Goal: Task Accomplishment & Management: Manage account settings

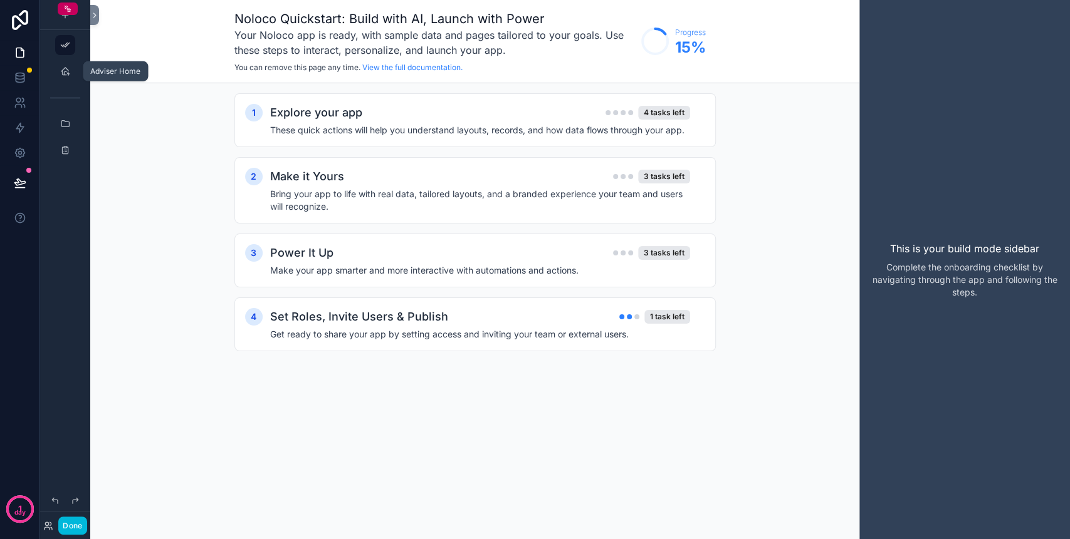
click at [65, 73] on icon "scrollable content" at bounding box center [65, 71] width 10 height 10
click at [86, 531] on button "Done" at bounding box center [72, 526] width 28 height 18
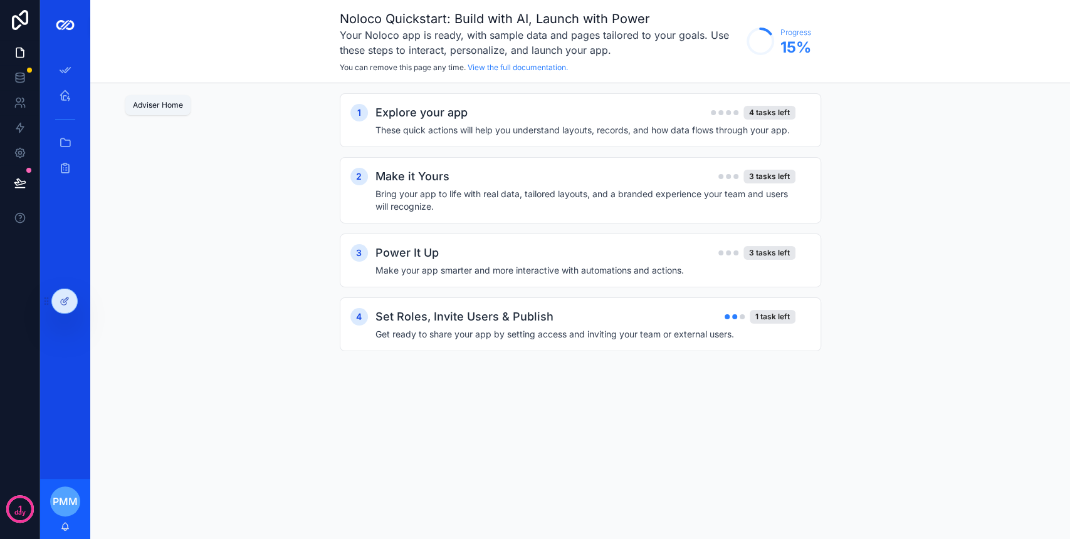
click at [75, 95] on link "Adviser Home" at bounding box center [65, 95] width 35 height 23
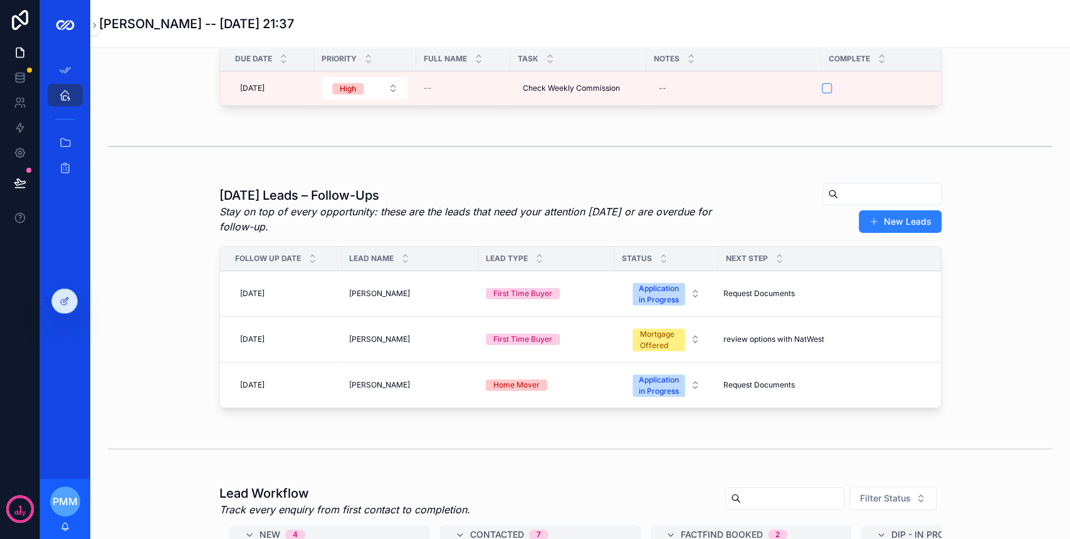
scroll to position [83, 0]
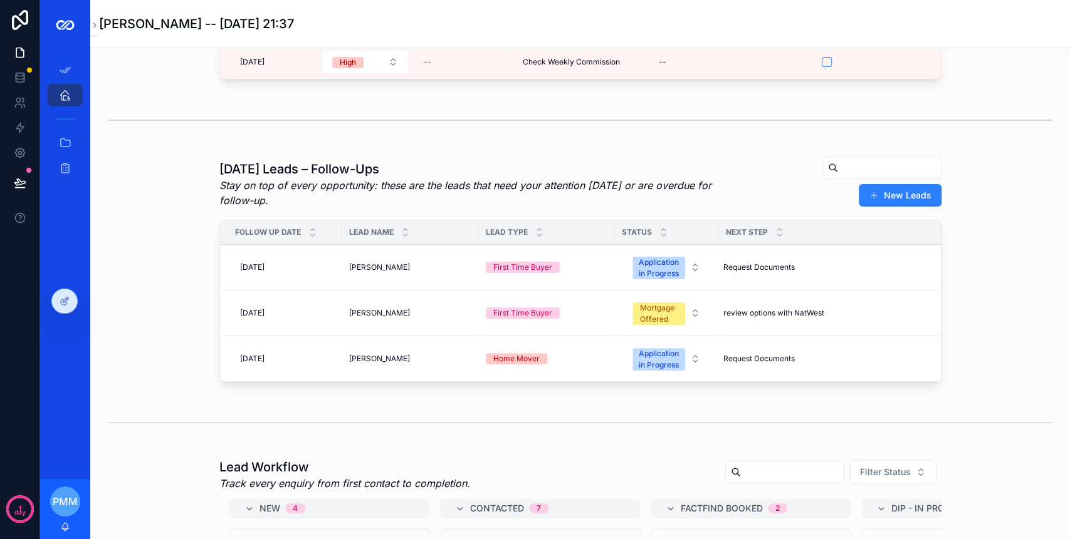
click at [395, 356] on div "Justine Brown Justine Brown" at bounding box center [410, 359] width 122 height 10
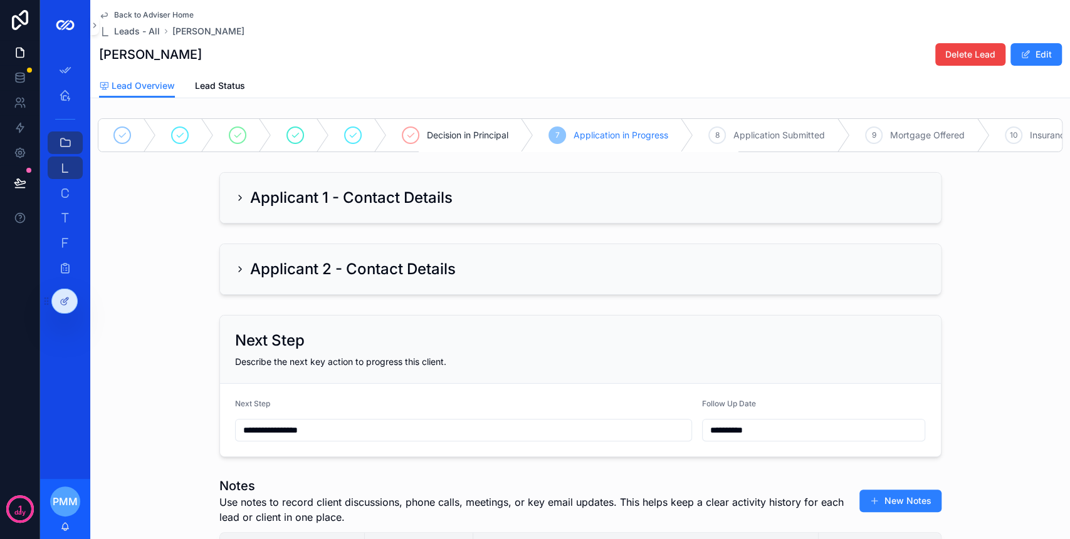
click at [246, 208] on div "Applicant 1 - Contact Details" at bounding box center [343, 198] width 217 height 20
click at [235, 203] on icon "scrollable content" at bounding box center [240, 198] width 10 height 10
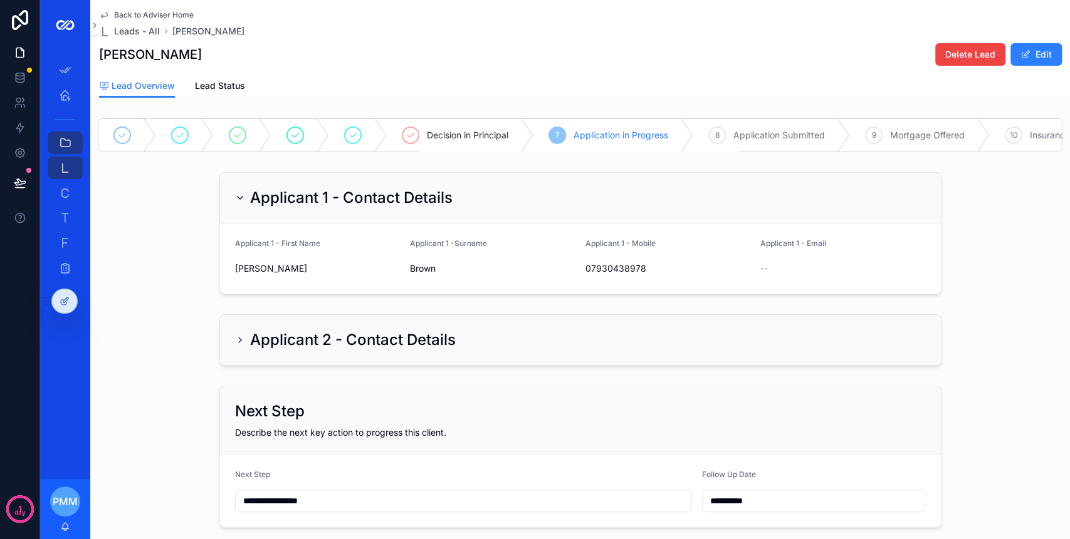
click at [1023, 50] on button "Edit" at bounding box center [1035, 54] width 51 height 23
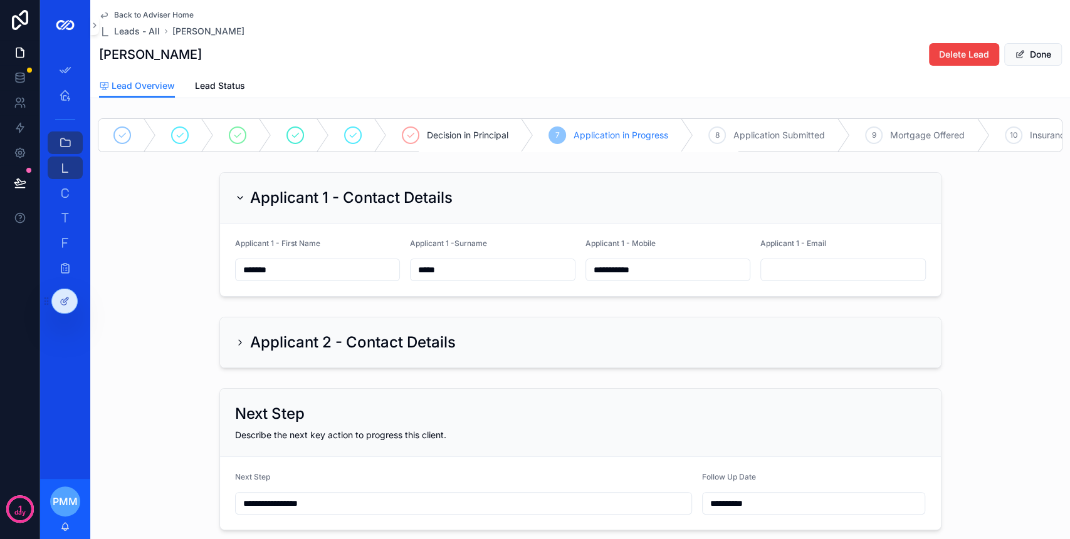
click at [836, 274] on input "scrollable content" at bounding box center [843, 270] width 164 height 18
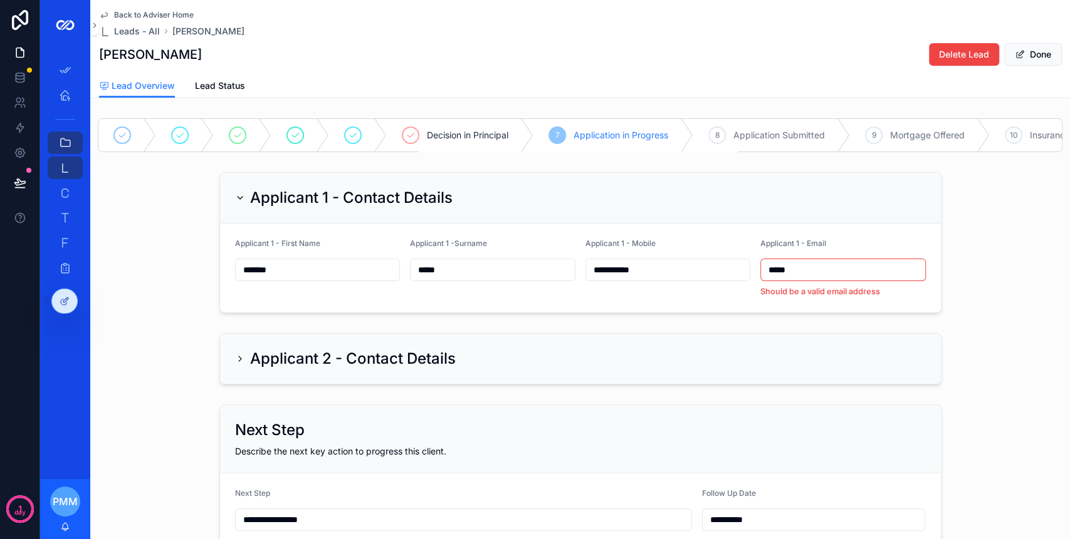
type input "**********"
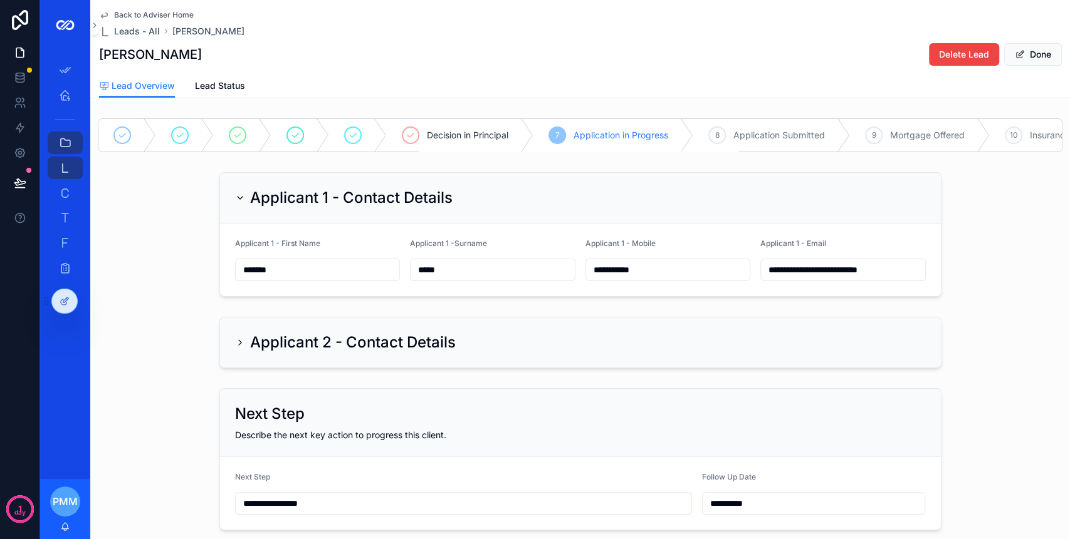
click at [1029, 52] on button "Done" at bounding box center [1033, 54] width 58 height 23
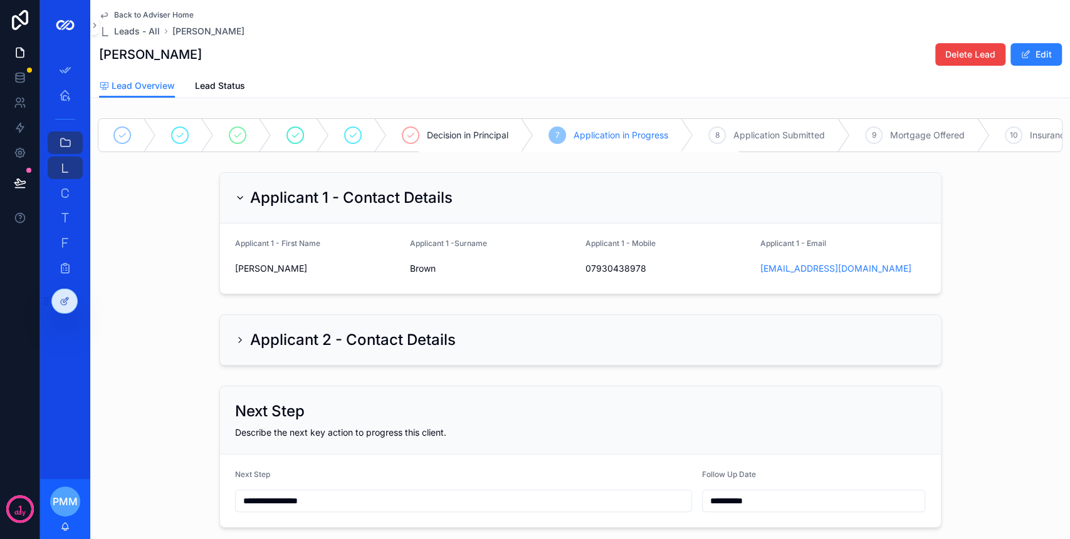
click at [0, 0] on icon "scrollable content" at bounding box center [0, 0] width 0 height 0
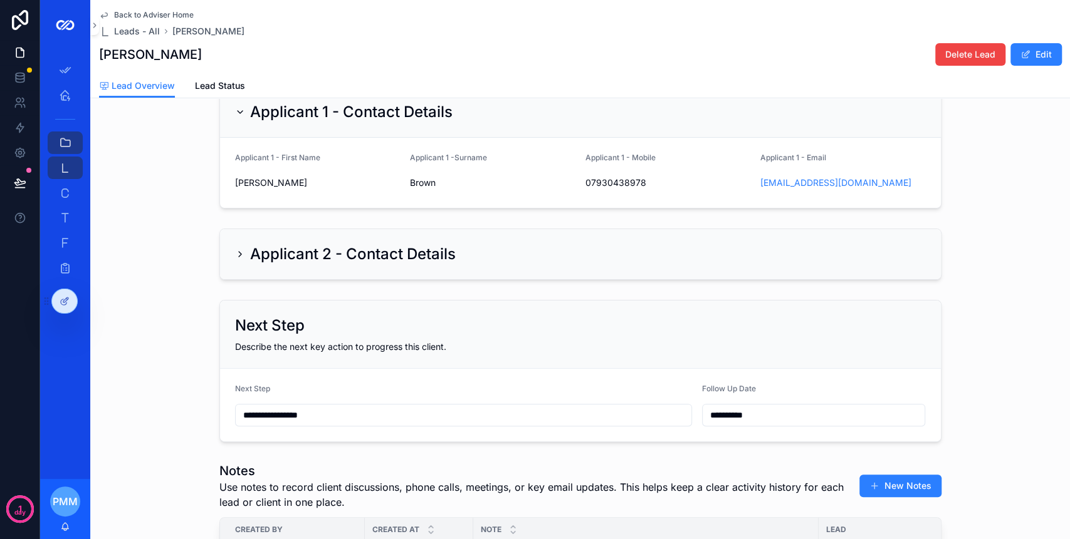
scroll to position [167, 0]
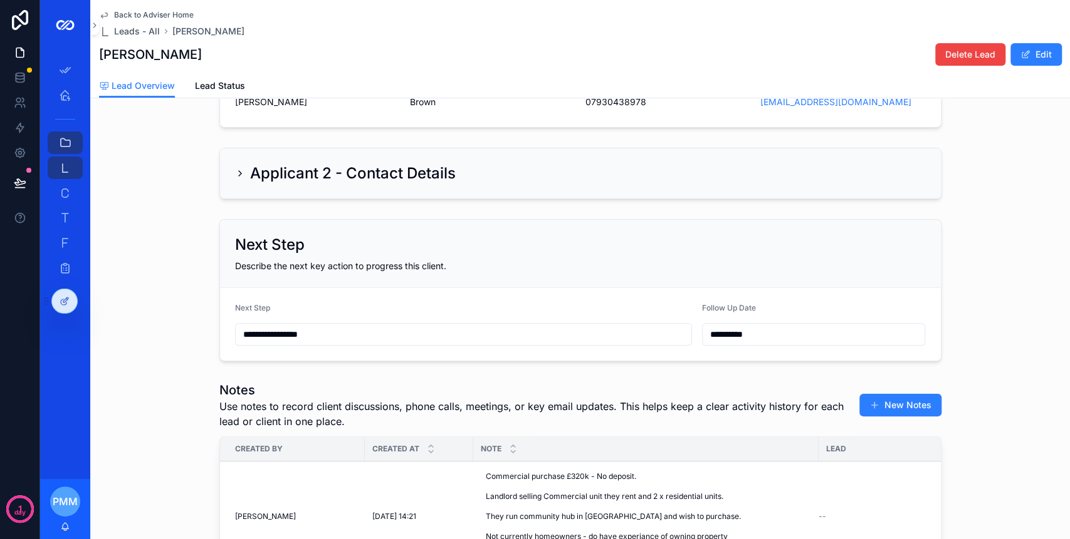
click at [366, 341] on input "**********" at bounding box center [464, 335] width 456 height 18
drag, startPoint x: 271, startPoint y: 347, endPoint x: 216, endPoint y: 351, distance: 55.3
click at [220, 351] on form "**********" at bounding box center [580, 324] width 721 height 73
type input "**********"
click at [707, 340] on input "**********" at bounding box center [813, 335] width 222 height 18
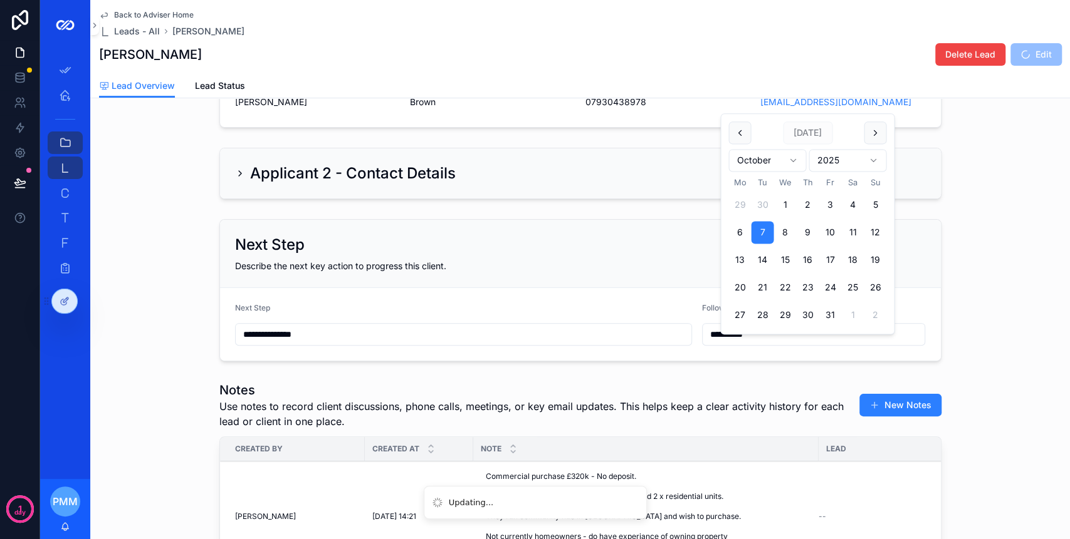
click at [707, 340] on input "**********" at bounding box center [813, 335] width 222 height 18
click at [742, 258] on button "13" at bounding box center [739, 260] width 23 height 23
type input "**********"
click at [783, 367] on div "**********" at bounding box center [579, 290] width 979 height 152
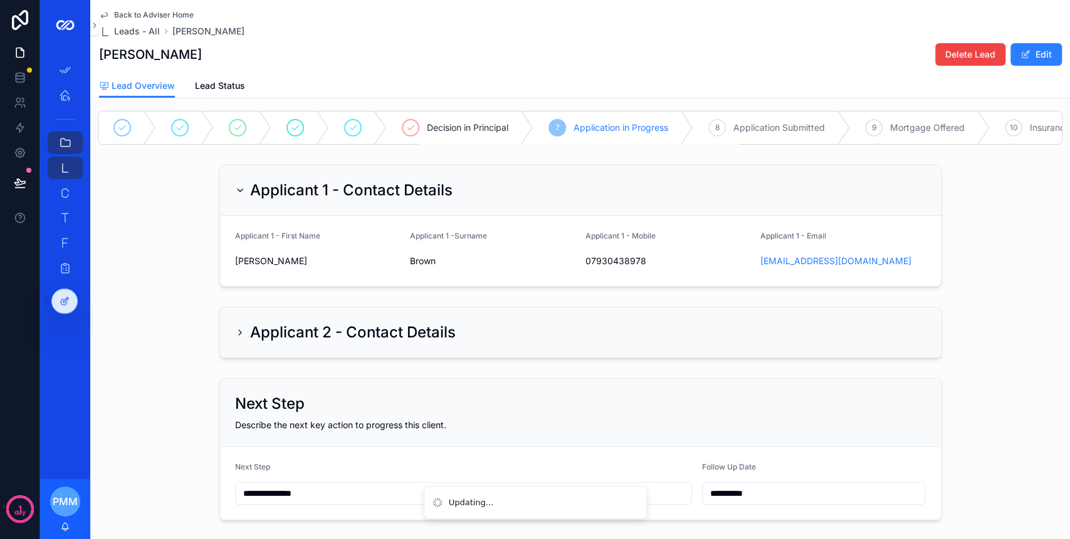
scroll to position [0, 0]
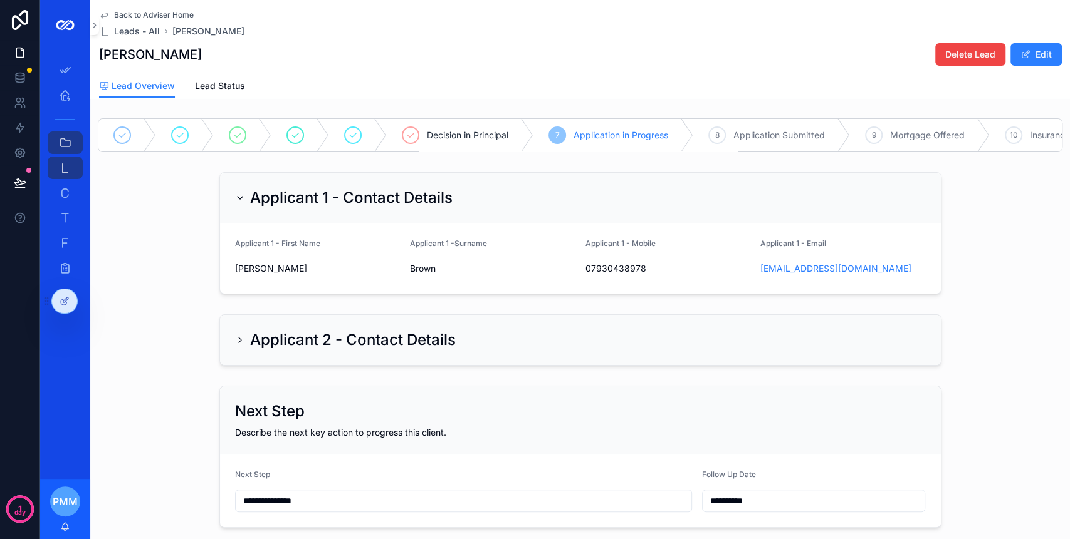
click at [65, 99] on icon "scrollable content" at bounding box center [65, 95] width 13 height 13
click at [0, 0] on icon "scrollable content" at bounding box center [0, 0] width 0 height 0
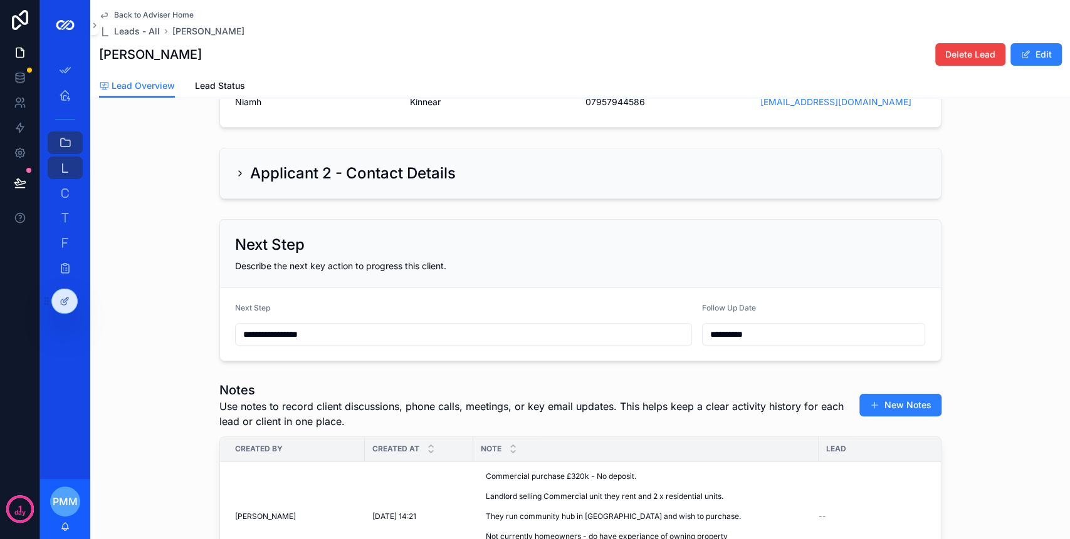
scroll to position [334, 0]
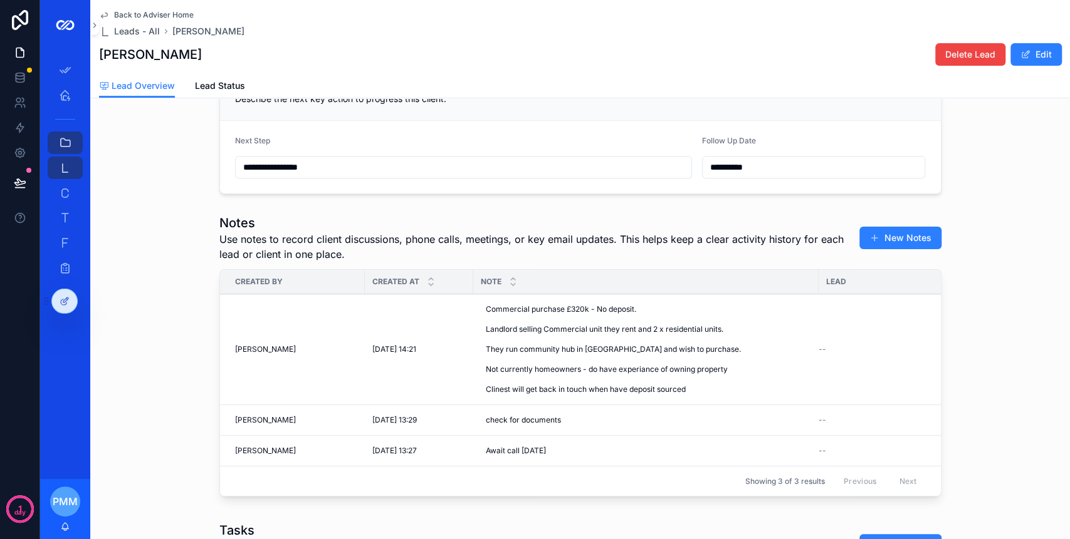
drag, startPoint x: 273, startPoint y: 179, endPoint x: 224, endPoint y: 187, distance: 49.5
click at [226, 187] on form "**********" at bounding box center [580, 157] width 721 height 73
type input "**********"
click at [719, 175] on input "**********" at bounding box center [813, 168] width 222 height 18
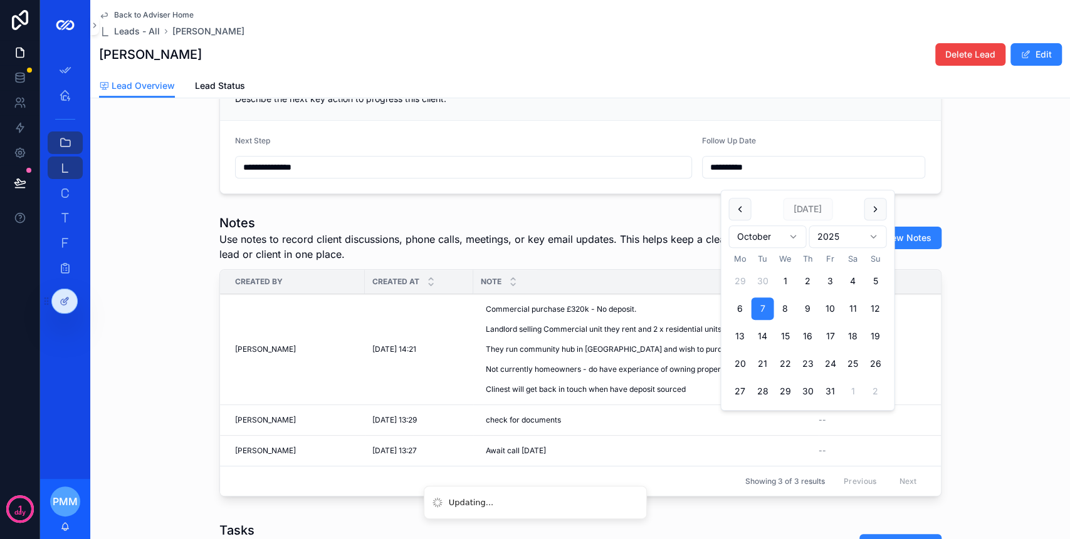
click at [748, 336] on button "13" at bounding box center [739, 336] width 23 height 23
type input "**********"
click at [932, 180] on form "**********" at bounding box center [580, 157] width 721 height 73
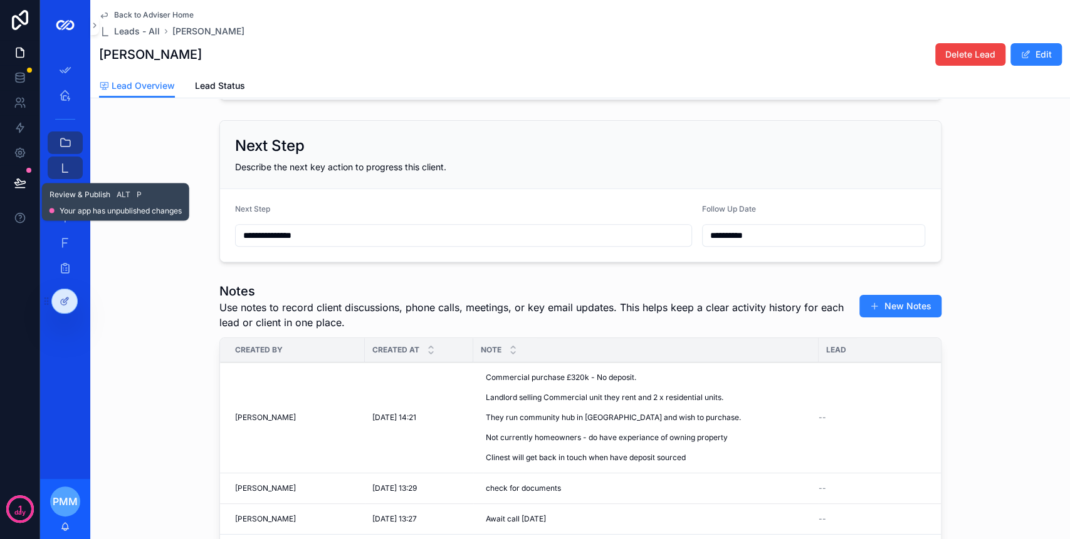
scroll to position [251, 0]
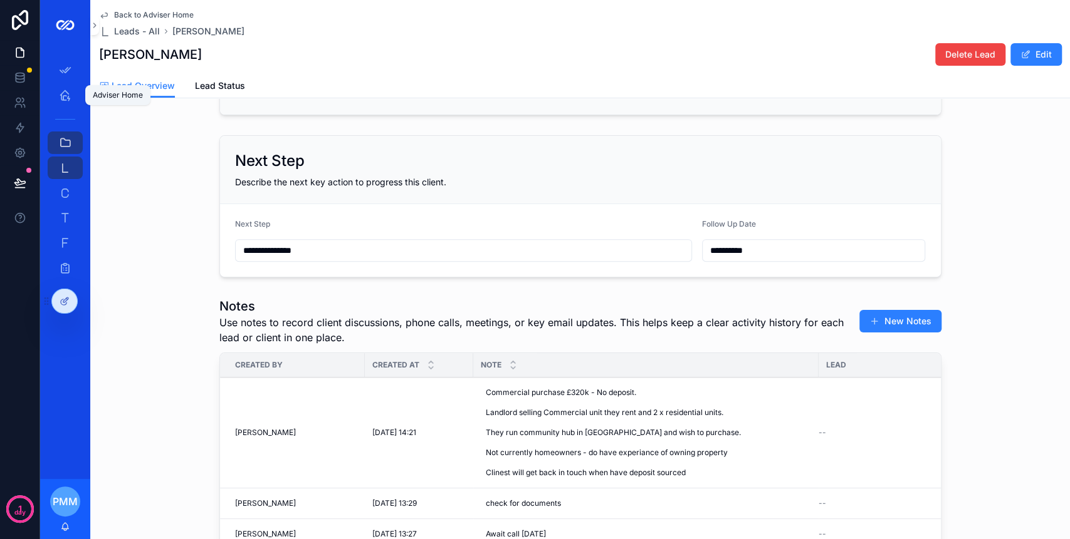
click at [70, 95] on icon "scrollable content" at bounding box center [65, 95] width 13 height 13
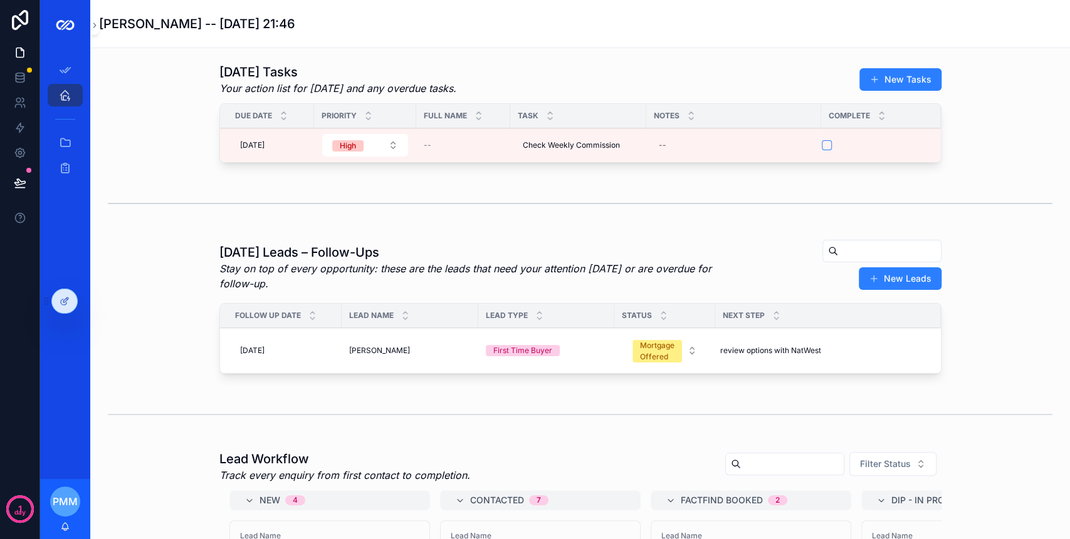
click at [274, 355] on div "07/10/2025 07/10/2025" at bounding box center [284, 351] width 99 height 20
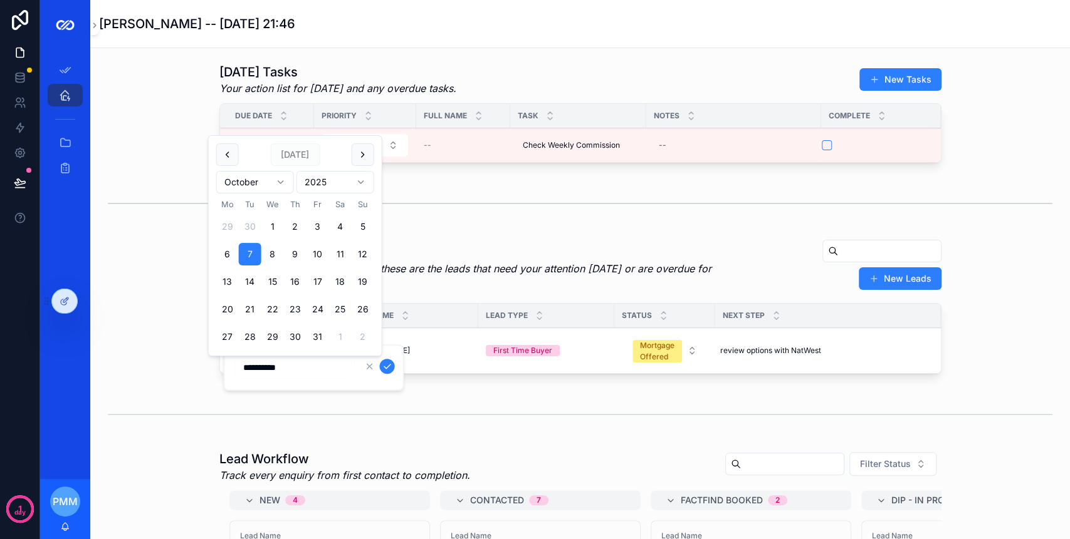
click at [271, 254] on button "8" at bounding box center [272, 254] width 23 height 23
type input "**********"
click at [382, 370] on icon "scrollable content" at bounding box center [387, 367] width 10 height 10
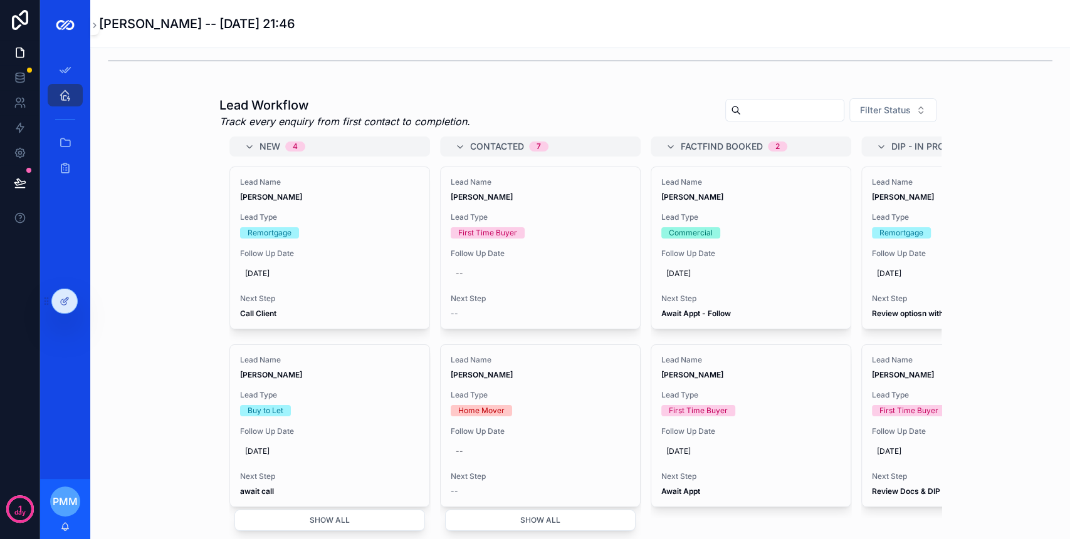
scroll to position [417, 0]
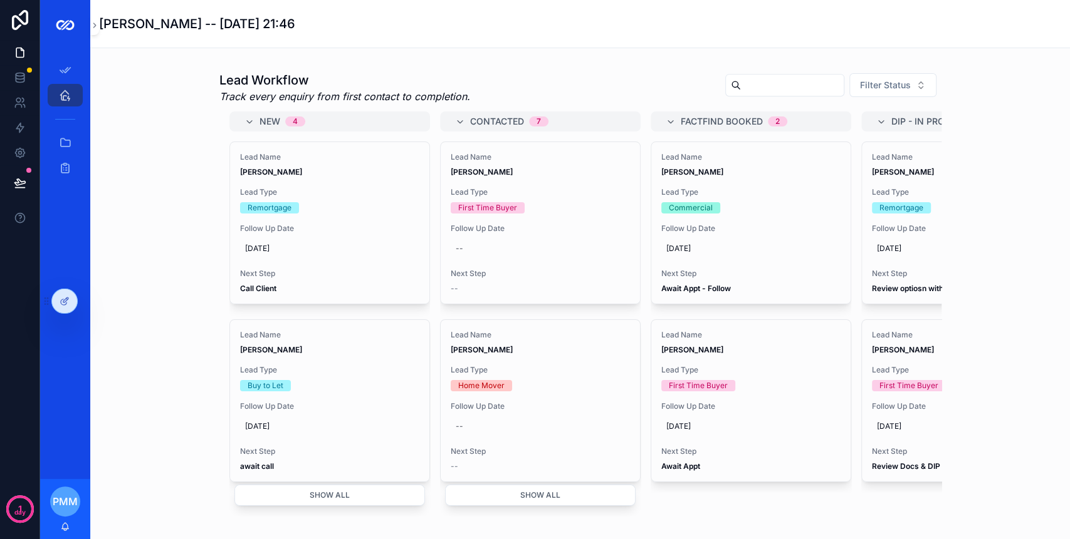
click at [250, 464] on strong "await call" at bounding box center [257, 466] width 34 height 9
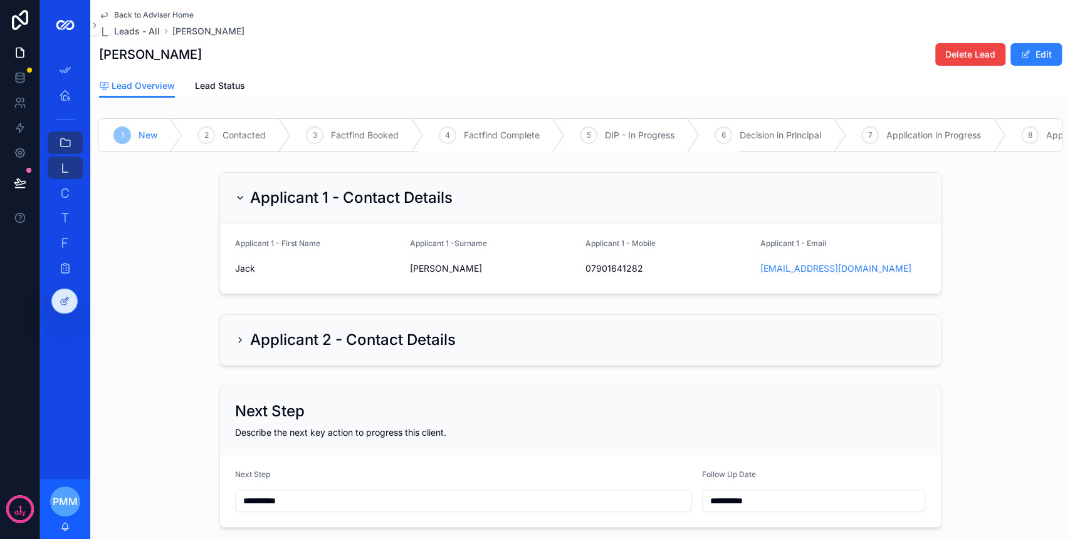
click at [130, 30] on span "Leads - All" at bounding box center [137, 31] width 46 height 13
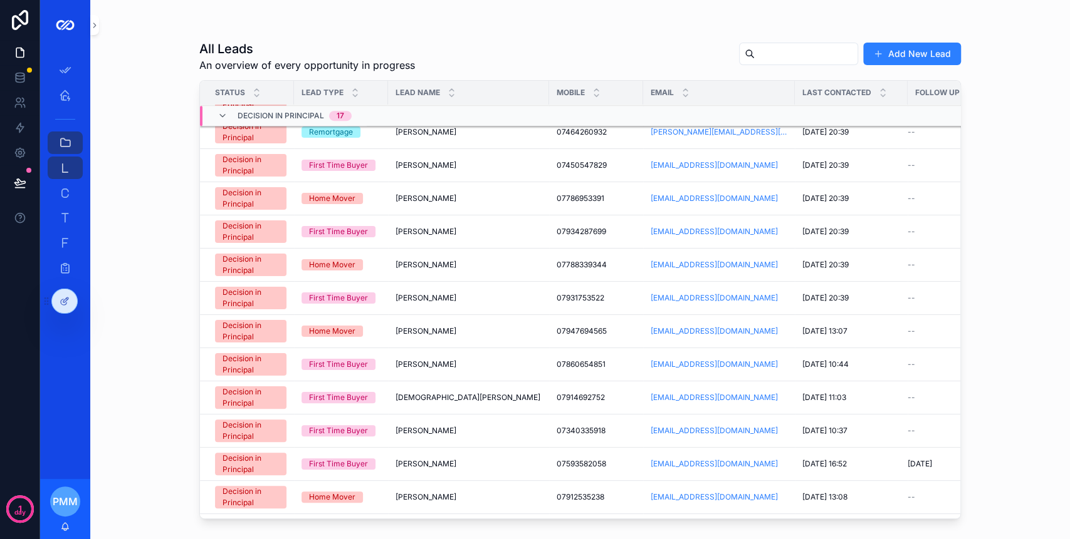
scroll to position [597, 0]
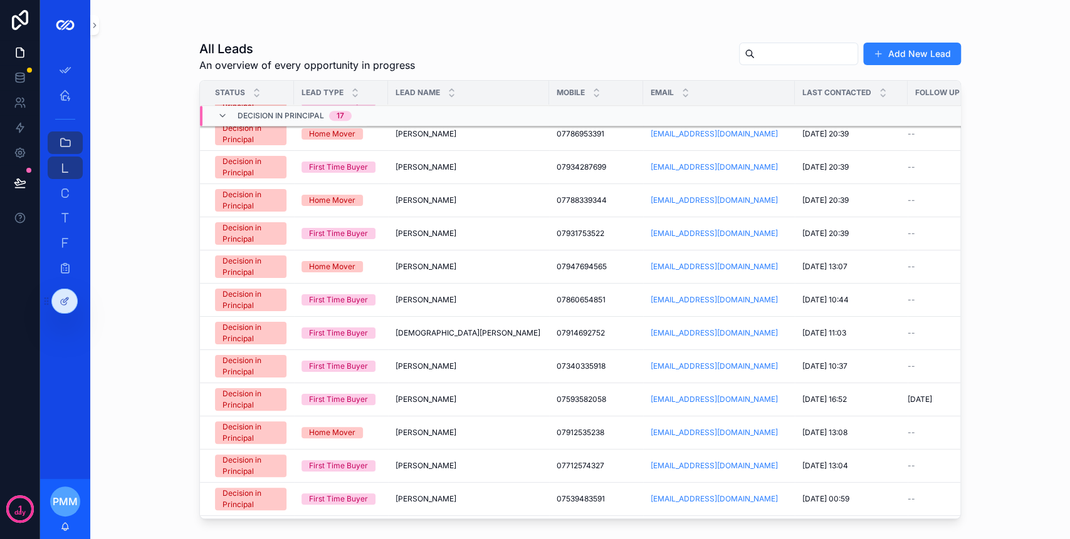
click at [481, 395] on div "John MacMillan John MacMillan" at bounding box center [468, 400] width 146 height 10
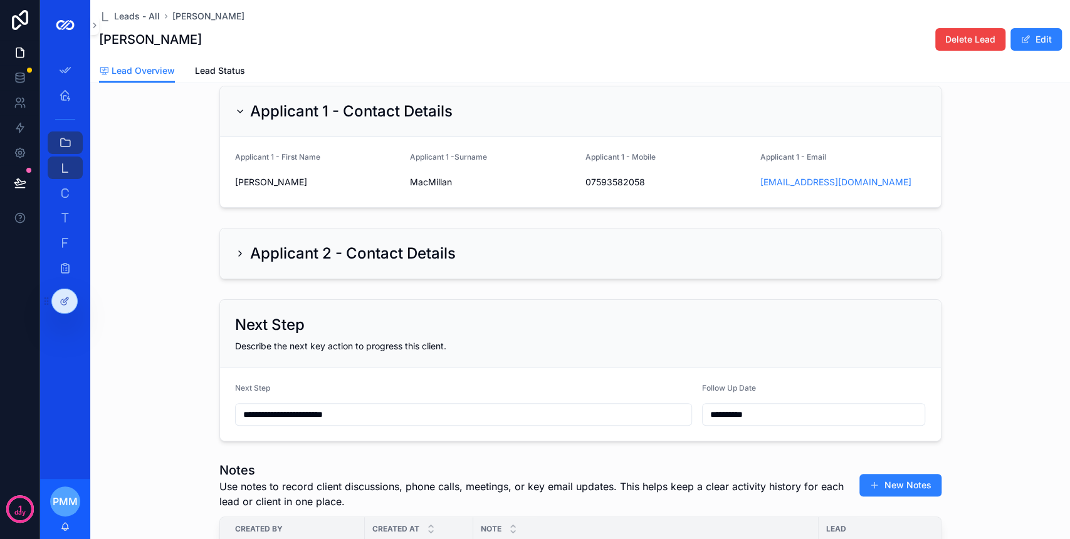
scroll to position [167, 0]
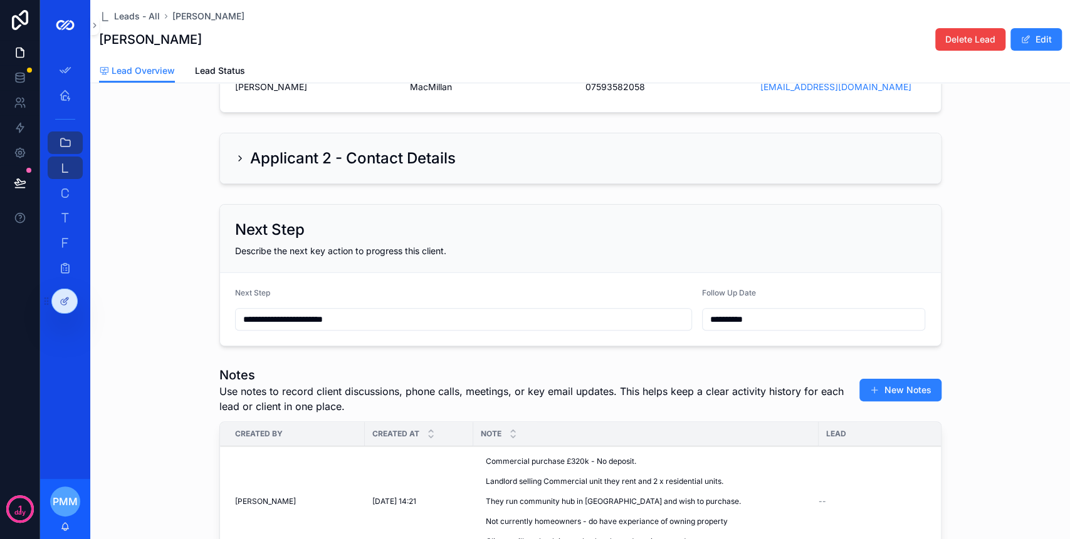
click at [139, 16] on span "Leads - All" at bounding box center [137, 16] width 46 height 13
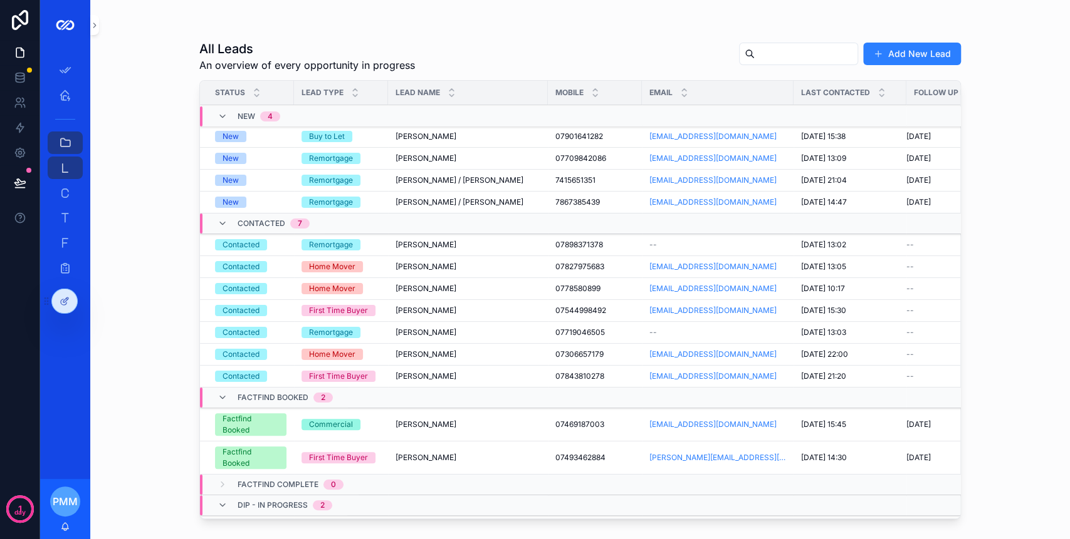
scroll to position [167, 0]
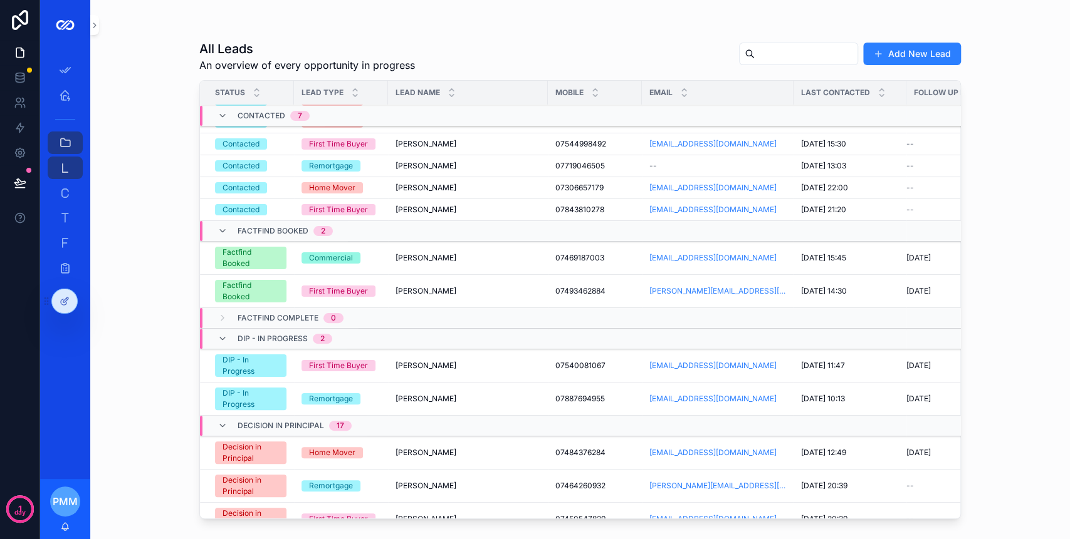
click at [253, 388] on div "DIP - In Progress" at bounding box center [250, 399] width 56 height 23
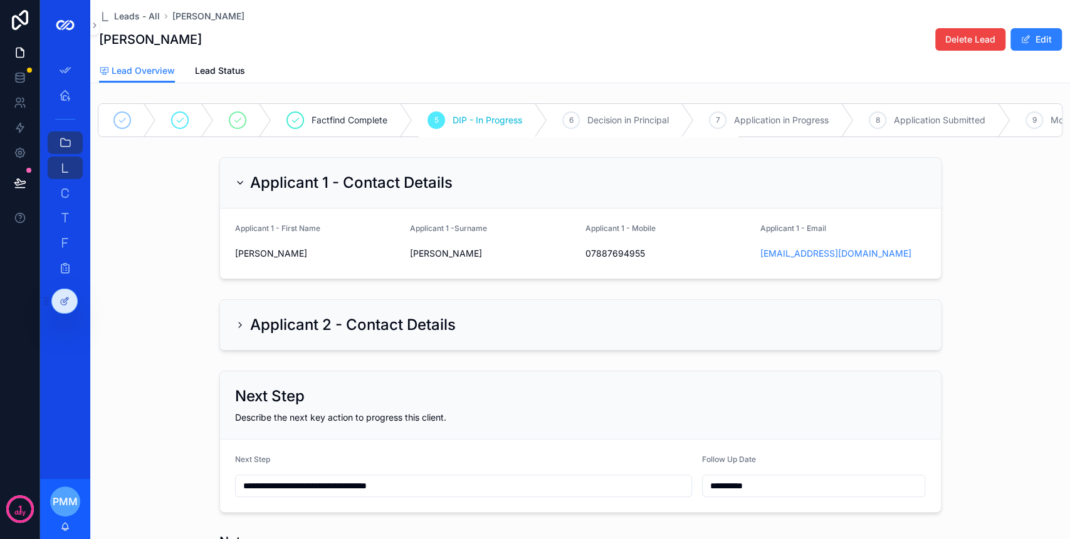
click at [718, 114] on div "7" at bounding box center [718, 121] width 18 height 18
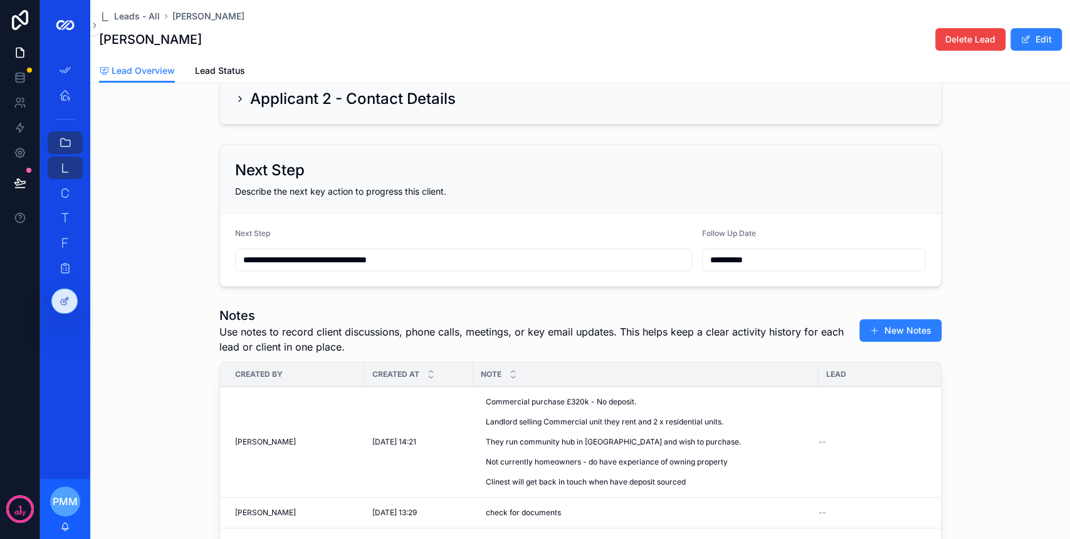
scroll to position [167, 0]
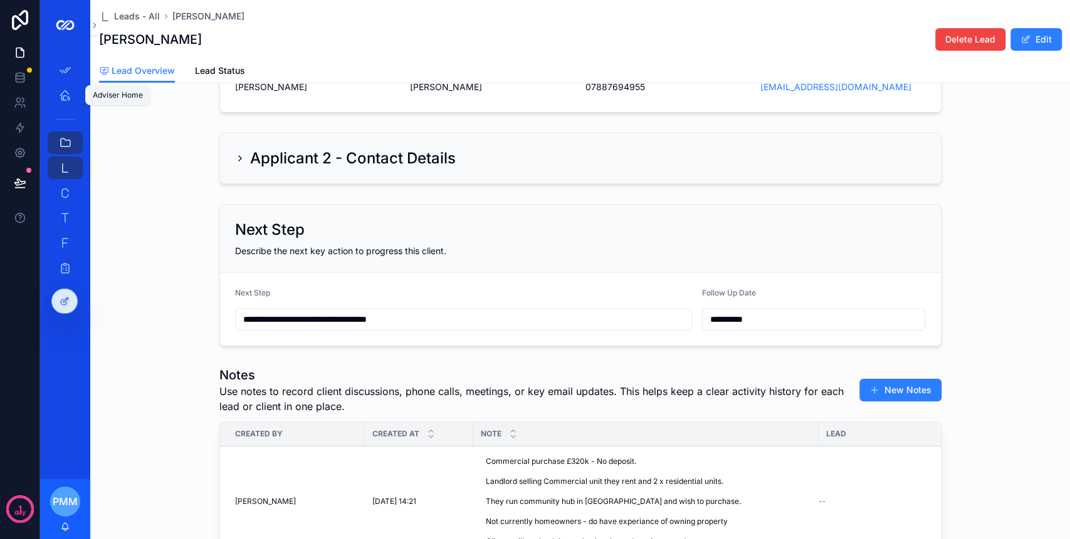
click at [58, 98] on div "Adviser Home" at bounding box center [65, 95] width 20 height 20
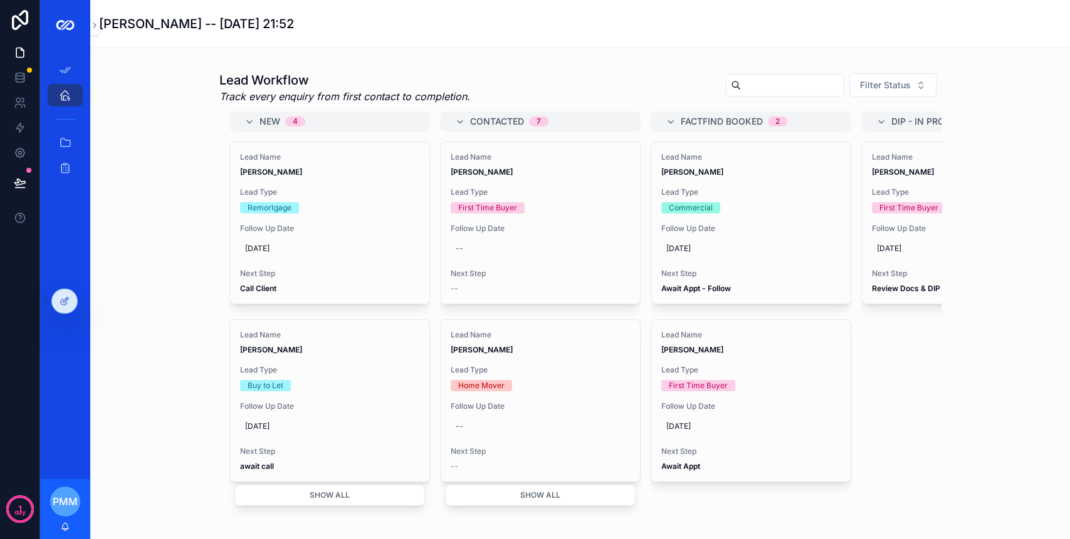
scroll to position [501, 0]
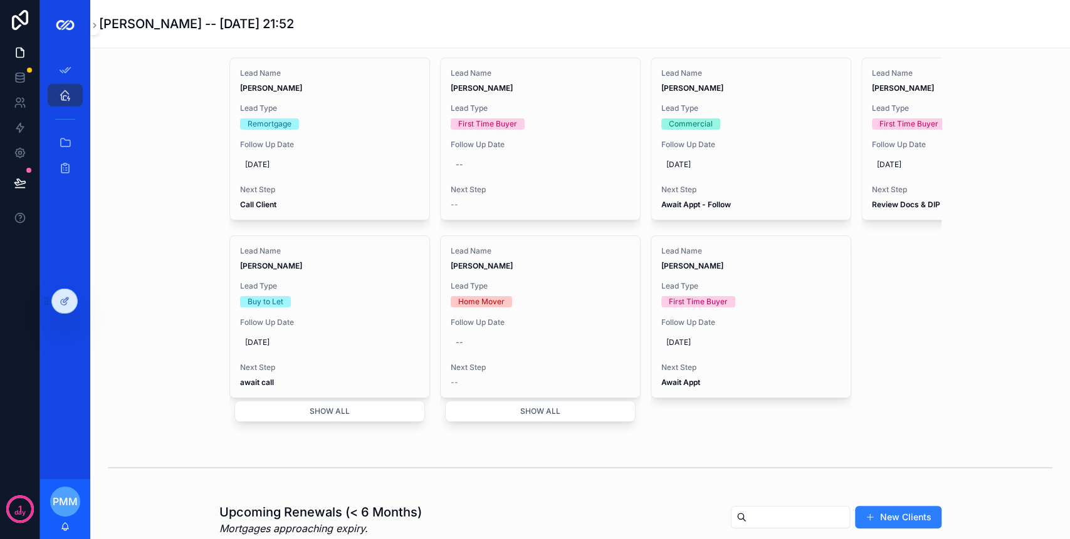
click at [357, 408] on button "Show all" at bounding box center [329, 411] width 190 height 21
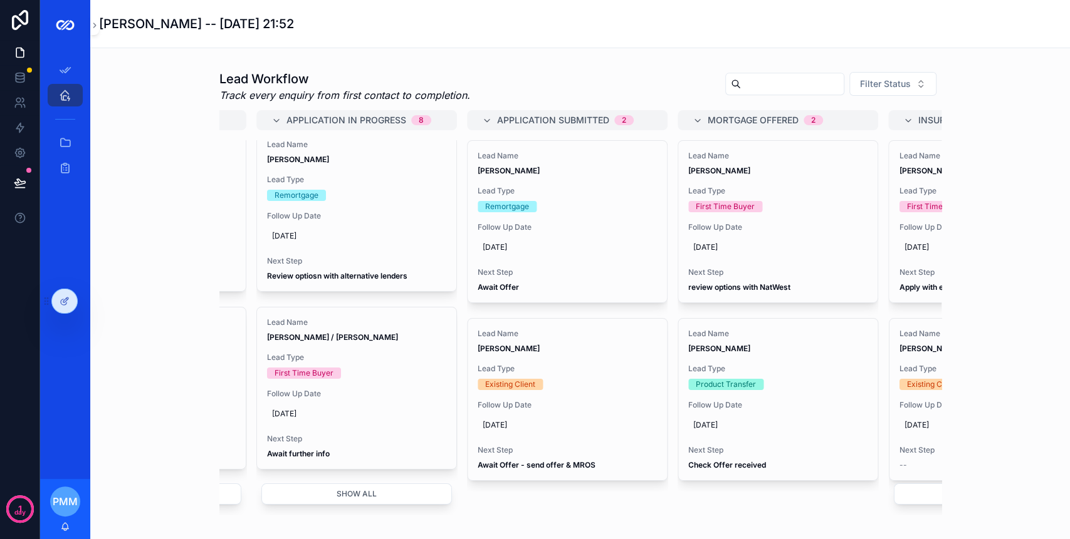
scroll to position [417, 0]
click at [491, 422] on span "10/10/2025" at bounding box center [566, 427] width 169 height 10
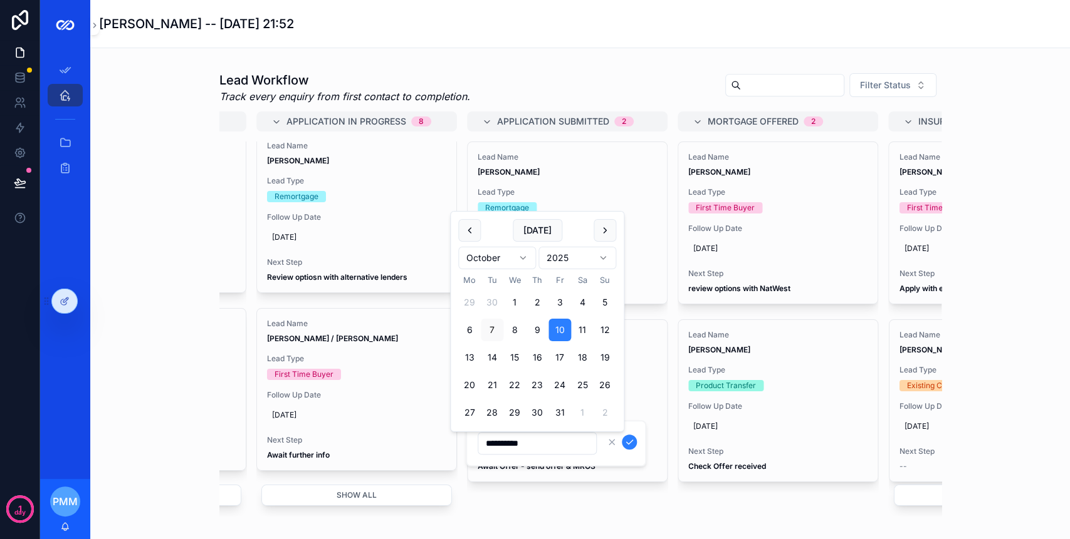
click at [509, 332] on button "8" at bounding box center [514, 330] width 23 height 23
type input "**********"
click at [637, 447] on form "**********" at bounding box center [557, 444] width 160 height 24
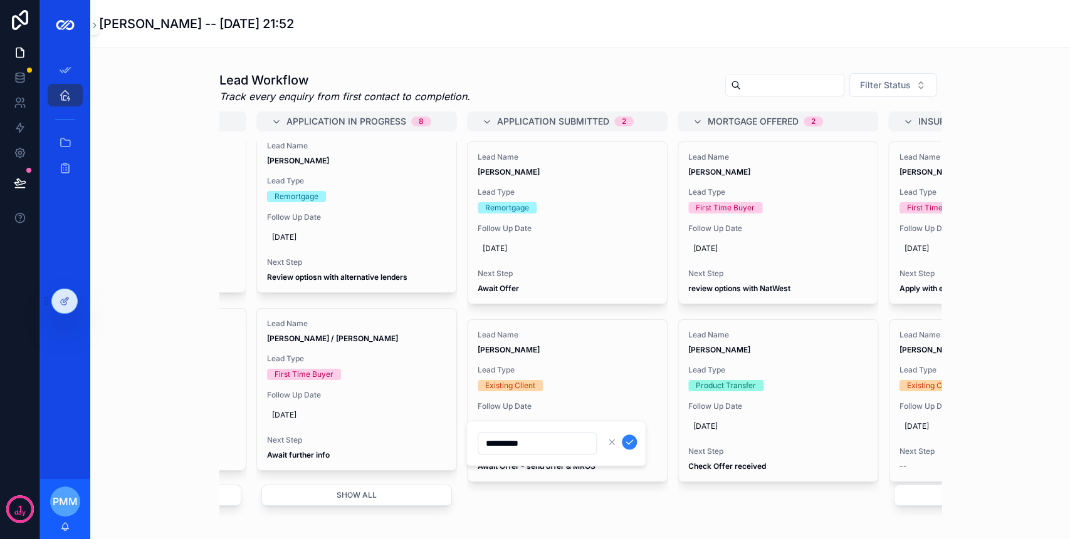
click at [632, 442] on icon "scrollable content" at bounding box center [629, 442] width 10 height 10
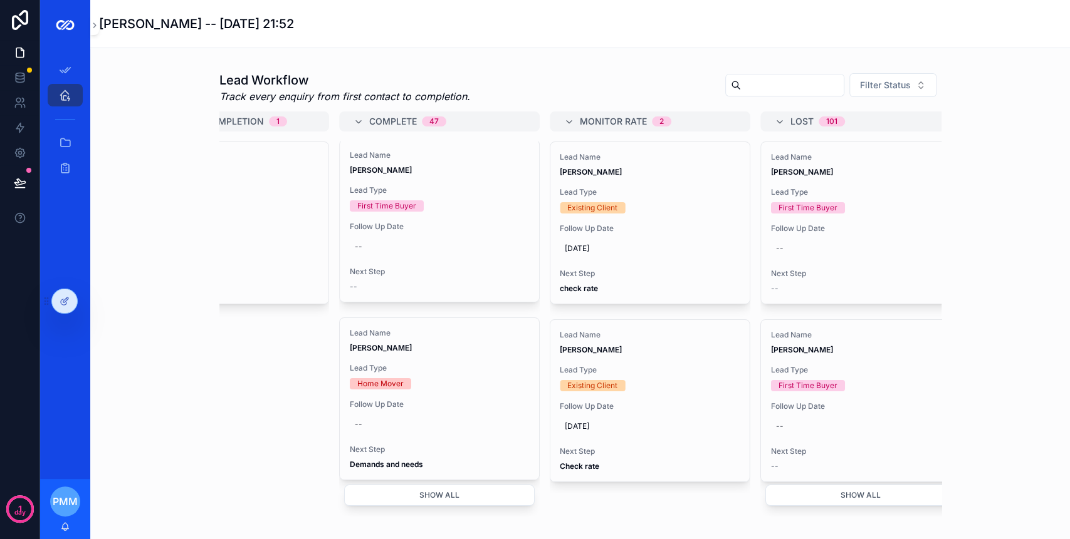
scroll to position [0, 0]
click at [68, 296] on icon at bounding box center [65, 301] width 10 height 10
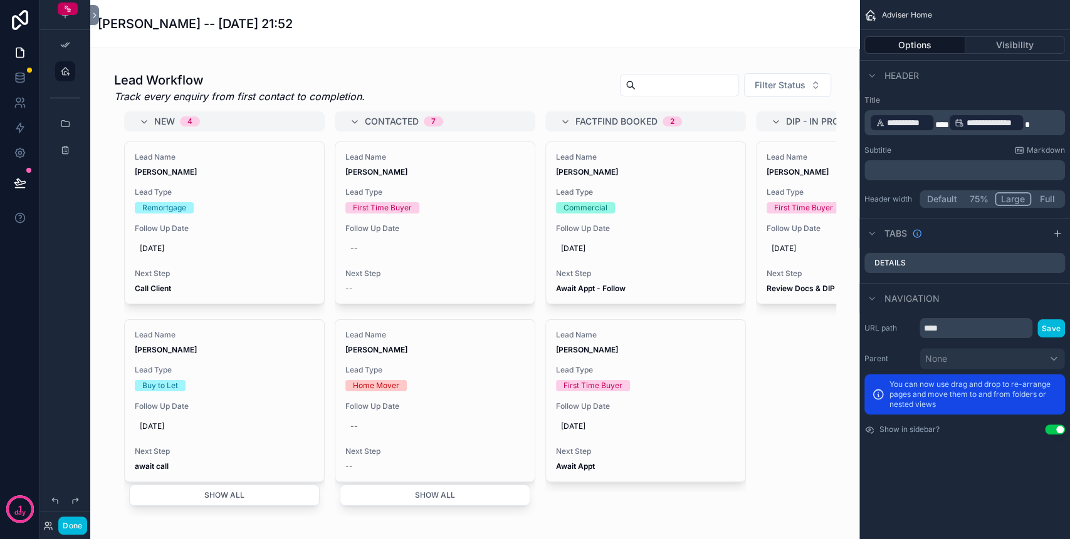
click at [534, 80] on div "scrollable content" at bounding box center [474, 293] width 749 height 455
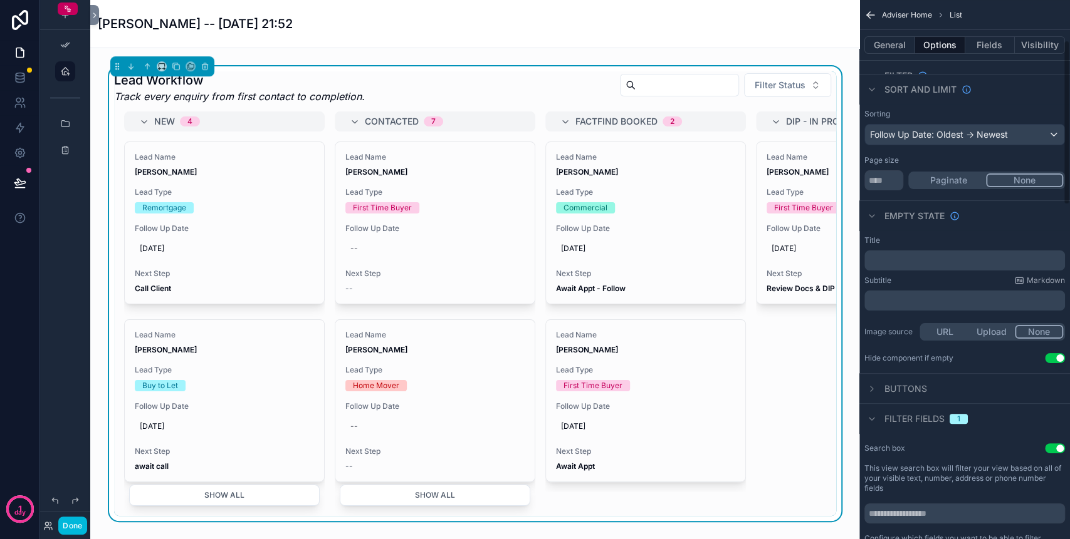
scroll to position [167, 0]
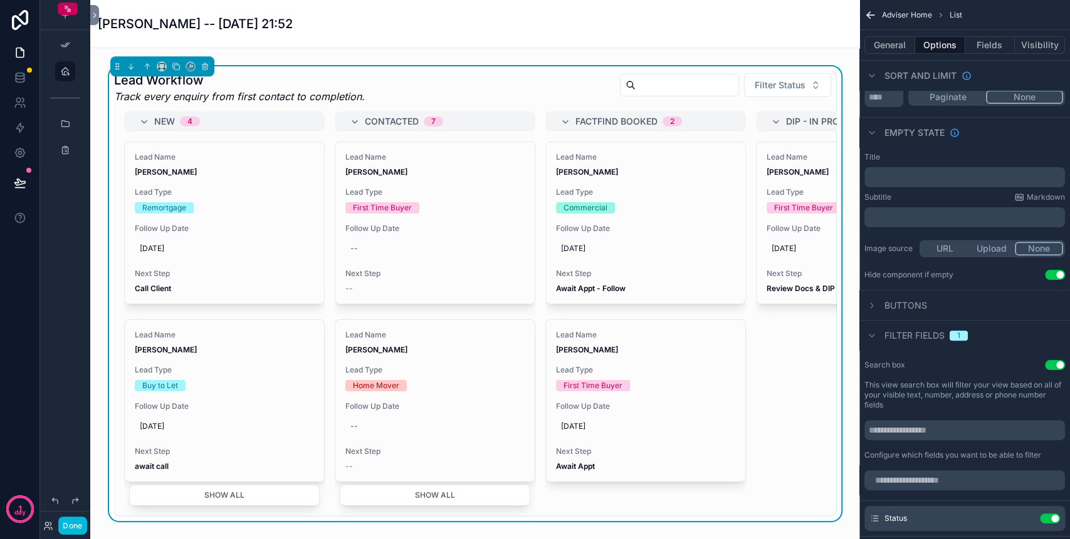
click at [882, 334] on div "Filter fields 1" at bounding box center [915, 335] width 103 height 15
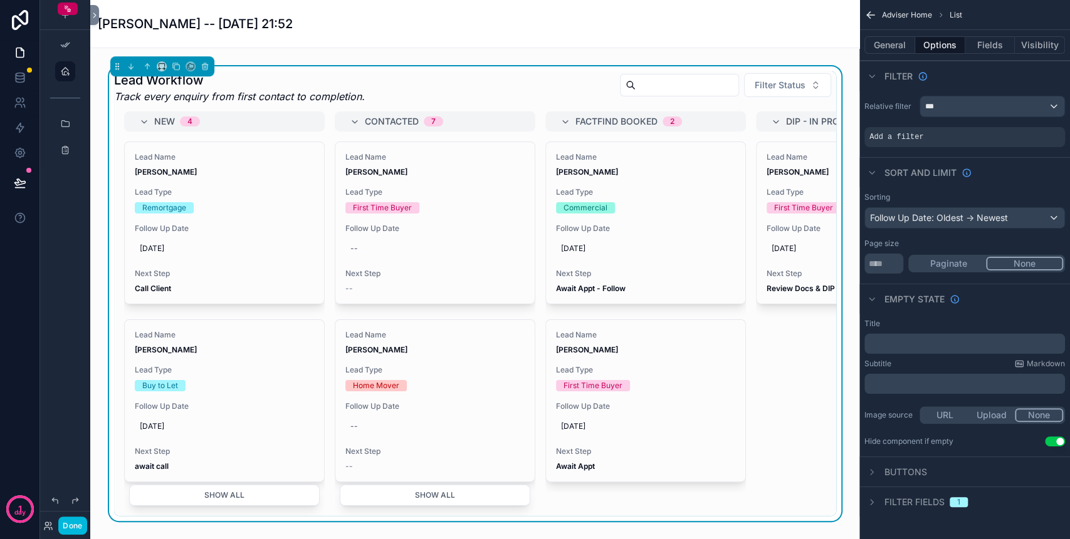
scroll to position [0, 0]
click at [952, 140] on div "Add a filter" at bounding box center [964, 137] width 201 height 20
click at [0, 0] on icon "scrollable content" at bounding box center [0, 0] width 0 height 0
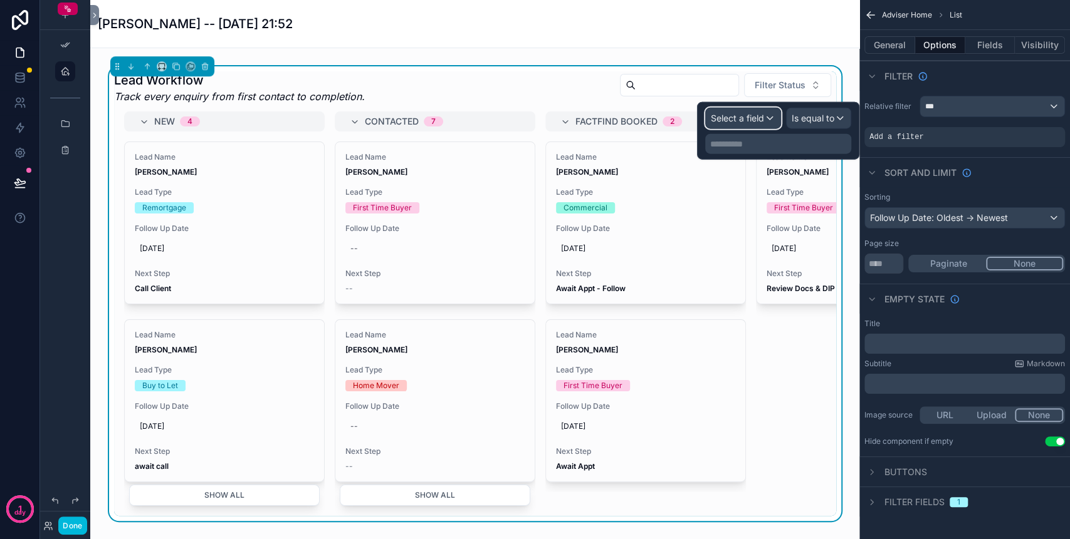
click at [754, 118] on span "Select a field" at bounding box center [737, 118] width 53 height 11
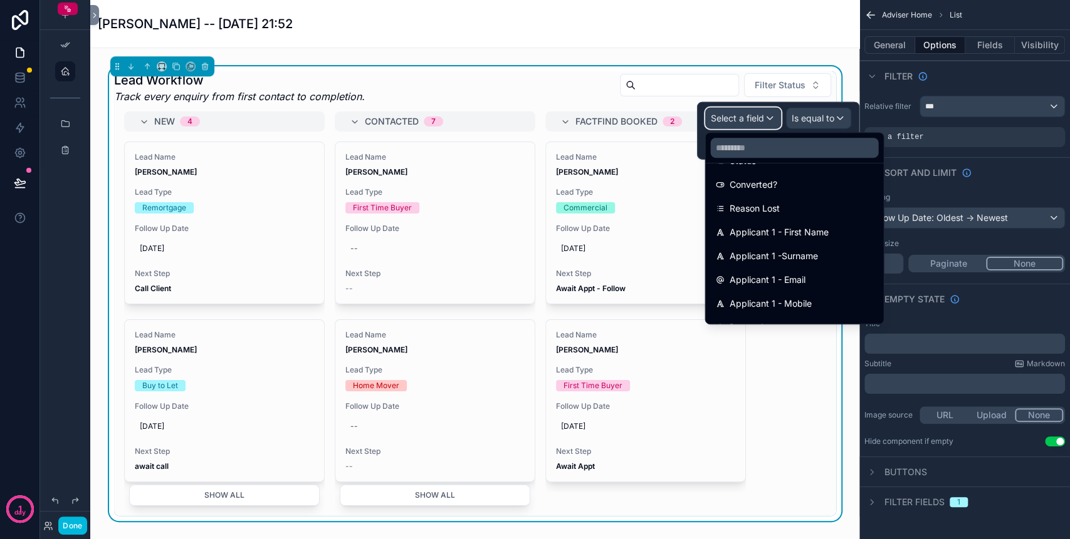
scroll to position [83, 0]
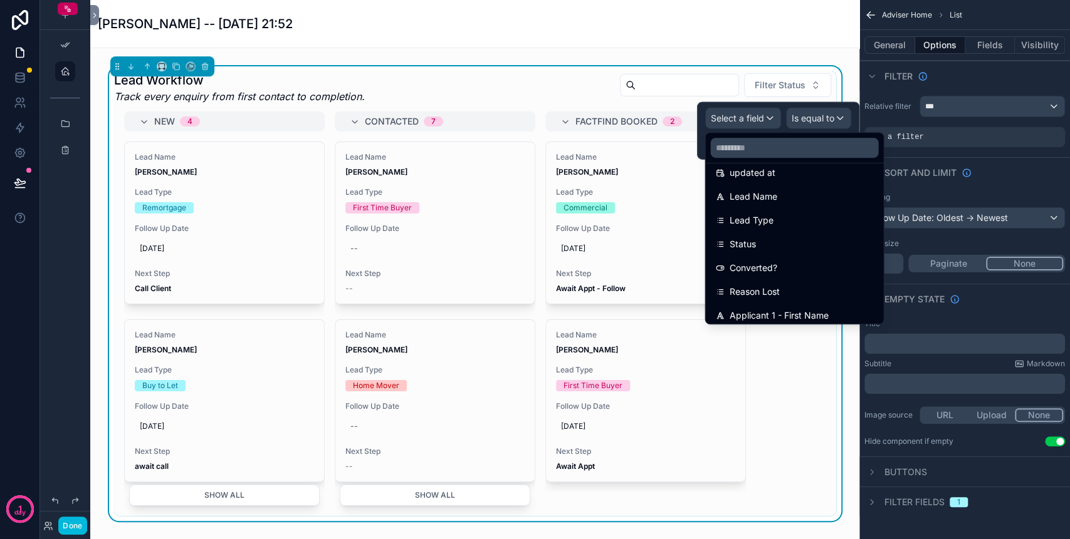
click at [772, 239] on div "Status" at bounding box center [794, 244] width 158 height 15
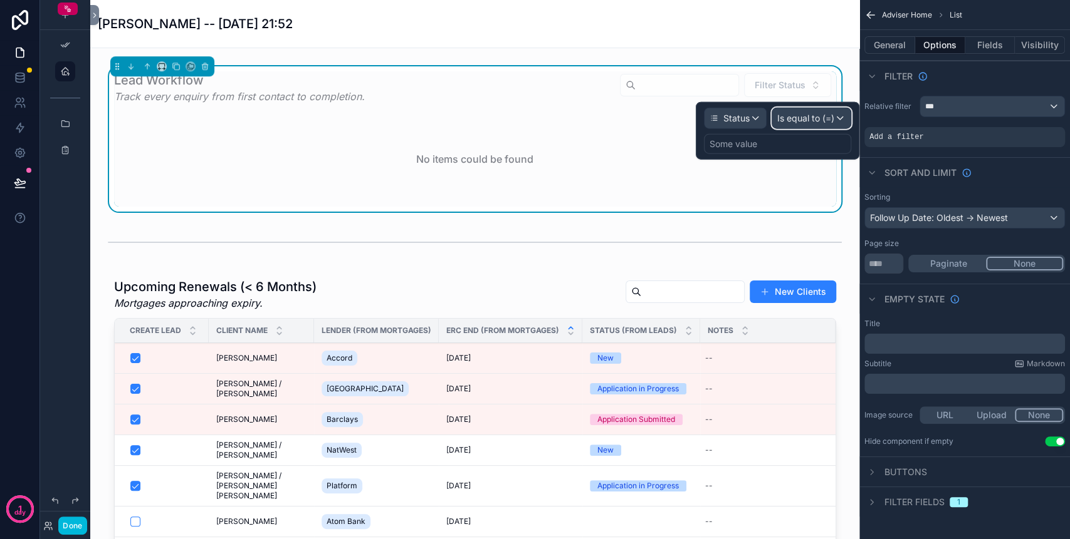
click at [802, 118] on span "Is equal to (=)" at bounding box center [805, 118] width 57 height 13
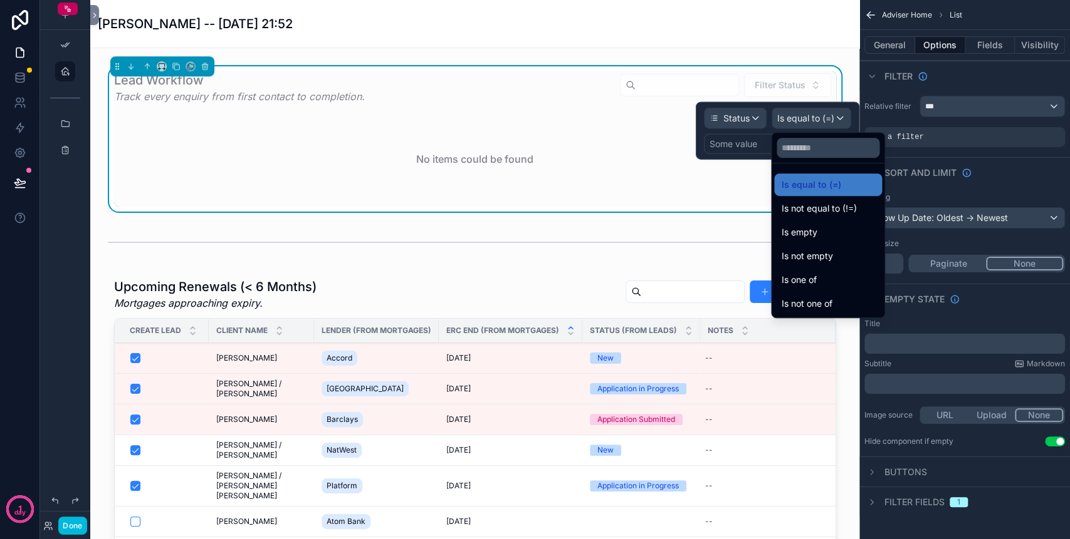
click at [811, 271] on div "Is one of" at bounding box center [828, 280] width 108 height 23
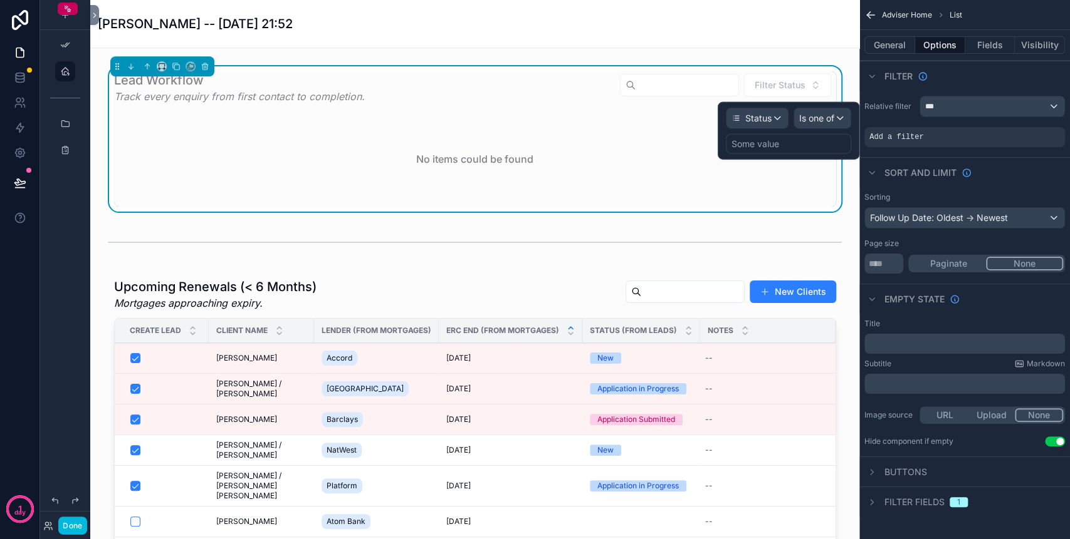
click at [754, 147] on div "Some value" at bounding box center [755, 144] width 48 height 13
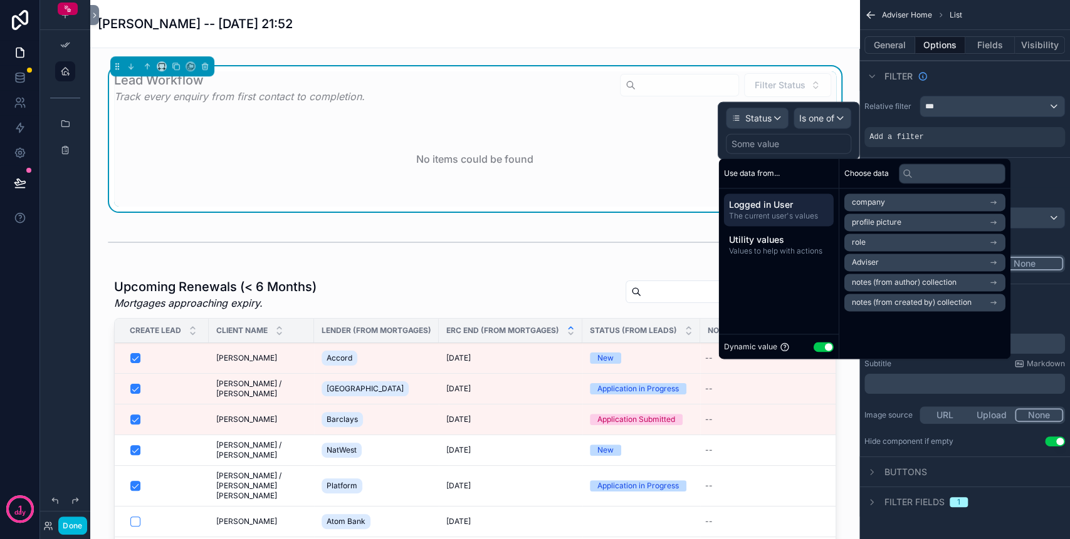
click at [822, 348] on button "Use setting" at bounding box center [823, 347] width 20 height 10
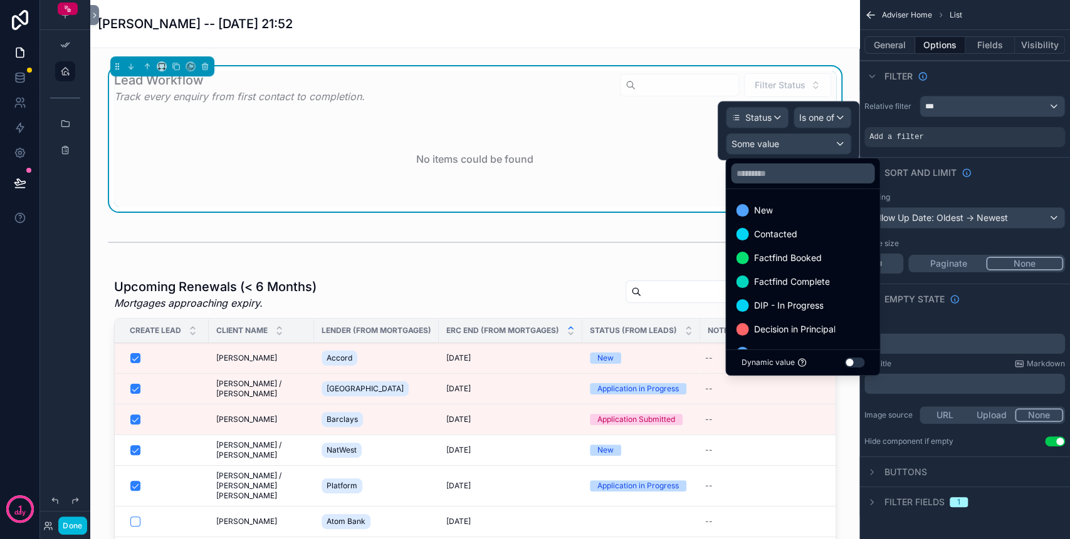
click at [807, 214] on div "New" at bounding box center [802, 210] width 133 height 15
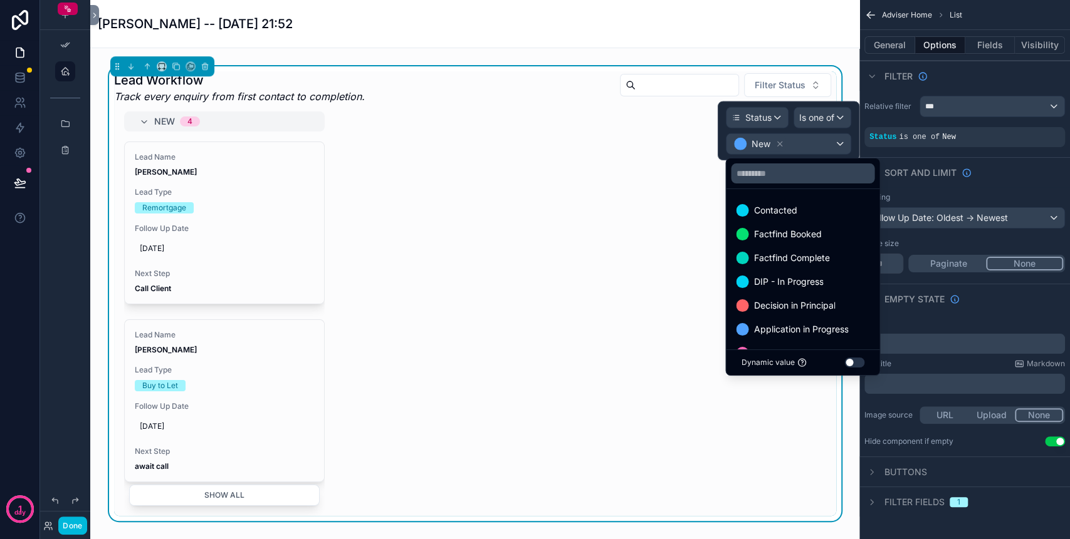
click at [795, 216] on span "Contacted" at bounding box center [774, 210] width 43 height 15
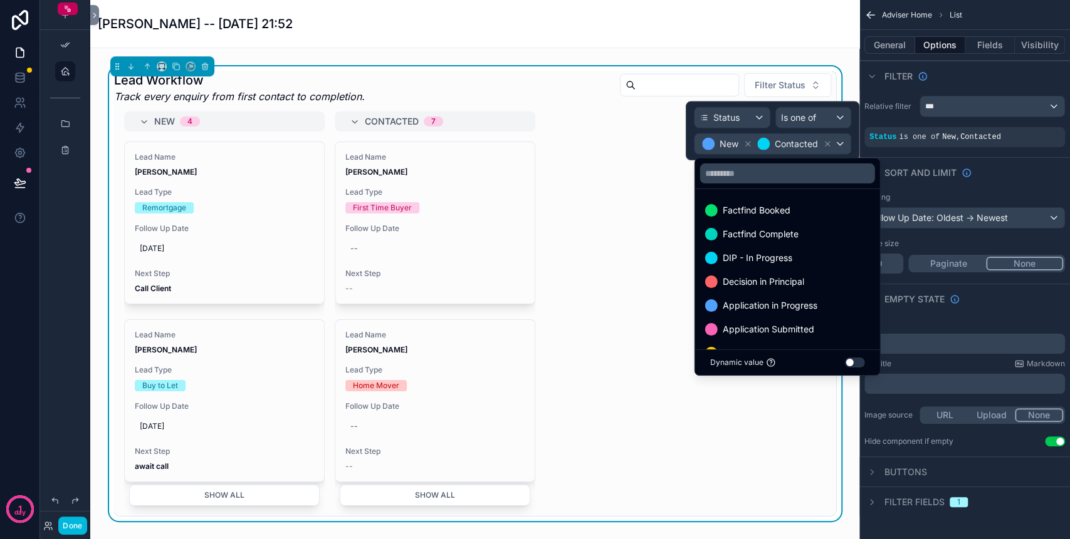
click at [786, 214] on span "Factfind Booked" at bounding box center [756, 210] width 68 height 15
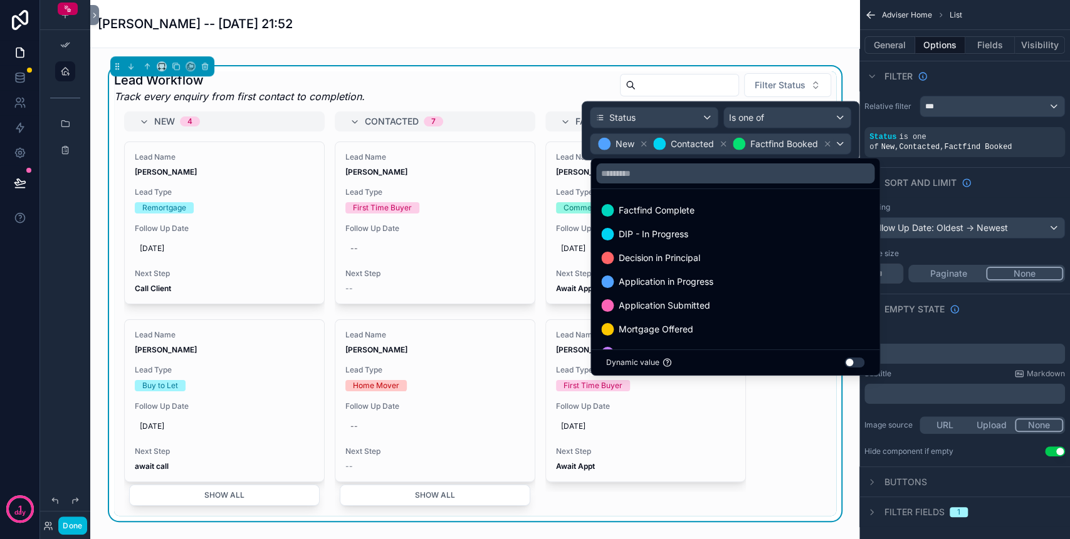
click at [695, 227] on div "DIP - In Progress" at bounding box center [735, 234] width 268 height 15
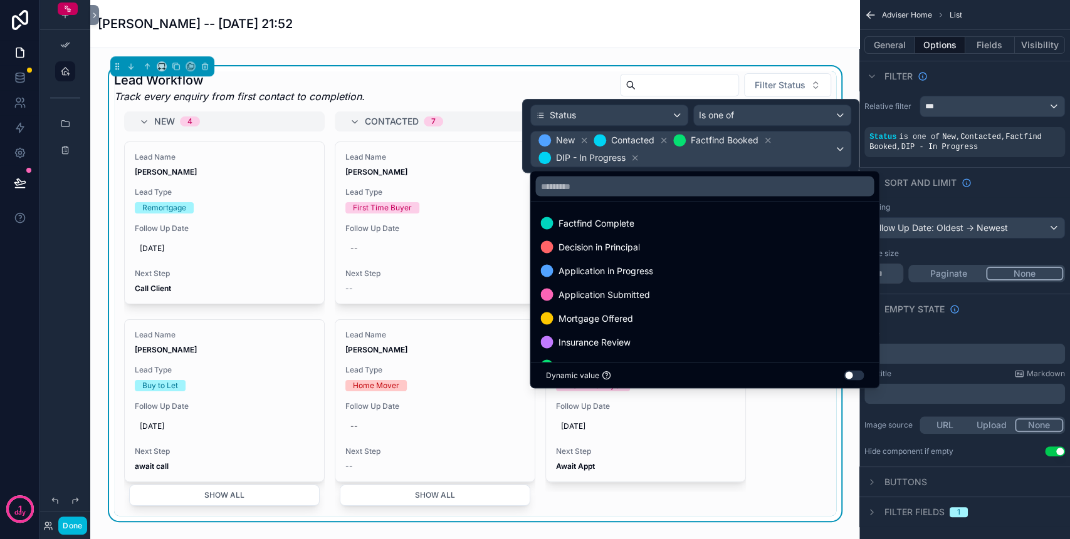
click at [655, 264] on div "Application in Progress" at bounding box center [704, 270] width 328 height 15
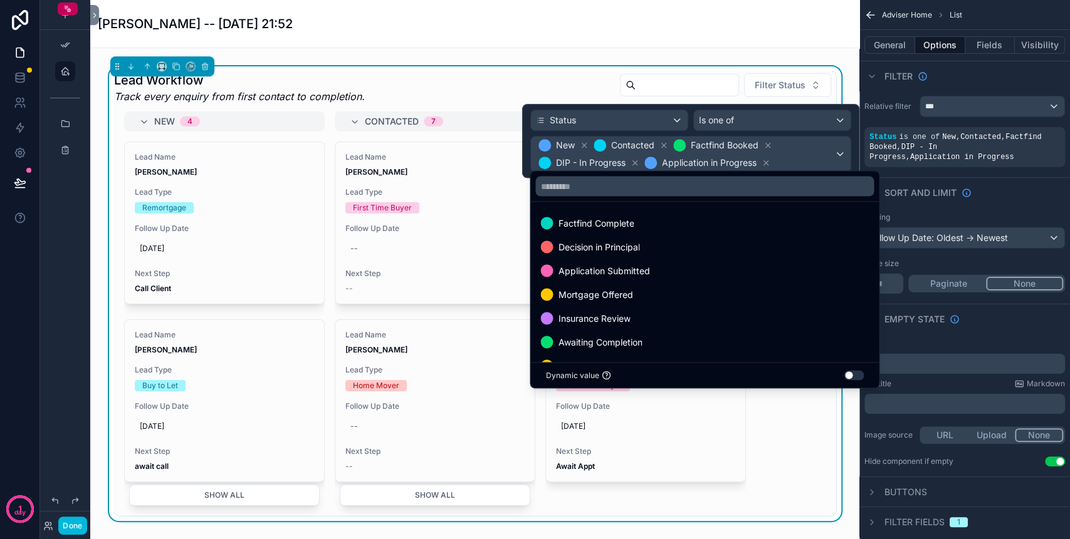
click at [649, 274] on div "Application Submitted" at bounding box center [704, 270] width 328 height 15
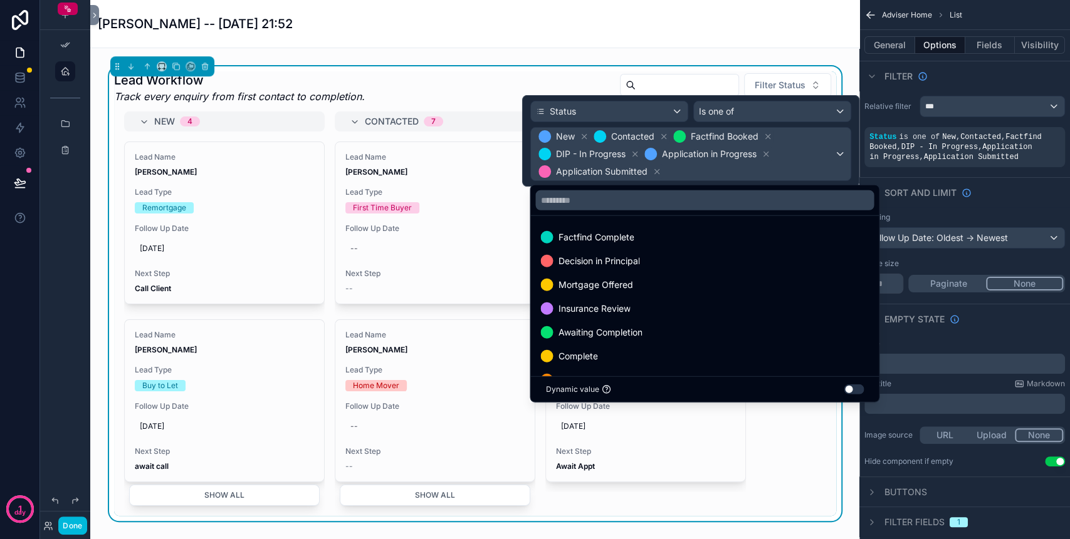
click at [649, 274] on div "Mortgage Offered" at bounding box center [704, 285] width 343 height 23
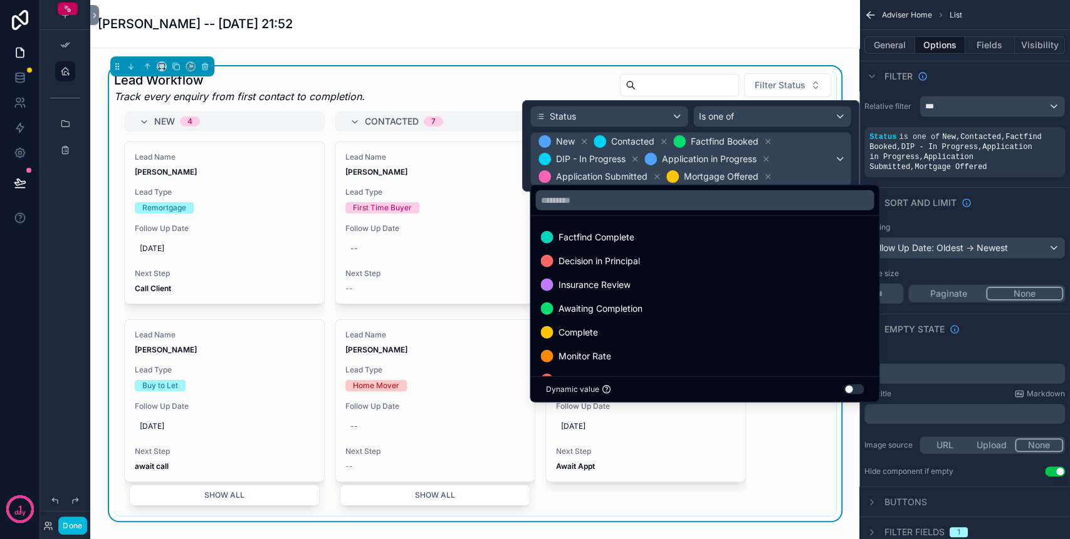
click at [649, 274] on div "Insurance Review" at bounding box center [704, 285] width 343 height 23
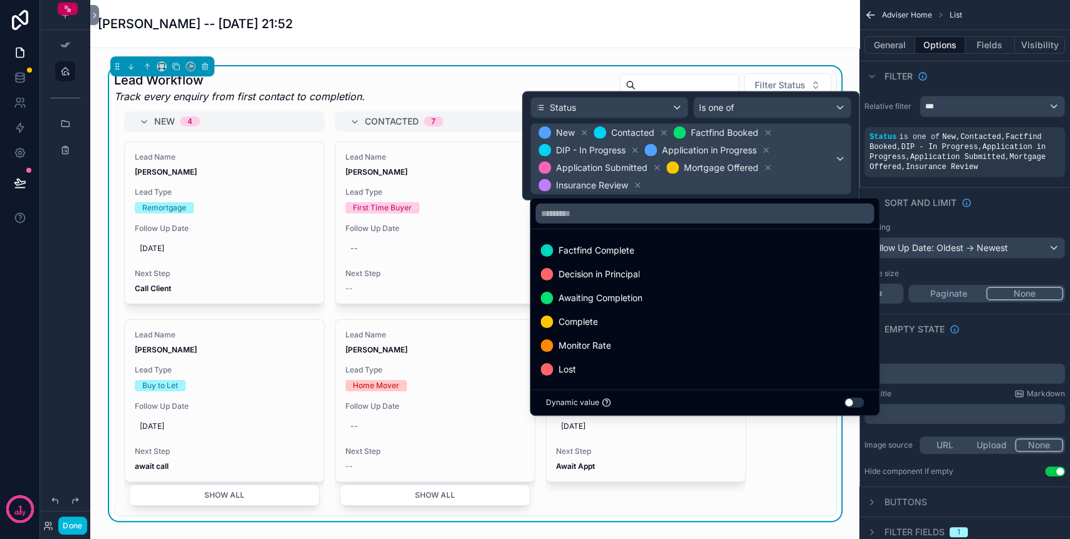
click at [648, 289] on div "Awaiting Completion" at bounding box center [704, 298] width 343 height 23
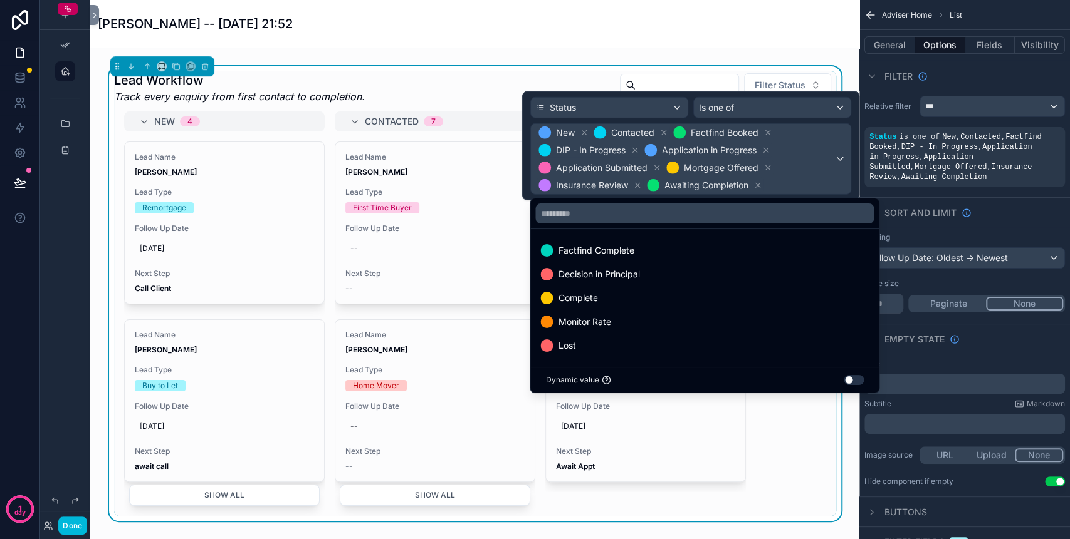
click at [627, 315] on div "Monitor Rate" at bounding box center [704, 322] width 328 height 15
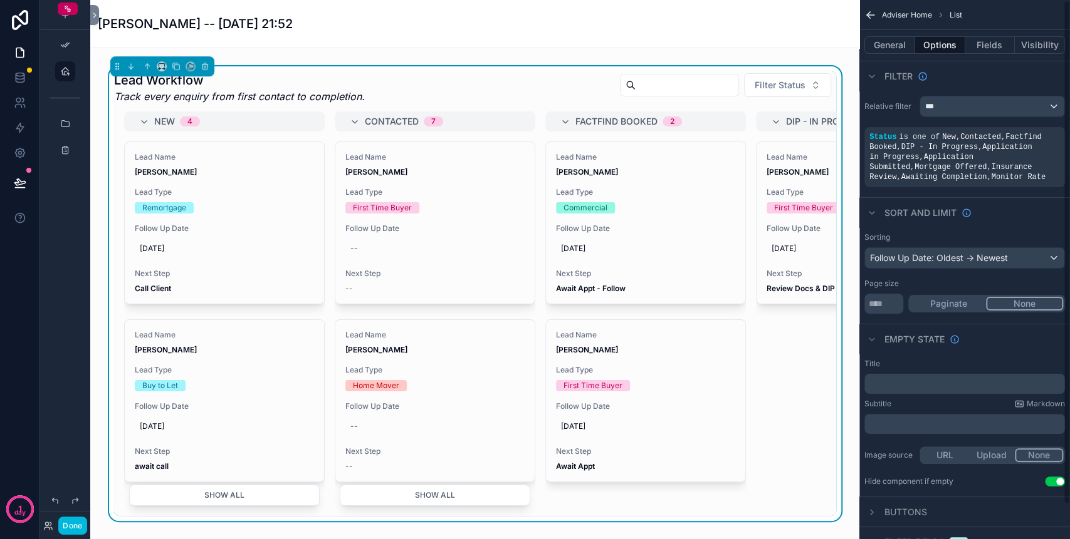
click at [917, 359] on div "Title" at bounding box center [964, 364] width 201 height 10
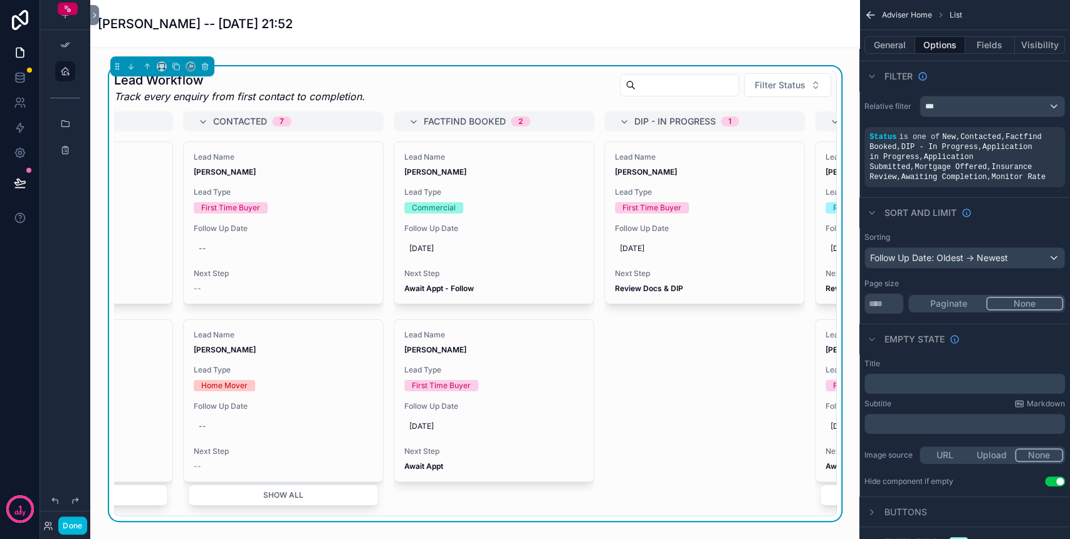
scroll to position [0, 70]
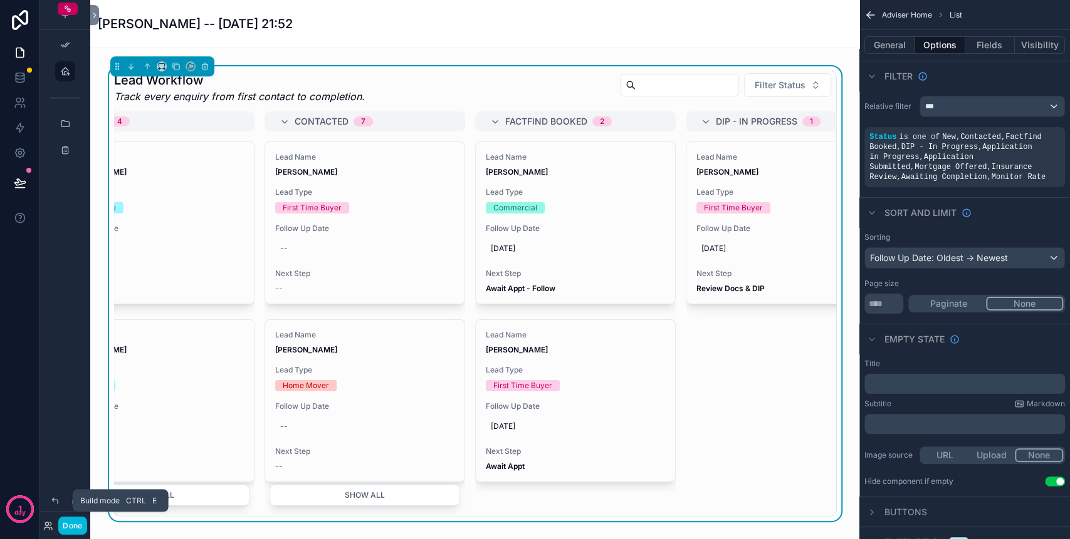
click at [78, 523] on button "Done" at bounding box center [72, 526] width 28 height 18
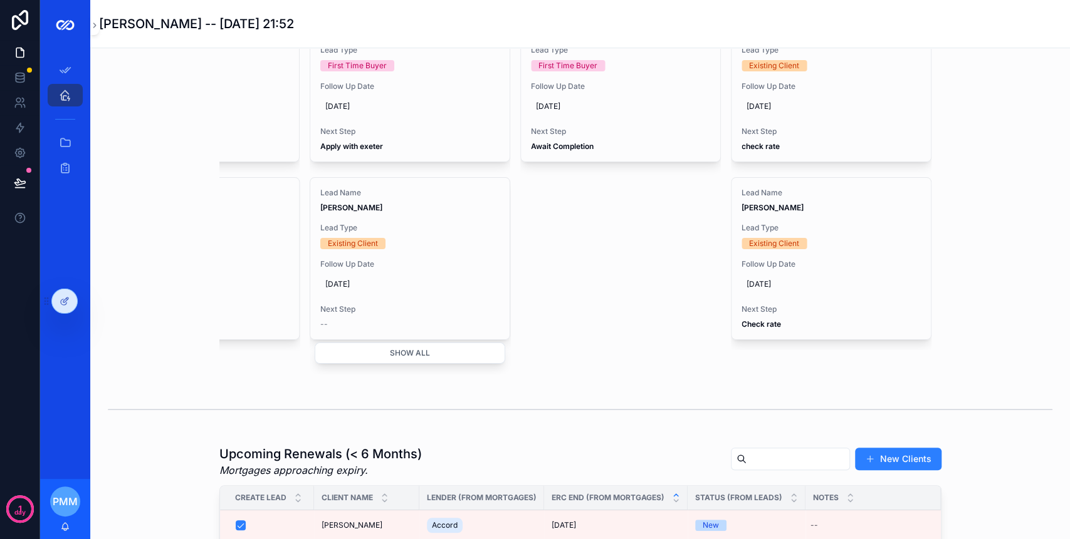
scroll to position [585, 0]
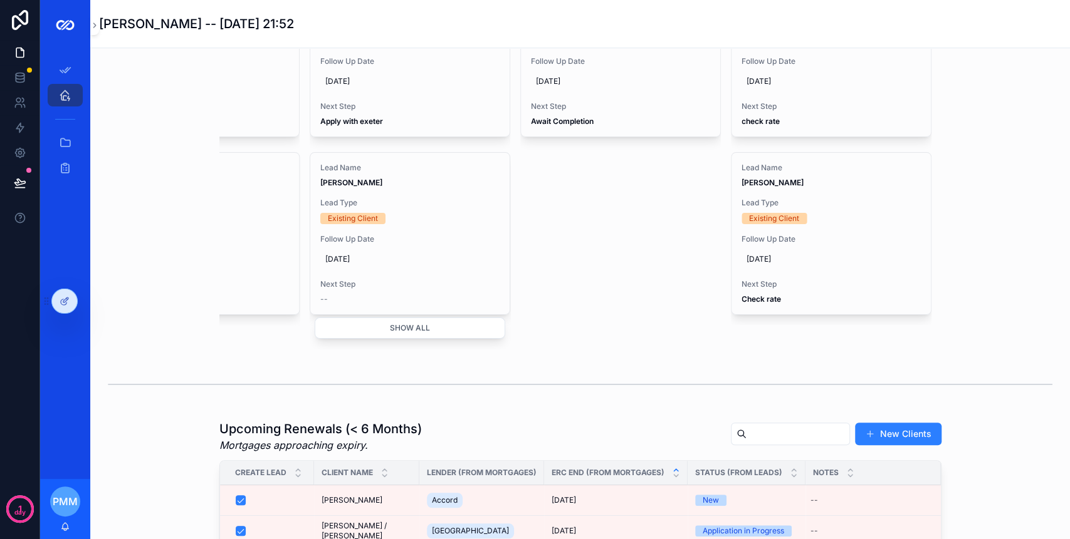
click at [832, 266] on div "03/11/2025" at bounding box center [830, 259] width 179 height 20
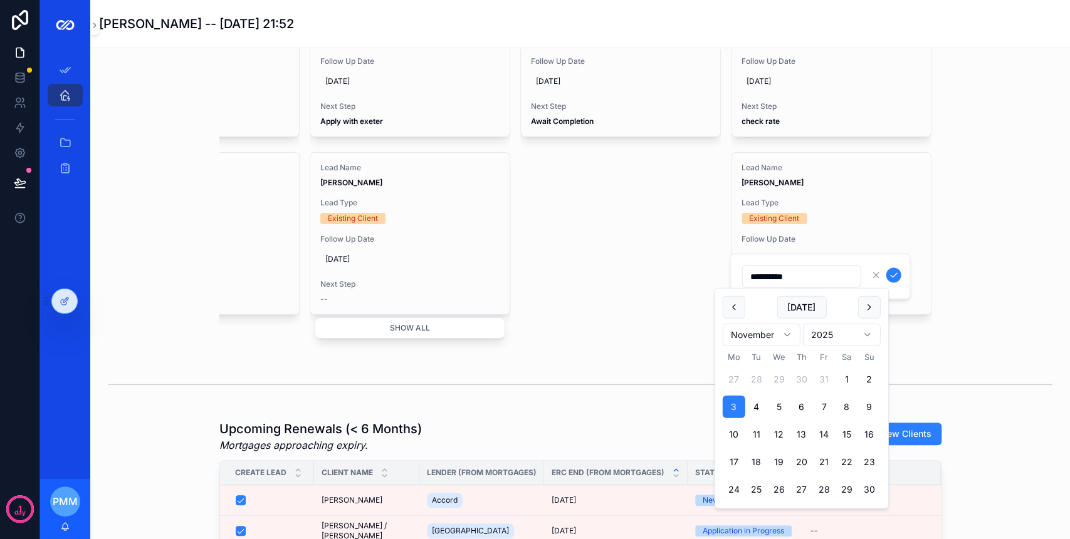
click at [839, 203] on span "Lead Type" at bounding box center [830, 203] width 179 height 10
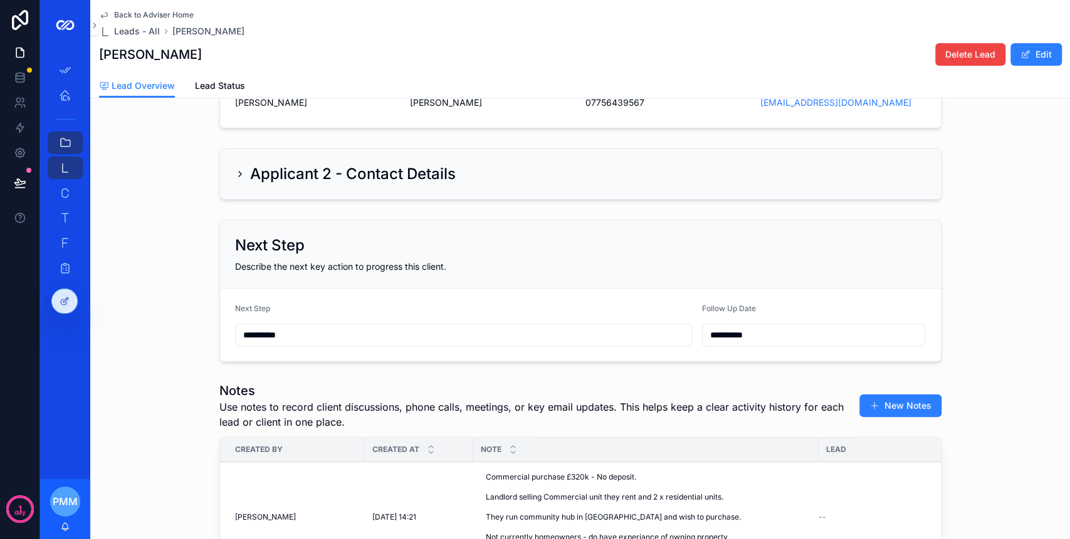
scroll to position [167, 0]
click at [658, 335] on form "**********" at bounding box center [580, 324] width 721 height 73
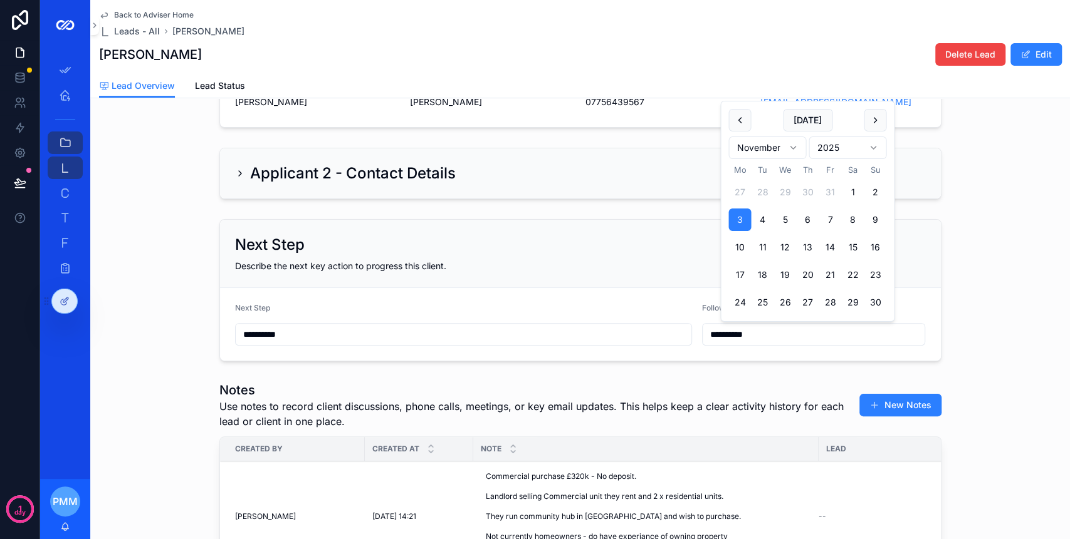
drag, startPoint x: 758, startPoint y: 336, endPoint x: 592, endPoint y: 333, distance: 166.7
click at [612, 335] on form "**********" at bounding box center [580, 324] width 721 height 73
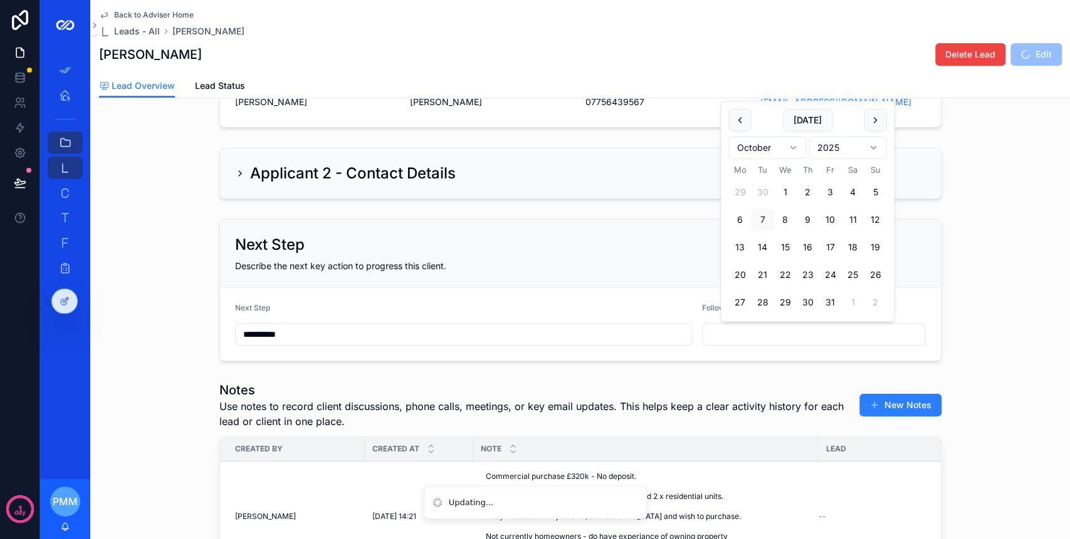
drag, startPoint x: 586, startPoint y: 326, endPoint x: 529, endPoint y: 313, distance: 59.1
click at [583, 323] on div "**********" at bounding box center [463, 334] width 457 height 23
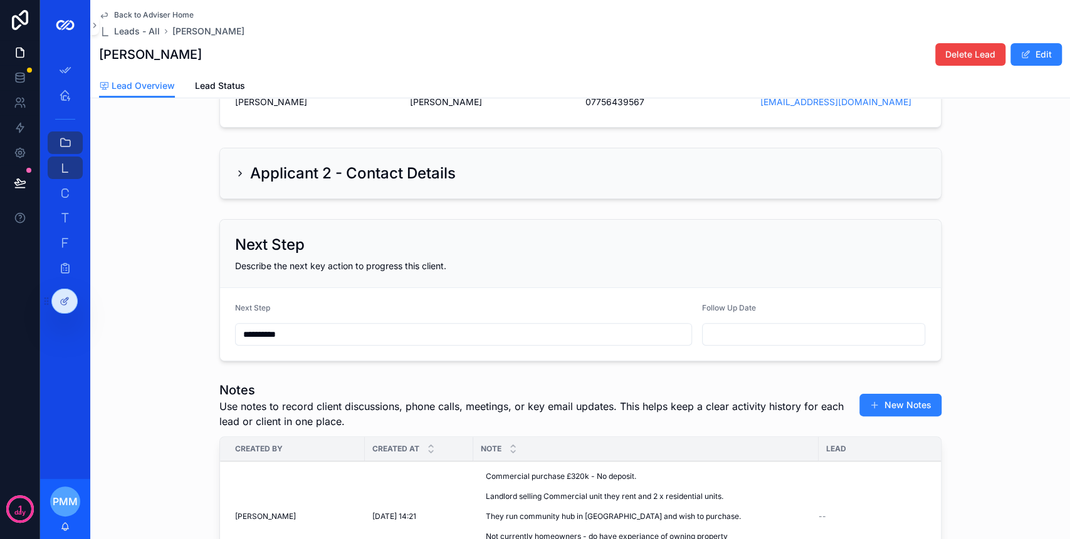
drag, startPoint x: 328, startPoint y: 328, endPoint x: 222, endPoint y: 316, distance: 107.2
click at [206, 326] on div "**********" at bounding box center [579, 290] width 979 height 152
drag, startPoint x: 586, startPoint y: 245, endPoint x: 573, endPoint y: 241, distance: 13.9
click at [586, 243] on div "Next Step" at bounding box center [580, 245] width 691 height 20
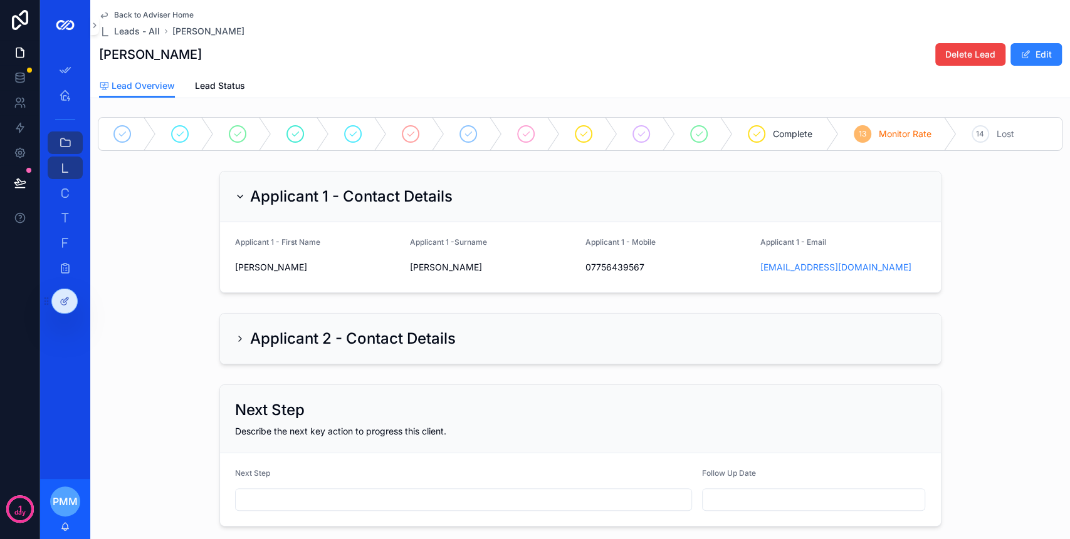
scroll to position [0, 0]
click at [779, 127] on div "Complete" at bounding box center [785, 135] width 106 height 33
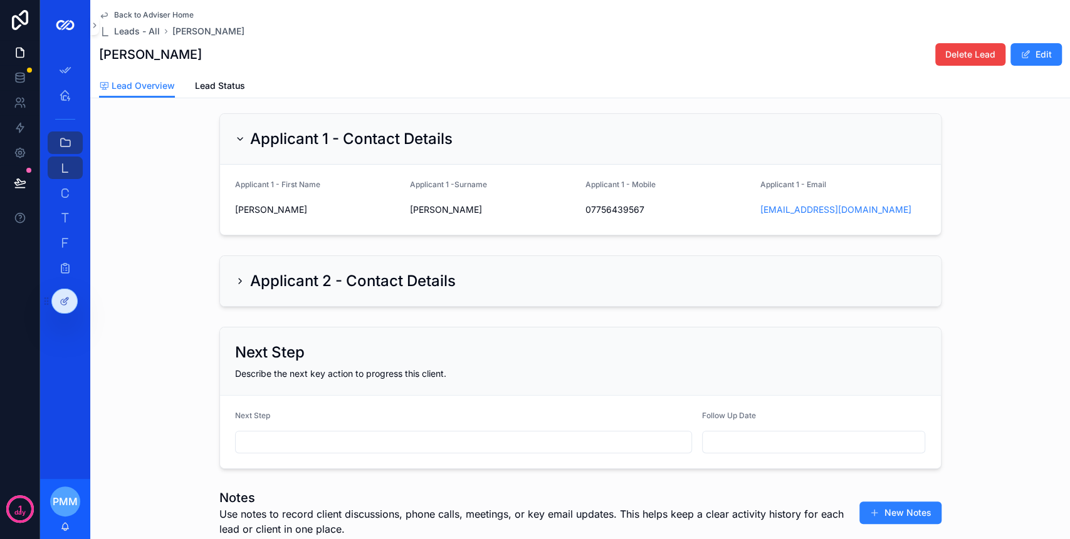
scroll to position [83, 0]
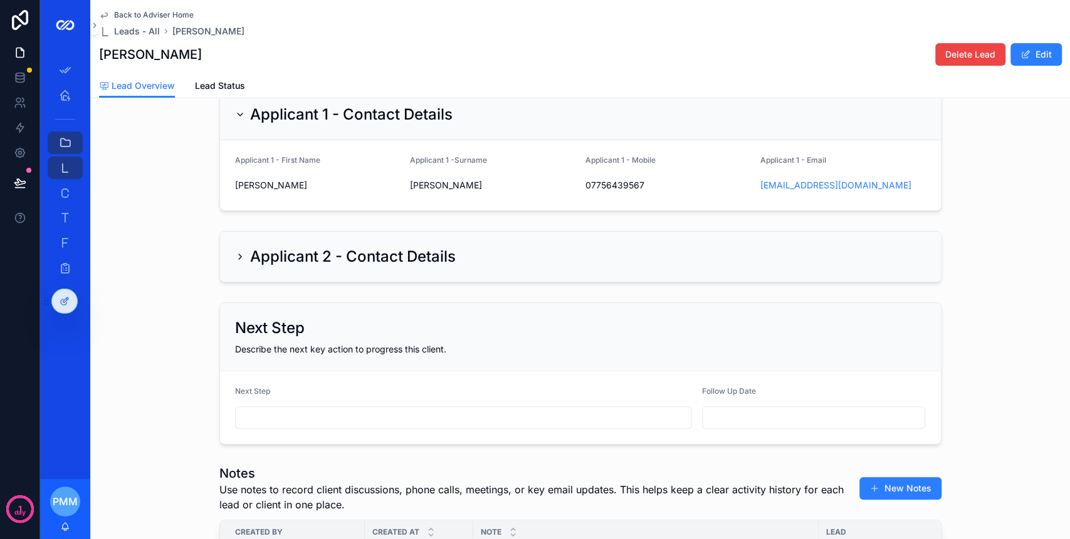
click at [227, 276] on div "Applicant 2 - Contact Details" at bounding box center [580, 257] width 721 height 50
click at [235, 262] on icon "scrollable content" at bounding box center [240, 257] width 10 height 10
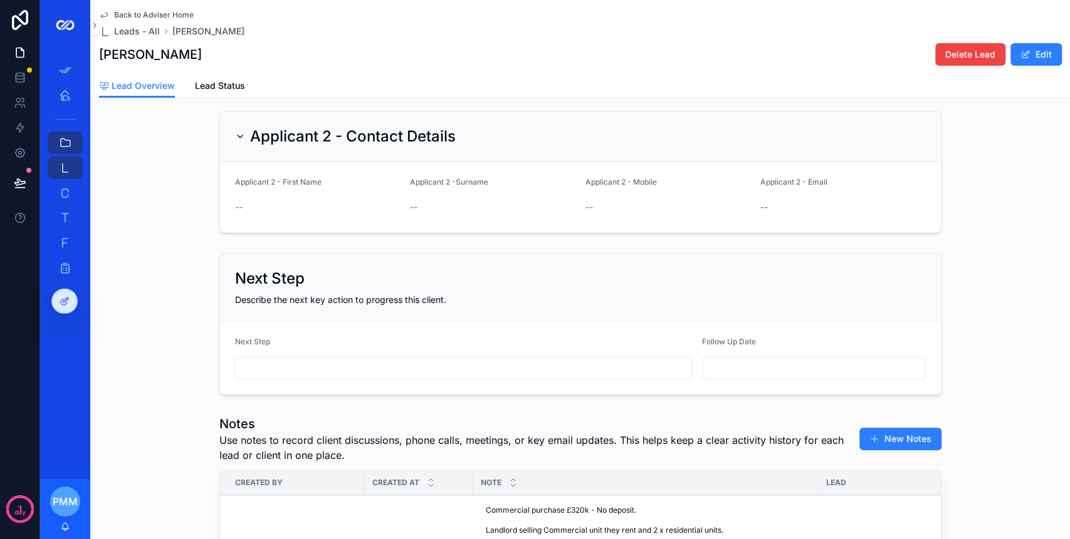
scroll to position [0, 0]
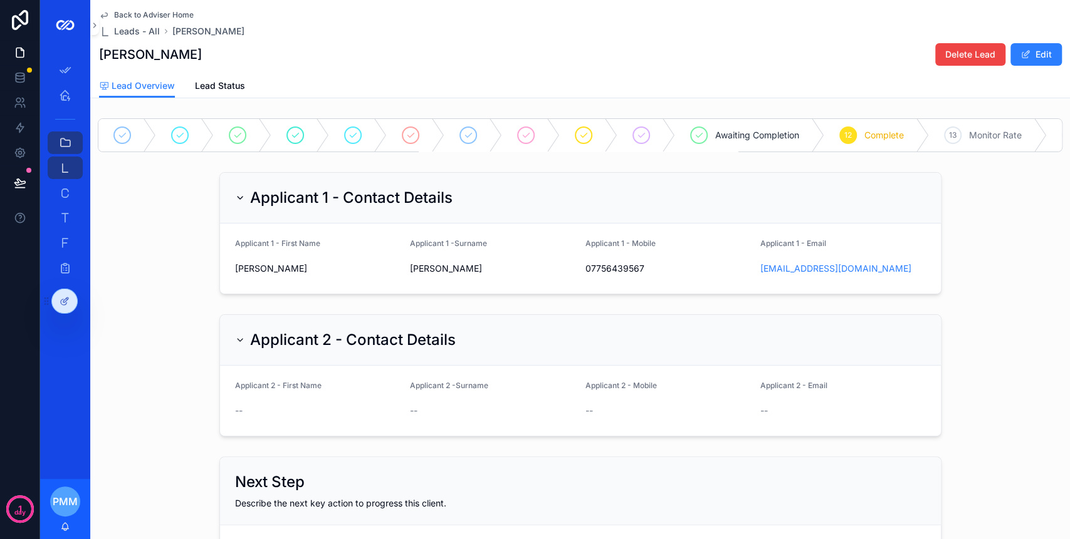
click at [211, 71] on div "Back to Adviser Home Leads - All Ross Hume Ross Hume Delete Lead Edit" at bounding box center [580, 37] width 962 height 74
click at [220, 86] on span "Lead Status" at bounding box center [220, 86] width 50 height 13
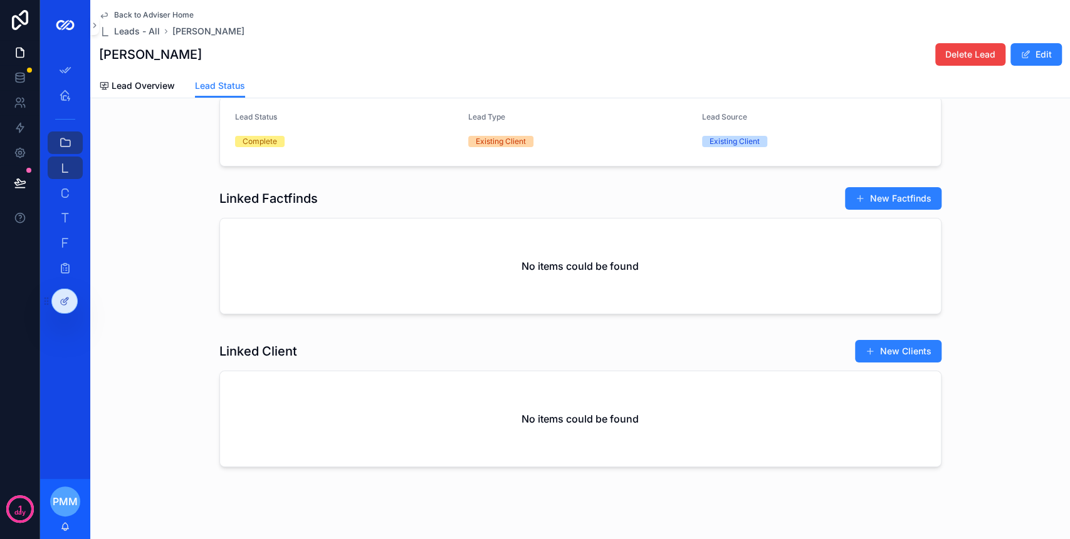
scroll to position [140, 0]
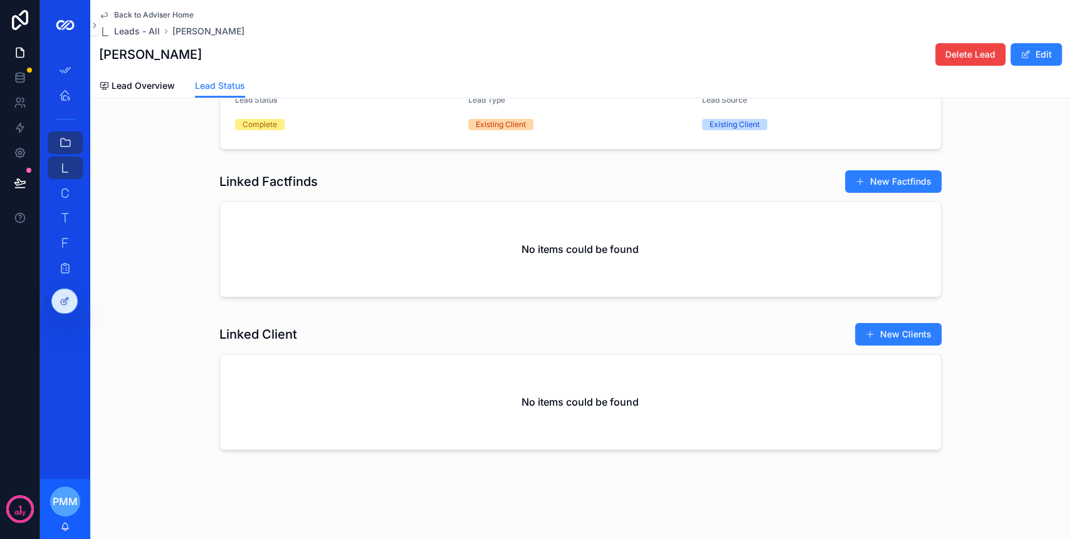
click at [889, 330] on button "New Clients" at bounding box center [898, 334] width 86 height 23
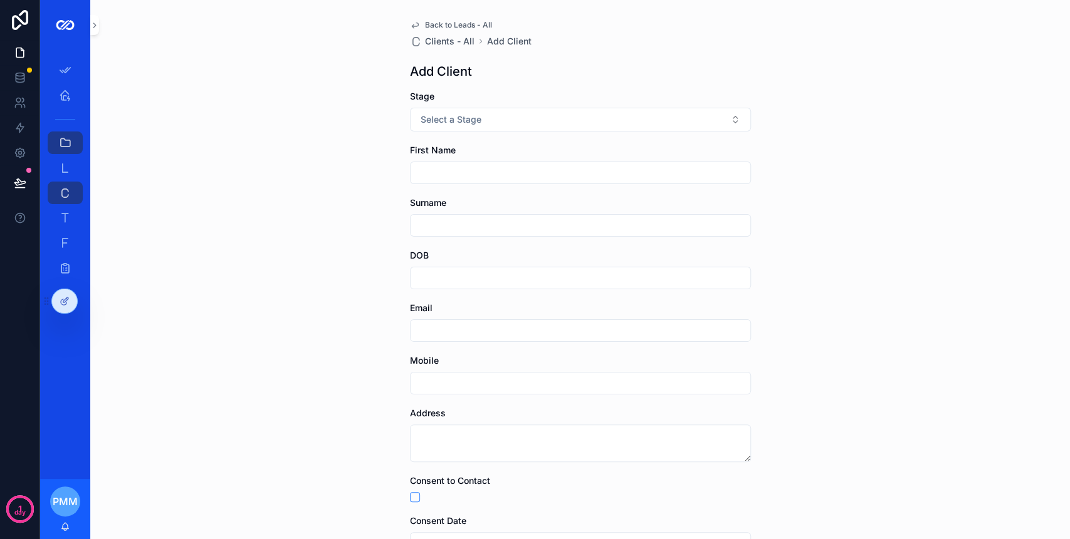
click at [433, 19] on div "Back to Leads - All Clients - All Add Client Add Client Stage Select a Stage Fi…" at bounding box center [580, 365] width 361 height 731
click at [436, 26] on span "Back to Leads - All" at bounding box center [458, 25] width 67 height 10
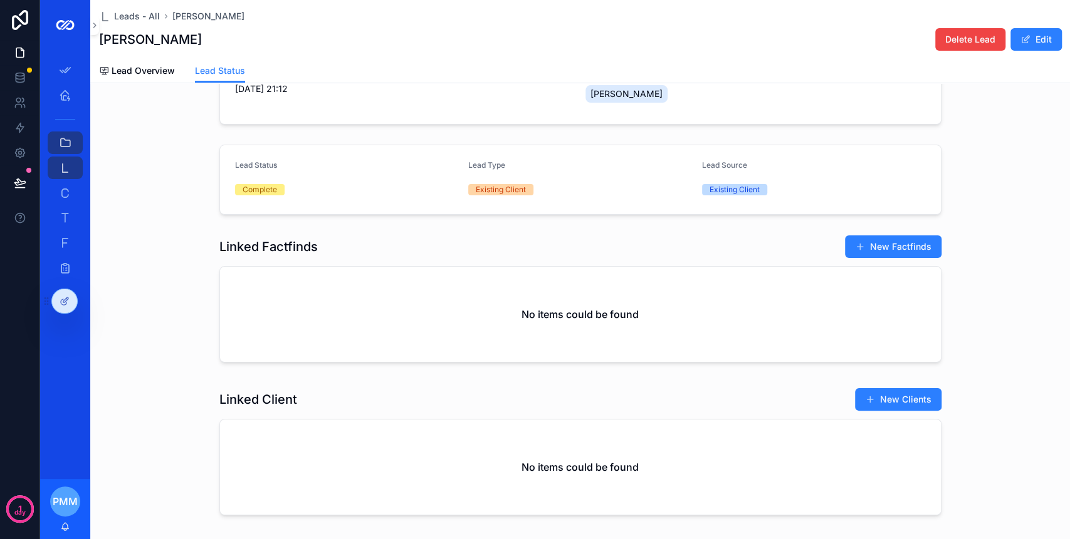
scroll to position [125, 0]
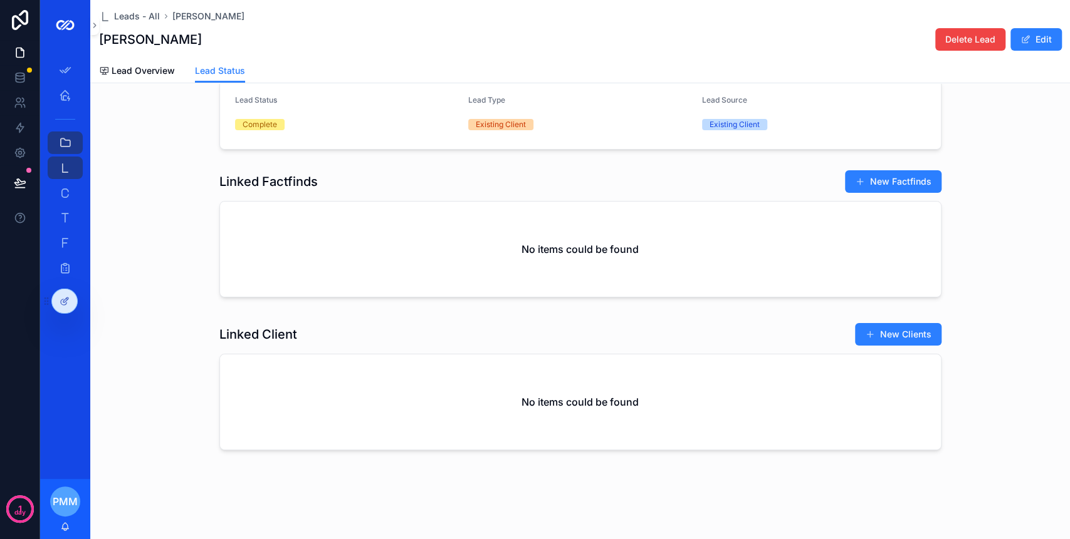
click at [455, 407] on div "No items could be found" at bounding box center [580, 402] width 721 height 95
click at [63, 201] on div "Clients - All 243" at bounding box center [65, 193] width 20 height 20
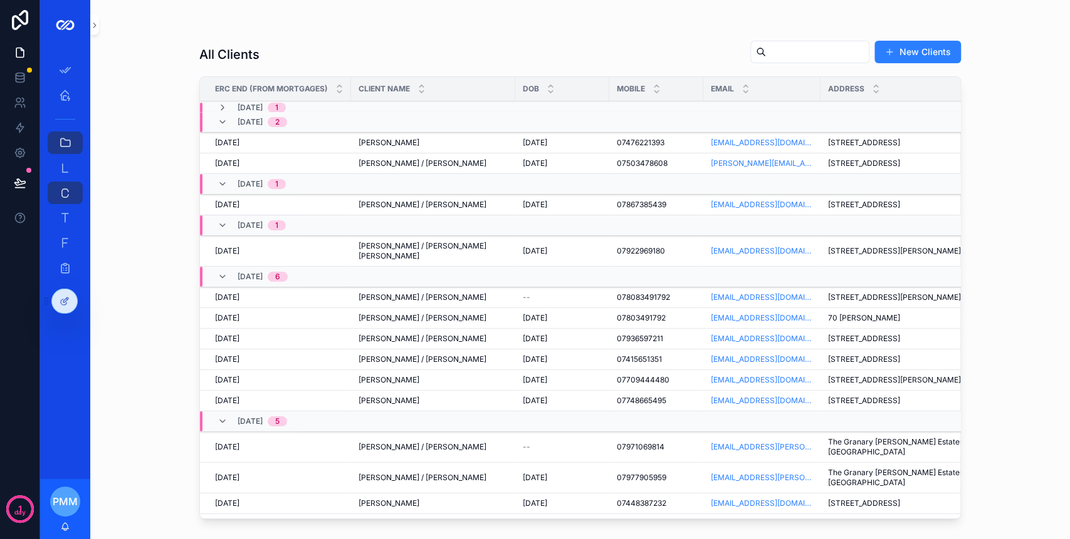
click at [792, 51] on input "scrollable content" at bounding box center [817, 52] width 103 height 18
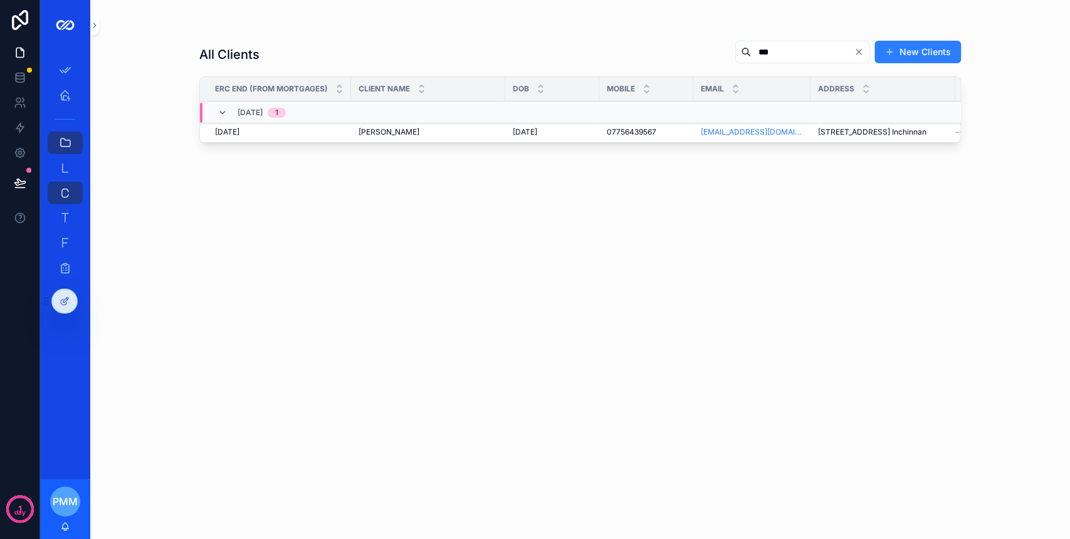
type input "***"
click at [464, 134] on div "Ross Hume Ross Hume" at bounding box center [427, 132] width 139 height 10
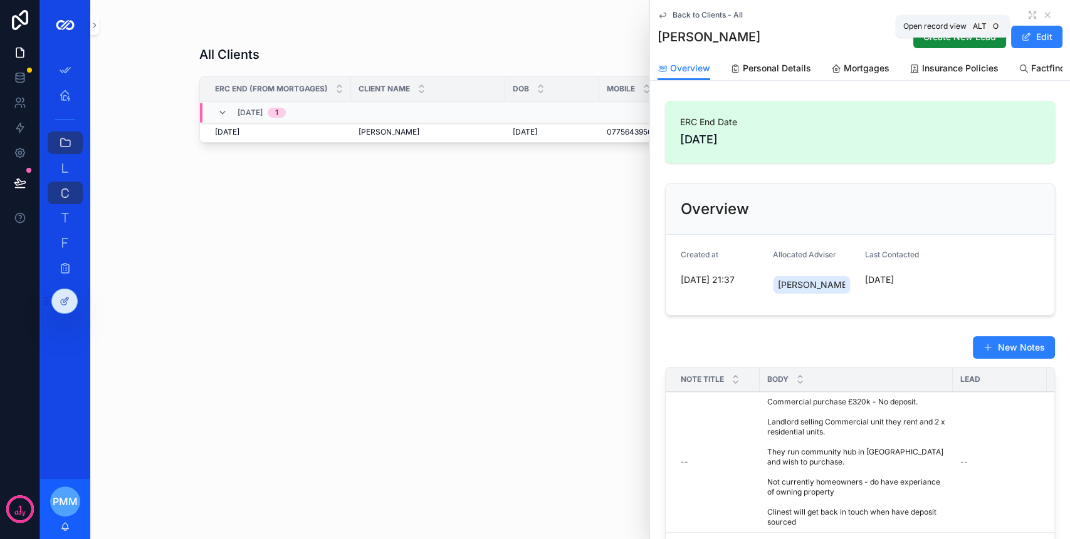
click at [1027, 19] on icon "scrollable content" at bounding box center [1032, 15] width 10 height 10
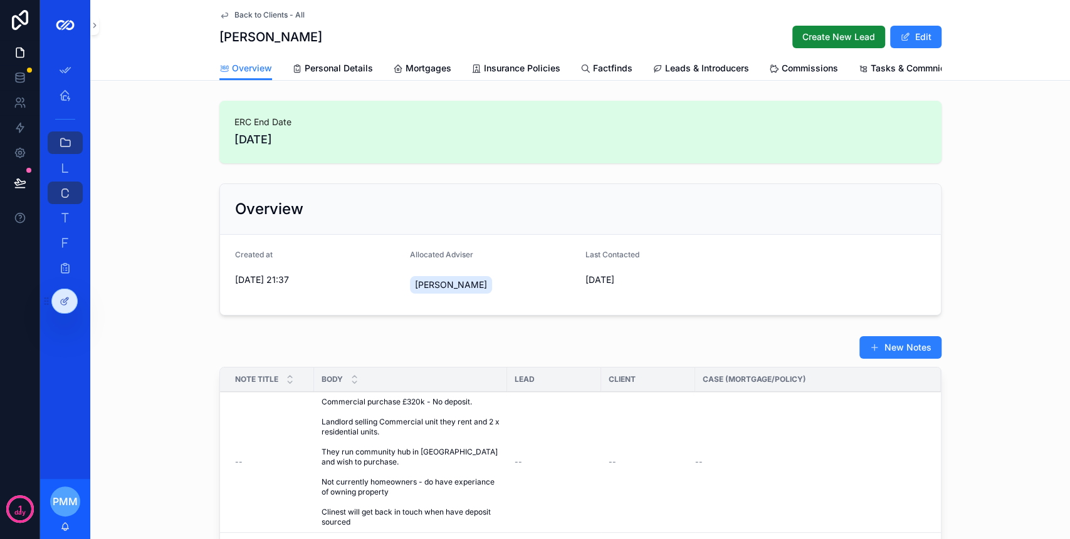
click at [688, 66] on span "Leads & Introducers" at bounding box center [707, 68] width 84 height 13
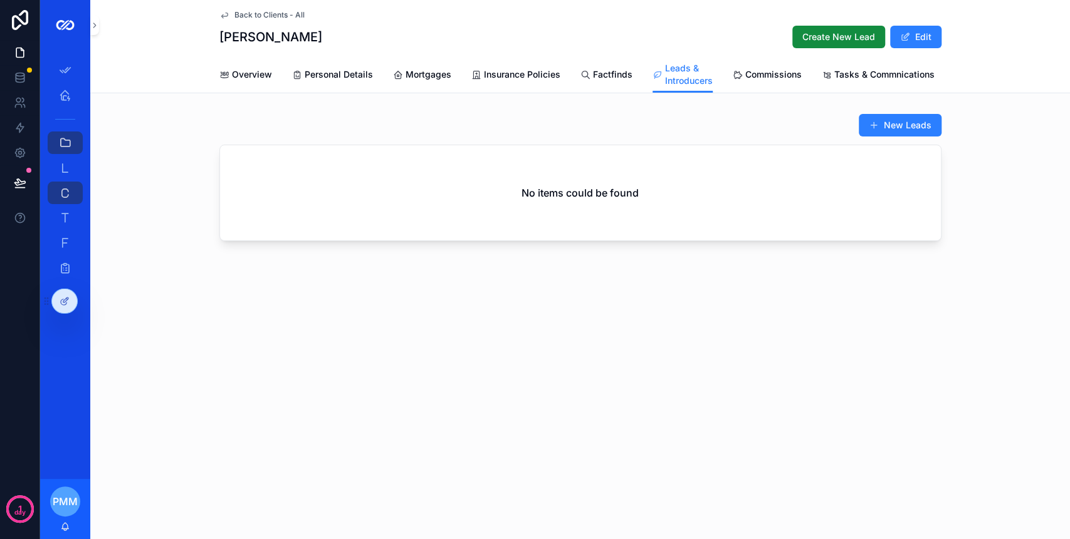
click at [880, 137] on button "New Leads" at bounding box center [899, 125] width 83 height 23
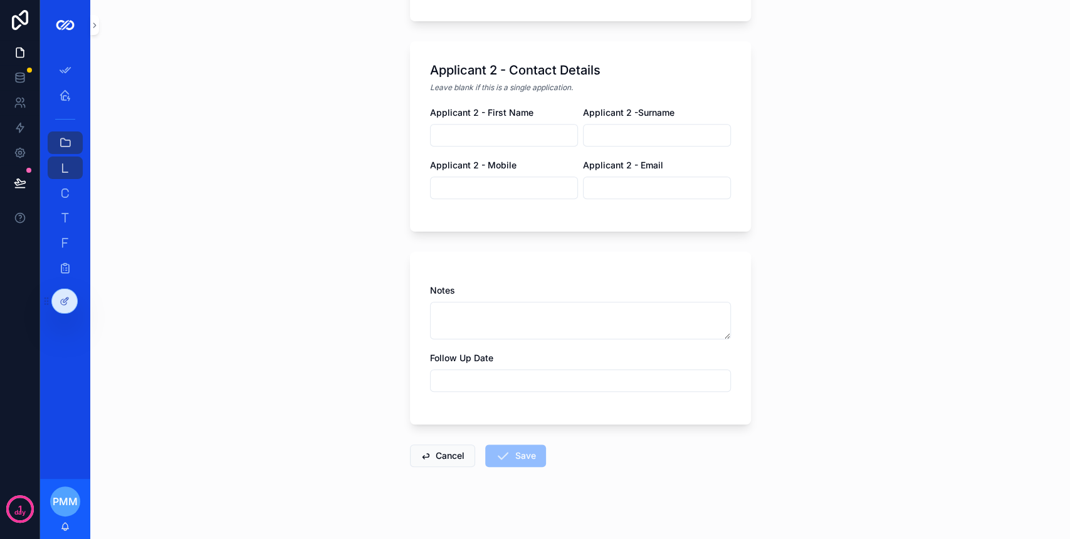
scroll to position [508, 0]
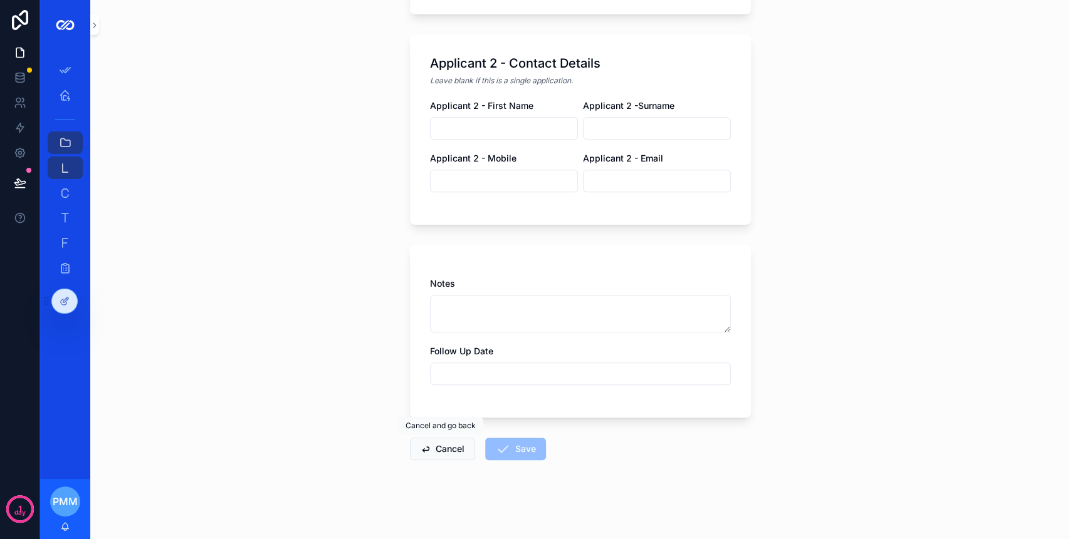
click at [423, 452] on span "scrollable content" at bounding box center [425, 449] width 10 height 10
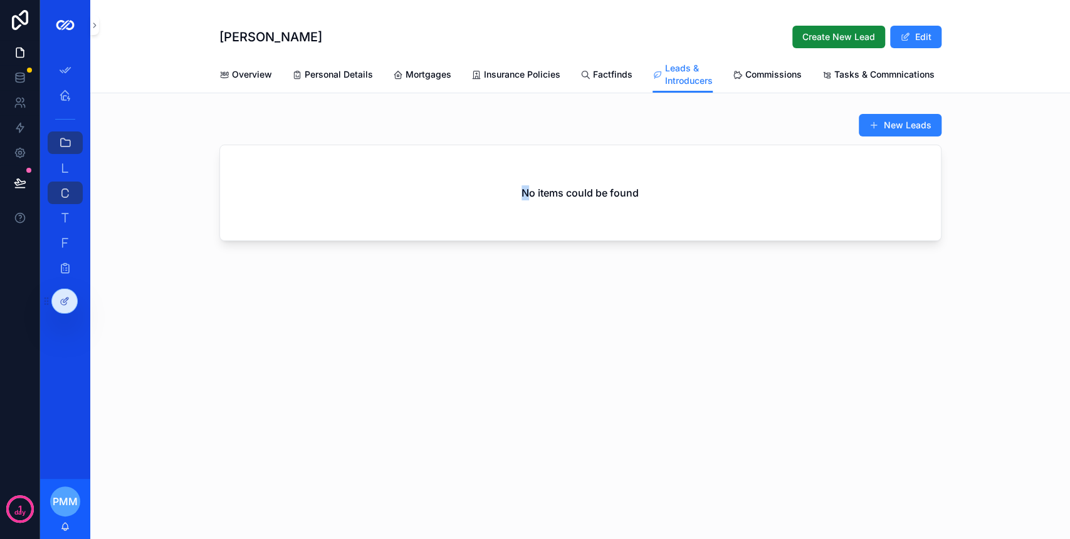
click at [525, 201] on h2 "No items could be found" at bounding box center [579, 192] width 117 height 15
drag, startPoint x: 525, startPoint y: 205, endPoint x: 555, endPoint y: 221, distance: 34.2
click at [555, 221] on div "No items could be found" at bounding box center [580, 192] width 721 height 95
drag, startPoint x: 555, startPoint y: 221, endPoint x: 656, endPoint y: 227, distance: 101.0
click at [656, 227] on div "No items could be found" at bounding box center [580, 192] width 721 height 95
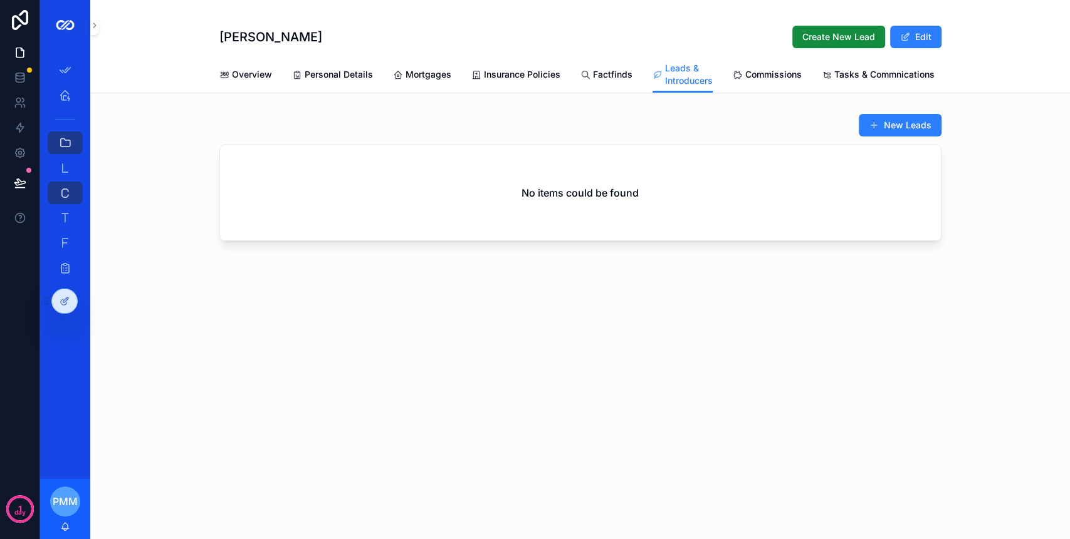
click at [649, 222] on div "No items could be found" at bounding box center [580, 192] width 721 height 95
click at [866, 137] on button "New Leads" at bounding box center [899, 125] width 83 height 23
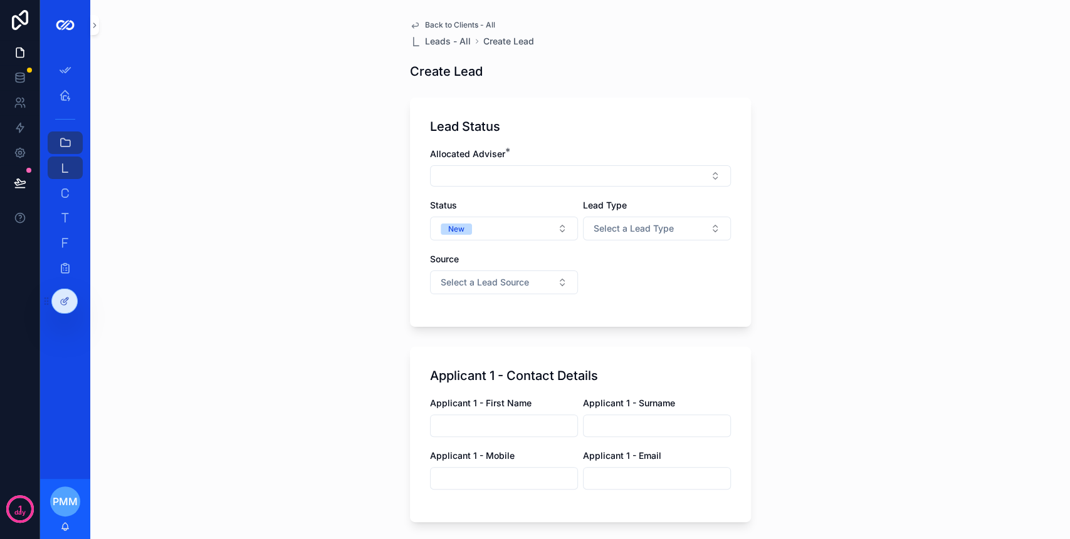
click at [598, 227] on span "Select a Lead Type" at bounding box center [633, 228] width 80 height 13
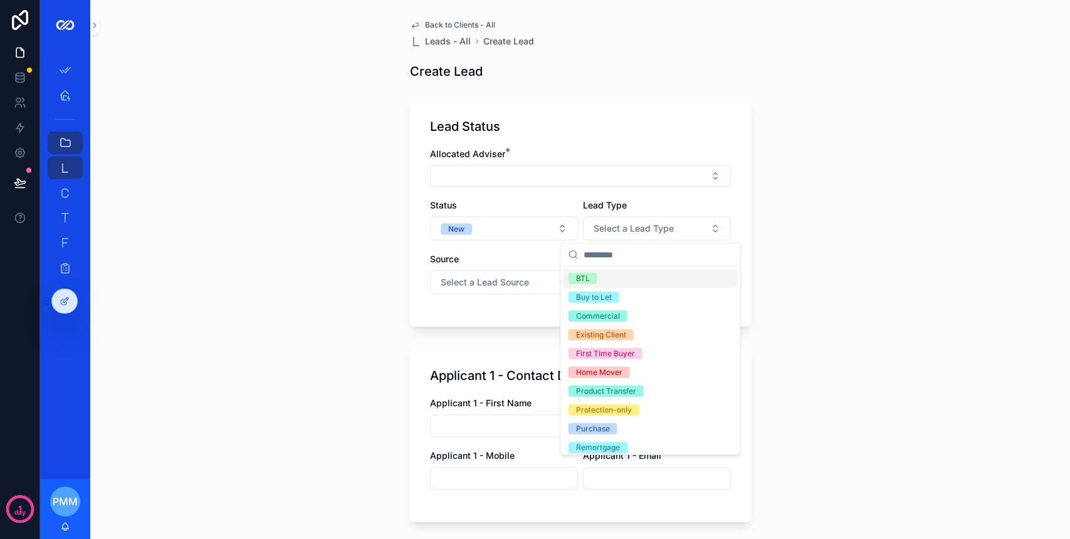
click at [598, 227] on span "Select a Lead Type" at bounding box center [633, 228] width 80 height 13
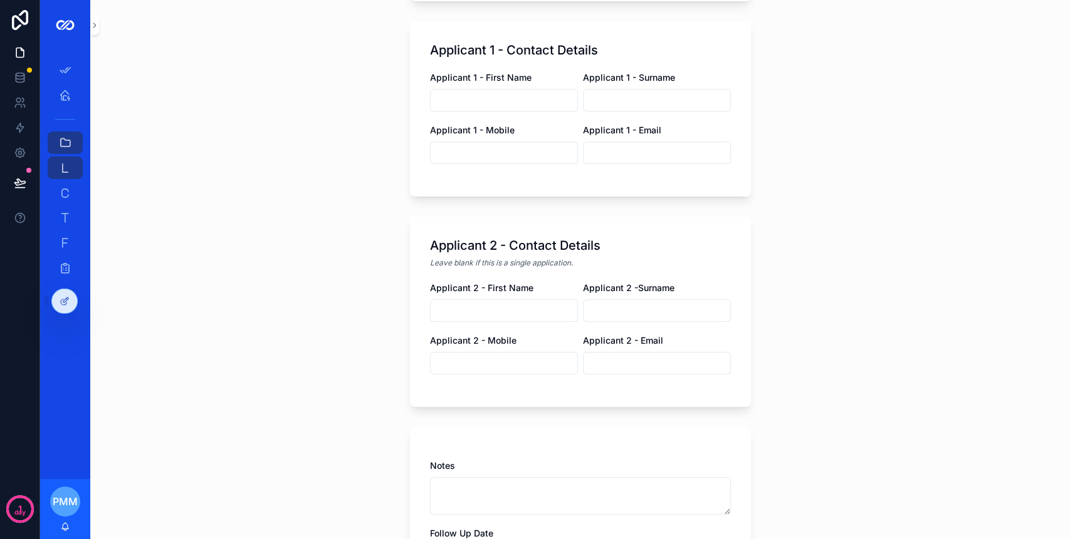
scroll to position [508, 0]
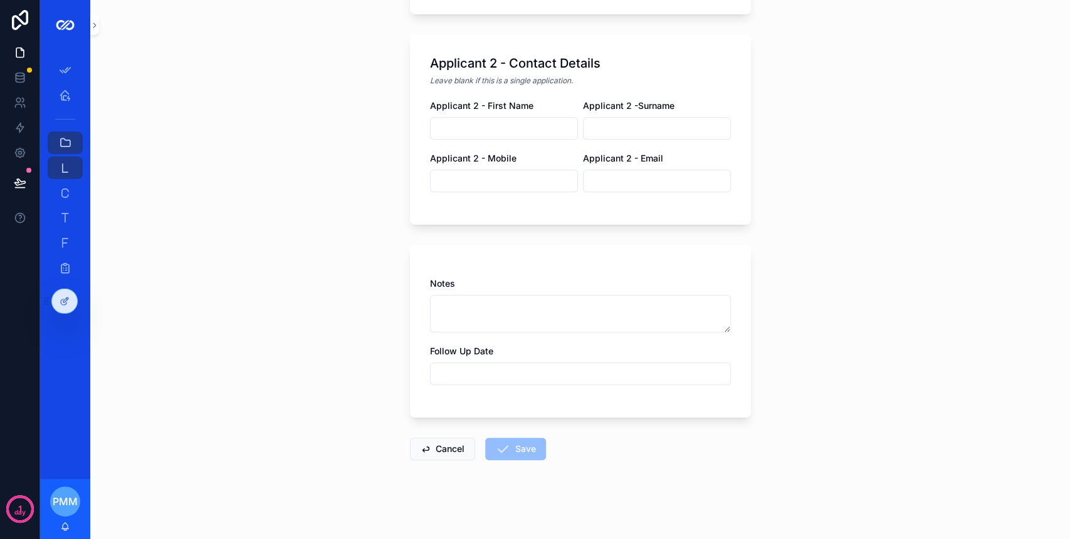
click at [441, 447] on button "Cancel" at bounding box center [442, 449] width 65 height 23
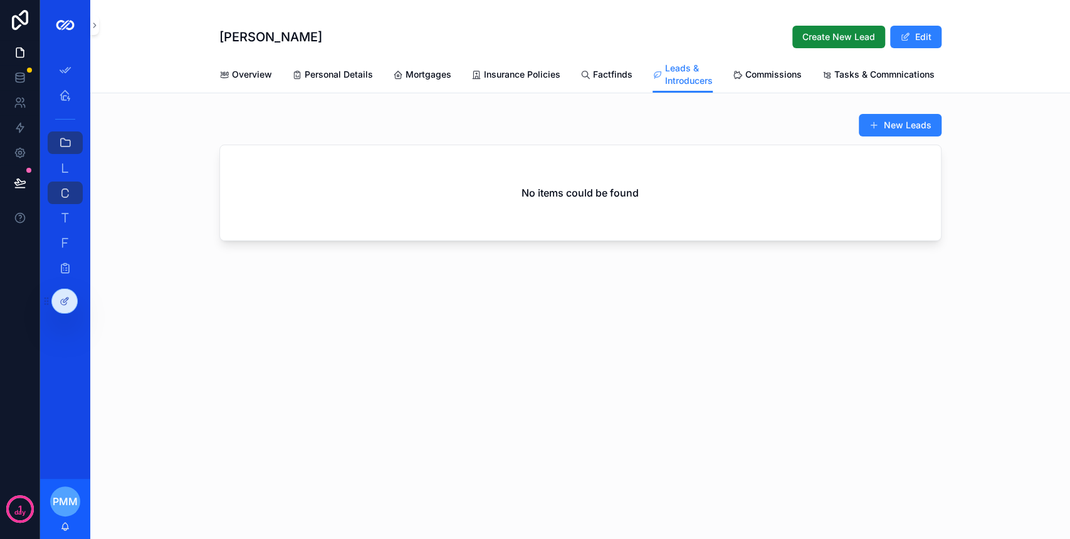
click at [561, 221] on div "No items could be found" at bounding box center [580, 192] width 721 height 95
click at [536, 201] on h2 "No items could be found" at bounding box center [579, 192] width 117 height 15
click at [442, 77] on span "Mortgages" at bounding box center [428, 74] width 46 height 13
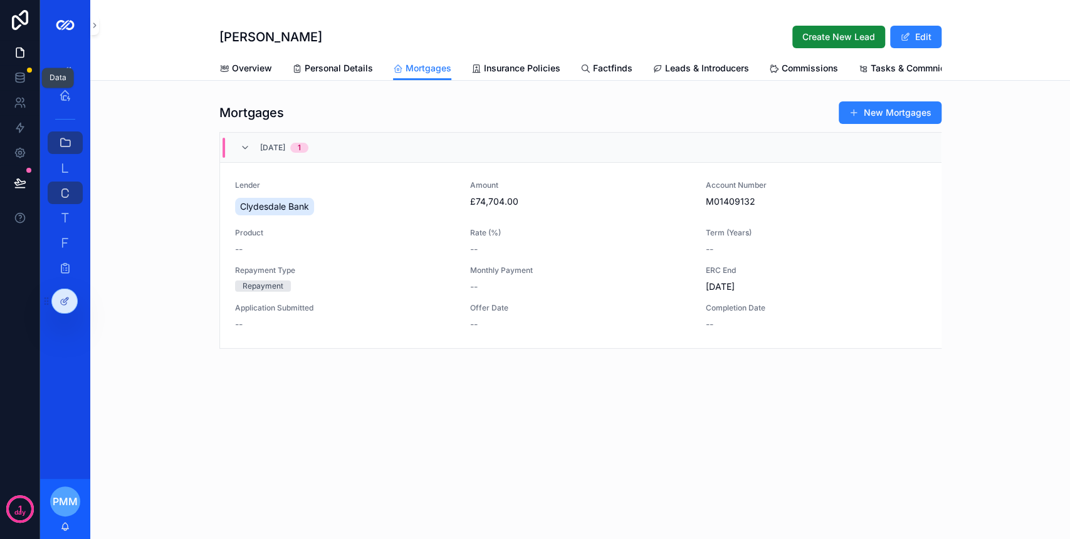
click at [32, 71] on link at bounding box center [19, 77] width 39 height 25
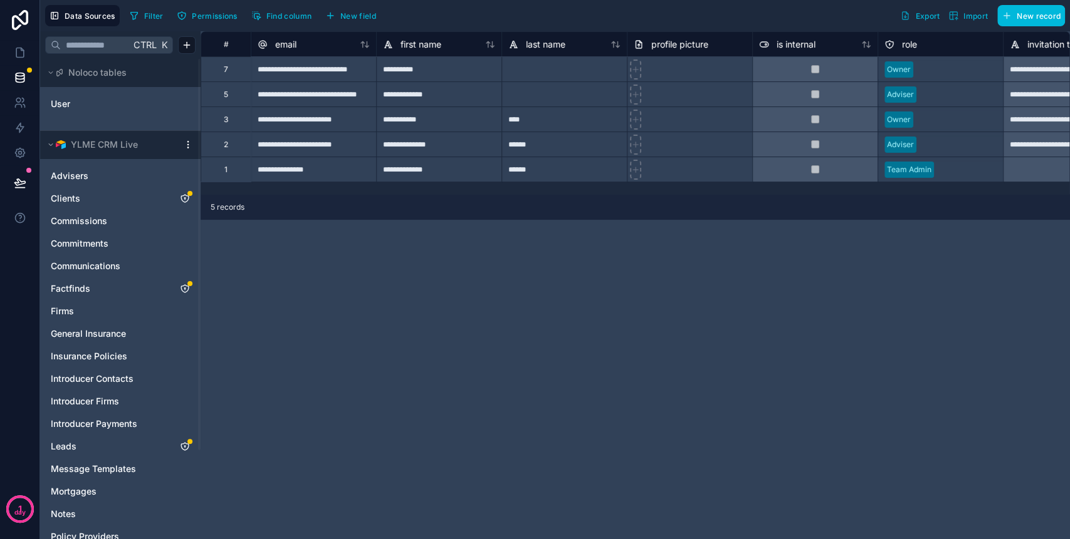
click at [85, 191] on div "Clients" at bounding box center [120, 199] width 150 height 20
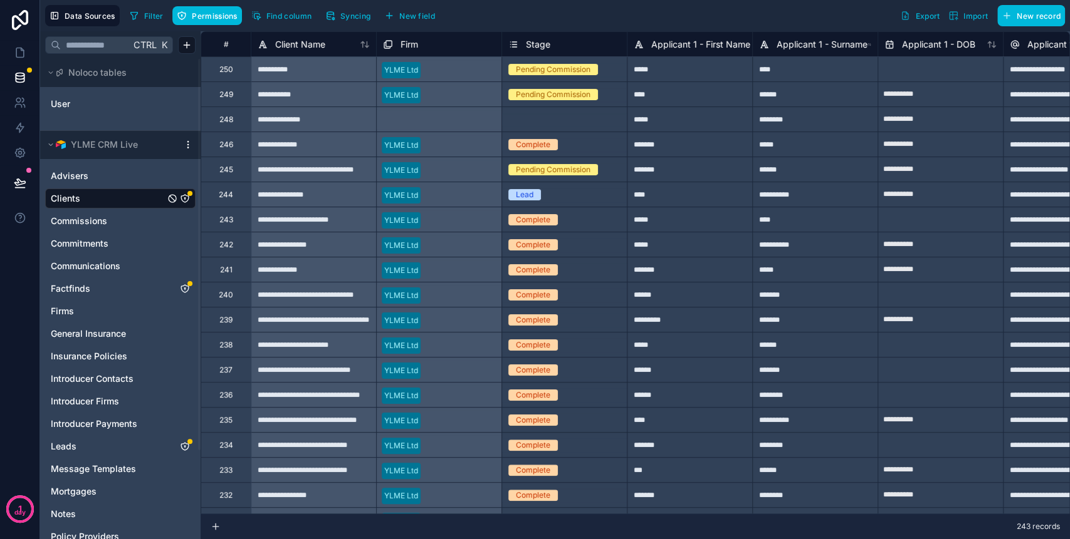
click at [105, 45] on input "text" at bounding box center [96, 45] width 70 height 23
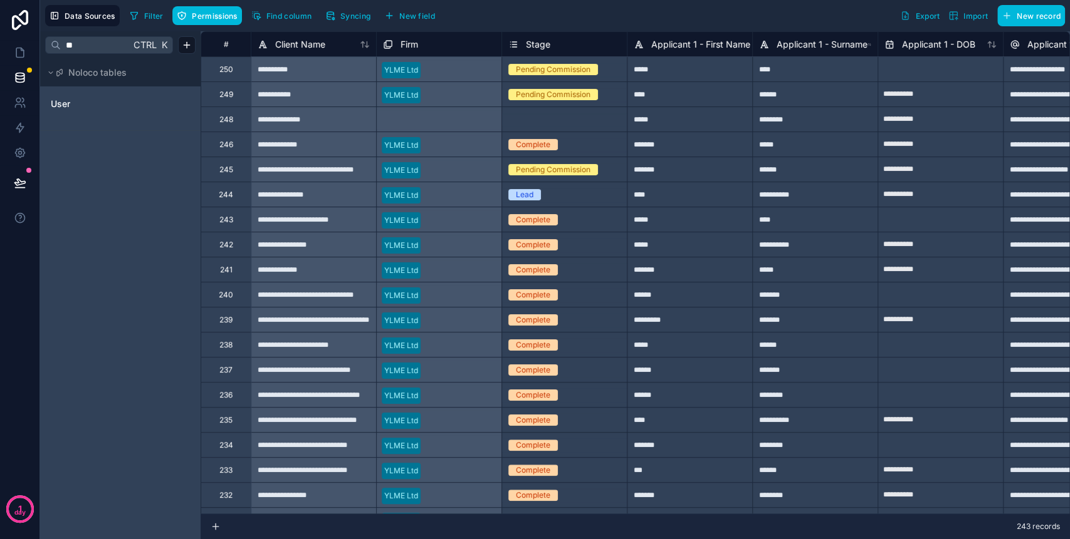
type input "*"
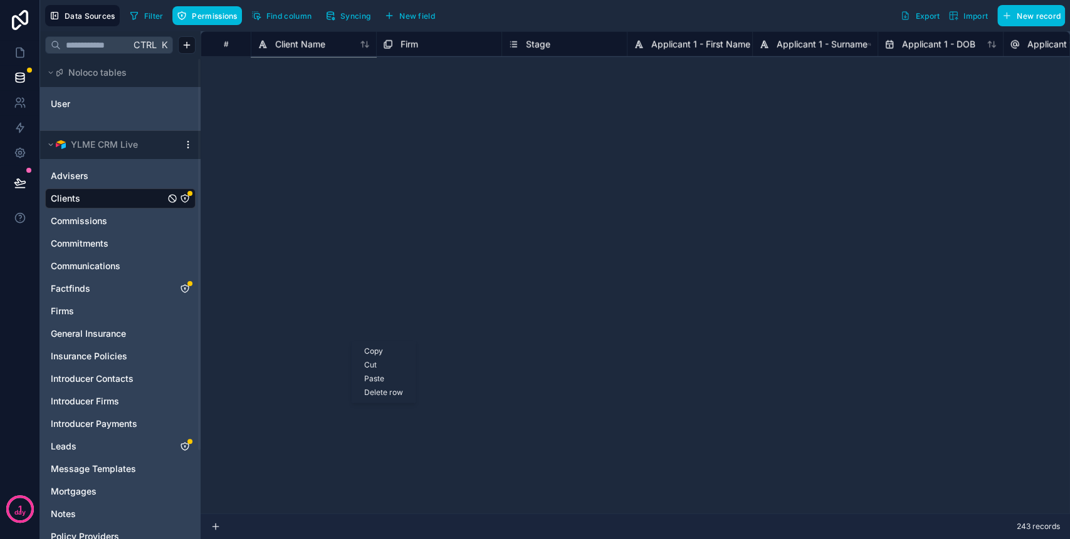
scroll to position [602, 0]
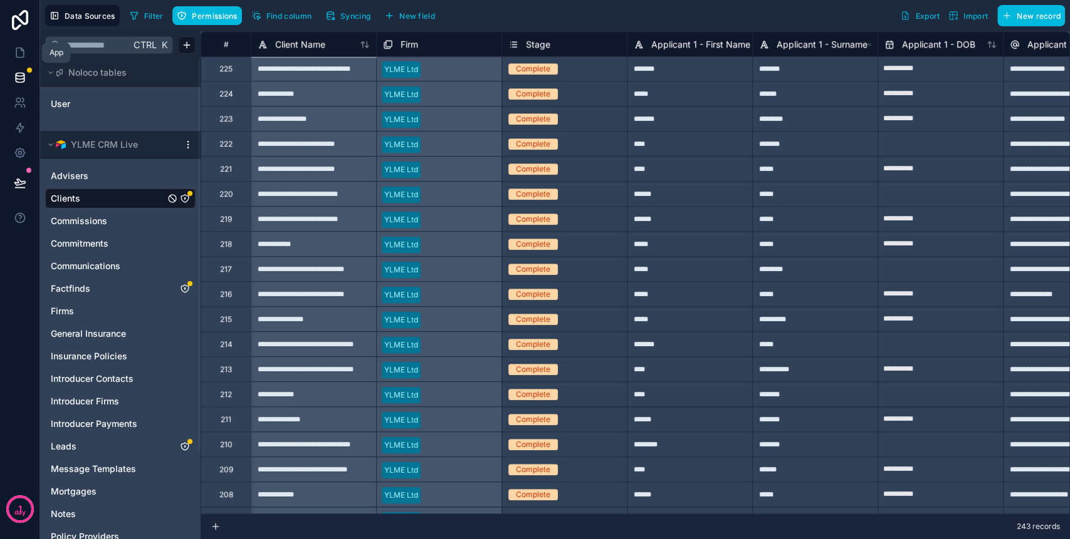
click at [26, 50] on link at bounding box center [19, 52] width 39 height 25
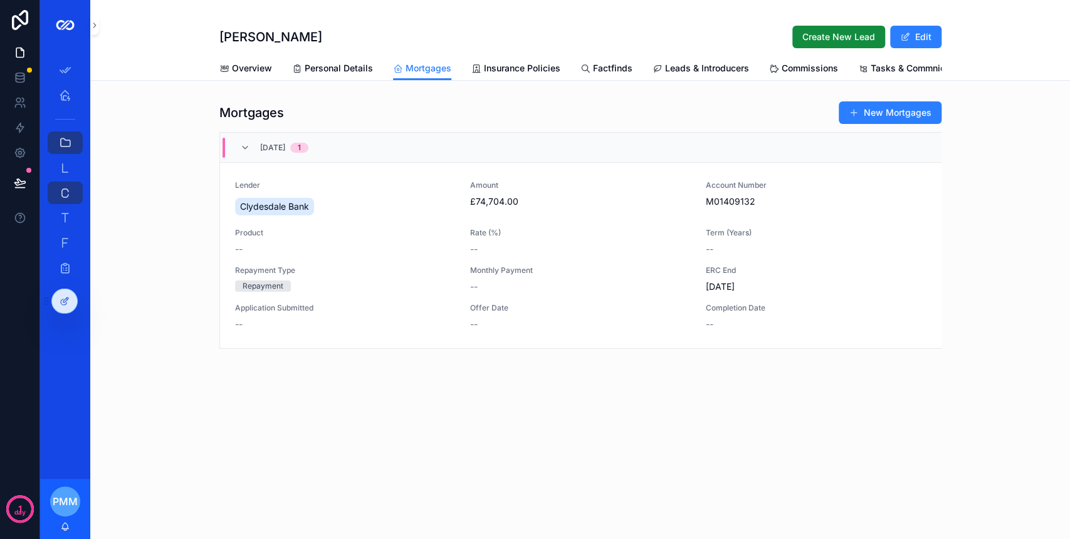
scroll to position [0, 103]
click at [603, 55] on div "Ross Hume Create New Lead Edit" at bounding box center [580, 28] width 722 height 56
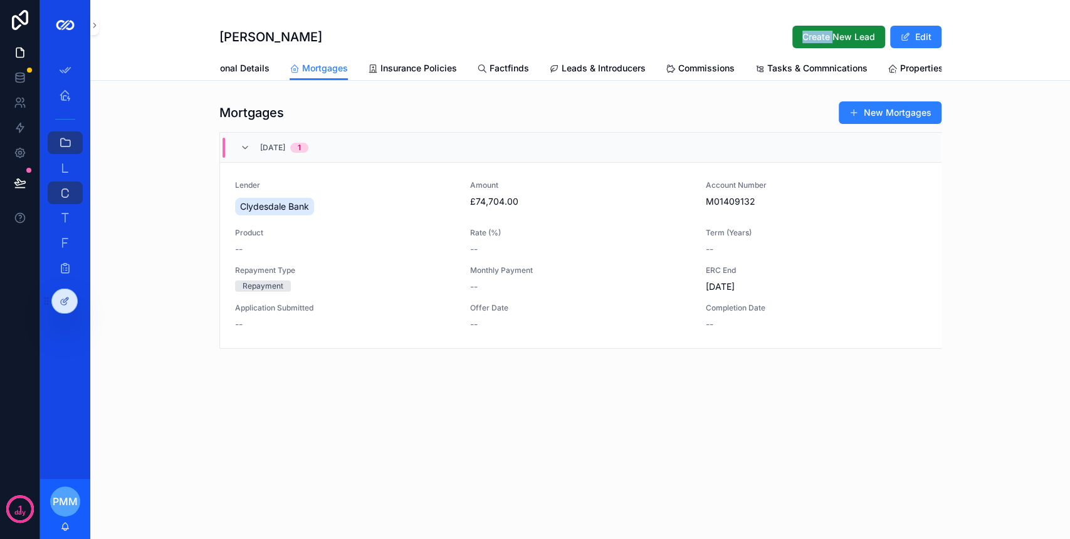
click at [603, 55] on div "Ross Hume Create New Lead Edit" at bounding box center [580, 28] width 722 height 56
drag, startPoint x: 603, startPoint y: 55, endPoint x: 603, endPoint y: 66, distance: 10.7
click at [603, 66] on span "Leads & Introducers" at bounding box center [603, 68] width 84 height 13
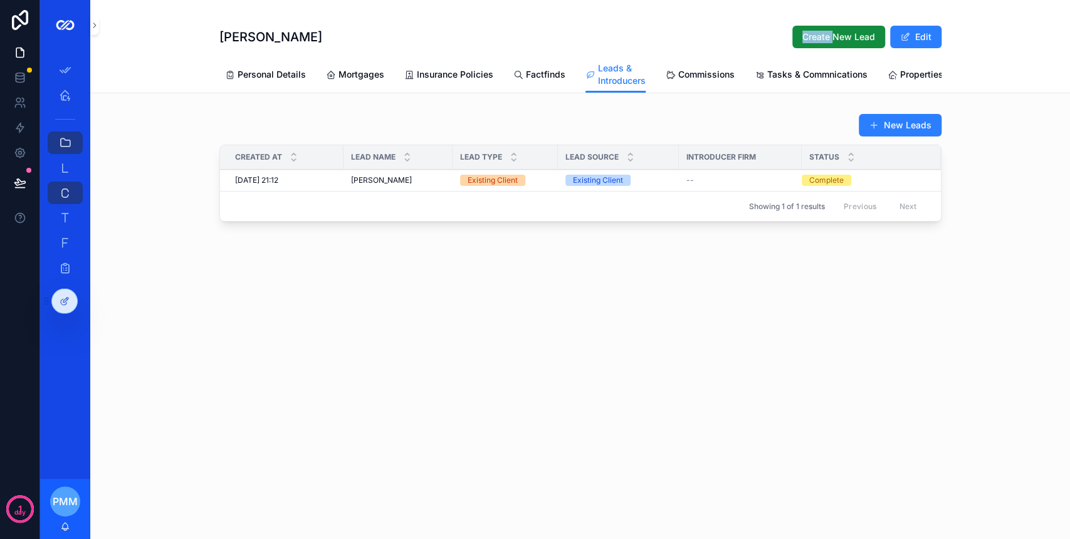
click at [283, 75] on span "Personal Details" at bounding box center [271, 74] width 68 height 13
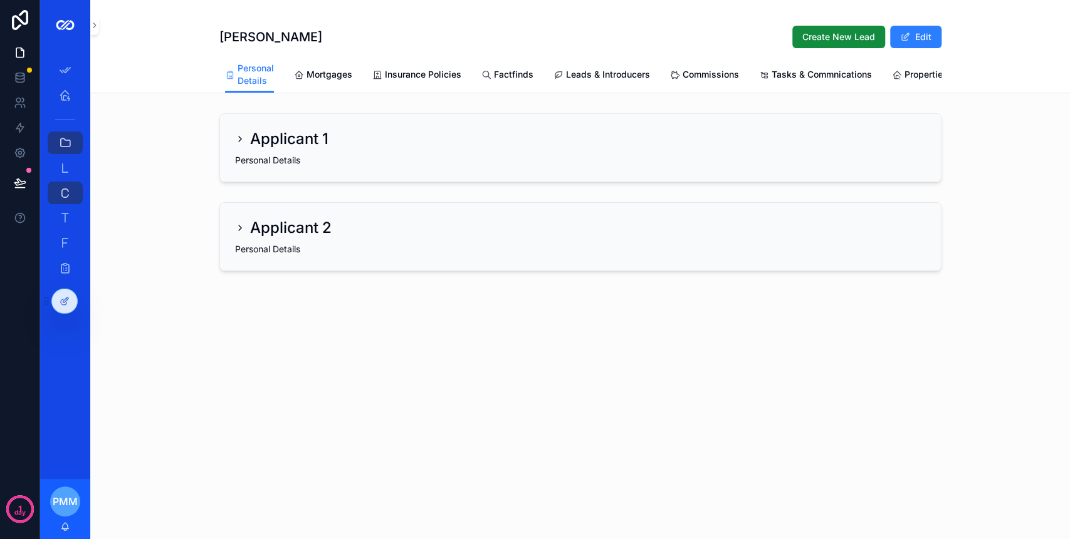
click at [331, 149] on div "Applicant 1" at bounding box center [580, 139] width 691 height 20
click at [248, 149] on div "Applicant 1" at bounding box center [281, 139] width 93 height 20
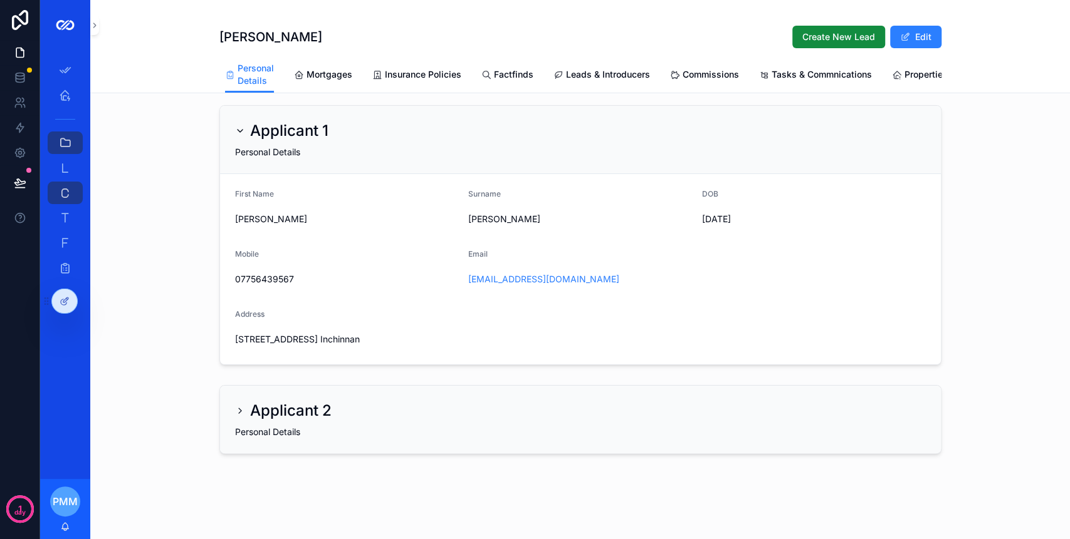
scroll to position [20, 0]
click at [236, 413] on icon "scrollable content" at bounding box center [240, 411] width 10 height 10
click at [235, 410] on icon "scrollable content" at bounding box center [240, 411] width 10 height 10
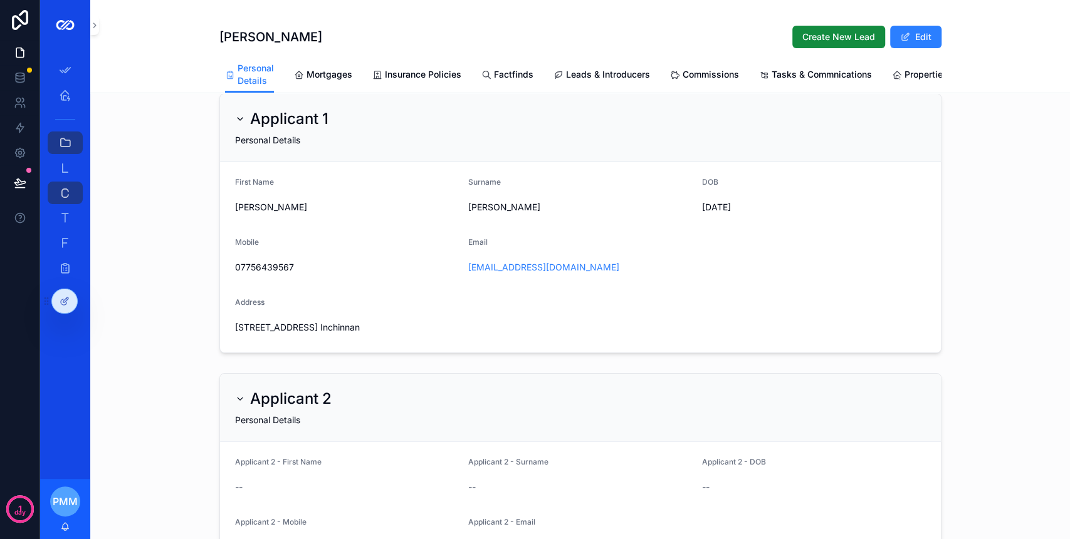
drag, startPoint x: 355, startPoint y: 347, endPoint x: 211, endPoint y: 340, distance: 144.3
click at [211, 341] on div "Applicant 1 Personal Details First Name Ross Surname Hume DOB 10/06/1987 Mobile…" at bounding box center [579, 223] width 979 height 270
copy span "9 Birkhall Avenue Inchinnan"
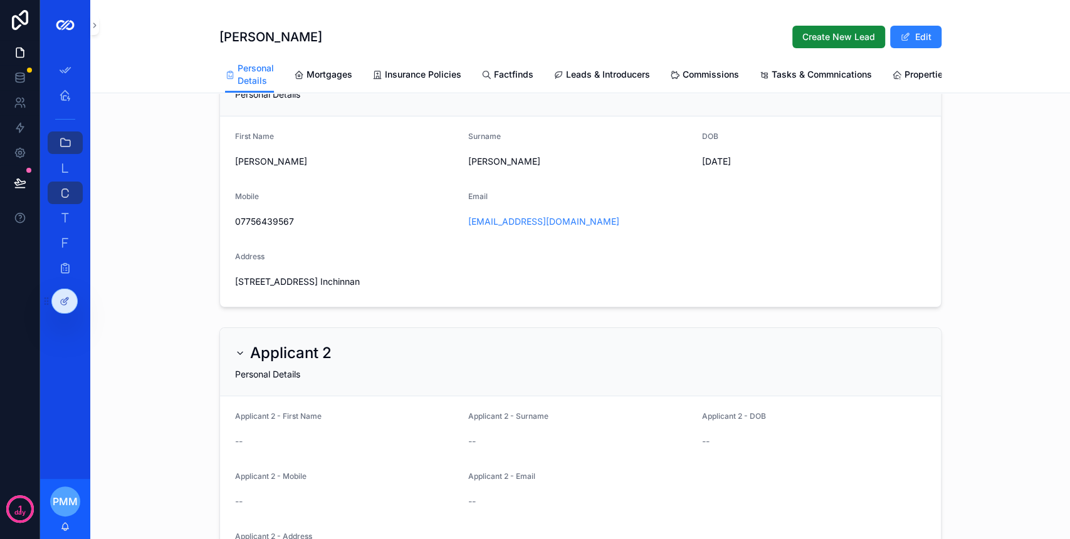
scroll to position [103, 0]
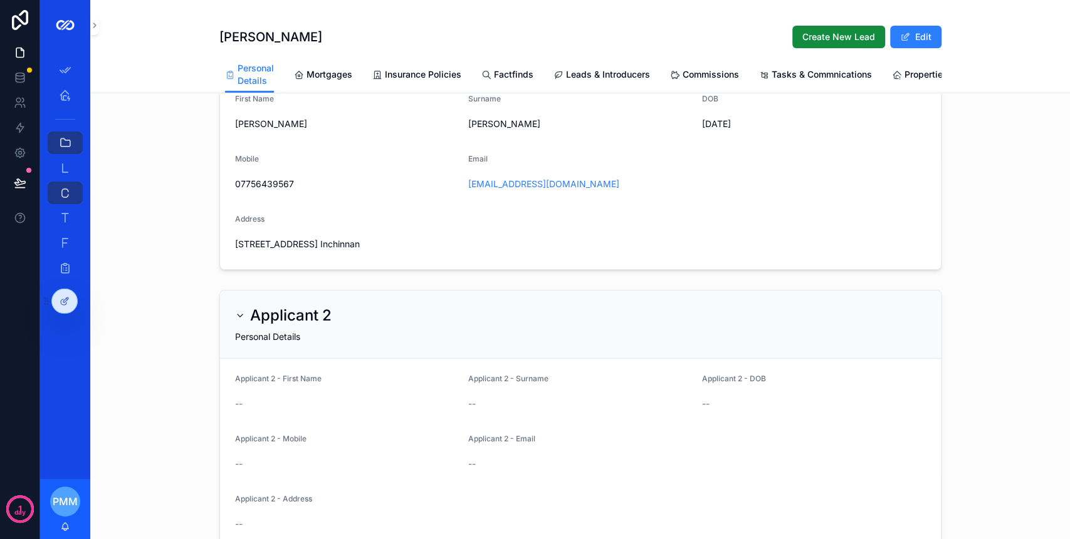
click at [920, 34] on button "Edit" at bounding box center [915, 37] width 51 height 23
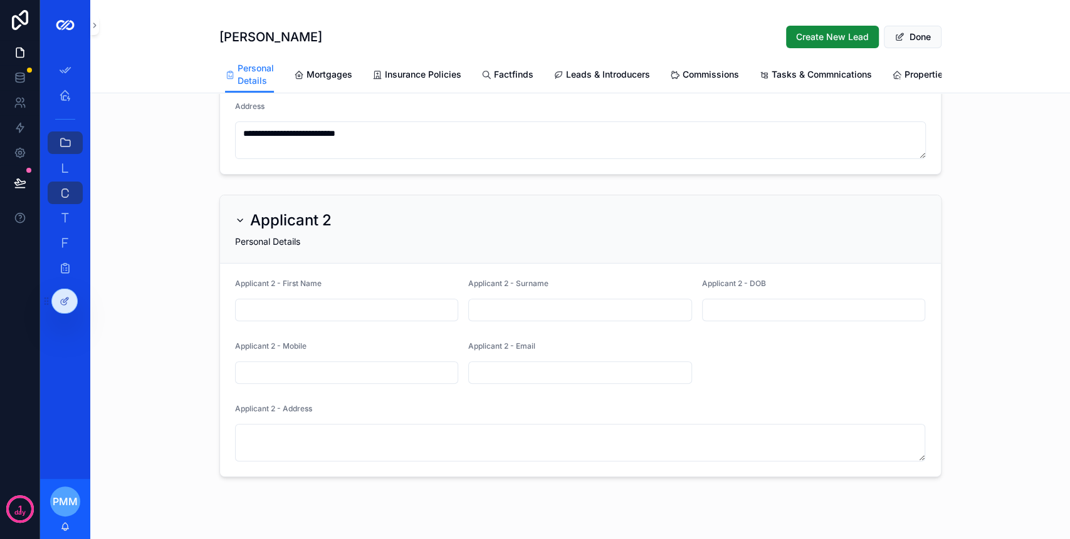
scroll to position [256, 0]
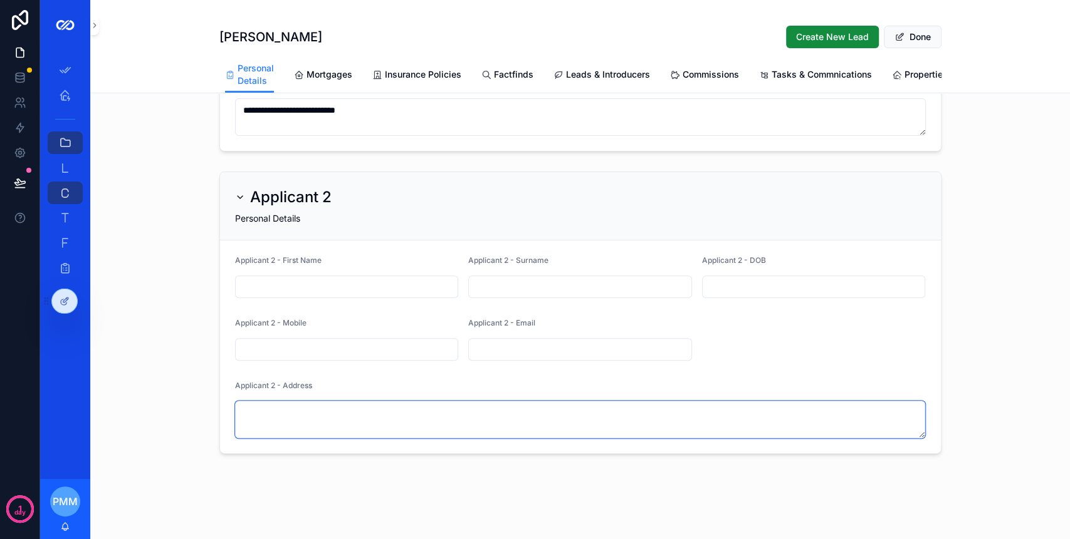
click at [333, 407] on textarea "scrollable content" at bounding box center [580, 420] width 691 height 38
click at [331, 407] on textarea "scrollable content" at bounding box center [580, 420] width 691 height 38
paste textarea "**********"
type textarea "**********"
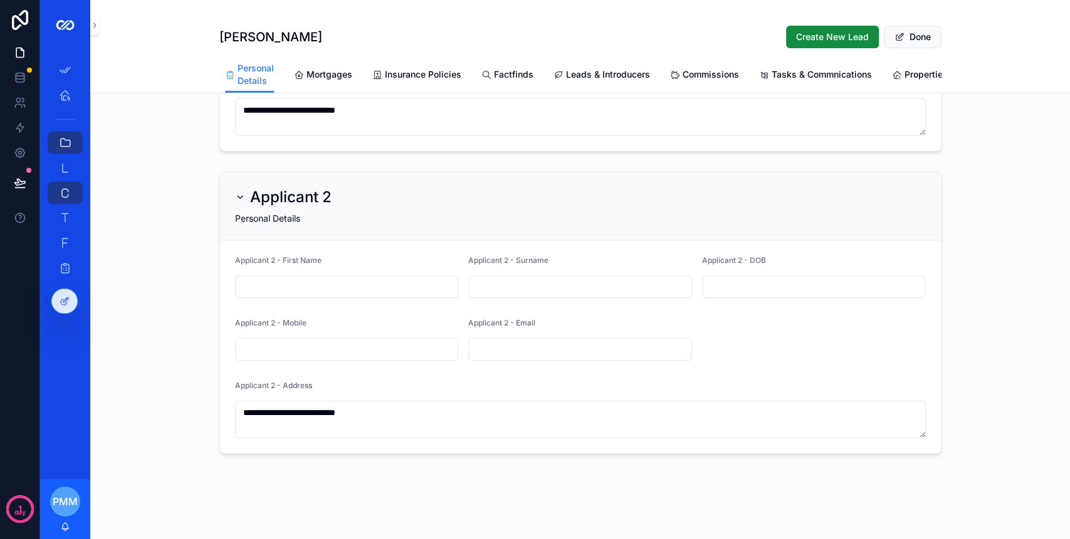
click at [687, 197] on div "Applicant 2" at bounding box center [580, 197] width 691 height 20
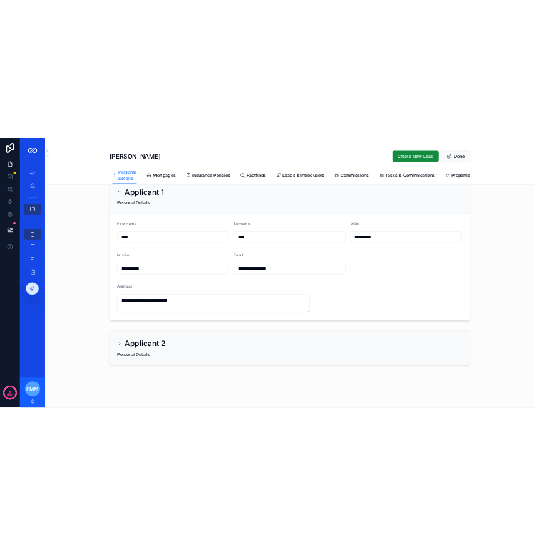
scroll to position [99, 0]
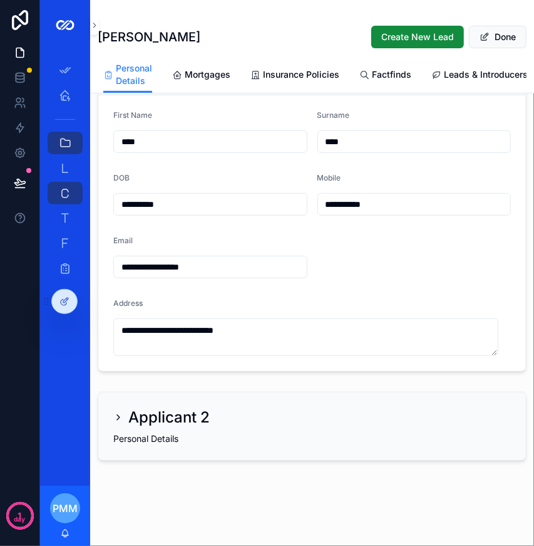
click at [122, 409] on div "Applicant 2" at bounding box center [161, 417] width 96 height 20
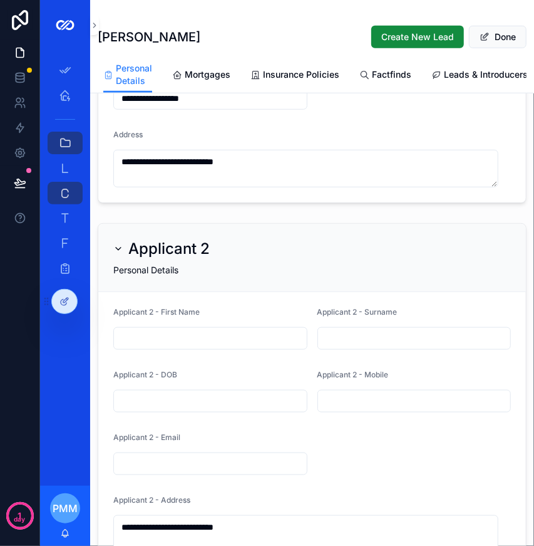
click at [152, 347] on input "scrollable content" at bounding box center [210, 339] width 193 height 18
paste input "****"
type input "****"
click at [355, 342] on input "scrollable content" at bounding box center [414, 339] width 193 height 18
paste input "****"
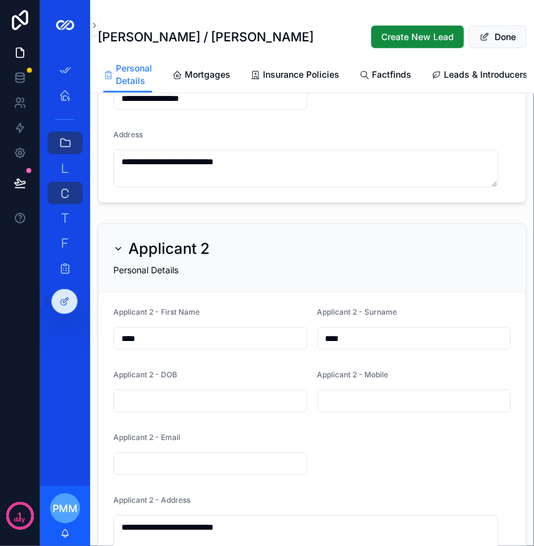
type input "****"
click at [179, 404] on input "scrollable content" at bounding box center [210, 401] width 193 height 18
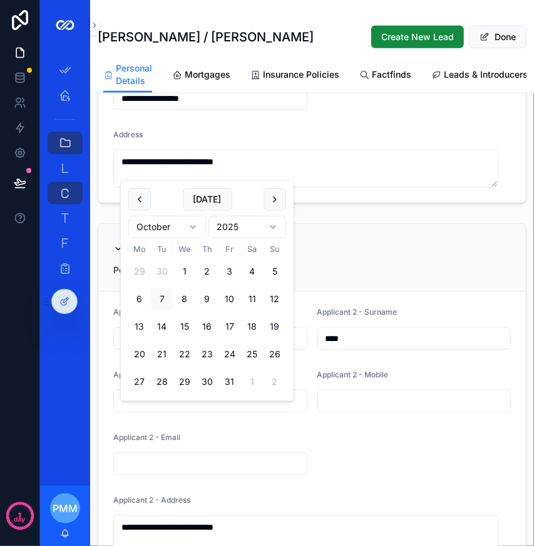
click at [335, 406] on input "scrollable content" at bounding box center [414, 401] width 193 height 18
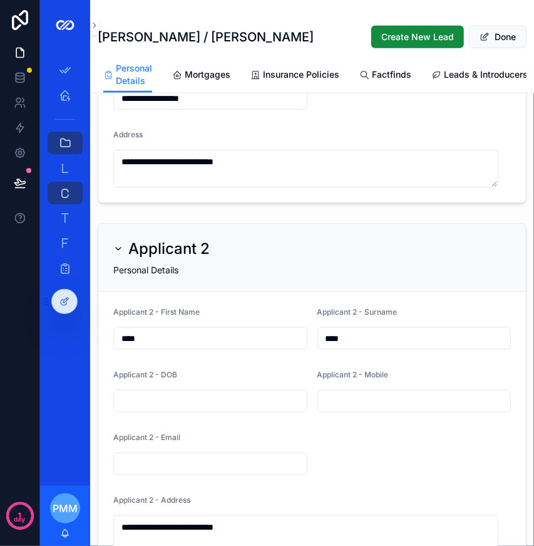
paste input "**********"
type input "**********"
click at [145, 469] on input "scrollable content" at bounding box center [210, 464] width 193 height 18
paste input "**********"
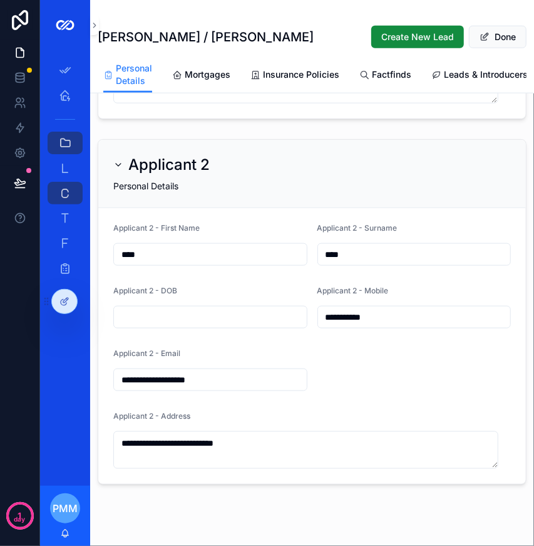
type input "**********"
click at [138, 323] on input "scrollable content" at bounding box center [210, 317] width 193 height 18
paste input "**********"
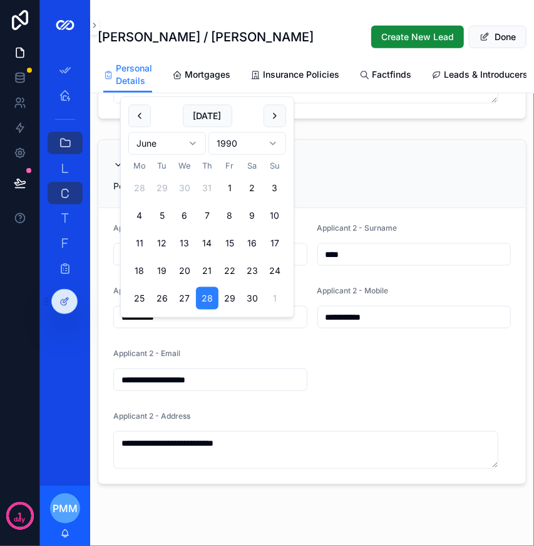
type input "**********"
click at [256, 363] on div "Applicant 2 - Email" at bounding box center [210, 355] width 194 height 15
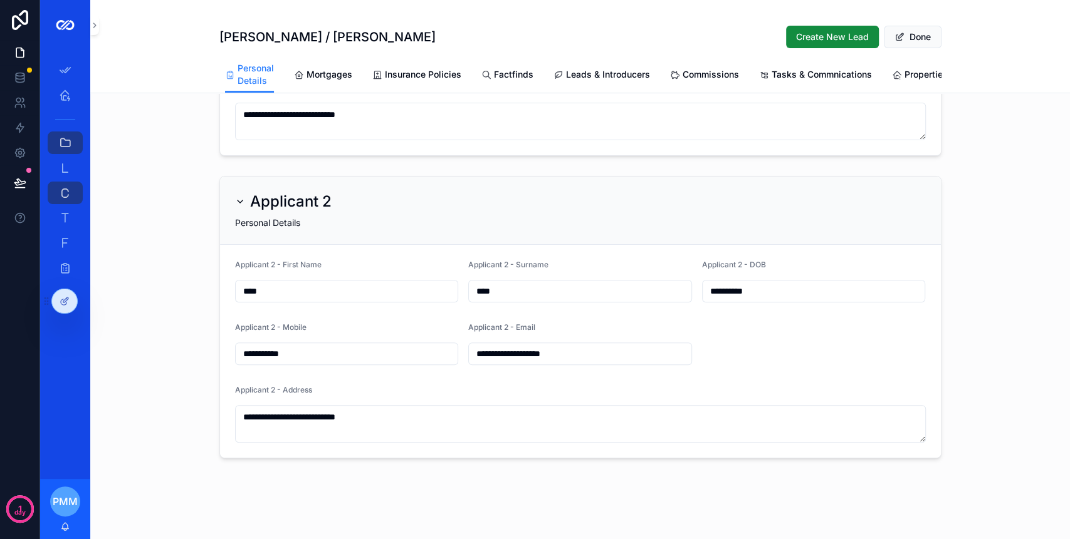
scroll to position [256, 0]
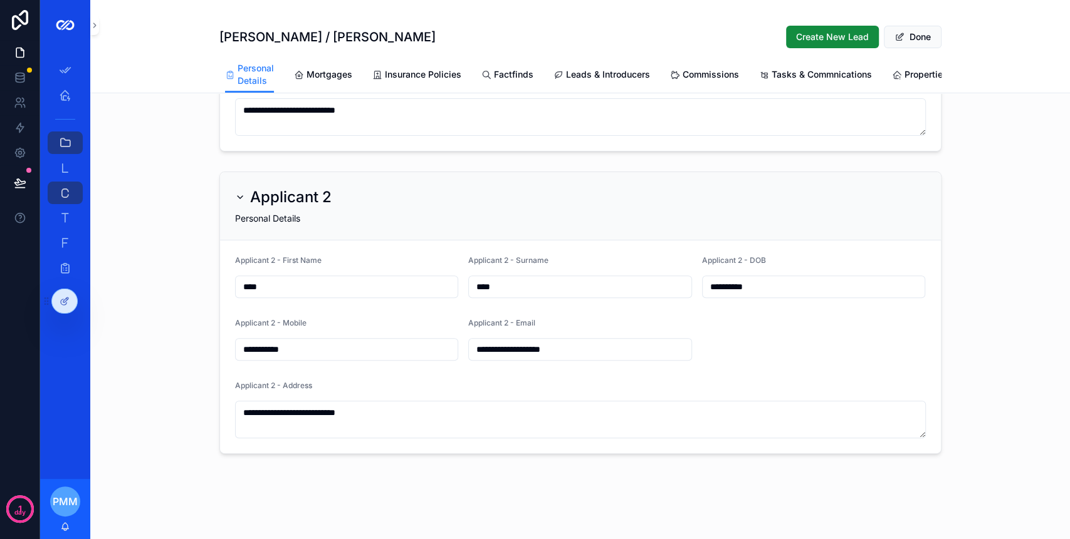
click at [66, 300] on icon at bounding box center [66, 298] width 1 height 1
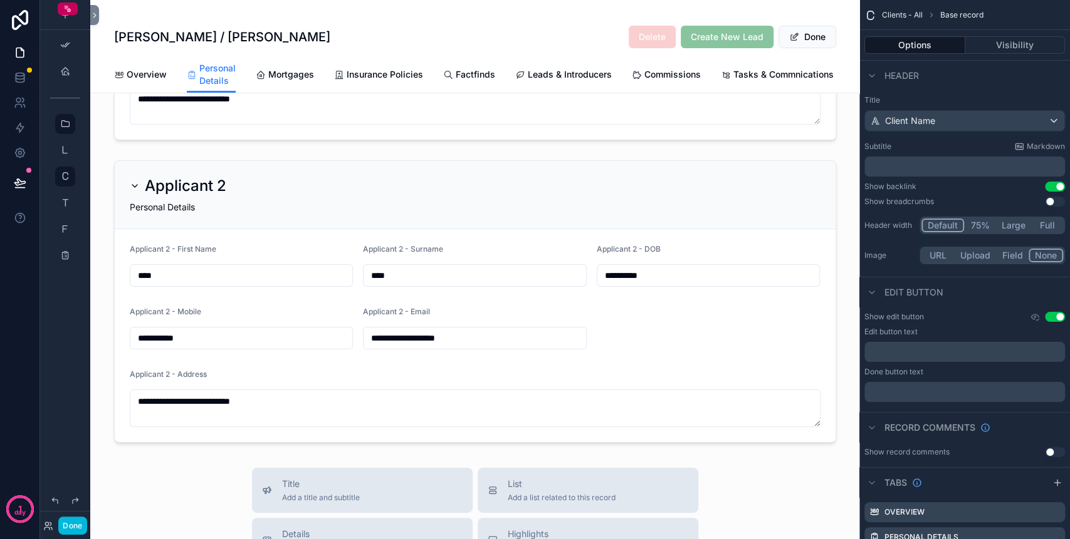
scroll to position [0, 0]
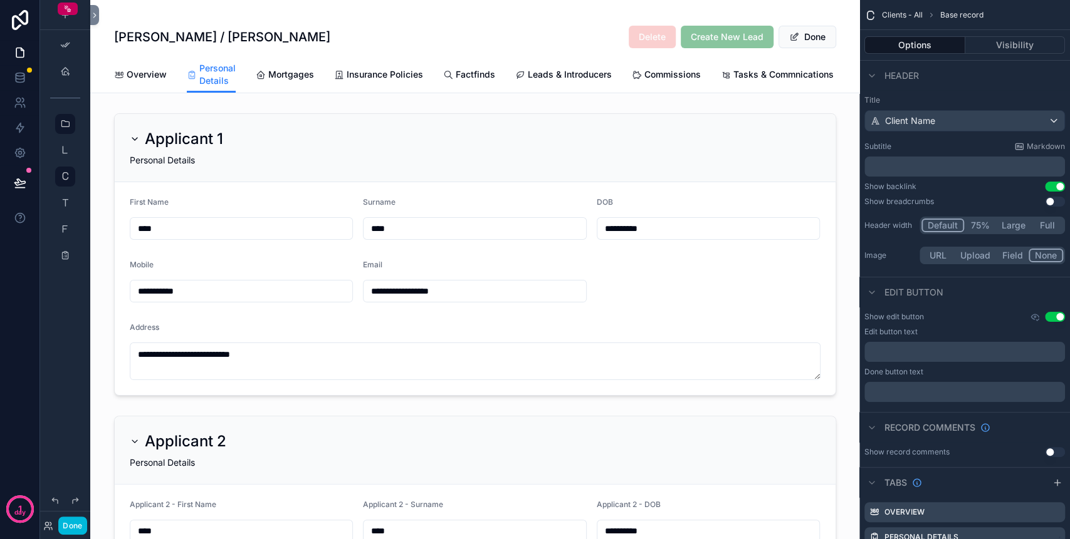
click at [574, 162] on div "scrollable content" at bounding box center [474, 254] width 769 height 293
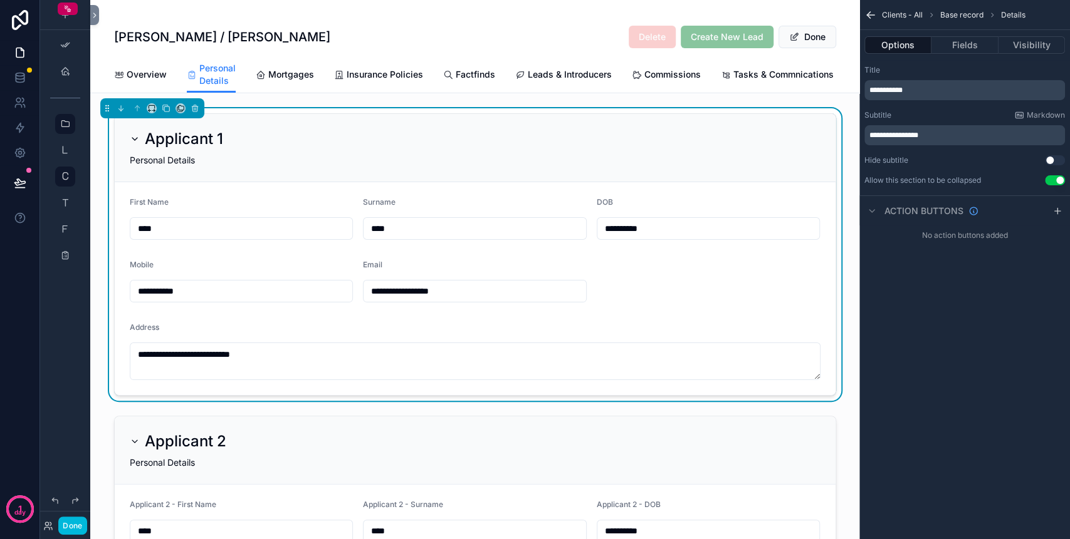
click at [1058, 180] on button "Use setting" at bounding box center [1055, 180] width 20 height 10
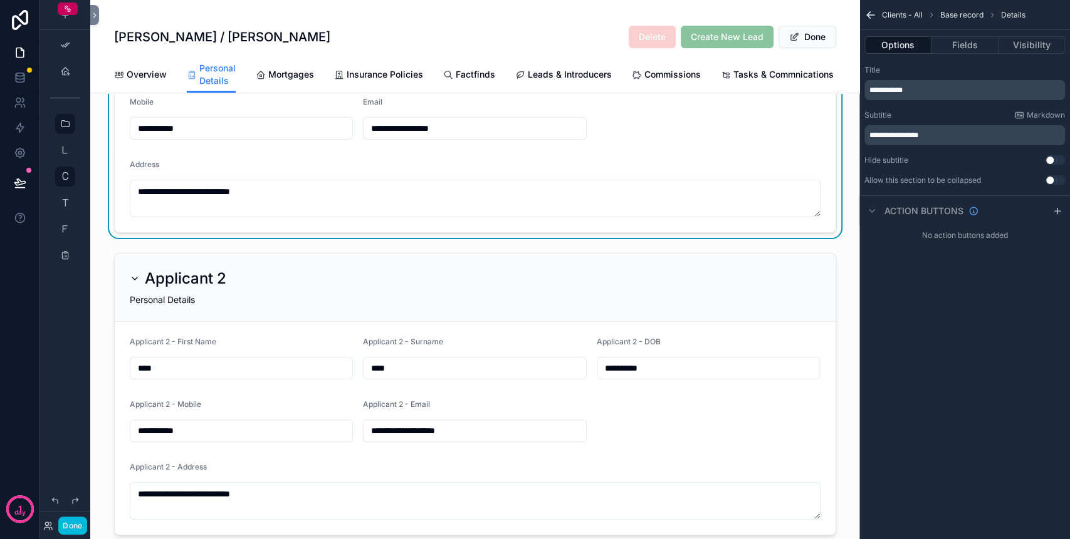
scroll to position [167, 0]
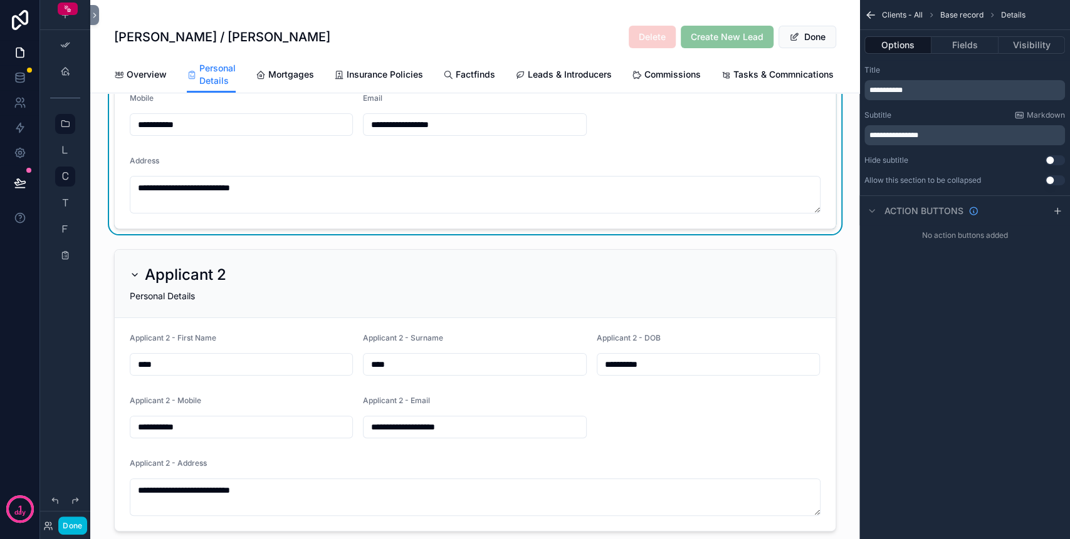
click at [513, 284] on div "scrollable content" at bounding box center [474, 390] width 769 height 293
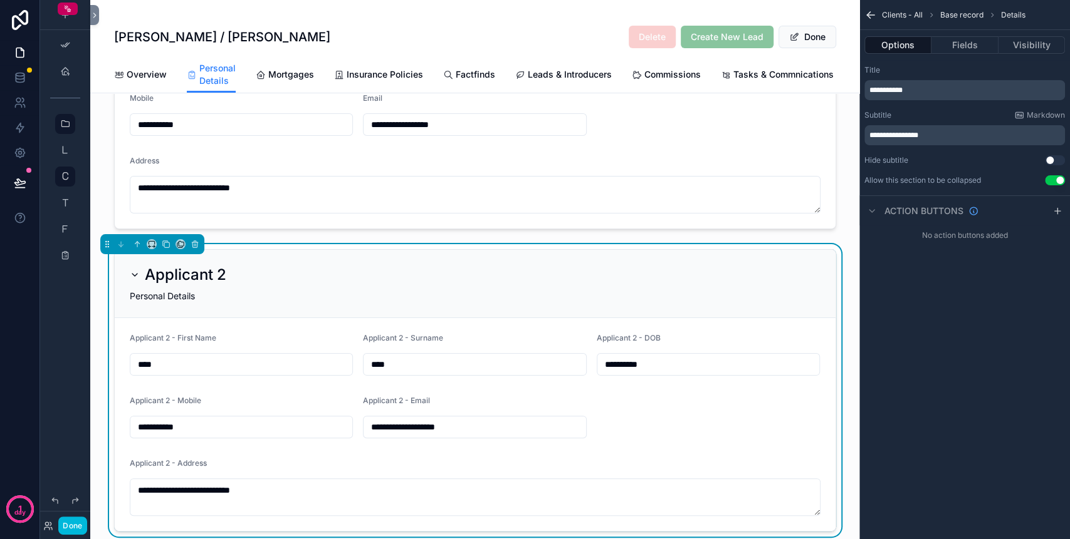
click at [1053, 182] on button "Use setting" at bounding box center [1055, 180] width 20 height 10
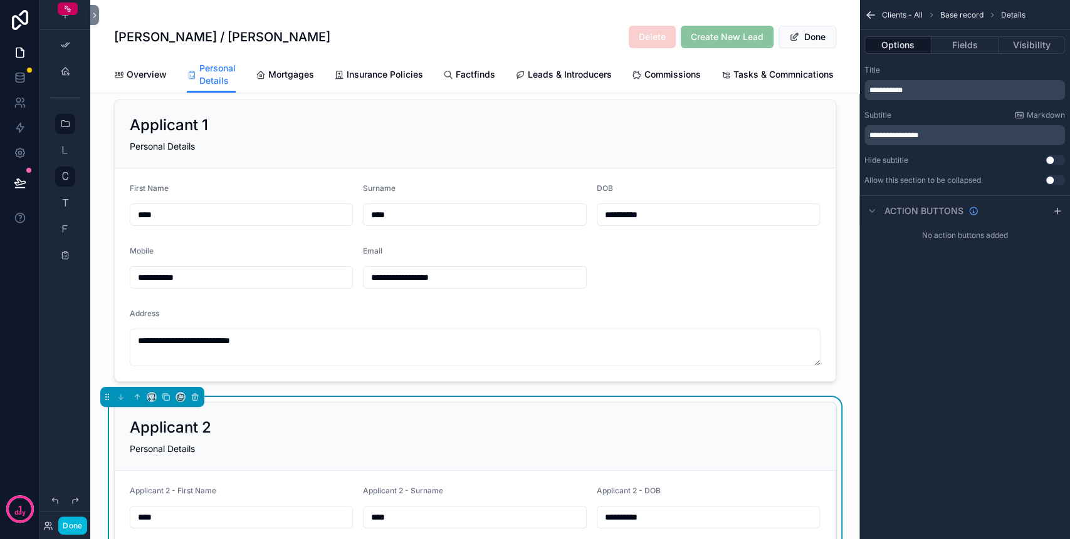
scroll to position [0, 0]
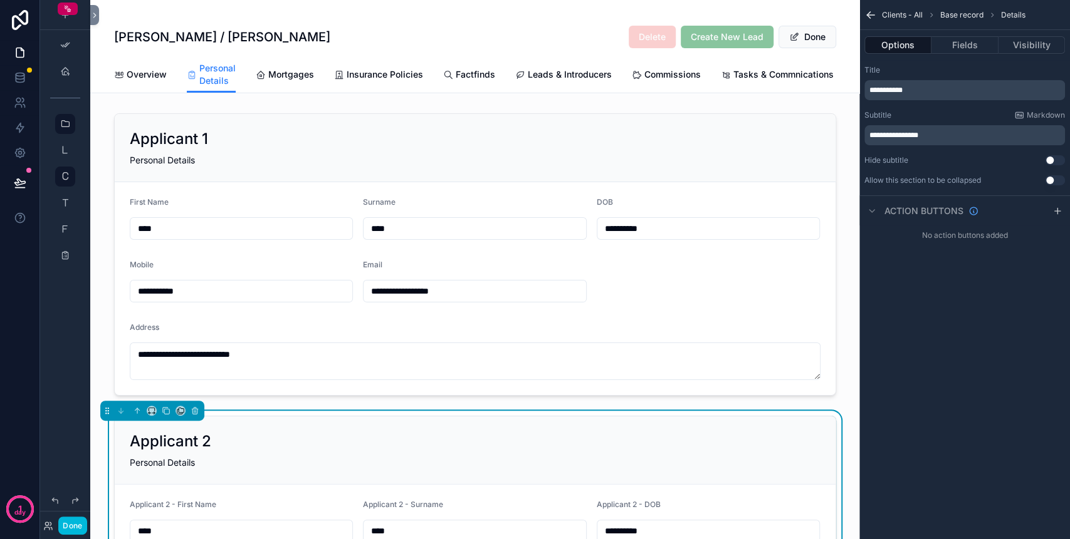
click at [73, 525] on button "Done" at bounding box center [72, 526] width 28 height 18
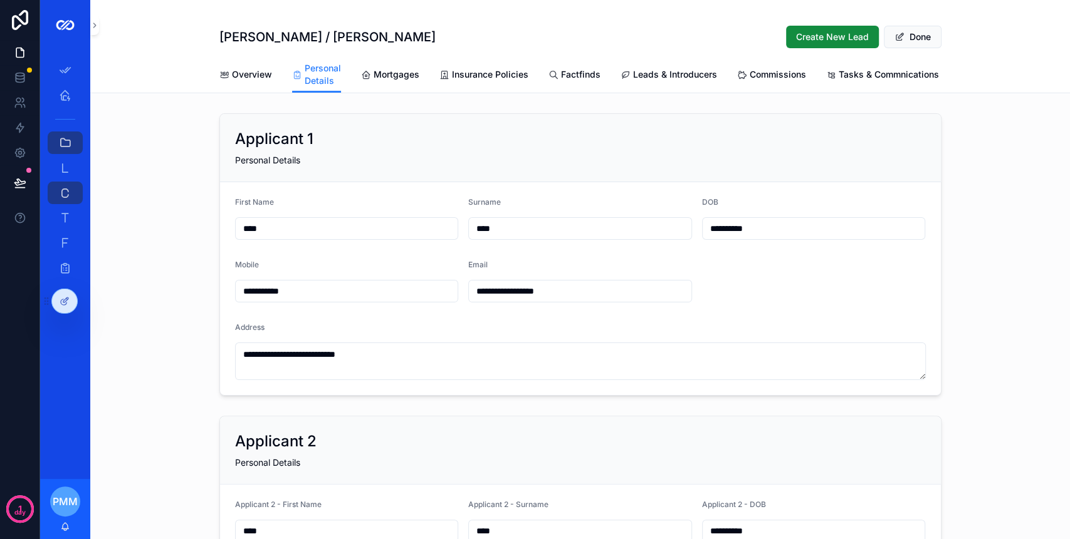
click at [929, 27] on button "Done" at bounding box center [912, 37] width 58 height 23
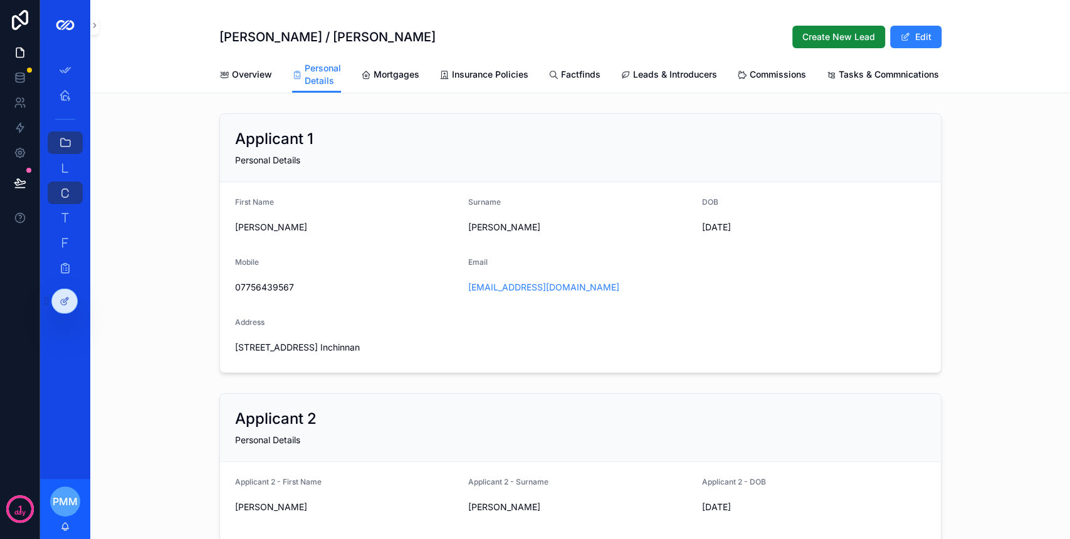
click at [392, 71] on span "Mortgages" at bounding box center [396, 74] width 46 height 13
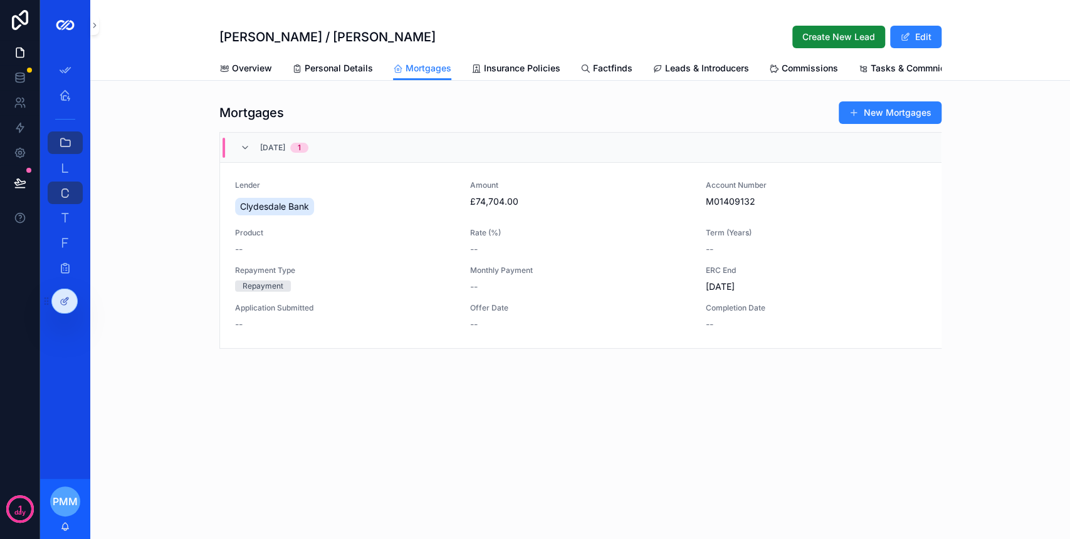
click at [699, 69] on span "Leads & Introducers" at bounding box center [707, 68] width 84 height 13
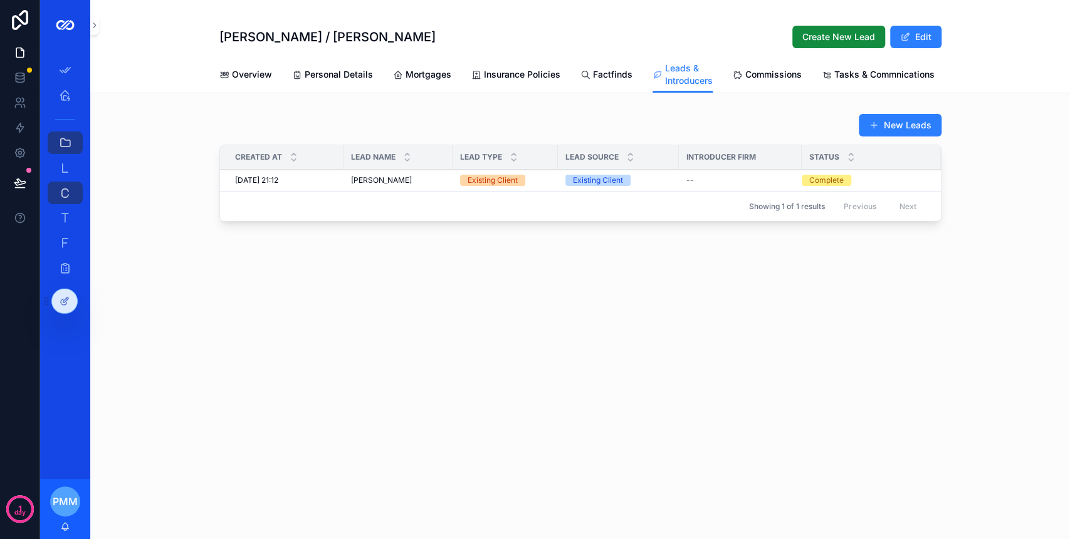
click at [758, 70] on span "Commissions" at bounding box center [773, 74] width 56 height 13
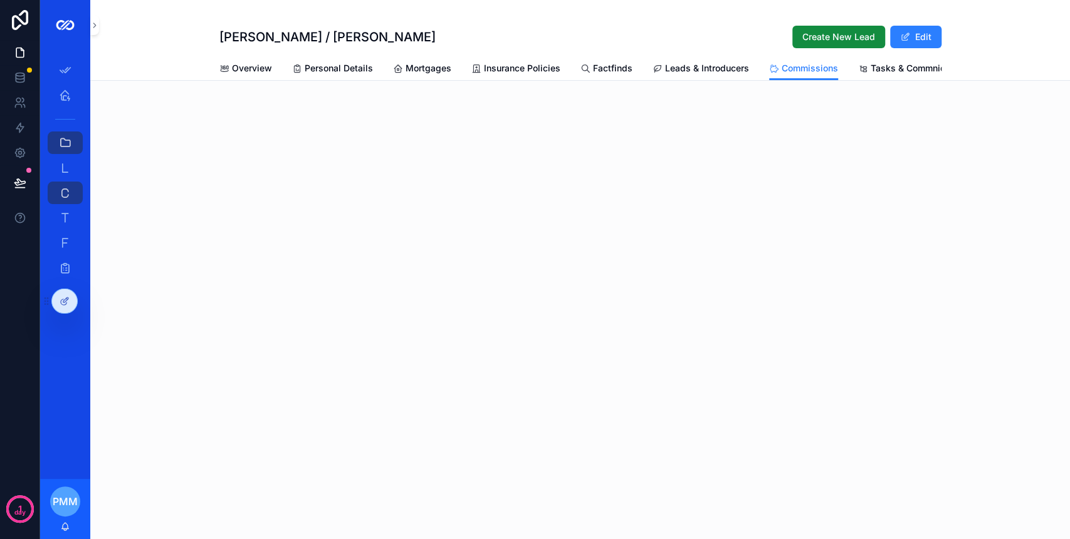
click at [65, 503] on span "PMM" at bounding box center [65, 501] width 25 height 15
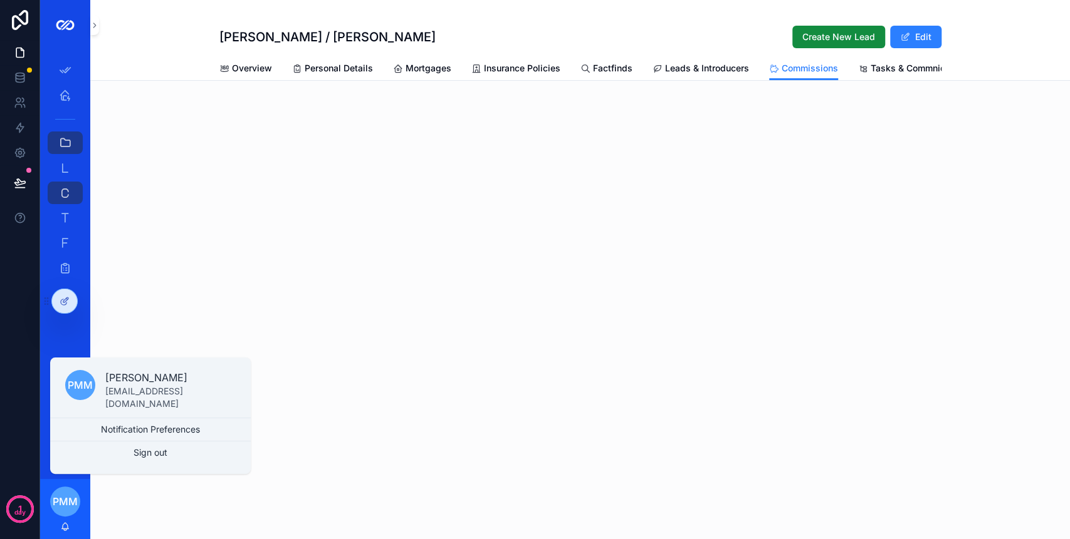
click at [461, 305] on div "Ross Hume / Kara Hume Create New Lead Edit Commissions Overview Personal Detail…" at bounding box center [579, 269] width 979 height 539
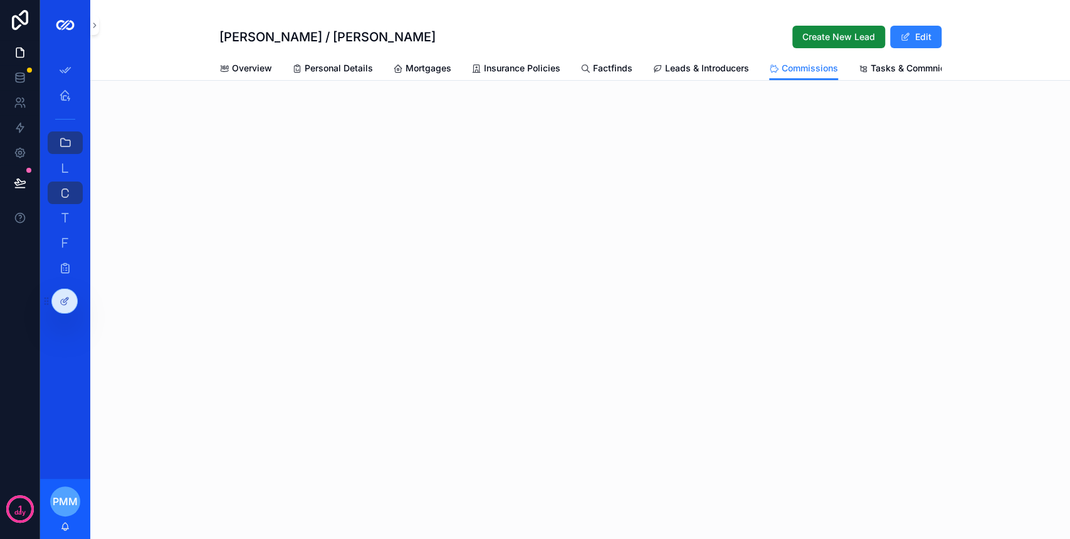
click at [63, 495] on span "PMM" at bounding box center [65, 501] width 25 height 15
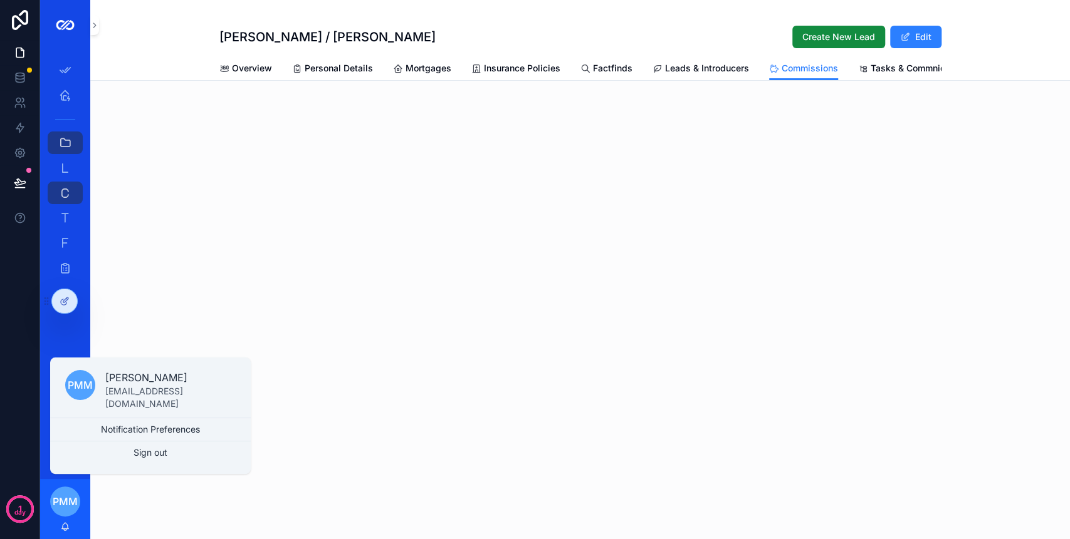
click at [63, 304] on icon at bounding box center [65, 301] width 10 height 10
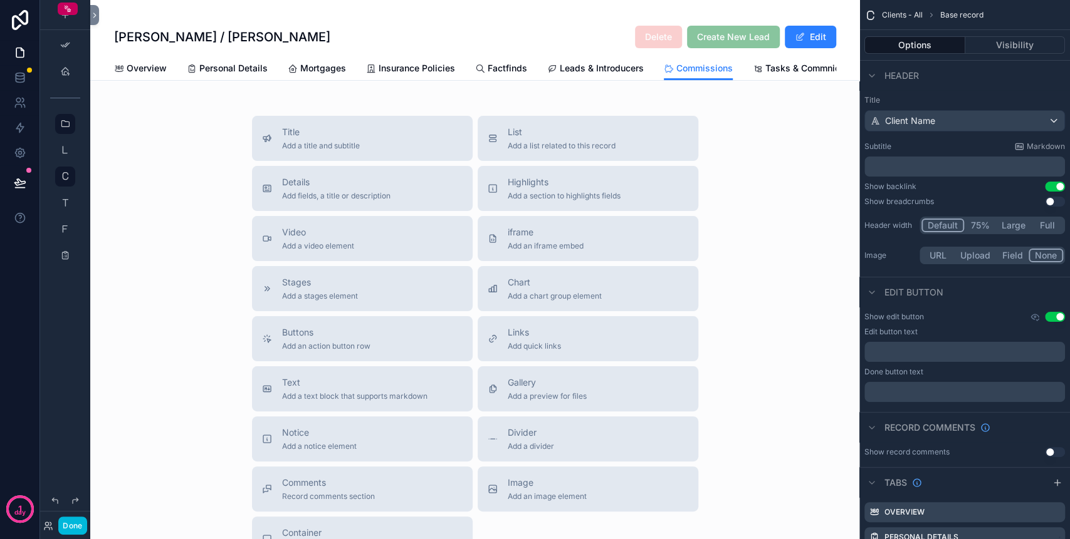
drag, startPoint x: 316, startPoint y: 191, endPoint x: 335, endPoint y: 209, distance: 26.2
click at [335, 201] on div "Details Add fields, a title or description" at bounding box center [336, 188] width 108 height 25
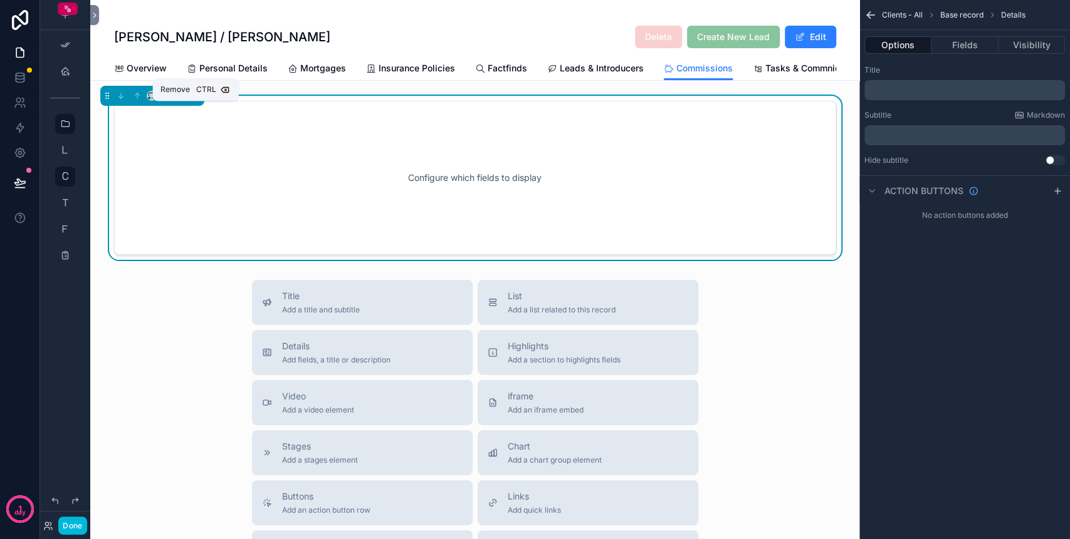
click at [194, 100] on icon "scrollable content" at bounding box center [194, 95] width 9 height 9
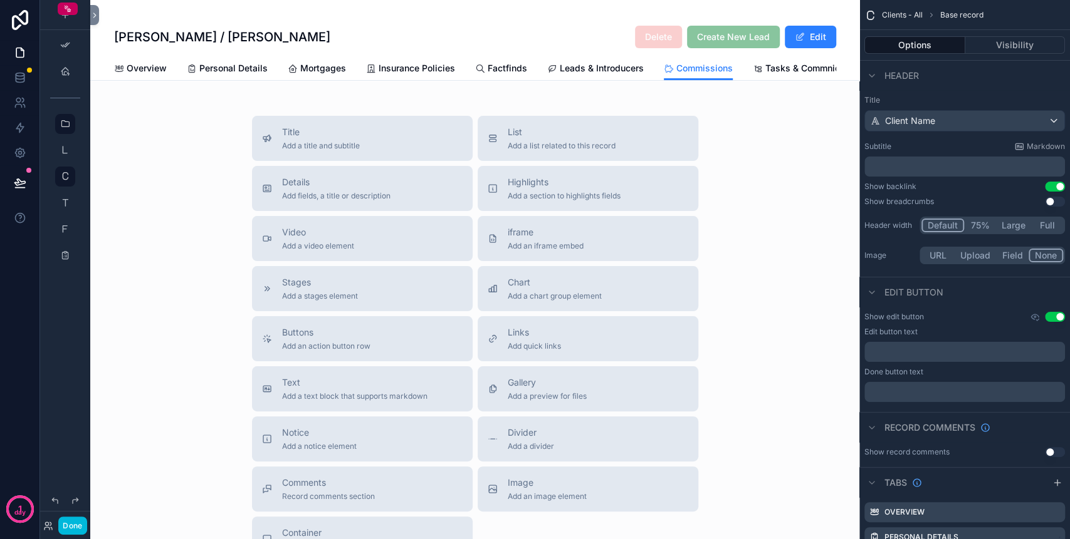
click at [366, 189] on span "Details" at bounding box center [336, 182] width 108 height 13
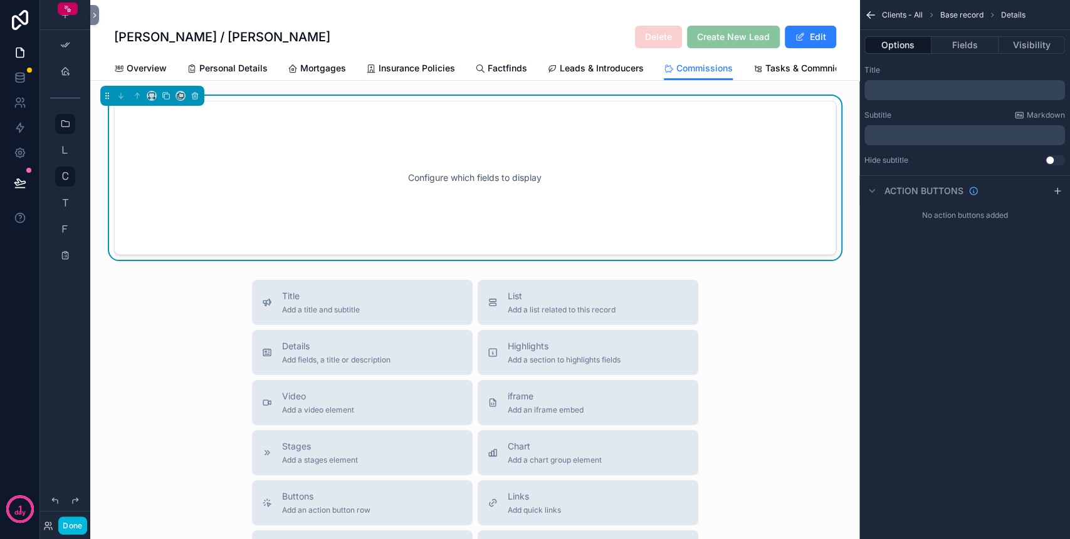
click at [954, 37] on button "Fields" at bounding box center [964, 45] width 66 height 18
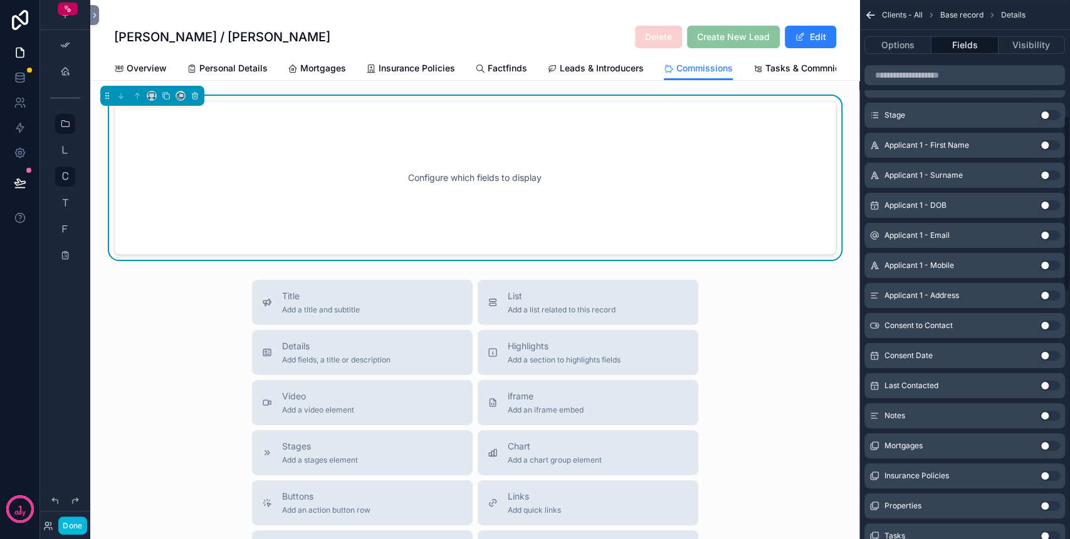
scroll to position [104, 0]
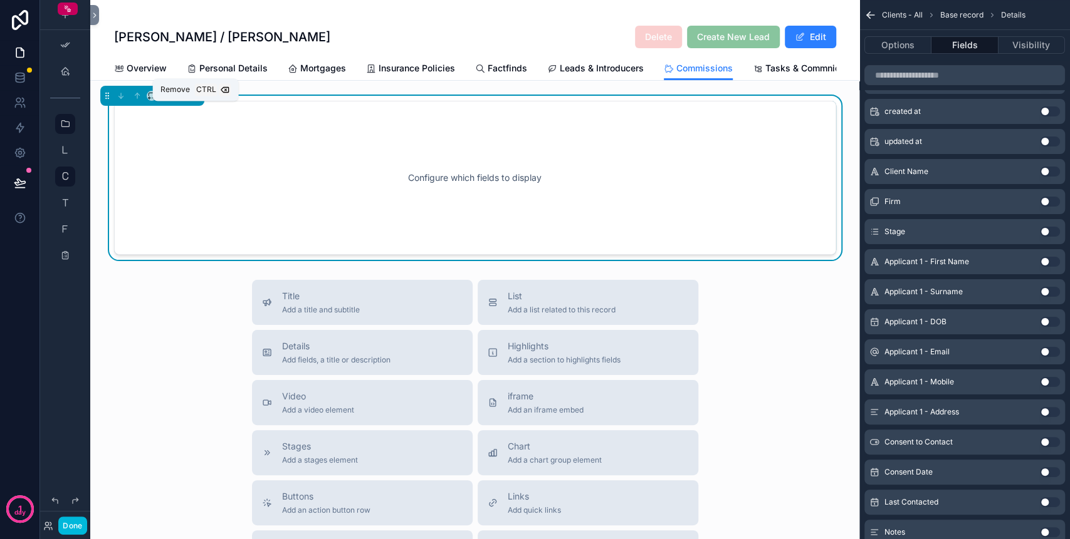
click at [197, 103] on button "scrollable content" at bounding box center [195, 96] width 14 height 14
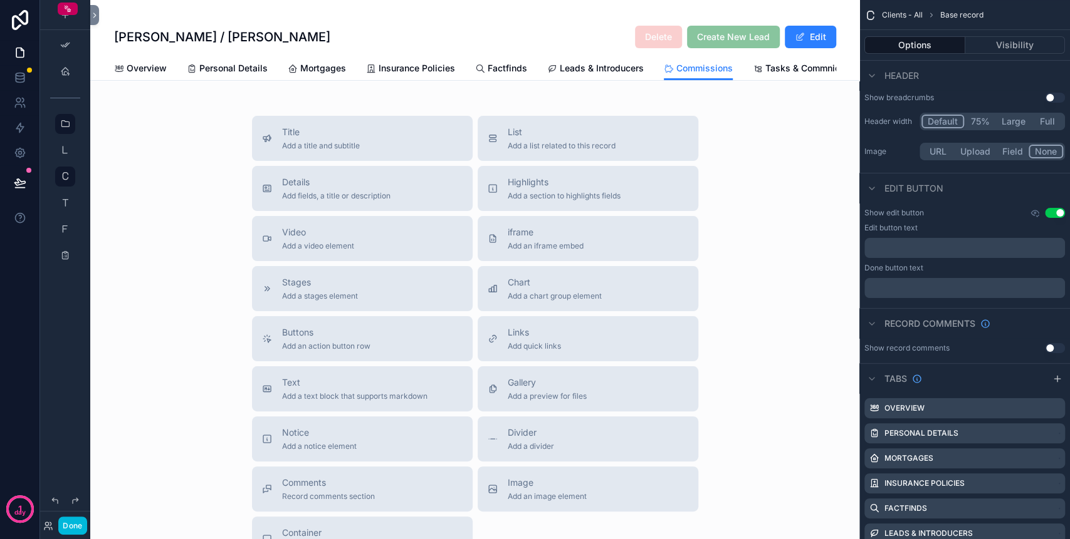
click at [553, 151] on div "List Add a list related to this record" at bounding box center [562, 138] width 108 height 25
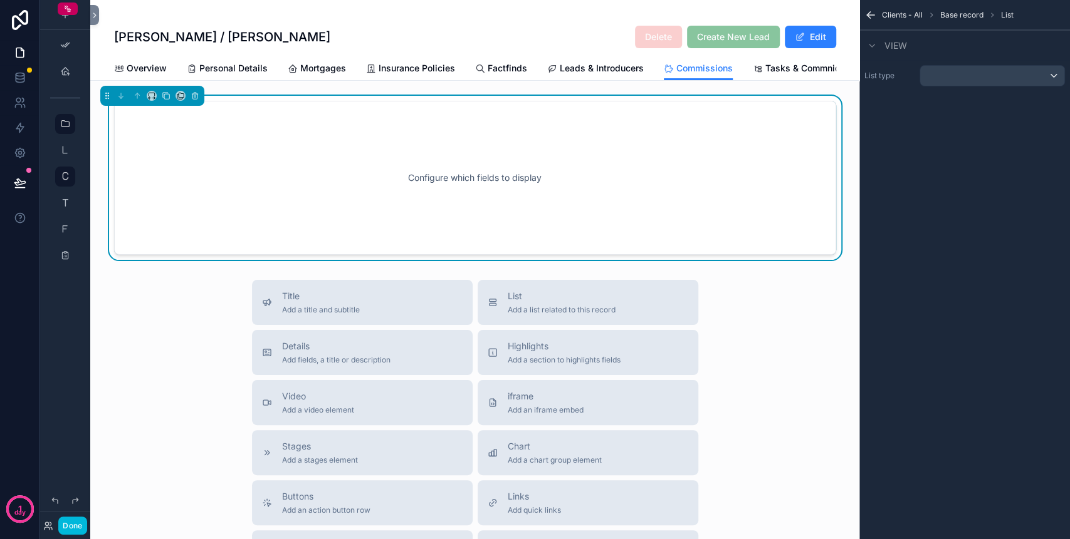
scroll to position [0, 0]
click at [978, 78] on div "scrollable content" at bounding box center [992, 76] width 144 height 20
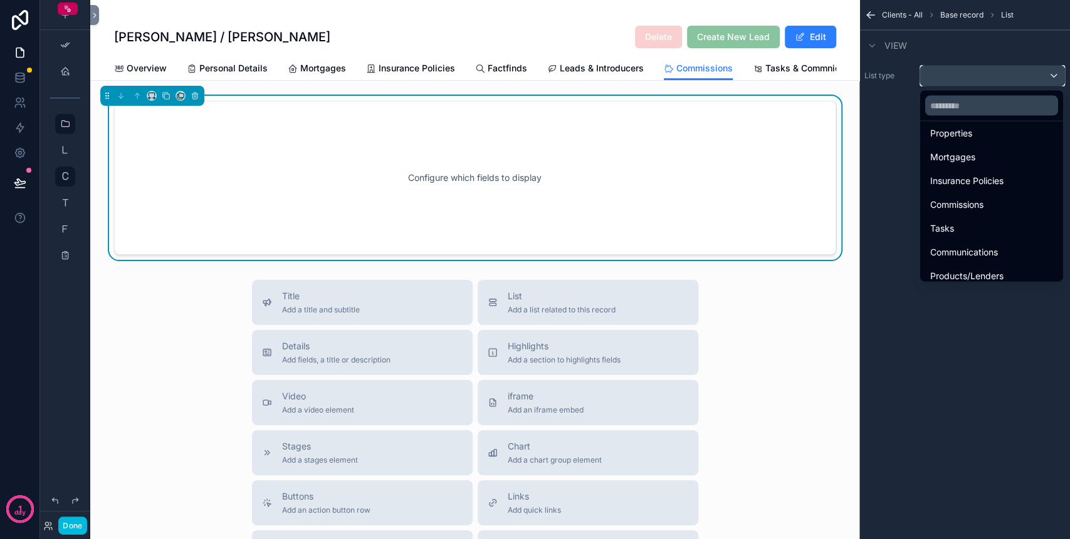
scroll to position [167, 0]
click at [964, 201] on span "Commissions" at bounding box center [956, 204] width 53 height 15
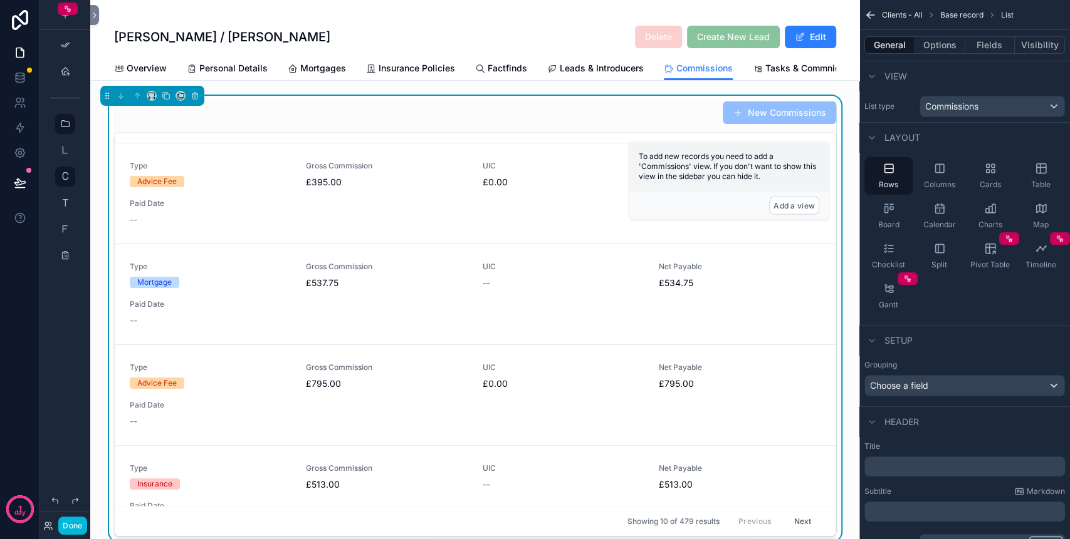
scroll to position [83, 0]
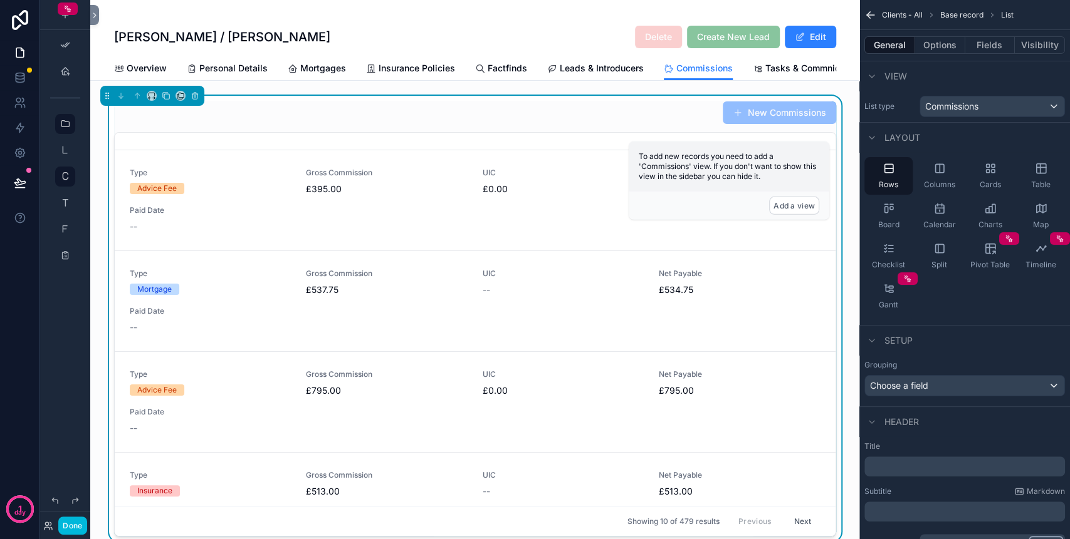
click at [783, 119] on button "New Commissions" at bounding box center [778, 113] width 113 height 23
click at [798, 202] on button "Add a view" at bounding box center [794, 206] width 50 height 18
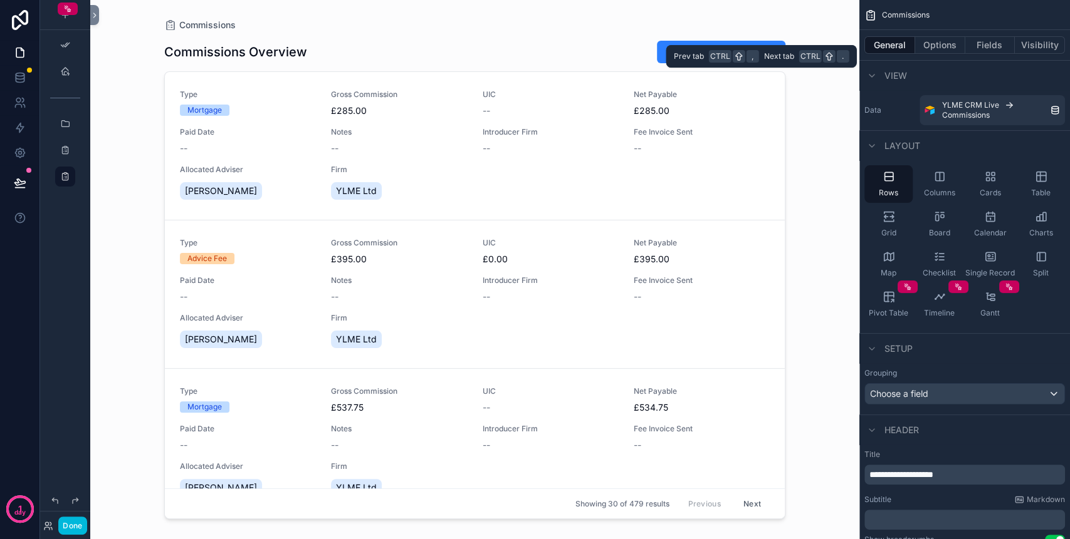
click at [949, 44] on button "Options" at bounding box center [940, 45] width 50 height 18
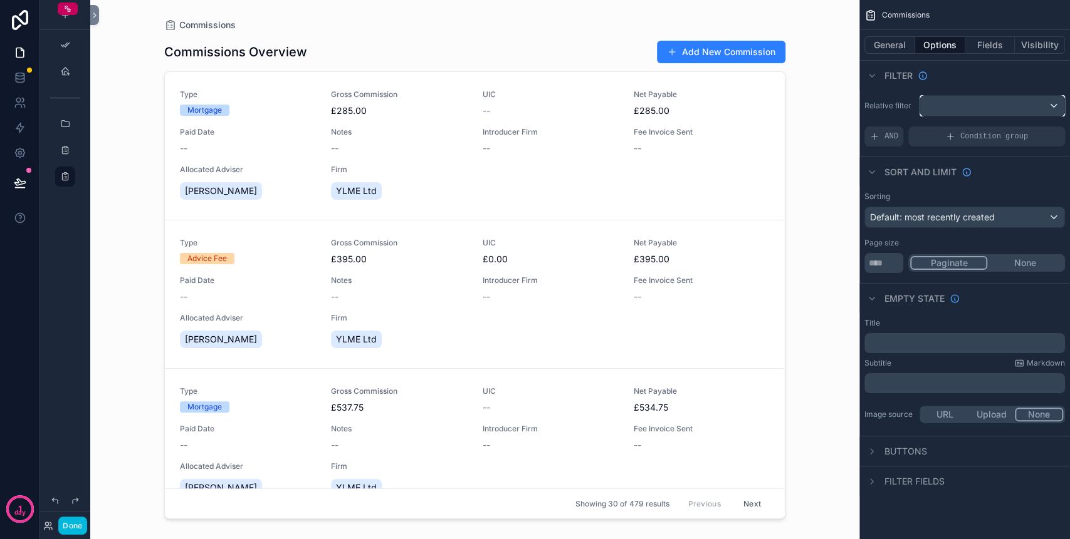
click at [953, 108] on div "scrollable content" at bounding box center [992, 106] width 144 height 20
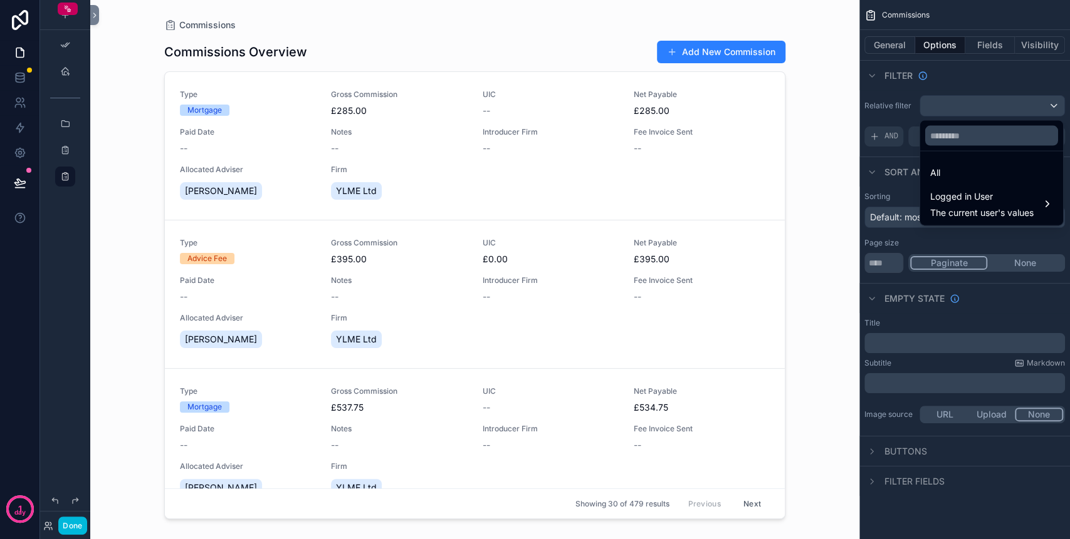
click at [967, 178] on div "All" at bounding box center [991, 172] width 123 height 15
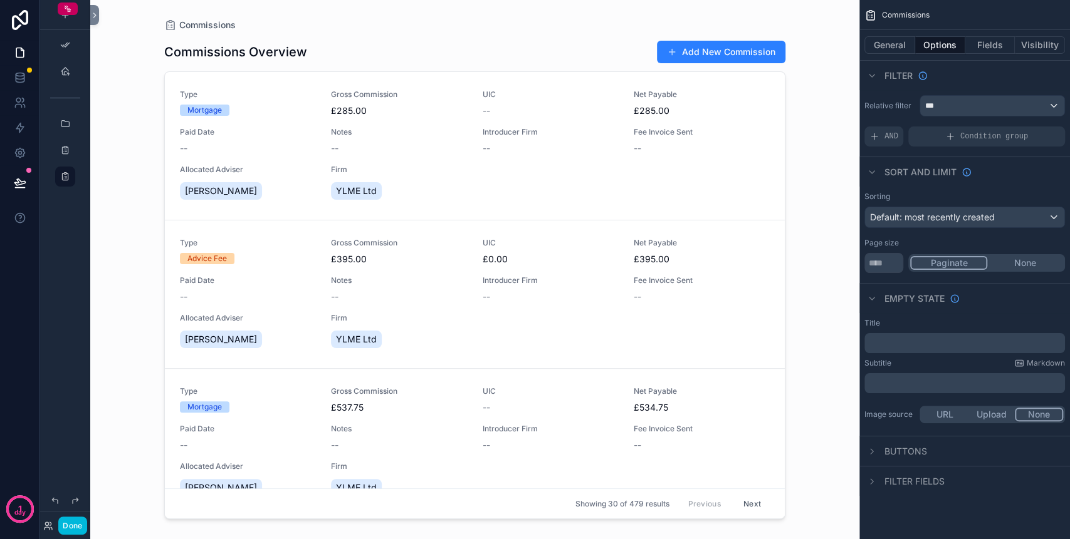
click at [894, 137] on span "AND" at bounding box center [891, 137] width 14 height 10
click at [894, 137] on span "Add a filter" at bounding box center [896, 137] width 54 height 10
click at [0, 0] on div "scrollable content" at bounding box center [0, 0] width 0 height 0
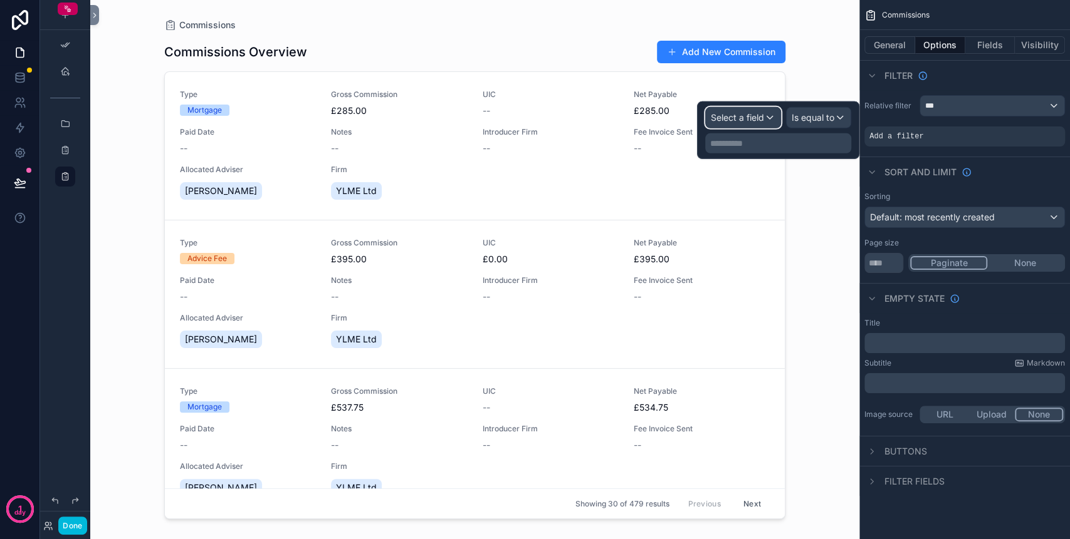
click at [754, 119] on span "Select a field" at bounding box center [737, 117] width 53 height 11
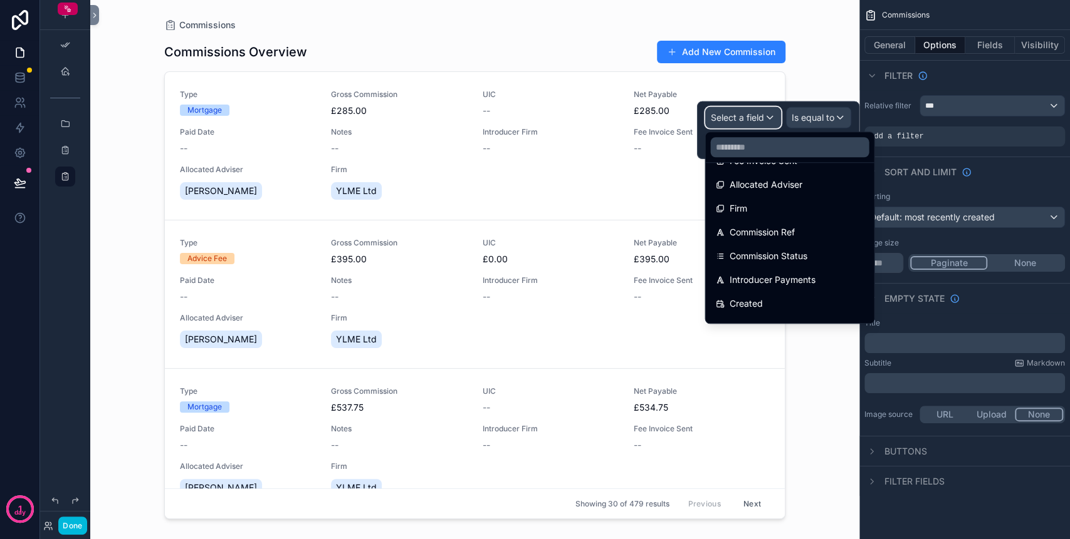
scroll to position [279, 0]
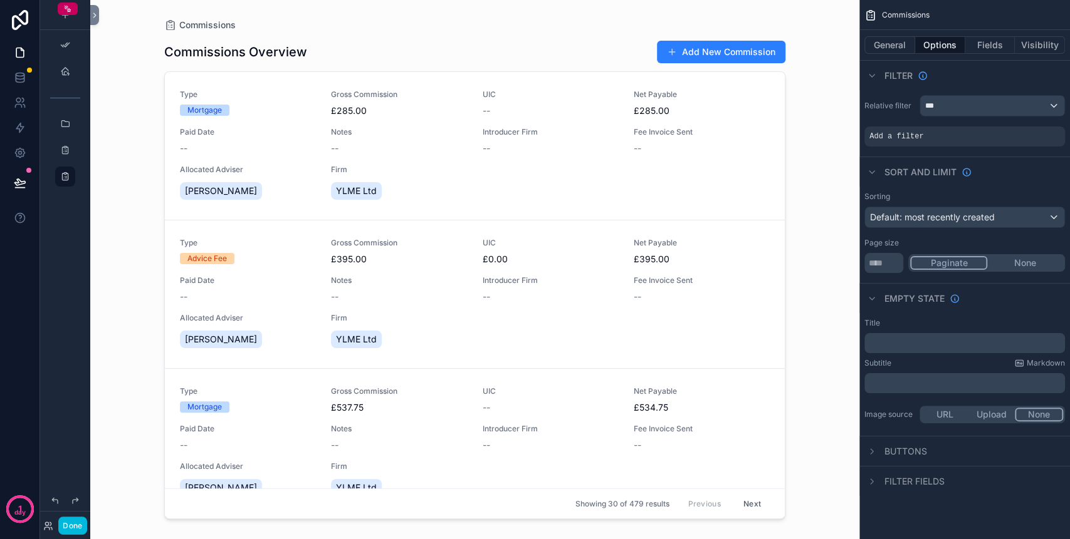
click at [1011, 160] on div "Sort And Limit" at bounding box center [964, 172] width 211 height 30
click at [942, 138] on div "Add a filter" at bounding box center [964, 137] width 201 height 20
click at [973, 207] on div "Sorting Default: most recently created" at bounding box center [964, 210] width 201 height 36
click at [967, 217] on span "Default: most recently created" at bounding box center [932, 217] width 125 height 11
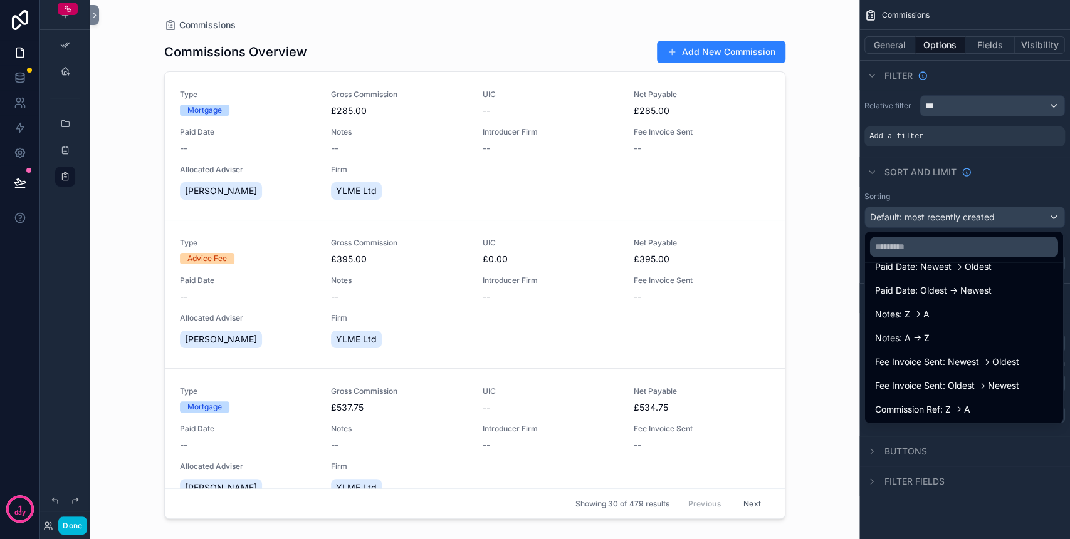
click at [971, 190] on div "scrollable content" at bounding box center [535, 269] width 1070 height 539
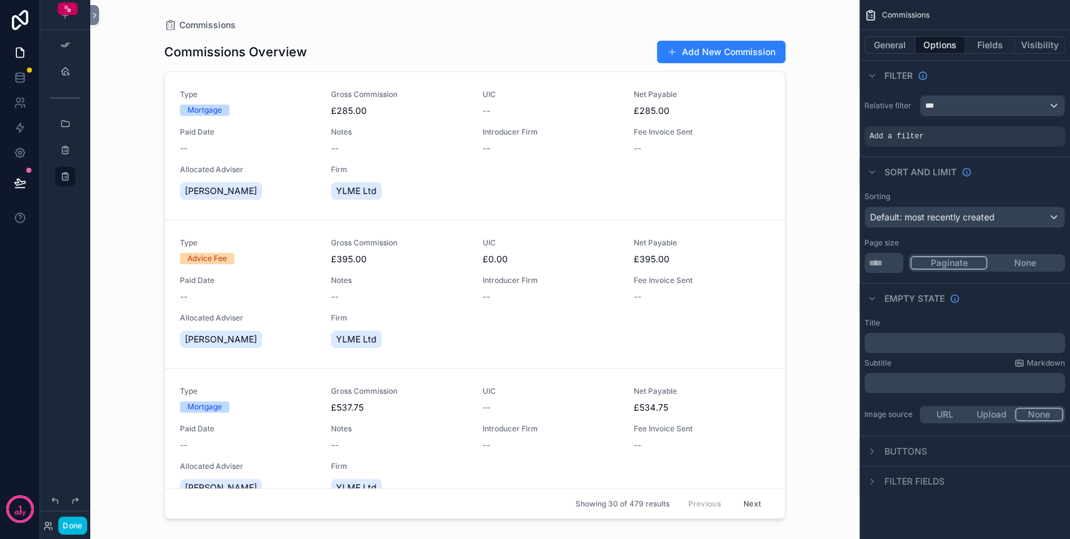
click at [889, 482] on span "Filter fields" at bounding box center [914, 482] width 60 height 13
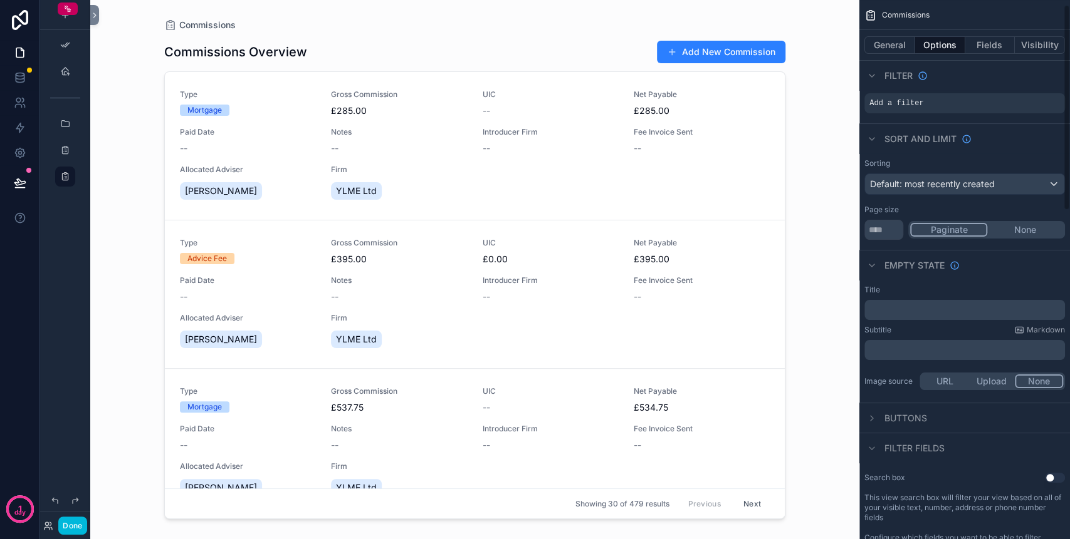
scroll to position [0, 0]
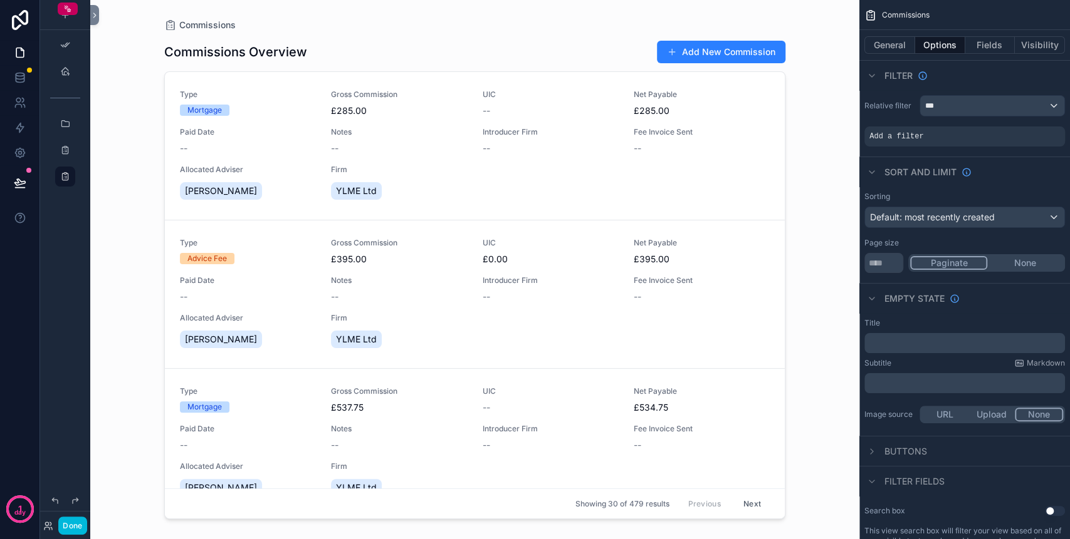
click at [505, 197] on div "scrollable content" at bounding box center [474, 262] width 641 height 524
click at [352, 113] on span "£285.00" at bounding box center [399, 111] width 136 height 13
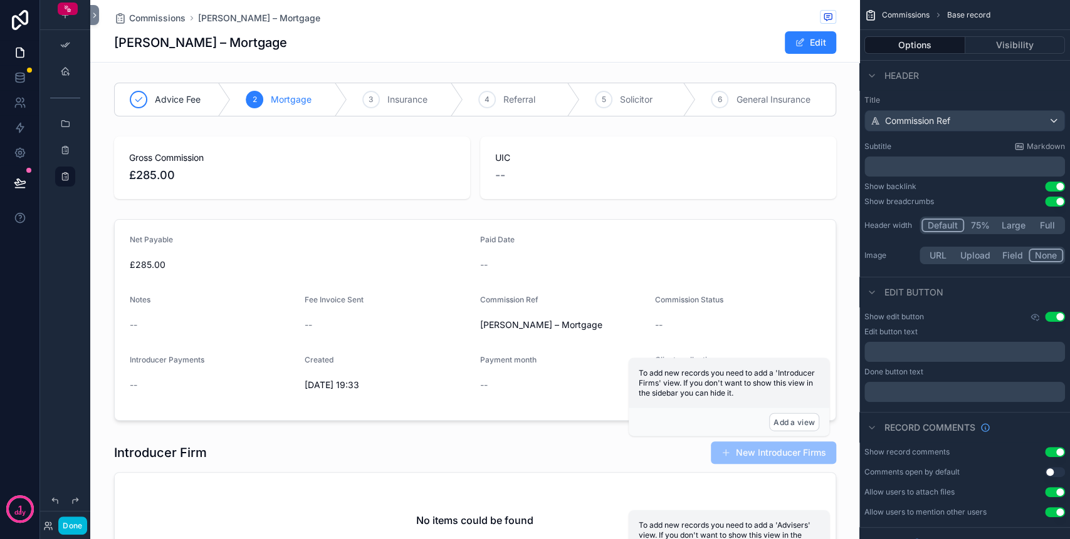
click at [164, 16] on span "Commissions" at bounding box center [157, 18] width 56 height 13
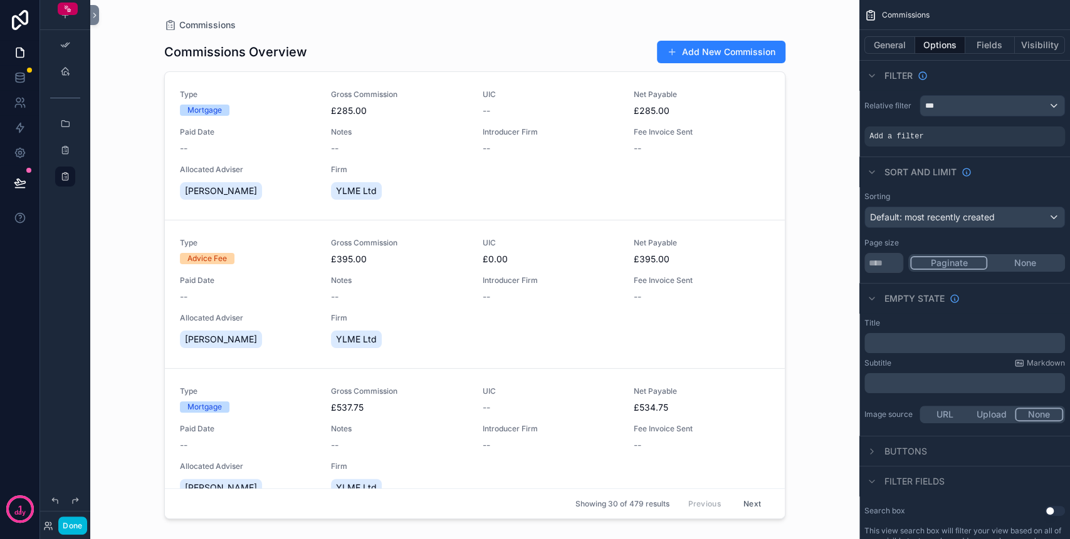
click at [982, 138] on div "Add a filter" at bounding box center [964, 137] width 201 height 20
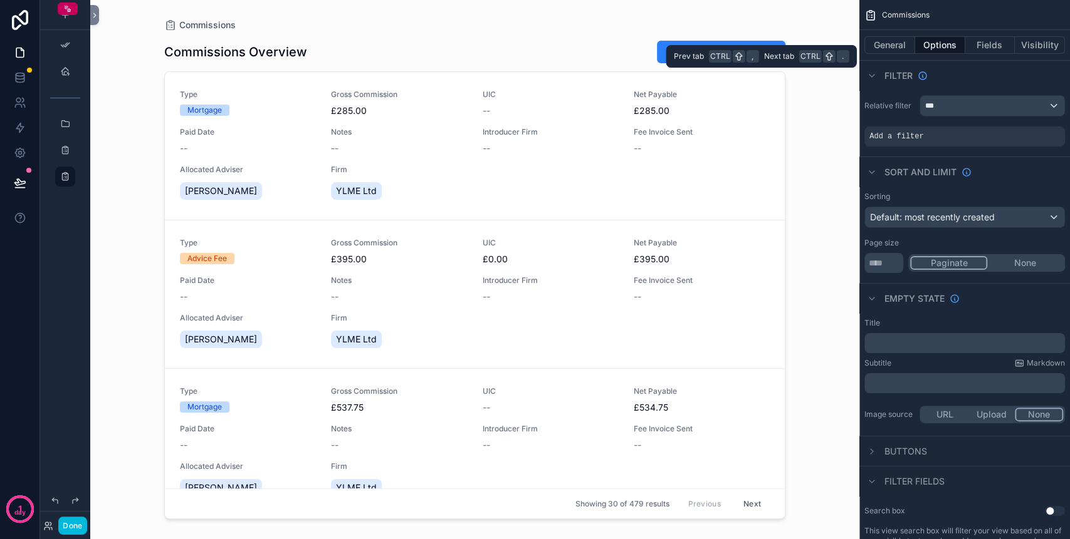
click at [984, 41] on button "Fields" at bounding box center [990, 45] width 50 height 18
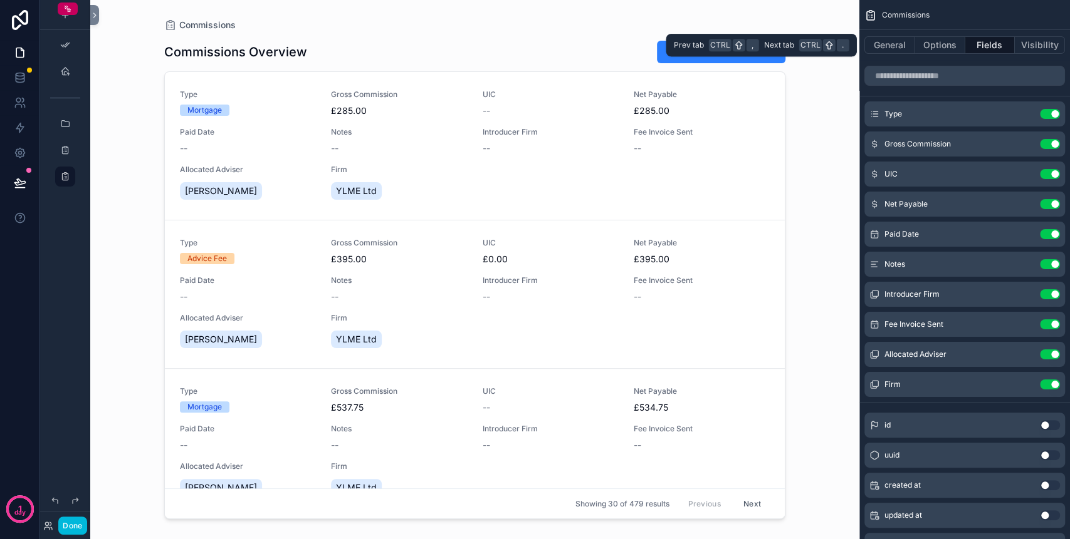
click at [1025, 44] on button "Visibility" at bounding box center [1039, 45] width 50 height 18
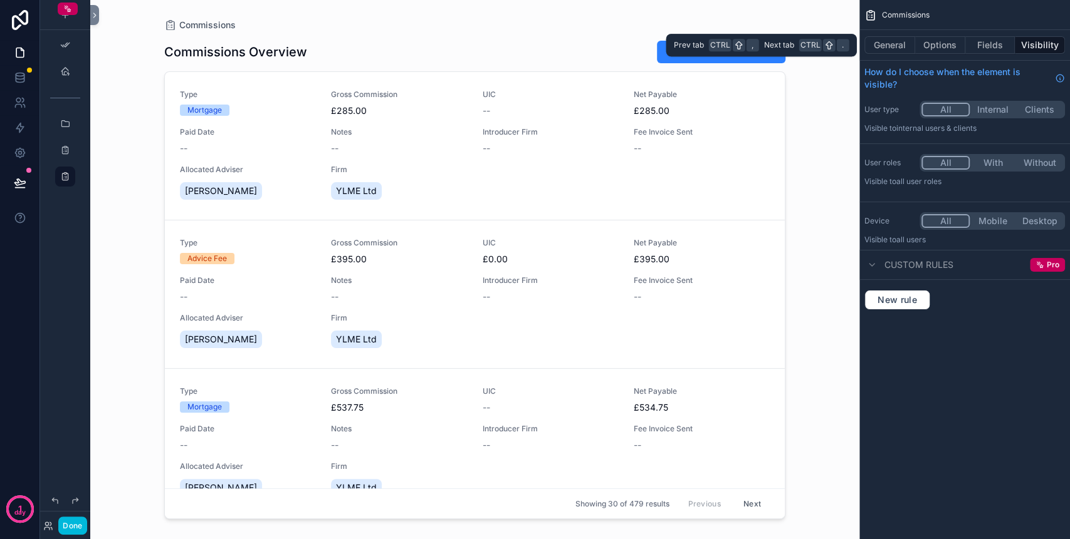
click at [943, 53] on button "Options" at bounding box center [940, 45] width 50 height 18
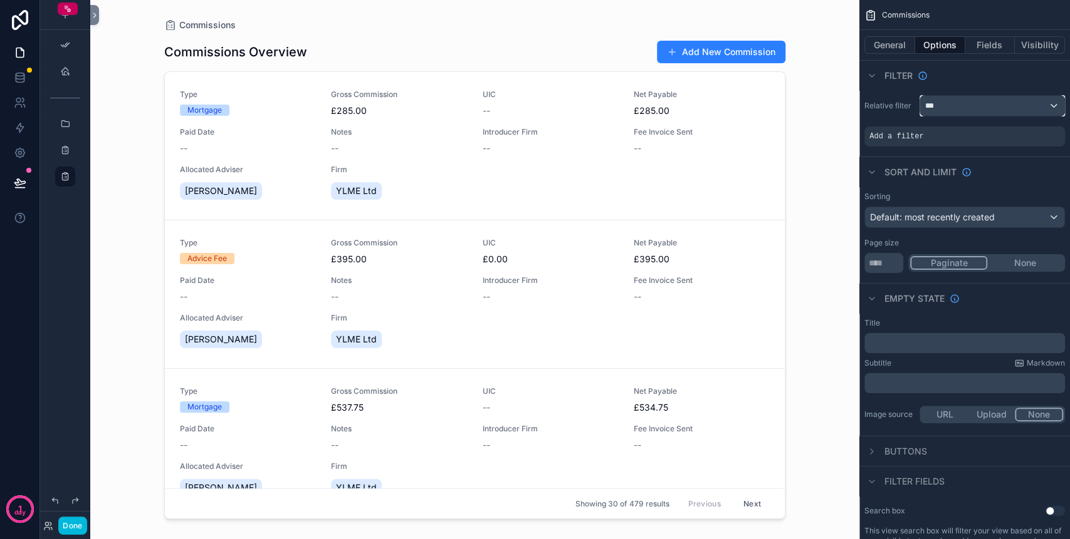
click at [957, 107] on div "***" at bounding box center [992, 106] width 144 height 20
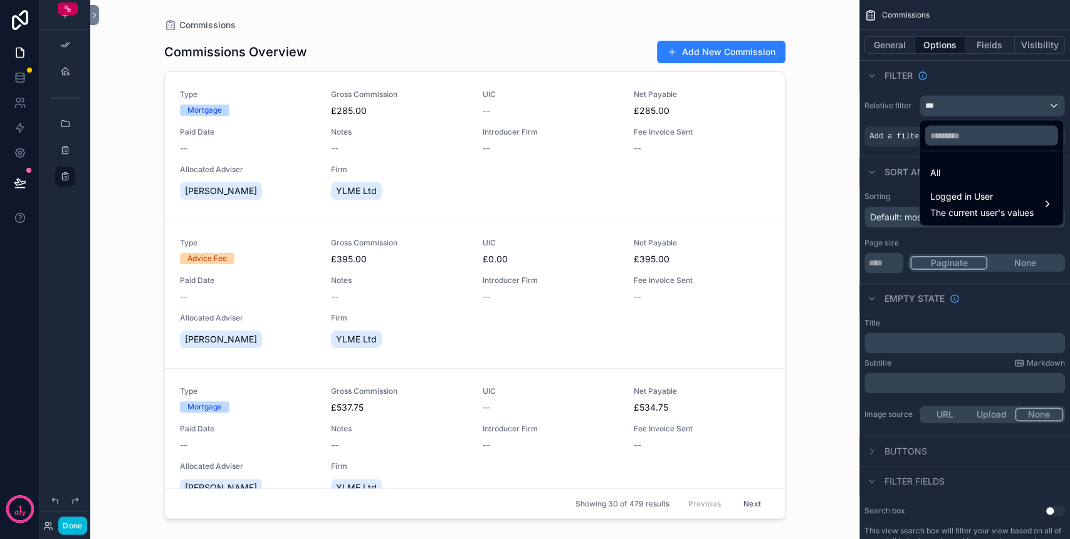
click at [966, 193] on span "Logged in User" at bounding box center [981, 196] width 103 height 15
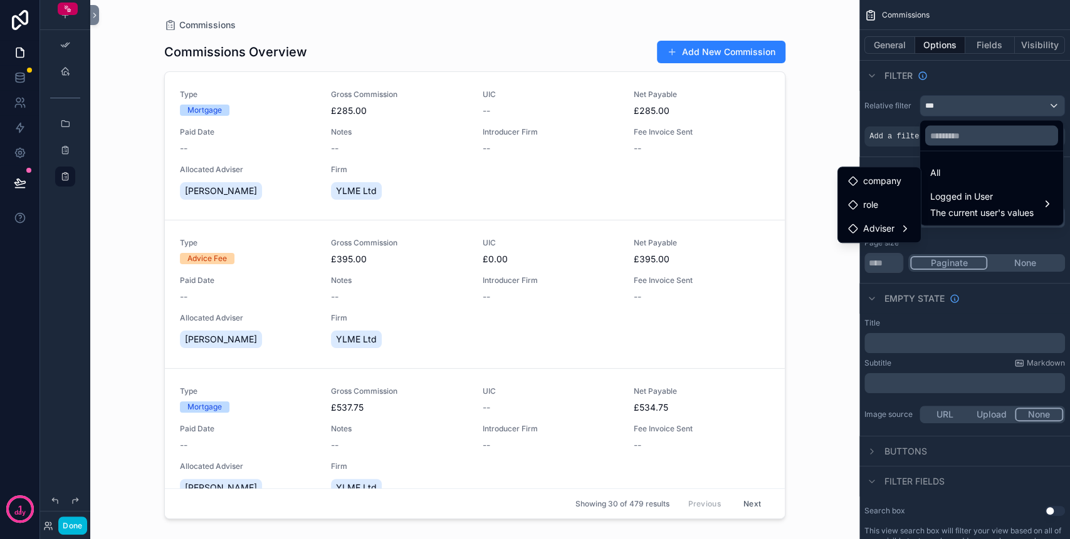
click at [902, 223] on div "Adviser" at bounding box center [879, 228] width 63 height 15
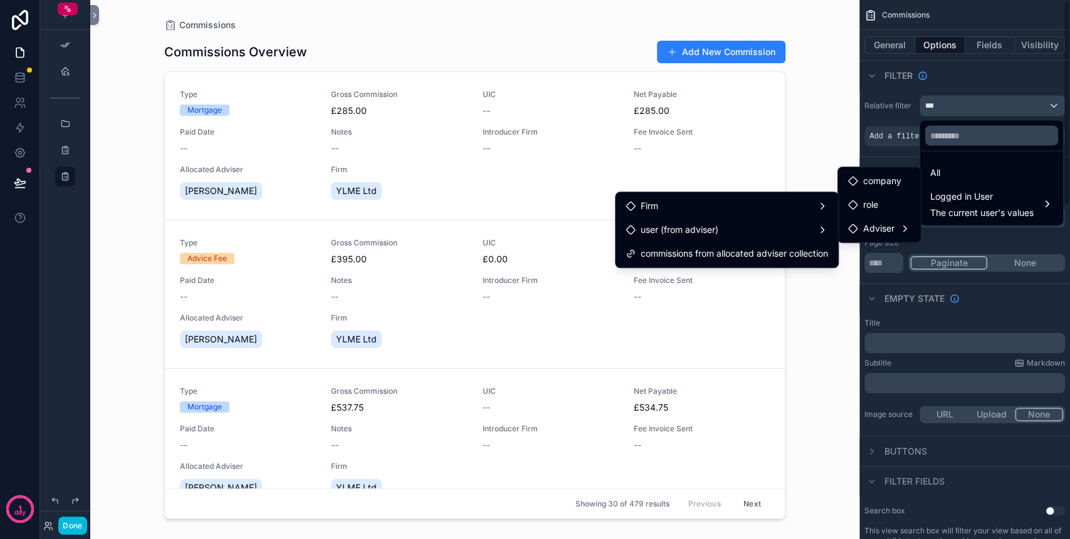
click at [939, 172] on span "All" at bounding box center [935, 172] width 10 height 15
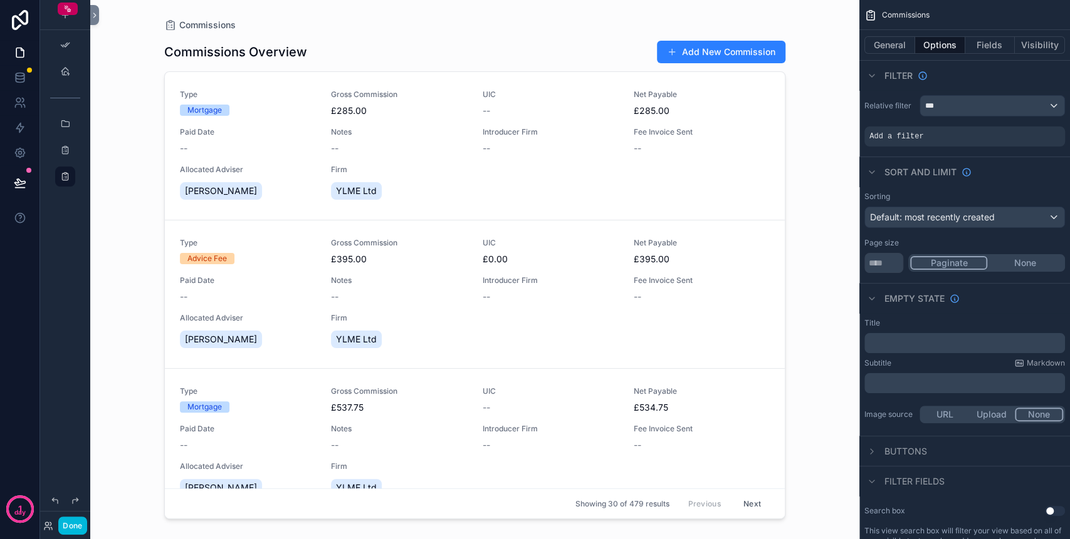
click at [912, 135] on span "Add a filter" at bounding box center [896, 137] width 54 height 10
click at [0, 0] on div "scrollable content" at bounding box center [0, 0] width 0 height 0
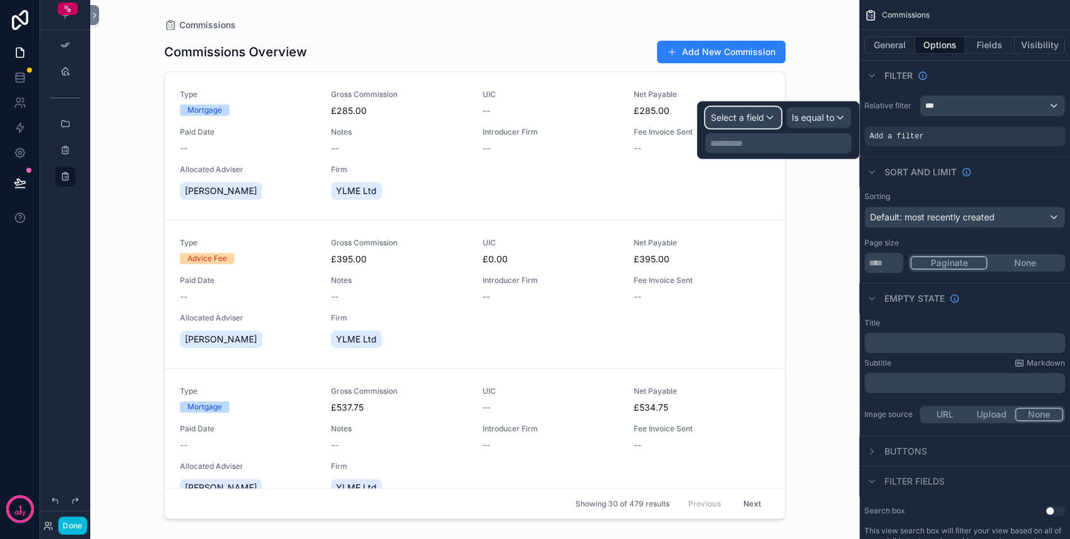
click at [759, 118] on span "Select a field" at bounding box center [737, 117] width 53 height 11
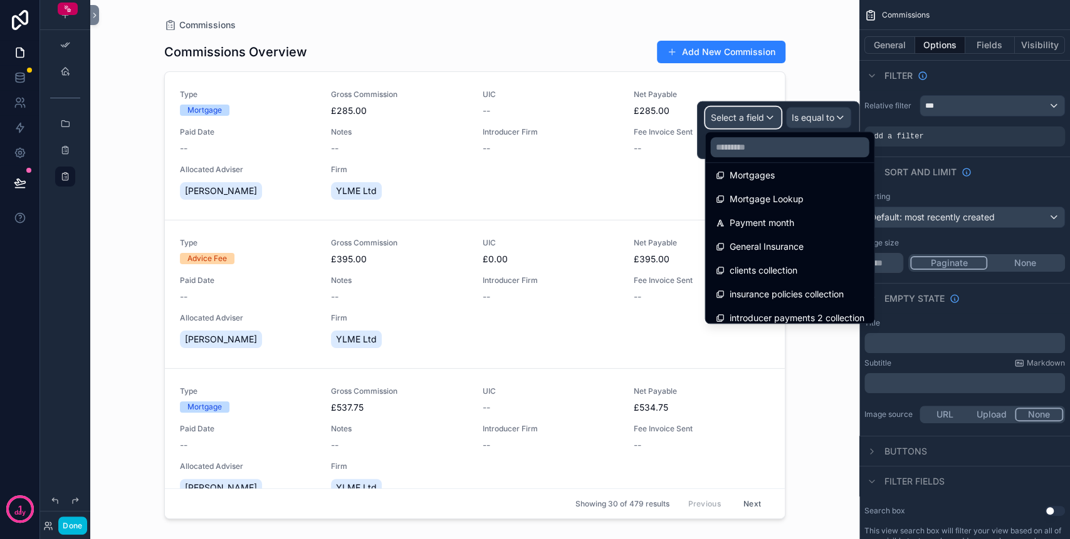
scroll to position [446, 0]
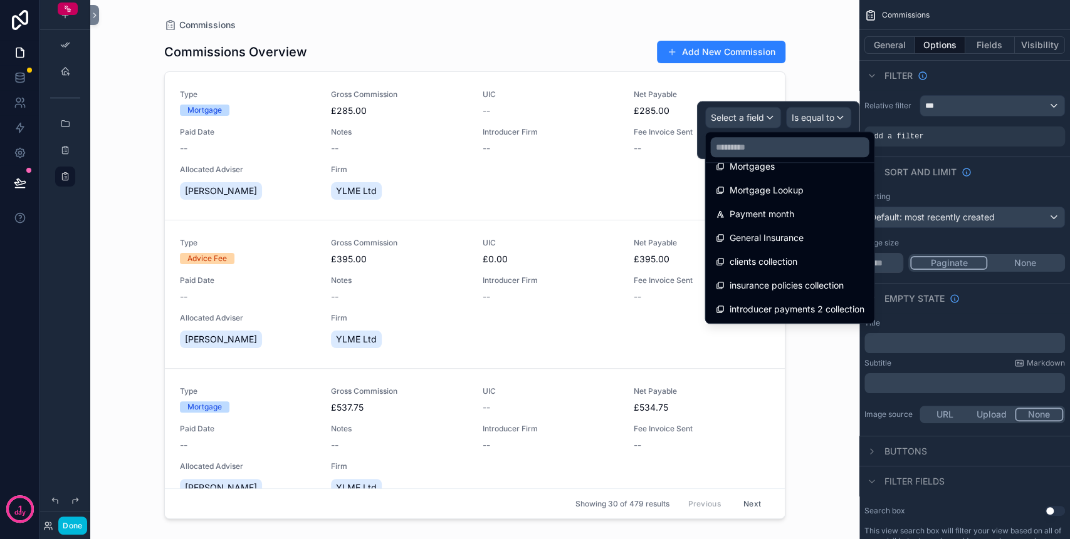
click at [812, 115] on div at bounding box center [778, 131] width 162 height 58
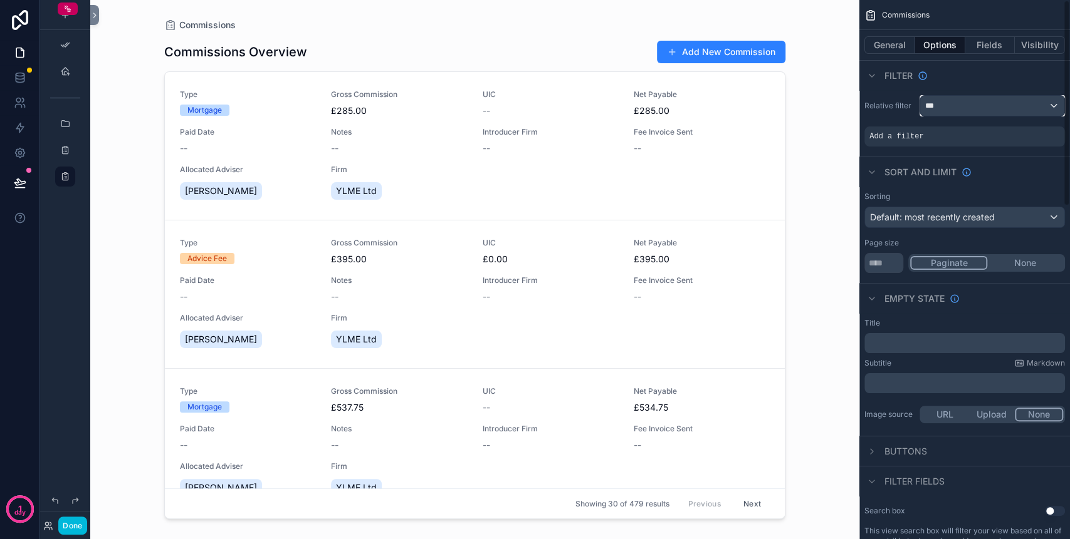
click at [1002, 96] on div "***" at bounding box center [992, 106] width 144 height 20
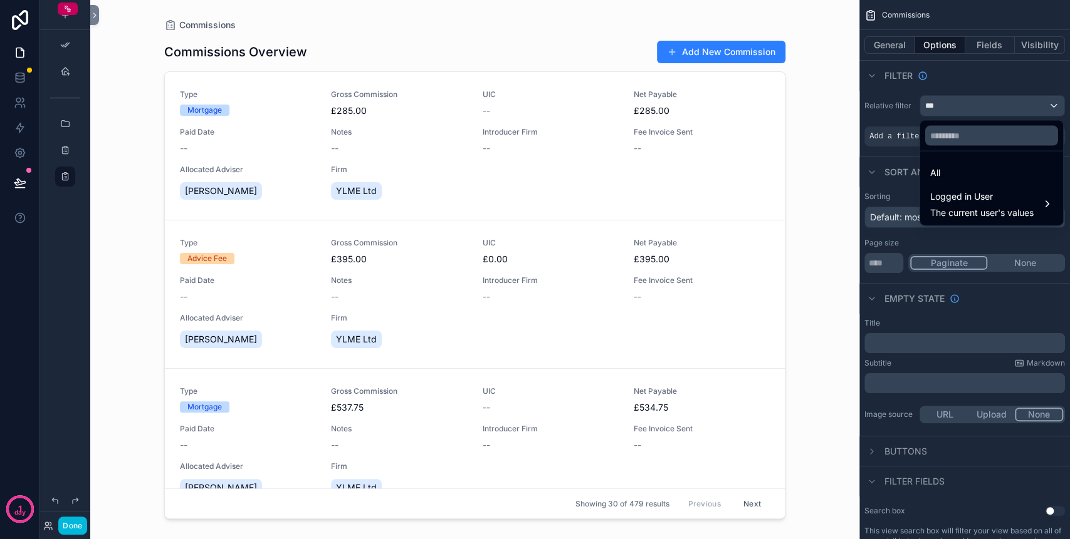
click at [996, 195] on span "Logged in User" at bounding box center [981, 196] width 103 height 15
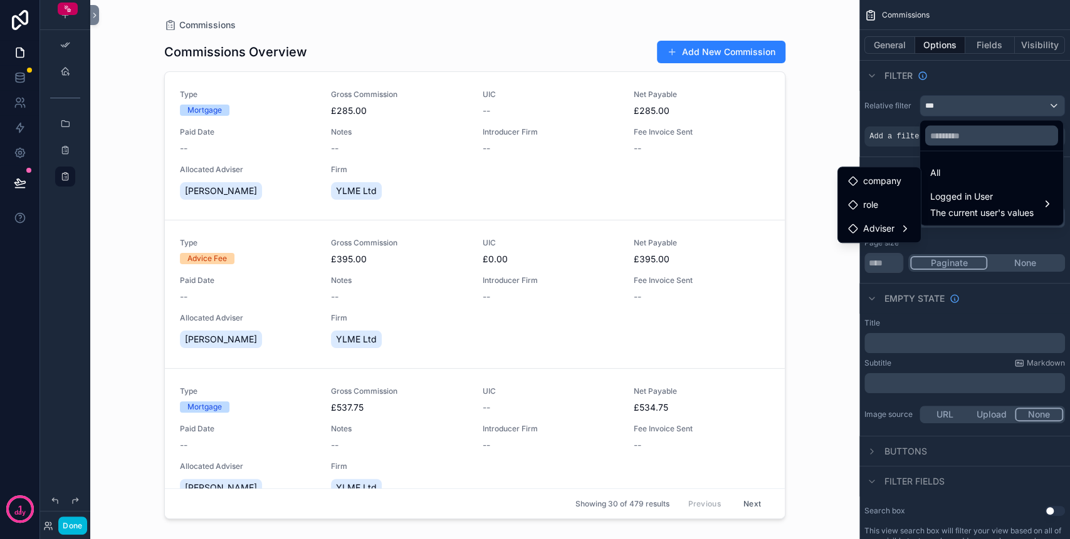
click at [902, 227] on div "Adviser" at bounding box center [879, 228] width 63 height 15
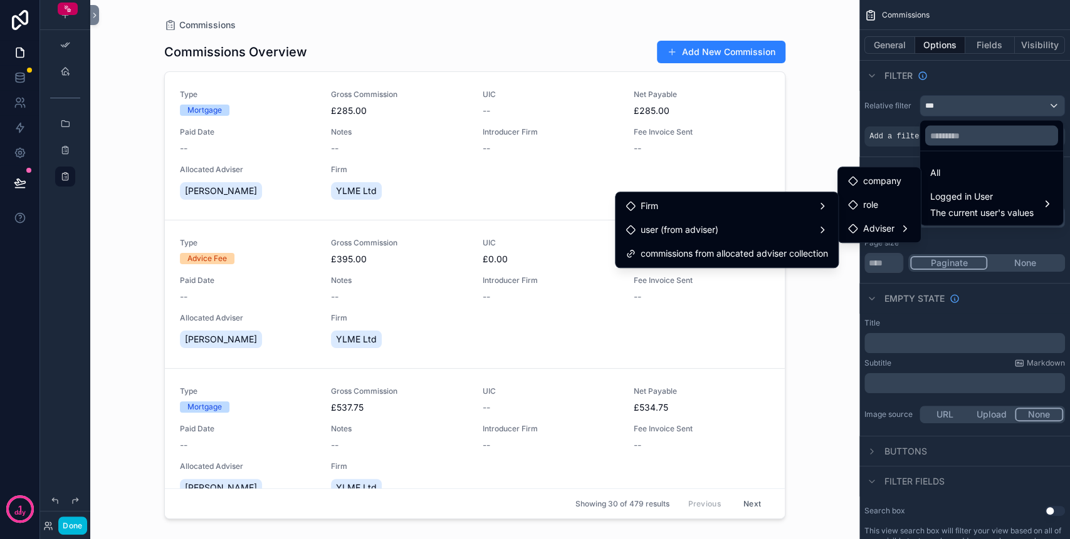
click at [1018, 90] on div "scrollable content" at bounding box center [535, 269] width 1070 height 539
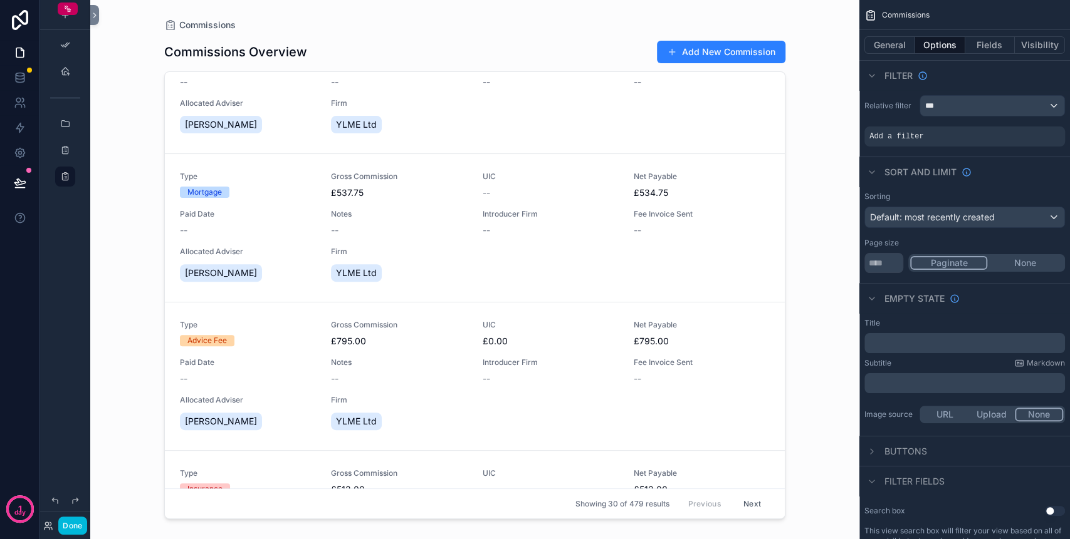
scroll to position [0, 0]
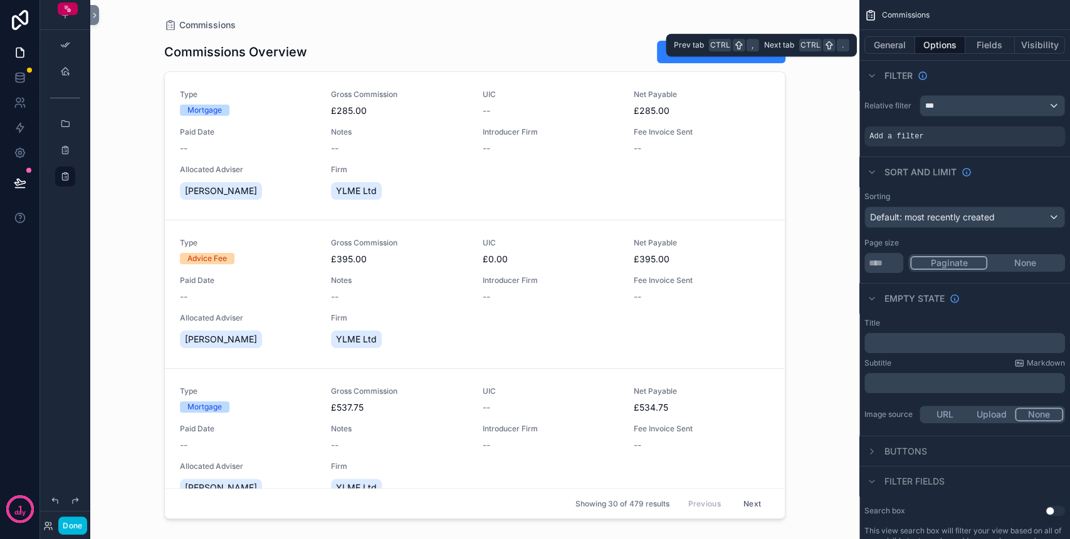
click at [869, 54] on div "General Options Fields Visibility" at bounding box center [964, 45] width 211 height 30
click at [880, 47] on button "General" at bounding box center [889, 45] width 51 height 18
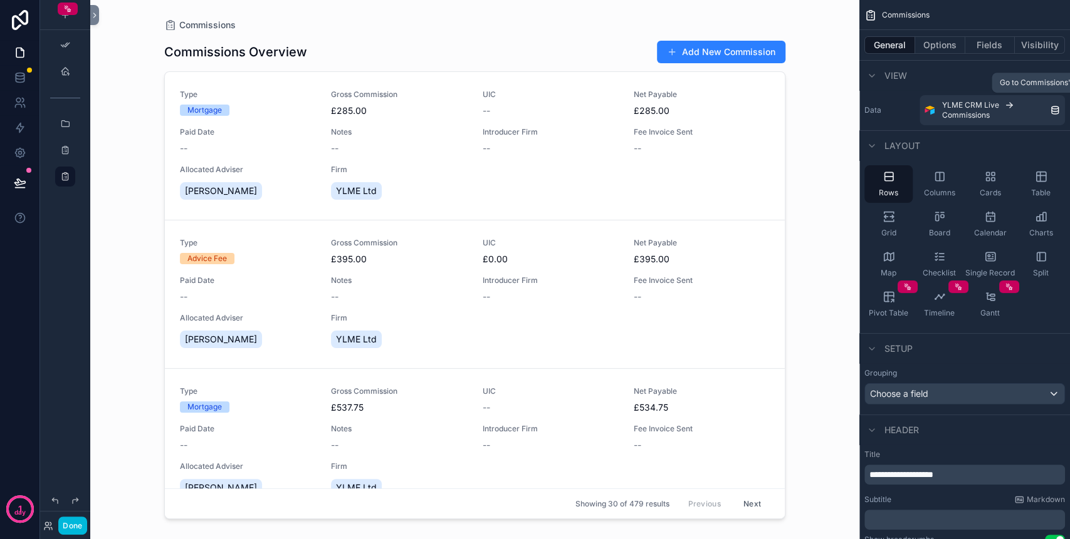
click at [935, 120] on link "YLME CRM Live Commissions" at bounding box center [991, 110] width 145 height 30
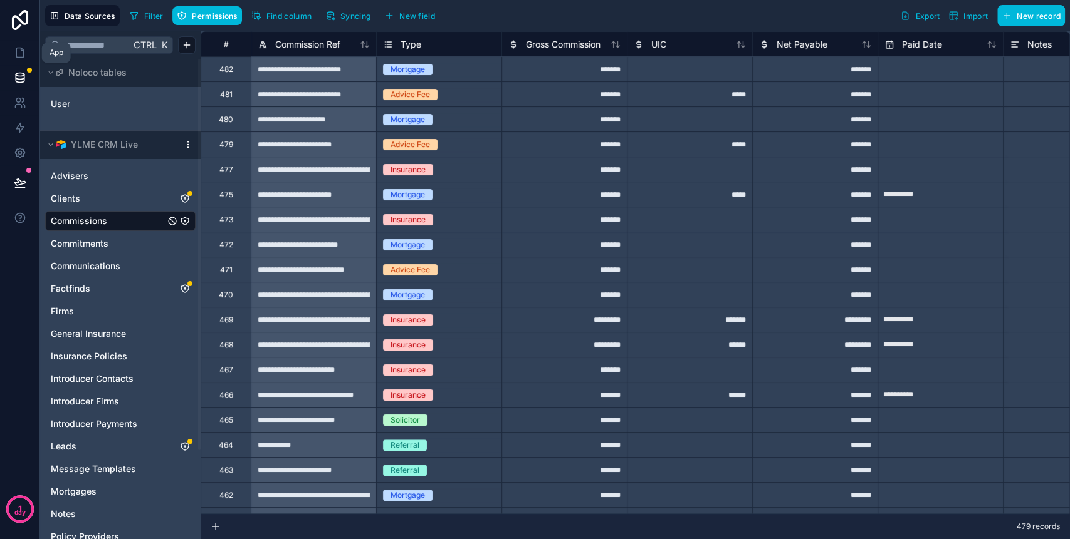
click at [12, 63] on link at bounding box center [19, 52] width 39 height 25
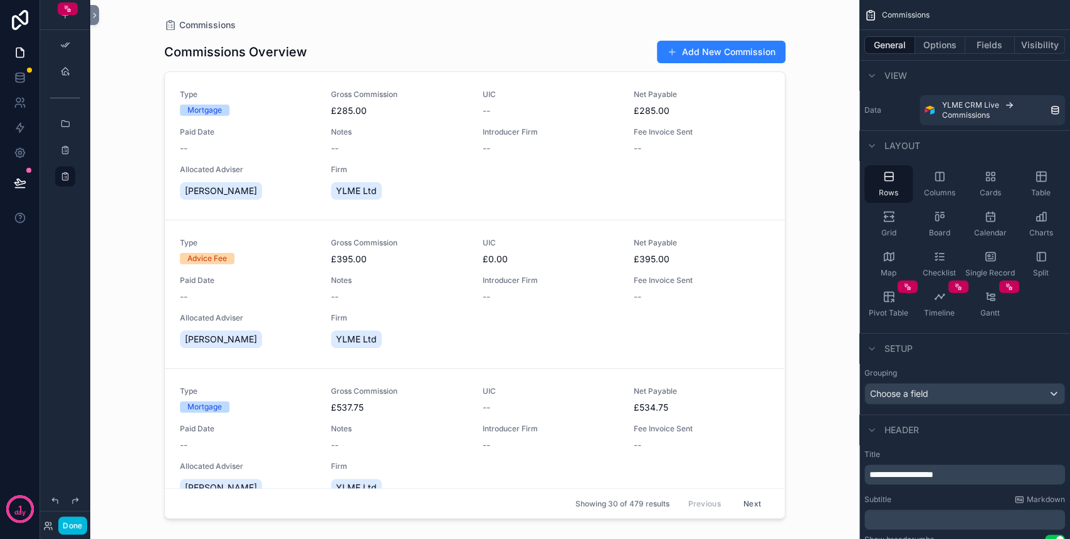
click at [882, 113] on label "Data" at bounding box center [889, 110] width 50 height 10
click at [870, 75] on icon "scrollable content" at bounding box center [872, 76] width 10 height 10
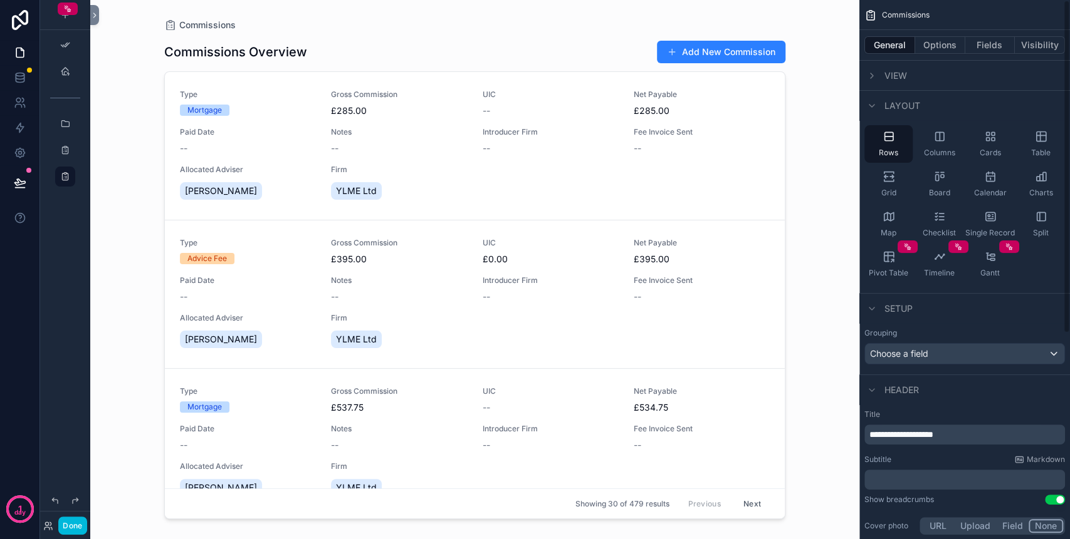
click at [873, 75] on icon "scrollable content" at bounding box center [872, 76] width 10 height 10
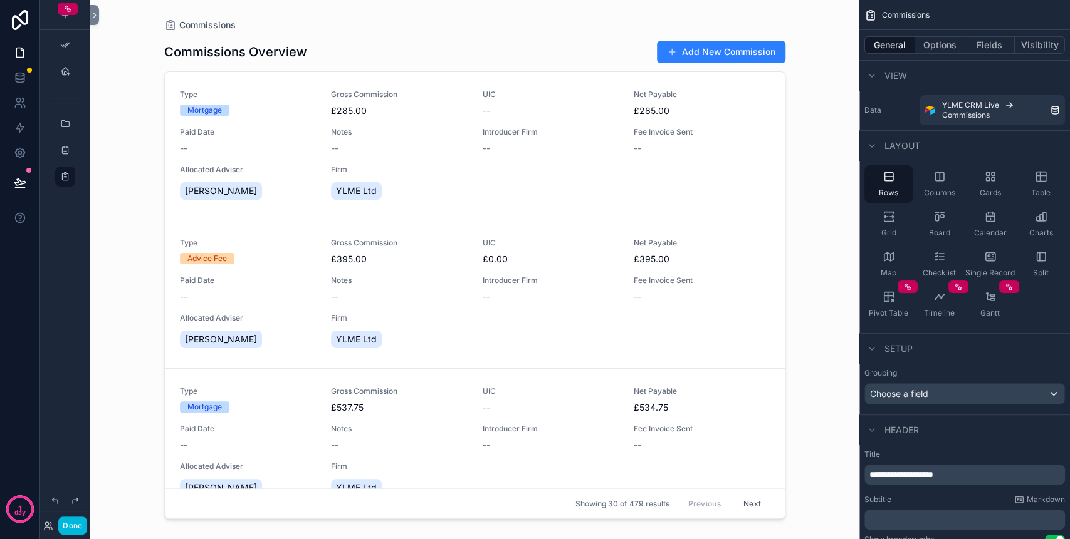
click at [956, 189] on div "Columns" at bounding box center [939, 184] width 48 height 38
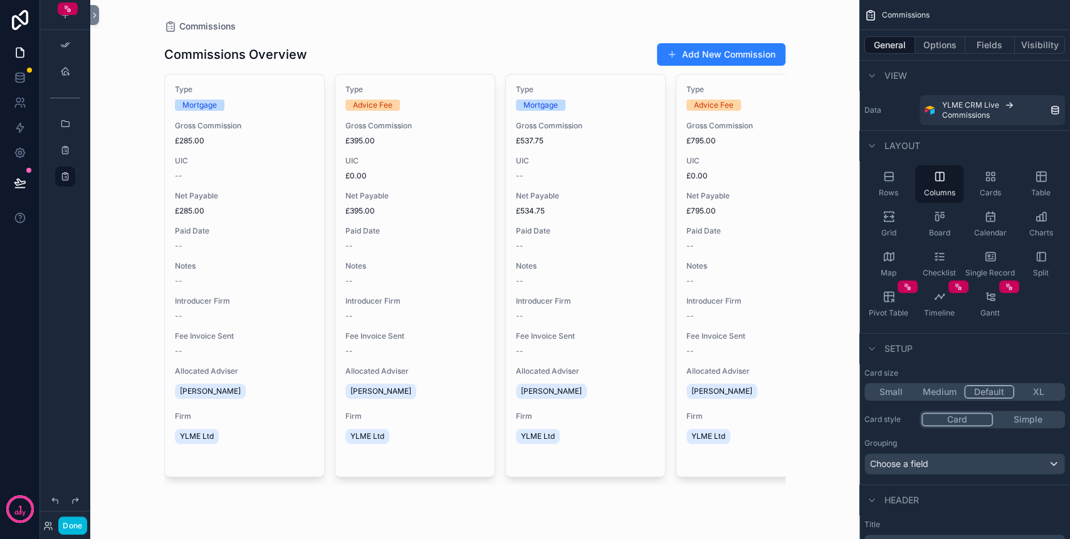
click at [792, 90] on div "Commissions Commissions Overview Add New Commission Type Mortgage Gross Commiss…" at bounding box center [474, 262] width 641 height 525
click at [1010, 50] on button "Fields" at bounding box center [990, 45] width 50 height 18
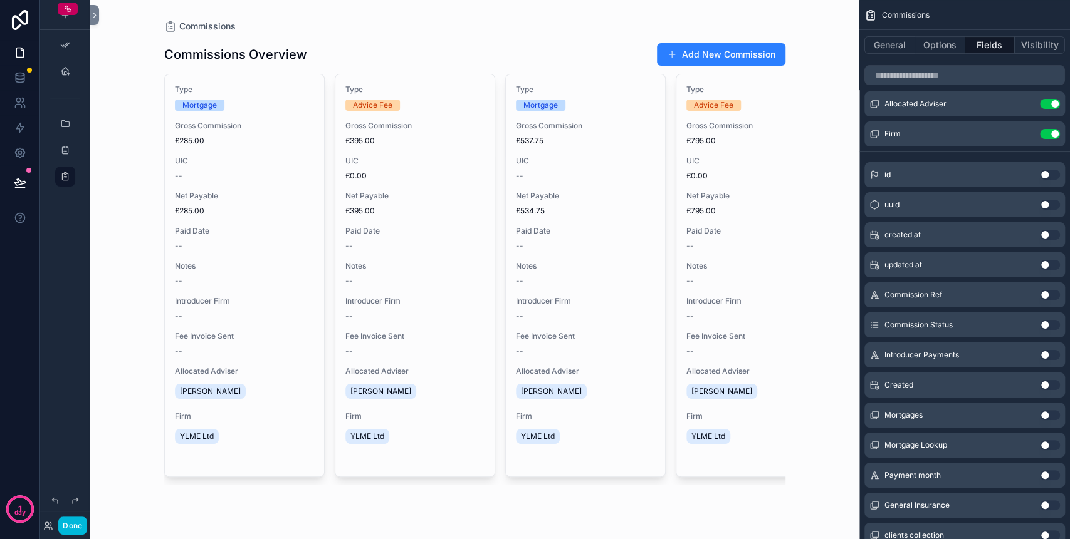
scroll to position [334, 0]
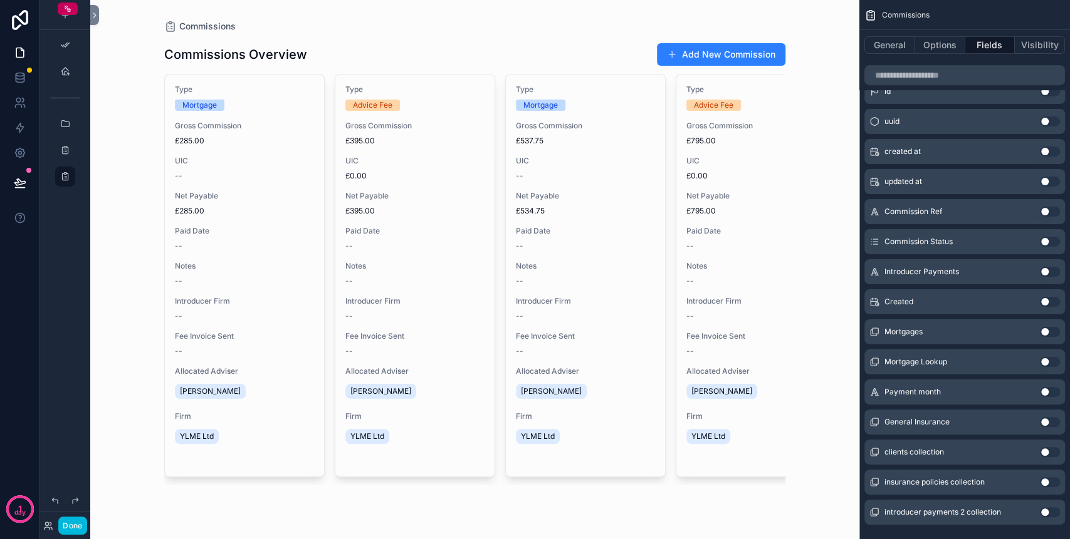
click at [1048, 452] on button "Use setting" at bounding box center [1050, 452] width 20 height 10
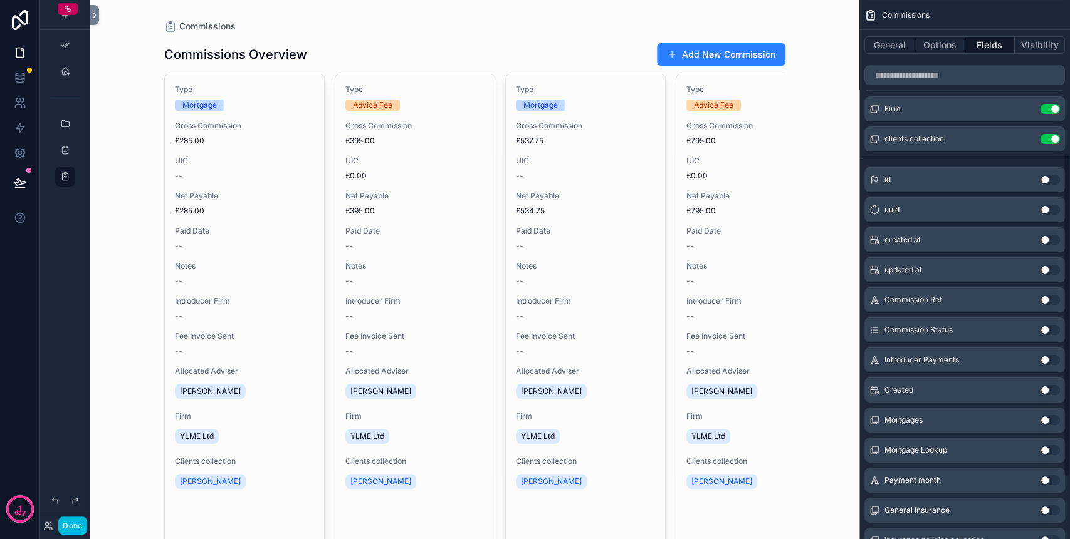
scroll to position [251, 0]
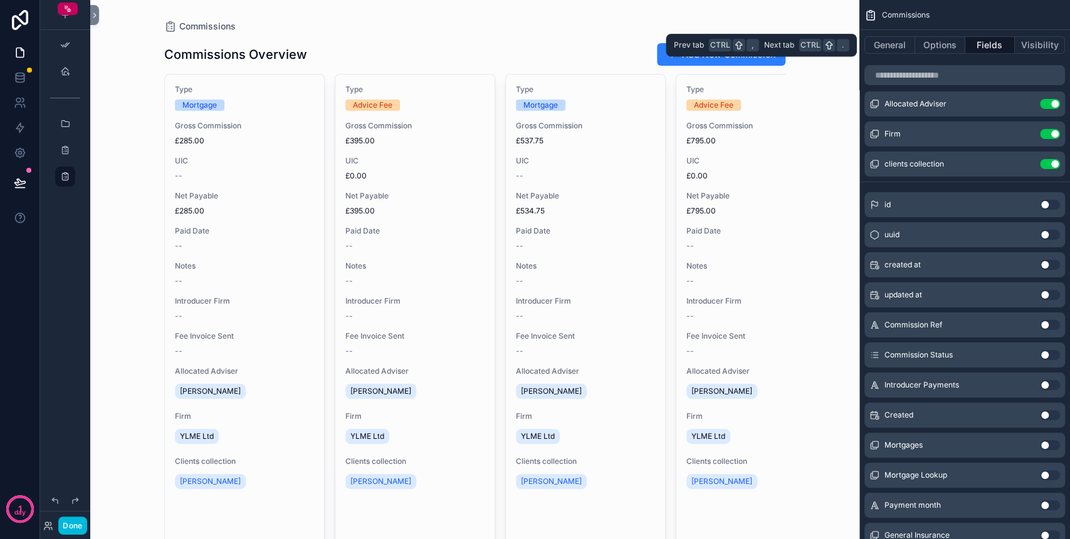
click at [907, 48] on button "General" at bounding box center [889, 45] width 51 height 18
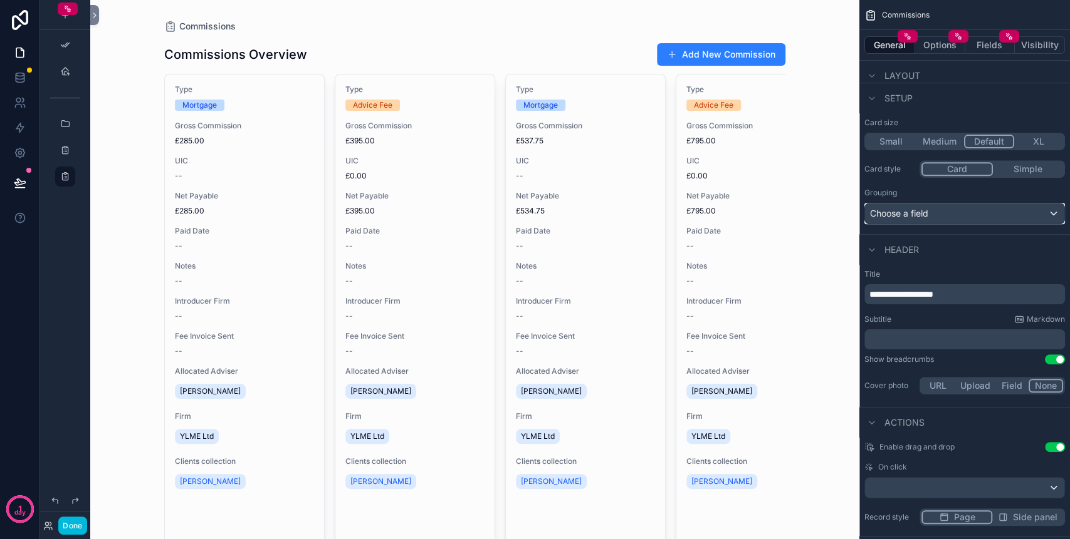
click at [891, 217] on span "Choose a field" at bounding box center [899, 213] width 58 height 11
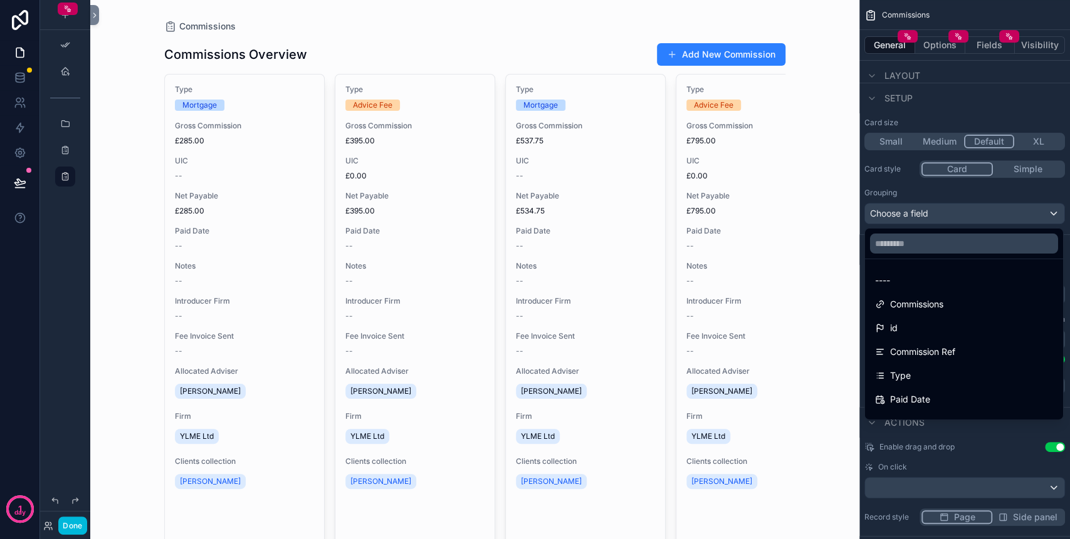
click at [891, 217] on div "scrollable content" at bounding box center [535, 269] width 1070 height 539
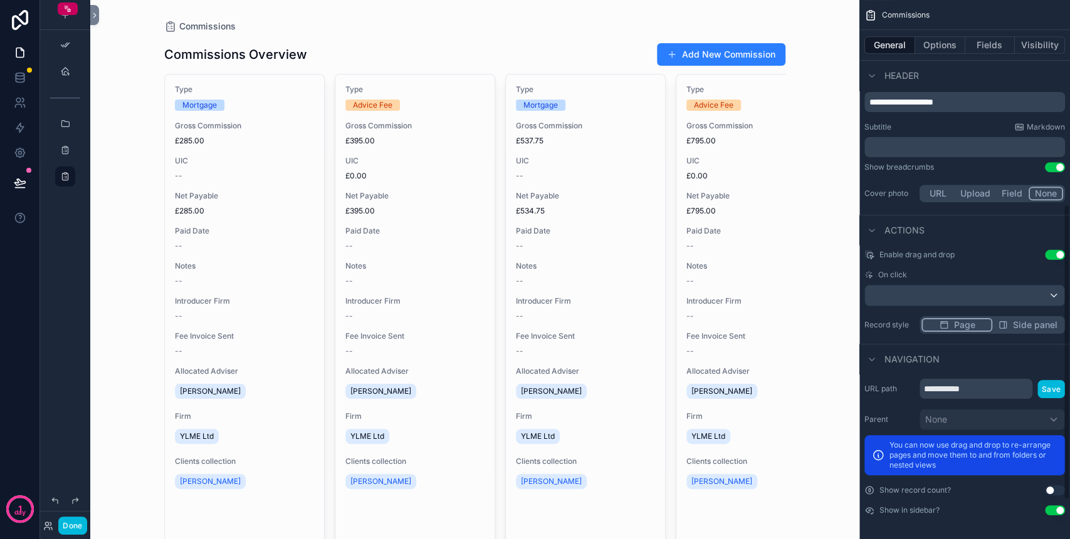
scroll to position [192, 0]
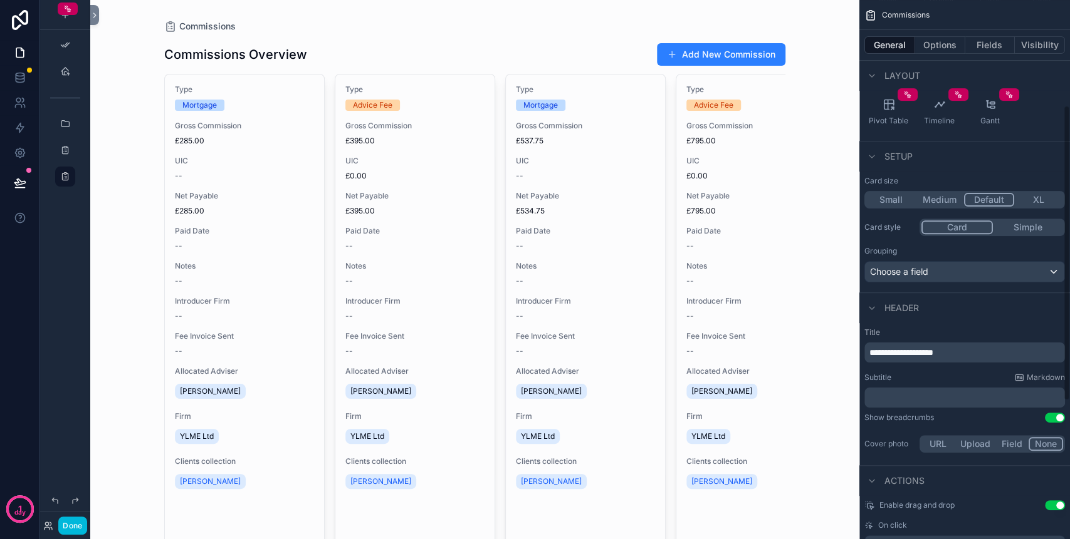
click at [936, 47] on button "Options" at bounding box center [940, 45] width 50 height 18
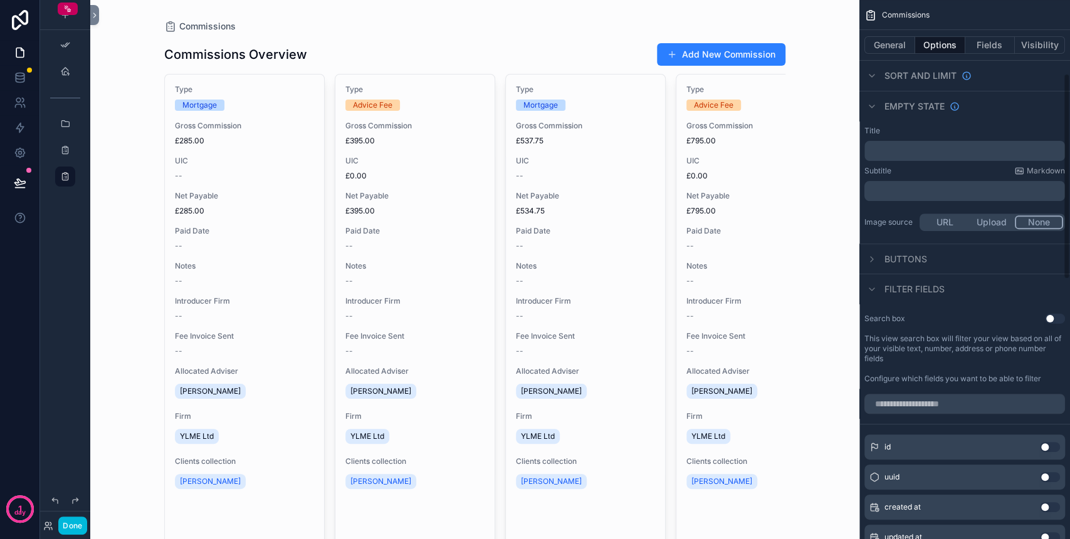
click at [876, 71] on icon "scrollable content" at bounding box center [872, 76] width 10 height 10
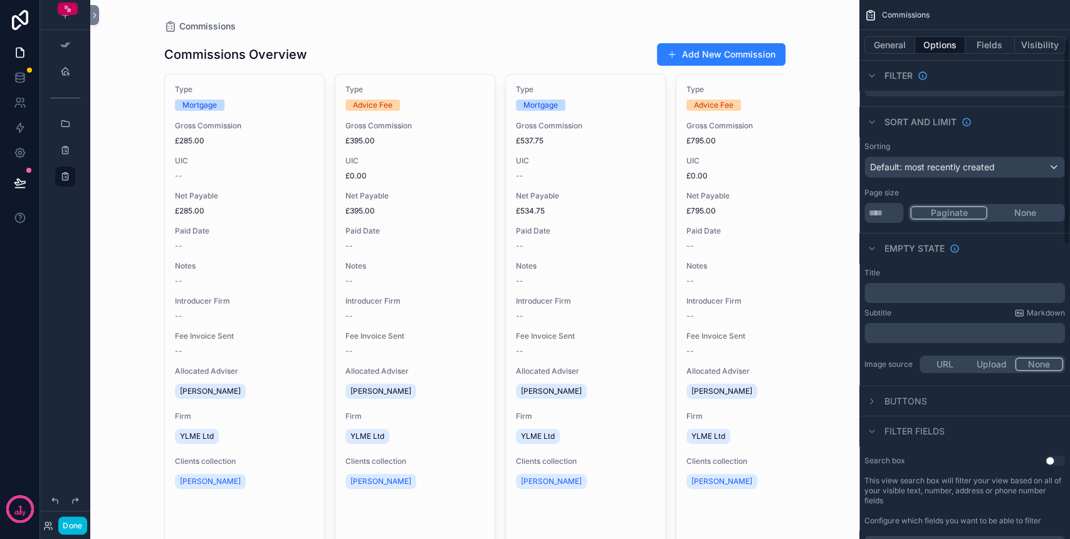
scroll to position [0, 0]
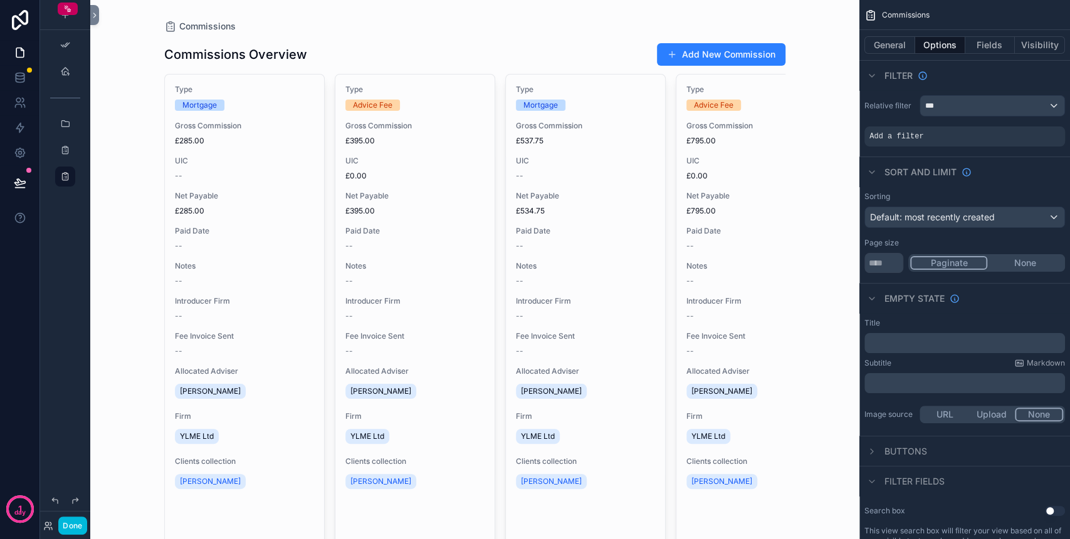
click at [929, 143] on div "Add a filter" at bounding box center [964, 137] width 201 height 20
click at [1022, 128] on div "Add a filter" at bounding box center [964, 137] width 201 height 20
click at [0, 0] on div "scrollable content" at bounding box center [0, 0] width 0 height 0
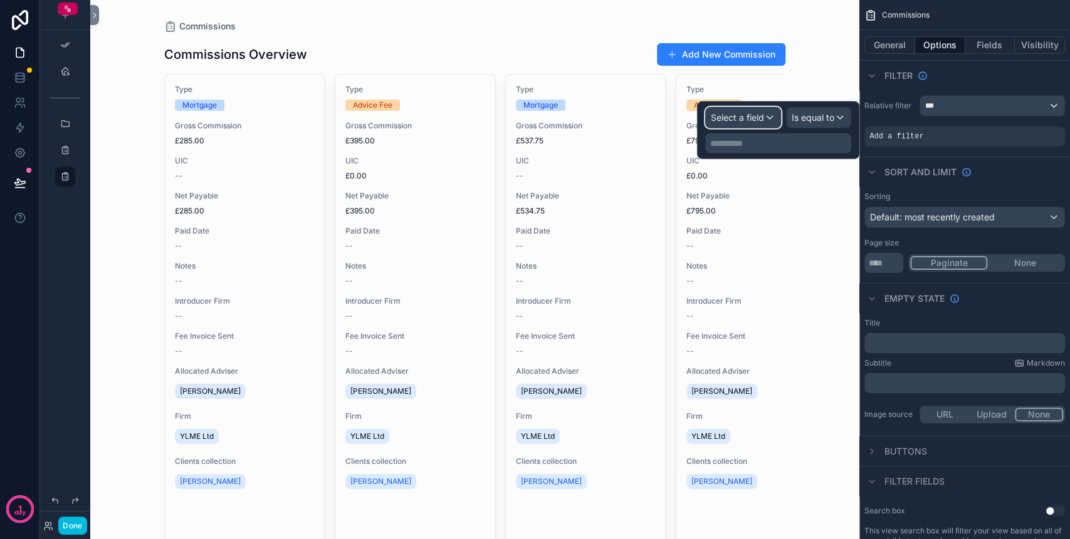
click at [757, 125] on div "Select a field" at bounding box center [743, 118] width 75 height 20
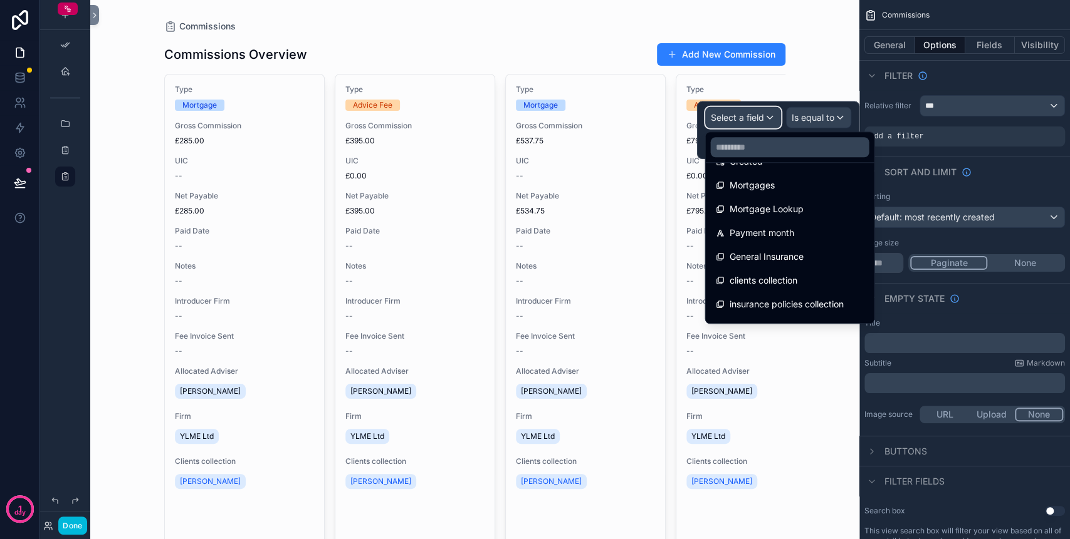
scroll to position [446, 0]
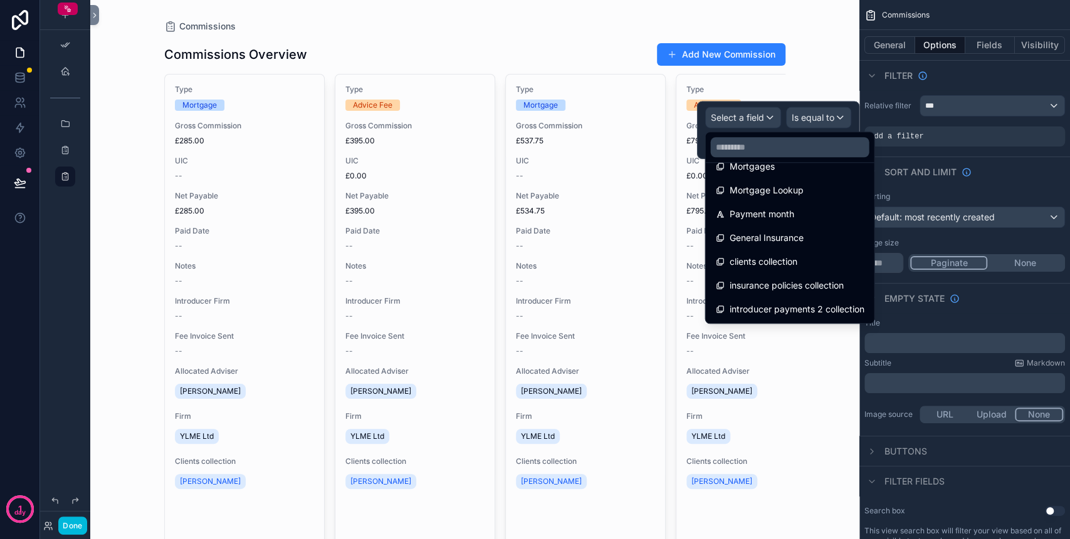
click at [801, 256] on div "clients collection" at bounding box center [789, 261] width 149 height 15
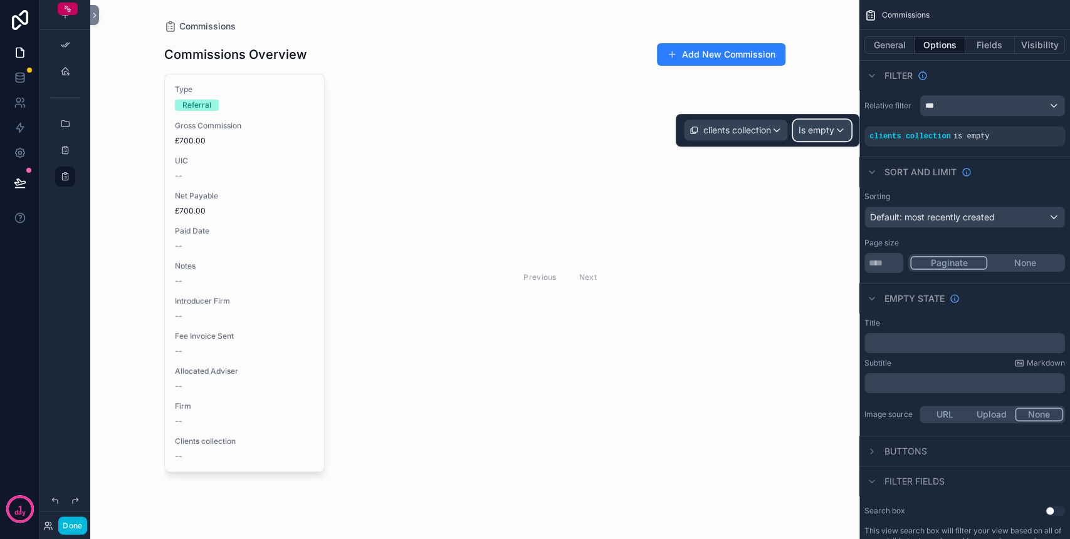
click at [815, 127] on span "Is empty" at bounding box center [816, 130] width 36 height 13
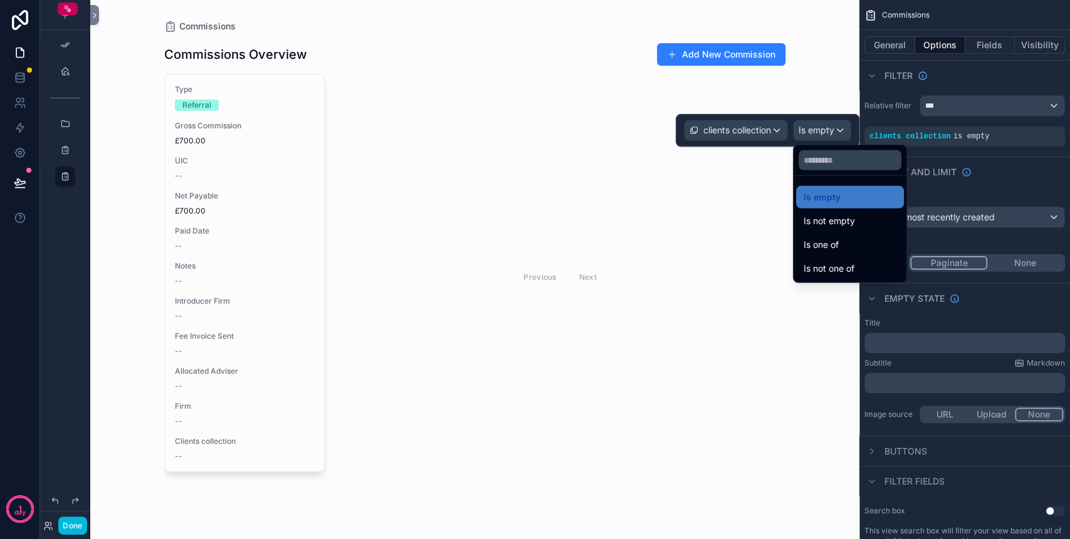
click at [835, 238] on span "Is one of" at bounding box center [820, 244] width 35 height 15
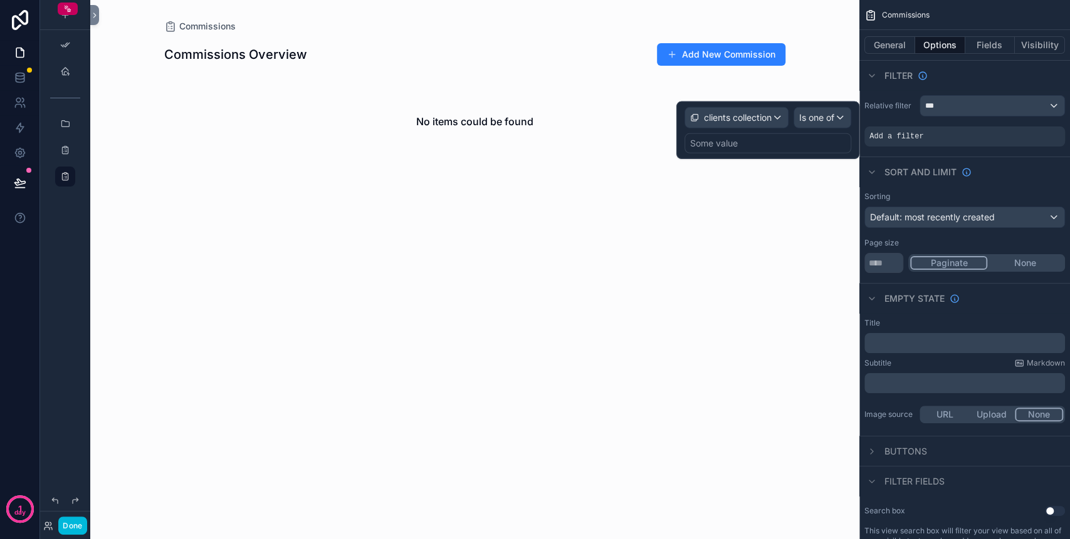
click at [728, 137] on div "Some value" at bounding box center [714, 143] width 48 height 13
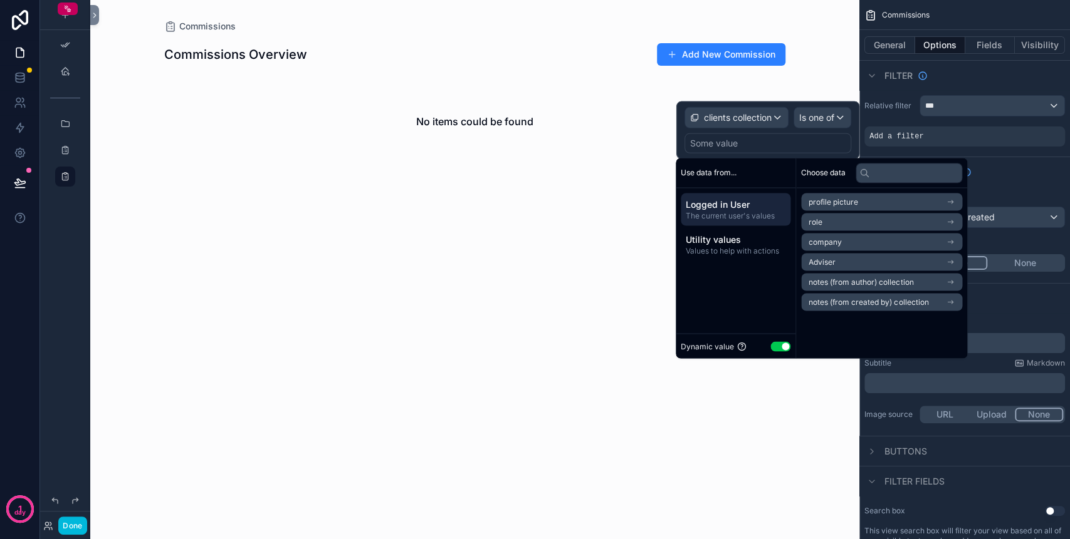
click at [784, 346] on button "Use setting" at bounding box center [780, 346] width 20 height 10
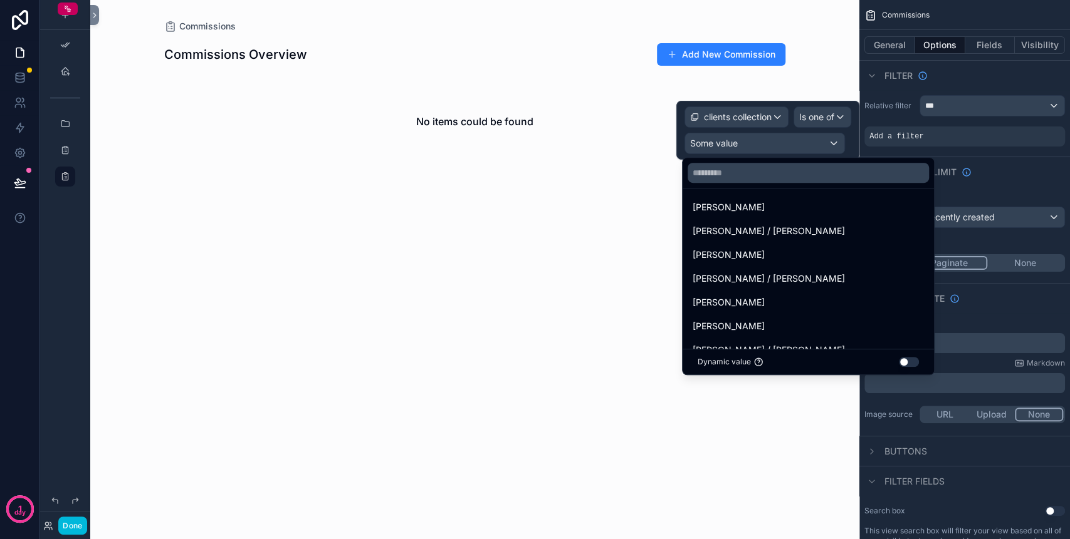
scroll to position [0, 0]
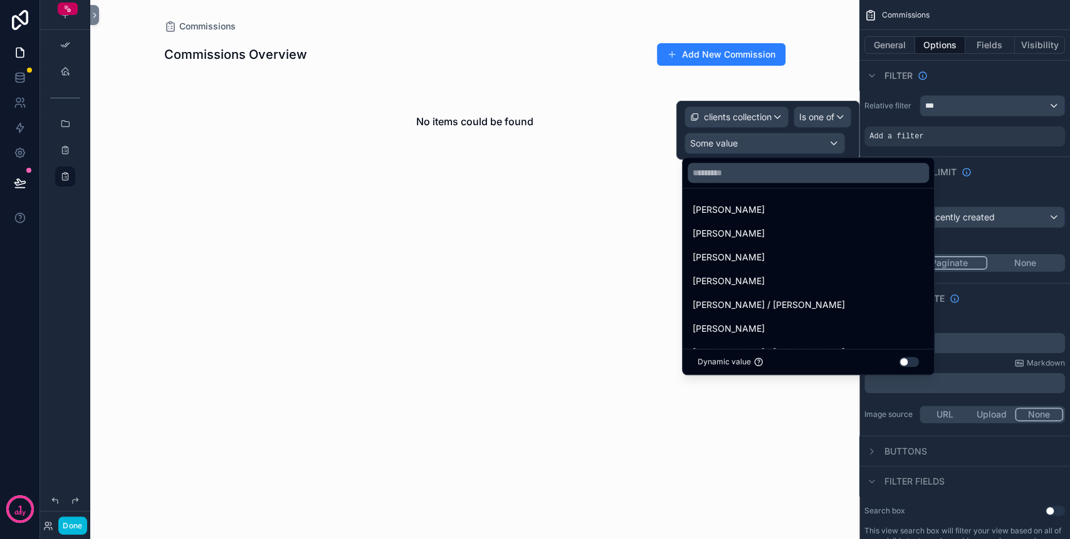
click at [899, 361] on button "Use setting" at bounding box center [909, 362] width 20 height 10
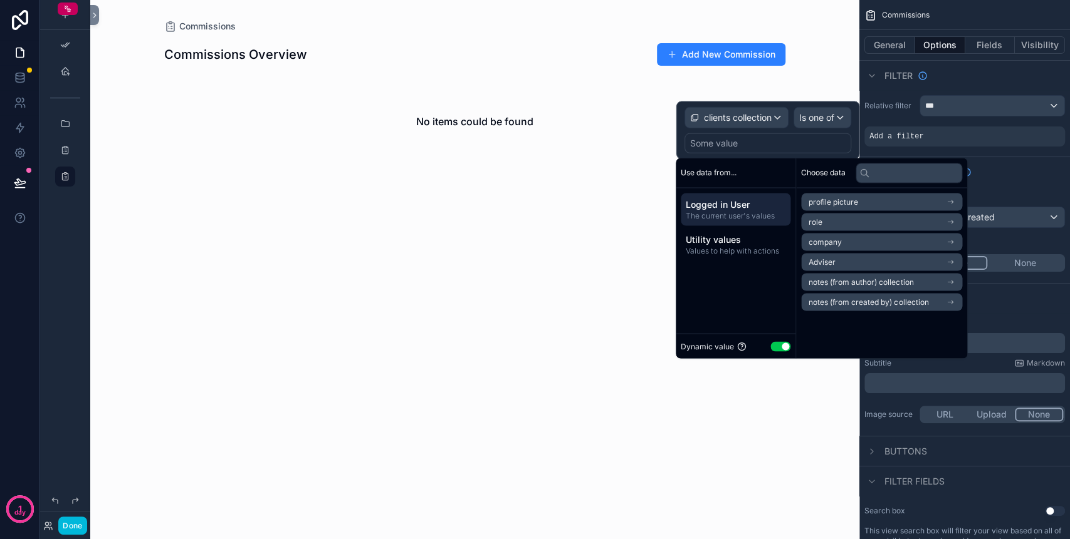
click at [743, 202] on span "Logged in User" at bounding box center [735, 204] width 100 height 13
click at [763, 120] on span "clients collection" at bounding box center [738, 118] width 68 height 13
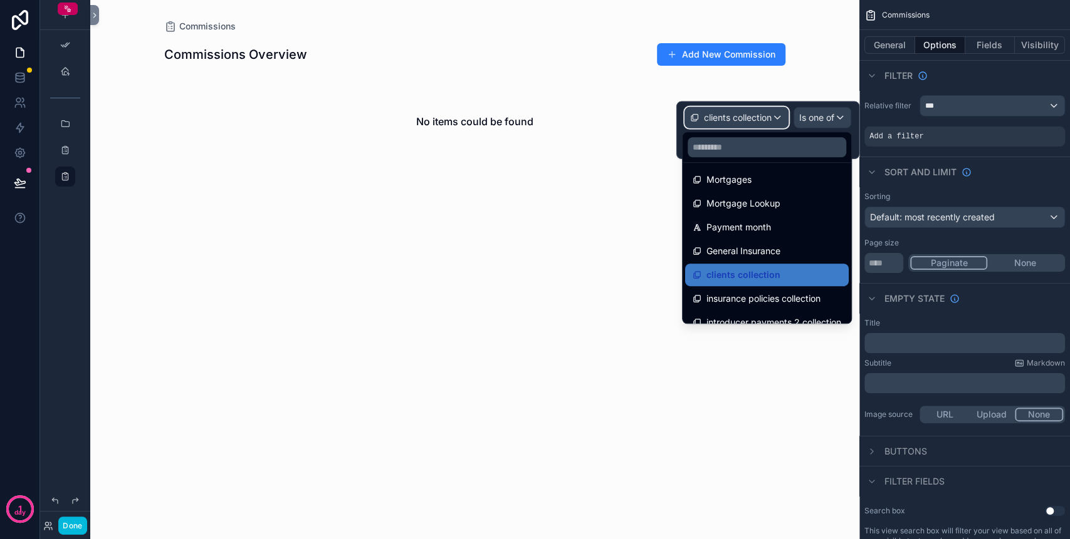
scroll to position [446, 0]
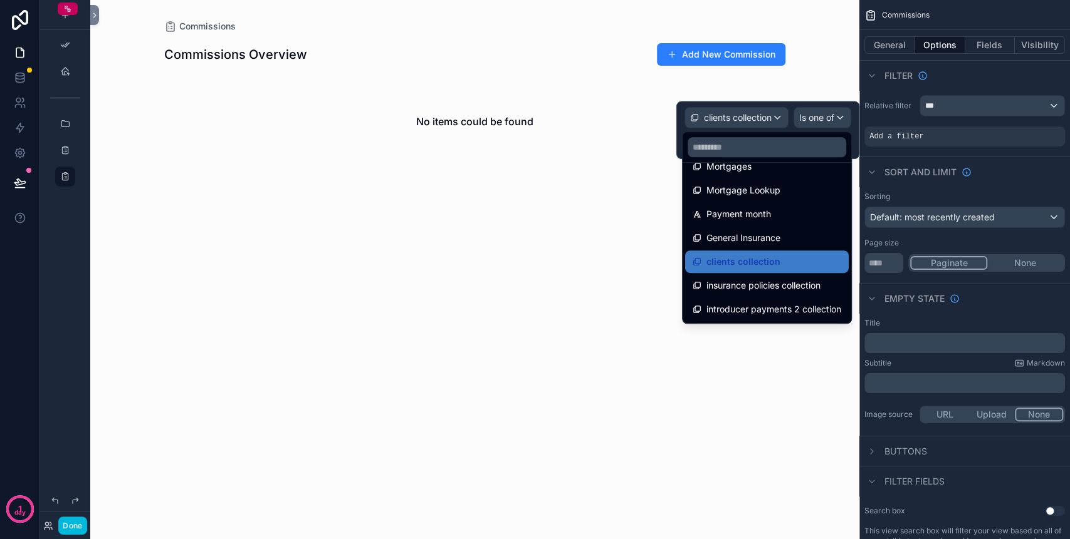
click at [780, 259] on div "clients collection" at bounding box center [766, 261] width 149 height 15
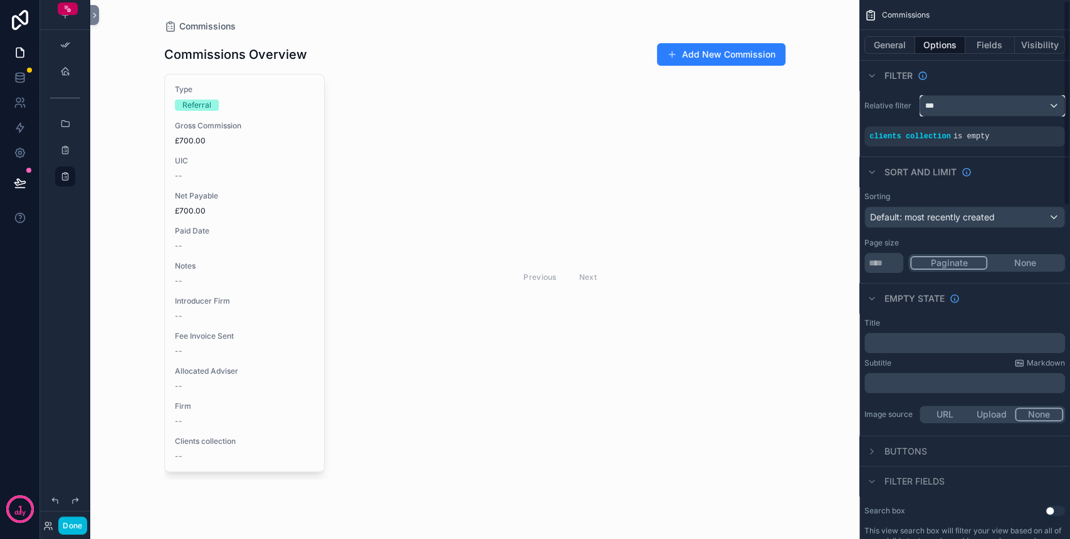
click at [942, 108] on div "***" at bounding box center [992, 106] width 144 height 20
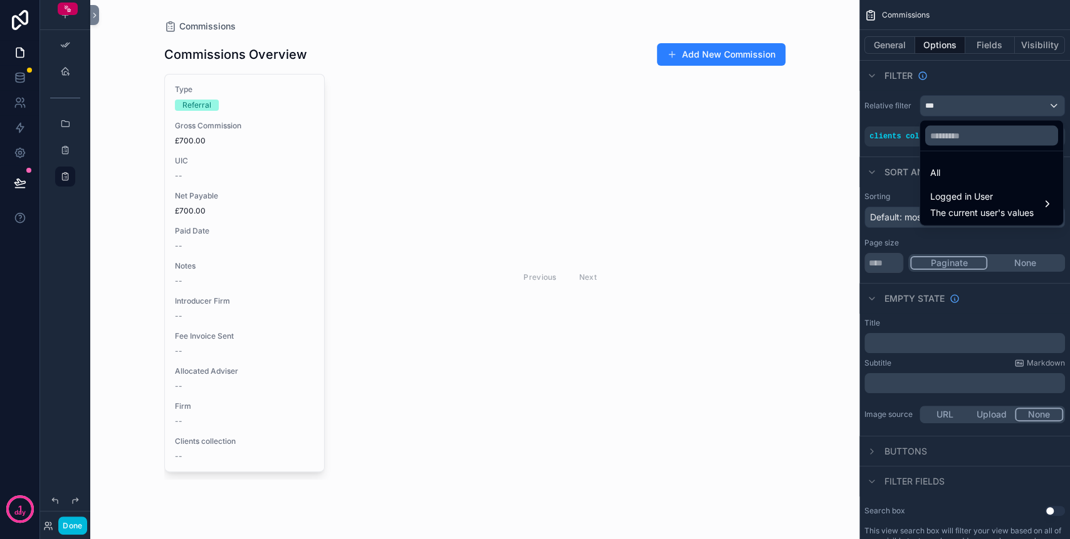
click at [986, 211] on span "The current user's values" at bounding box center [981, 213] width 103 height 13
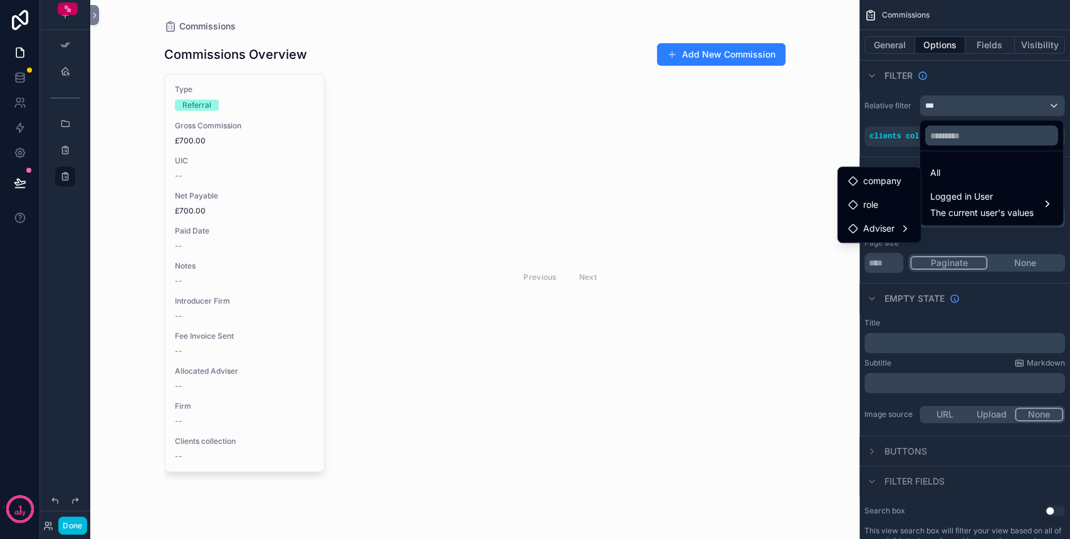
click at [892, 226] on span "Adviser" at bounding box center [878, 228] width 31 height 15
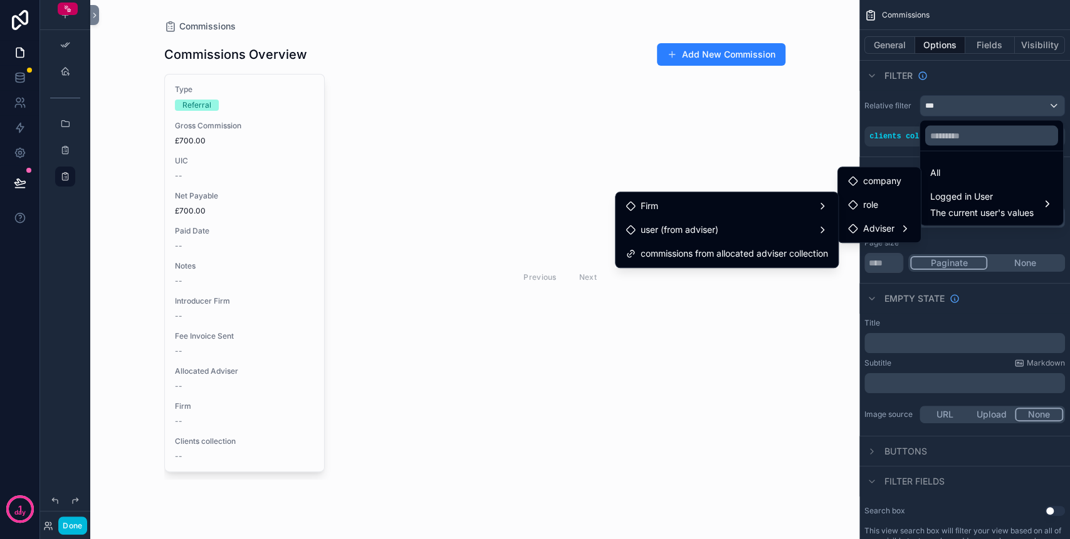
click at [744, 233] on div "user (from adviser)" at bounding box center [726, 229] width 202 height 15
click at [793, 249] on span "commissions from allocated adviser collection" at bounding box center [733, 253] width 187 height 15
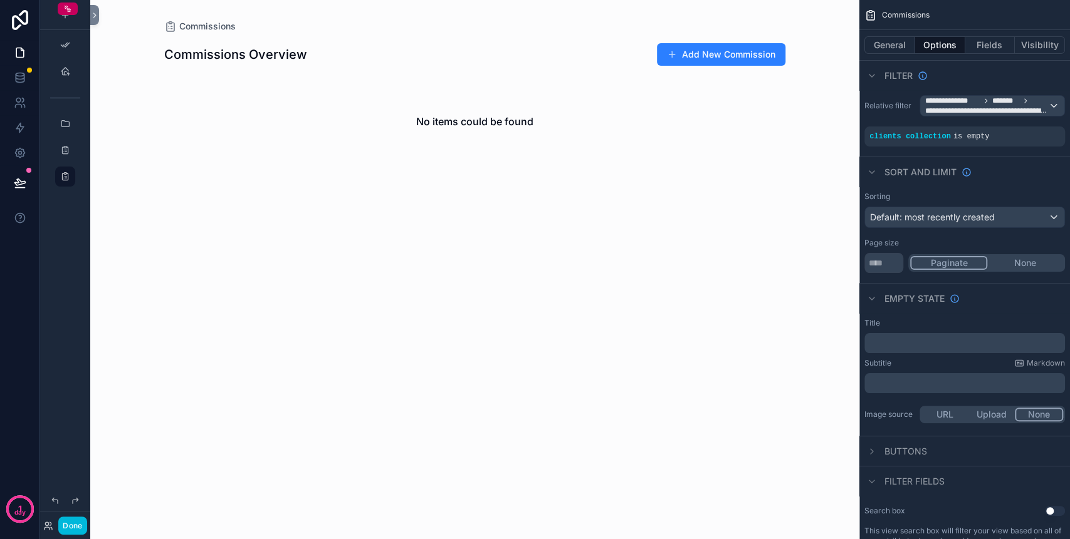
click at [0, 0] on icon "scrollable content" at bounding box center [0, 0] width 0 height 0
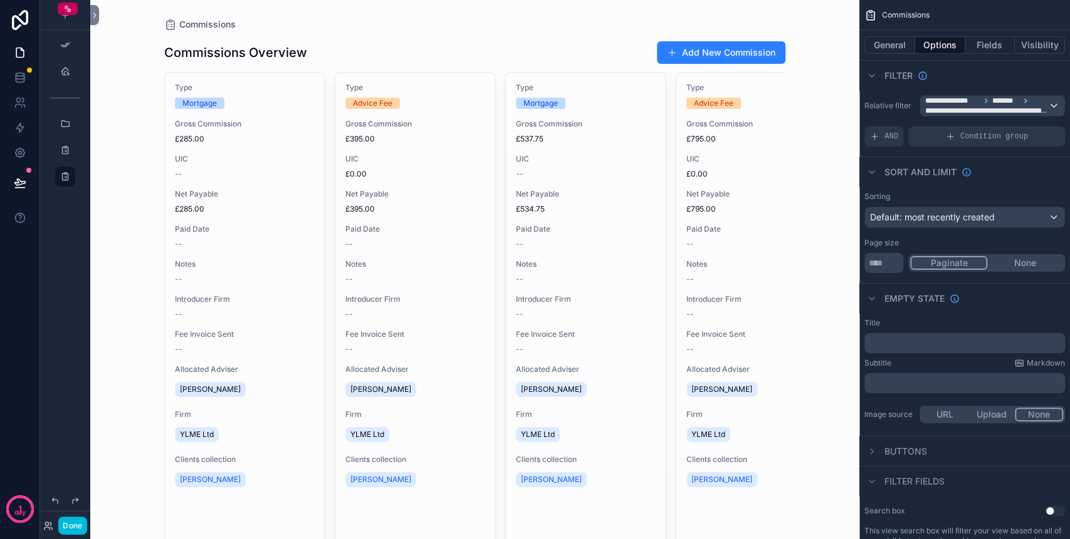
scroll to position [0, 0]
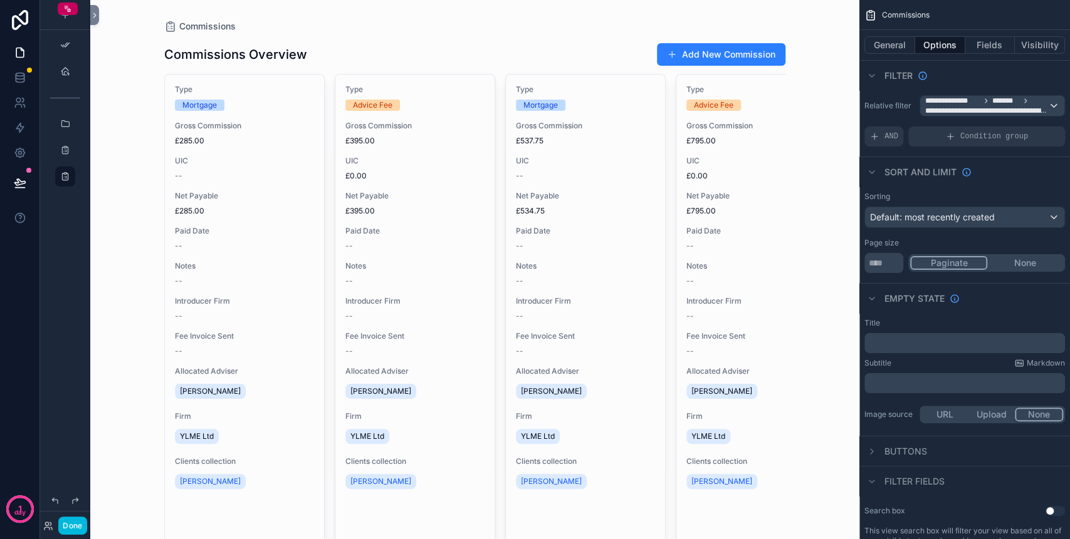
click at [943, 133] on div "Condition group" at bounding box center [986, 137] width 157 height 20
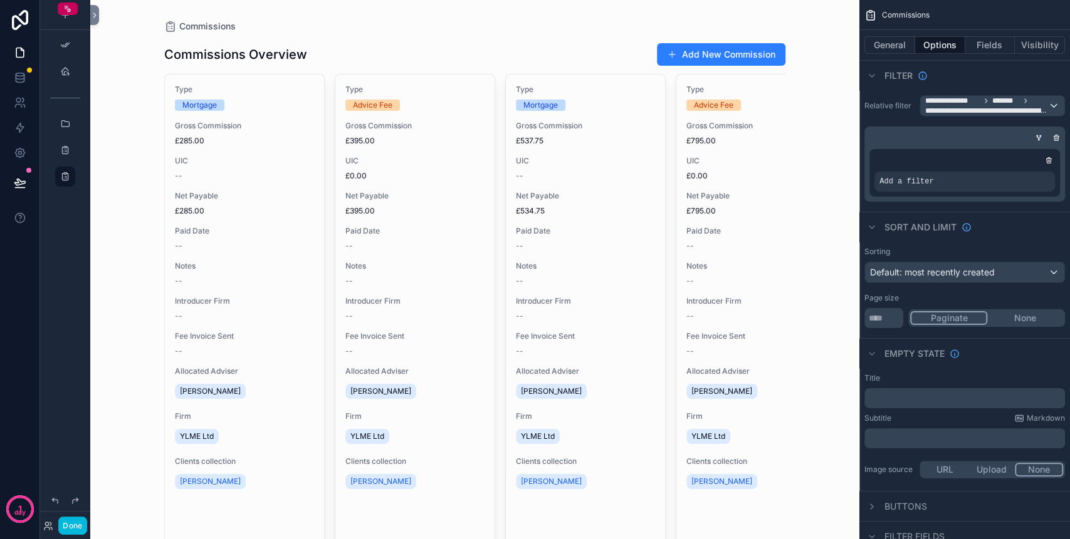
click at [937, 180] on div "Add a filter" at bounding box center [964, 182] width 180 height 20
click at [0, 0] on icon "scrollable content" at bounding box center [0, 0] width 0 height 0
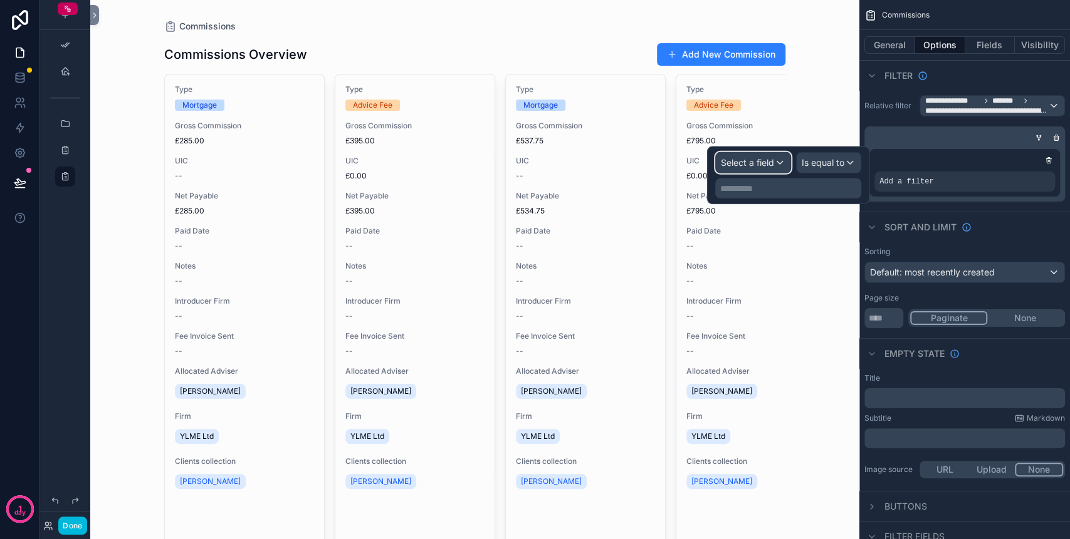
click at [757, 170] on div "Select a field" at bounding box center [753, 163] width 75 height 20
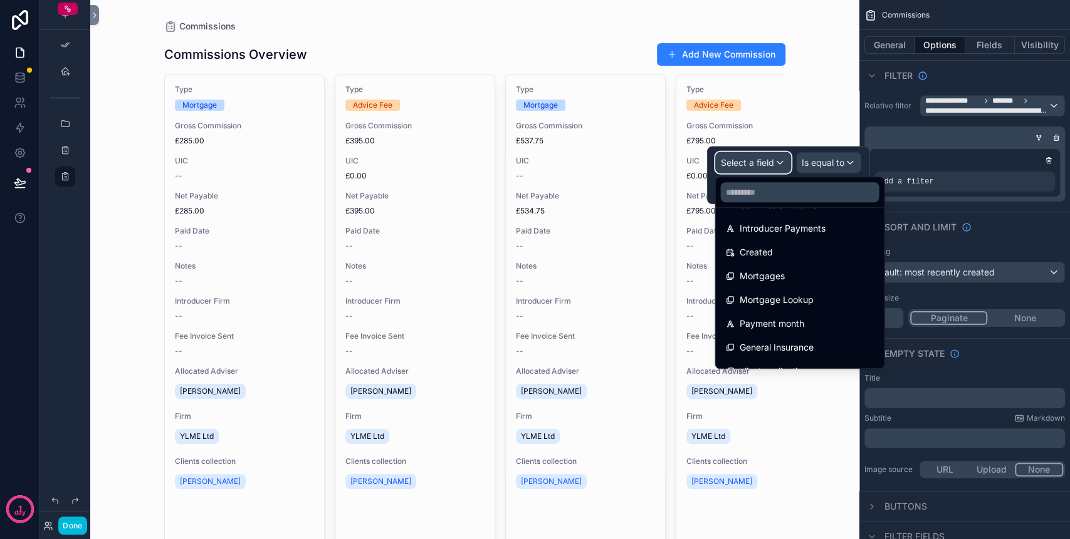
scroll to position [446, 0]
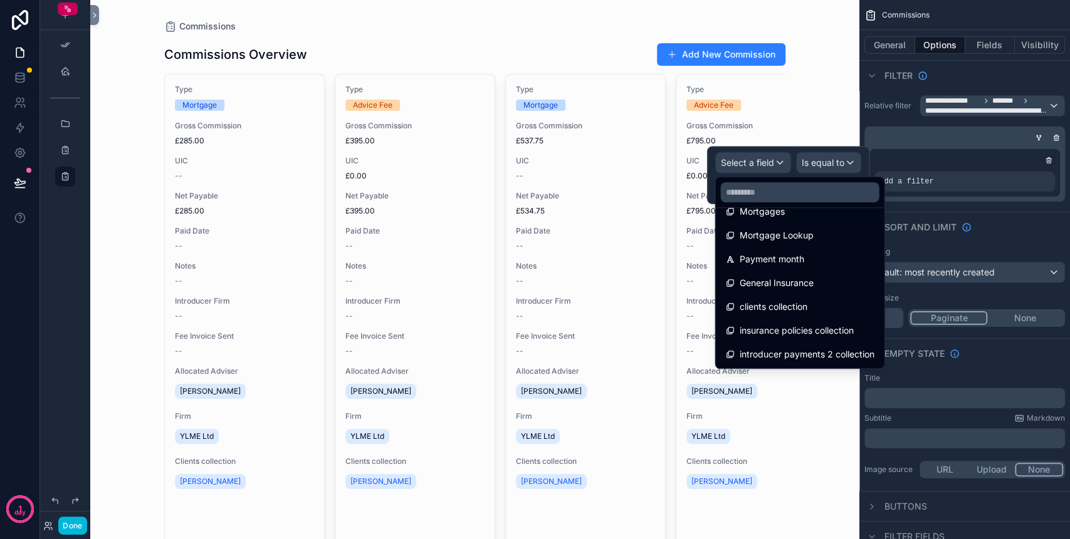
click at [797, 303] on span "clients collection" at bounding box center [773, 307] width 68 height 15
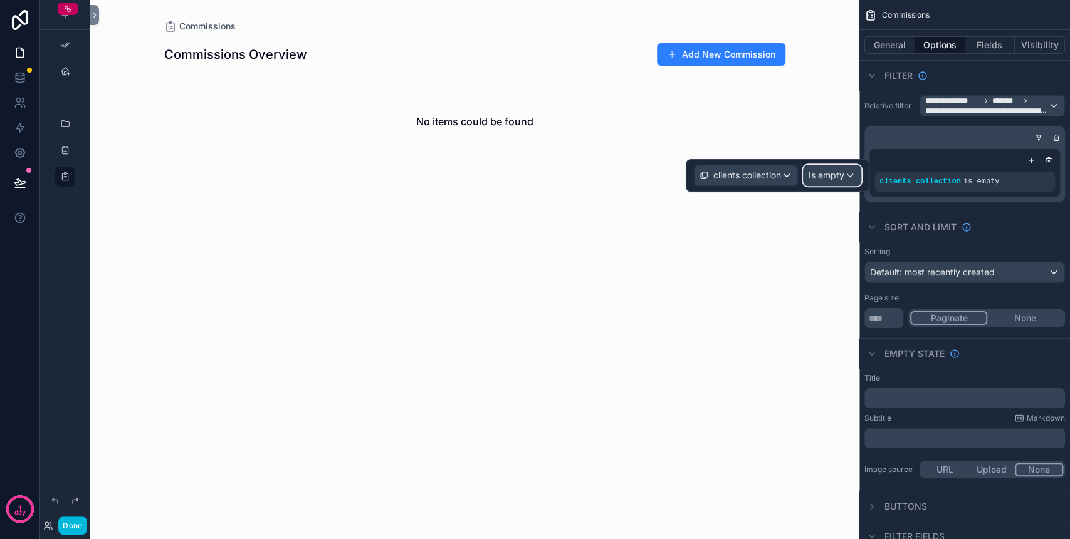
click at [828, 175] on span "Is empty" at bounding box center [826, 175] width 36 height 13
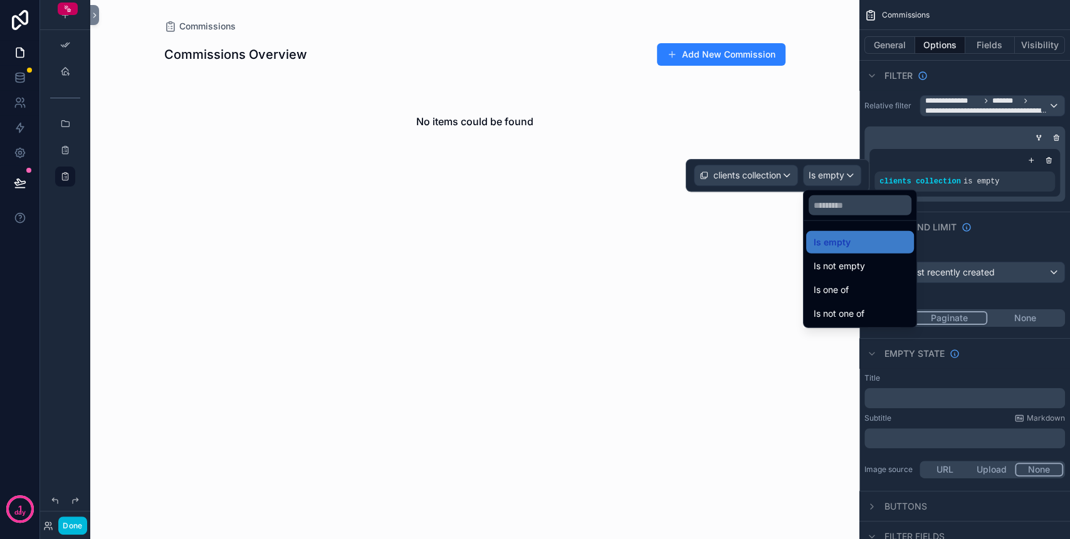
click at [837, 288] on span "Is one of" at bounding box center [830, 290] width 35 height 15
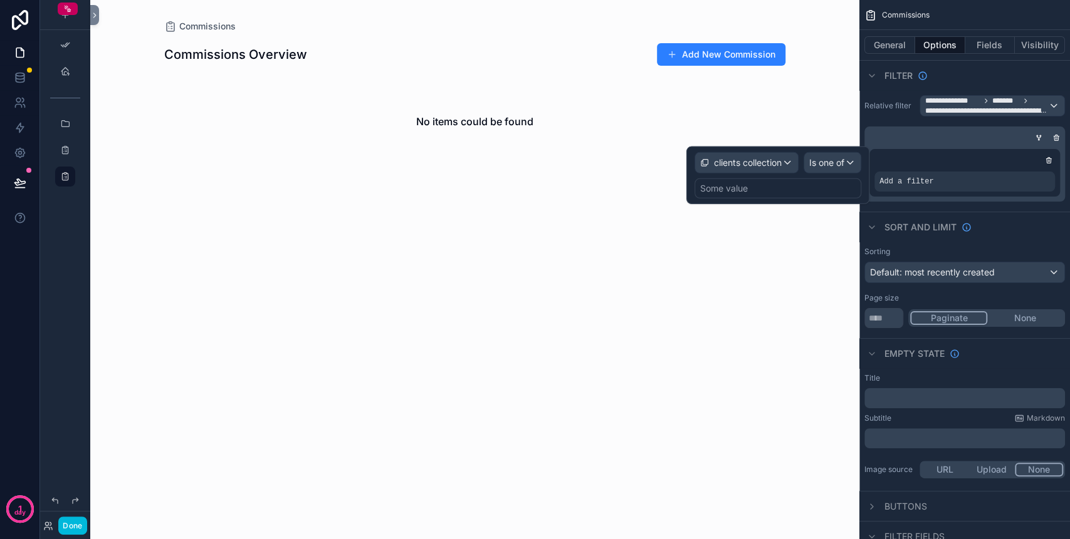
click at [739, 185] on div "Some value" at bounding box center [724, 188] width 48 height 13
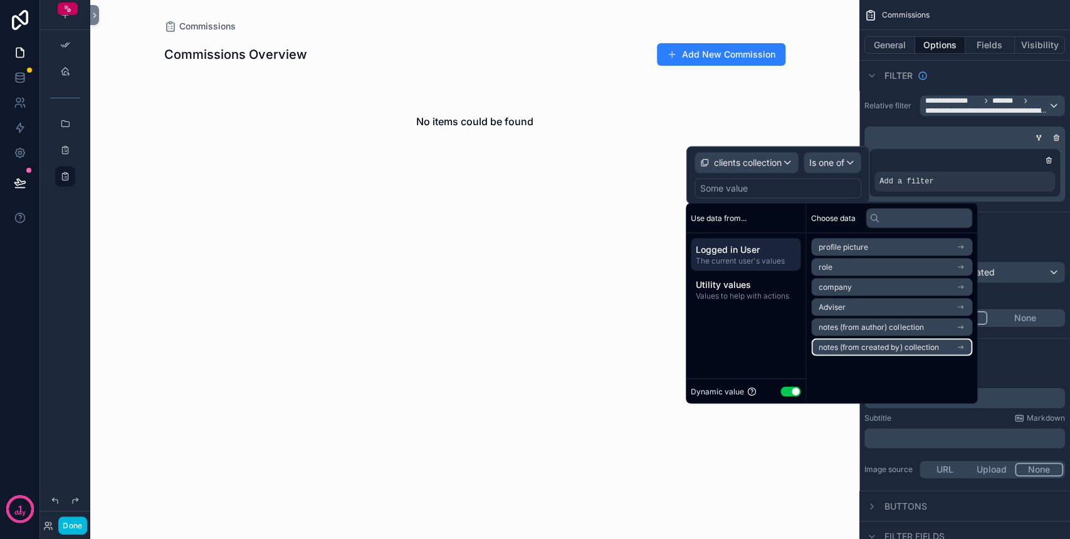
click at [919, 343] on span "notes (from created by) collection" at bounding box center [878, 347] width 120 height 10
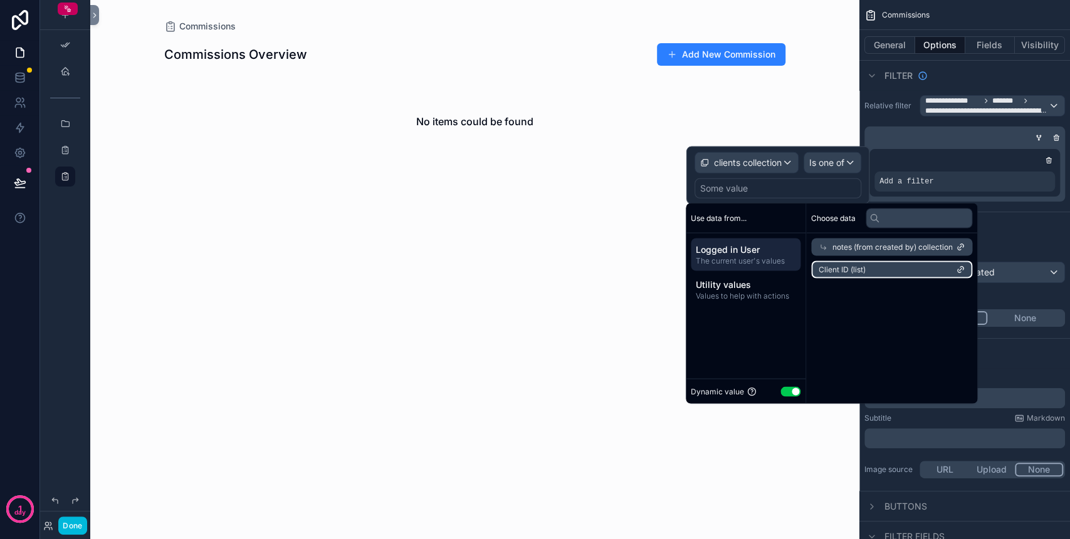
click at [872, 271] on li "Client ID (list)" at bounding box center [891, 270] width 161 height 18
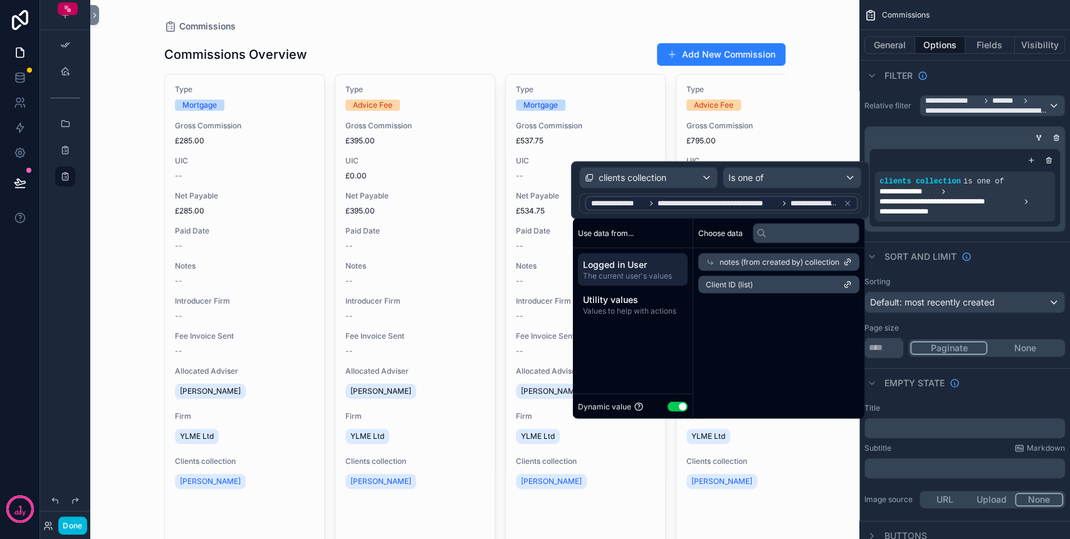
click at [731, 257] on span "notes (from created by) collection" at bounding box center [779, 262] width 120 height 10
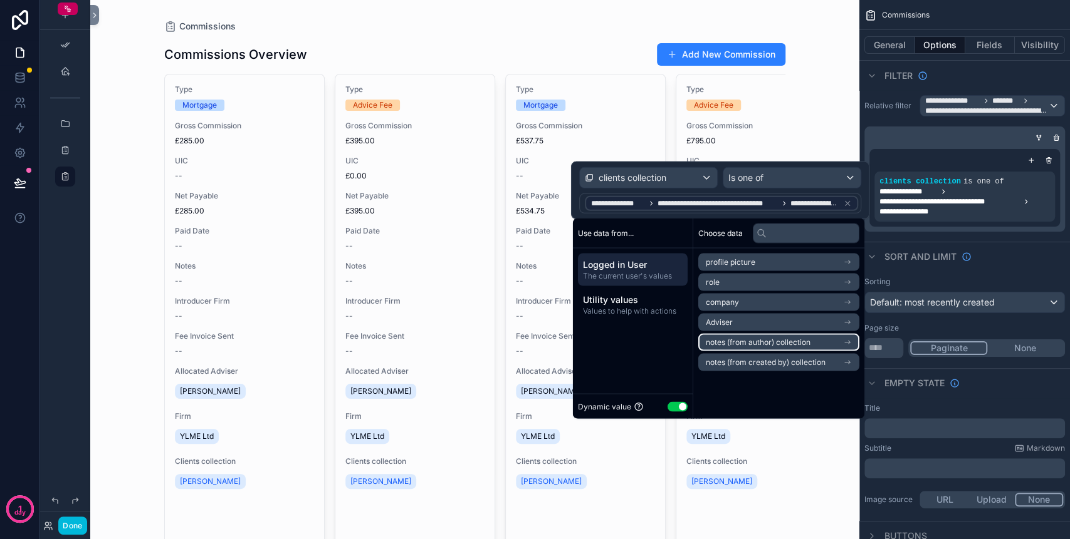
click at [774, 336] on li "notes (from author) collection" at bounding box center [778, 342] width 161 height 18
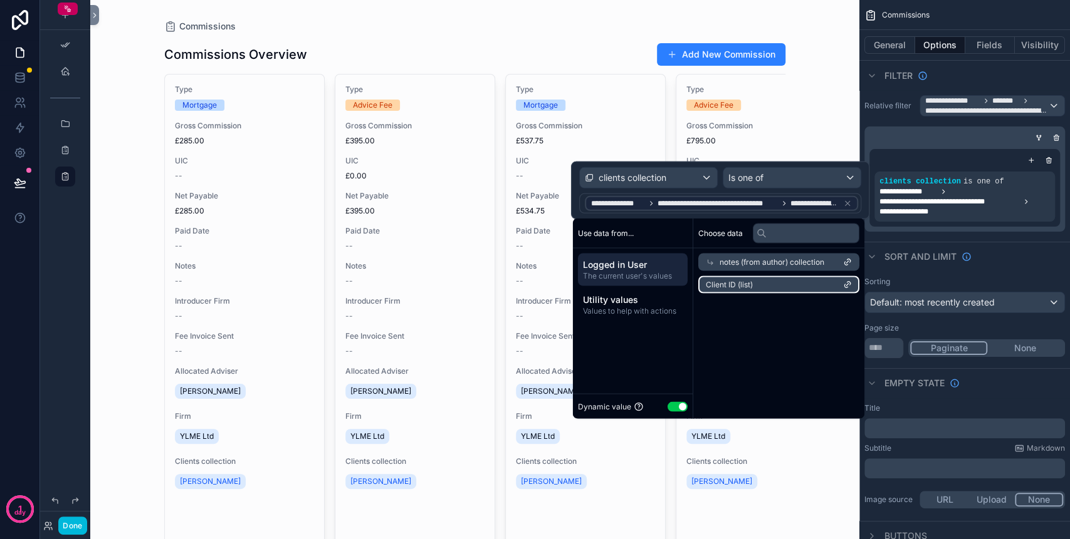
click at [742, 281] on span "Client ID (list)" at bounding box center [729, 284] width 47 height 10
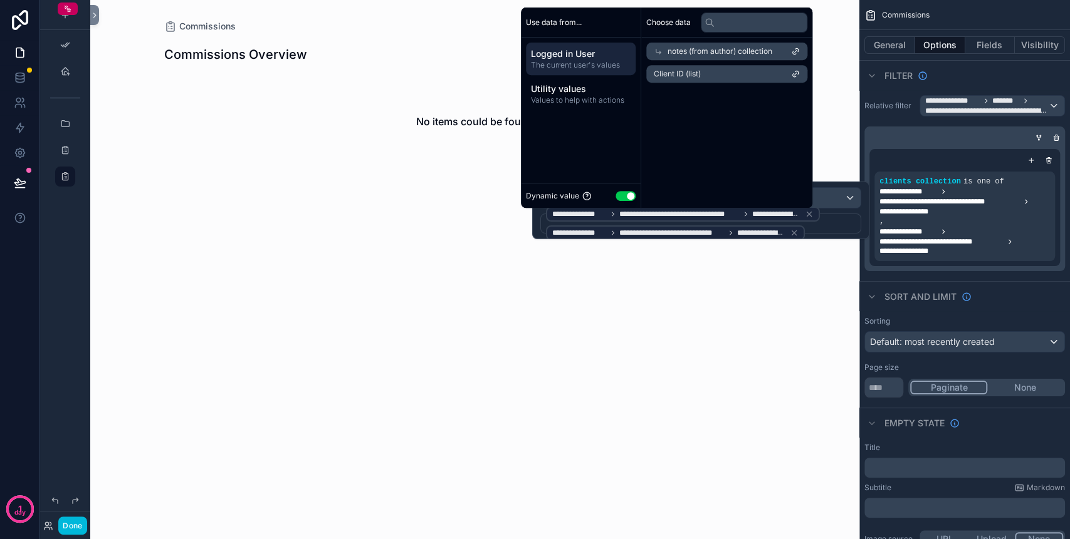
click at [805, 216] on icon at bounding box center [809, 214] width 9 height 9
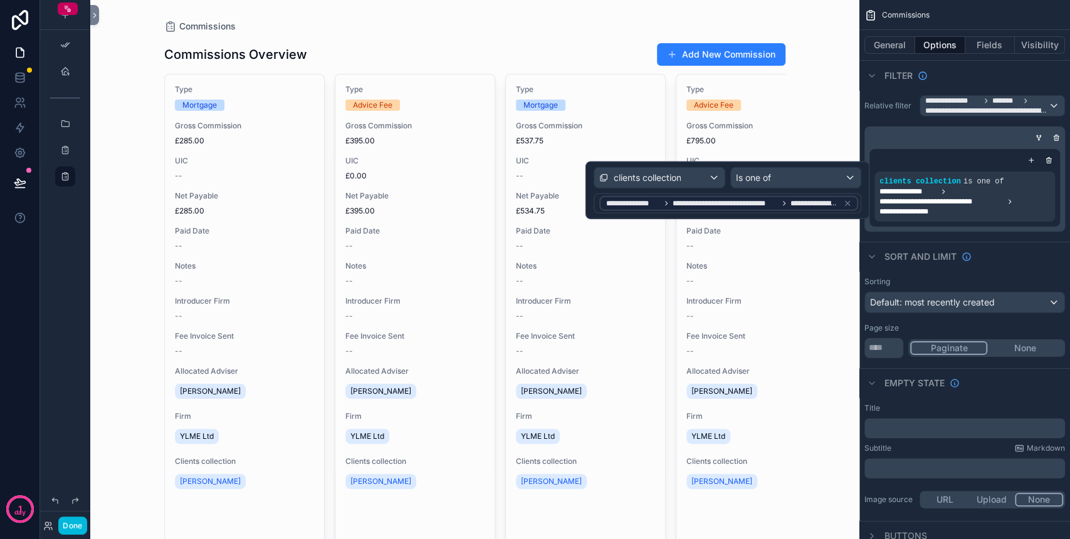
click at [848, 201] on icon at bounding box center [847, 203] width 9 height 9
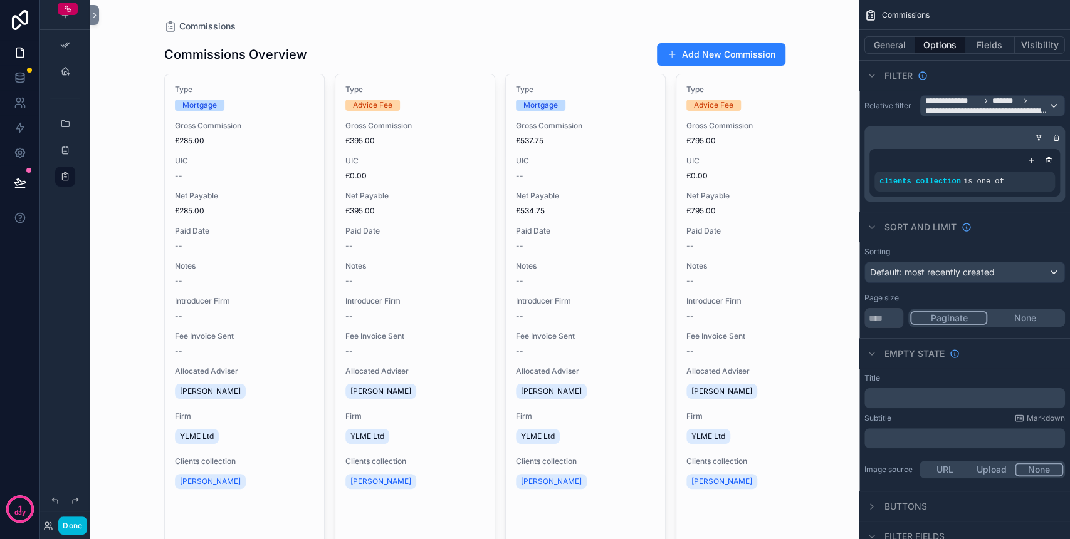
click at [1045, 162] on icon "scrollable content" at bounding box center [1049, 161] width 8 height 8
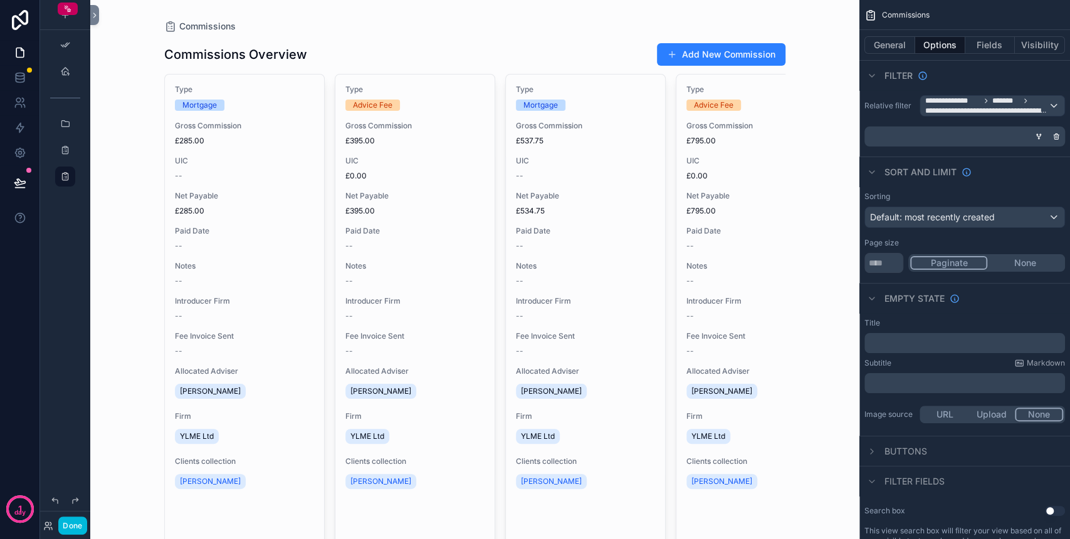
click at [70, 524] on button "Done" at bounding box center [72, 526] width 28 height 18
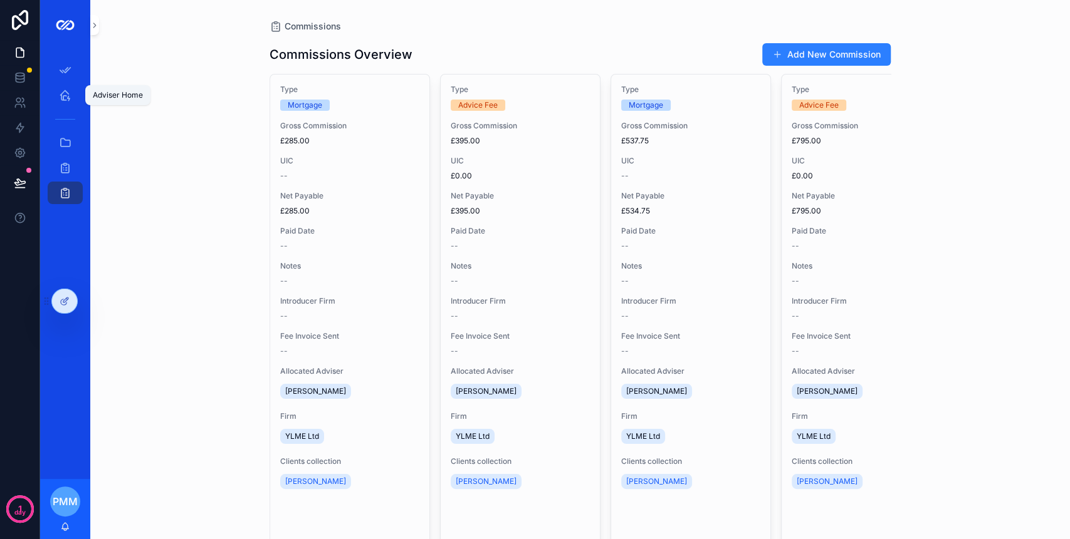
click at [66, 93] on icon "scrollable content" at bounding box center [65, 95] width 13 height 13
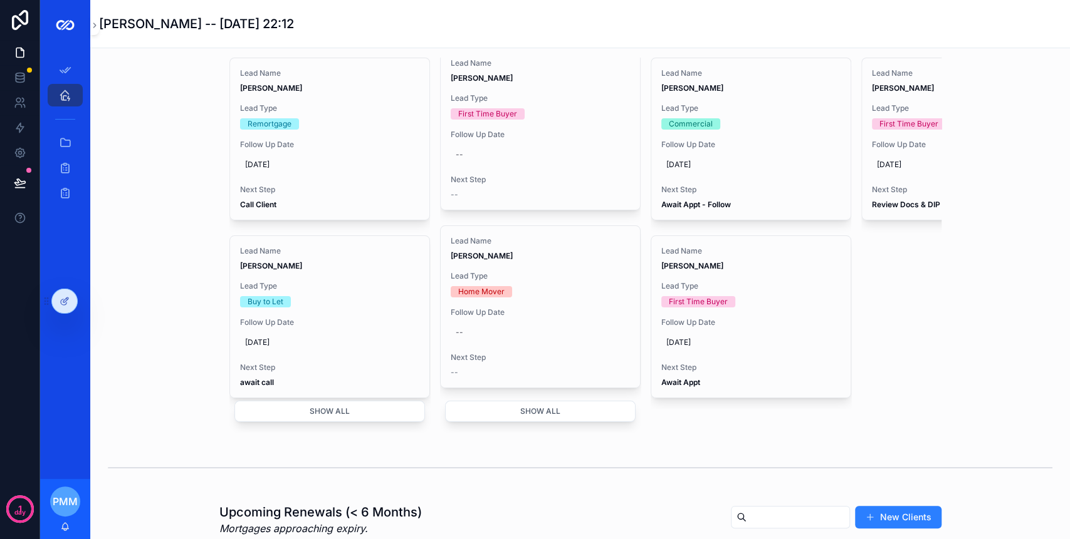
scroll to position [11, 0]
click at [20, 98] on icon at bounding box center [20, 102] width 13 height 13
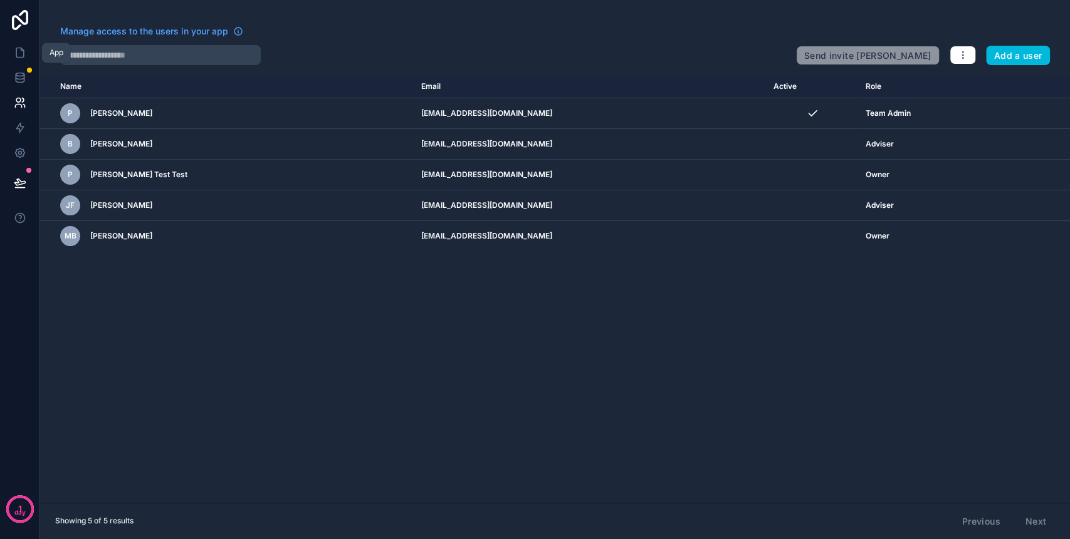
click at [14, 51] on icon at bounding box center [20, 52] width 13 height 13
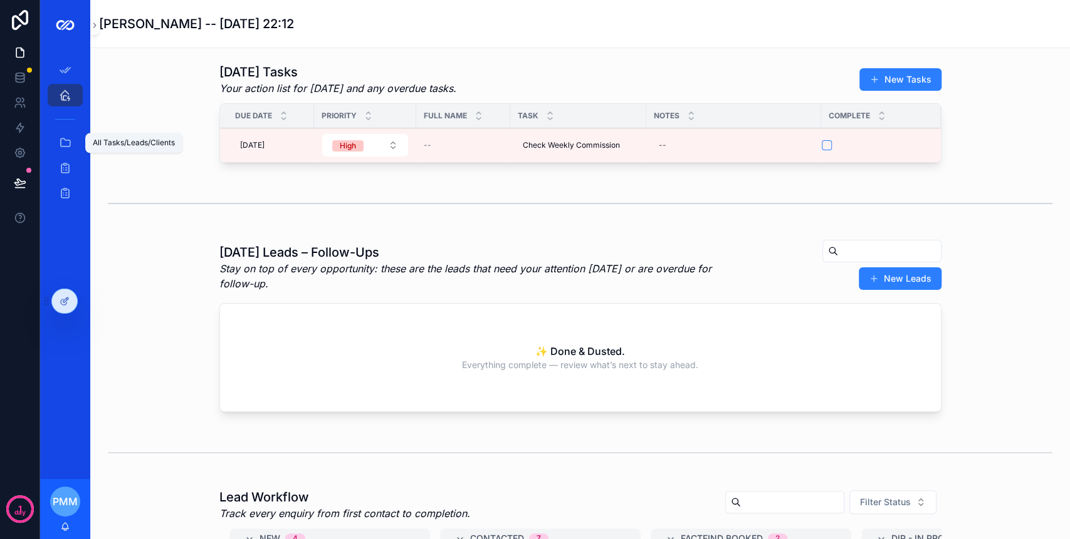
click at [65, 142] on icon "scrollable content" at bounding box center [65, 143] width 13 height 13
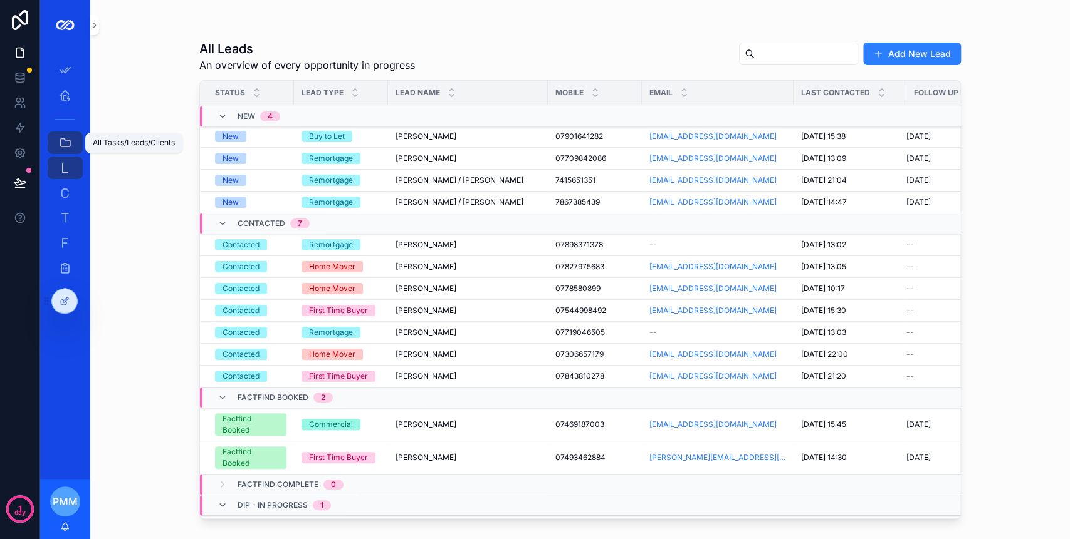
click at [74, 190] on div "Clients - All 243" at bounding box center [65, 193] width 20 height 20
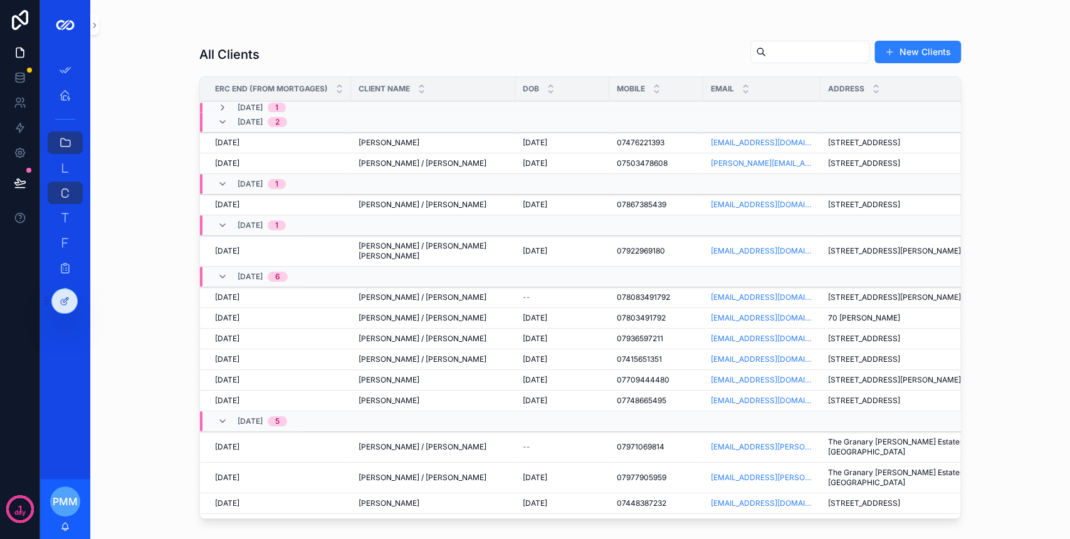
click at [434, 142] on div "Gizelle Mangonon Gizelle Mangonon" at bounding box center [432, 143] width 149 height 10
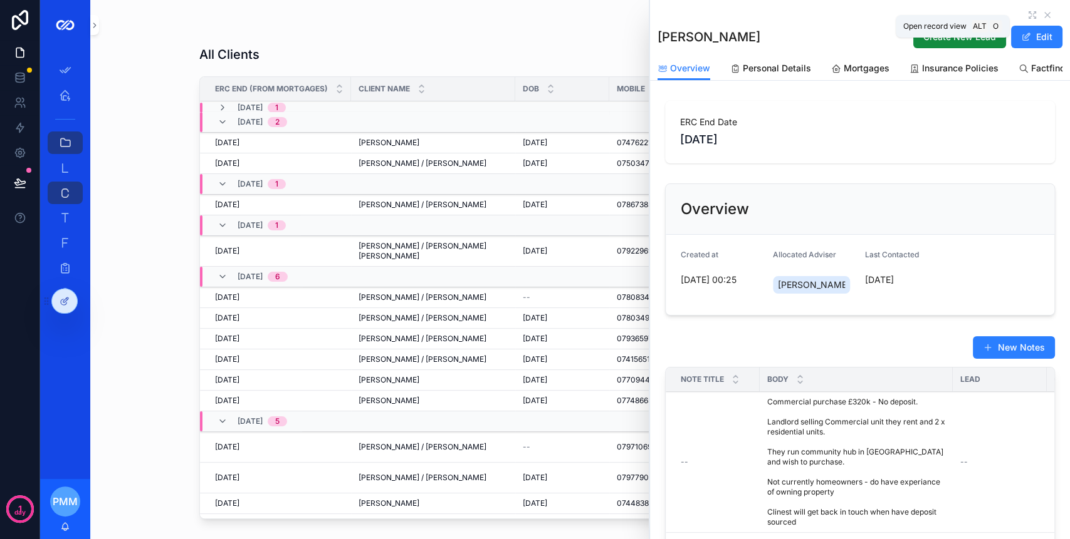
click at [1029, 12] on icon "scrollable content" at bounding box center [1030, 13] width 2 height 2
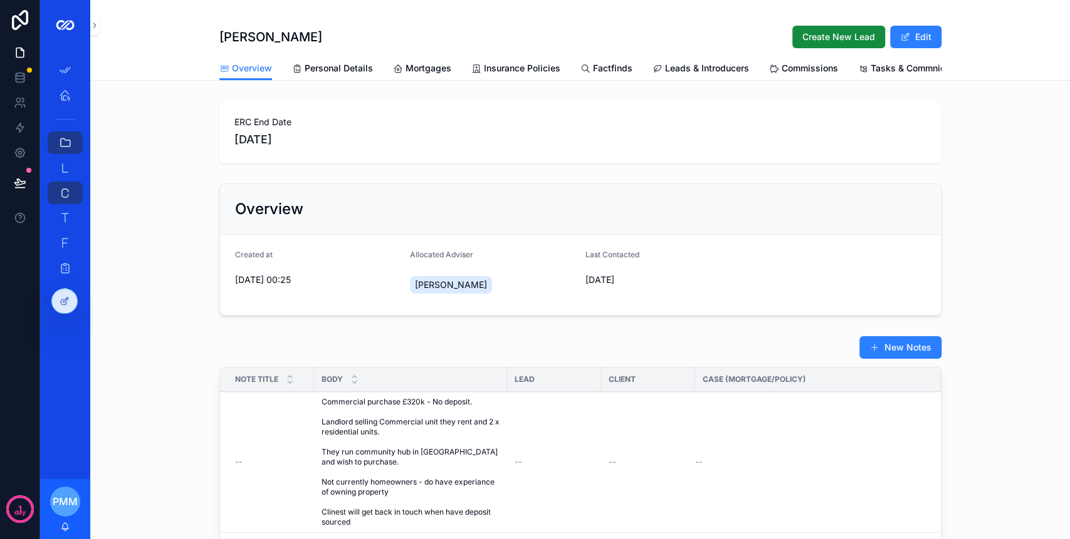
click at [345, 68] on span "Personal Details" at bounding box center [339, 68] width 68 height 13
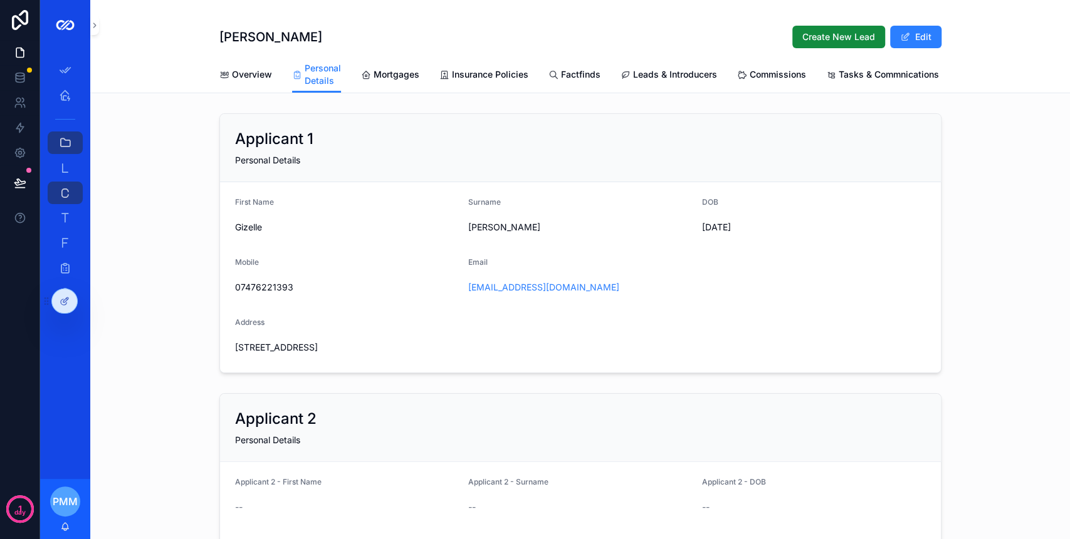
click at [263, 68] on span "Overview" at bounding box center [252, 74] width 40 height 13
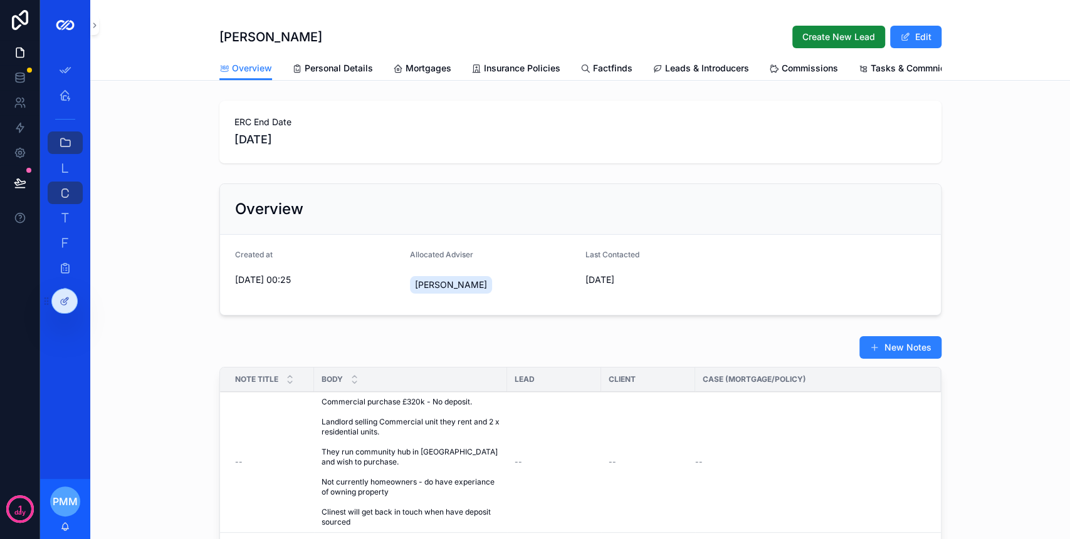
click at [330, 75] on link "Personal Details" at bounding box center [332, 69] width 81 height 25
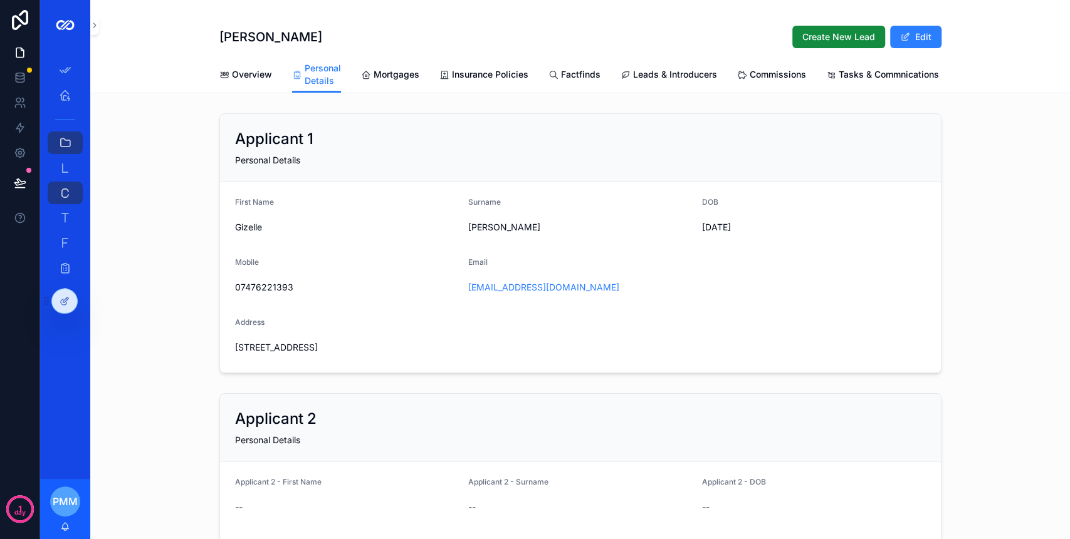
click at [410, 70] on span "Mortgages" at bounding box center [396, 74] width 46 height 13
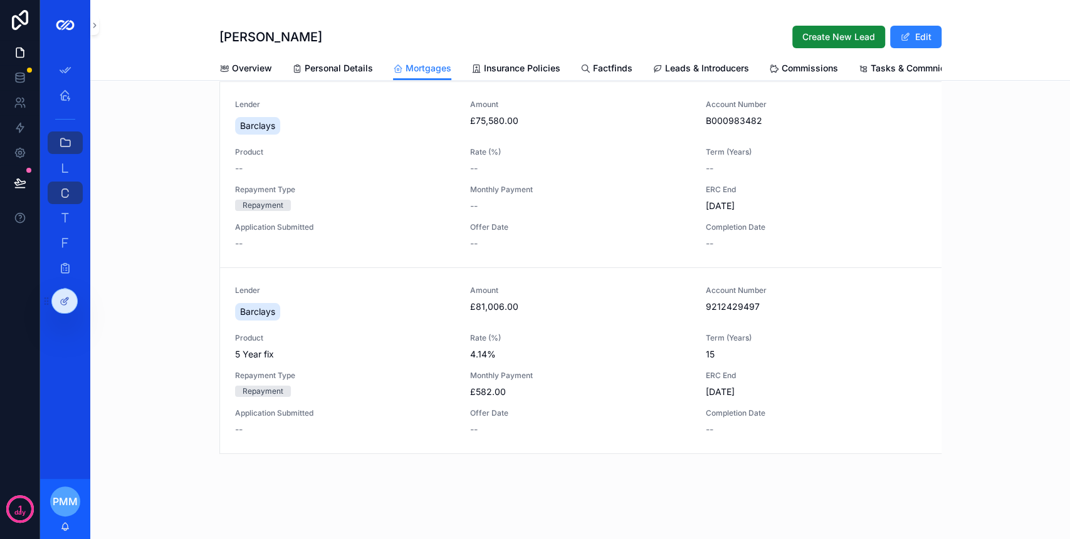
scroll to position [93, 0]
click at [595, 370] on div "Lender Barclays Amount £81,006.00 Account Number 9212429497 Product 5 Year fix …" at bounding box center [580, 361] width 691 height 150
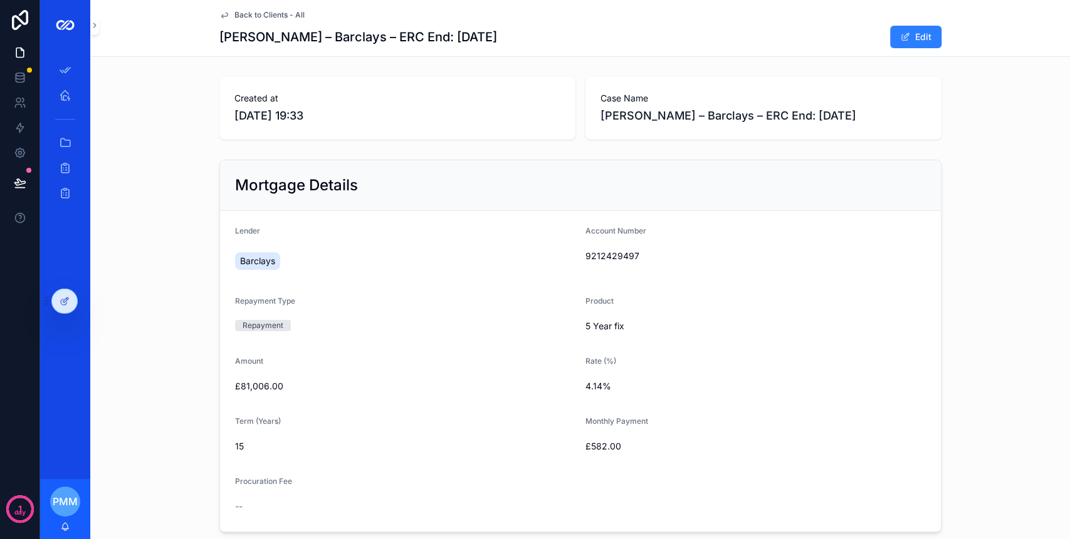
click at [897, 44] on button "Edit" at bounding box center [915, 37] width 51 height 23
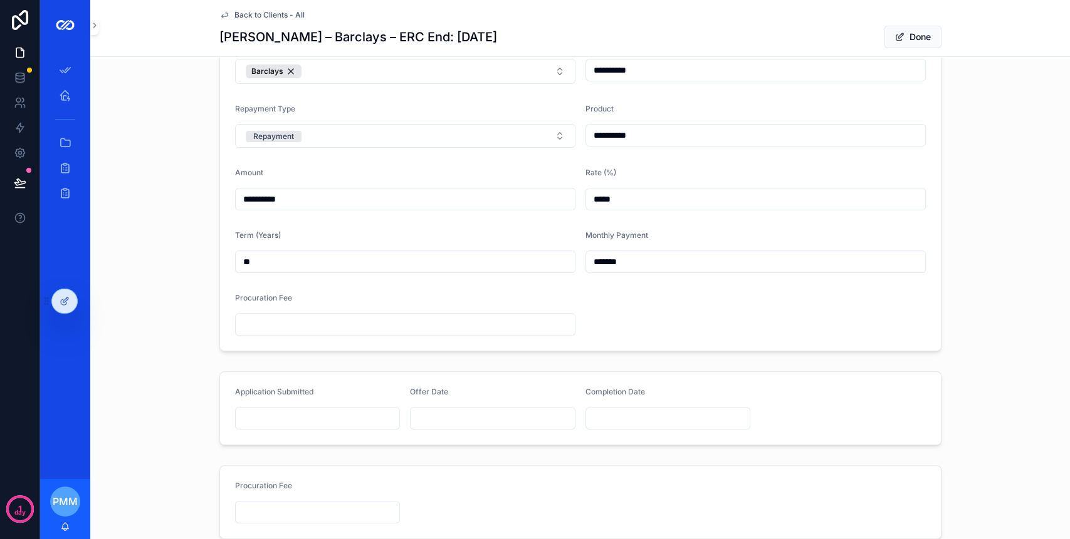
scroll to position [271, 0]
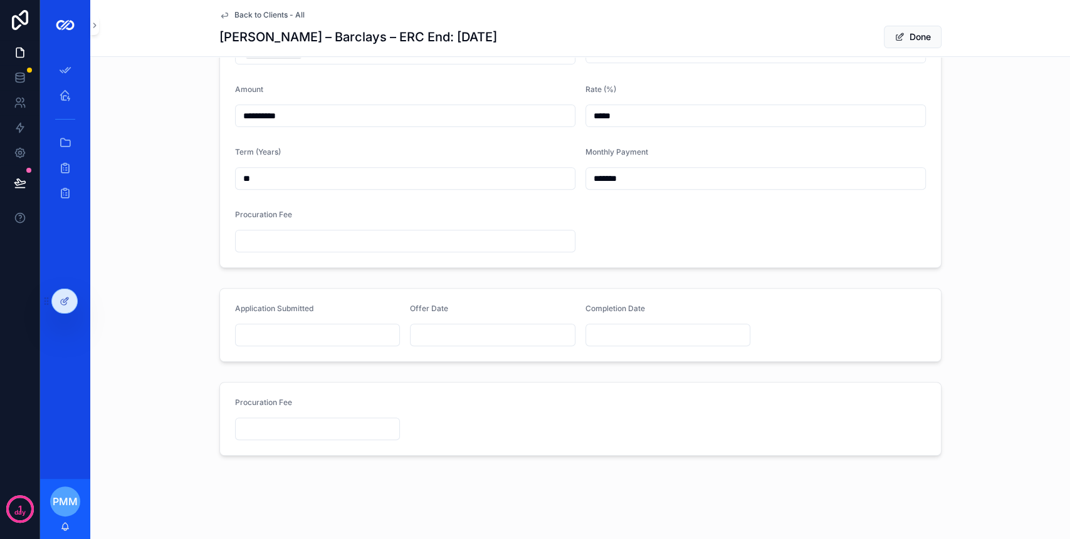
click at [310, 432] on input "scrollable content" at bounding box center [318, 429] width 164 height 18
type input "*****"
type input "******"
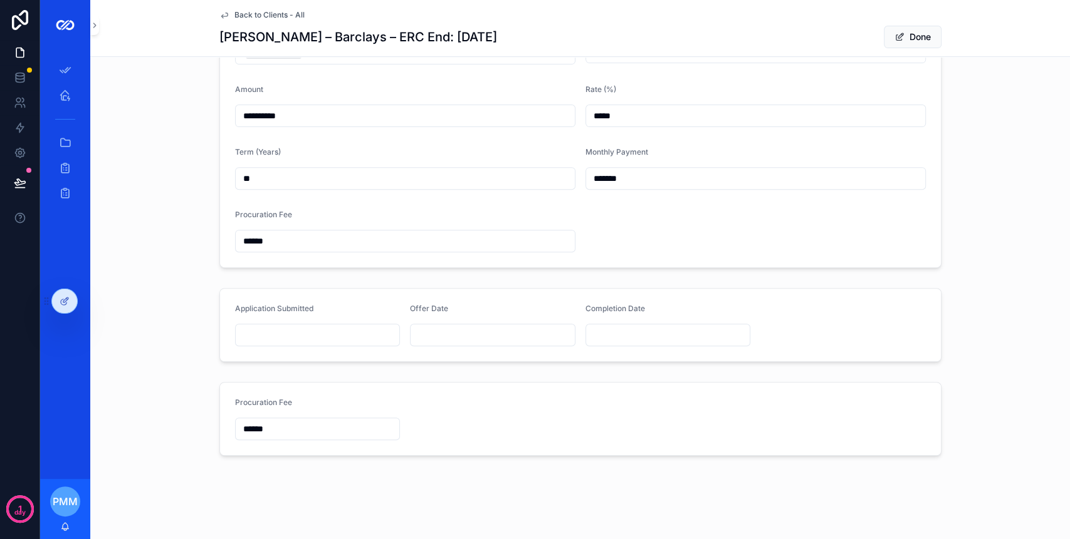
type input "*******"
click at [460, 432] on form "Procuration Fee *******" at bounding box center [580, 419] width 721 height 73
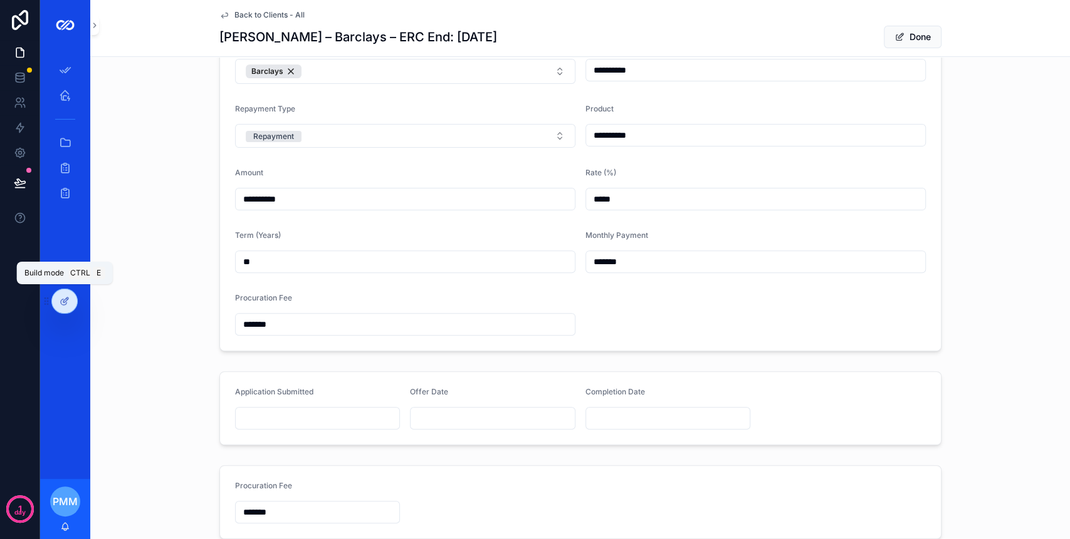
click at [65, 301] on icon at bounding box center [65, 301] width 10 height 10
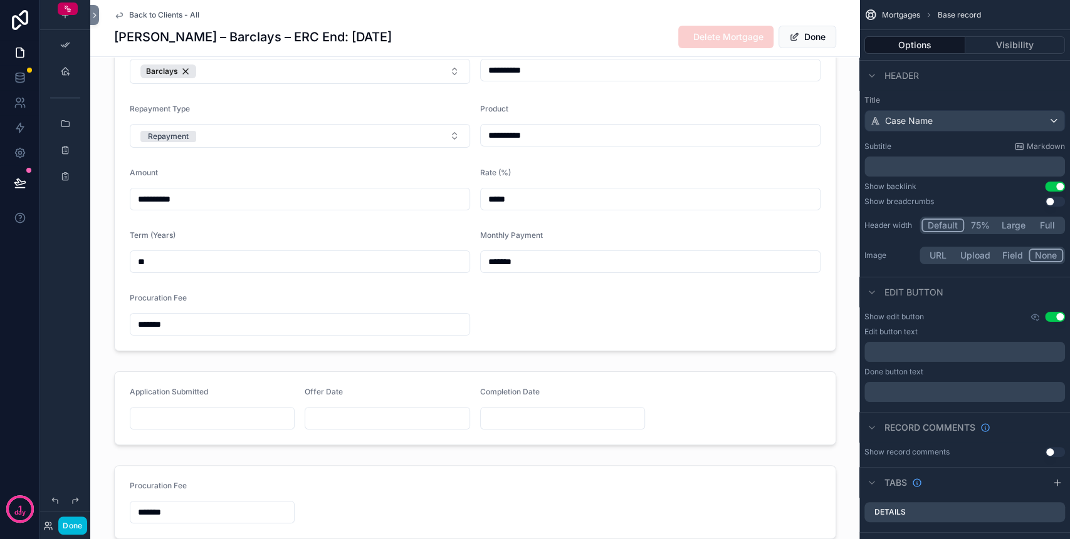
scroll to position [104, 0]
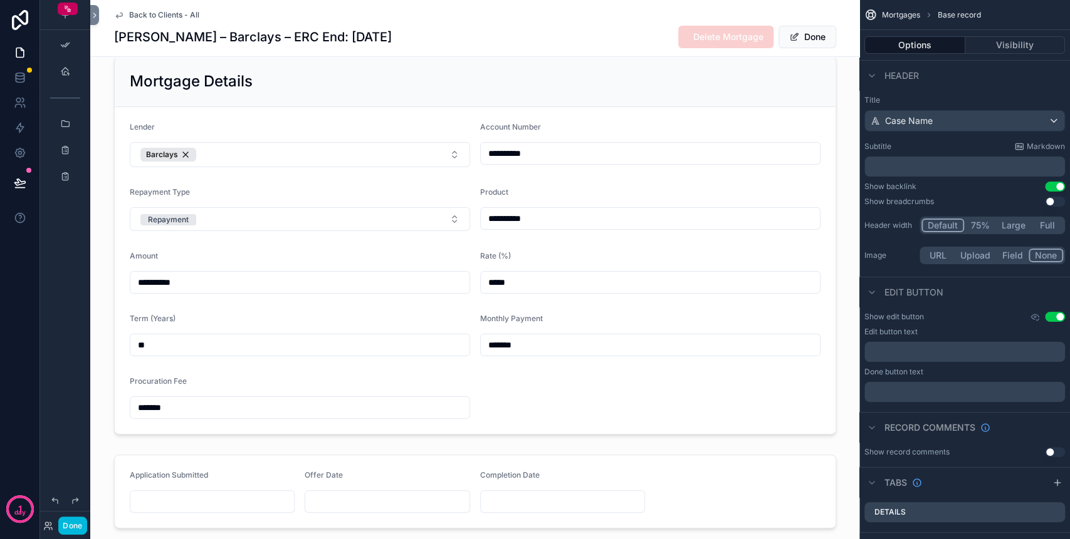
click at [672, 399] on div "scrollable content" at bounding box center [474, 245] width 769 height 389
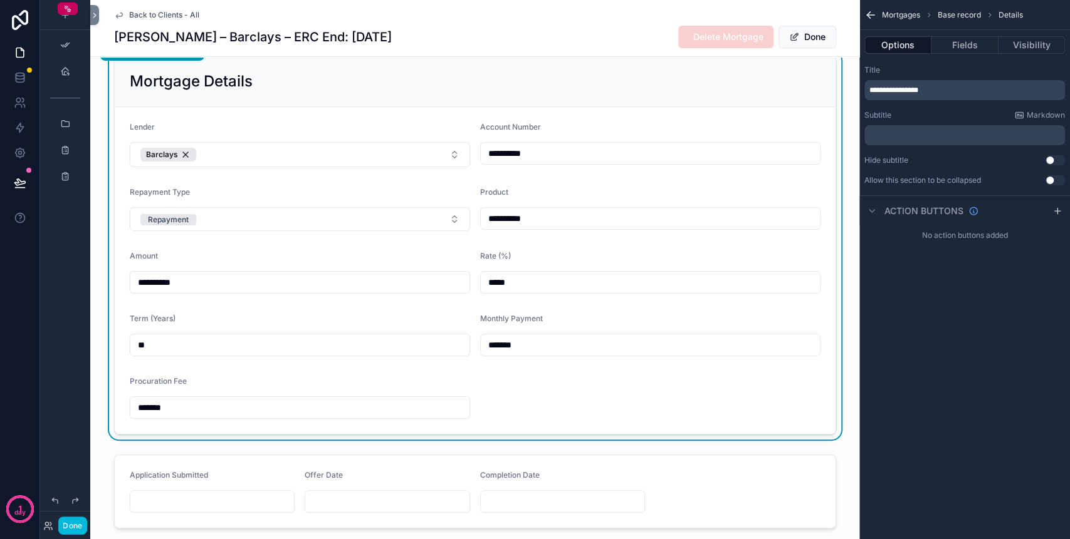
click at [981, 53] on div "Options Fields Visibility" at bounding box center [964, 45] width 211 height 30
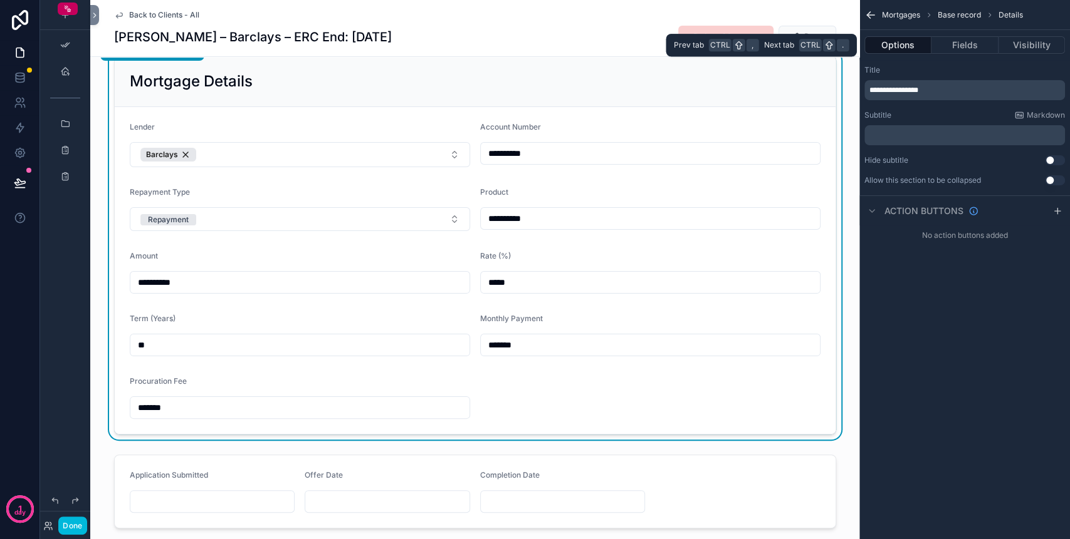
click at [977, 46] on button "Fields" at bounding box center [964, 45] width 66 height 18
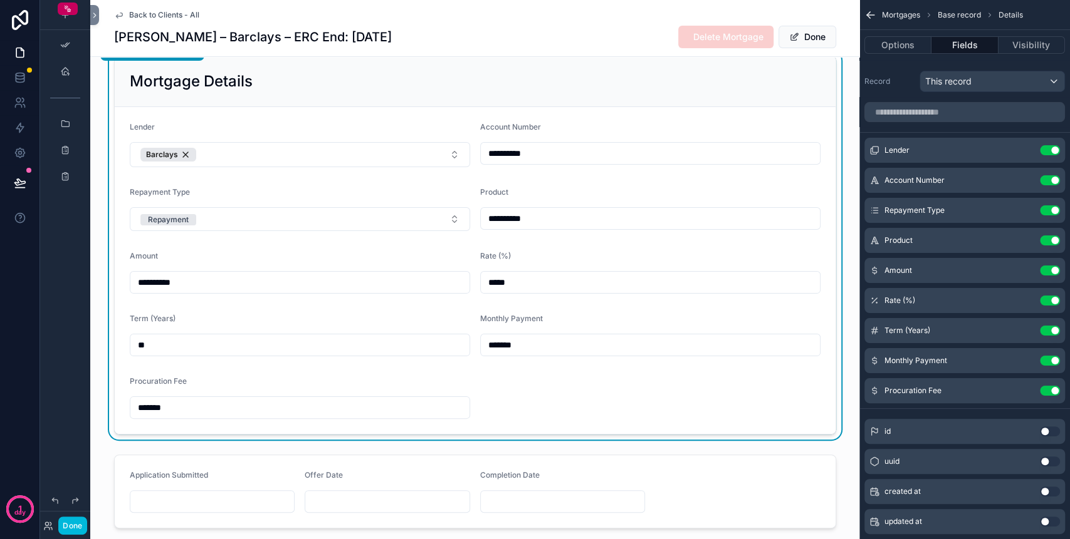
click at [1052, 388] on button "Use setting" at bounding box center [1050, 391] width 20 height 10
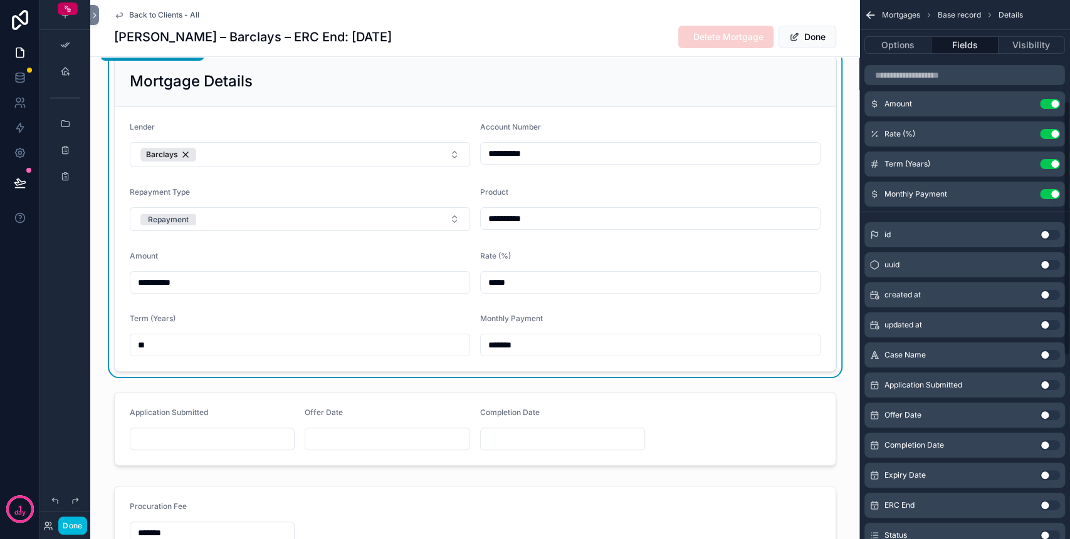
scroll to position [251, 0]
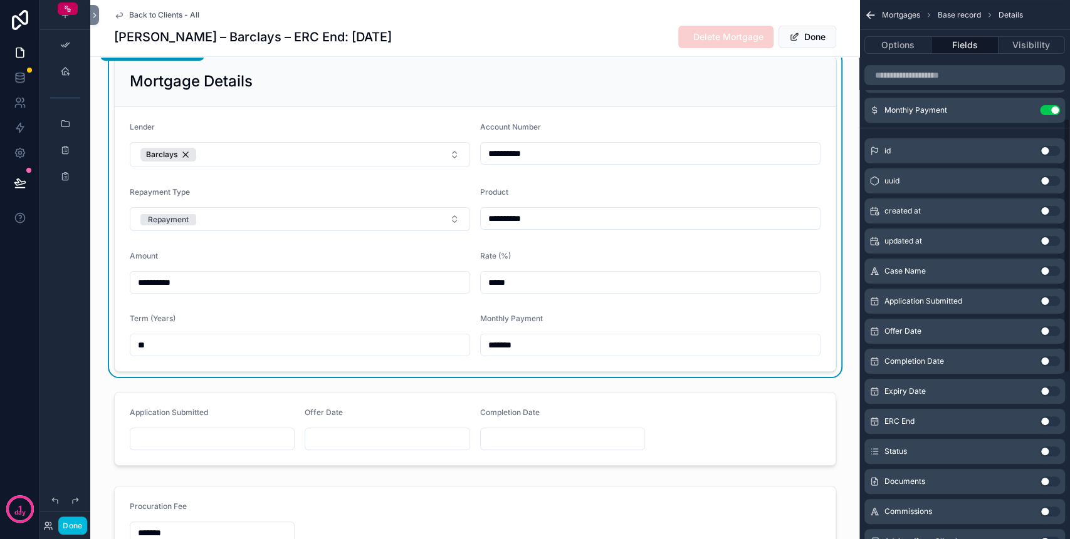
click at [1053, 417] on button "Use setting" at bounding box center [1050, 422] width 20 height 10
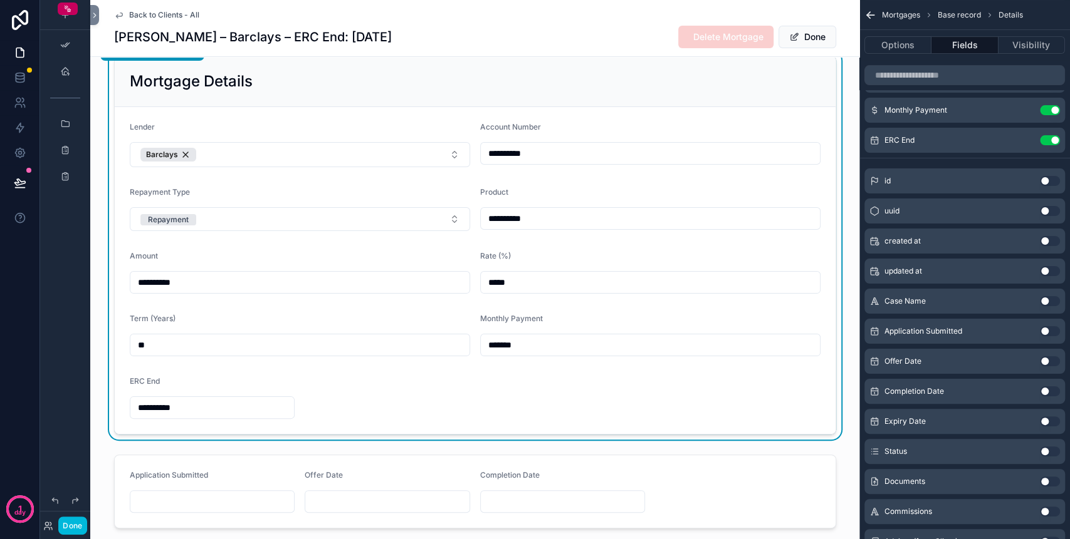
click at [182, 405] on input "**********" at bounding box center [212, 408] width 164 height 18
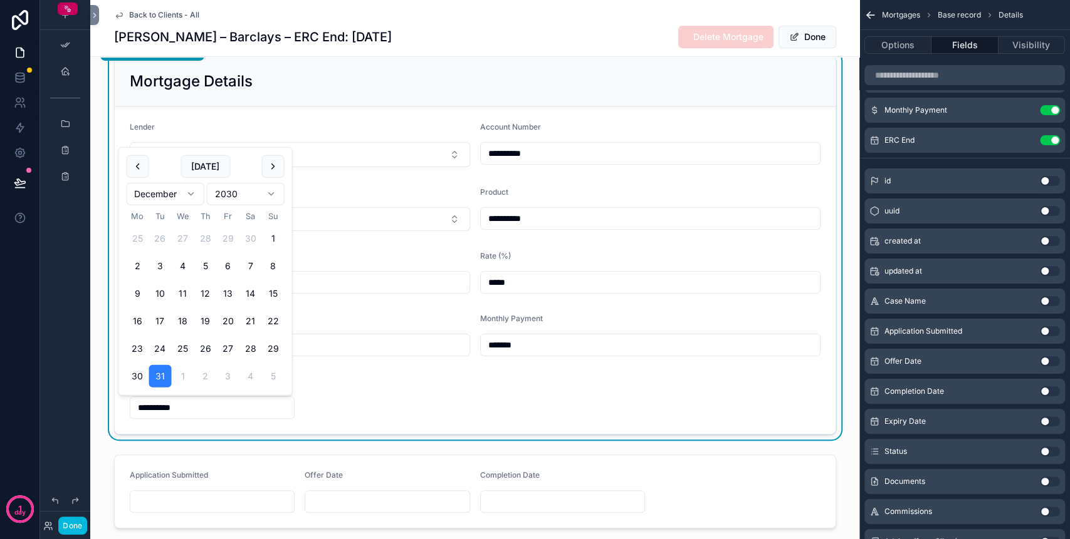
type input "**********"
click at [360, 422] on form "**********" at bounding box center [475, 270] width 721 height 327
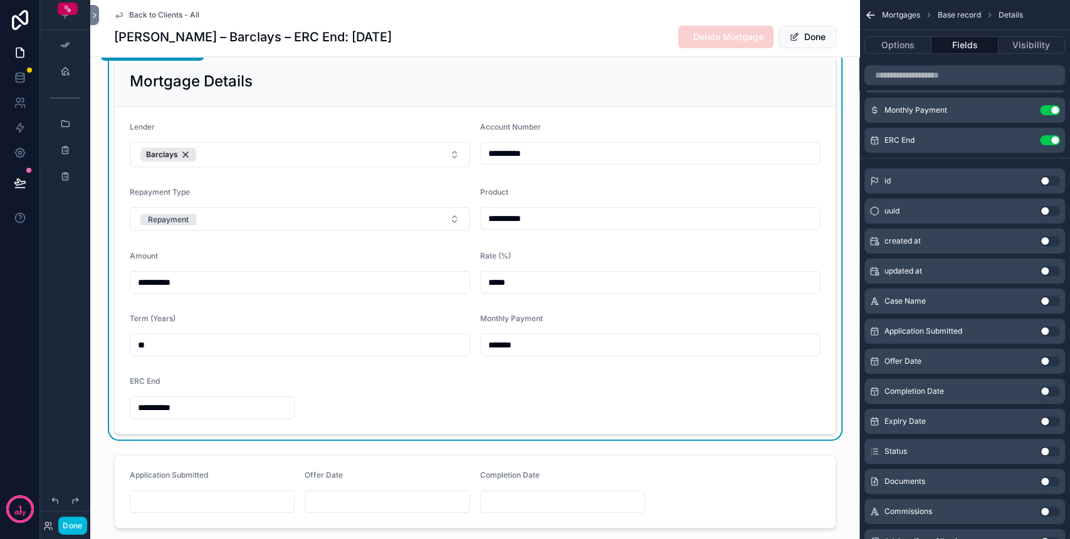
click at [798, 29] on button "Done" at bounding box center [807, 37] width 58 height 23
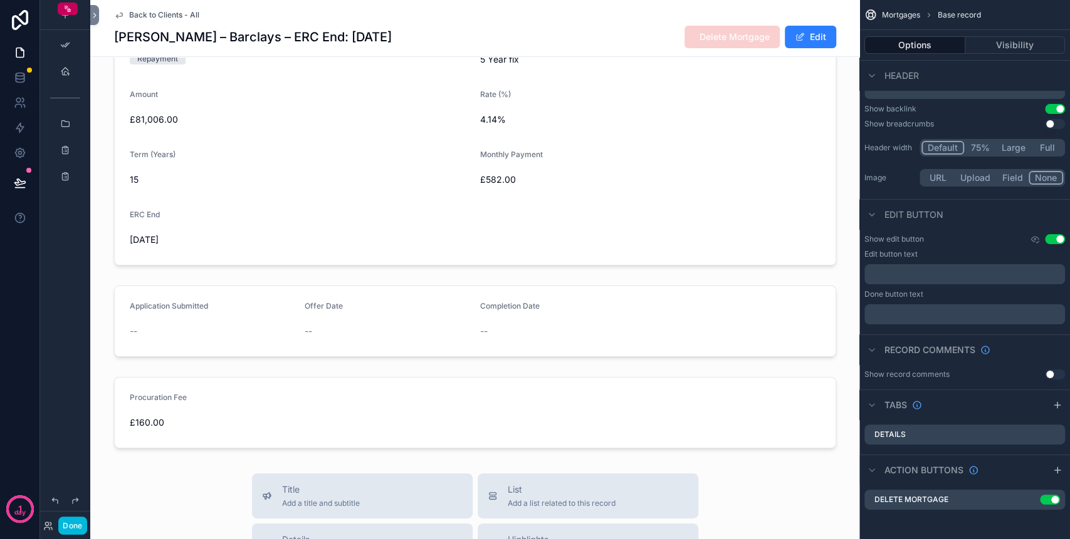
scroll to position [271, 0]
click at [203, 321] on div "scrollable content" at bounding box center [474, 317] width 769 height 81
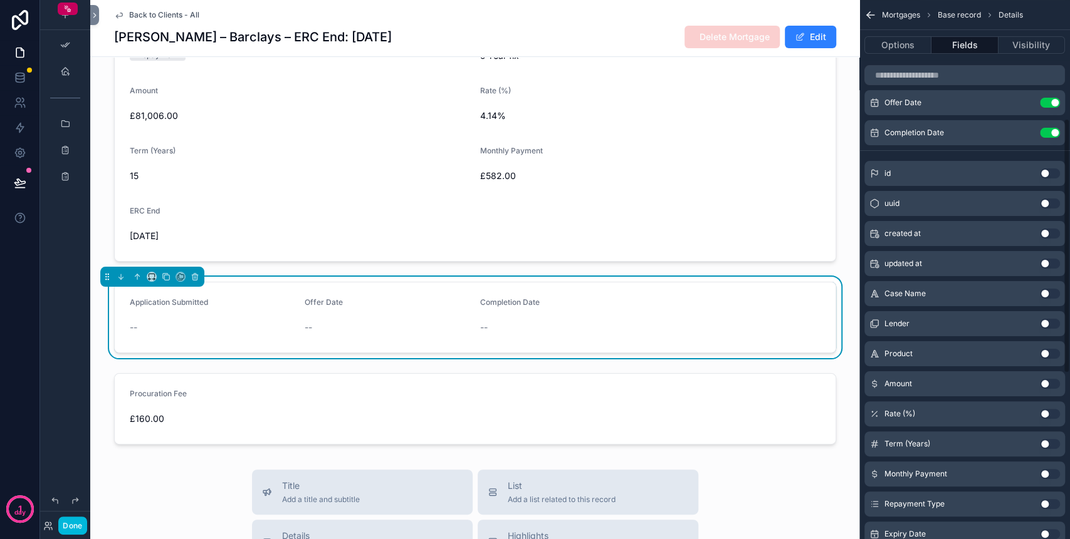
scroll to position [251, 0]
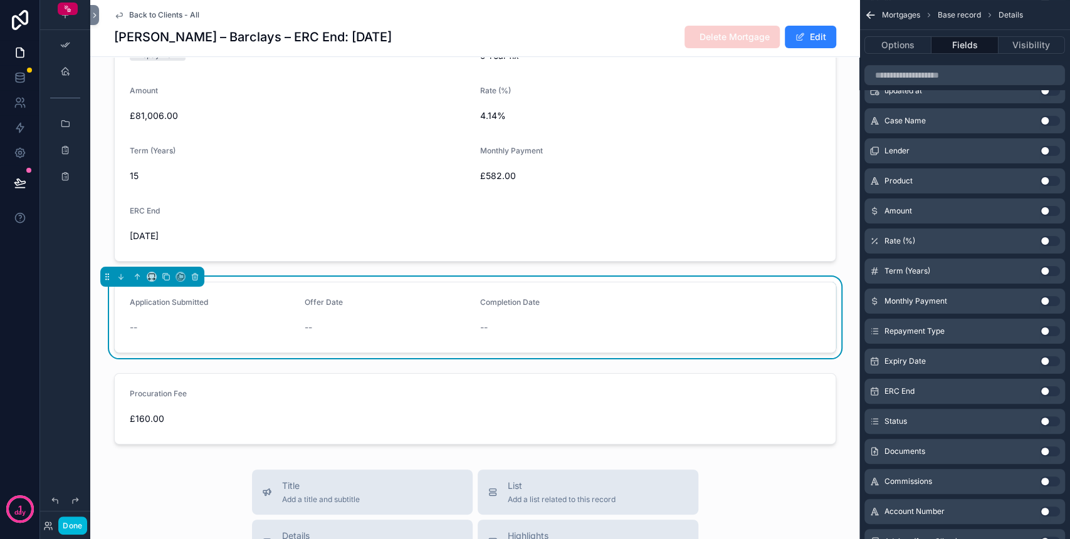
click at [800, 32] on button "Edit" at bounding box center [809, 37] width 51 height 23
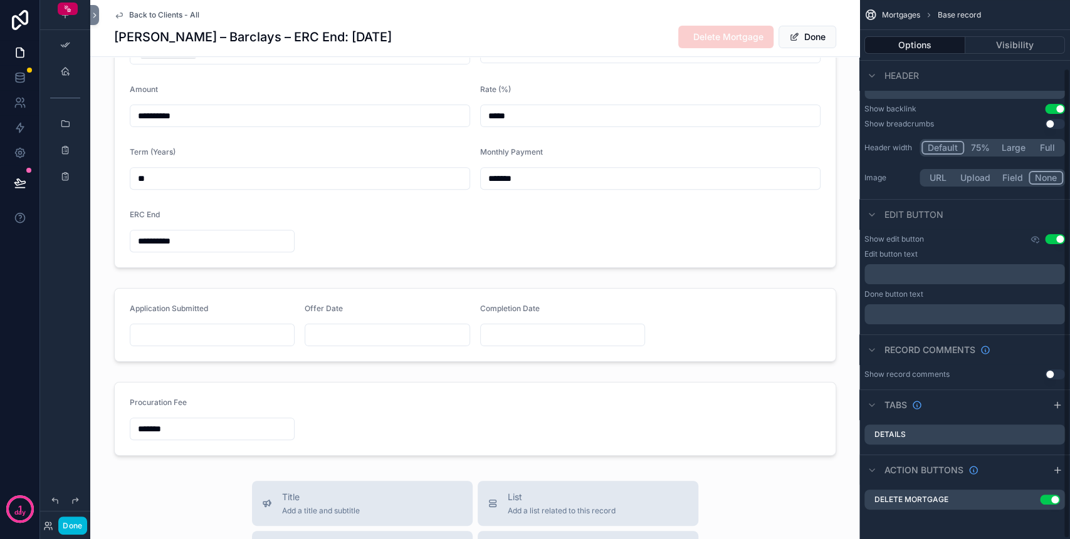
click at [164, 326] on div "scrollable content" at bounding box center [474, 325] width 769 height 84
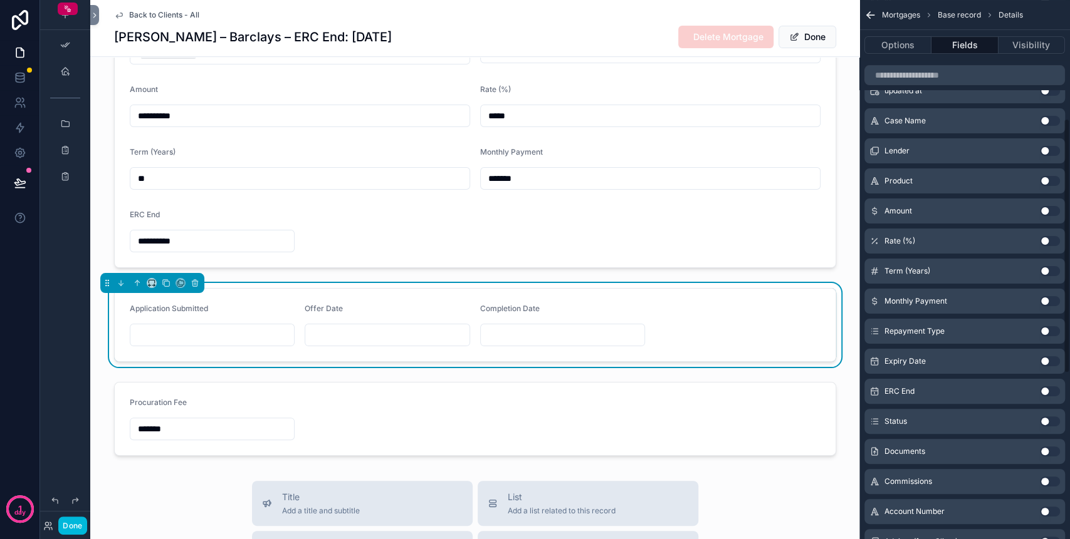
click at [162, 334] on input "scrollable content" at bounding box center [212, 335] width 164 height 18
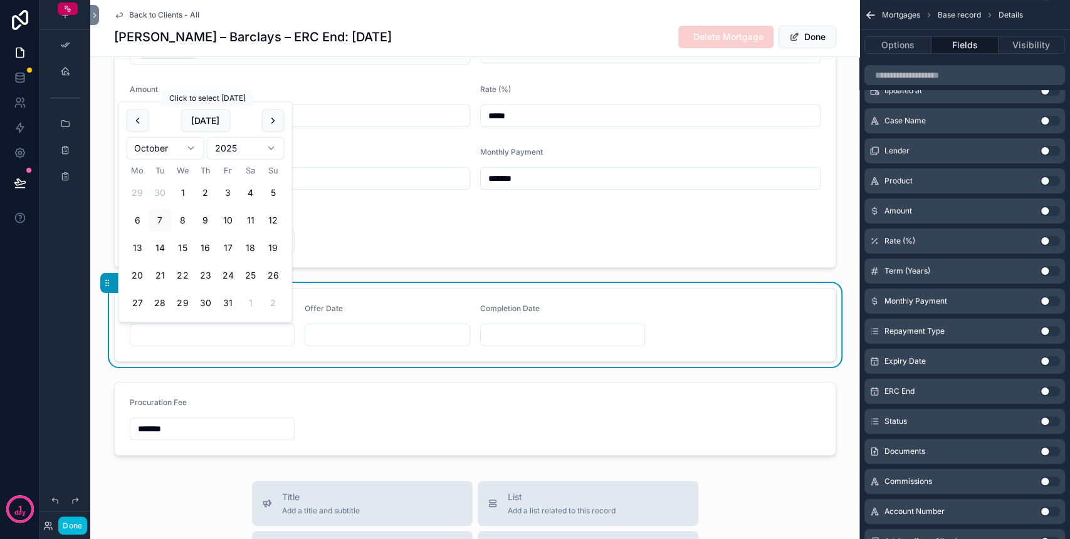
click at [196, 123] on button "Today" at bounding box center [205, 121] width 50 height 23
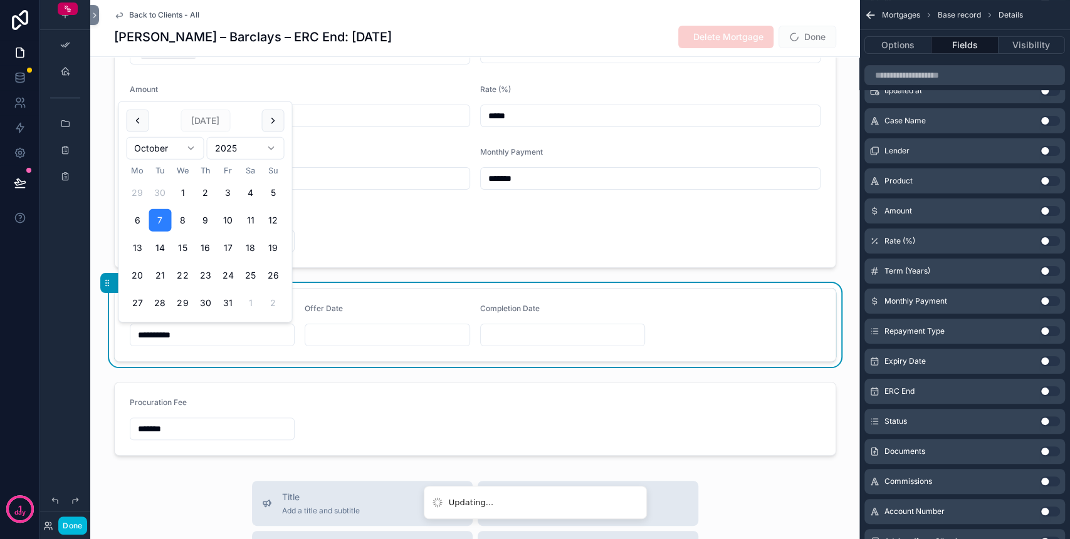
click at [135, 222] on button "6" at bounding box center [137, 220] width 23 height 23
type input "**********"
click at [325, 382] on div "scrollable content" at bounding box center [474, 419] width 769 height 84
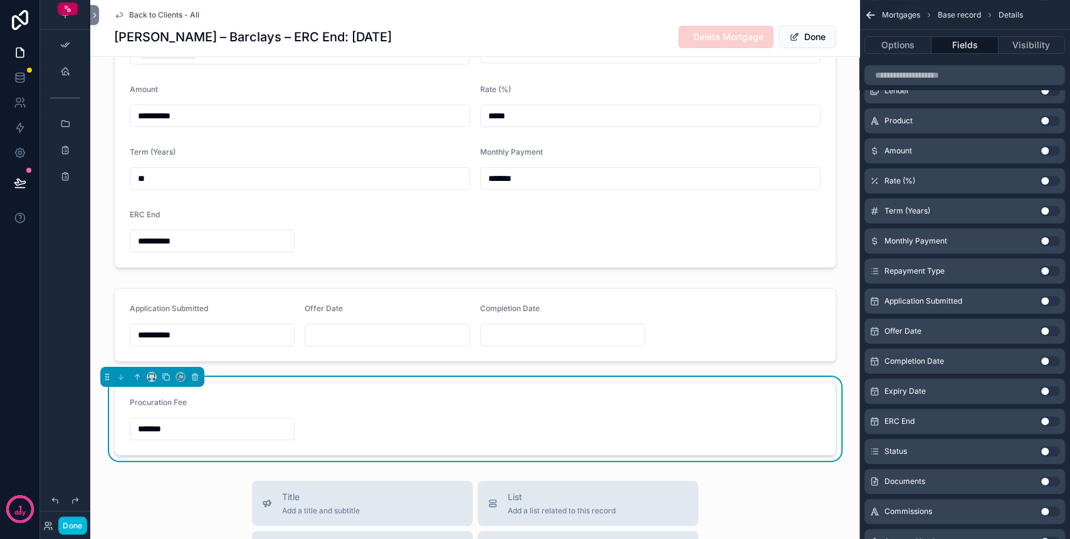
click at [320, 332] on div "scrollable content" at bounding box center [474, 325] width 769 height 84
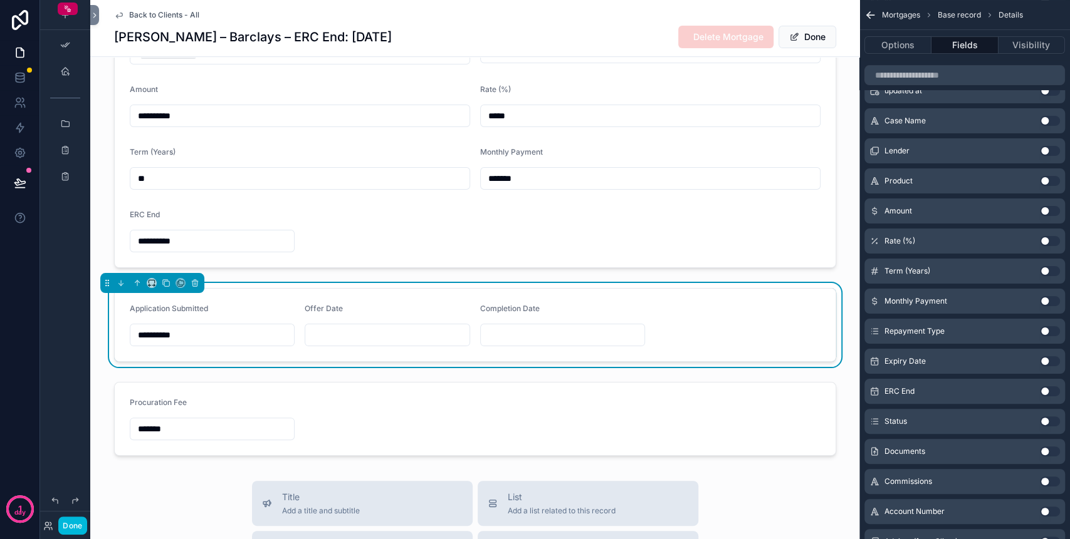
click at [320, 332] on input "scrollable content" at bounding box center [387, 335] width 164 height 18
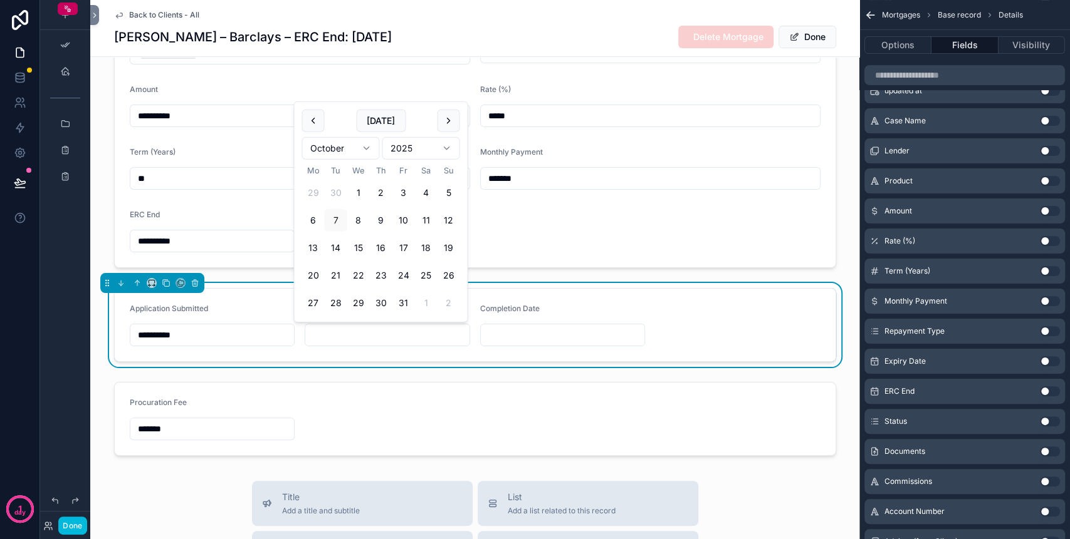
click at [333, 218] on button "7" at bounding box center [335, 220] width 23 height 23
type input "**********"
click at [663, 289] on form "**********" at bounding box center [475, 325] width 721 height 73
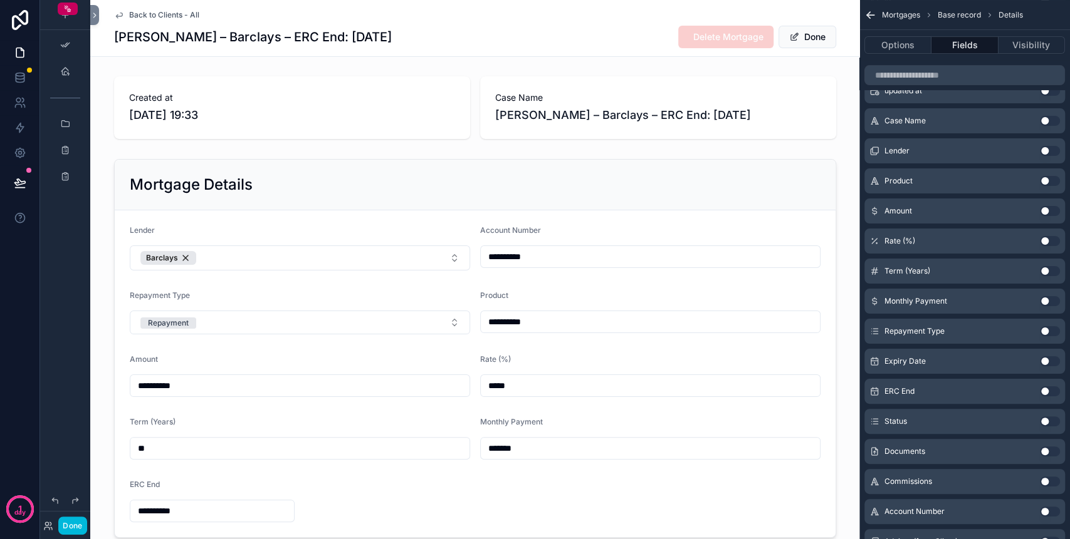
scroll to position [0, 0]
click at [817, 31] on button "Done" at bounding box center [807, 37] width 58 height 23
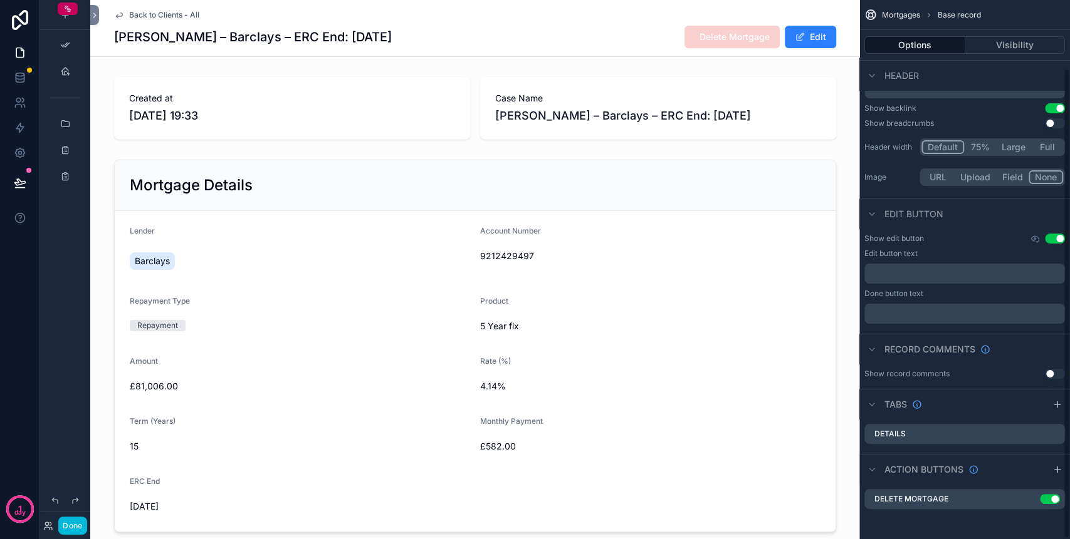
scroll to position [78, 0]
click at [70, 526] on button "Done" at bounding box center [72, 526] width 28 height 18
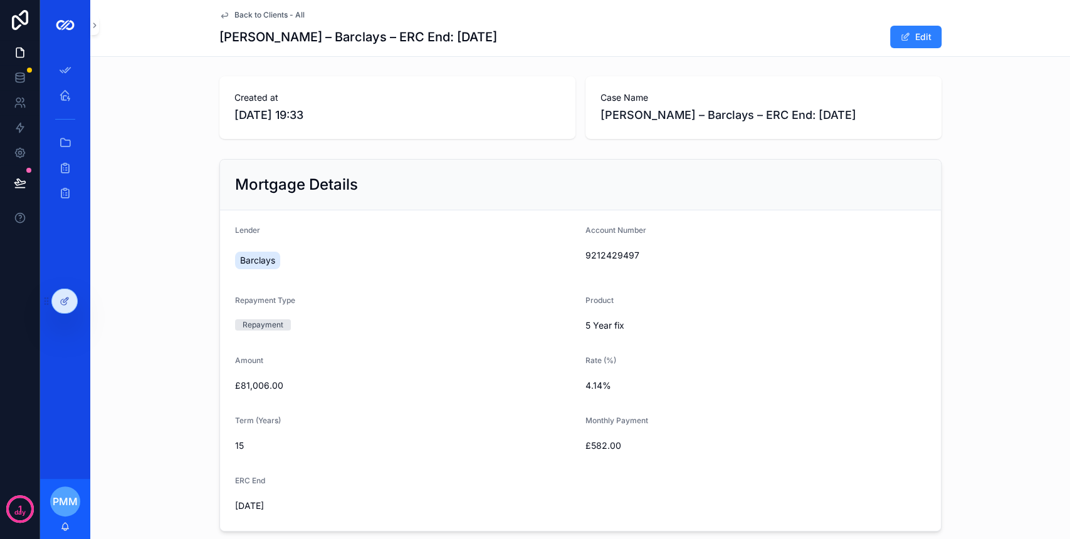
scroll to position [0, 0]
click at [254, 13] on span "Back to Clients - All" at bounding box center [269, 15] width 70 height 10
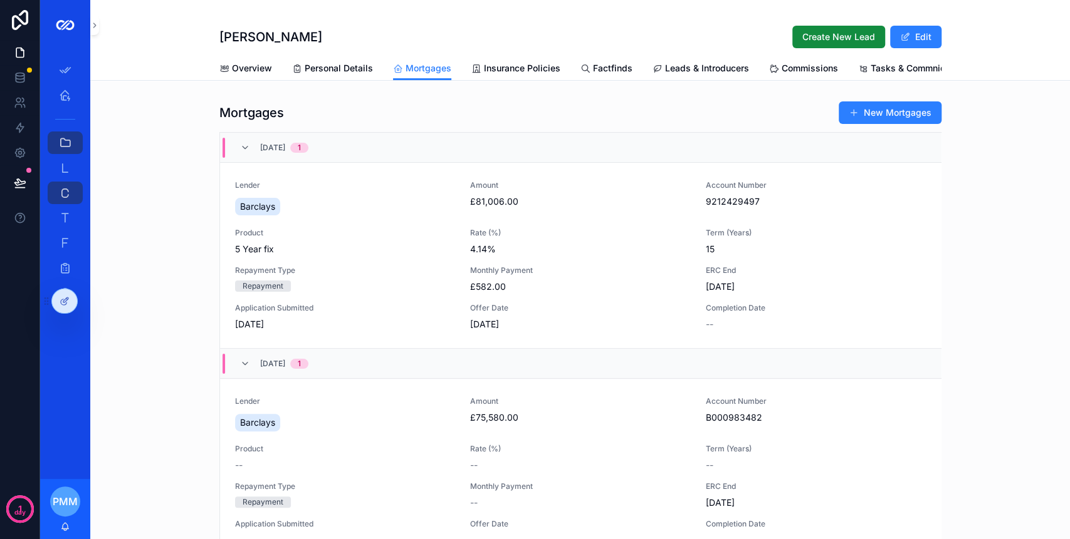
click at [502, 70] on span "Insurance Policies" at bounding box center [522, 68] width 76 height 13
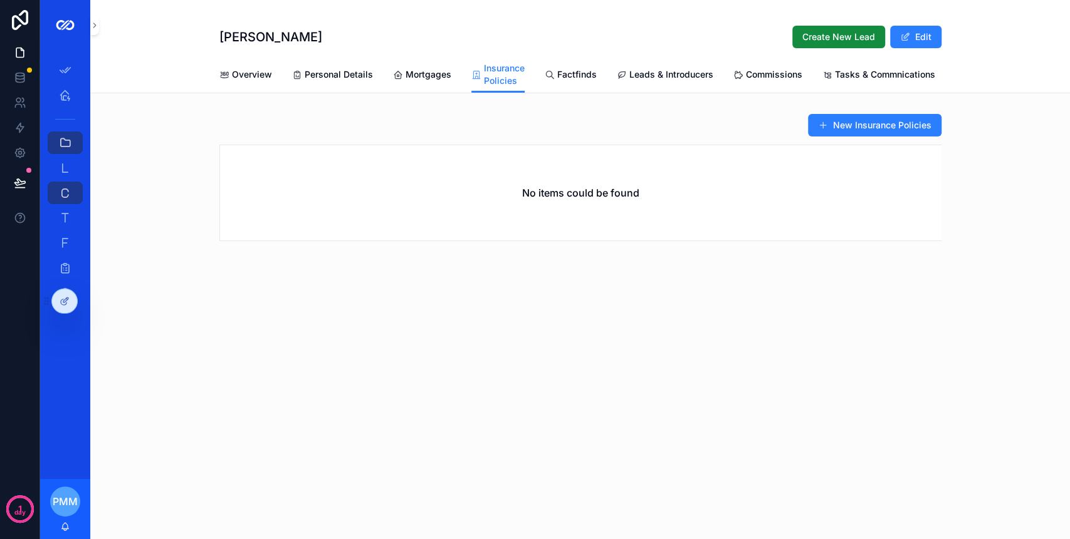
click at [571, 75] on span "Factfinds" at bounding box center [576, 74] width 39 height 13
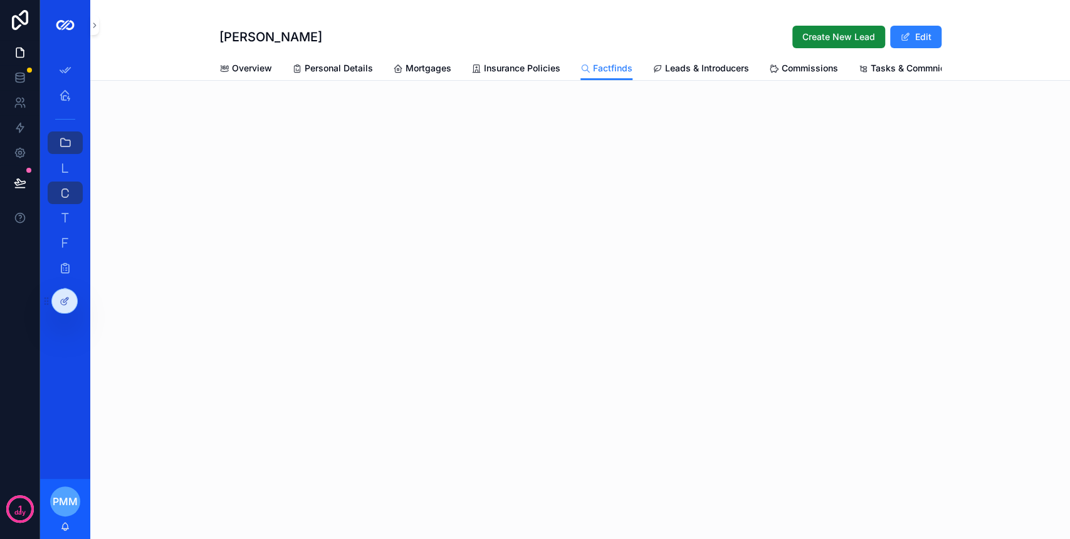
click at [684, 65] on span "Leads & Introducers" at bounding box center [707, 68] width 84 height 13
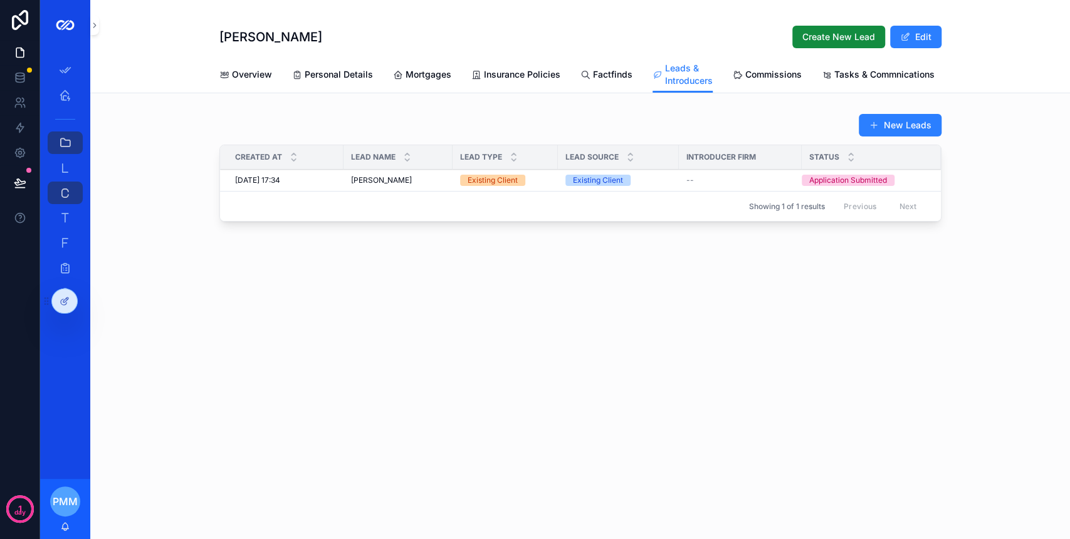
click at [737, 68] on div "Commissions" at bounding box center [766, 74] width 69 height 13
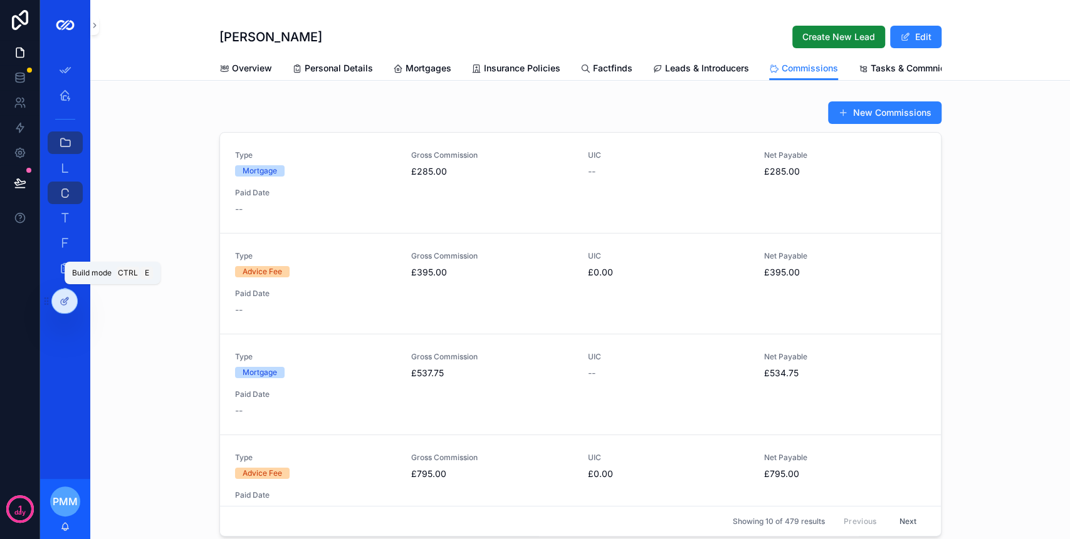
click at [60, 301] on icon at bounding box center [65, 301] width 10 height 10
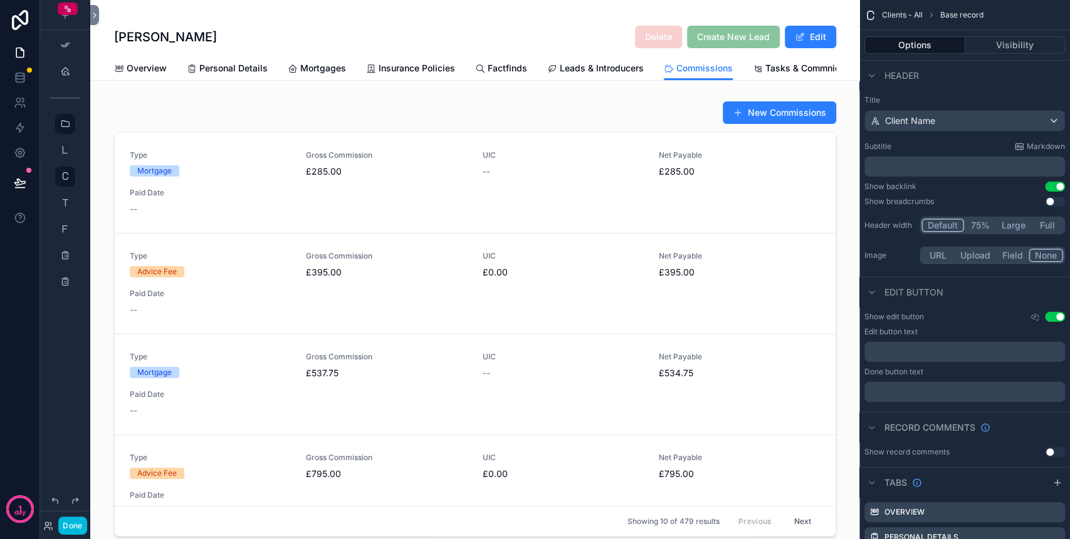
click at [442, 138] on div "scrollable content" at bounding box center [474, 321] width 769 height 451
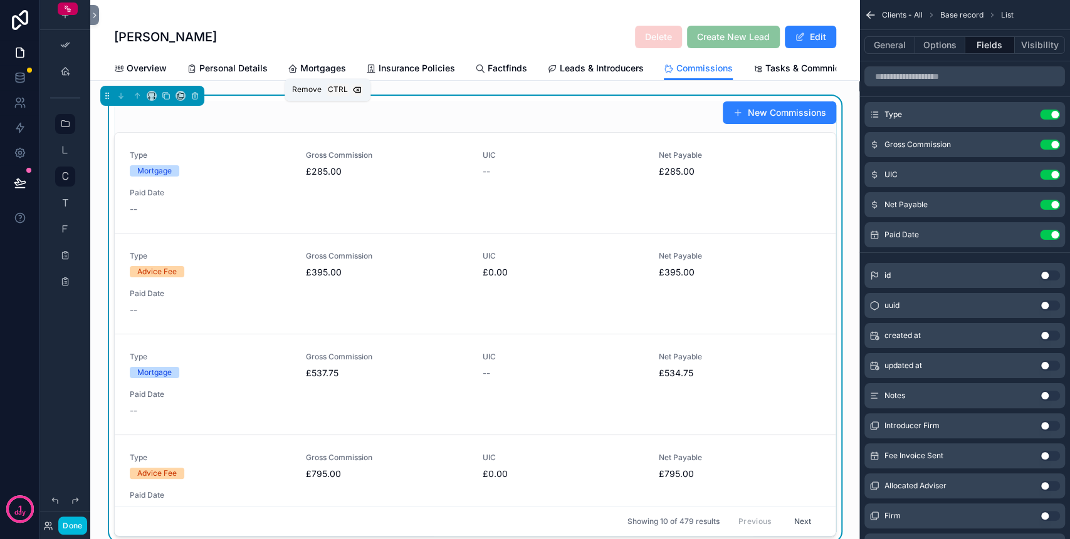
click at [197, 100] on icon "scrollable content" at bounding box center [194, 95] width 9 height 9
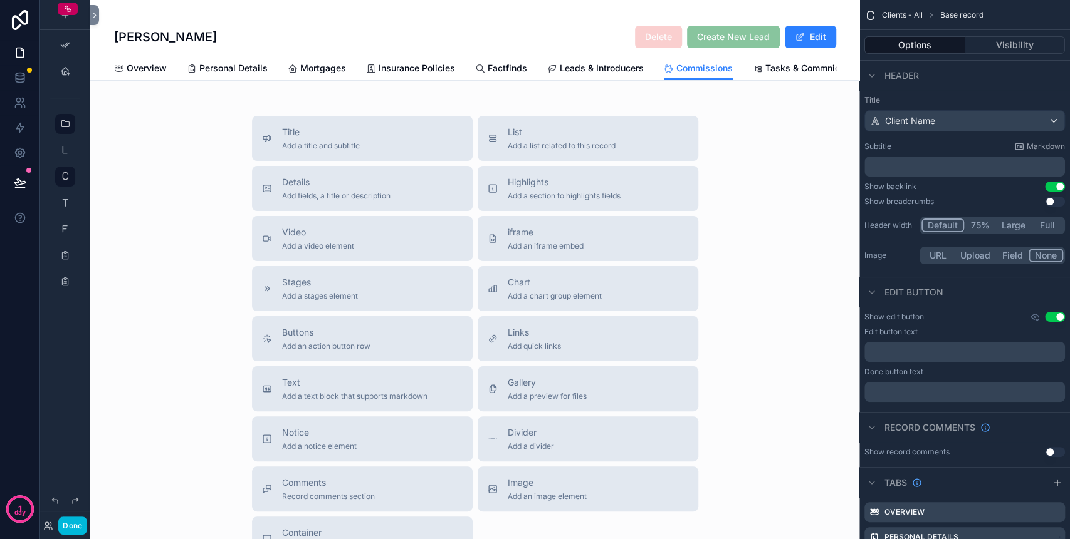
click at [388, 187] on button "Details Add fields, a title or description" at bounding box center [362, 188] width 221 height 45
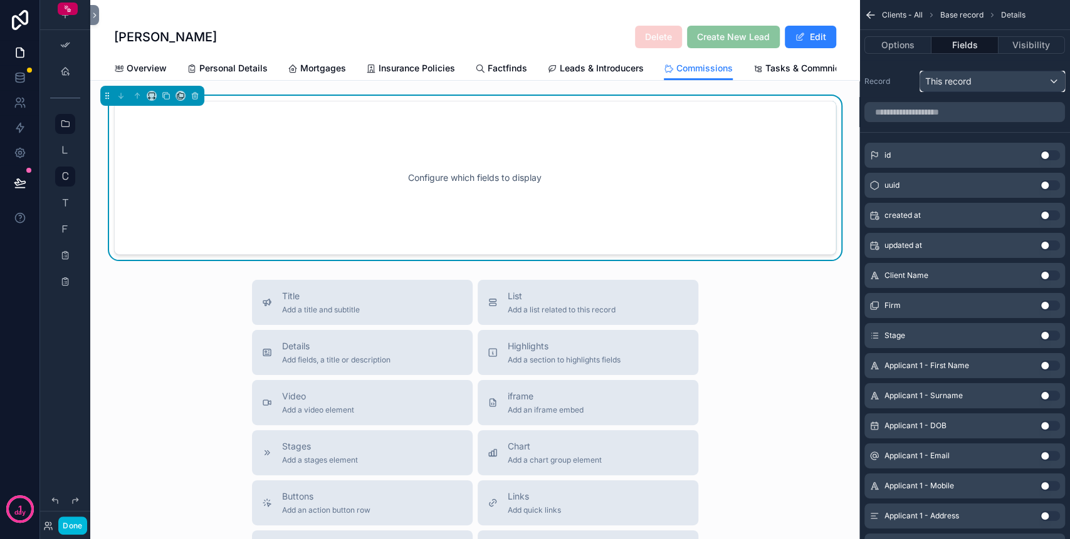
click at [1032, 87] on div "This record" at bounding box center [992, 81] width 144 height 20
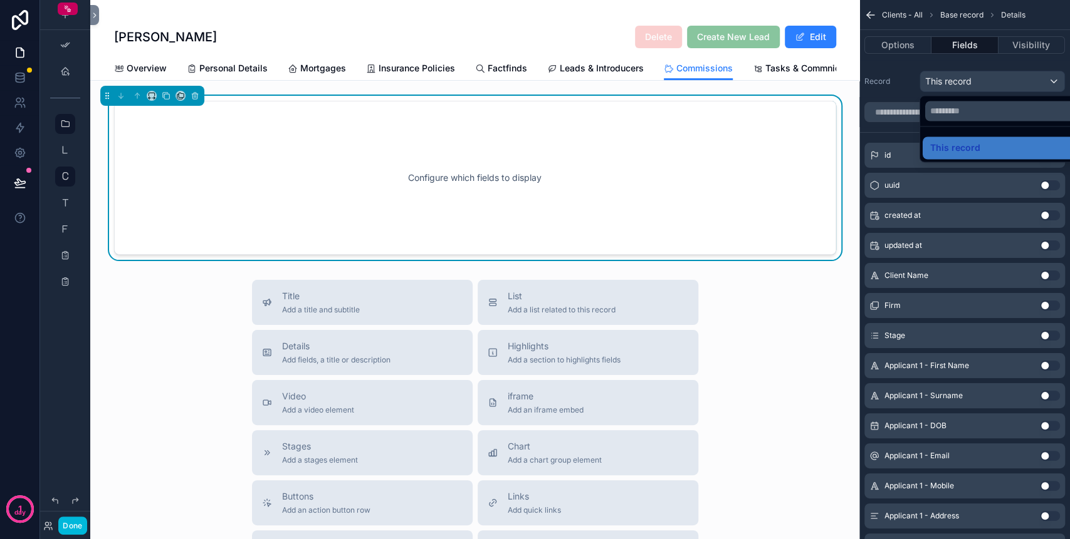
click at [1008, 77] on div "scrollable content" at bounding box center [535, 269] width 1070 height 539
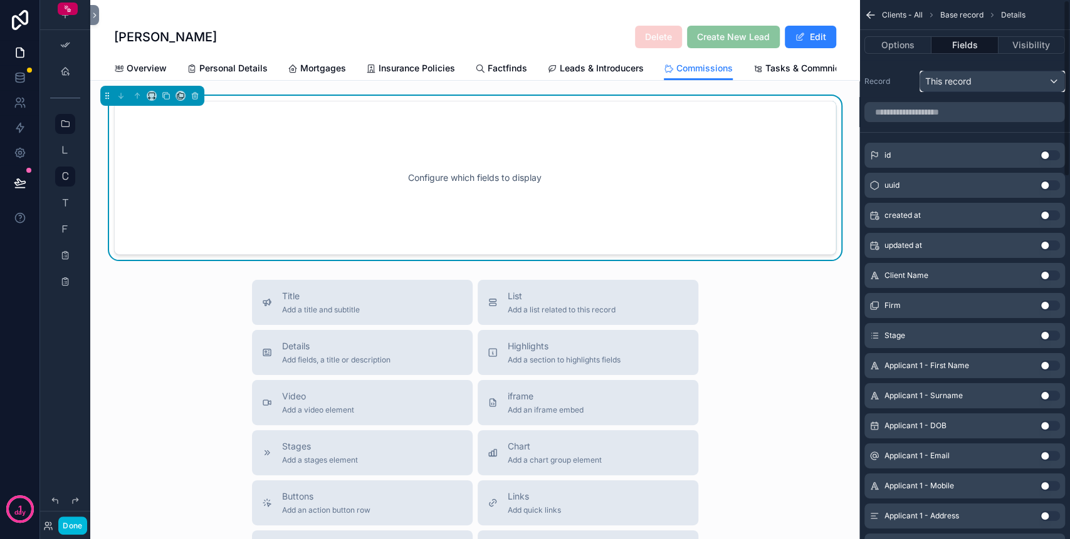
click at [986, 78] on div "This record" at bounding box center [992, 81] width 144 height 20
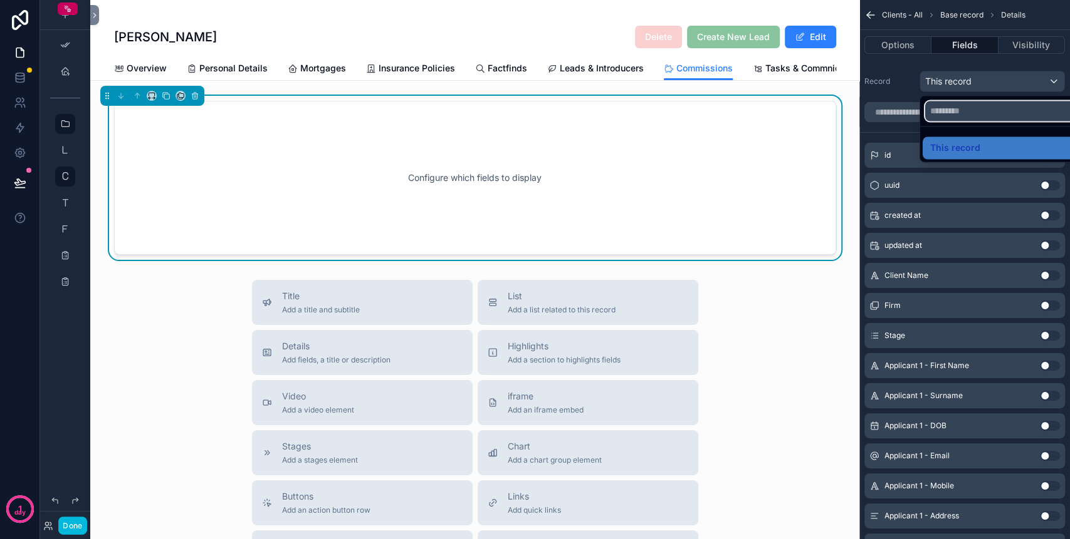
click at [973, 111] on input "text" at bounding box center [1006, 111] width 163 height 20
type input "****"
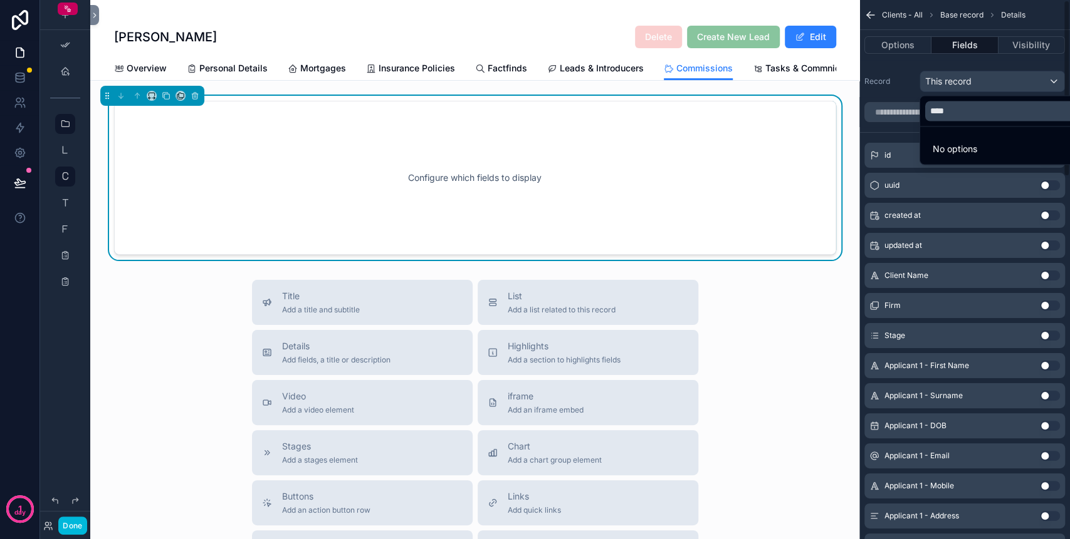
click at [894, 94] on div "scrollable content" at bounding box center [535, 269] width 1070 height 539
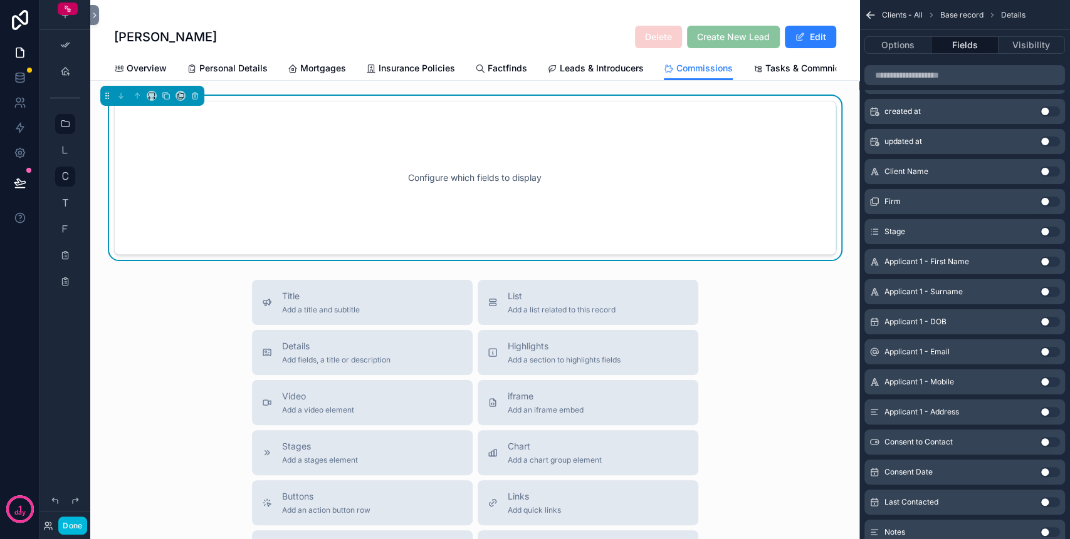
scroll to position [83, 0]
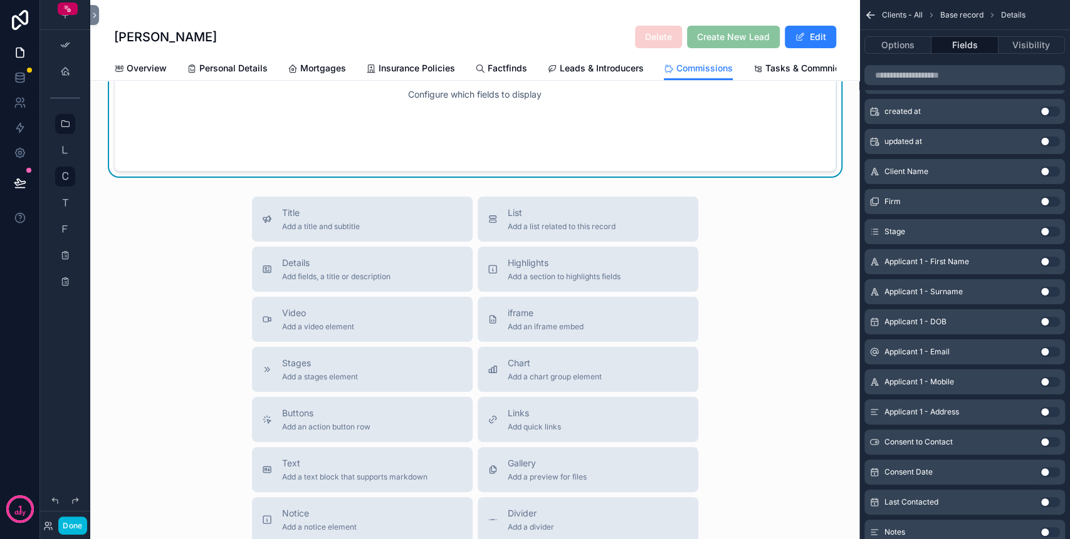
click at [576, 219] on span "List" at bounding box center [562, 213] width 108 height 13
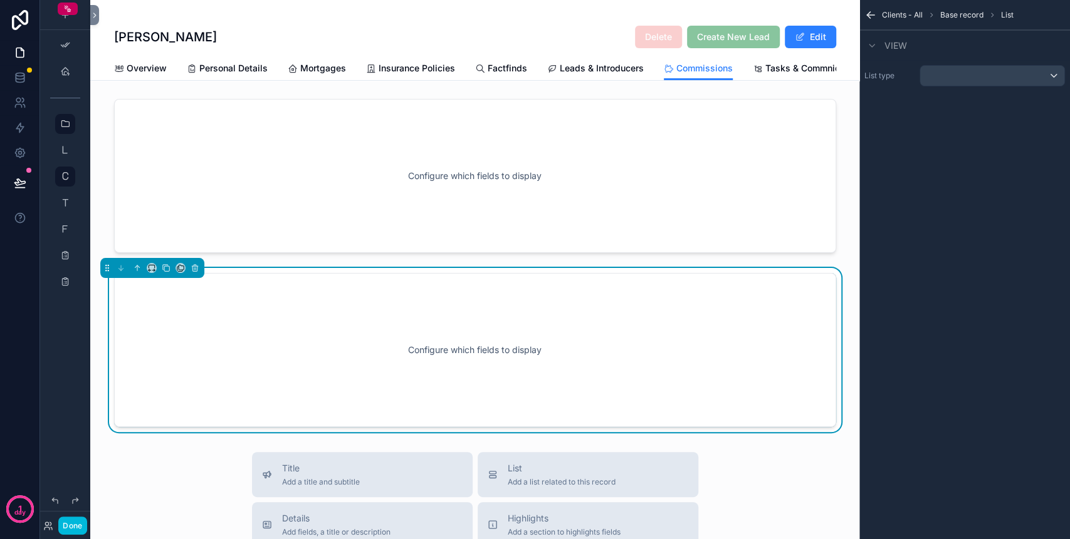
scroll to position [0, 0]
click at [664, 200] on div "scrollable content" at bounding box center [474, 178] width 769 height 164
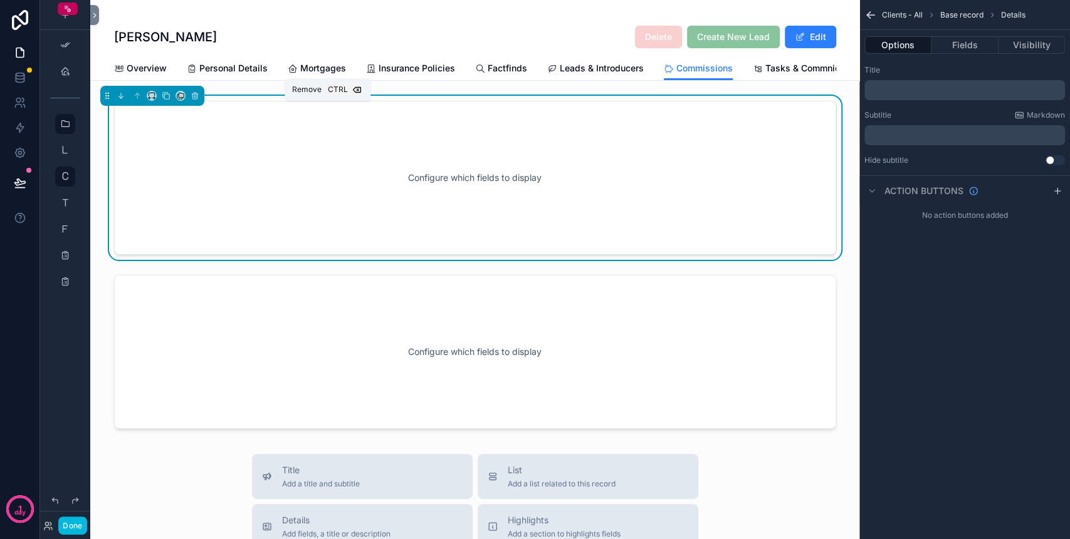
click at [194, 100] on icon "scrollable content" at bounding box center [194, 95] width 9 height 9
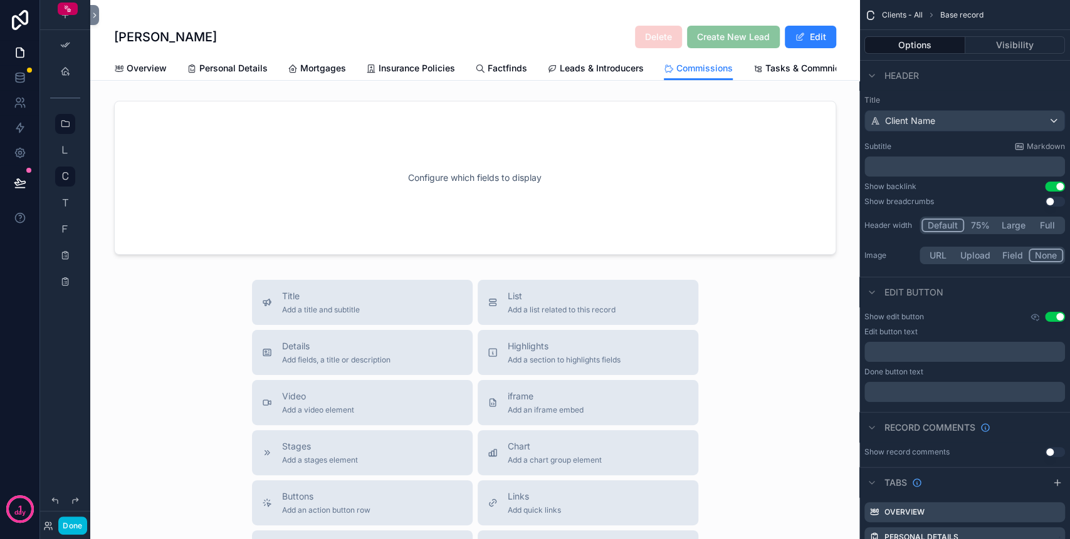
click at [263, 216] on div "scrollable content" at bounding box center [474, 178] width 769 height 164
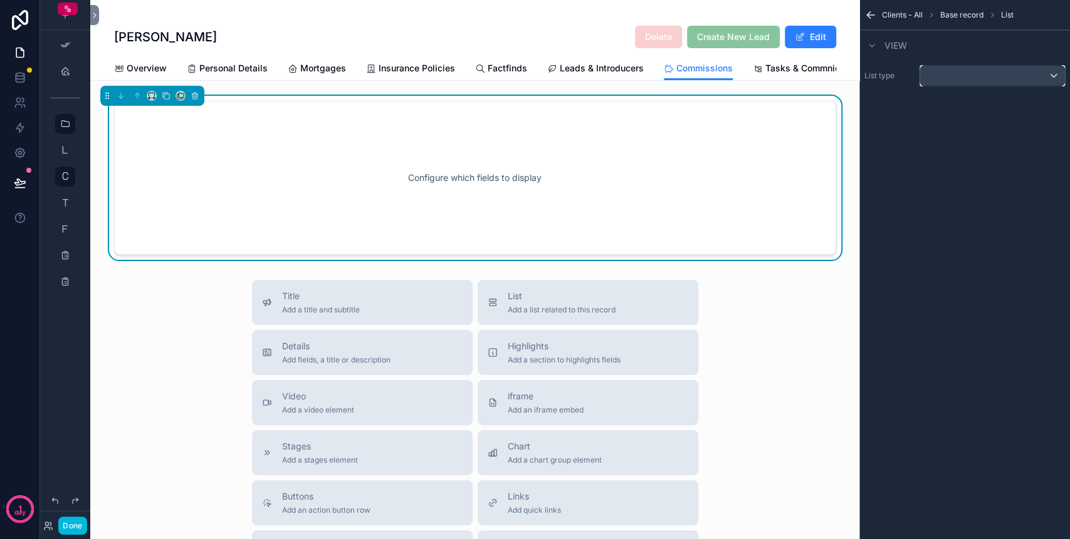
click at [951, 75] on div "scrollable content" at bounding box center [992, 76] width 144 height 20
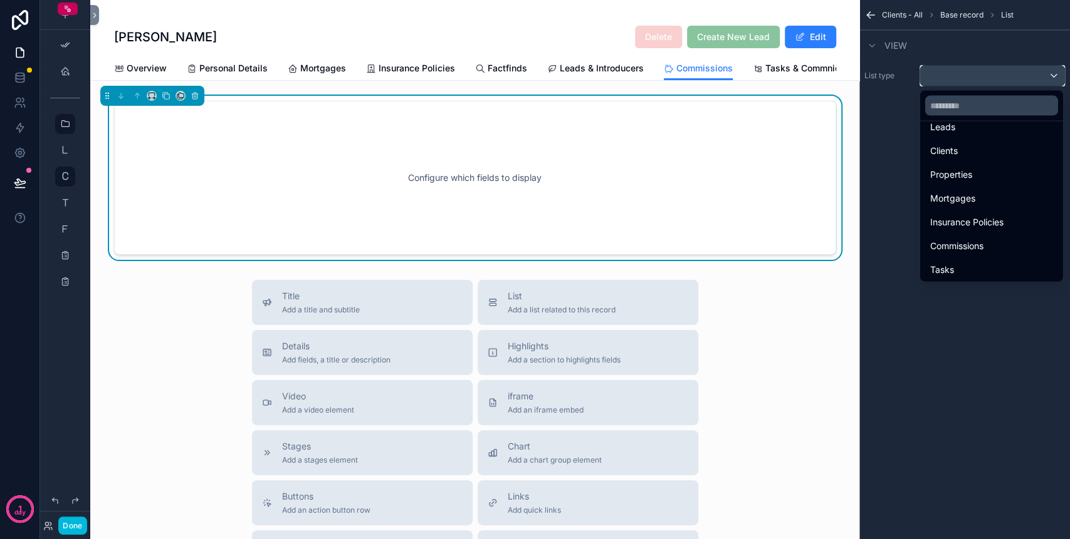
scroll to position [161, 0]
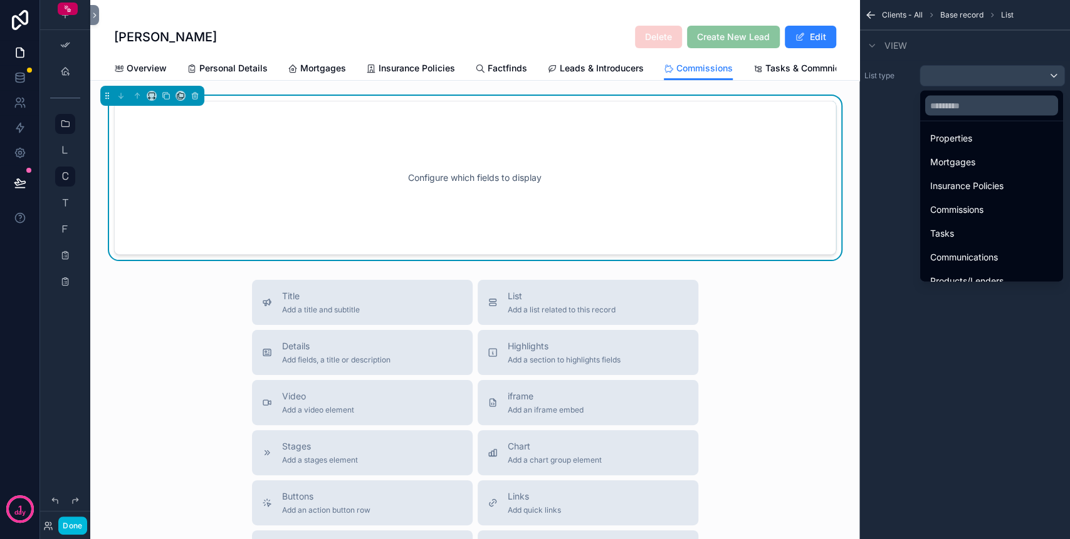
click at [978, 204] on span "Commissions" at bounding box center [956, 209] width 53 height 15
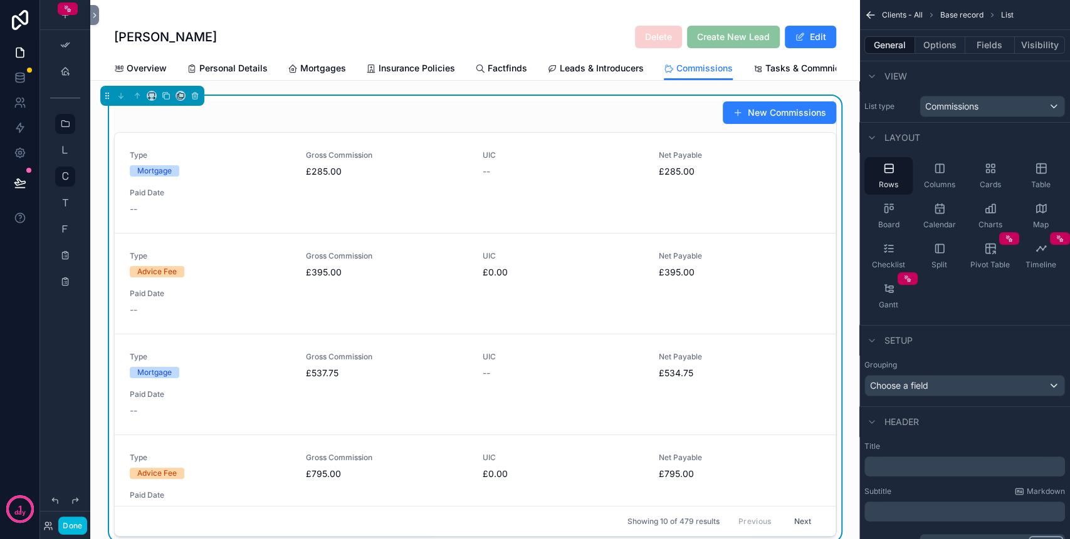
click at [960, 162] on div "Columns" at bounding box center [939, 176] width 48 height 38
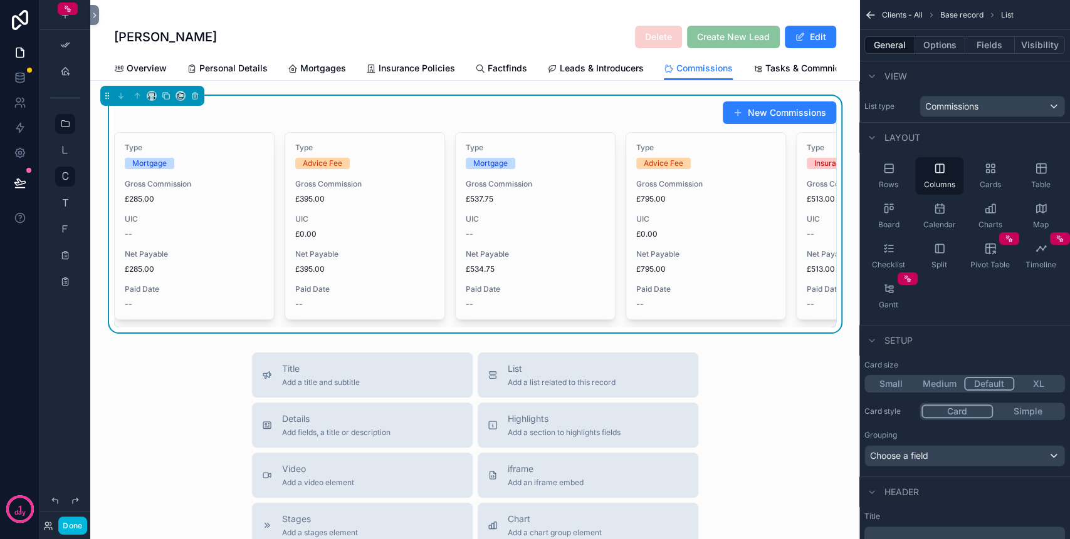
scroll to position [83, 0]
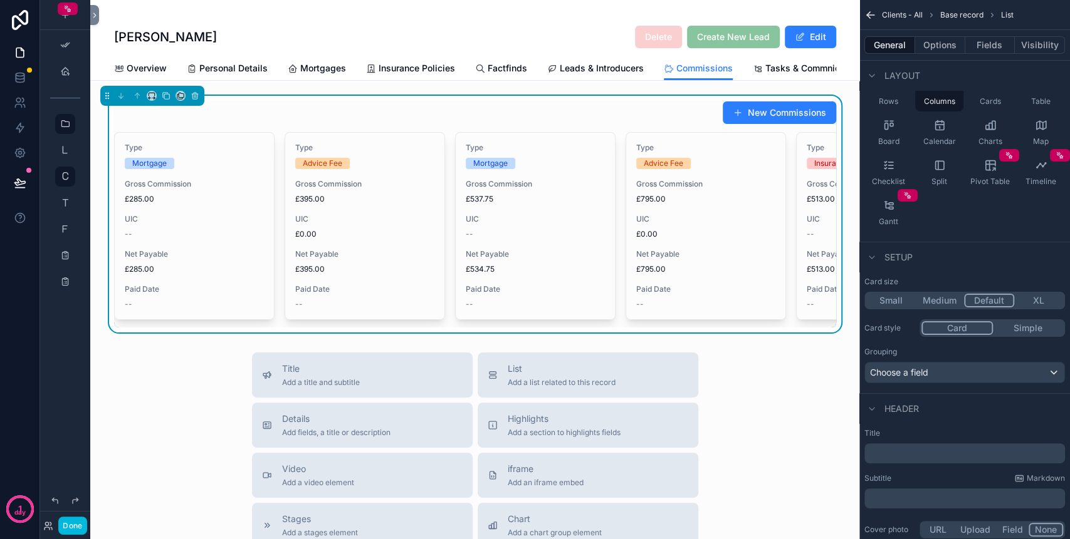
click at [942, 301] on button "Medium" at bounding box center [939, 301] width 49 height 14
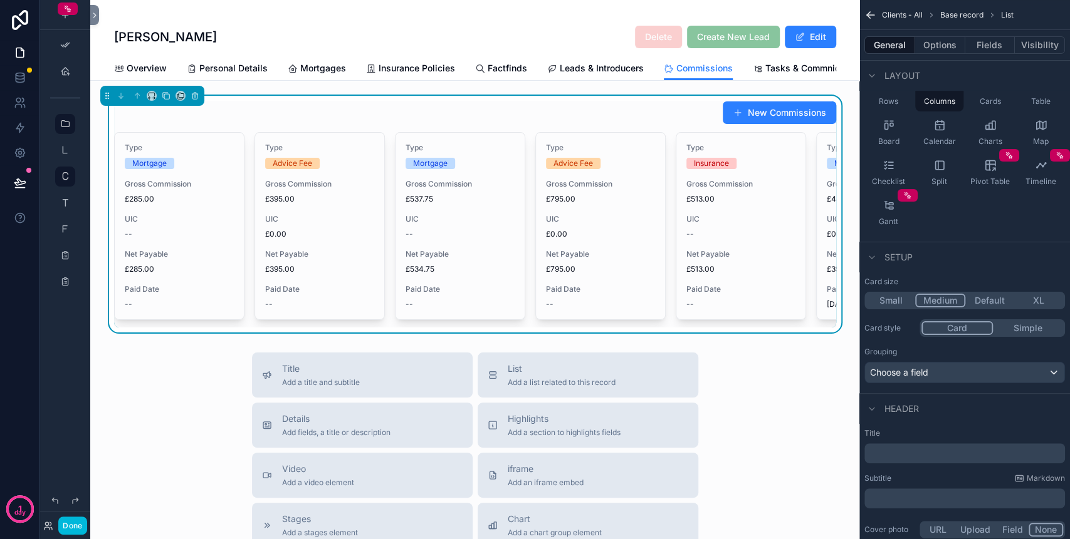
click at [985, 294] on button "Default" at bounding box center [989, 301] width 49 height 14
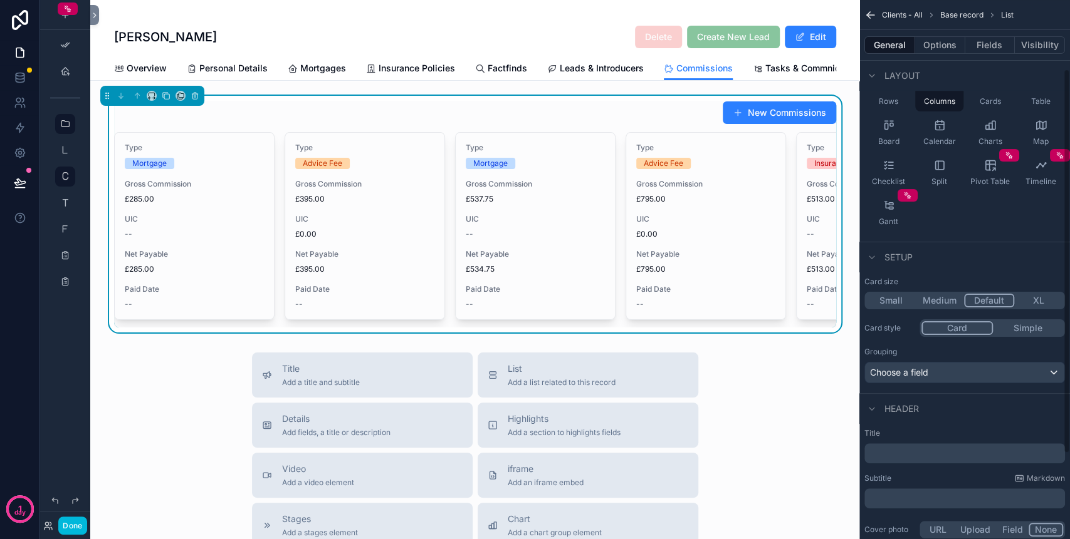
scroll to position [167, 0]
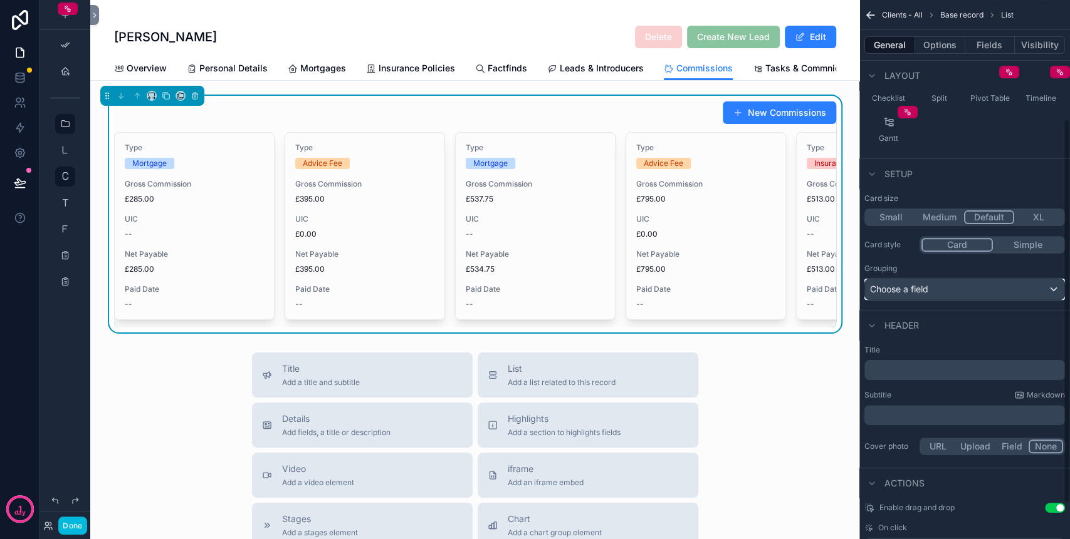
click at [933, 283] on div "Choose a field" at bounding box center [964, 289] width 199 height 20
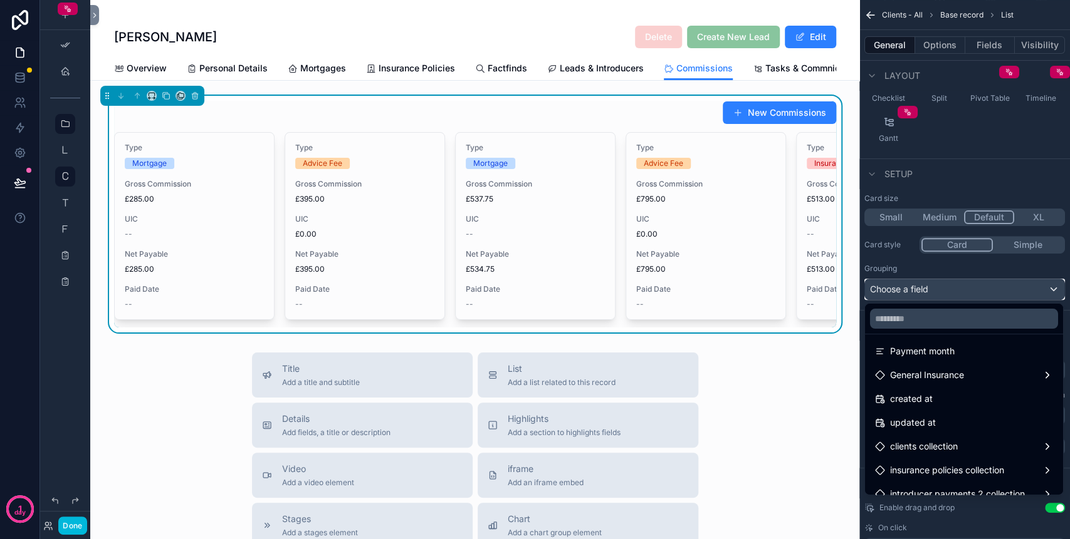
scroll to position [417, 0]
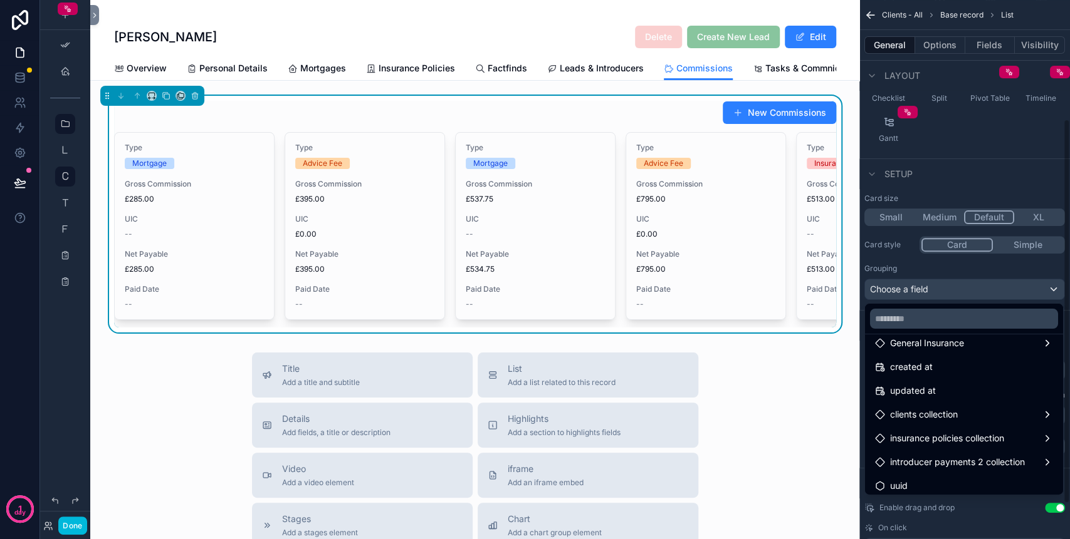
click at [1003, 266] on div "scrollable content" at bounding box center [535, 269] width 1070 height 539
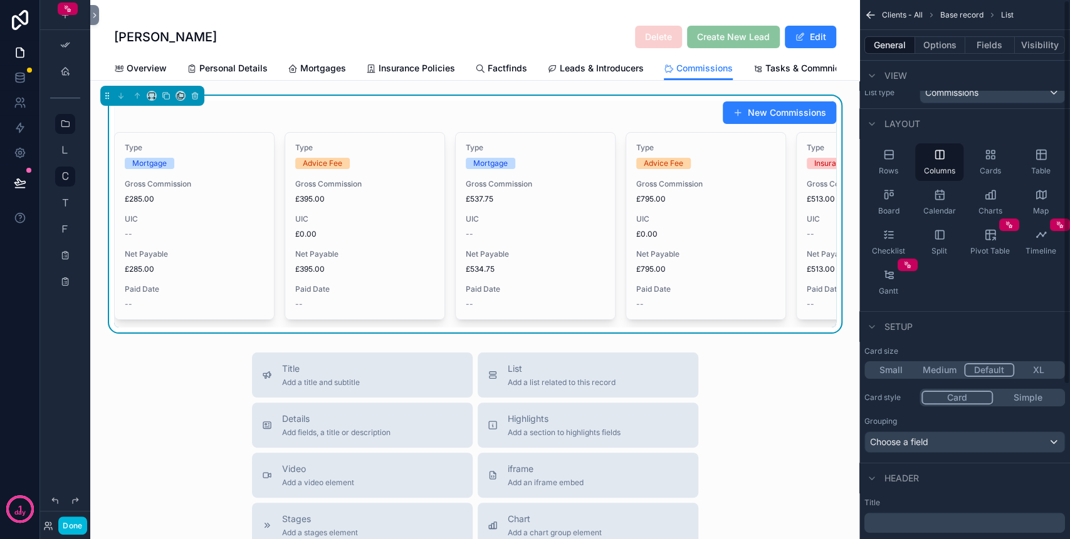
scroll to position [0, 0]
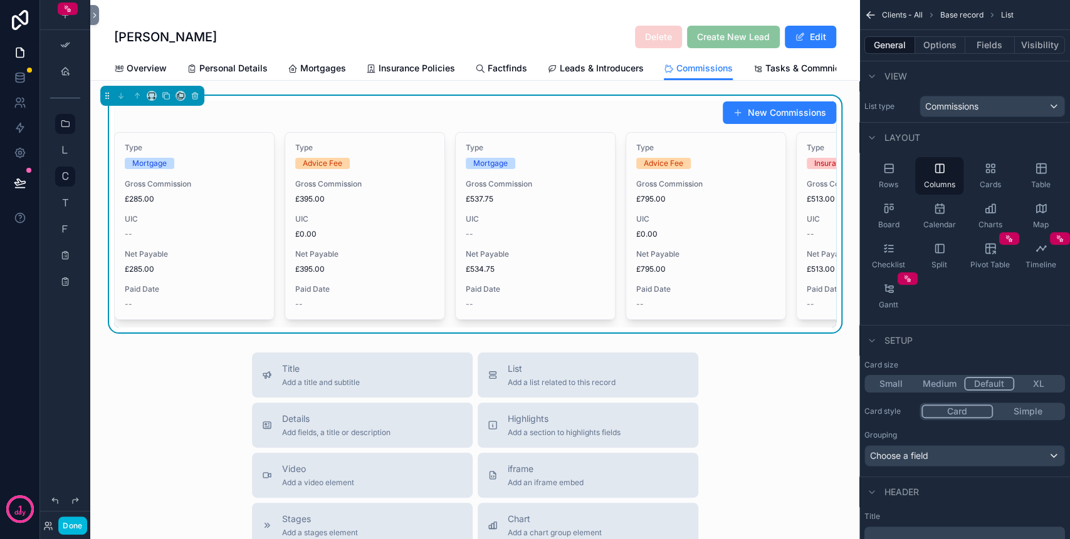
click at [867, 78] on icon "scrollable content" at bounding box center [872, 76] width 10 height 10
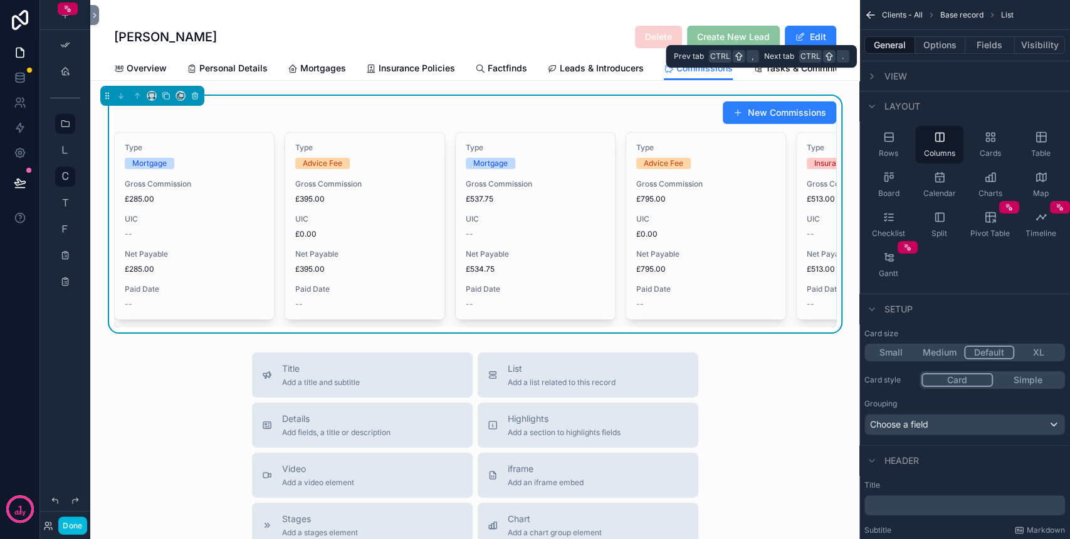
click at [953, 43] on button "Options" at bounding box center [940, 45] width 50 height 18
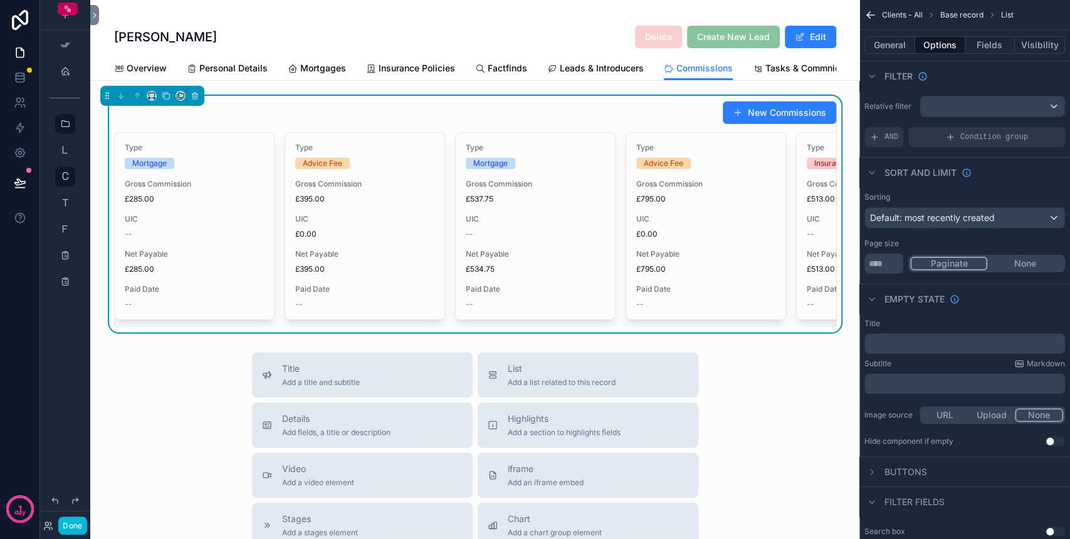
click at [495, 125] on div "New Commissions" at bounding box center [475, 113] width 722 height 24
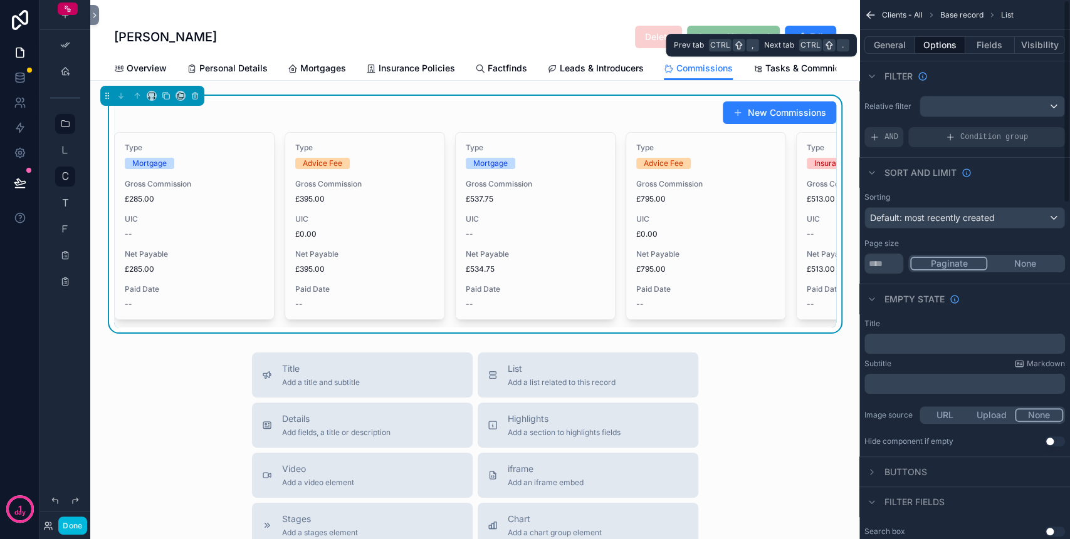
click at [875, 45] on button "General" at bounding box center [889, 45] width 51 height 18
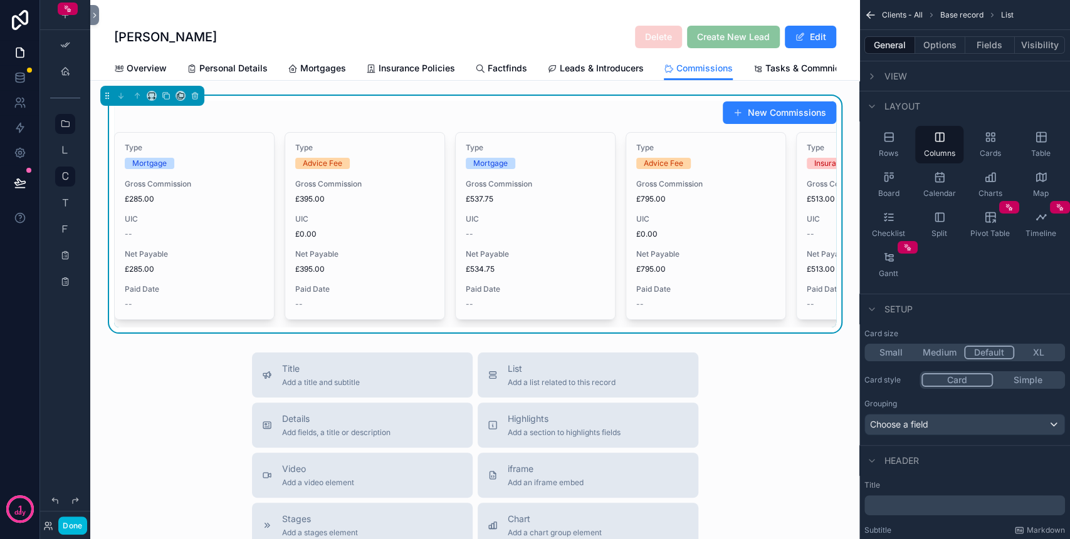
click at [748, 95] on div "Gizelle Mangonon Delete Create New Lead Edit Commissions Overview Personal Deta…" at bounding box center [474, 449] width 769 height 899
click at [872, 16] on icon "scrollable content" at bounding box center [870, 15] width 13 height 13
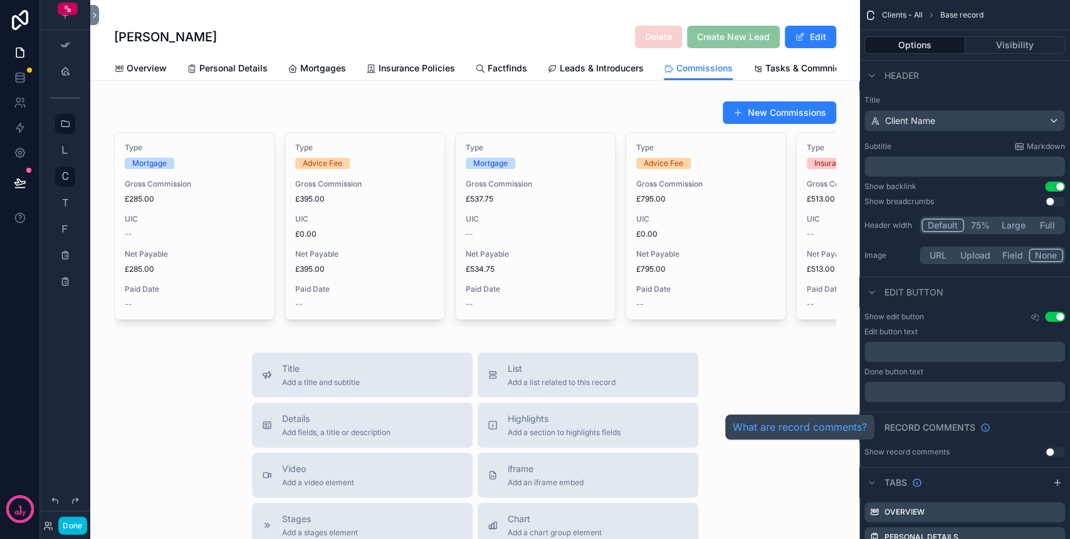
click at [891, 426] on span "Record comments" at bounding box center [929, 428] width 91 height 13
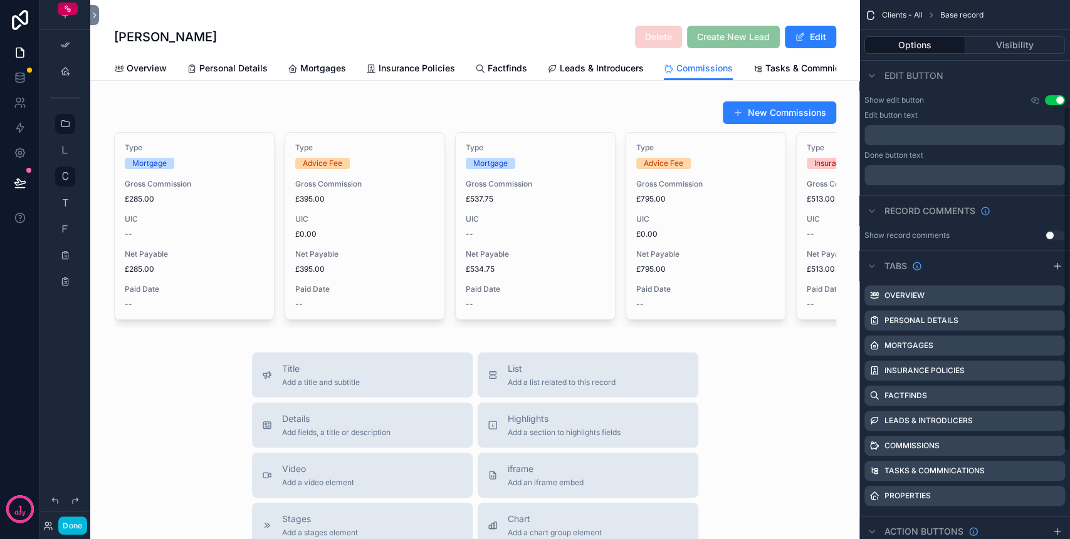
scroll to position [251, 0]
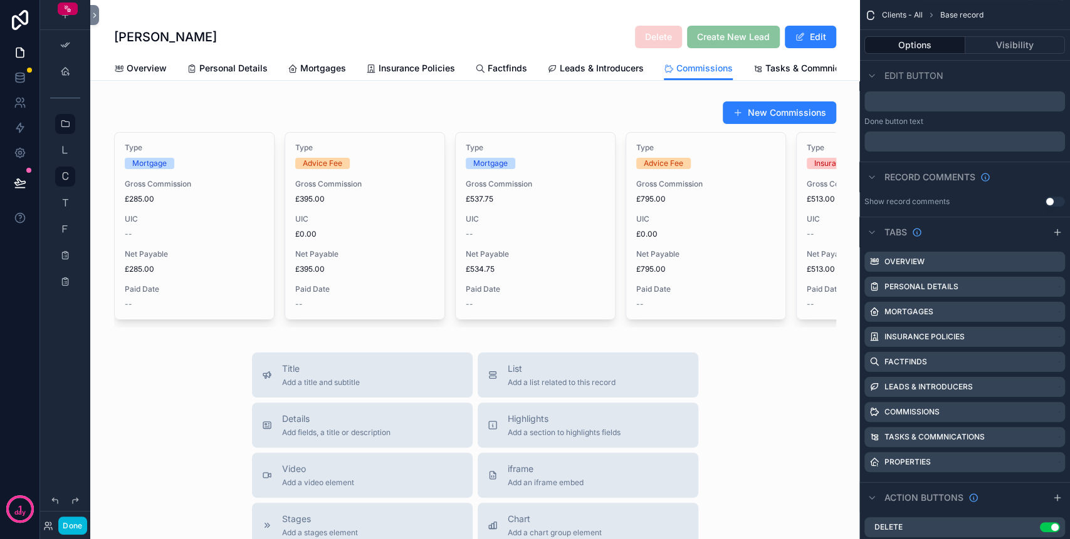
click at [0, 0] on icon "scrollable content" at bounding box center [0, 0] width 0 height 0
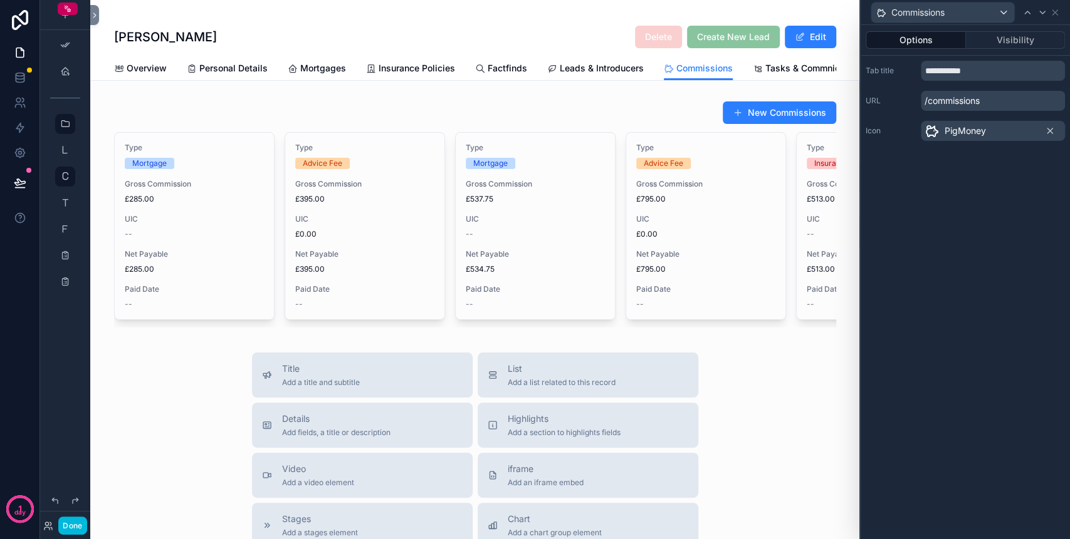
click at [1012, 45] on button "Visibility" at bounding box center [1016, 40] width 100 height 18
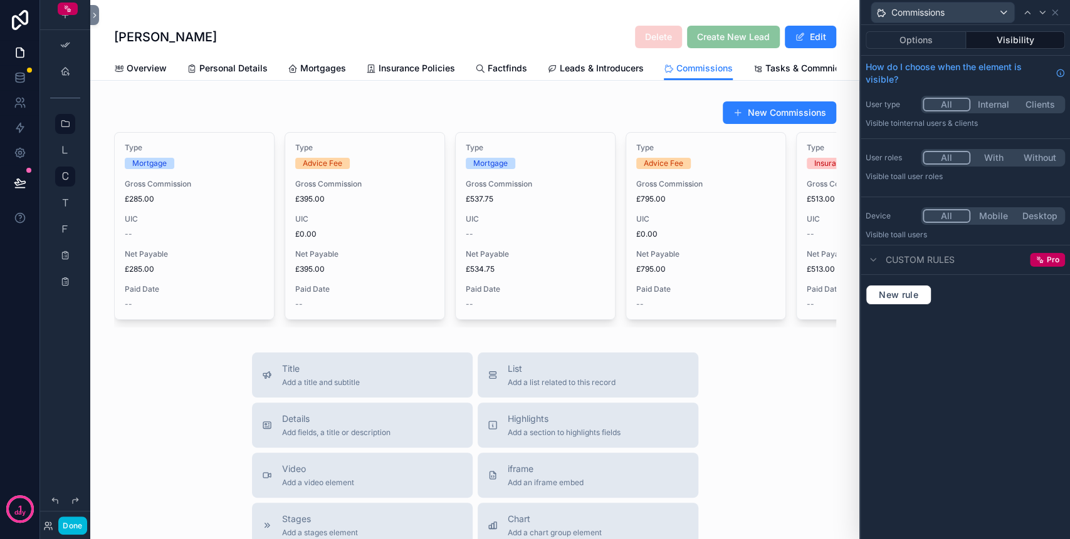
click at [940, 32] on button "Options" at bounding box center [915, 40] width 100 height 18
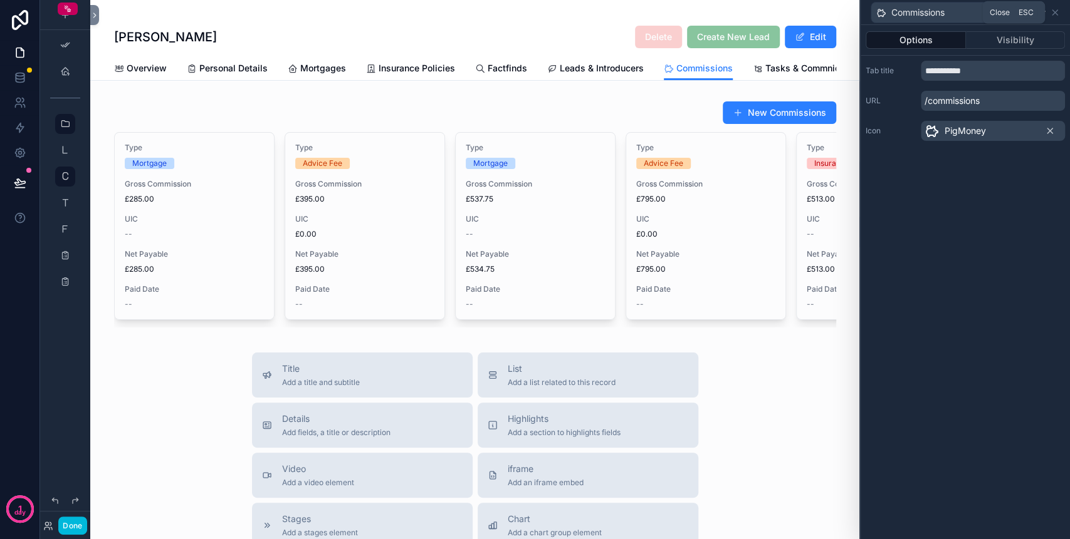
click at [1055, 9] on icon at bounding box center [1055, 13] width 10 height 10
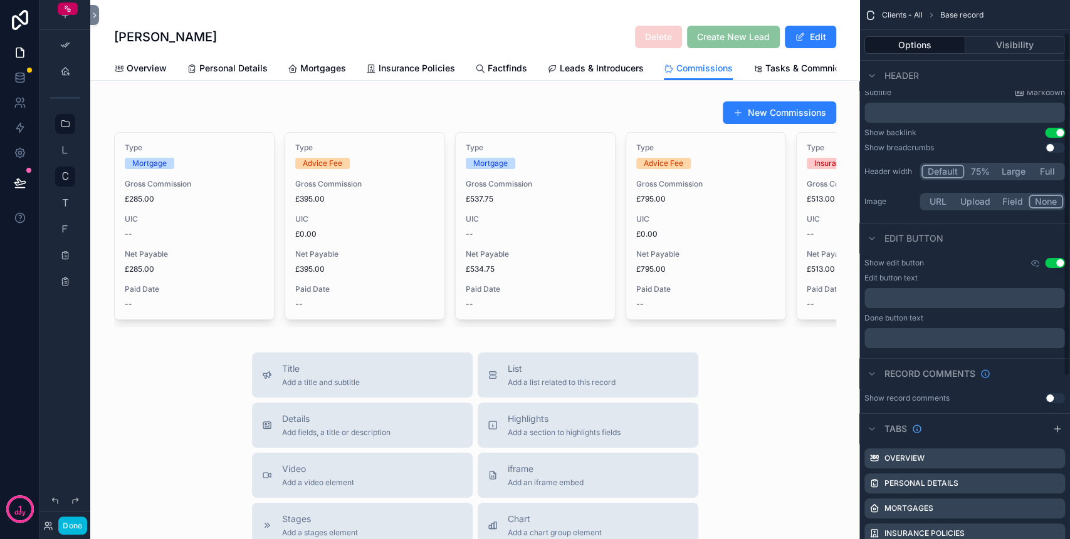
scroll to position [0, 0]
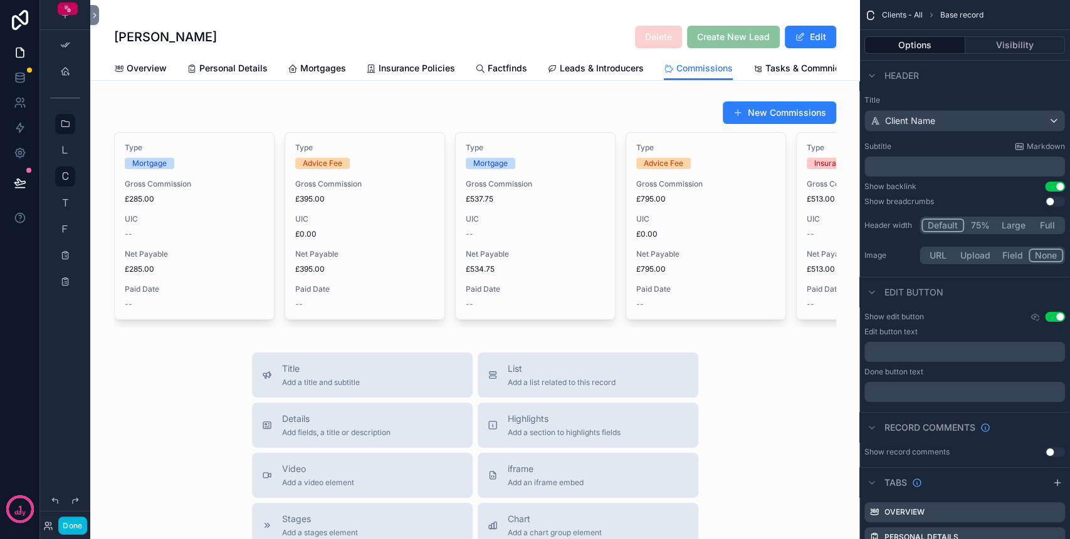
click at [647, 117] on div "scrollable content" at bounding box center [474, 214] width 769 height 237
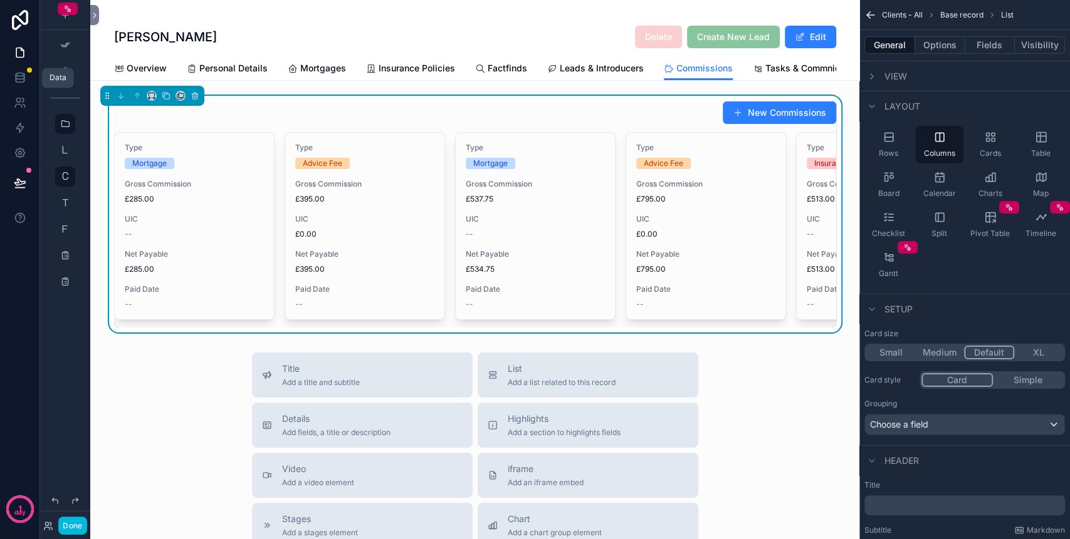
click at [30, 77] on link at bounding box center [19, 77] width 39 height 25
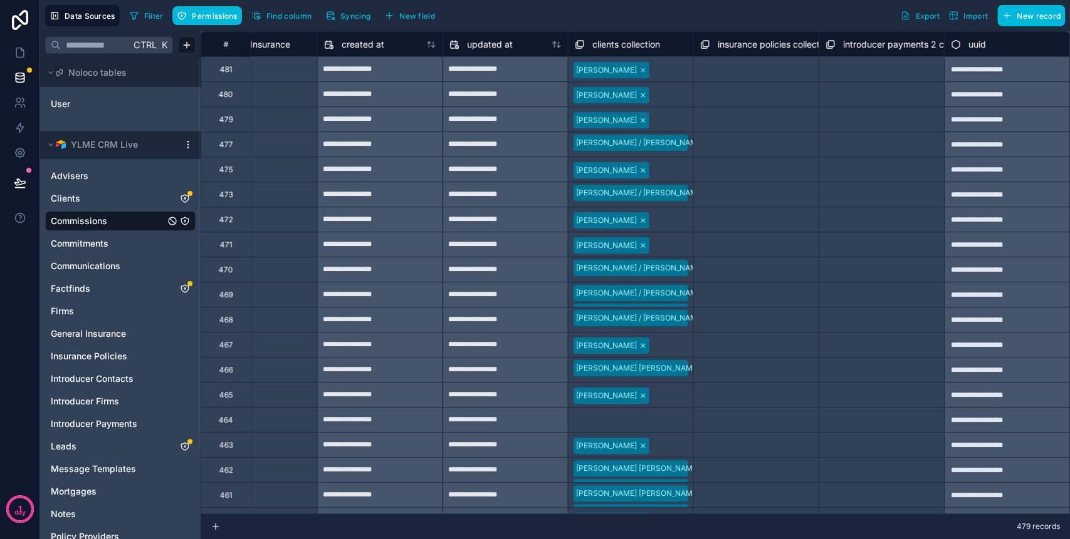
scroll to position [0, 2202]
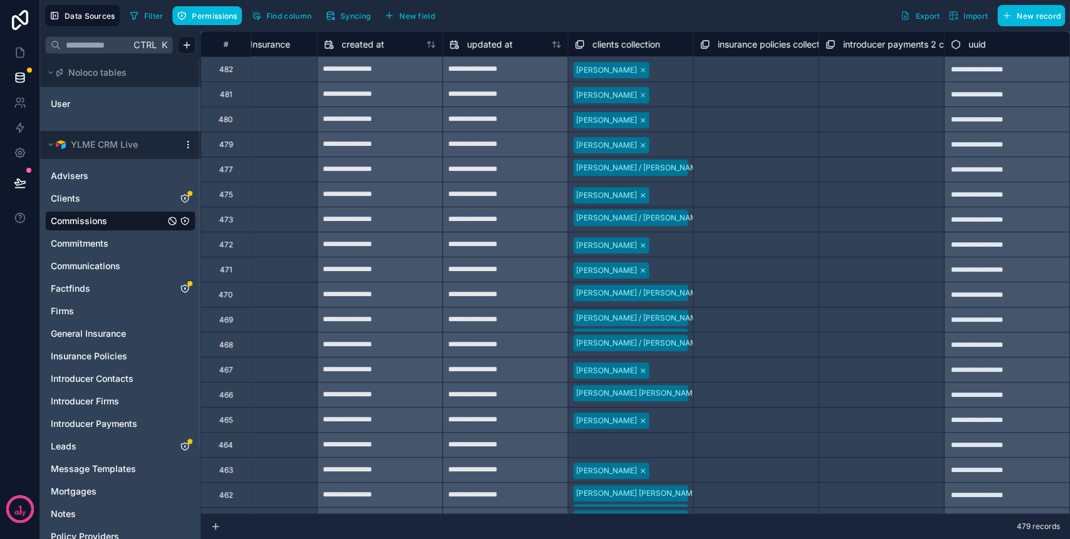
click at [592, 44] on span "clients collection" at bounding box center [626, 44] width 68 height 13
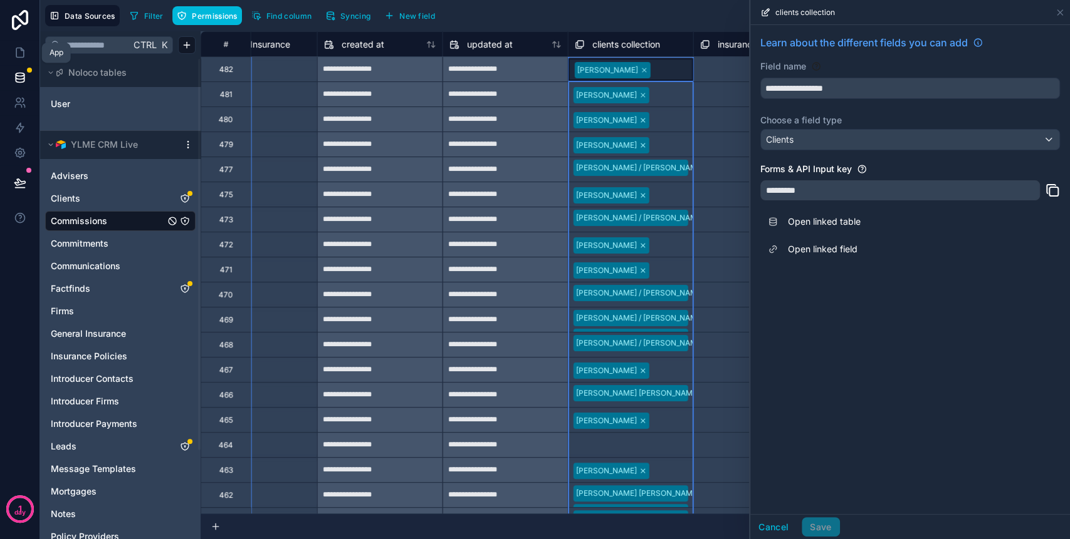
click at [21, 51] on icon at bounding box center [20, 52] width 13 height 13
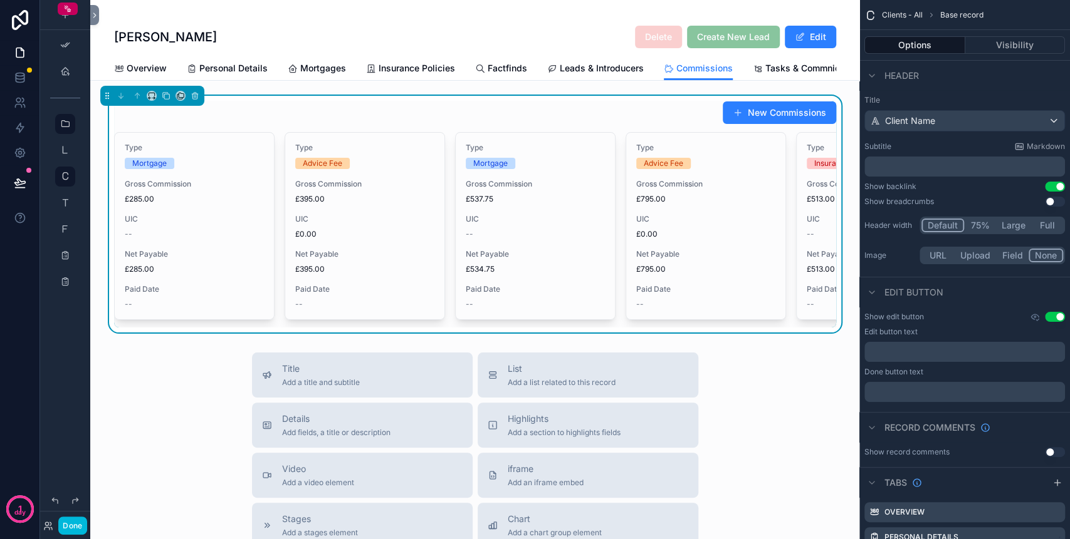
click at [341, 121] on div "New Commissions" at bounding box center [475, 113] width 722 height 24
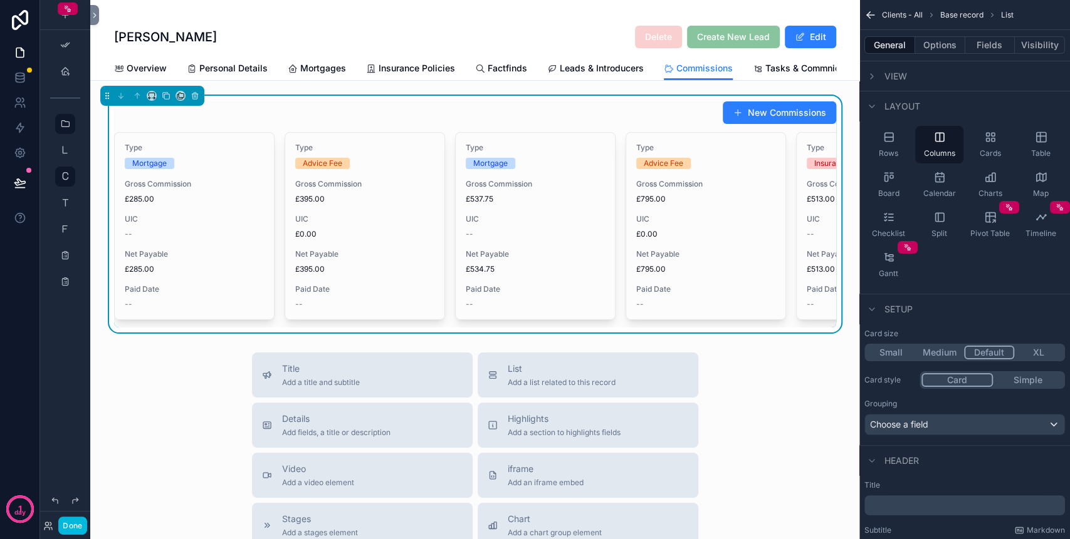
click at [907, 80] on div "View" at bounding box center [964, 76] width 211 height 30
click at [889, 74] on span "View" at bounding box center [895, 76] width 23 height 13
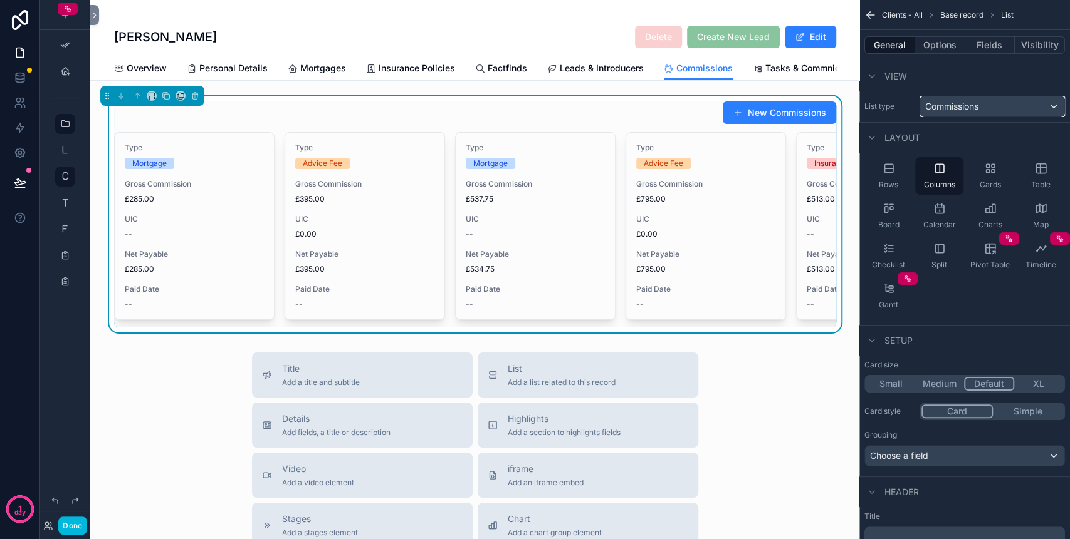
click at [957, 108] on span "Commissions" at bounding box center [951, 106] width 53 height 13
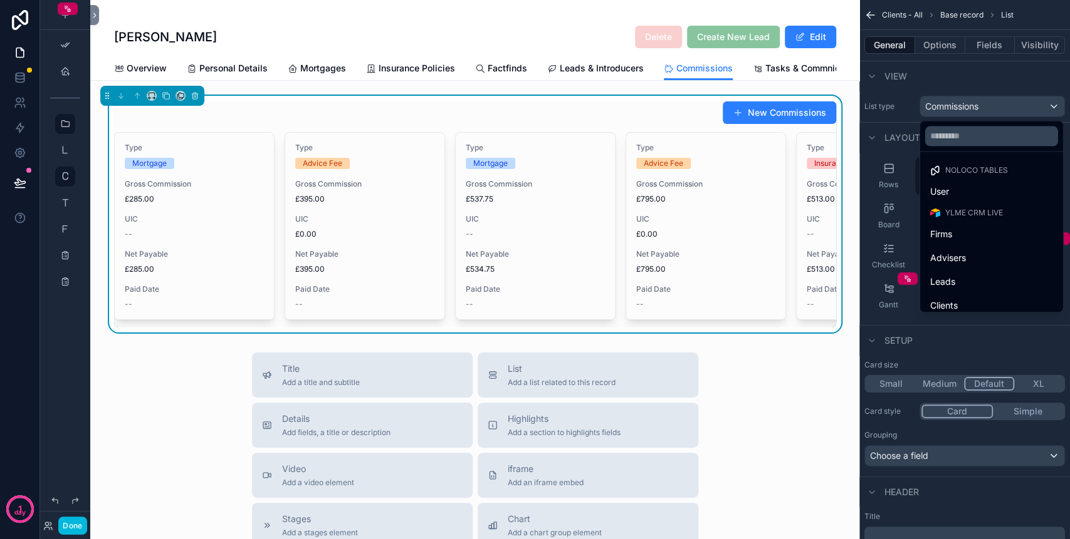
click at [944, 193] on span "User" at bounding box center [939, 191] width 19 height 15
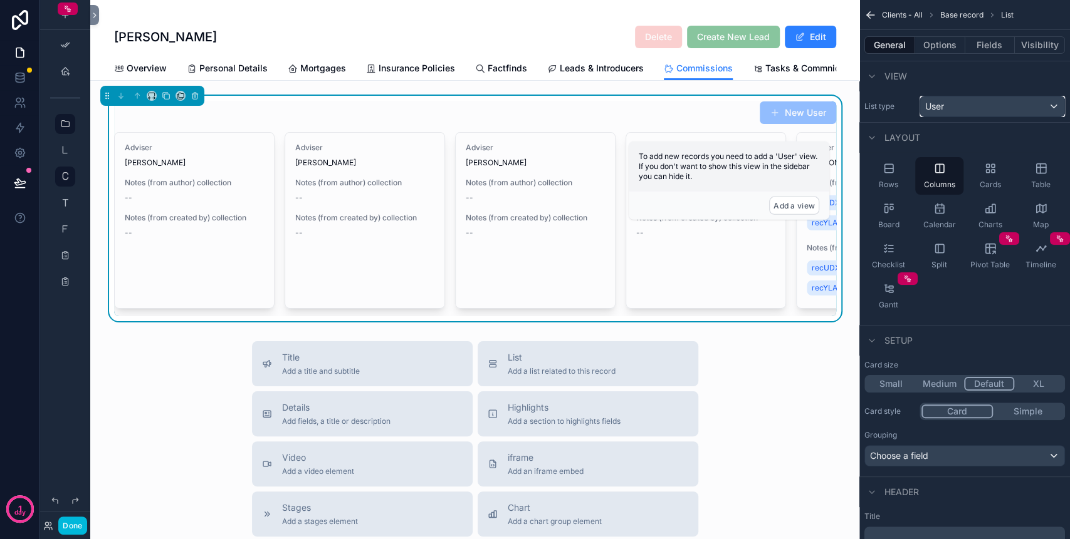
click at [979, 110] on div "User" at bounding box center [992, 106] width 144 height 20
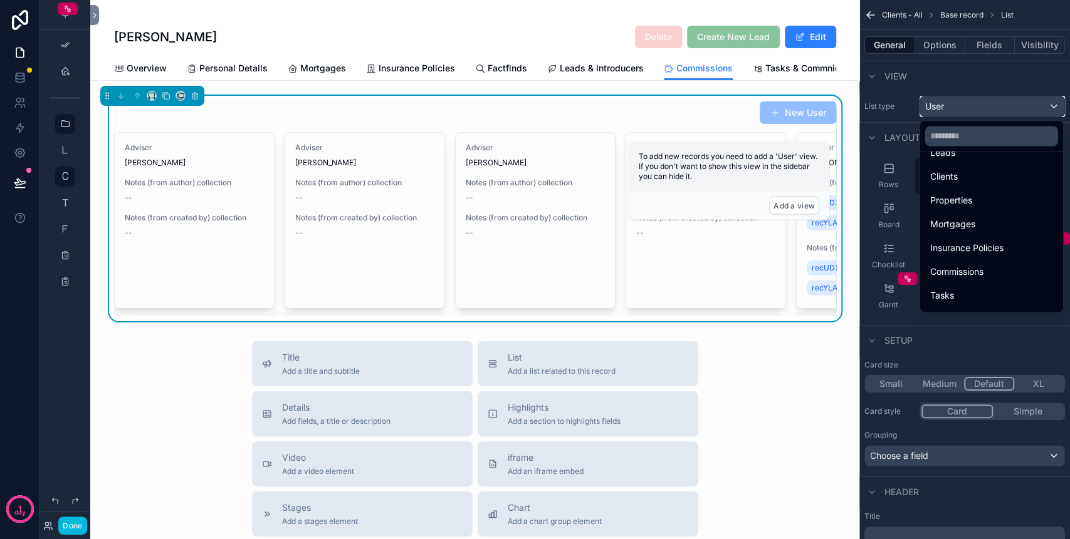
scroll to position [167, 0]
click at [983, 241] on span "Commissions" at bounding box center [956, 234] width 53 height 15
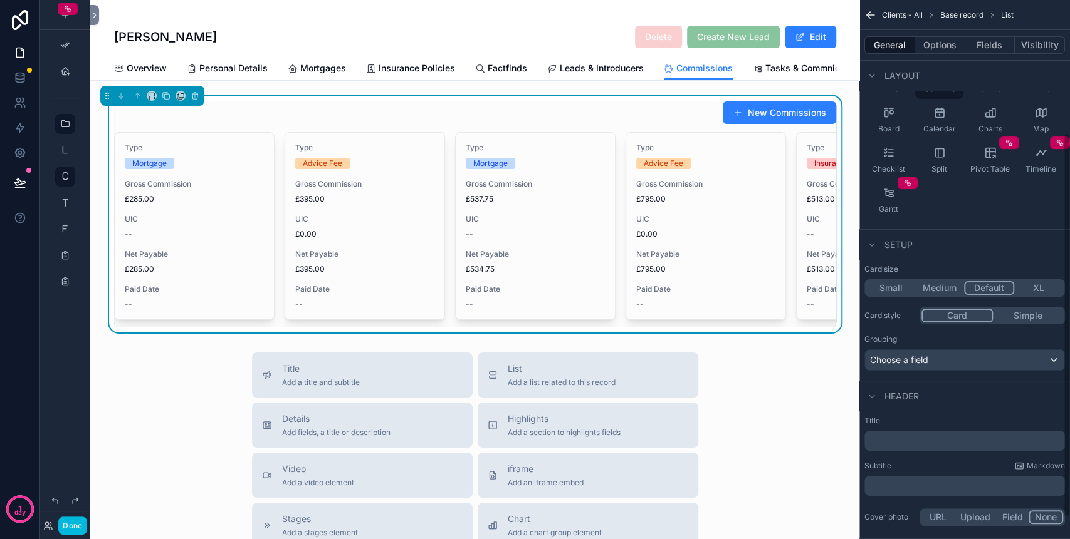
scroll to position [0, 0]
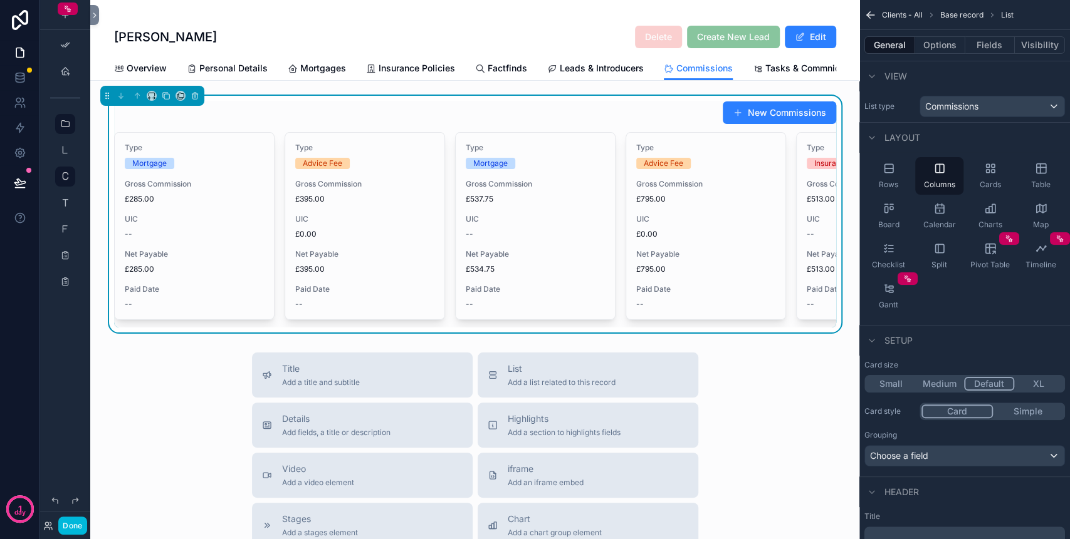
click at [942, 40] on button "Options" at bounding box center [940, 45] width 50 height 18
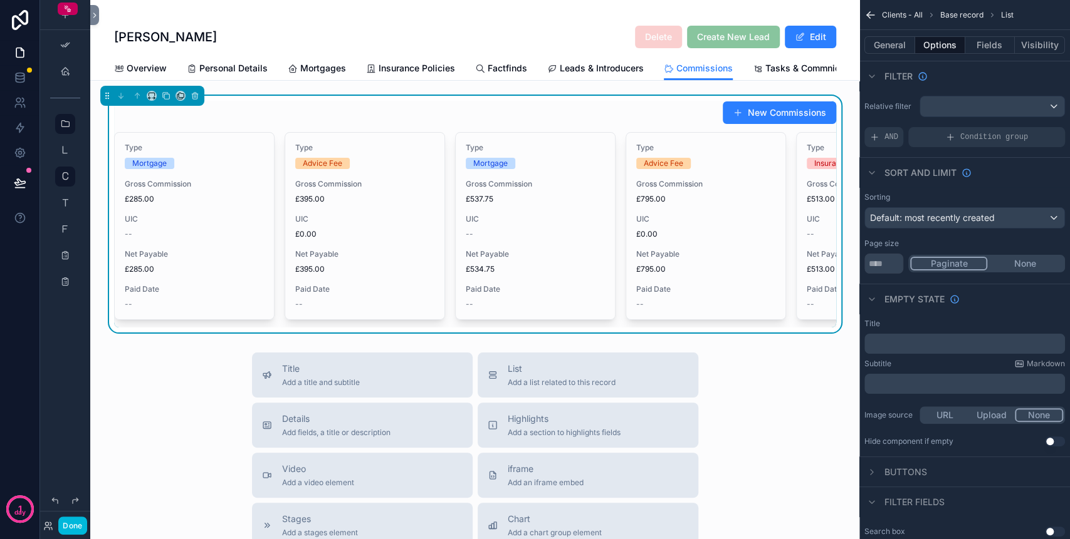
click at [882, 135] on div "AND" at bounding box center [883, 137] width 39 height 20
click at [0, 0] on icon "scrollable content" at bounding box center [0, 0] width 0 height 0
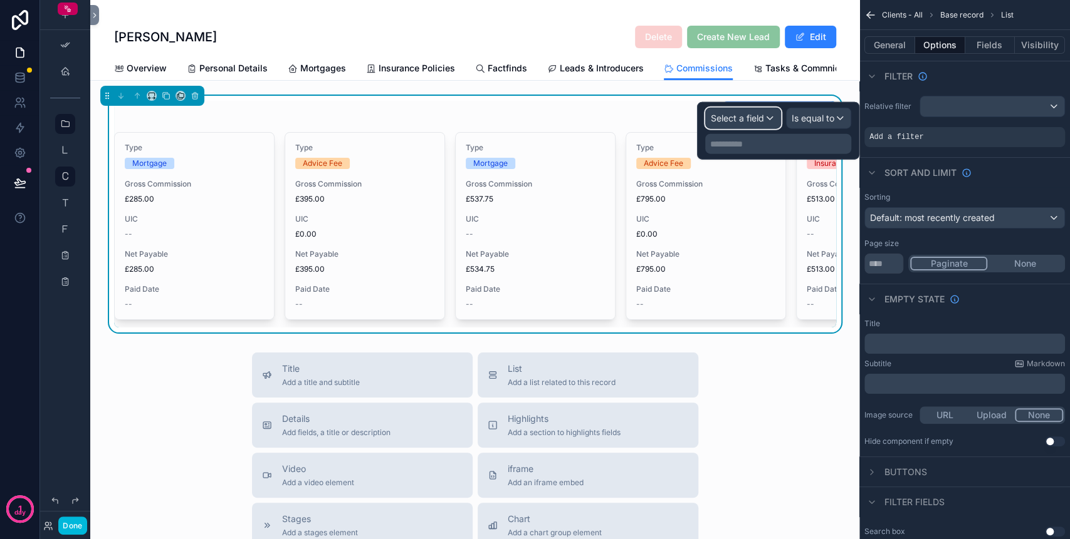
click at [761, 123] on span "Select a field" at bounding box center [737, 118] width 53 height 13
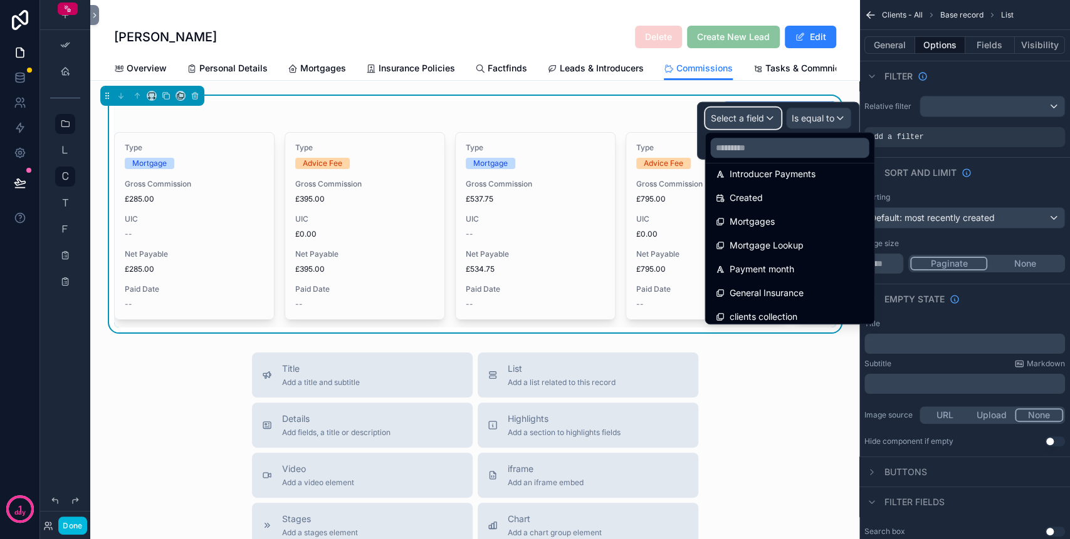
scroll to position [417, 0]
click at [807, 289] on div "clients collection" at bounding box center [789, 291] width 149 height 15
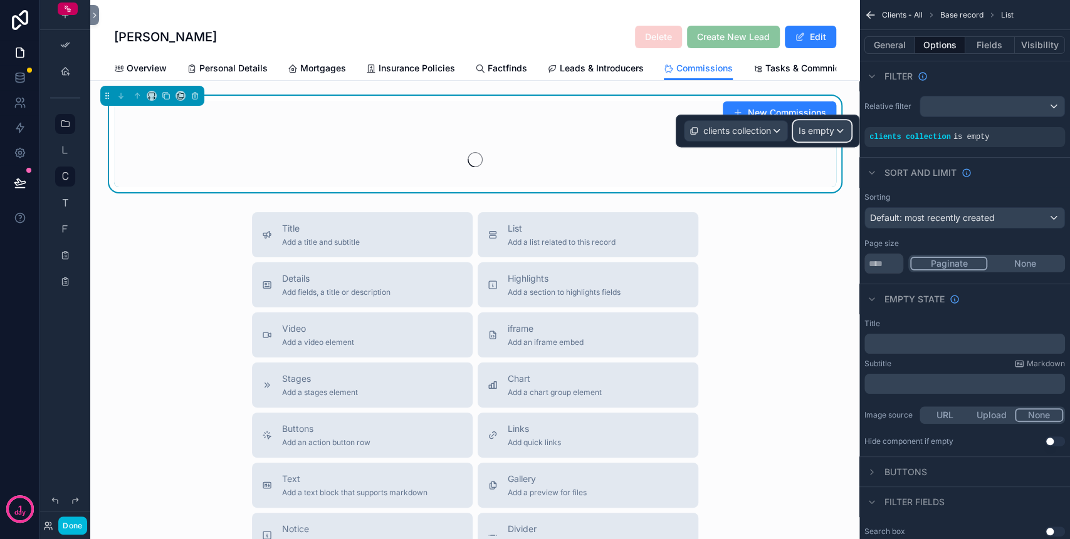
click at [809, 127] on span "Is empty" at bounding box center [816, 131] width 36 height 13
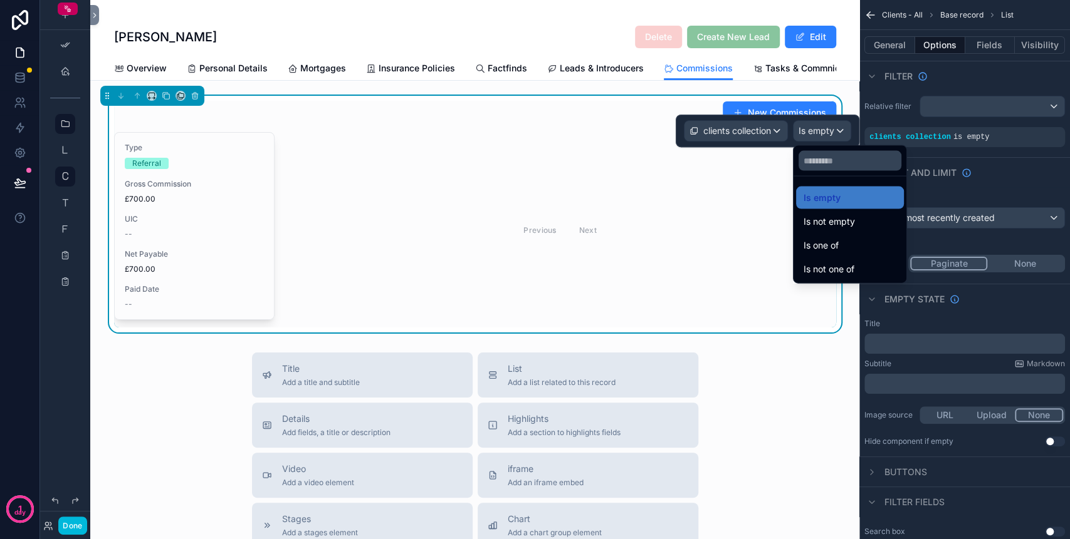
click at [836, 242] on span "Is one of" at bounding box center [820, 245] width 35 height 15
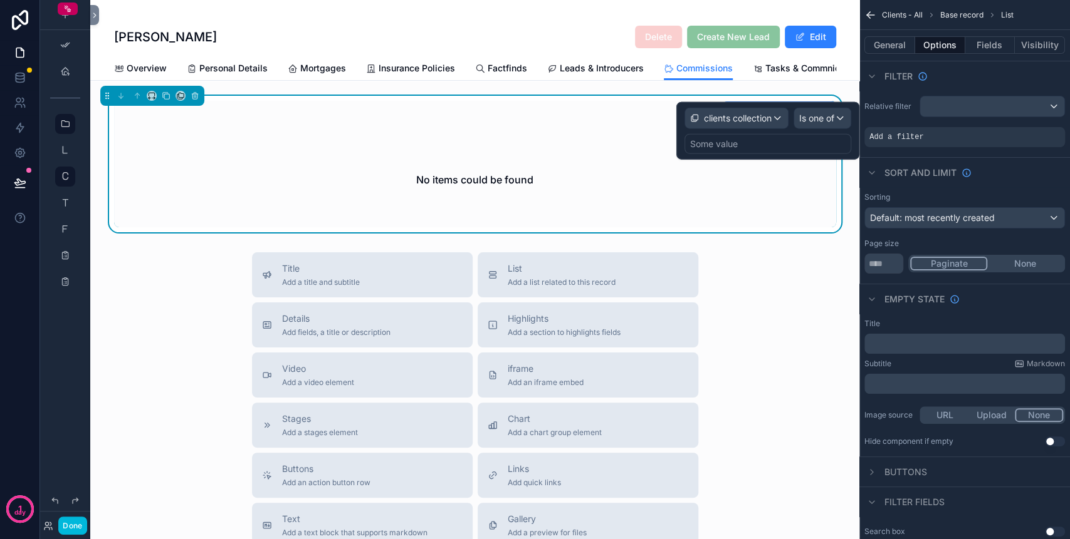
click at [767, 135] on div "Some value" at bounding box center [767, 144] width 167 height 20
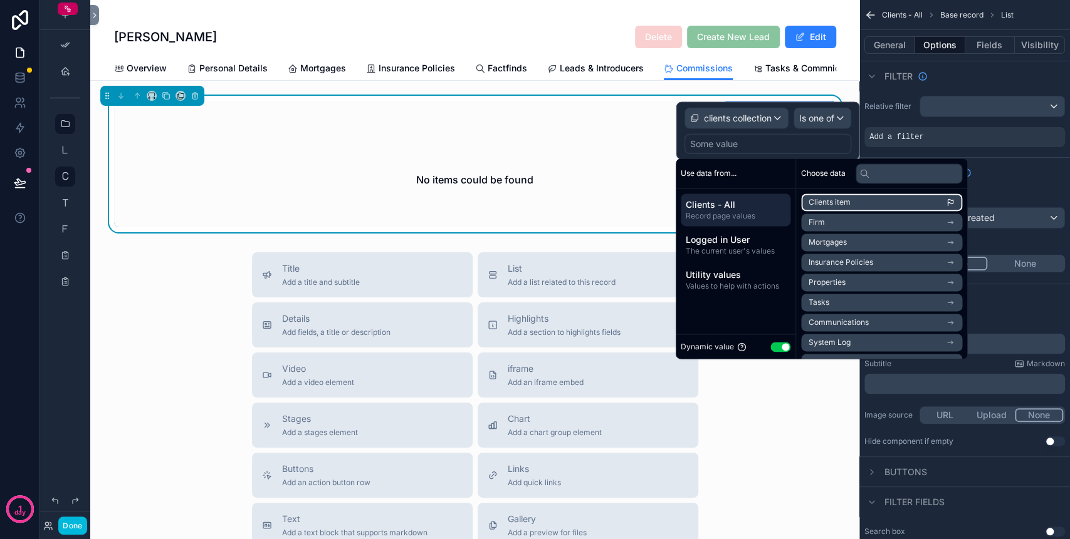
click at [825, 201] on span "Clients item" at bounding box center [829, 202] width 42 height 10
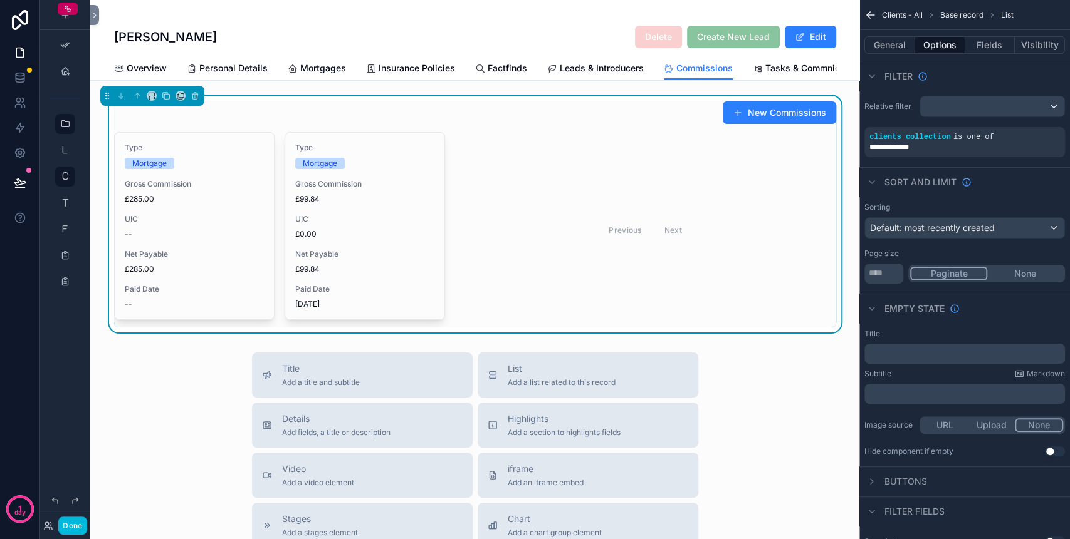
click at [620, 125] on div "New Commissions" at bounding box center [475, 113] width 722 height 24
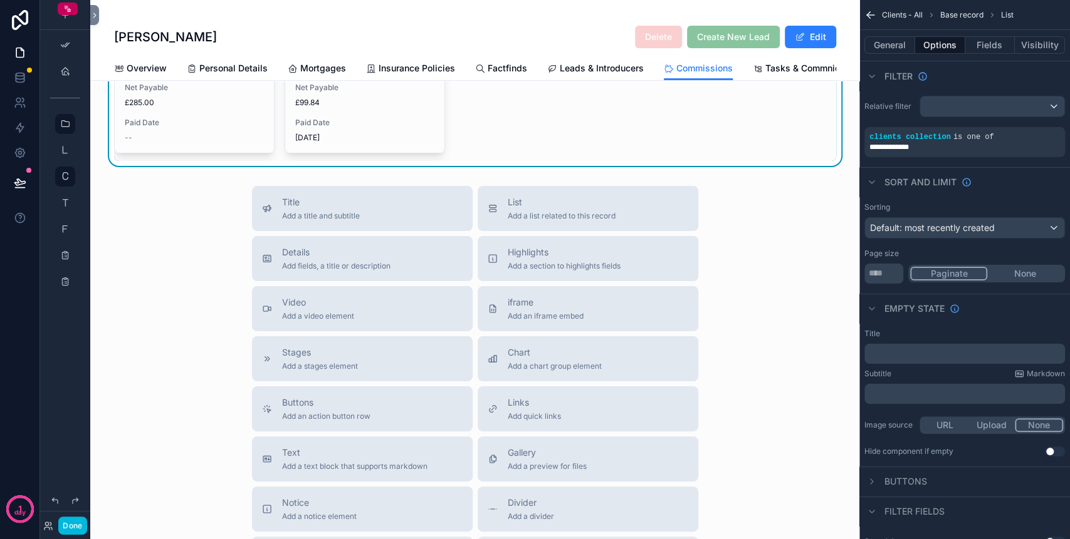
scroll to position [0, 0]
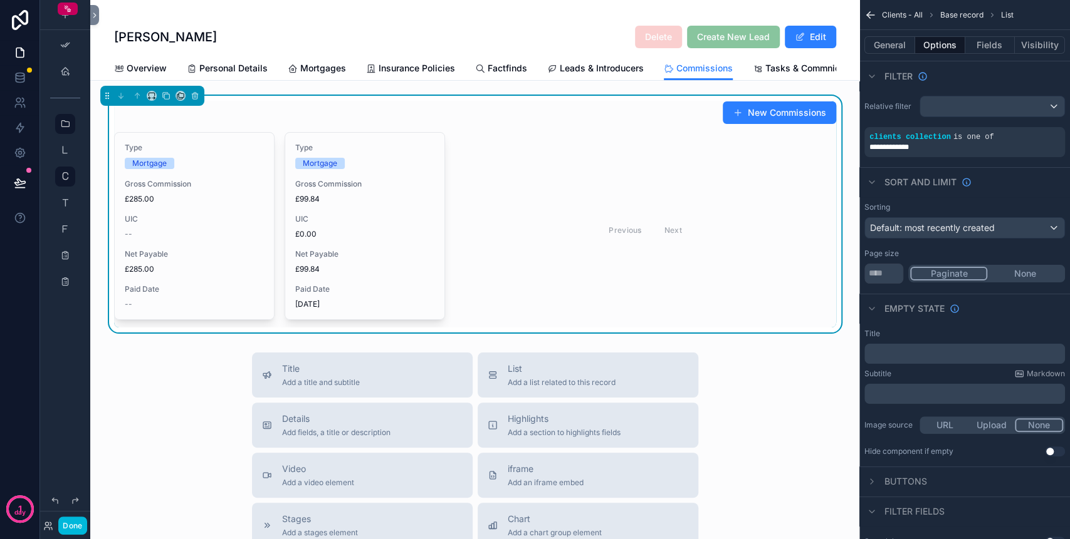
click at [206, 239] on div "--" at bounding box center [194, 234] width 139 height 10
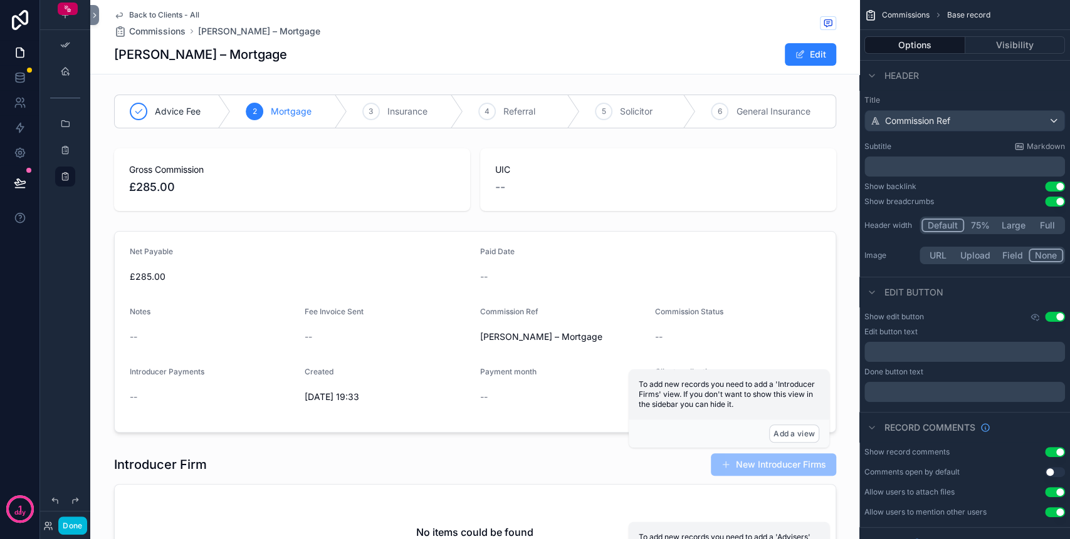
click at [471, 199] on div "scrollable content" at bounding box center [474, 179] width 769 height 73
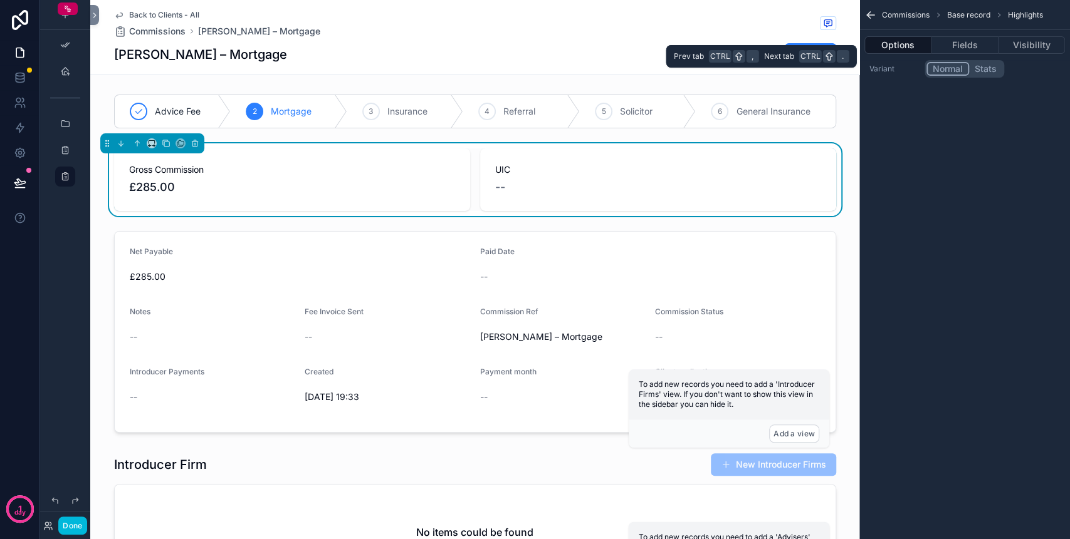
click at [977, 47] on button "Fields" at bounding box center [964, 45] width 66 height 18
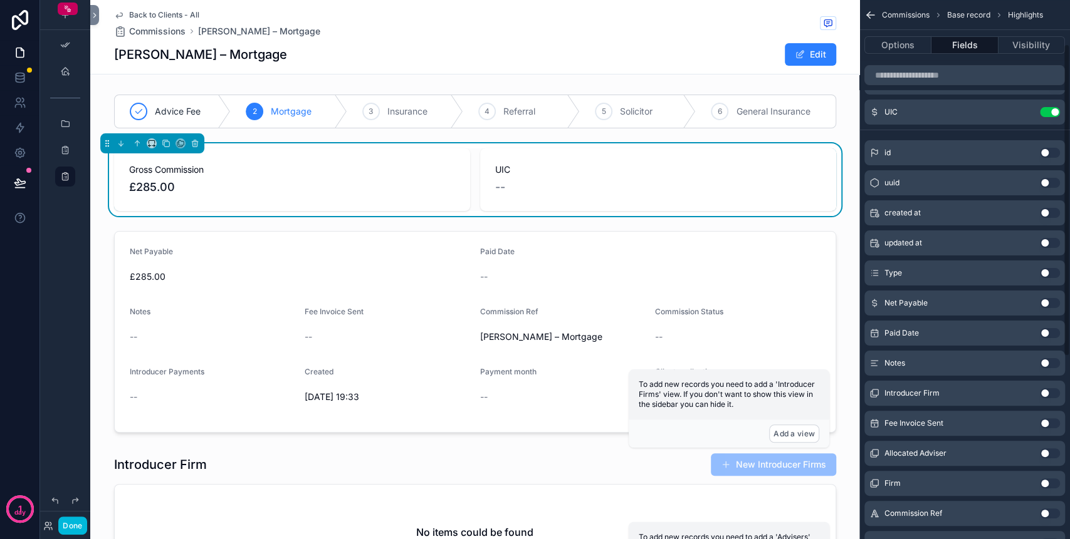
scroll to position [83, 0]
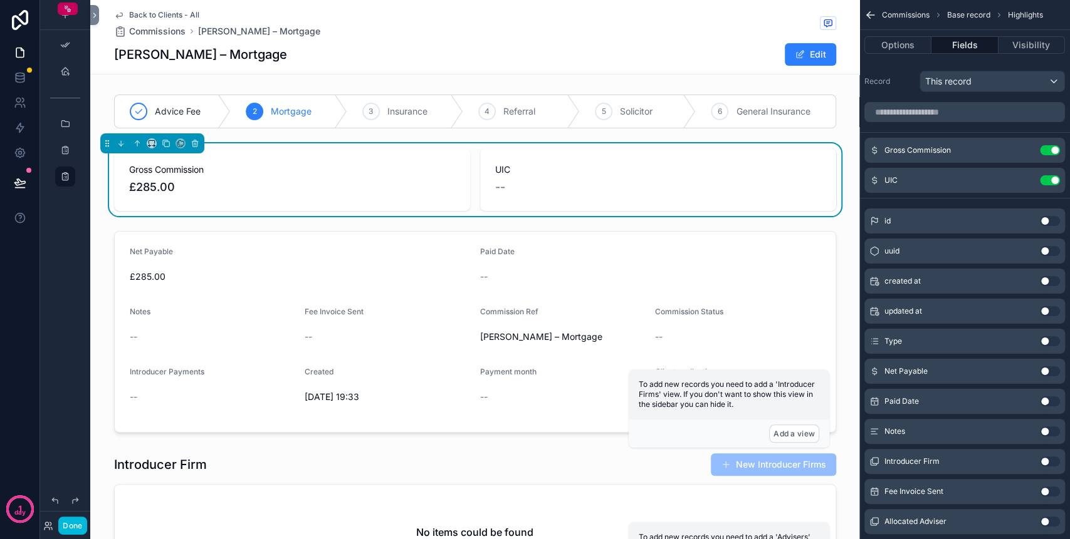
click at [1046, 372] on button "Use setting" at bounding box center [1050, 372] width 20 height 10
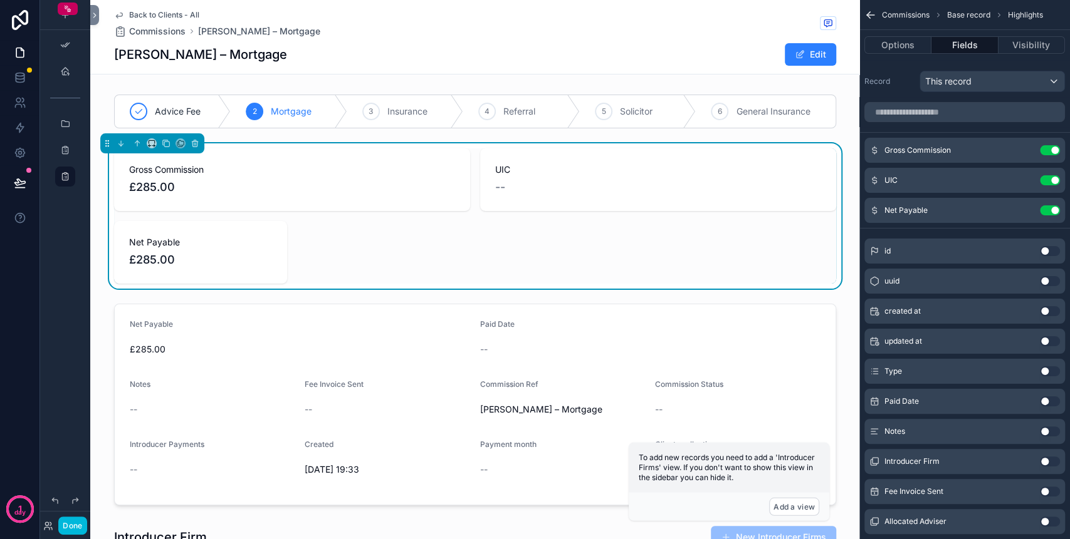
click at [0, 0] on icon "scrollable content" at bounding box center [0, 0] width 0 height 0
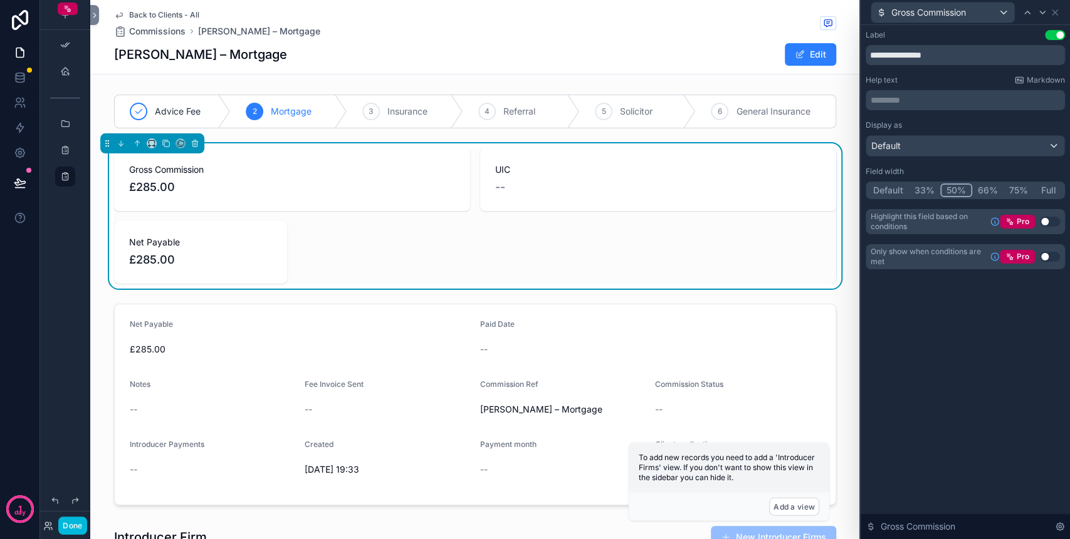
click at [927, 190] on button "33%" at bounding box center [924, 191] width 31 height 14
click at [976, 18] on div "Gross Commission" at bounding box center [942, 13] width 143 height 20
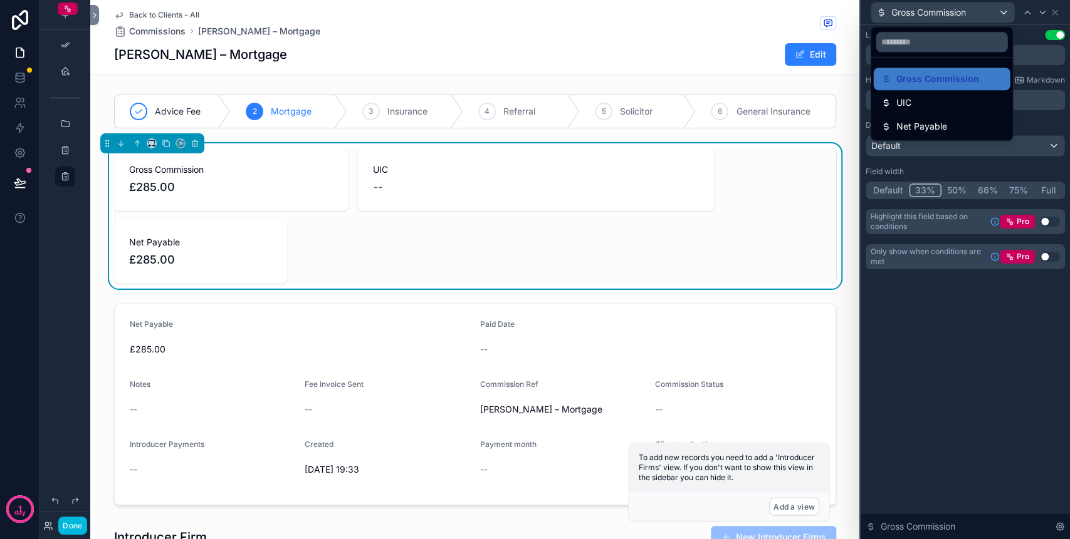
click at [951, 95] on div "UIC" at bounding box center [941, 102] width 122 height 15
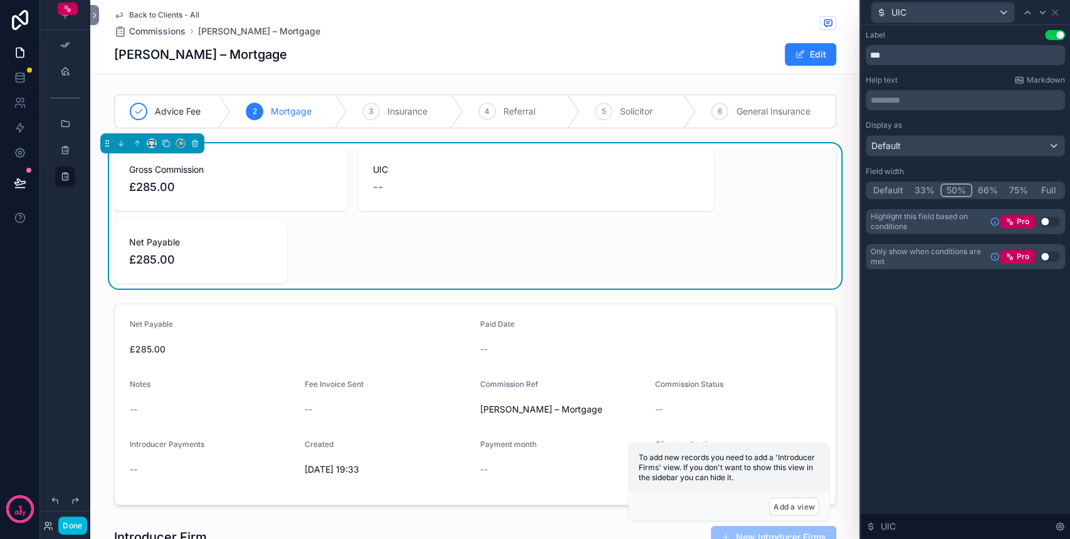
click at [932, 189] on button "33%" at bounding box center [924, 191] width 31 height 14
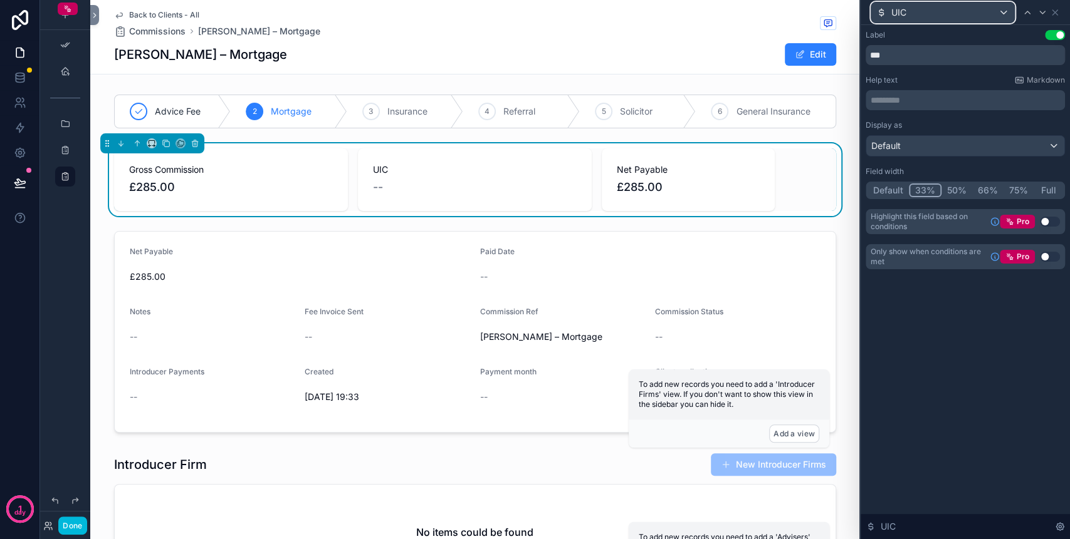
click at [995, 11] on div "UIC" at bounding box center [942, 13] width 143 height 20
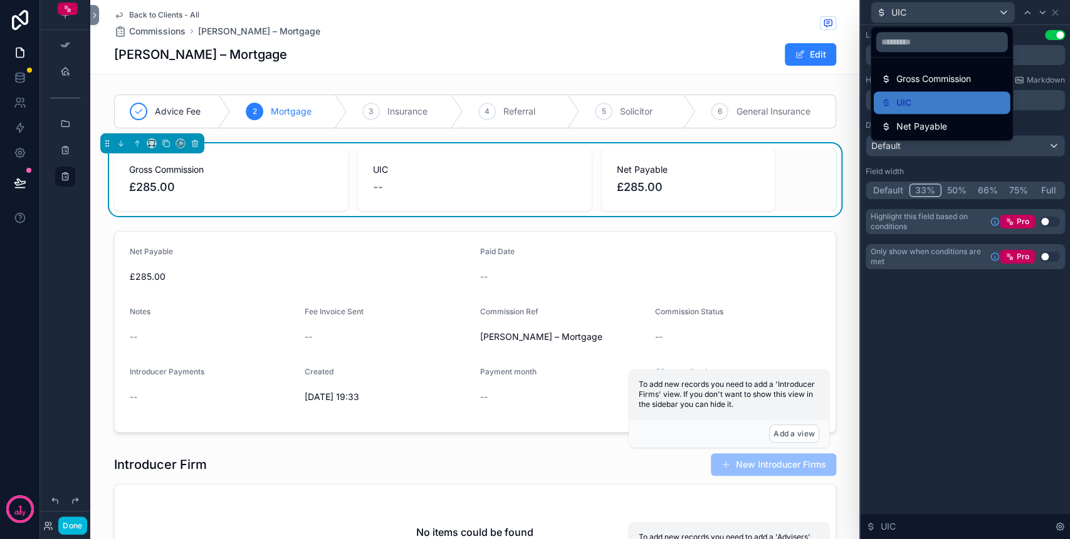
click at [962, 122] on div "Net Payable" at bounding box center [941, 126] width 122 height 15
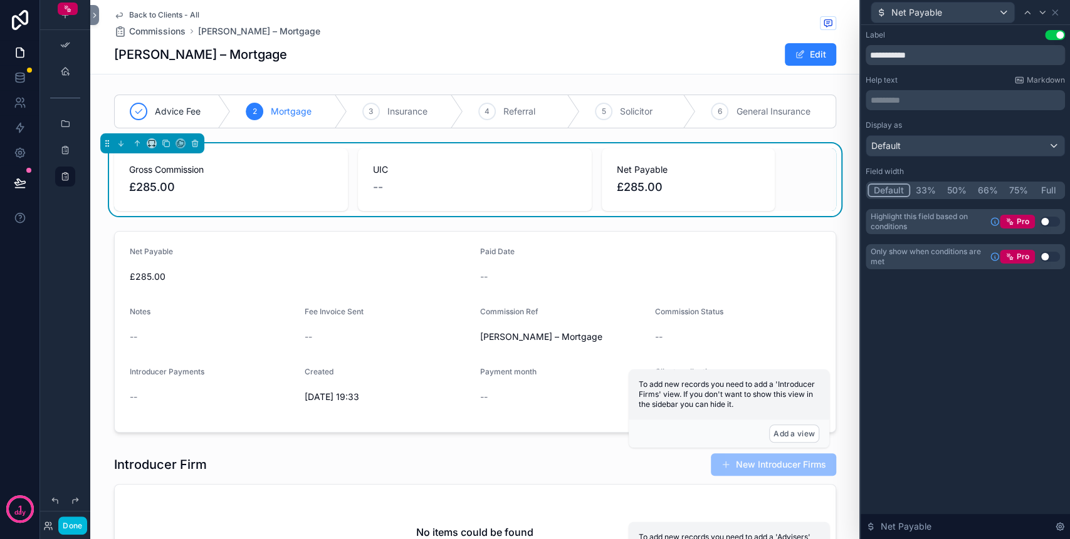
click at [929, 186] on button "33%" at bounding box center [925, 191] width 31 height 14
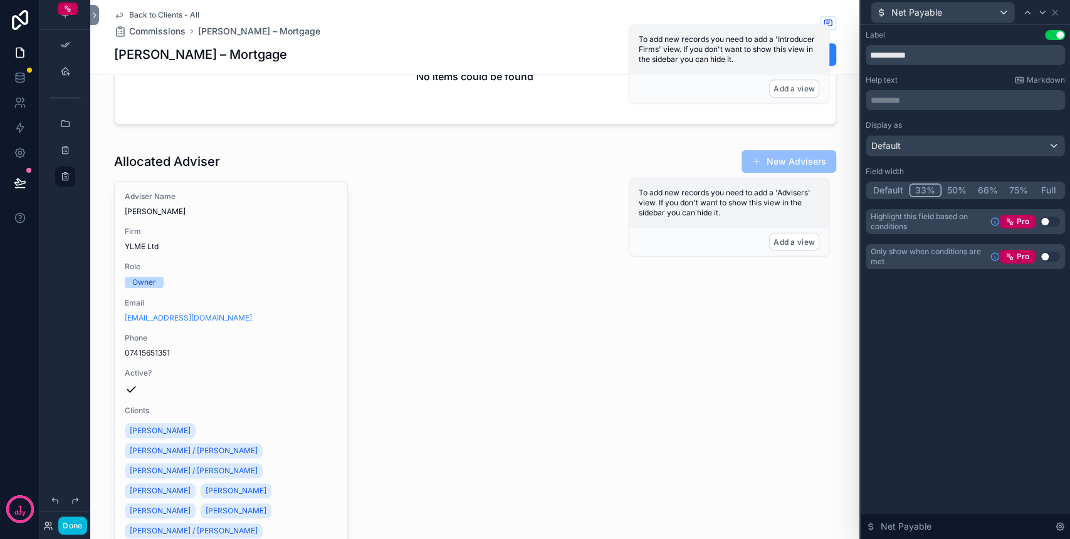
scroll to position [417, 0]
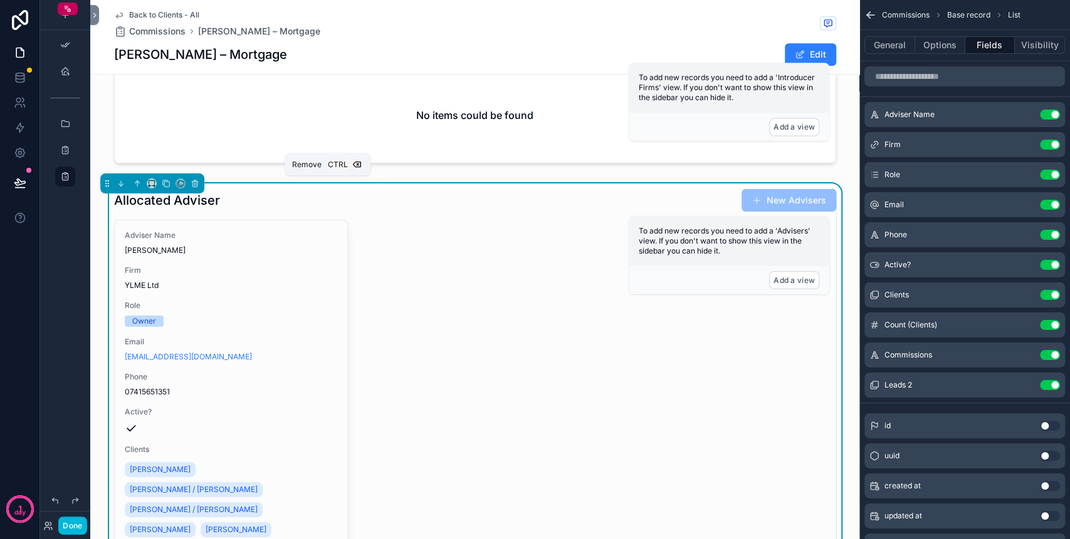
click at [198, 181] on icon "scrollable content" at bounding box center [194, 183] width 9 height 9
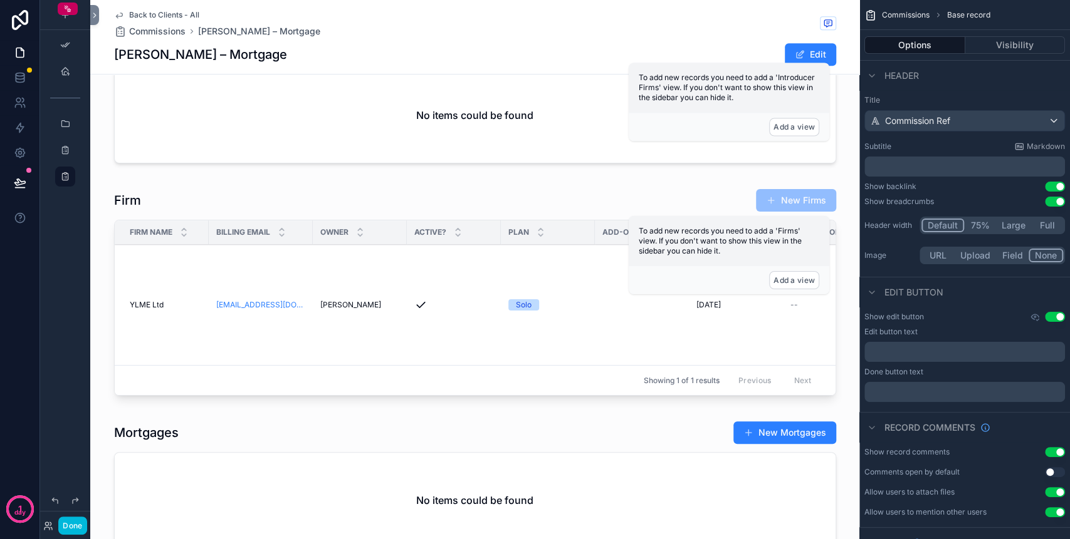
click at [279, 204] on div "scrollable content" at bounding box center [474, 295] width 769 height 222
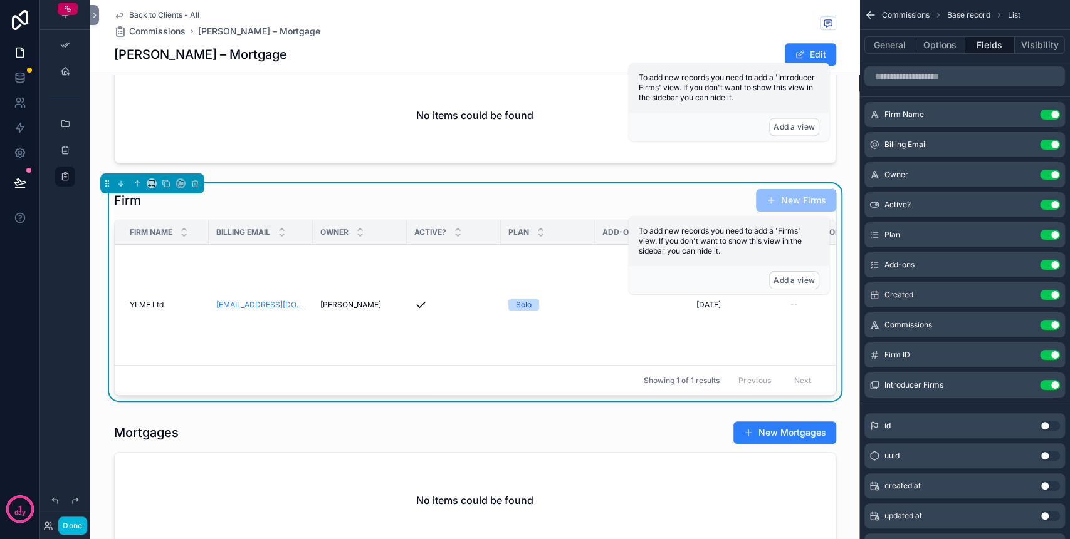
click at [202, 182] on div "scrollable content" at bounding box center [152, 184] width 104 height 20
click at [196, 184] on icon "scrollable content" at bounding box center [194, 184] width 5 height 5
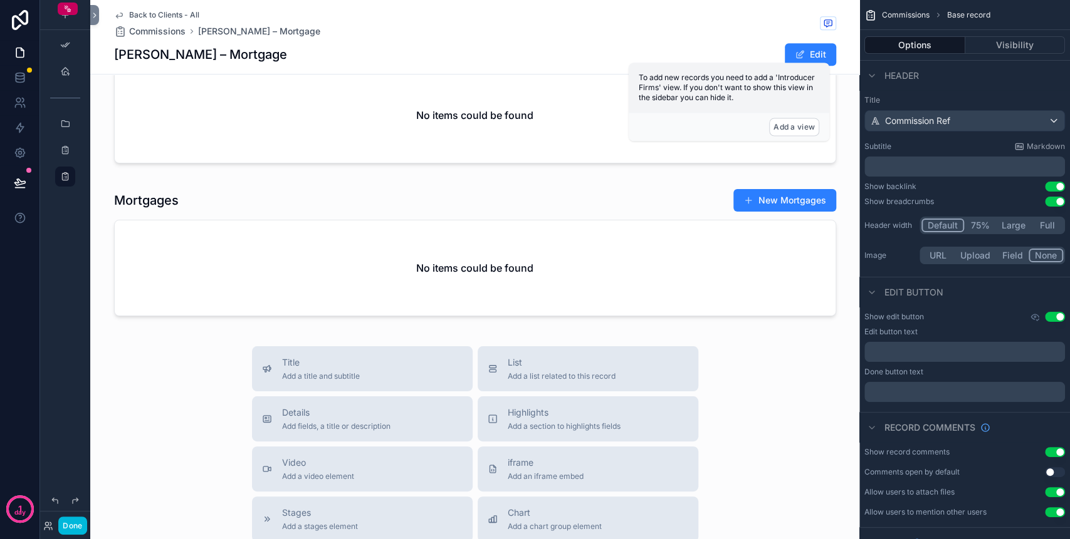
click at [264, 202] on div "scrollable content" at bounding box center [474, 255] width 769 height 143
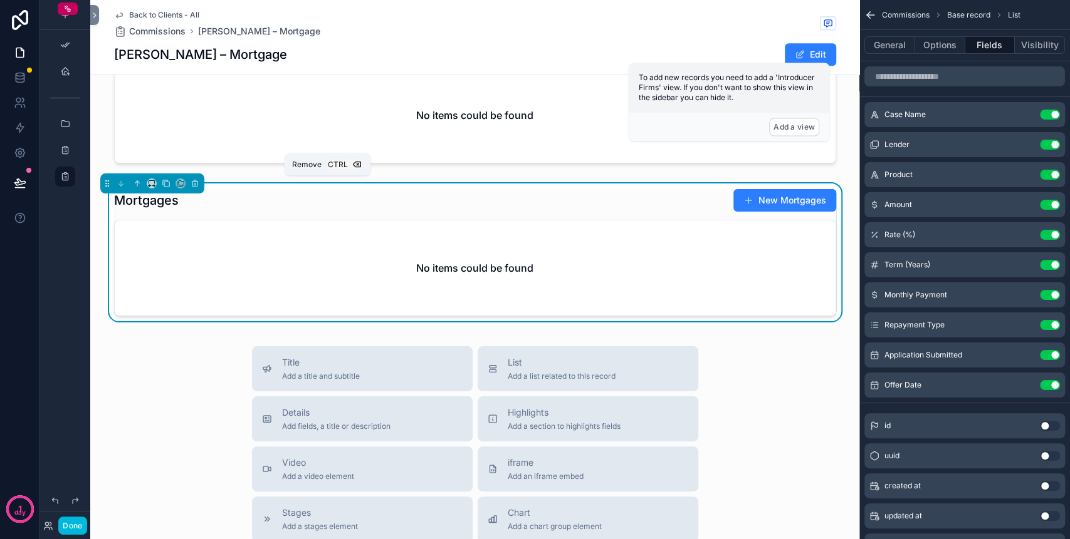
click at [199, 180] on button "scrollable content" at bounding box center [195, 184] width 14 height 14
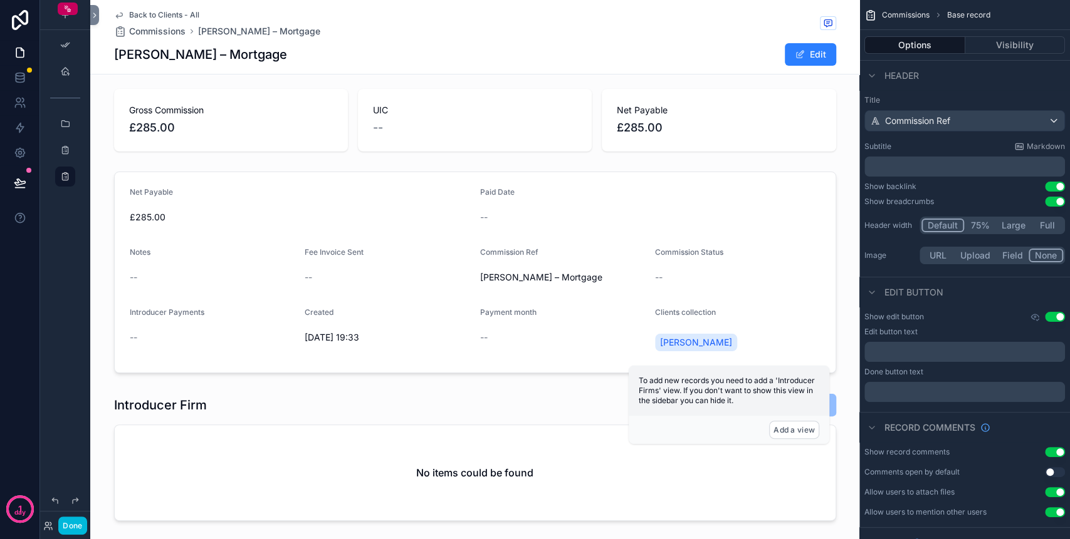
scroll to position [0, 0]
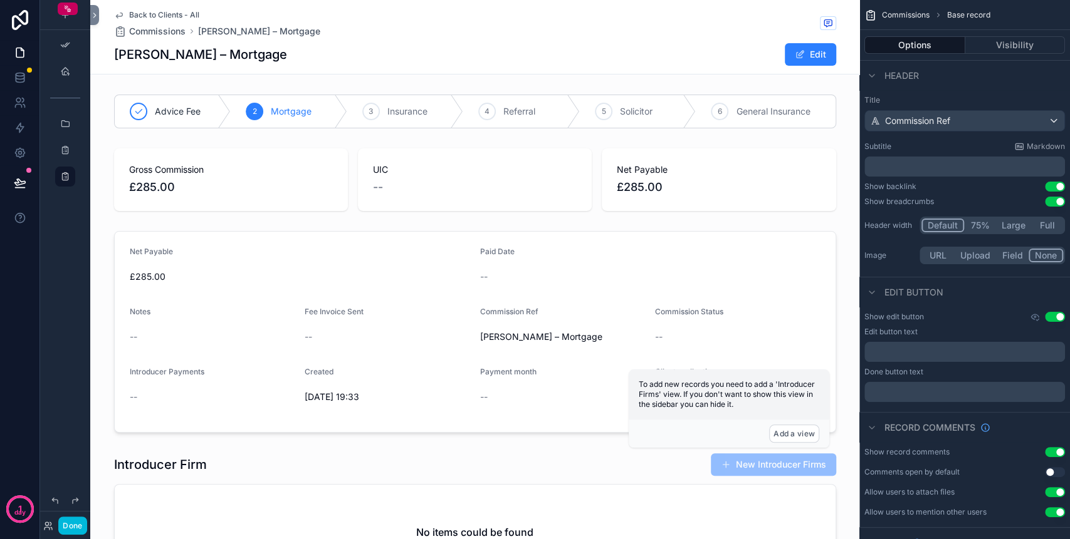
click at [701, 175] on div "scrollable content" at bounding box center [474, 179] width 769 height 73
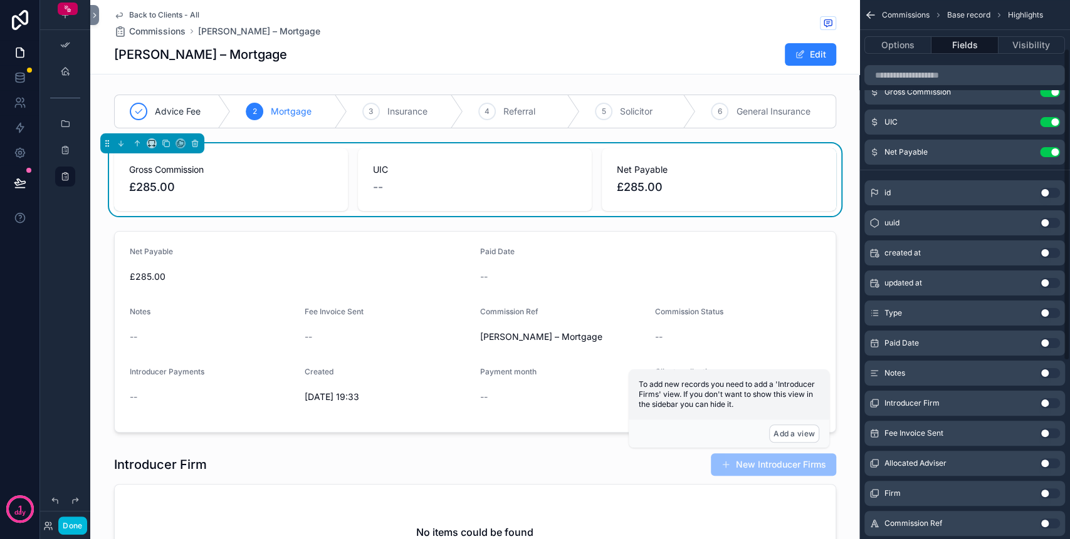
scroll to position [83, 0]
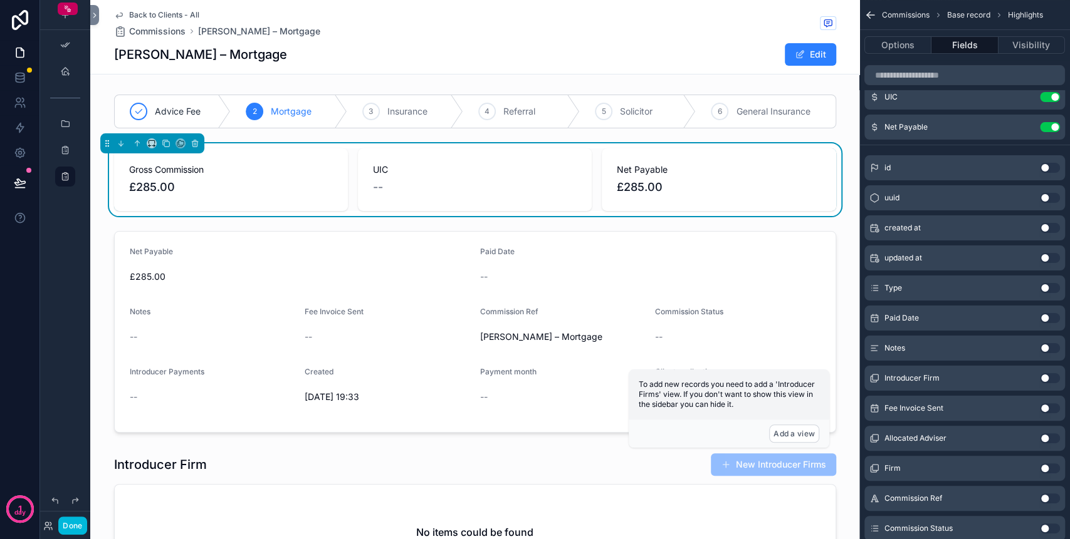
click at [1048, 316] on button "Use setting" at bounding box center [1050, 318] width 20 height 10
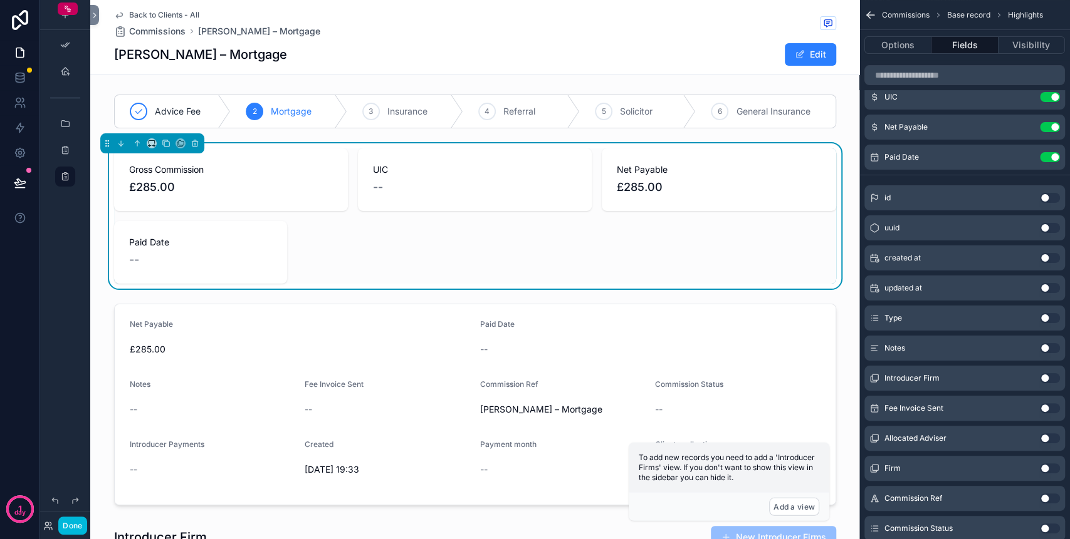
click at [912, 39] on button "Options" at bounding box center [897, 45] width 67 height 18
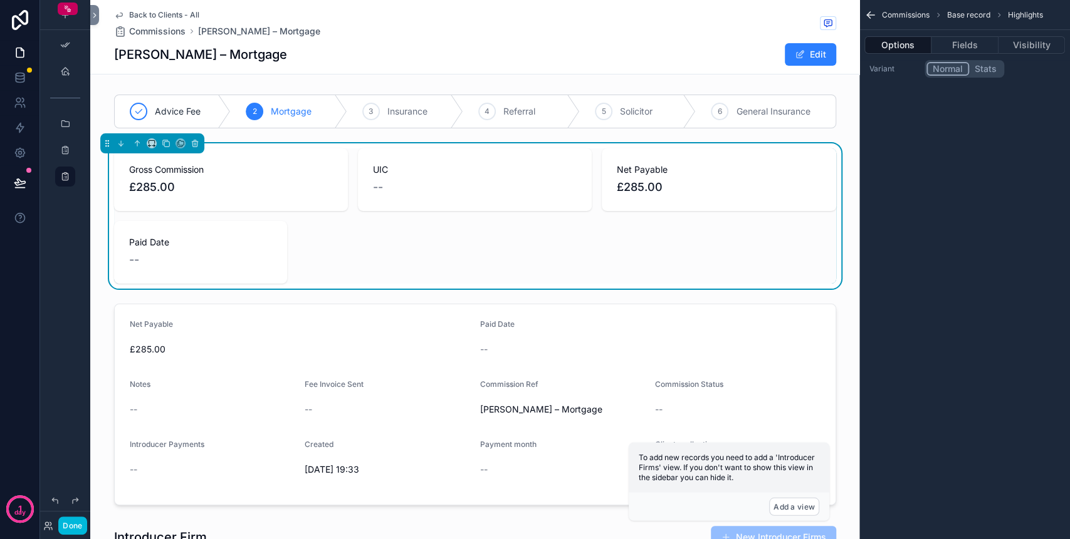
scroll to position [0, 0]
click at [959, 46] on button "Fields" at bounding box center [964, 45] width 66 height 18
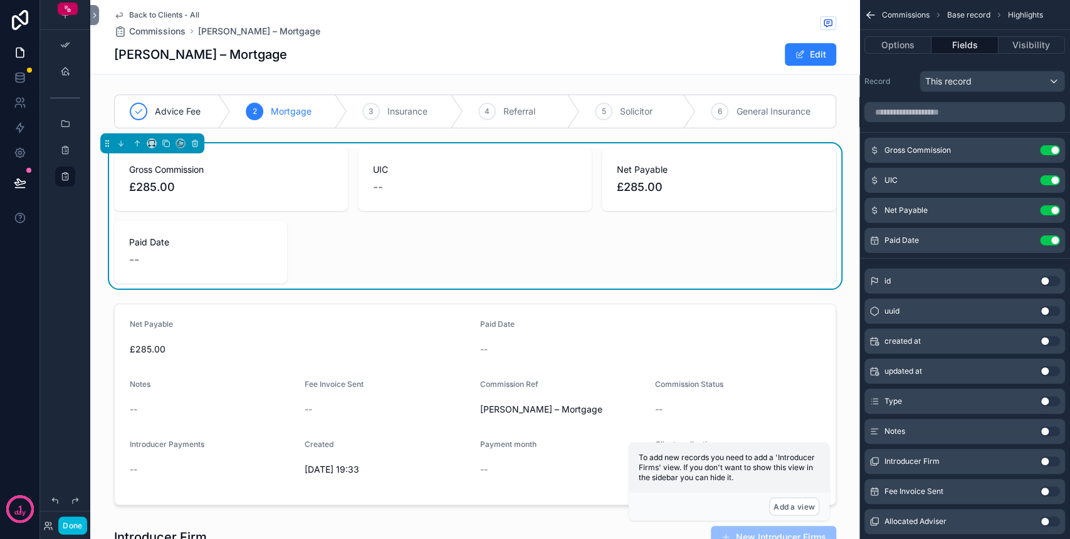
click at [0, 0] on icon "scrollable content" at bounding box center [0, 0] width 0 height 0
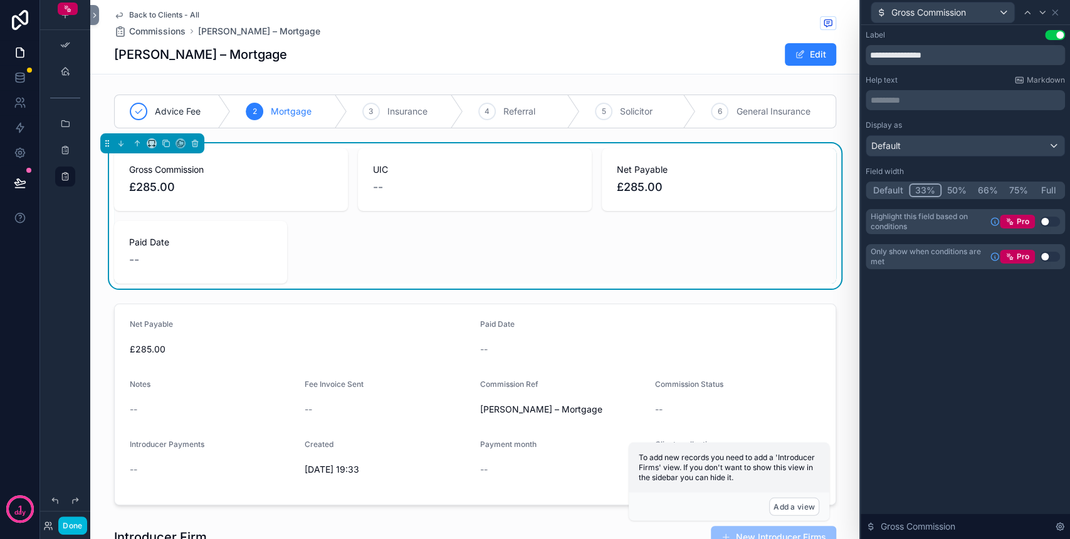
click at [892, 184] on button "Default" at bounding box center [887, 191] width 41 height 14
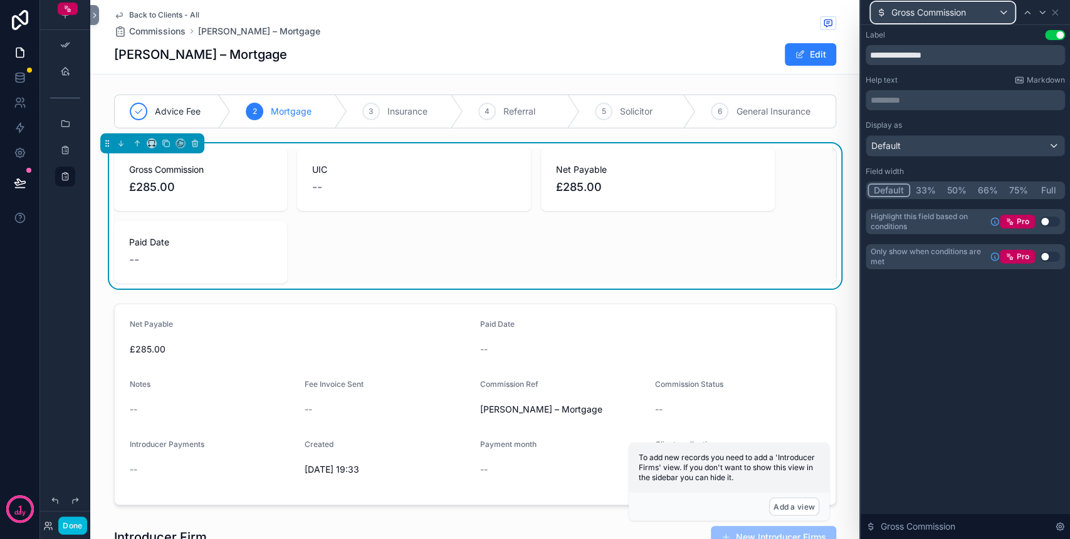
click at [977, 19] on div "Gross Commission" at bounding box center [942, 13] width 143 height 20
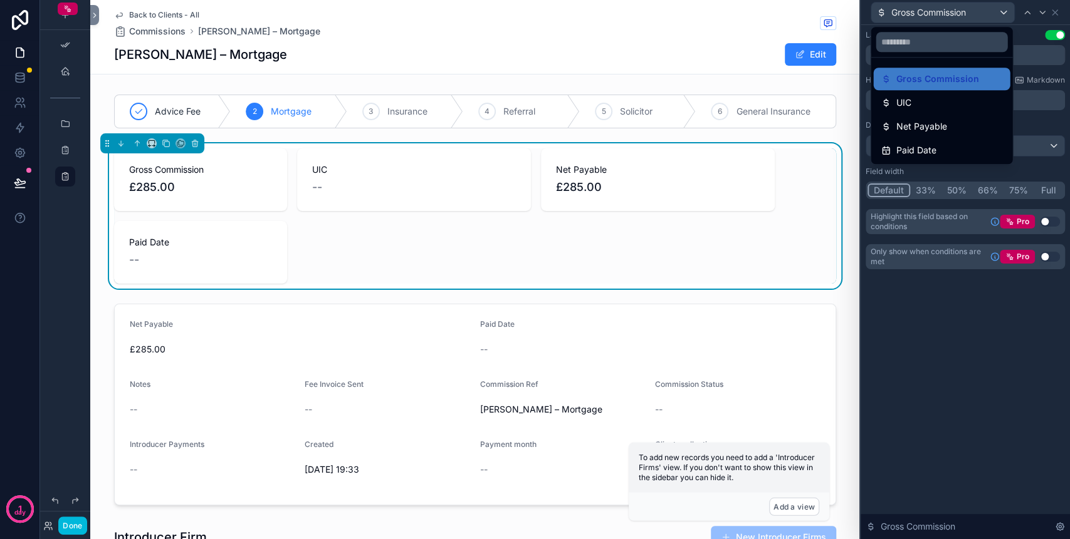
click at [941, 100] on div "UIC" at bounding box center [941, 102] width 122 height 15
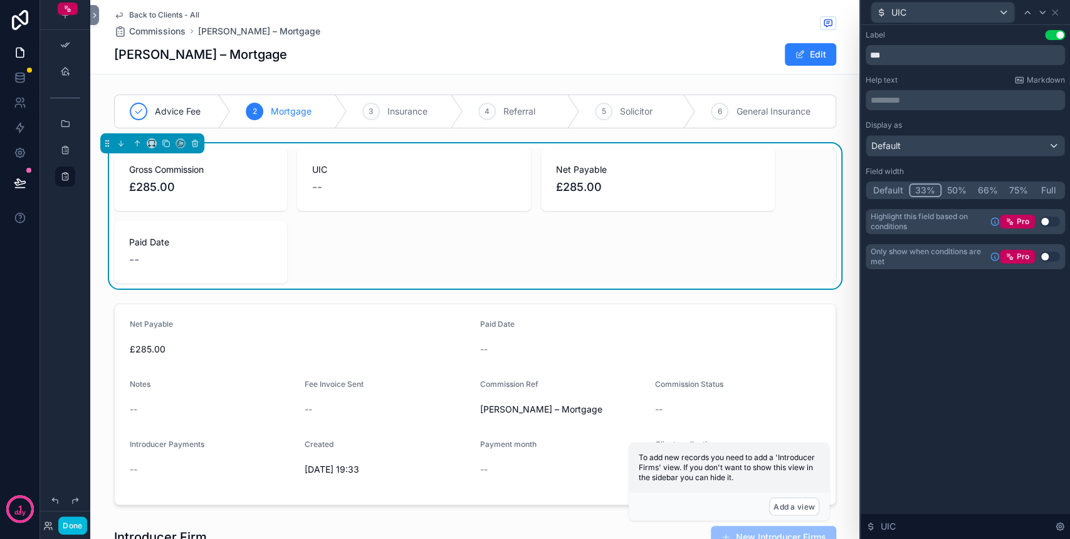
click at [904, 184] on button "Default" at bounding box center [887, 191] width 41 height 14
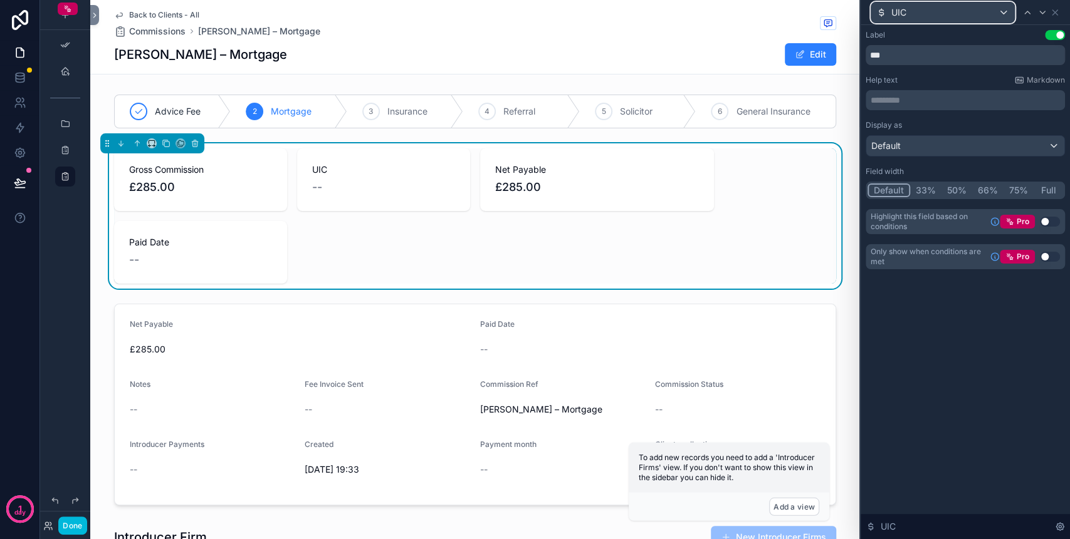
click at [963, 8] on div "UIC" at bounding box center [942, 13] width 143 height 20
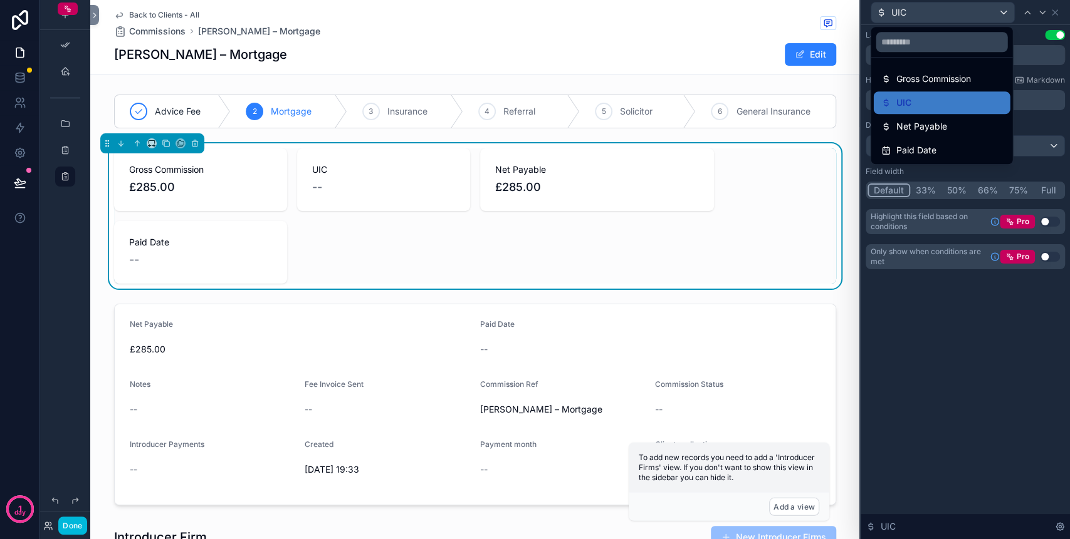
click at [934, 123] on span "Net Payable" at bounding box center [920, 126] width 51 height 15
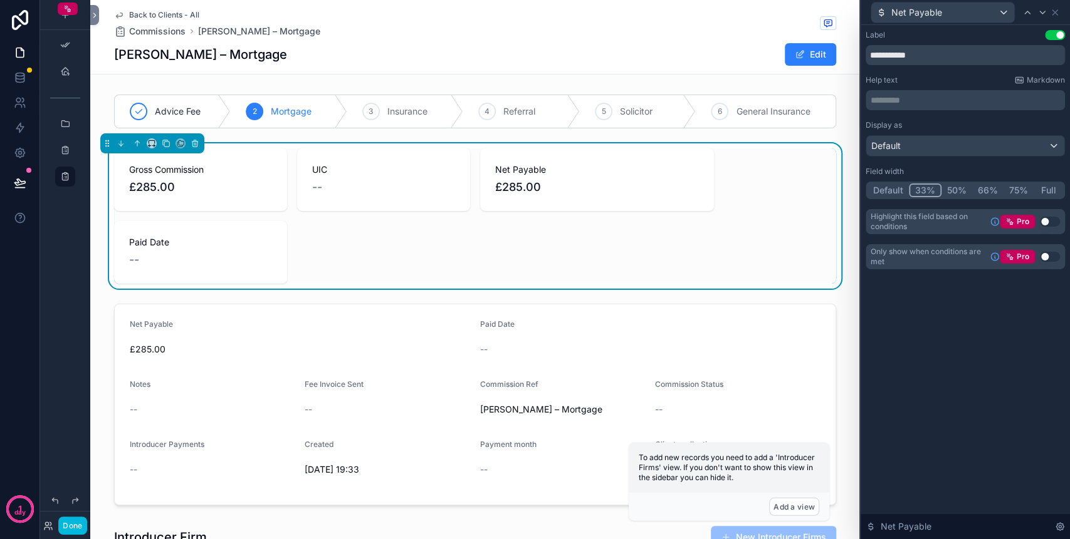
click at [892, 186] on button "Default" at bounding box center [887, 191] width 41 height 14
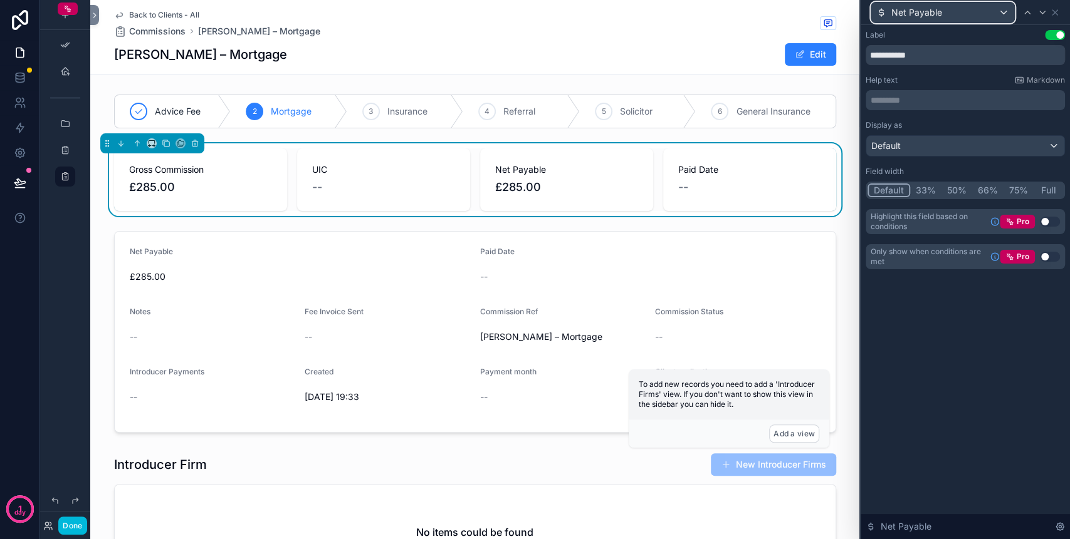
click at [952, 12] on div "Net Payable" at bounding box center [942, 13] width 143 height 20
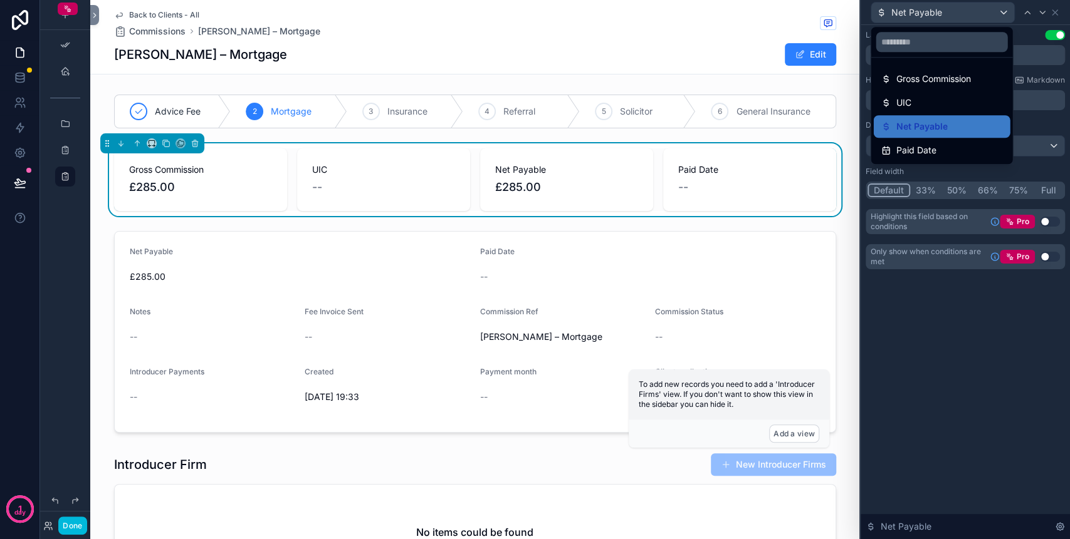
click at [919, 143] on span "Paid Date" at bounding box center [915, 150] width 40 height 15
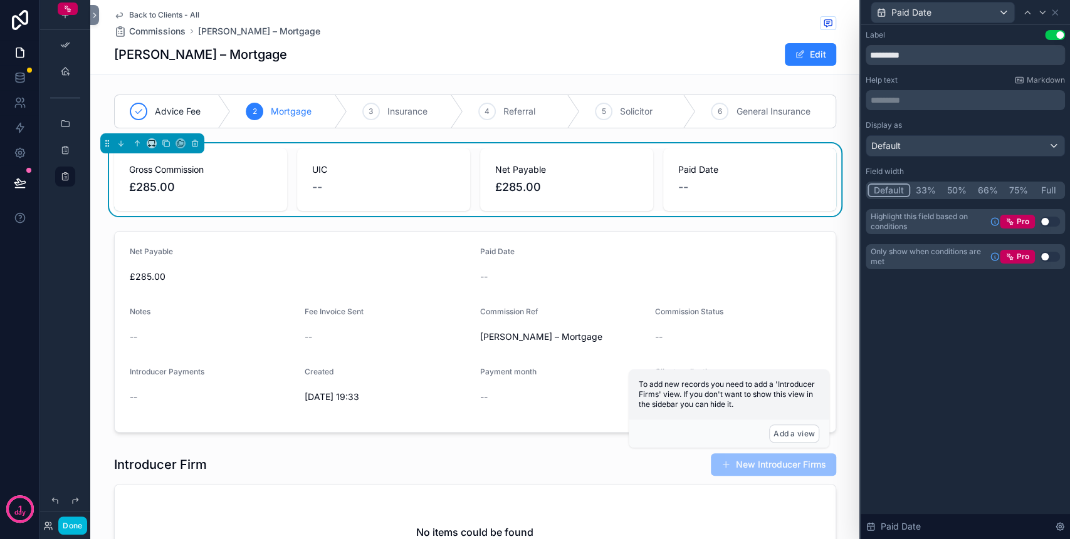
click at [898, 190] on button "Default" at bounding box center [888, 191] width 43 height 14
click at [786, 221] on div "Advice Fee 2 Mortgage 3 Insurance 4 Referral 5 Solicitor 6 General Insurance Gr…" at bounding box center [474, 340] width 769 height 501
click at [193, 142] on icon "scrollable content" at bounding box center [194, 143] width 9 height 9
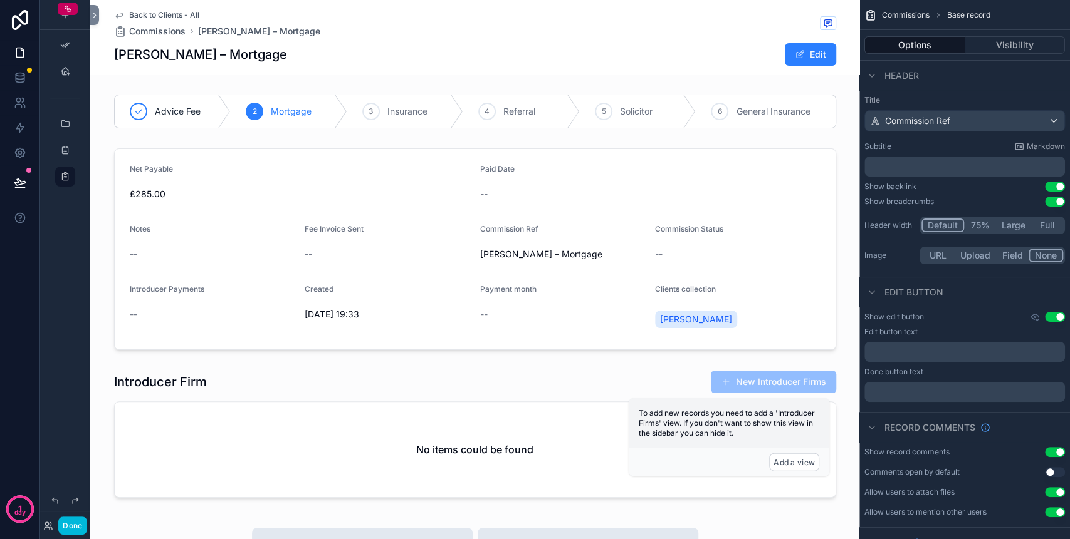
click at [528, 376] on div "scrollable content" at bounding box center [474, 436] width 769 height 143
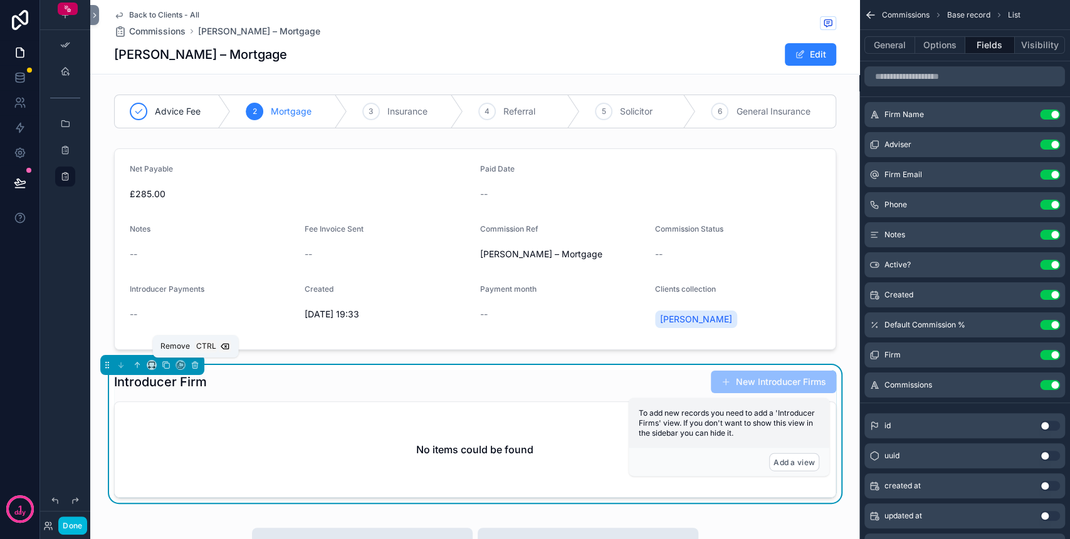
click at [195, 363] on icon "scrollable content" at bounding box center [195, 363] width 6 height 0
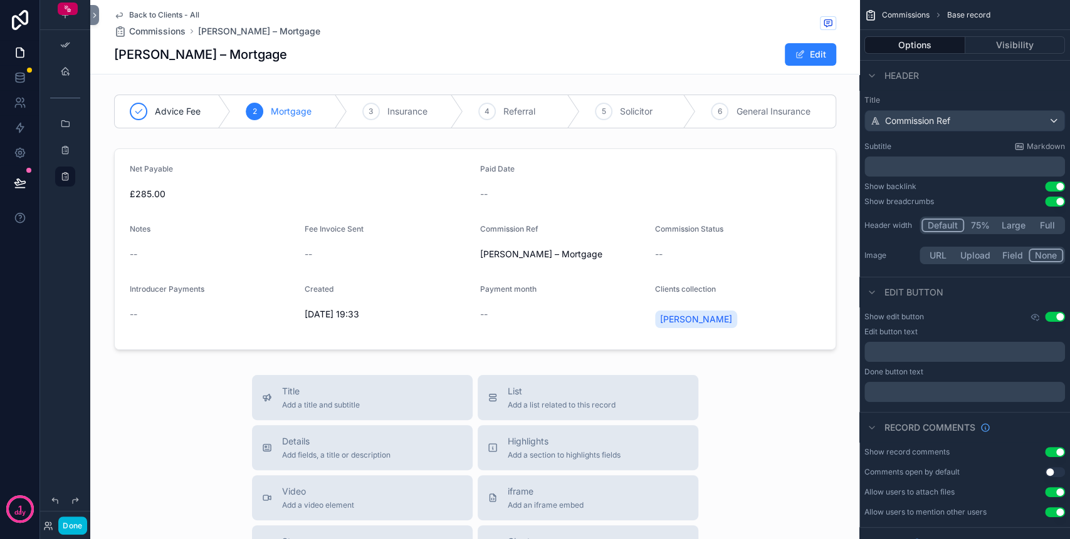
click at [440, 98] on div "scrollable content" at bounding box center [474, 112] width 769 height 44
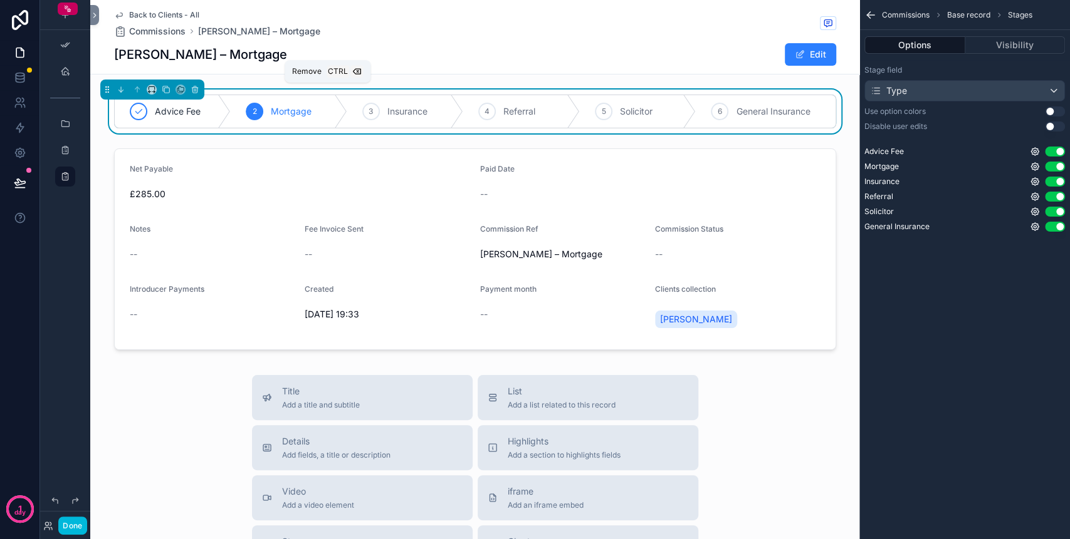
click at [197, 95] on button "scrollable content" at bounding box center [195, 90] width 14 height 14
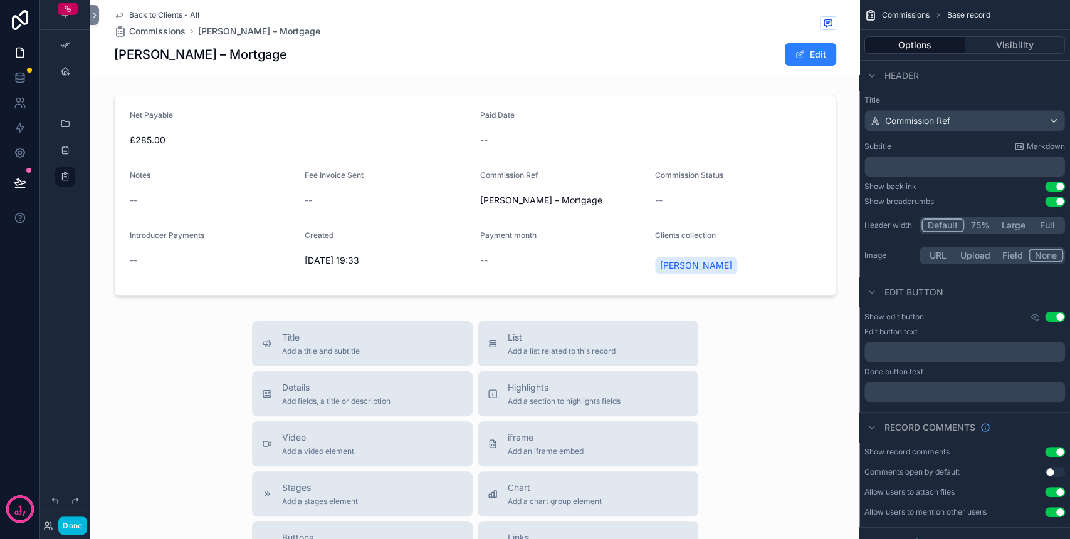
click at [772, 199] on div "scrollable content" at bounding box center [474, 196] width 769 height 212
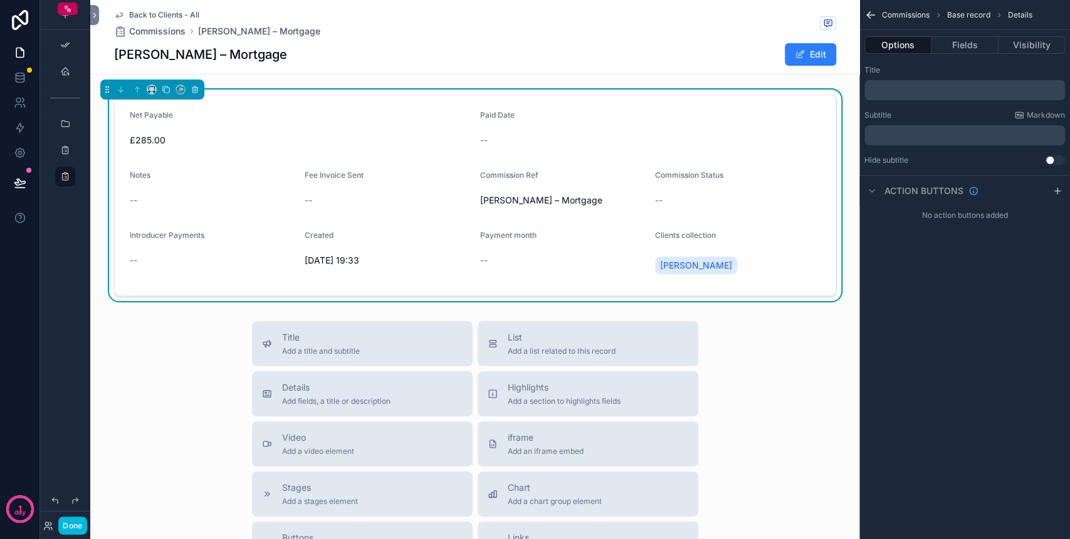
click at [888, 89] on p "﻿" at bounding box center [965, 90] width 193 height 10
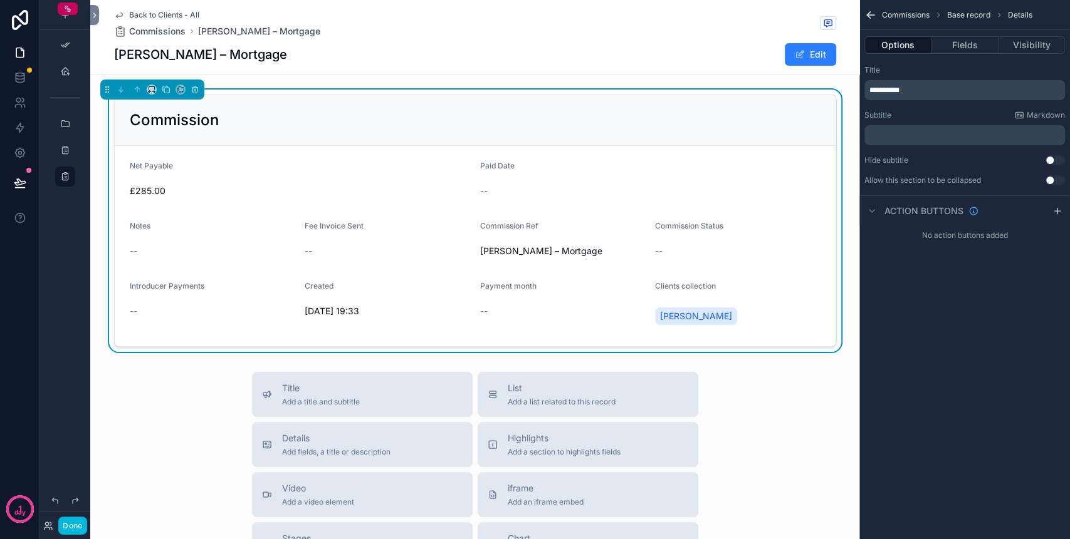
click at [980, 355] on div "**********" at bounding box center [964, 269] width 211 height 539
click at [946, 46] on button "Fields" at bounding box center [964, 45] width 66 height 18
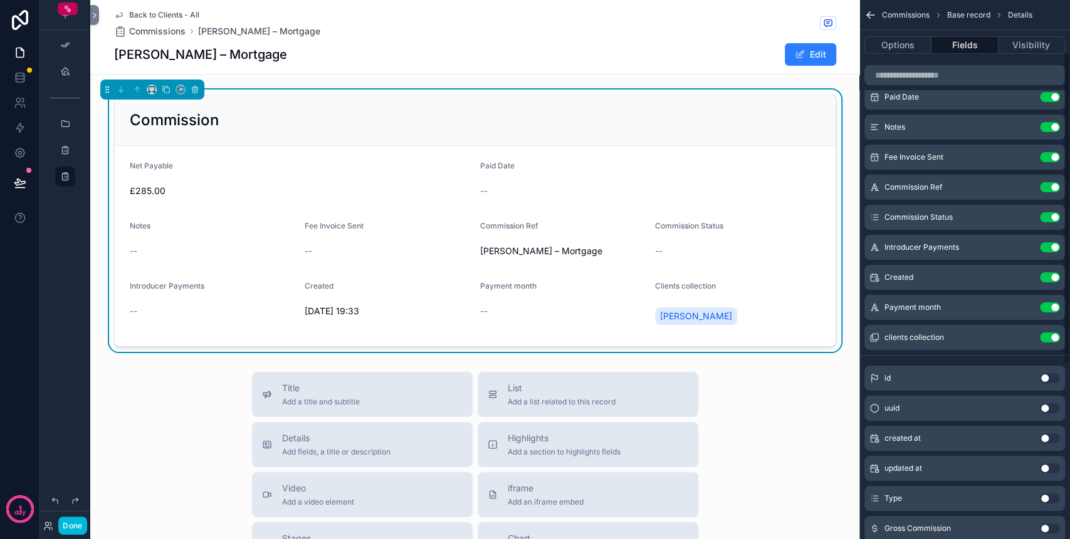
scroll to position [167, 0]
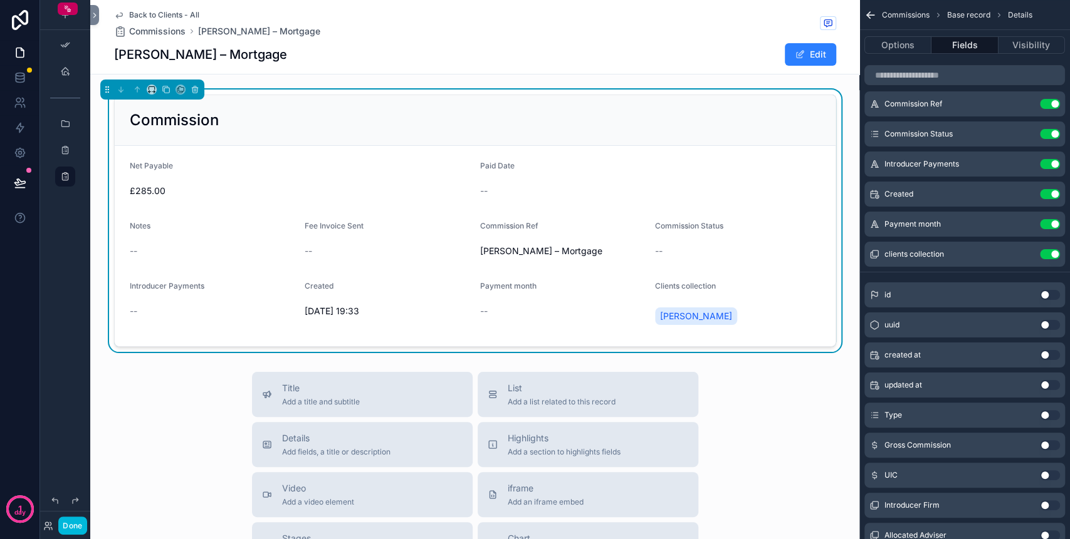
click at [1043, 417] on button "Use setting" at bounding box center [1050, 415] width 20 height 10
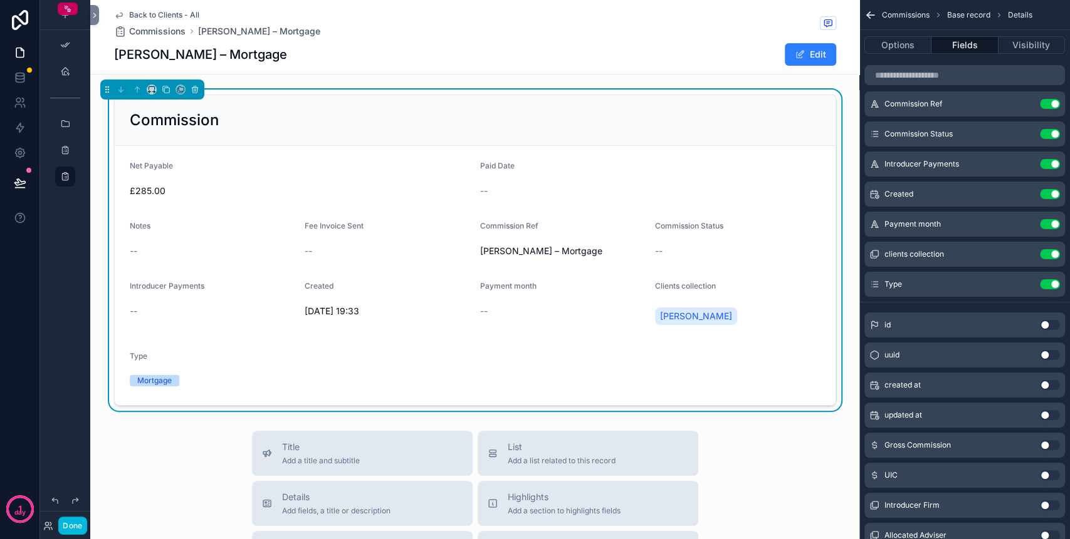
click at [1051, 446] on button "Use setting" at bounding box center [1050, 445] width 20 height 10
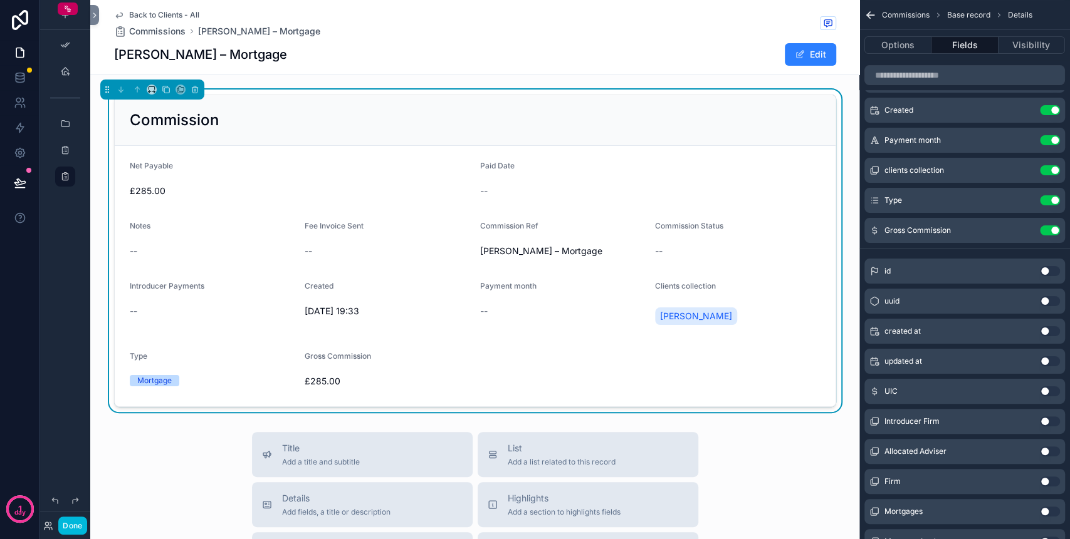
click at [1043, 384] on div "UIC Use setting" at bounding box center [964, 391] width 201 height 25
click at [1047, 388] on button "Use setting" at bounding box center [1050, 392] width 20 height 10
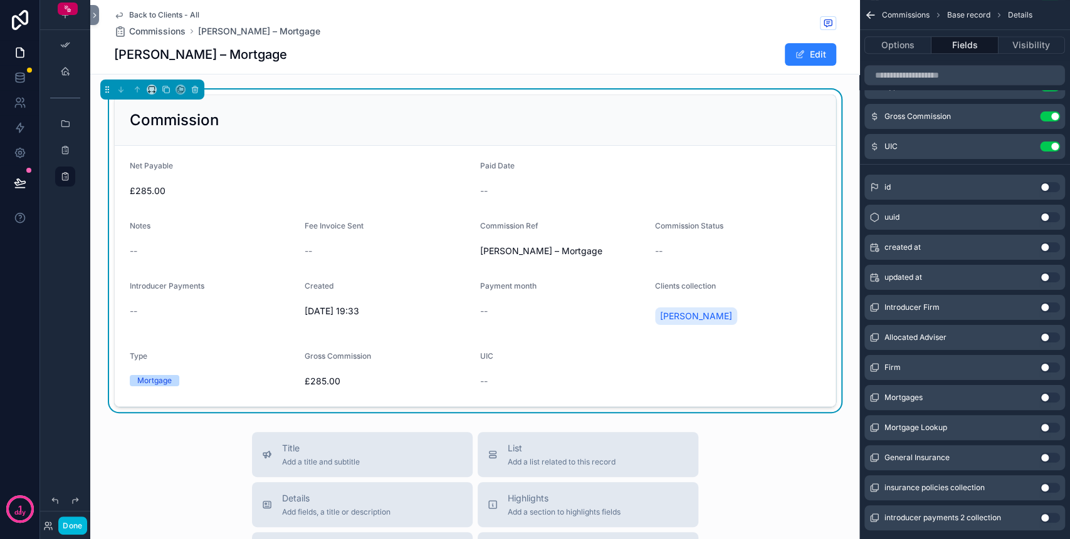
scroll to position [390, 0]
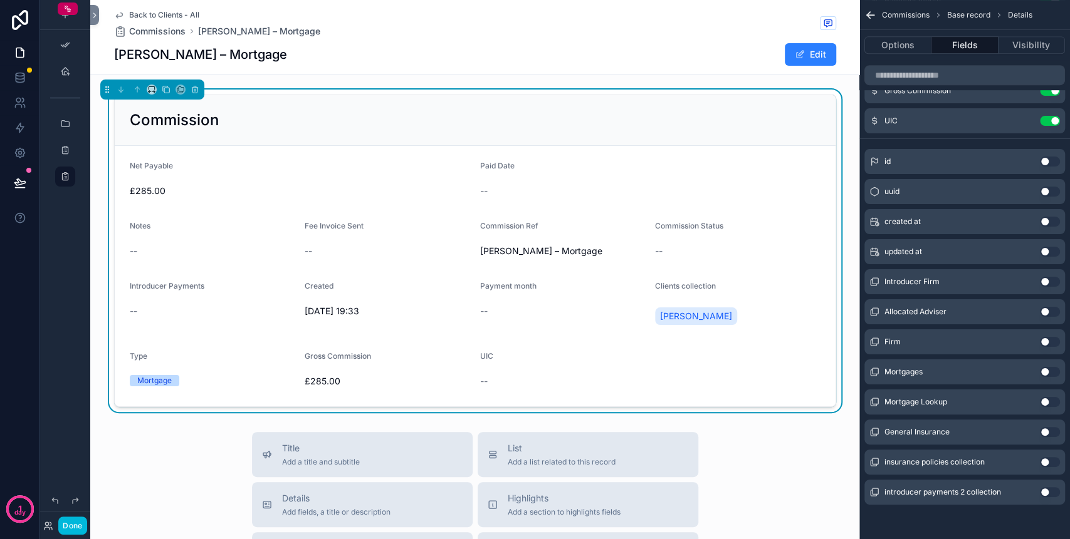
click at [1046, 370] on button "Use setting" at bounding box center [1050, 372] width 20 height 10
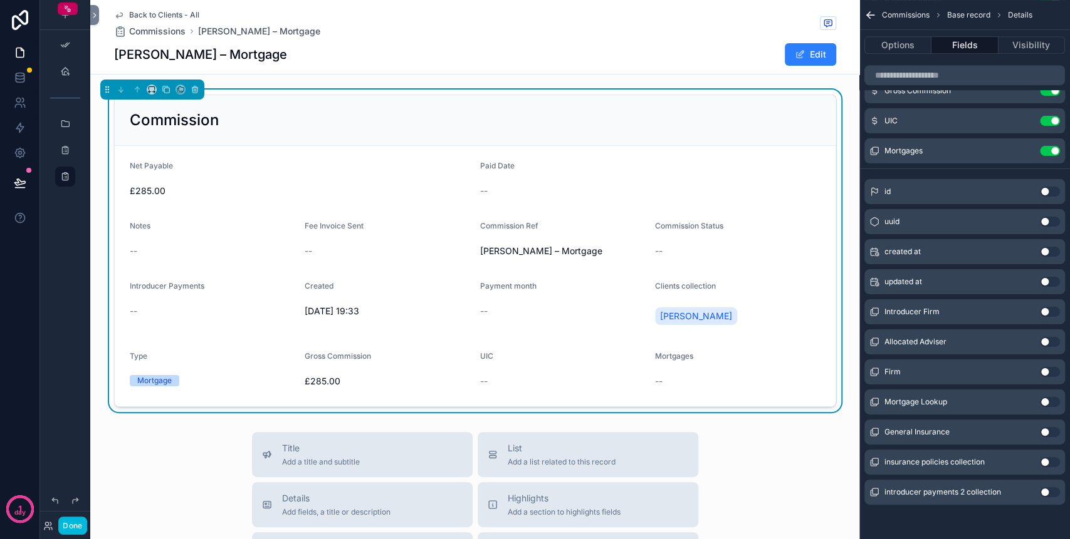
drag, startPoint x: 157, startPoint y: 30, endPoint x: 130, endPoint y: 93, distance: 68.2
click at [157, 30] on span "Commissions" at bounding box center [157, 31] width 56 height 13
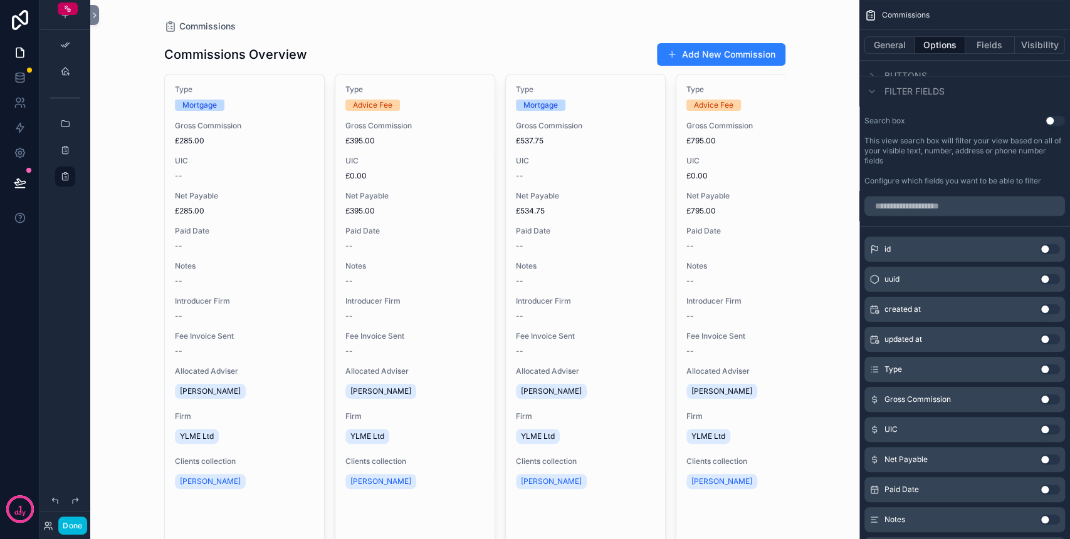
drag, startPoint x: 74, startPoint y: 535, endPoint x: 71, endPoint y: 528, distance: 7.3
click at [74, 534] on button "Done" at bounding box center [72, 526] width 28 height 18
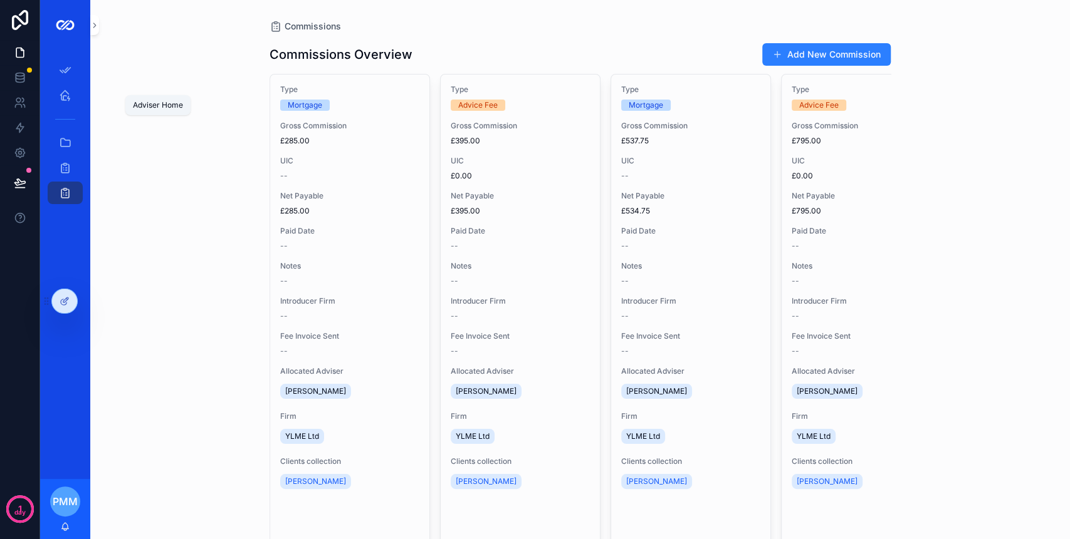
click at [66, 98] on icon "scrollable content" at bounding box center [65, 95] width 13 height 13
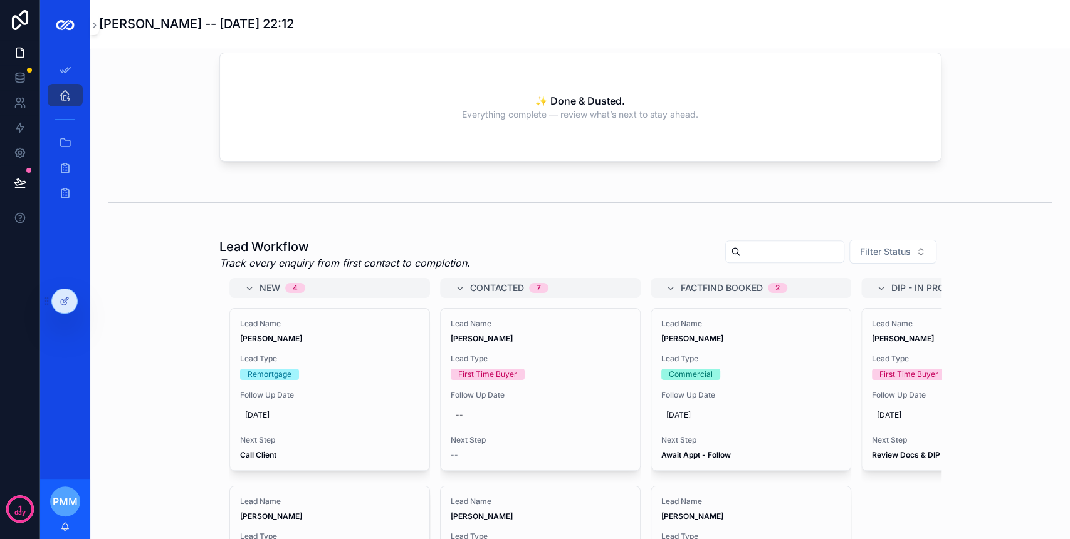
scroll to position [11, 0]
click at [68, 142] on icon "scrollable content" at bounding box center [65, 143] width 13 height 13
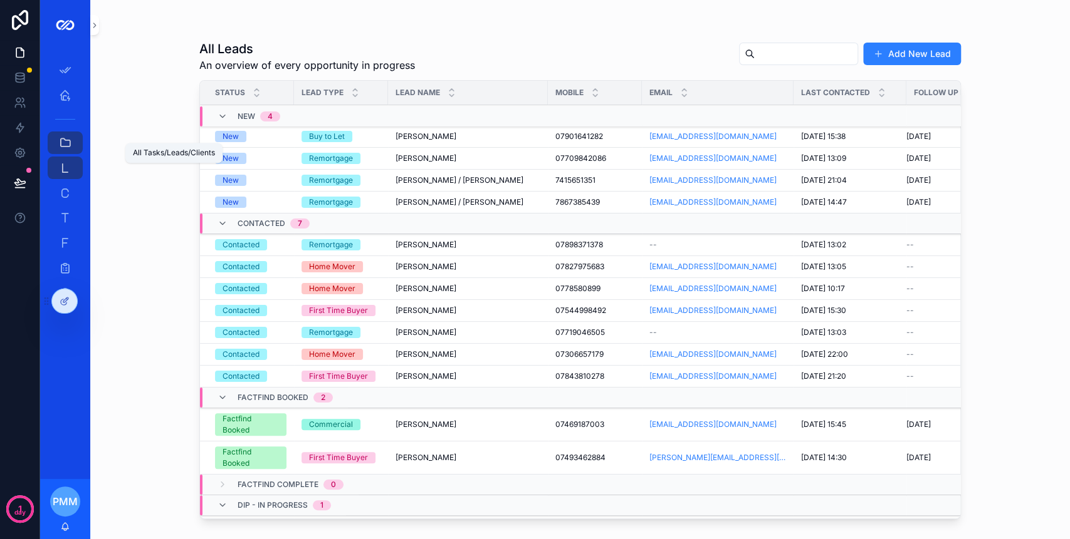
click at [66, 193] on icon "scrollable content" at bounding box center [65, 193] width 13 height 13
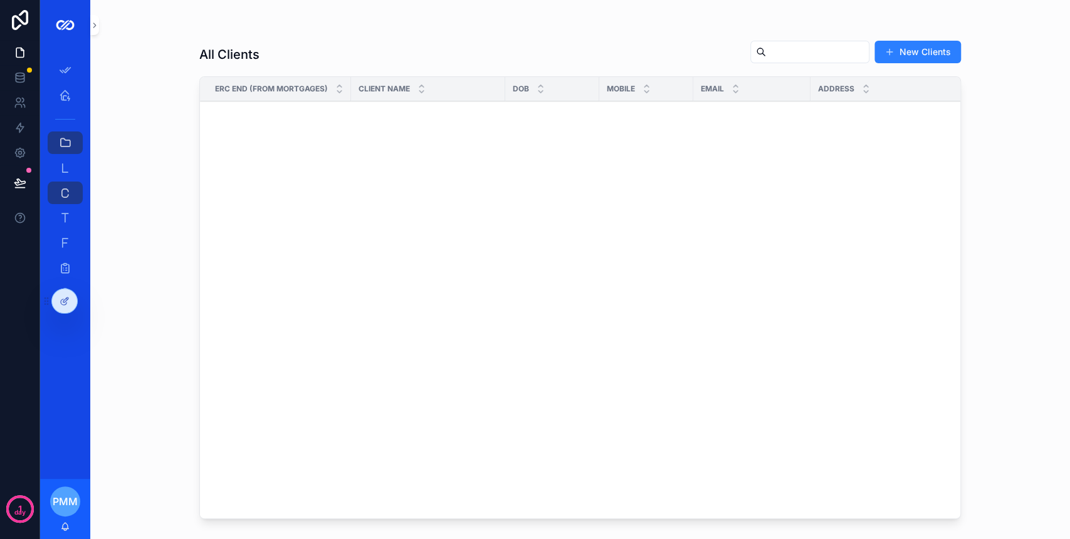
scroll to position [763, 0]
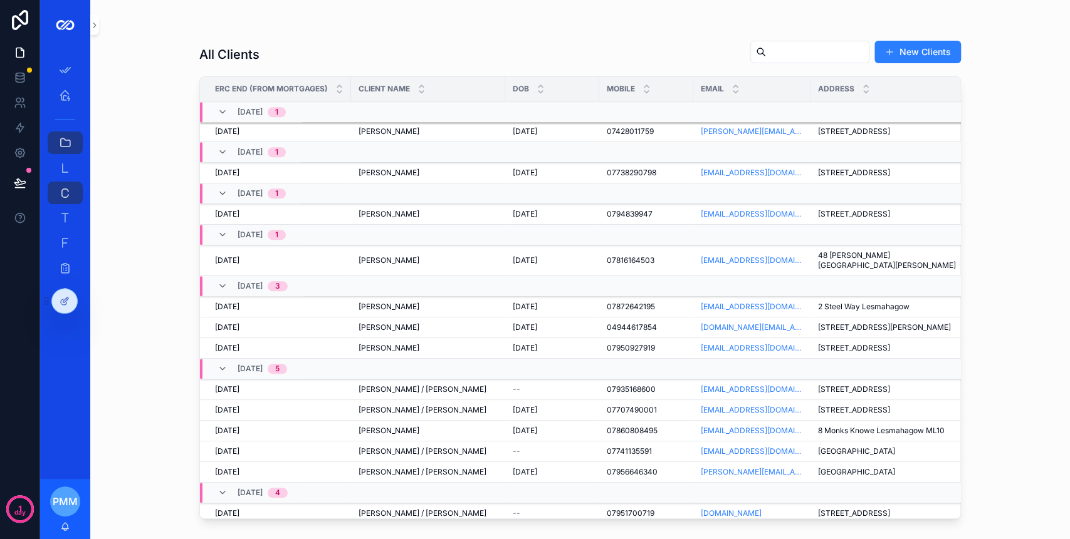
click at [451, 390] on div "Baljeet Rai / Harjinder Rai Baljeet Rai / Harjinder Rai" at bounding box center [427, 390] width 139 height 10
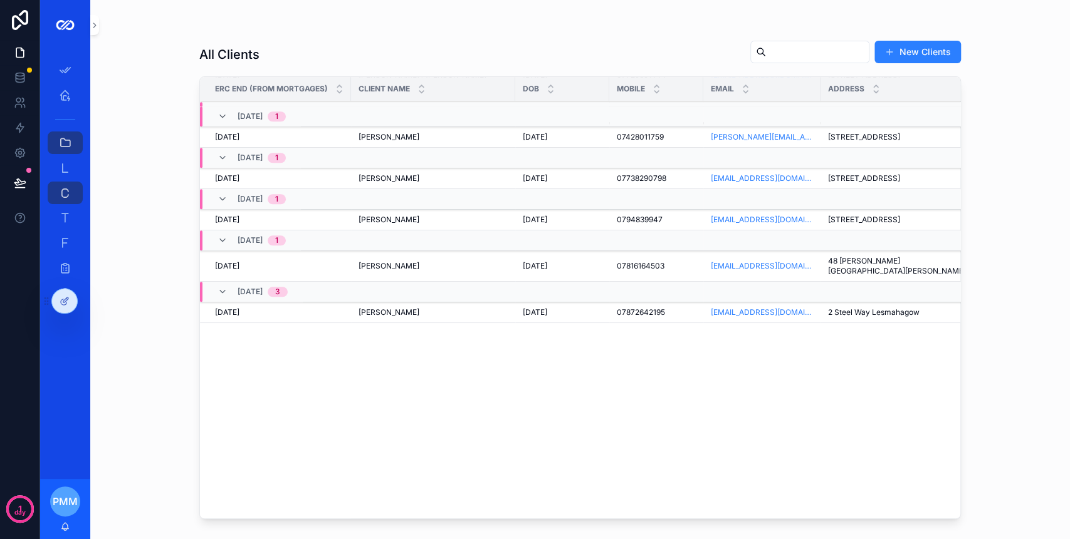
scroll to position [279, 0]
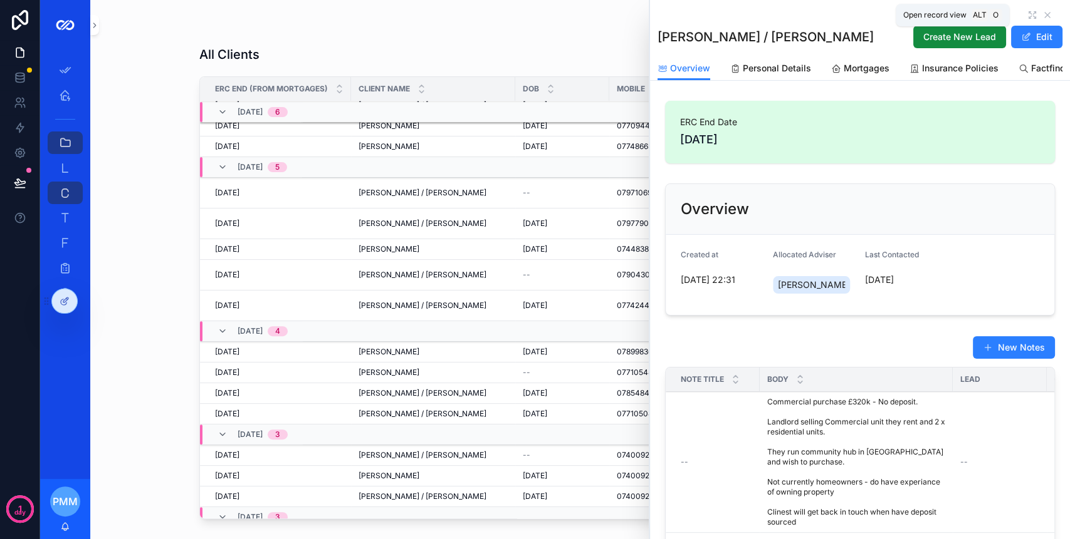
click at [1027, 18] on icon "scrollable content" at bounding box center [1032, 15] width 10 height 10
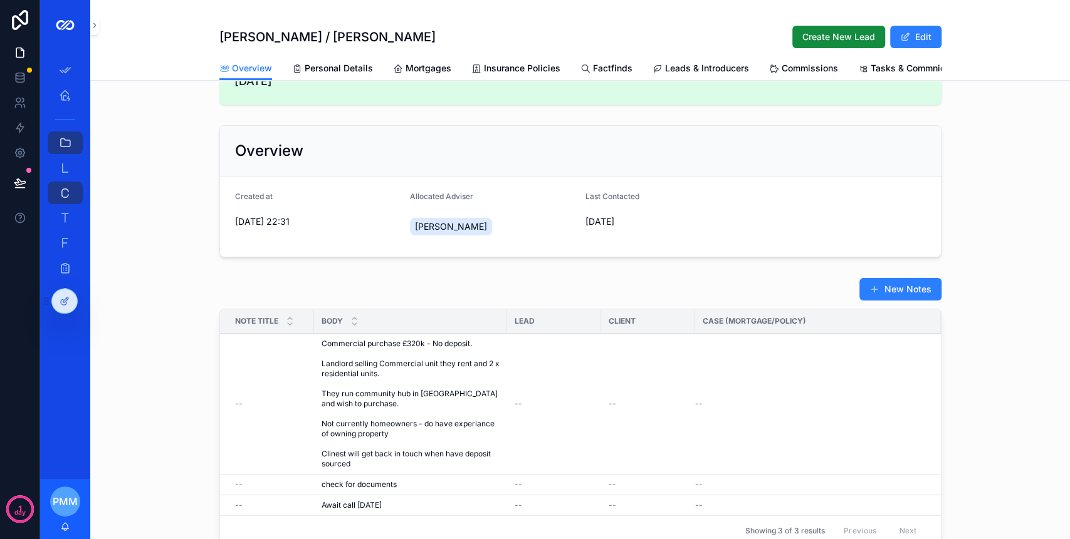
scroll to position [83, 0]
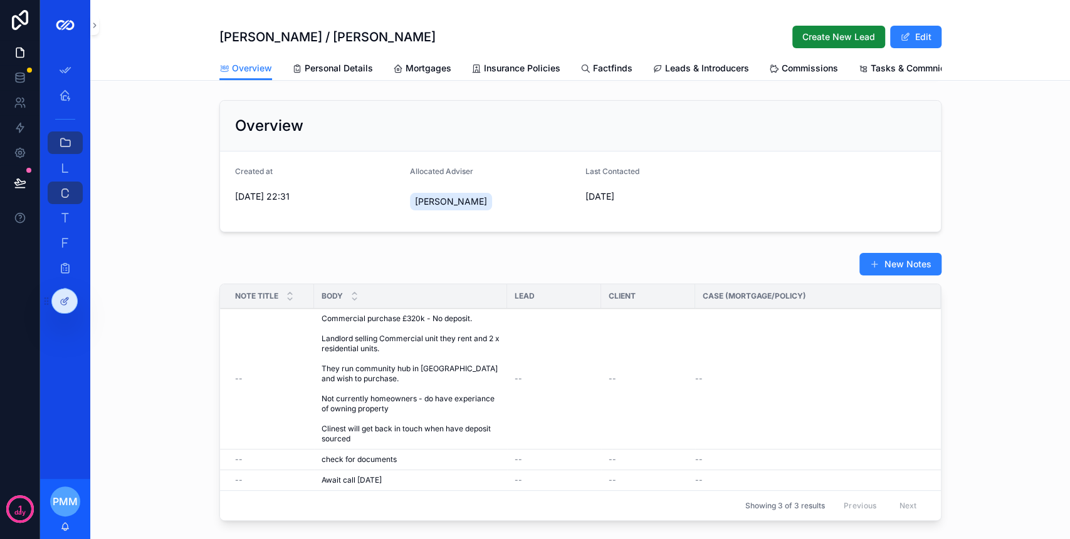
click at [406, 302] on div "Body" at bounding box center [410, 296] width 193 height 24
click at [66, 502] on span "PMM" at bounding box center [65, 501] width 25 height 15
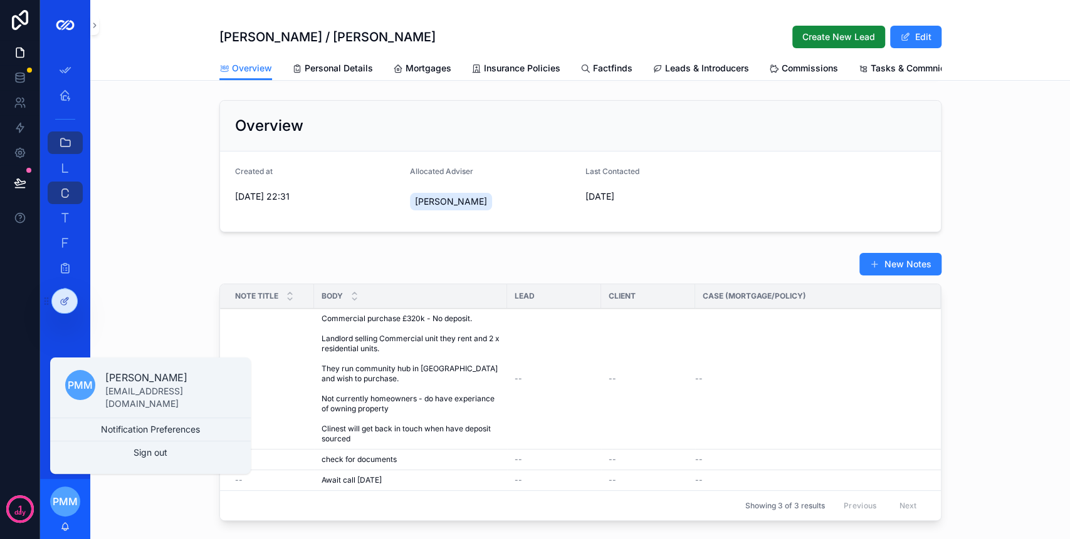
click at [61, 297] on icon at bounding box center [65, 301] width 10 height 10
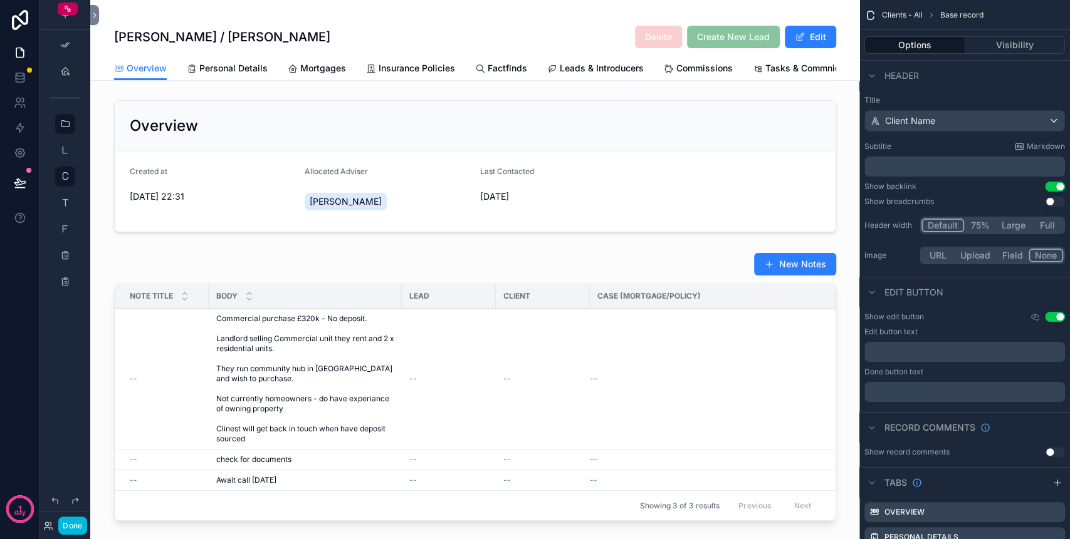
click at [417, 299] on div "Lead" at bounding box center [449, 296] width 94 height 20
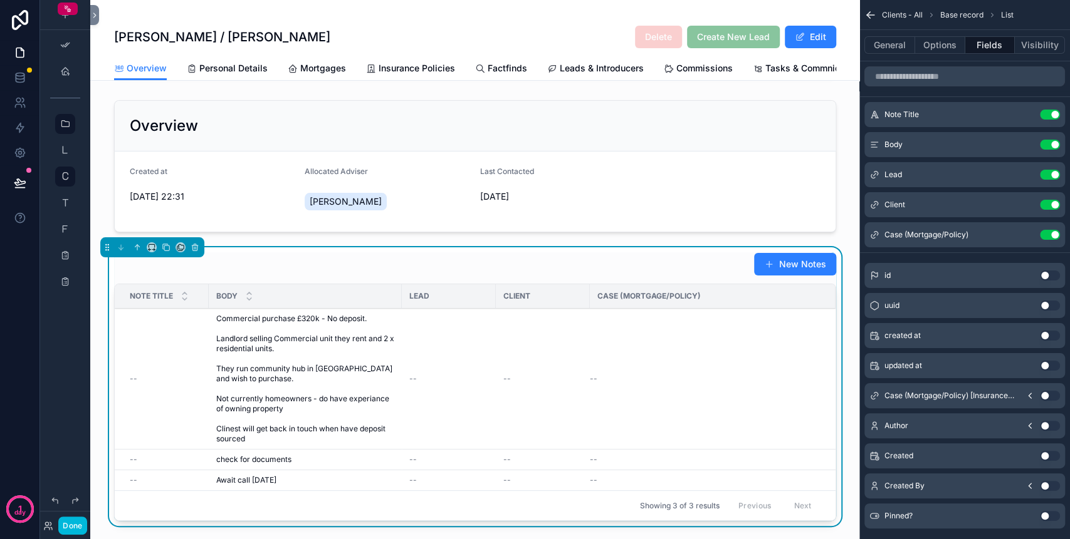
click at [955, 51] on button "Options" at bounding box center [940, 45] width 50 height 18
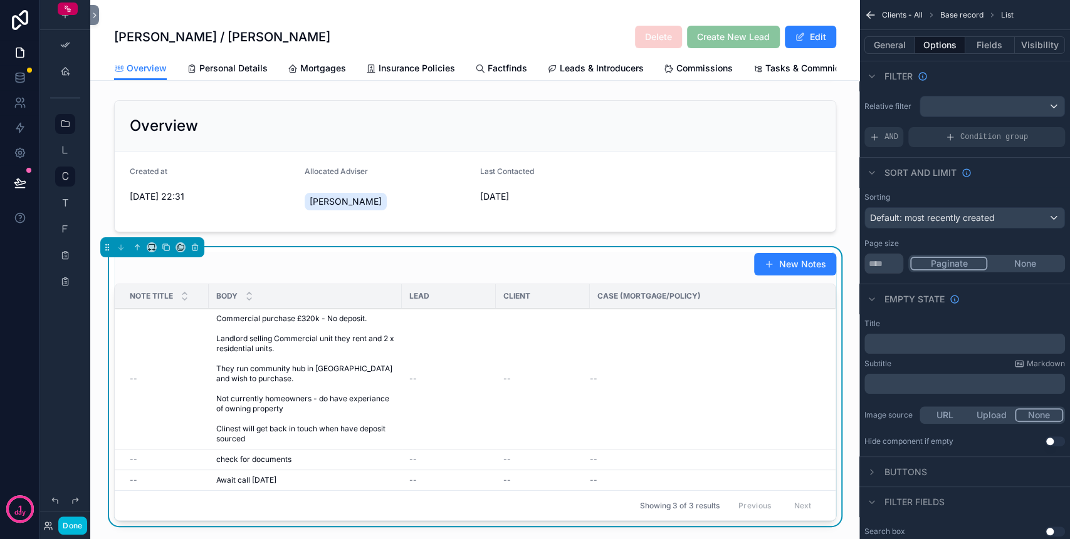
click at [942, 140] on div "Condition group" at bounding box center [986, 137] width 157 height 20
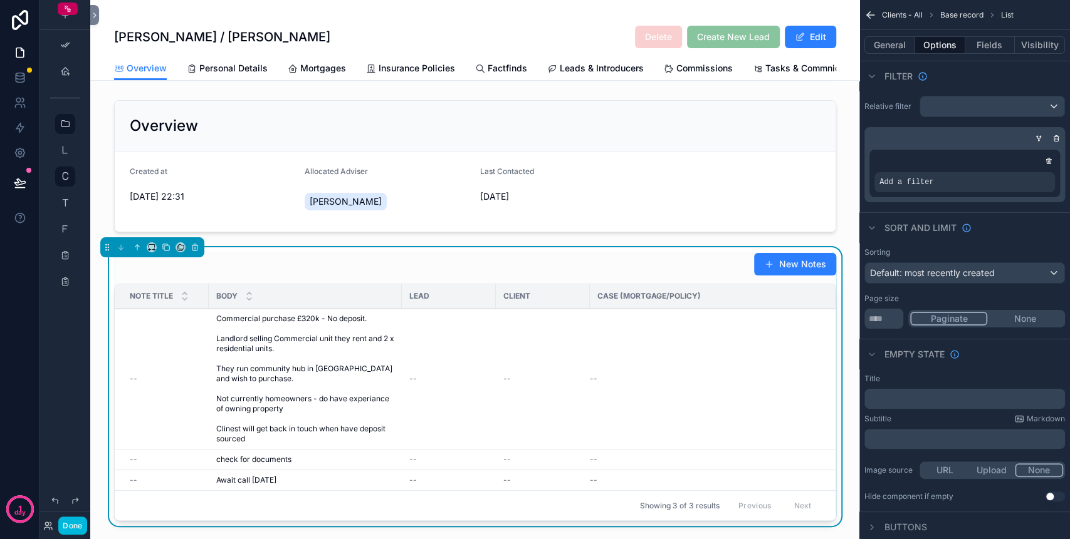
click at [916, 186] on span "Add a filter" at bounding box center [906, 182] width 54 height 10
click at [0, 0] on div "scrollable content" at bounding box center [0, 0] width 0 height 0
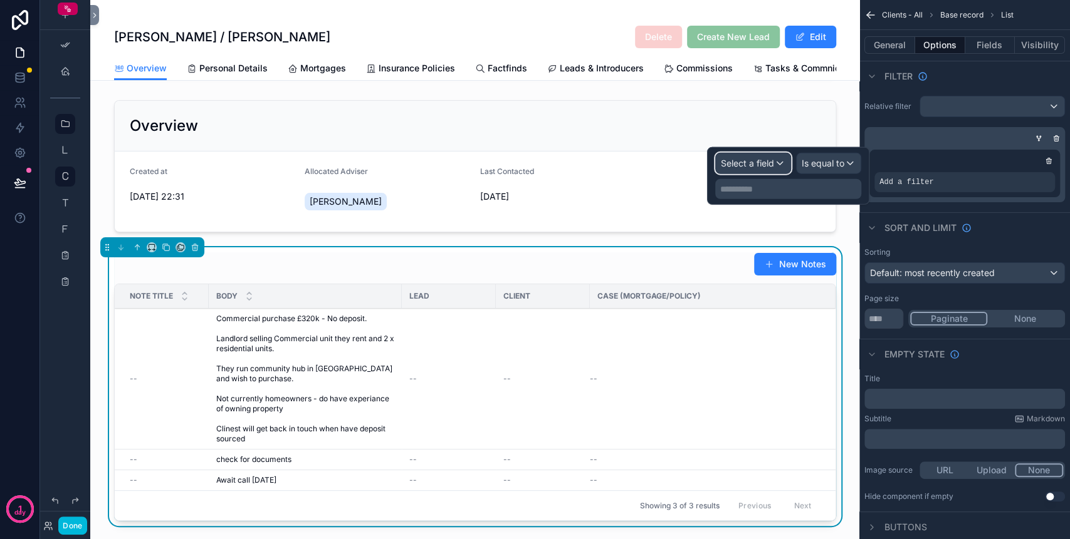
click at [763, 160] on span "Select a field" at bounding box center [747, 163] width 53 height 11
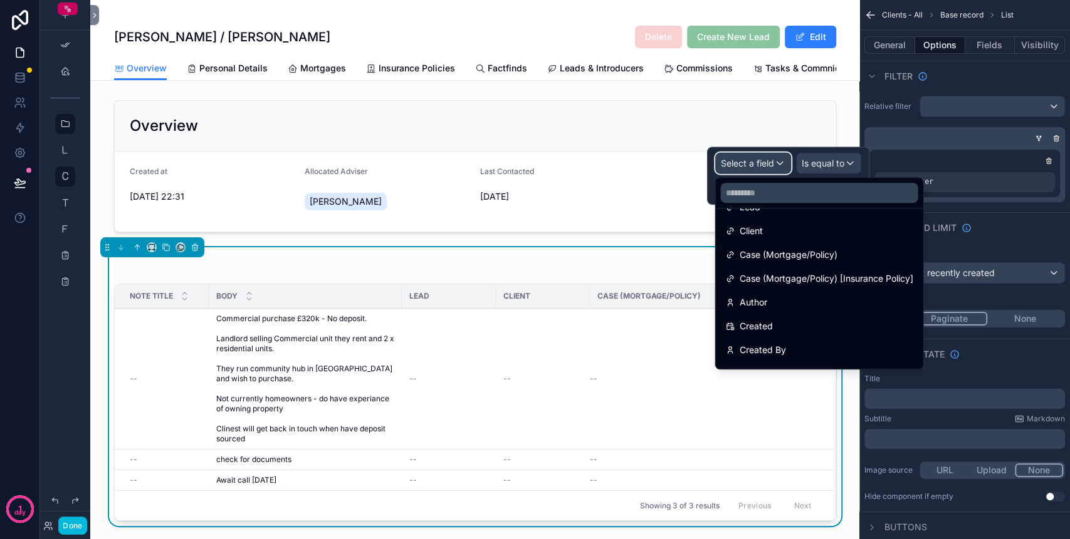
scroll to position [167, 0]
click at [769, 234] on div "Client" at bounding box center [818, 229] width 187 height 15
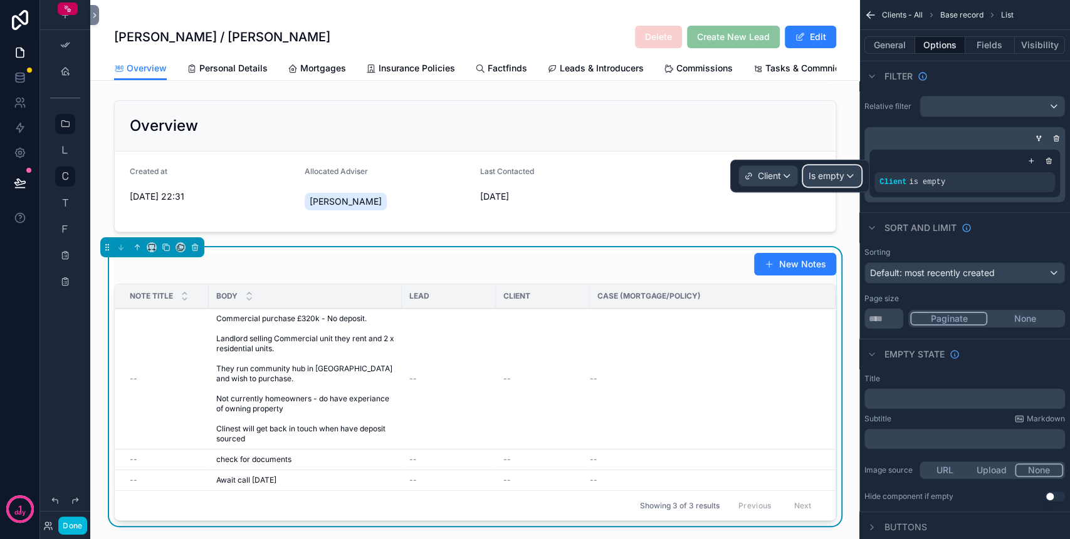
click at [842, 177] on span "Is empty" at bounding box center [826, 176] width 36 height 13
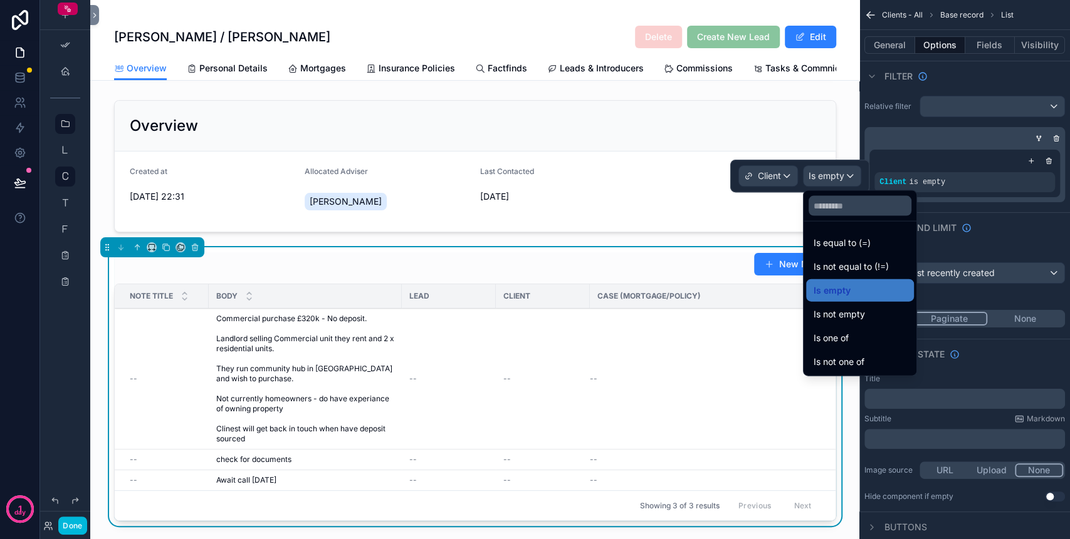
click at [841, 332] on span "Is one of" at bounding box center [830, 338] width 35 height 15
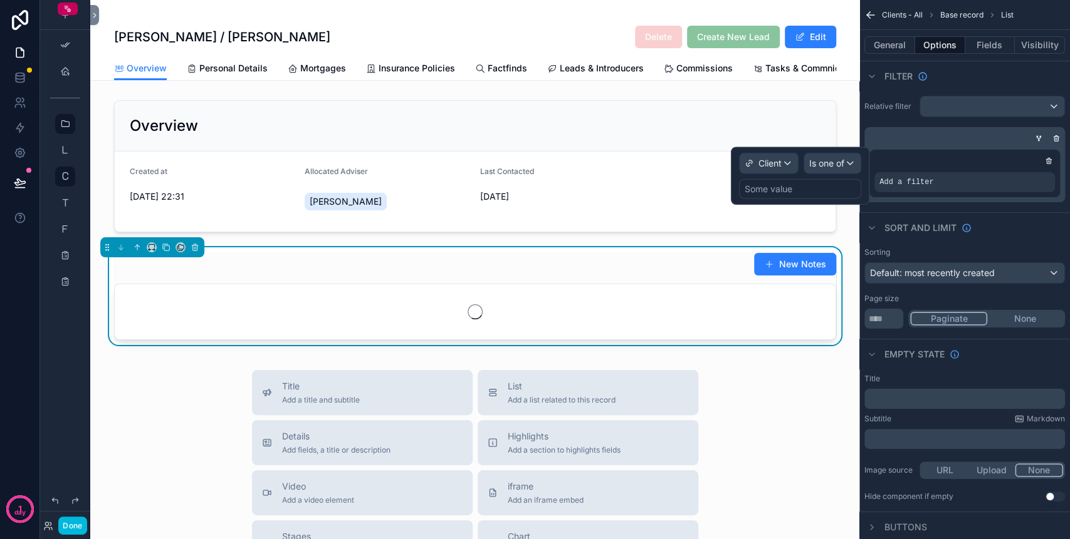
click at [784, 188] on div "Some value" at bounding box center [768, 189] width 48 height 13
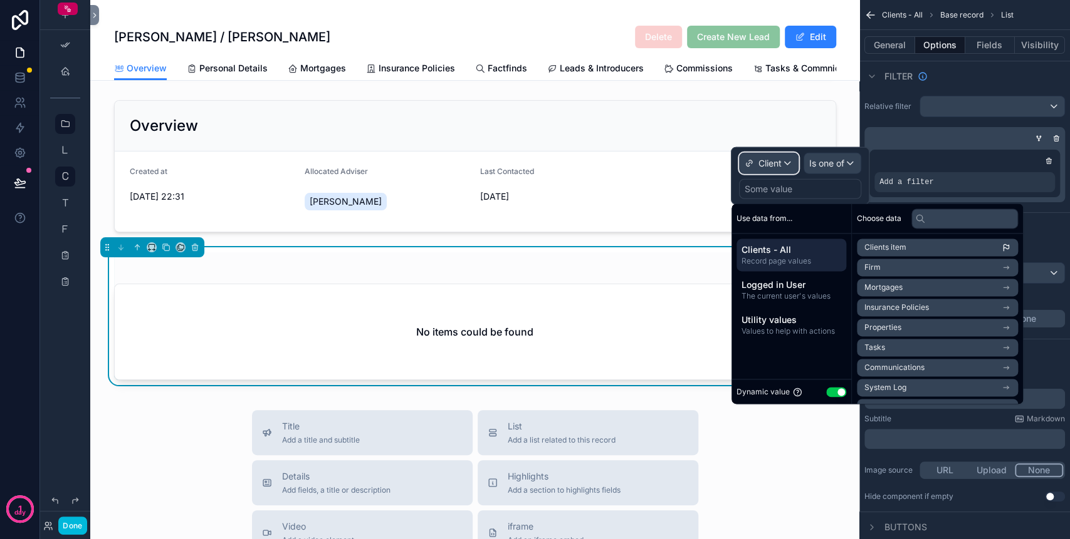
click at [763, 164] on span "Client" at bounding box center [769, 163] width 23 height 13
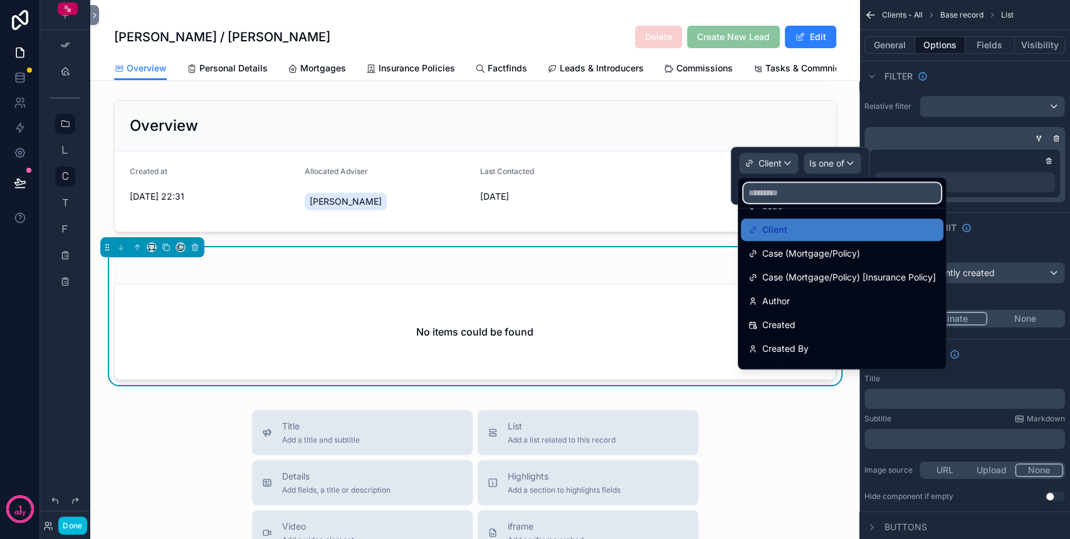
click at [815, 193] on input "text" at bounding box center [841, 193] width 197 height 20
click at [816, 221] on div "Client" at bounding box center [842, 230] width 202 height 23
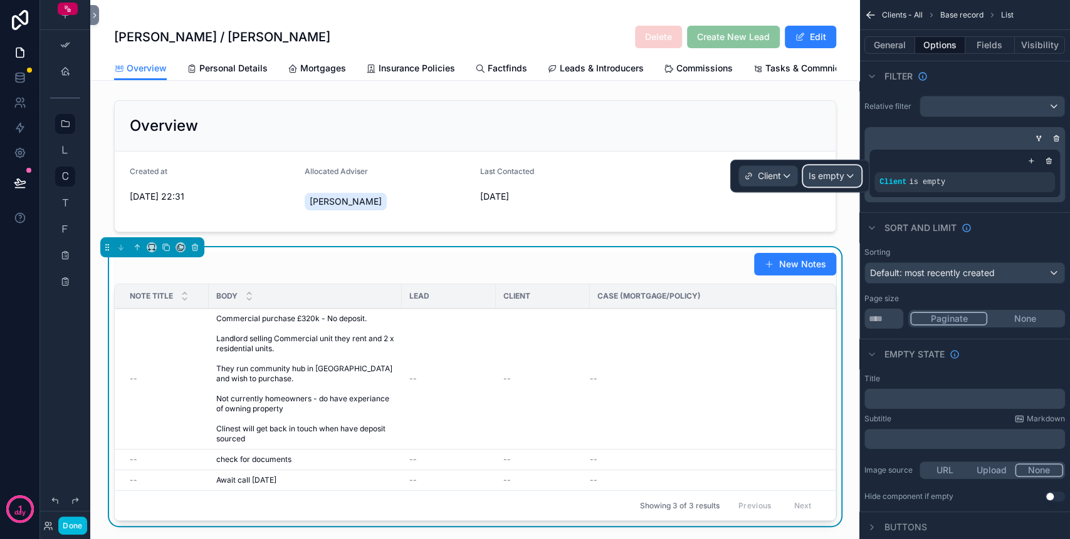
click at [832, 179] on span "Is empty" at bounding box center [826, 176] width 36 height 13
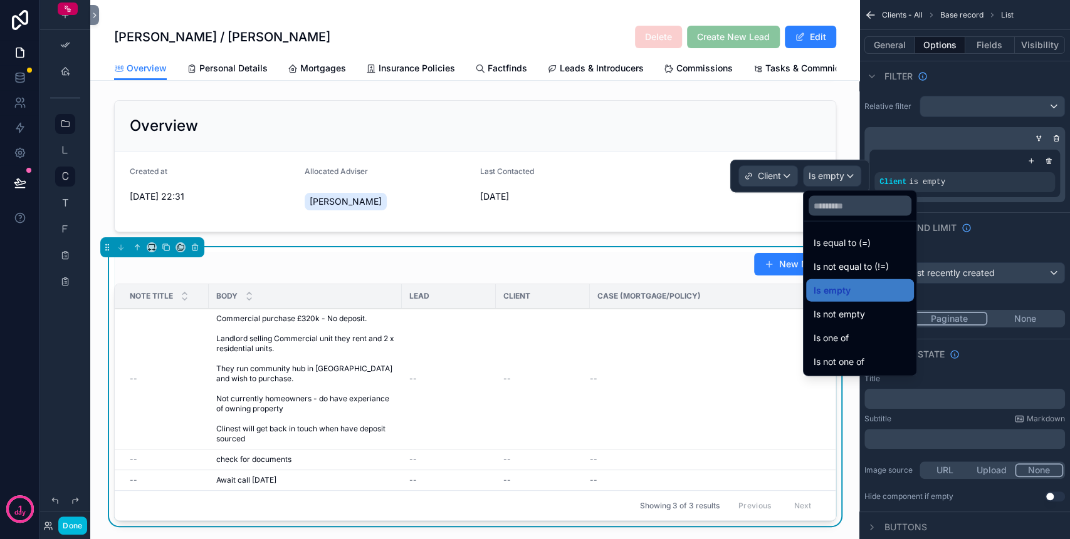
click at [834, 331] on span "Is one of" at bounding box center [830, 338] width 35 height 15
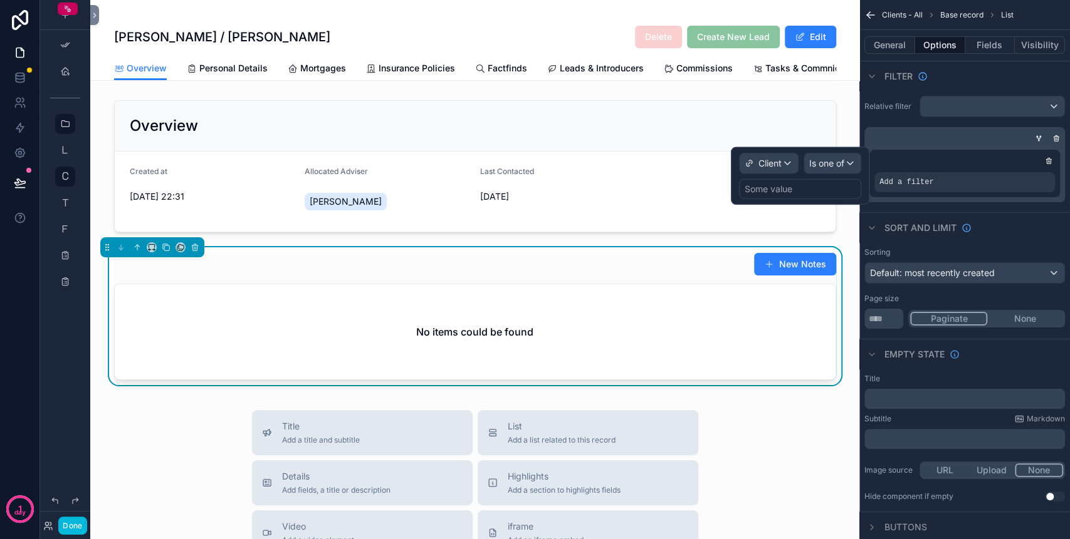
click at [787, 185] on div "Some value" at bounding box center [768, 189] width 48 height 13
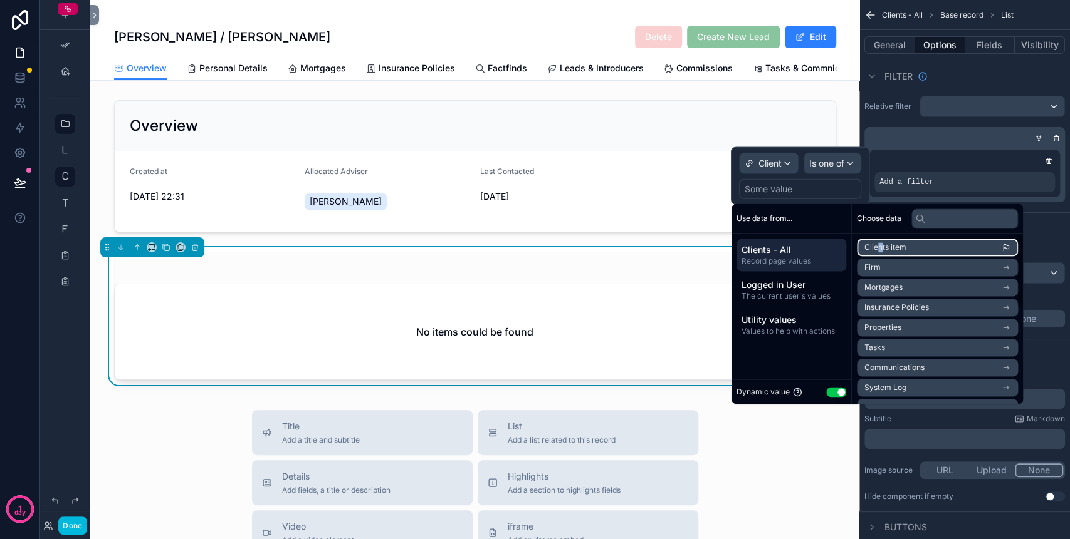
click at [880, 239] on li "Clients item" at bounding box center [937, 248] width 161 height 18
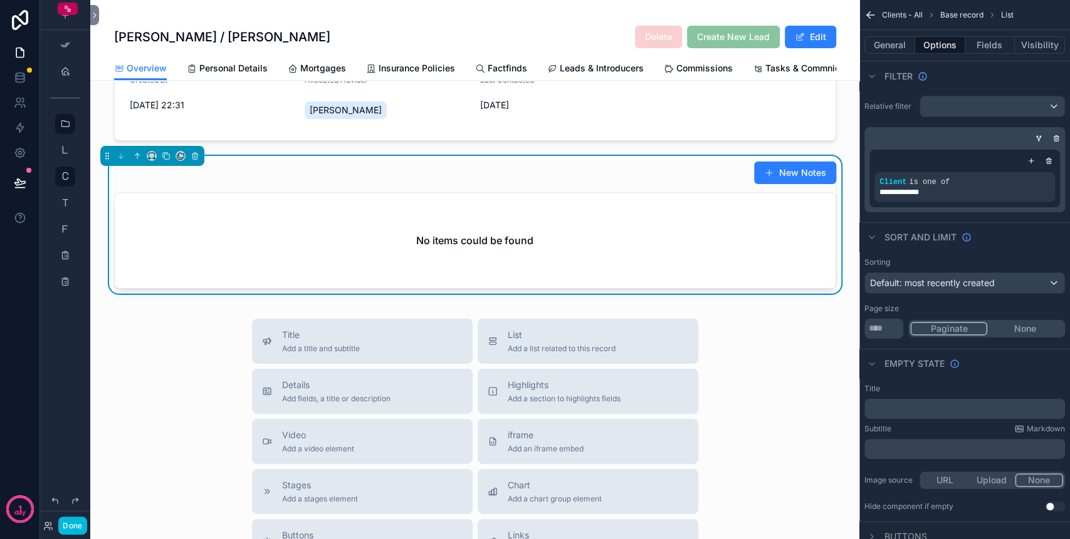
scroll to position [83, 0]
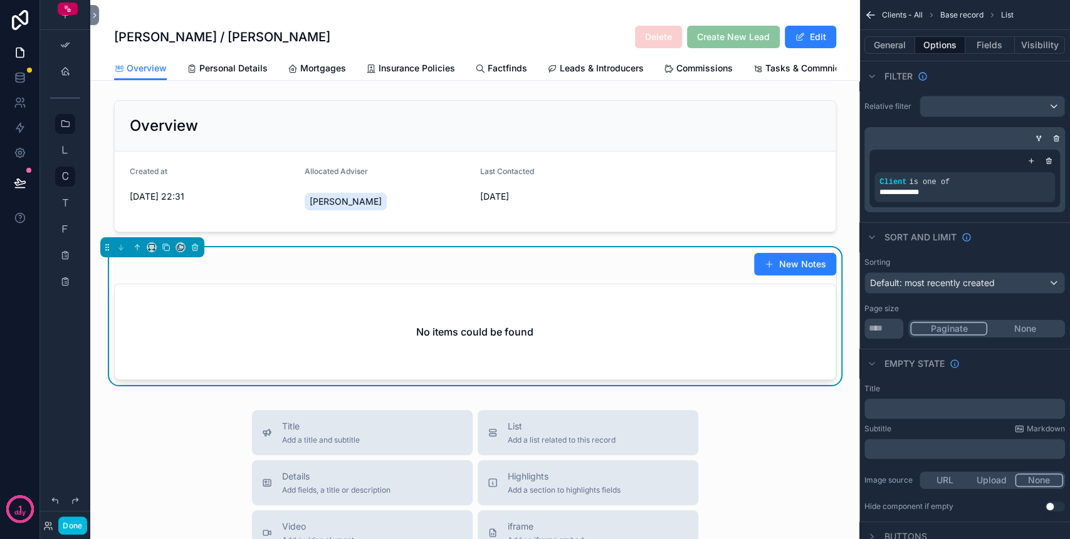
click at [325, 289] on div "New Notes No items could be found" at bounding box center [475, 317] width 722 height 128
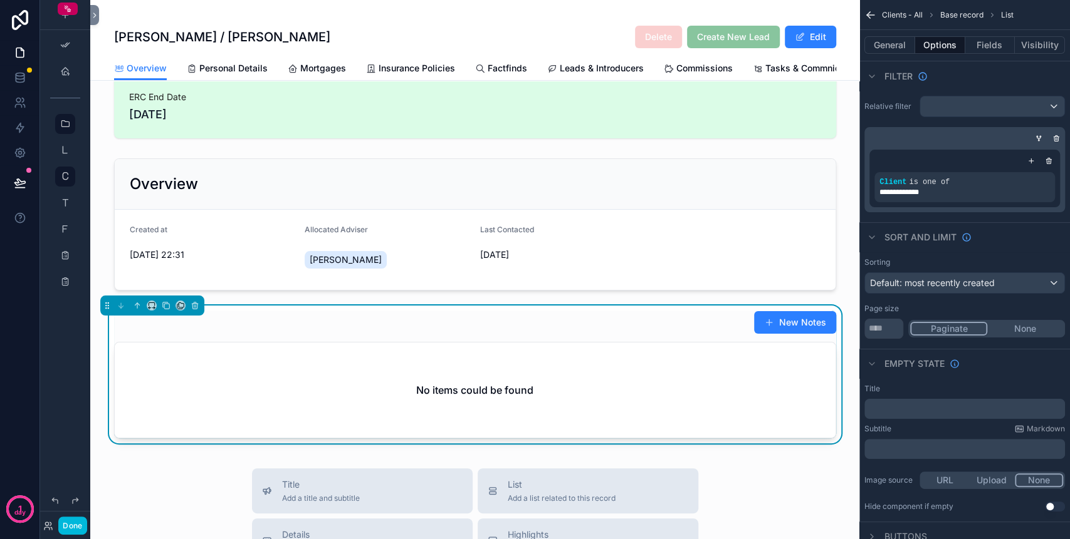
scroll to position [0, 0]
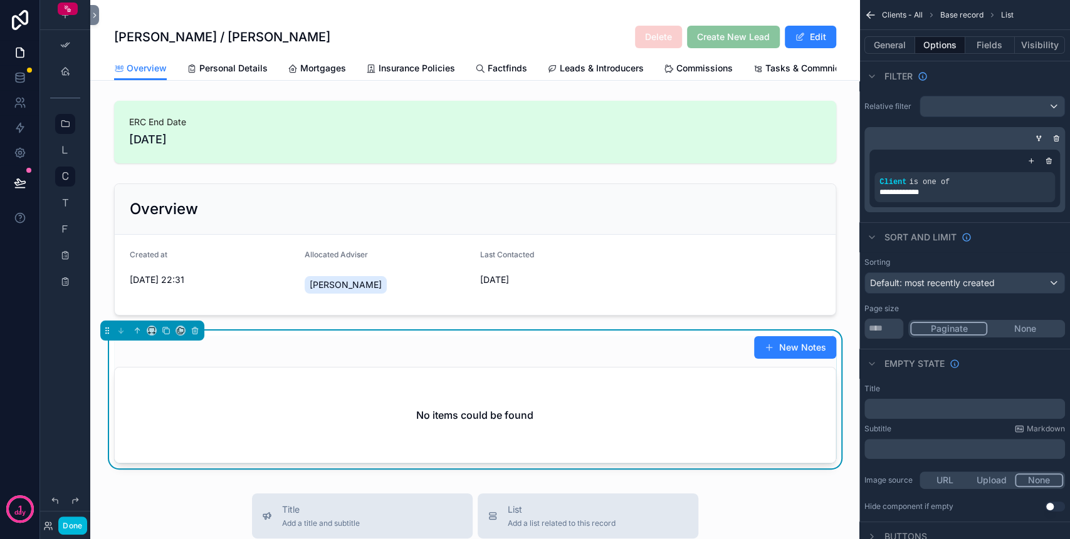
click at [321, 205] on div "scrollable content" at bounding box center [474, 250] width 769 height 142
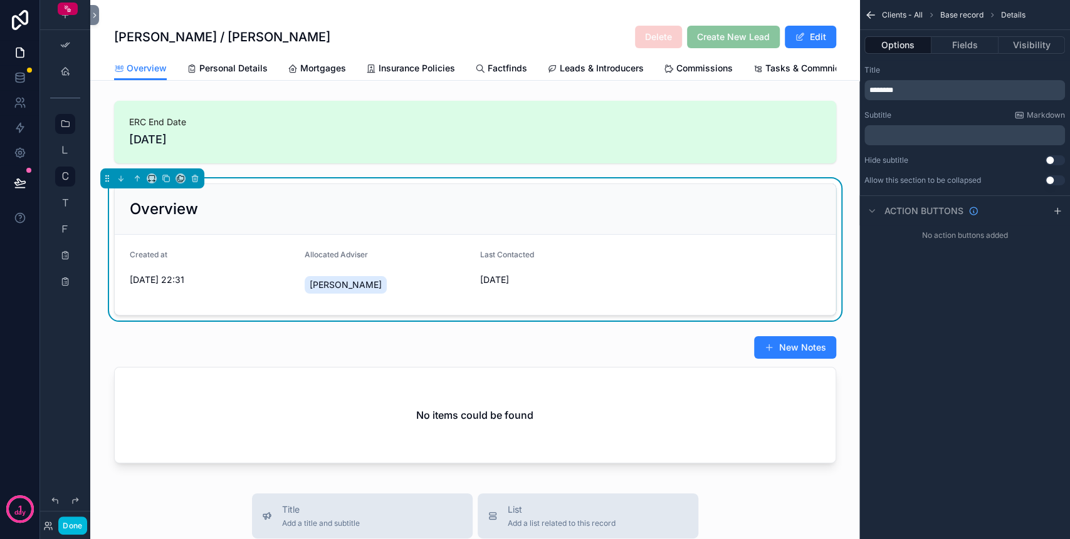
click at [362, 406] on div "scrollable content" at bounding box center [474, 402] width 769 height 143
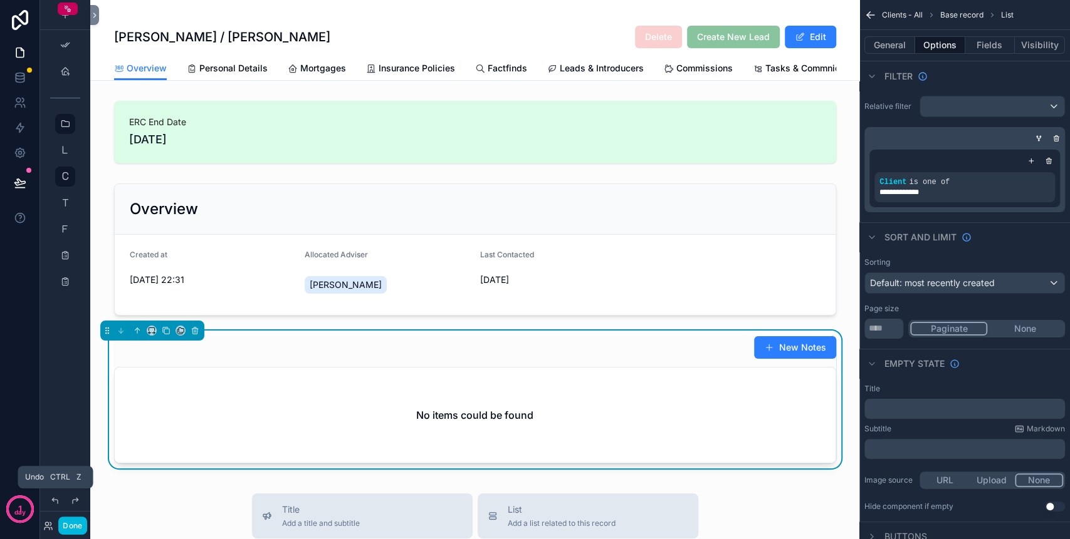
click at [54, 499] on icon at bounding box center [55, 501] width 6 height 6
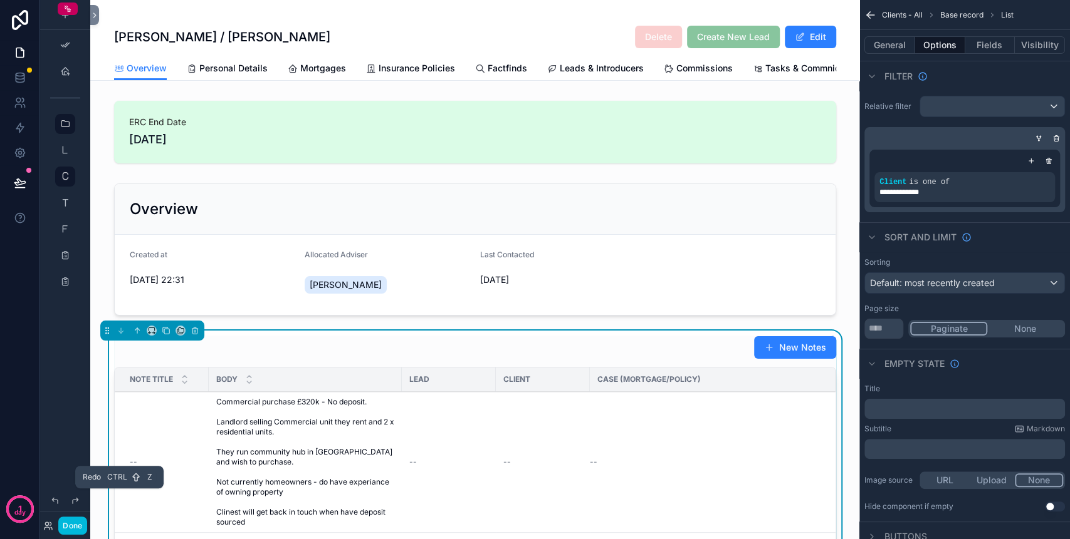
click at [73, 499] on icon at bounding box center [75, 501] width 10 height 10
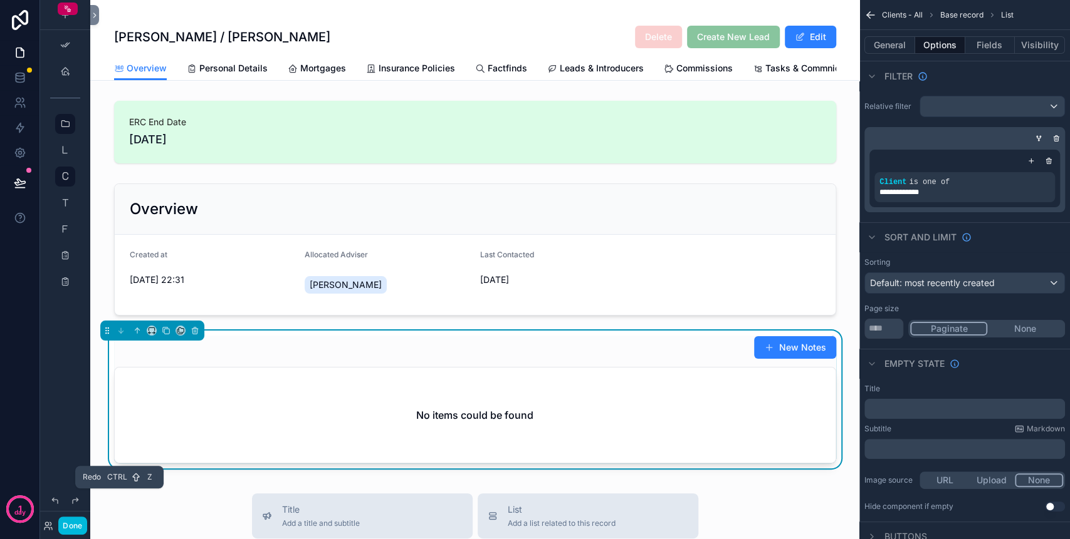
click at [73, 499] on icon at bounding box center [75, 501] width 10 height 10
click at [76, 500] on icon at bounding box center [76, 501] width 6 height 6
click at [930, 179] on span "is one of" at bounding box center [929, 182] width 41 height 9
click at [0, 0] on icon "scrollable content" at bounding box center [0, 0] width 0 height 0
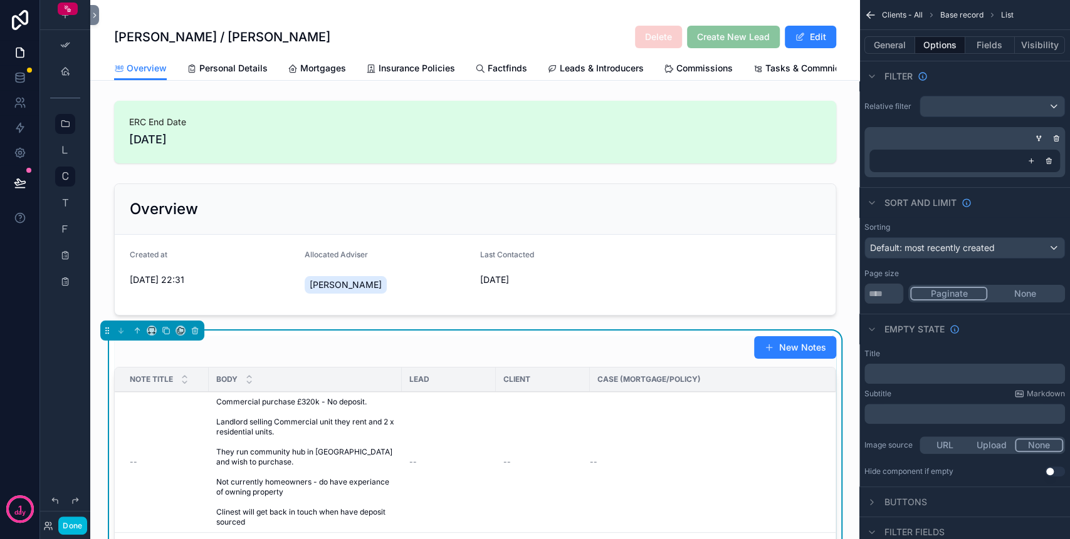
click at [1051, 162] on icon "scrollable content" at bounding box center [1049, 161] width 8 height 8
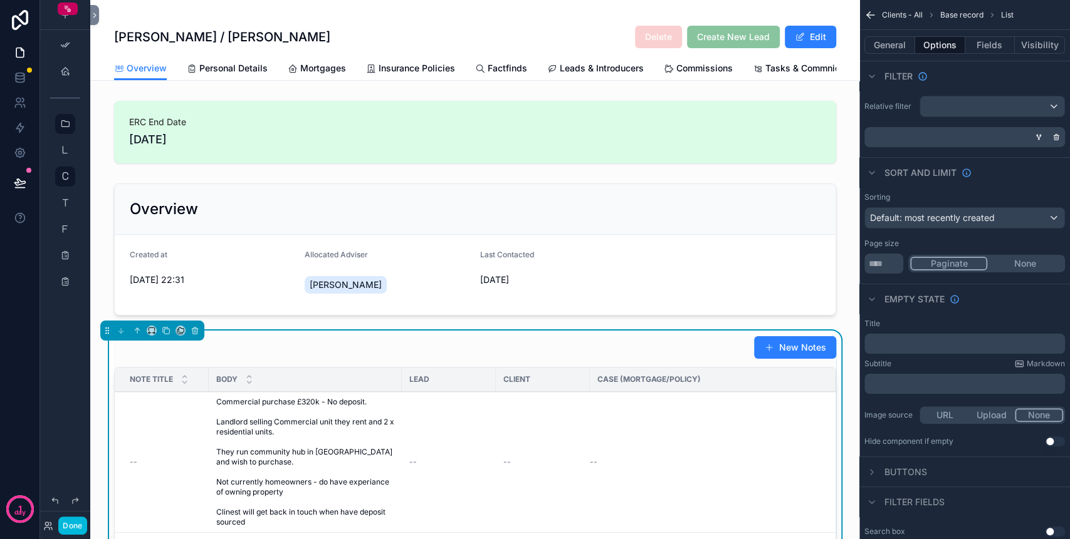
click at [1052, 138] on icon "scrollable content" at bounding box center [1056, 137] width 8 height 8
click at [937, 139] on div "Condition group" at bounding box center [986, 137] width 157 height 20
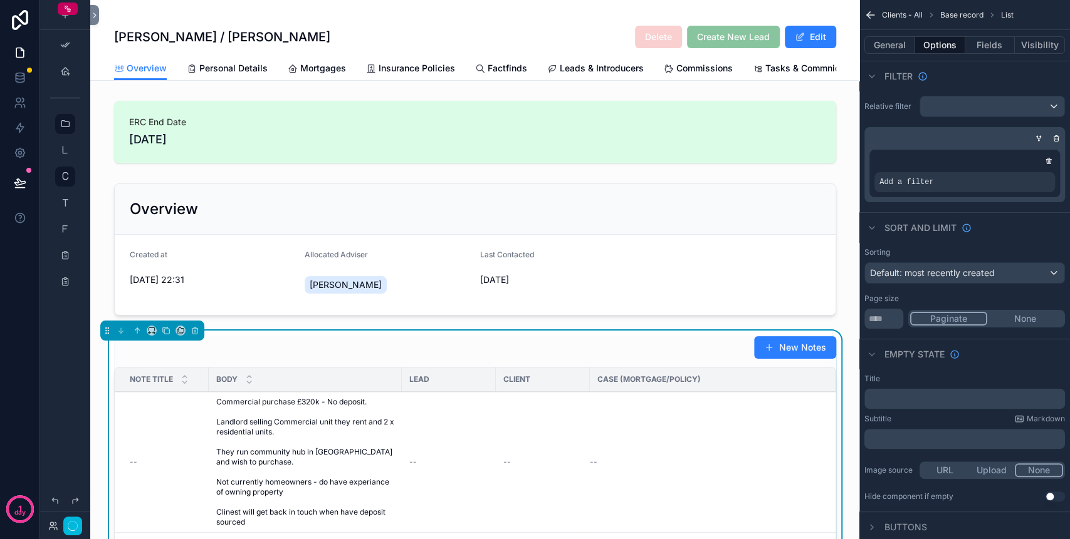
click at [923, 177] on span "Add a filter" at bounding box center [906, 182] width 54 height 10
click at [0, 0] on div "scrollable content" at bounding box center [0, 0] width 0 height 0
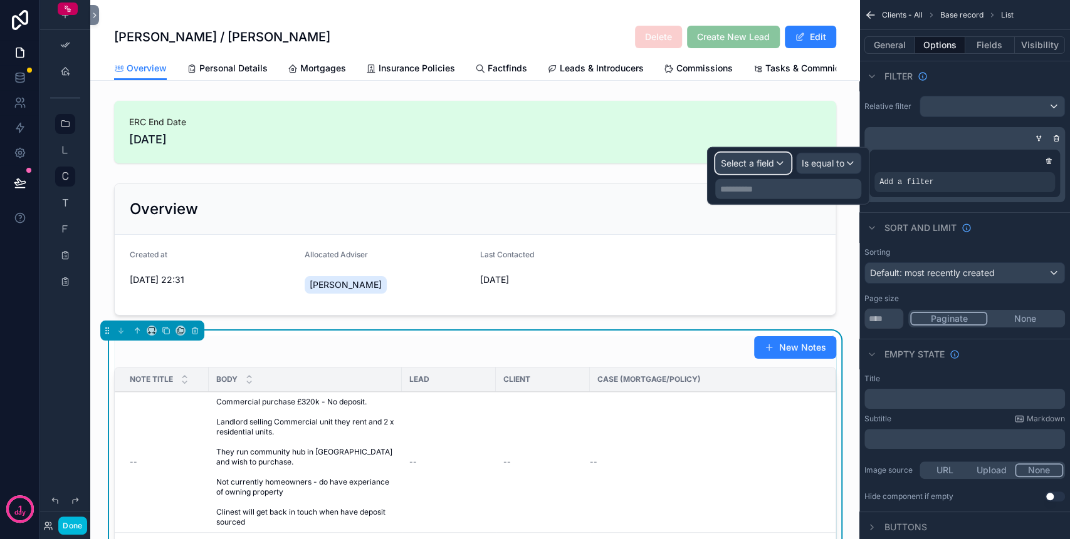
click at [780, 169] on div "Select a field" at bounding box center [753, 164] width 75 height 20
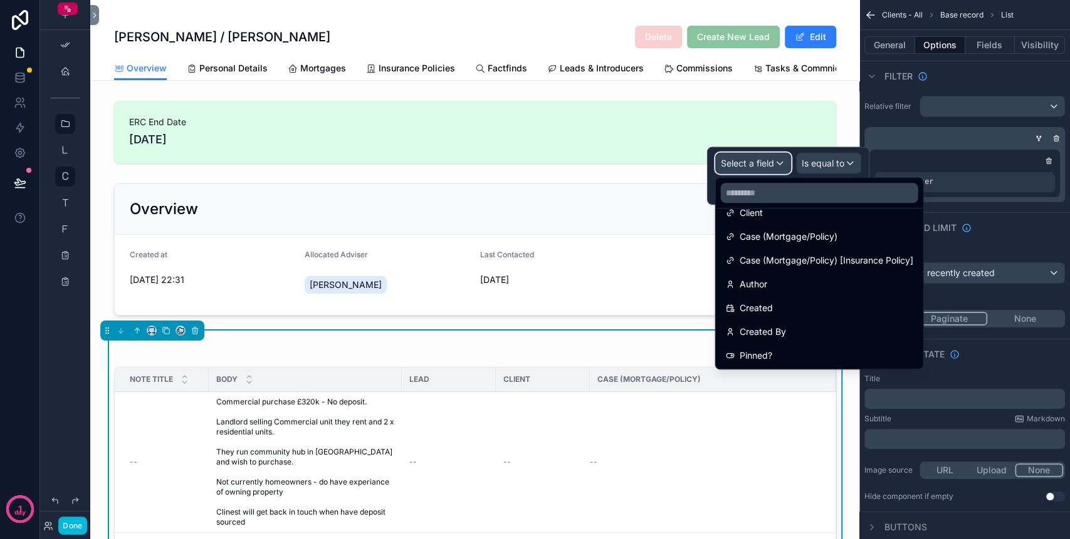
scroll to position [100, 0]
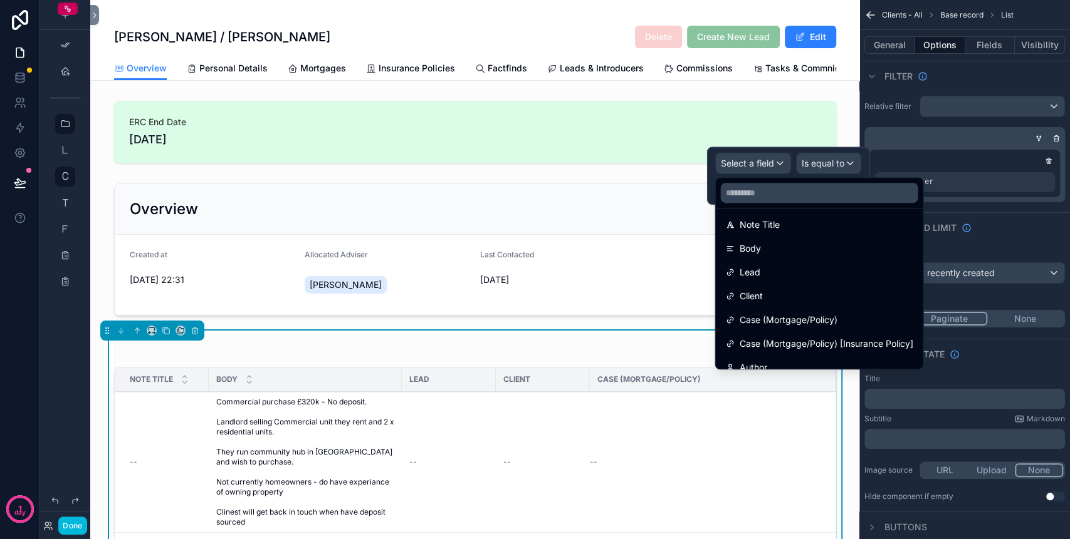
click at [782, 289] on div "Client" at bounding box center [818, 296] width 187 height 15
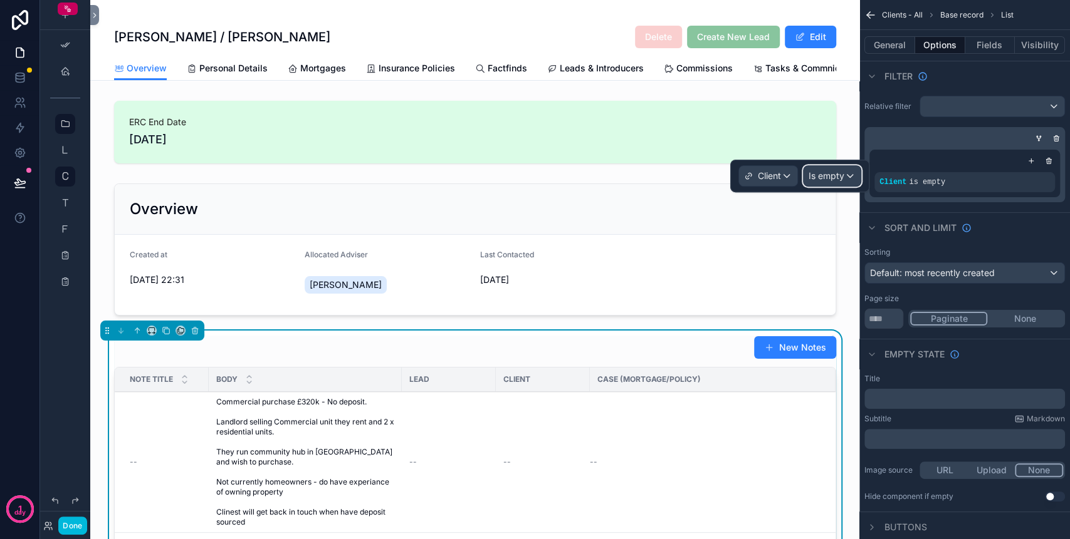
click at [827, 174] on span "Is empty" at bounding box center [826, 176] width 36 height 13
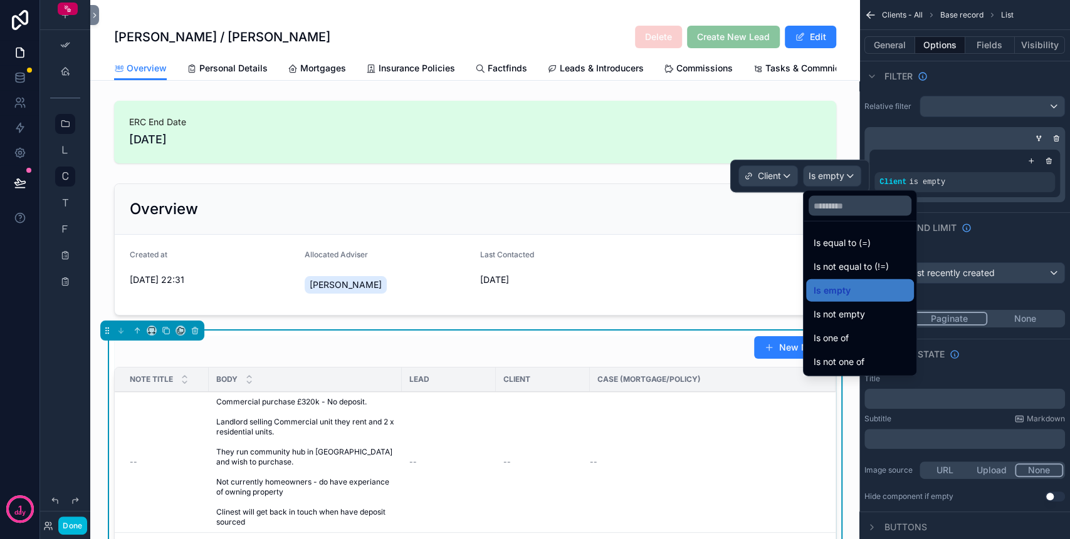
click at [833, 336] on span "Is one of" at bounding box center [830, 338] width 35 height 15
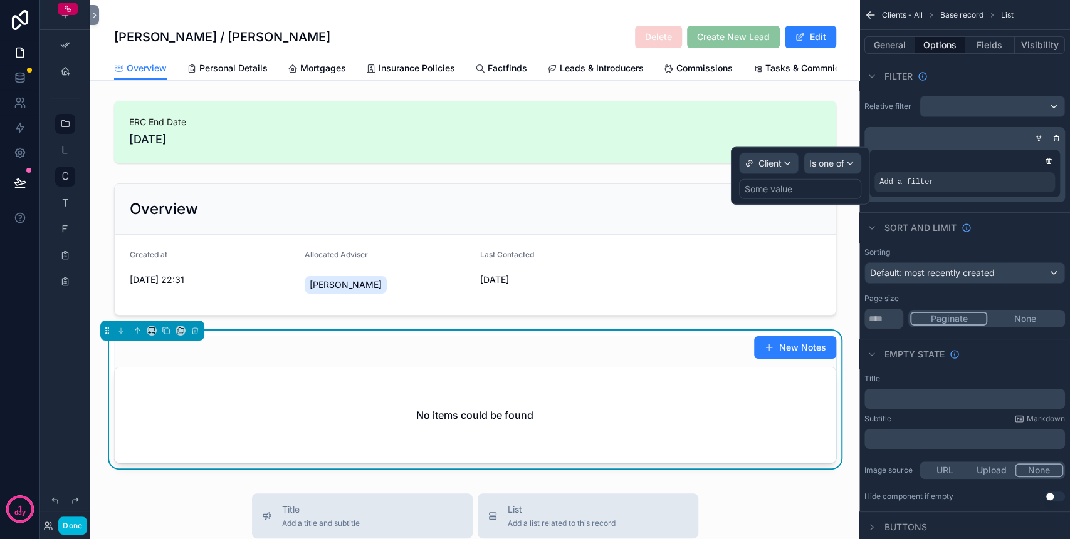
click at [807, 182] on div "Some value" at bounding box center [800, 189] width 122 height 20
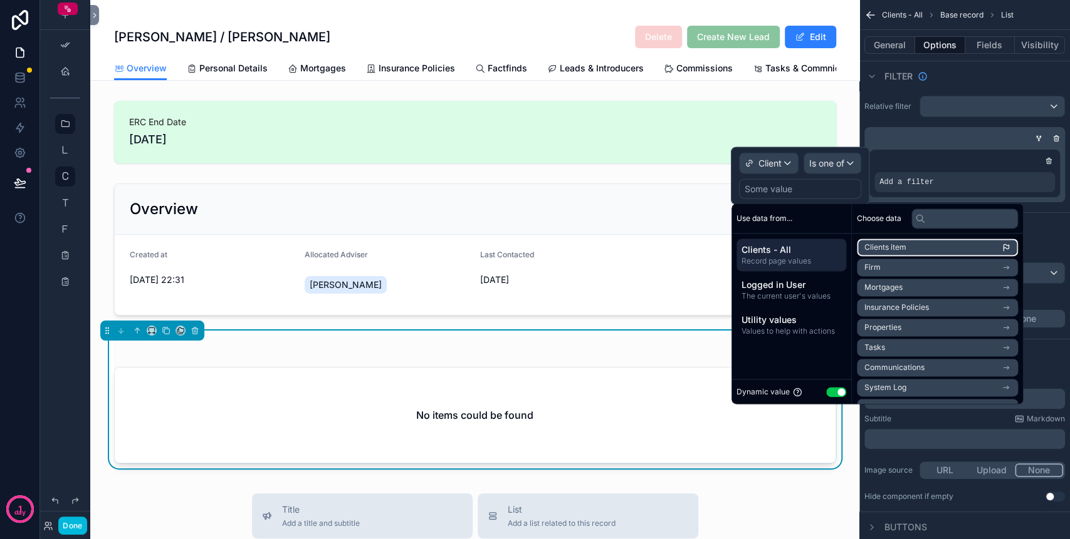
click at [880, 248] on span "Clients item" at bounding box center [885, 247] width 42 height 10
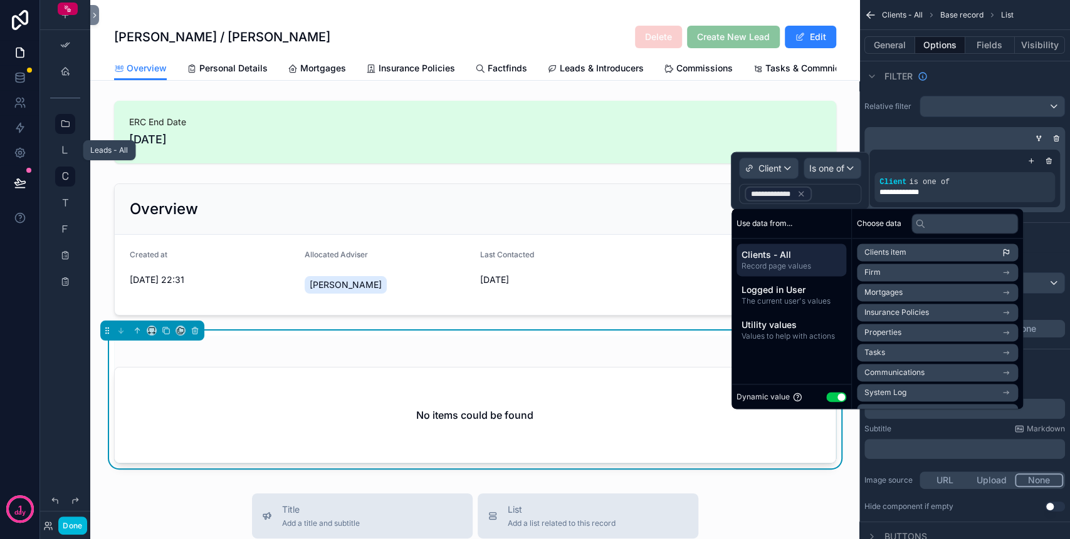
click at [66, 147] on icon "scrollable content" at bounding box center [65, 150] width 10 height 10
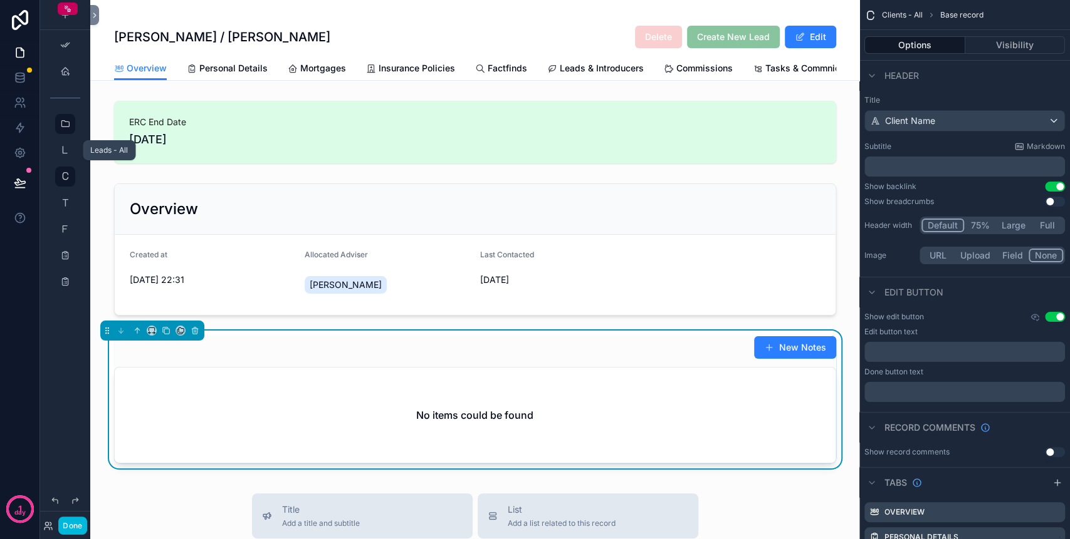
click at [61, 150] on icon "scrollable content" at bounding box center [65, 150] width 10 height 10
click at [63, 69] on icon "scrollable content" at bounding box center [65, 71] width 10 height 10
click at [73, 521] on button "Done" at bounding box center [72, 526] width 28 height 18
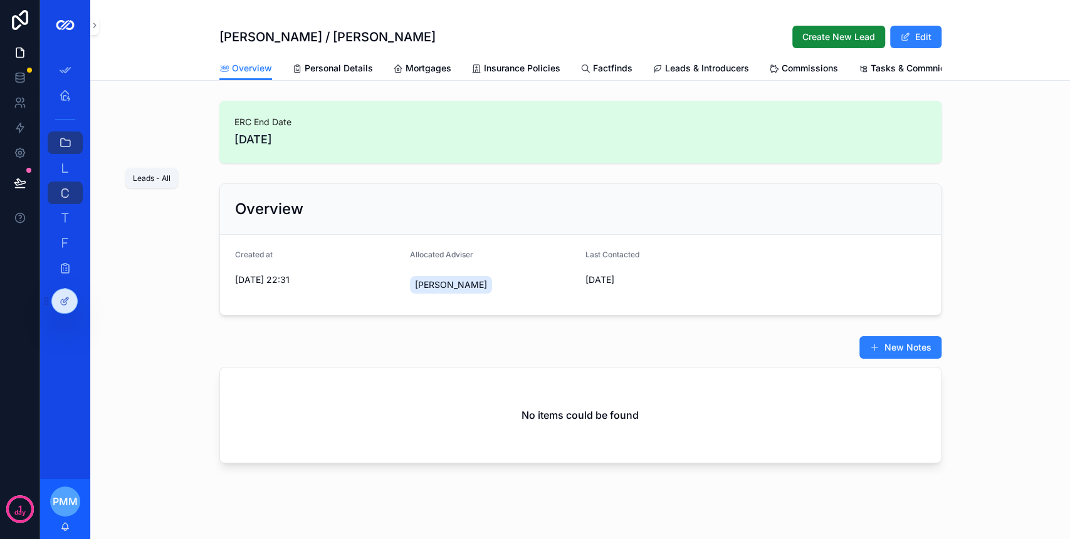
click at [65, 177] on div "Leads - All 198" at bounding box center [65, 168] width 20 height 20
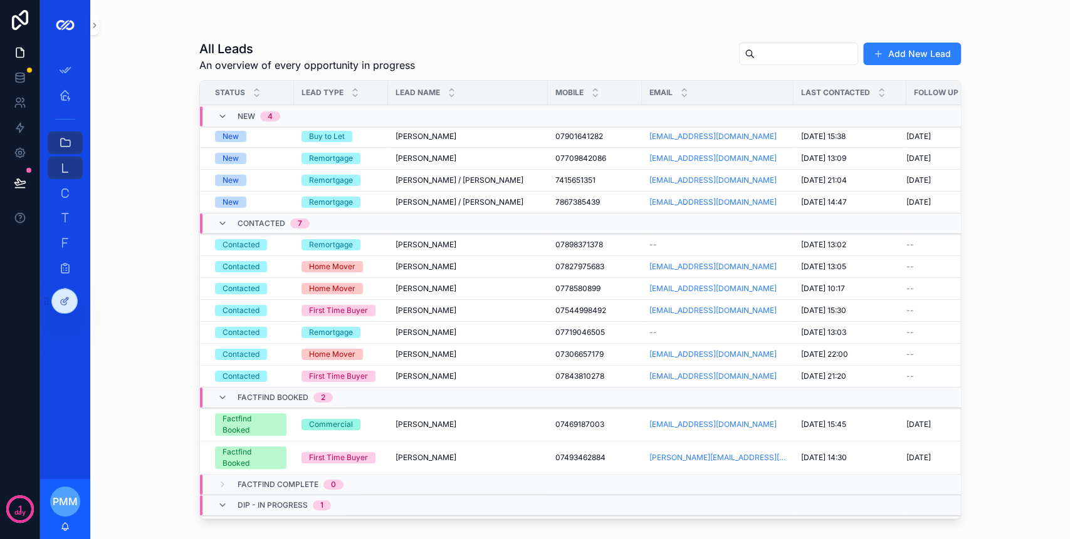
click at [781, 48] on input "scrollable content" at bounding box center [805, 54] width 103 height 18
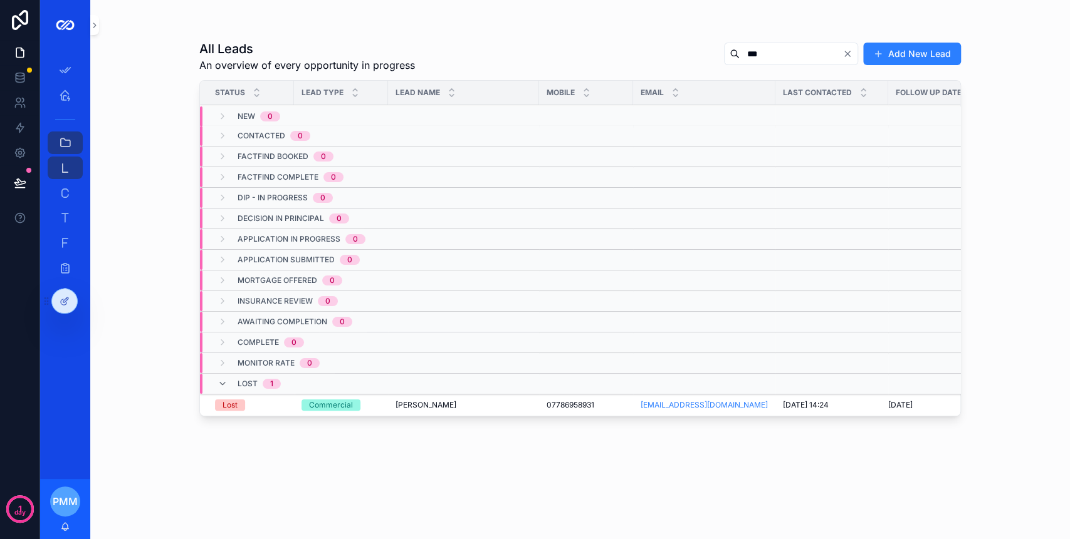
type input "***"
click at [373, 411] on td "Commercial" at bounding box center [341, 406] width 94 height 22
click at [363, 400] on div "Commercial" at bounding box center [340, 405] width 79 height 11
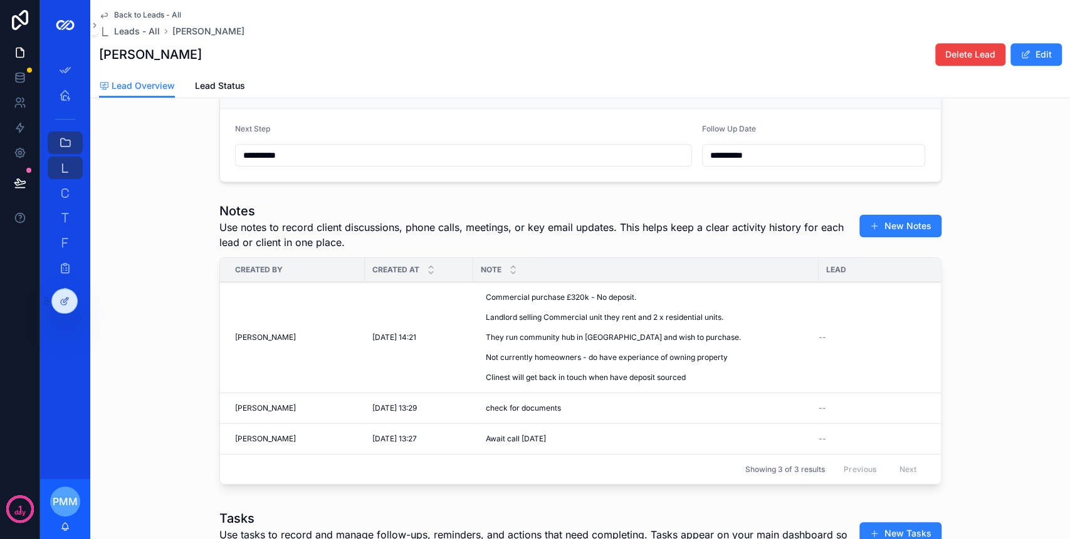
scroll to position [417, 0]
click at [61, 309] on div at bounding box center [64, 301] width 25 height 24
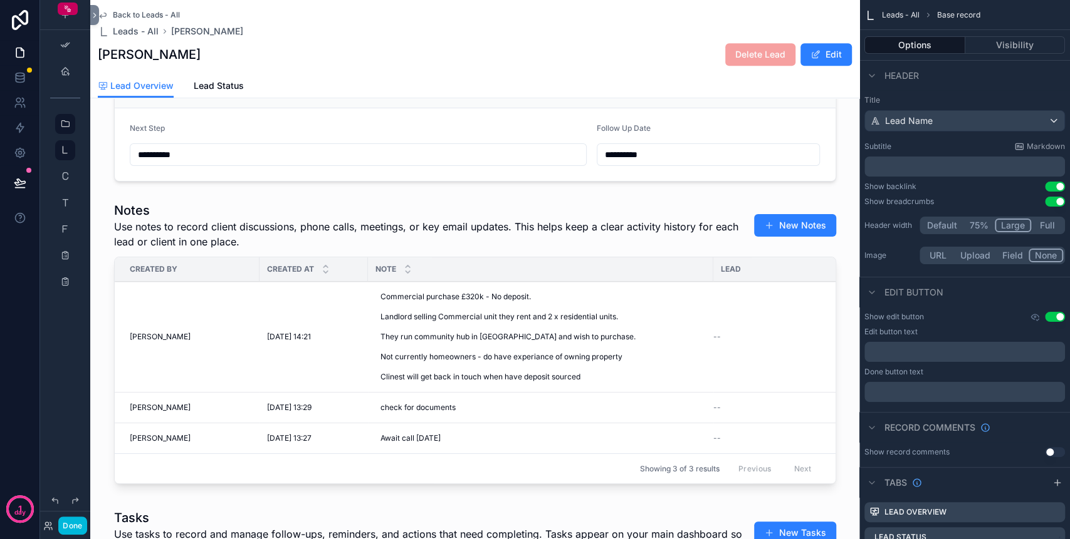
click at [550, 242] on div "scrollable content" at bounding box center [474, 346] width 769 height 298
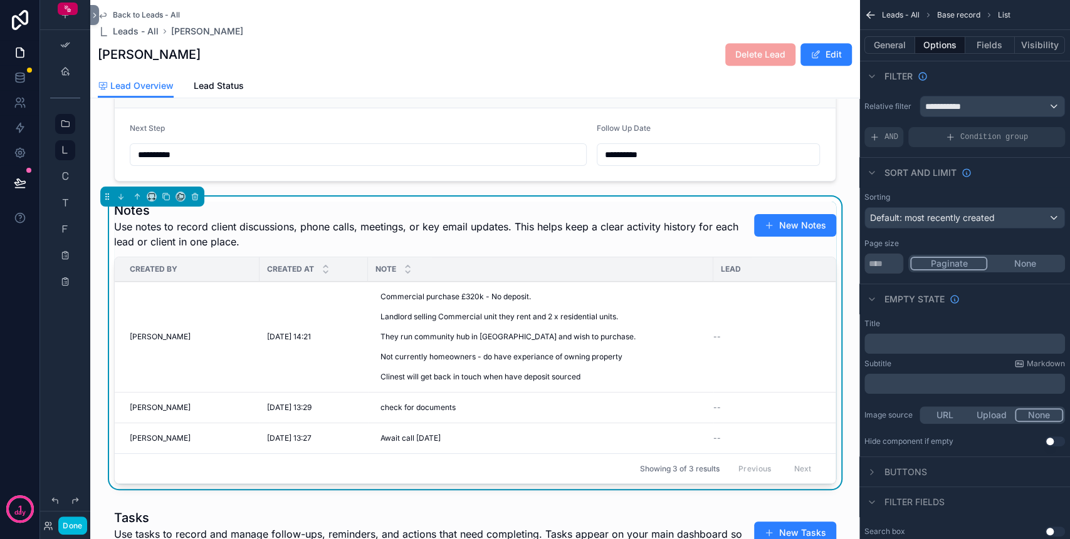
click at [941, 139] on div "Condition group" at bounding box center [986, 137] width 157 height 20
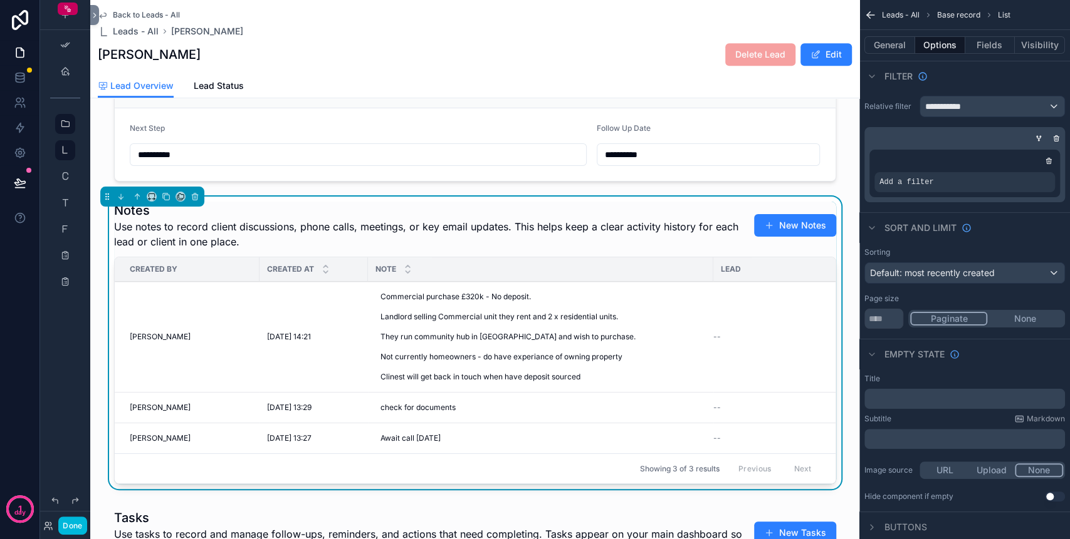
click at [928, 179] on span "Add a filter" at bounding box center [906, 182] width 54 height 10
click at [0, 0] on icon "scrollable content" at bounding box center [0, 0] width 0 height 0
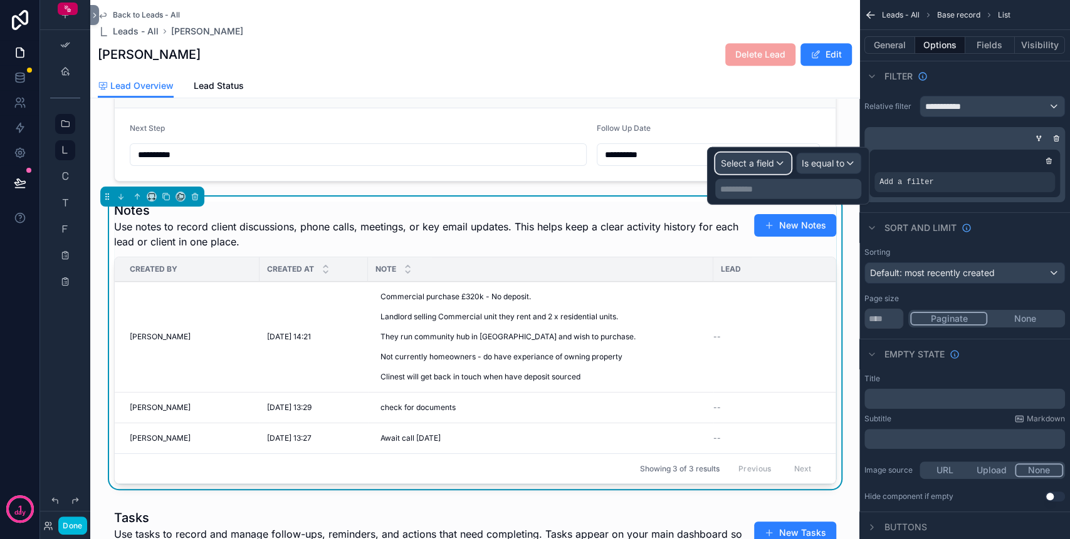
click at [784, 169] on div "Select a field" at bounding box center [753, 164] width 75 height 20
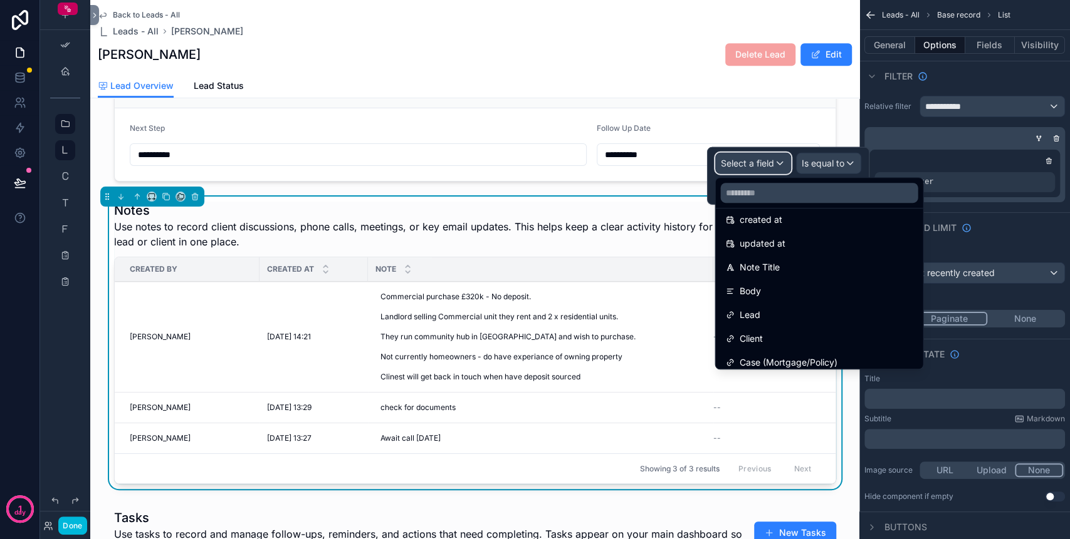
scroll to position [83, 0]
click at [781, 313] on div "Client" at bounding box center [818, 313] width 187 height 15
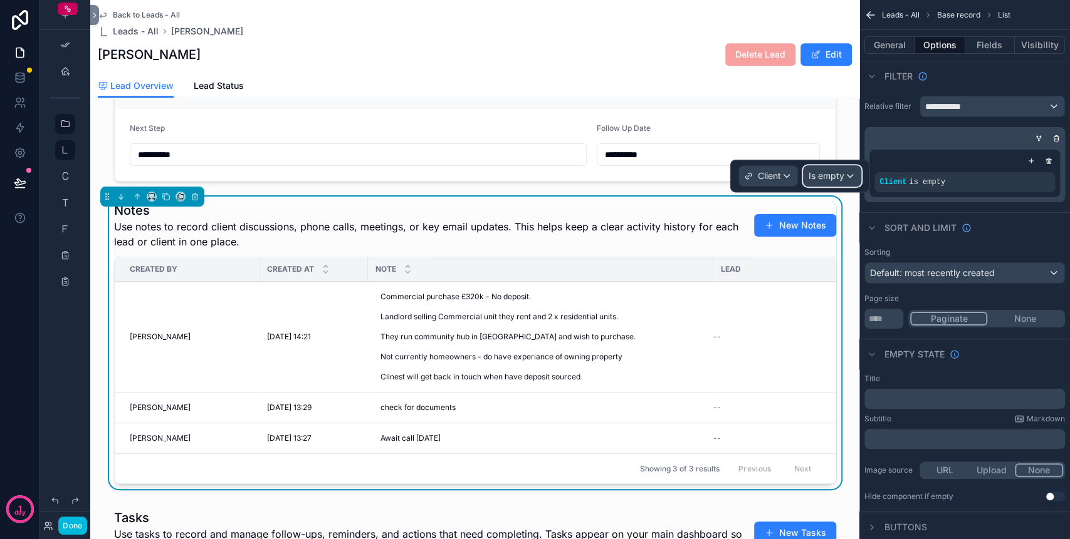
click at [836, 174] on span "Is empty" at bounding box center [826, 176] width 36 height 13
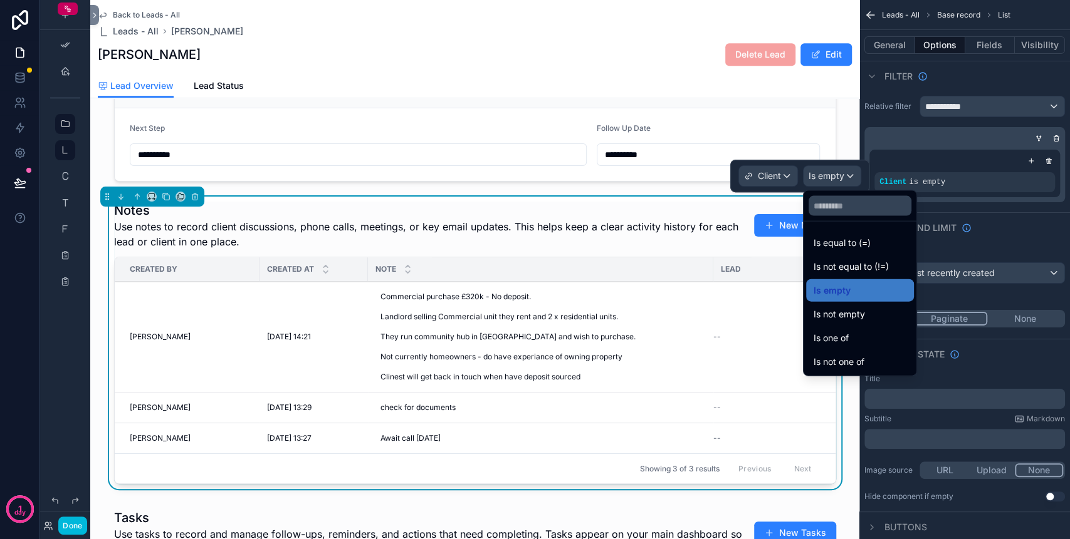
click at [838, 338] on span "Is one of" at bounding box center [830, 338] width 35 height 15
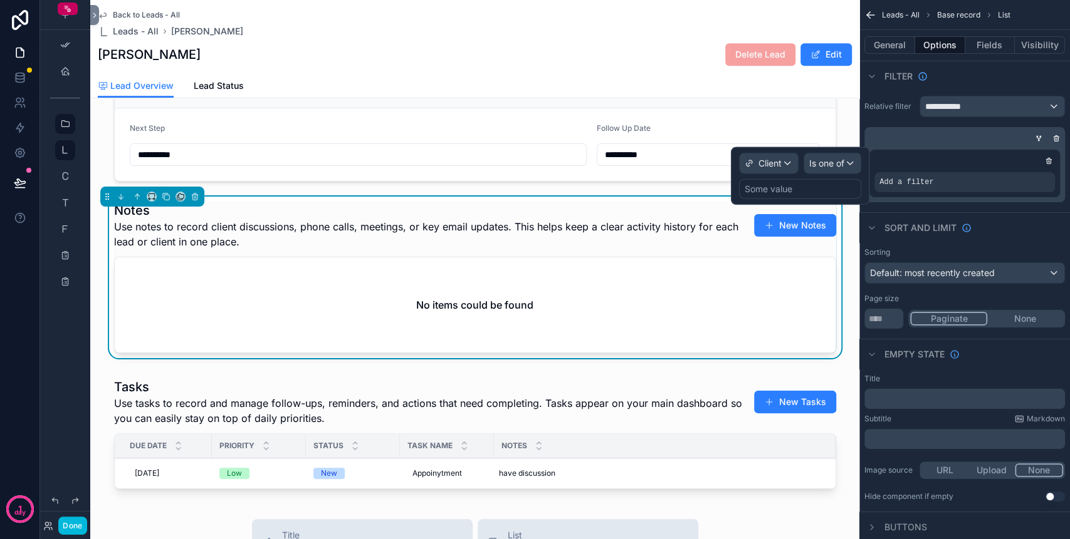
click at [763, 188] on div "Some value" at bounding box center [768, 189] width 48 height 13
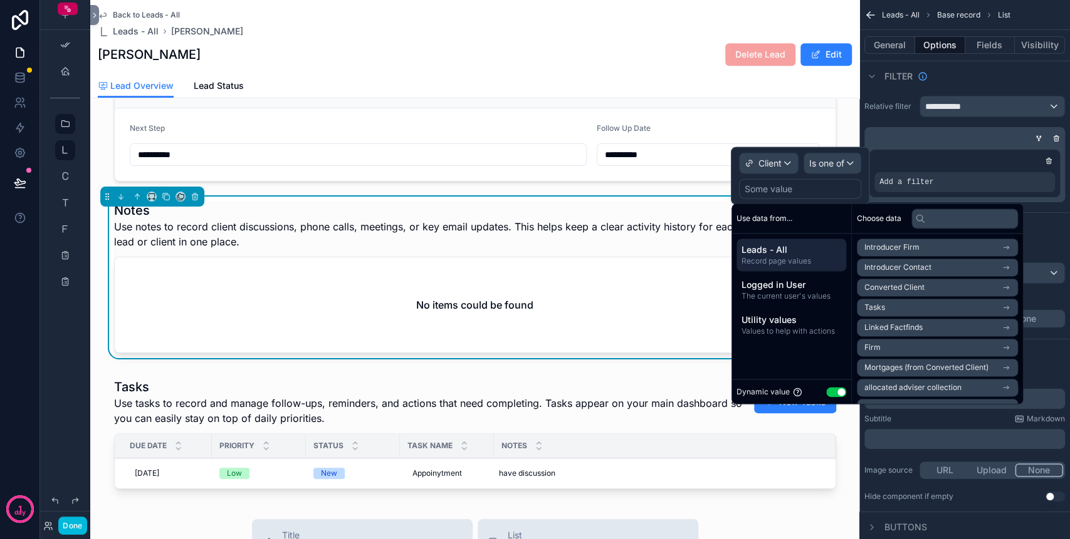
scroll to position [0, 0]
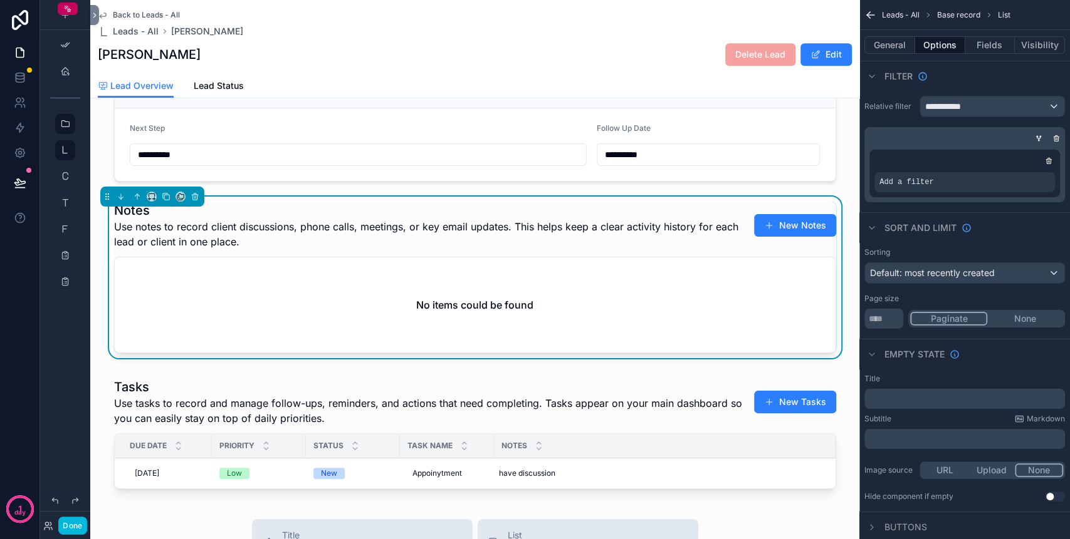
click at [1048, 162] on icon "scrollable content" at bounding box center [1049, 161] width 8 height 8
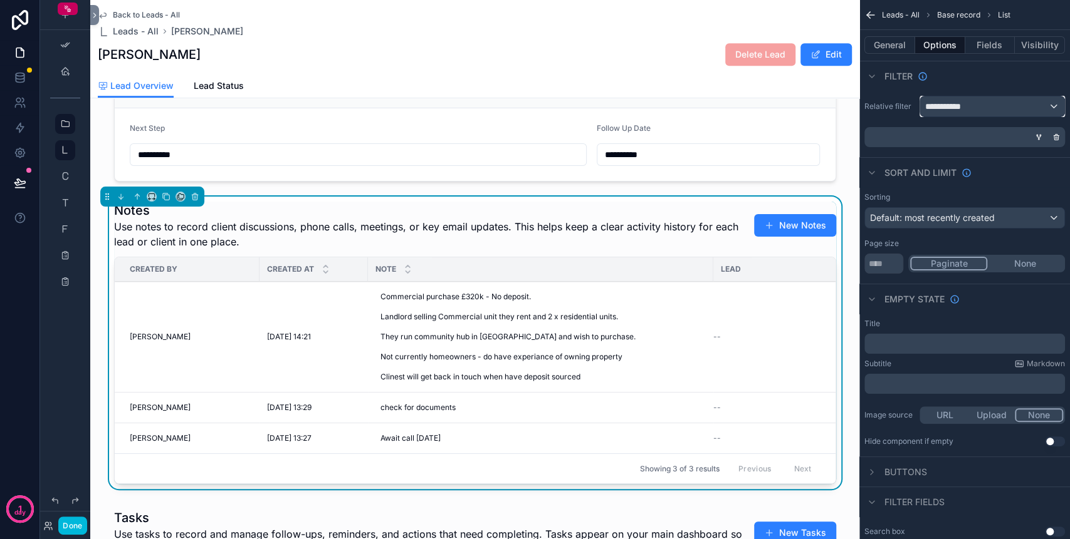
click at [1013, 102] on div "**********" at bounding box center [992, 106] width 144 height 20
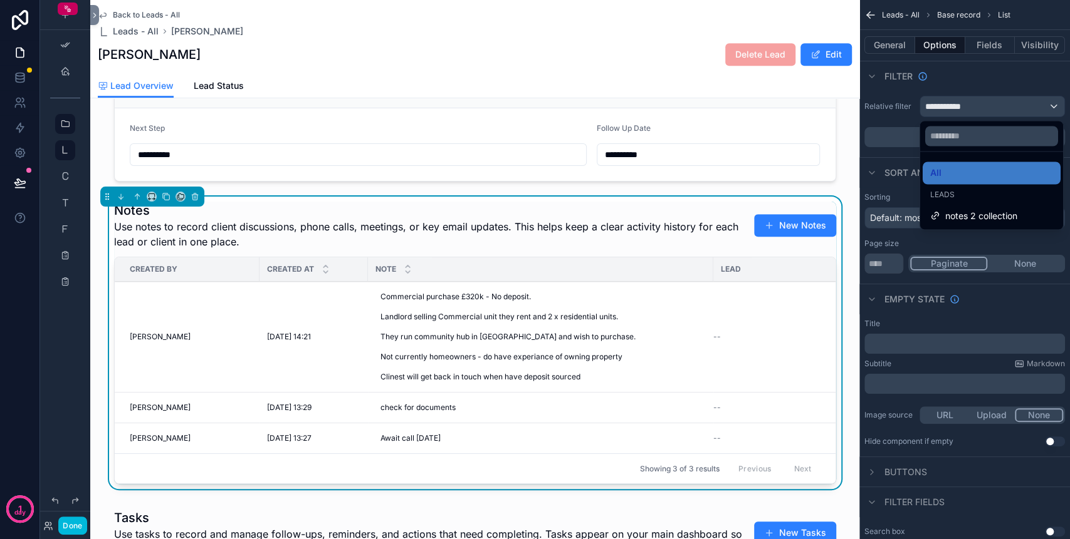
click at [981, 212] on span "notes 2 collection" at bounding box center [981, 215] width 72 height 15
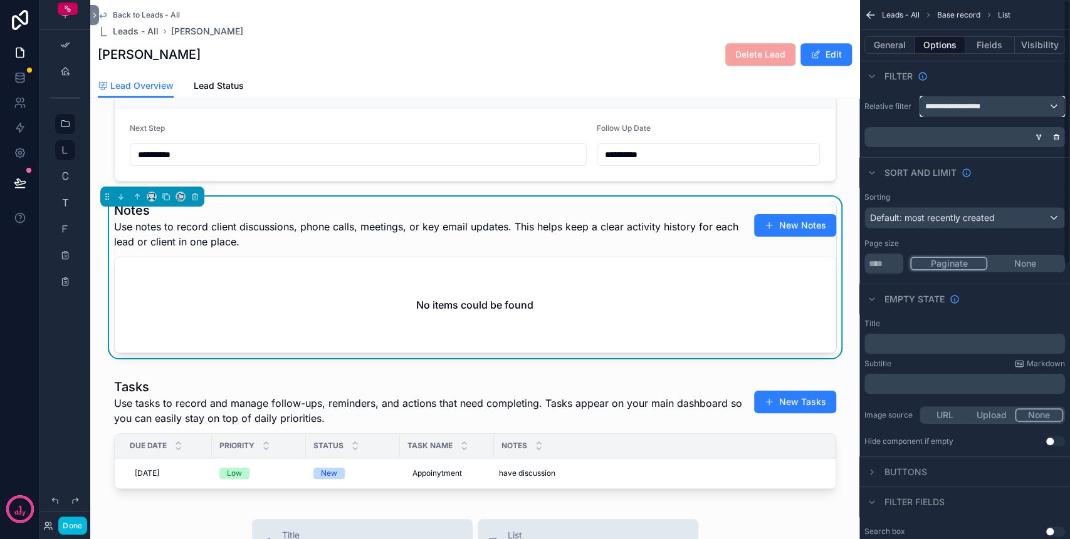
click at [1055, 103] on div "**********" at bounding box center [992, 106] width 144 height 20
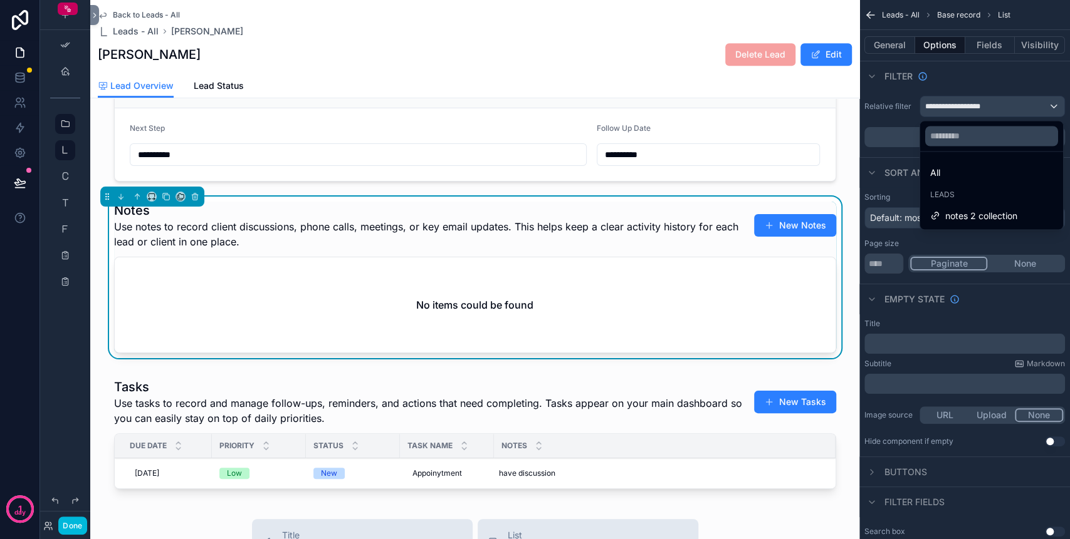
click at [963, 167] on div "All" at bounding box center [991, 172] width 123 height 15
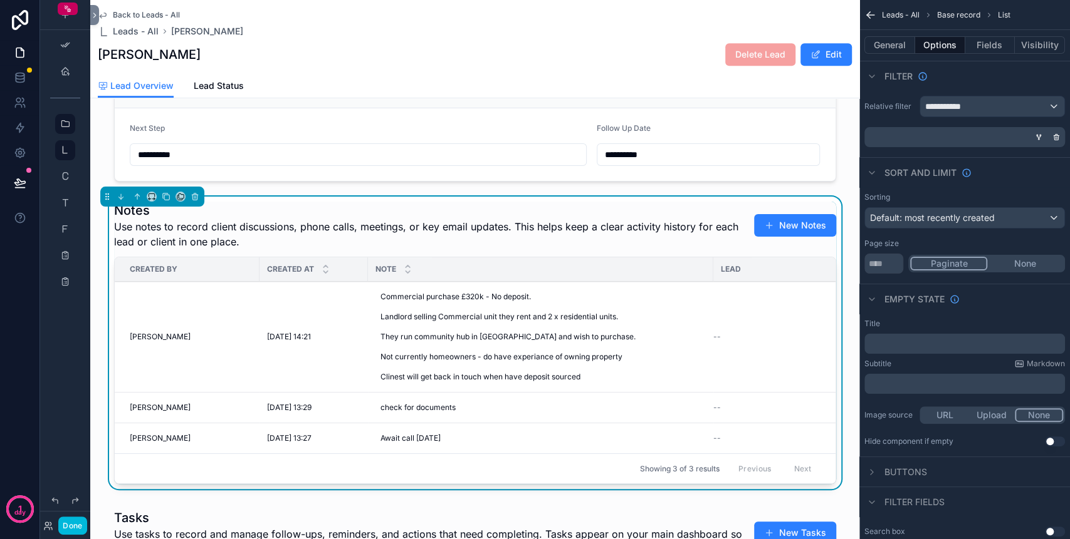
click at [947, 135] on div "scrollable content" at bounding box center [962, 137] width 201 height 20
click at [1055, 135] on icon "scrollable content" at bounding box center [1056, 137] width 8 height 8
click at [885, 136] on span "AND" at bounding box center [891, 137] width 14 height 10
click at [0, 0] on icon "scrollable content" at bounding box center [0, 0] width 0 height 0
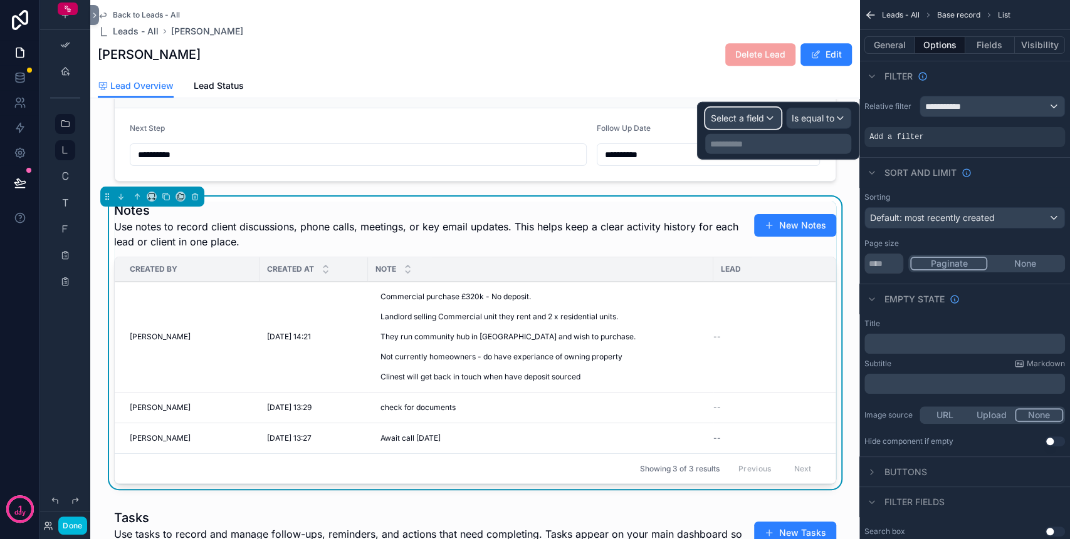
click at [743, 114] on span "Select a field" at bounding box center [737, 118] width 53 height 11
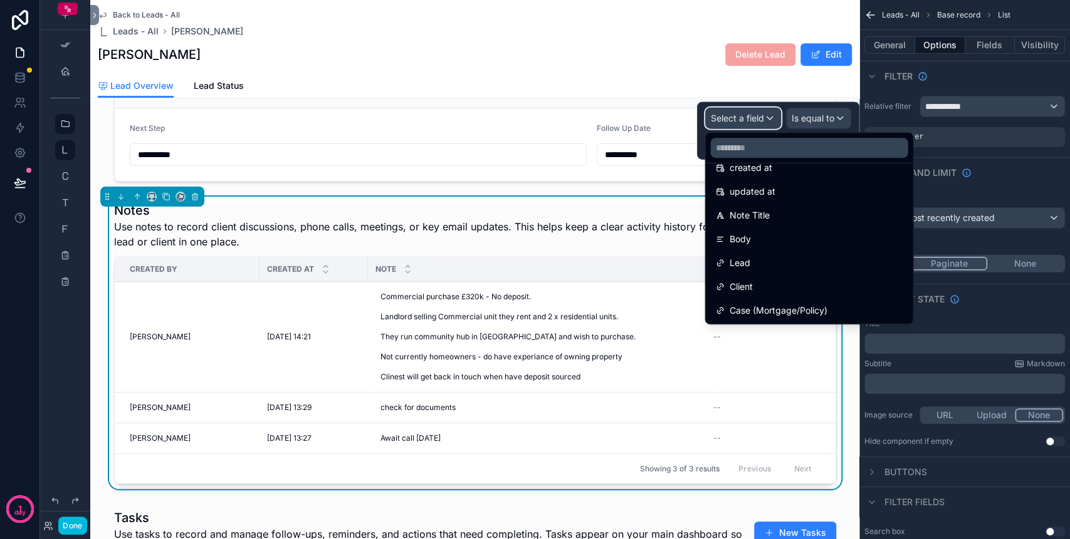
scroll to position [100, 0]
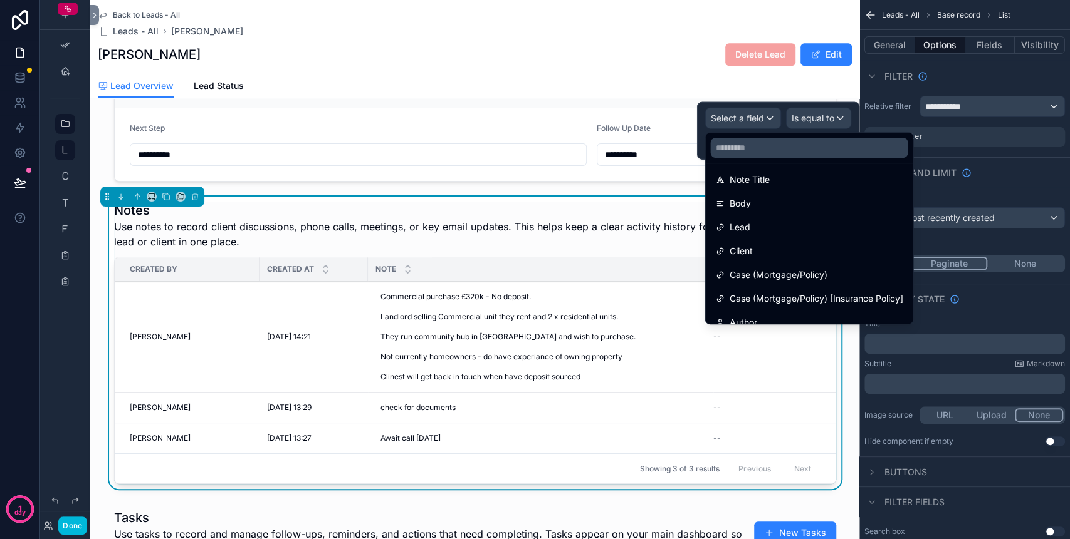
click at [754, 254] on div "Client" at bounding box center [808, 251] width 187 height 15
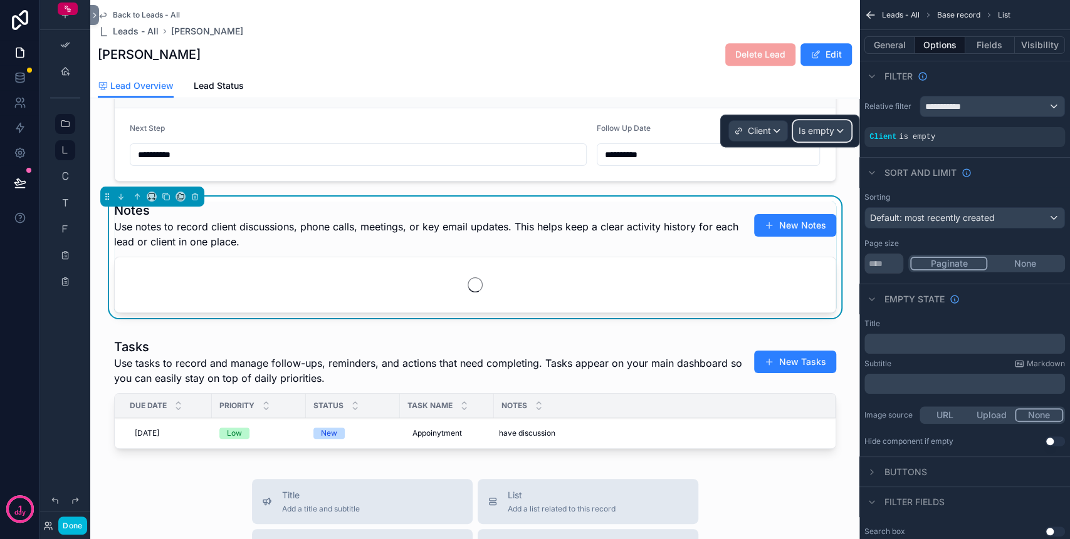
click at [813, 128] on span "Is empty" at bounding box center [816, 131] width 36 height 13
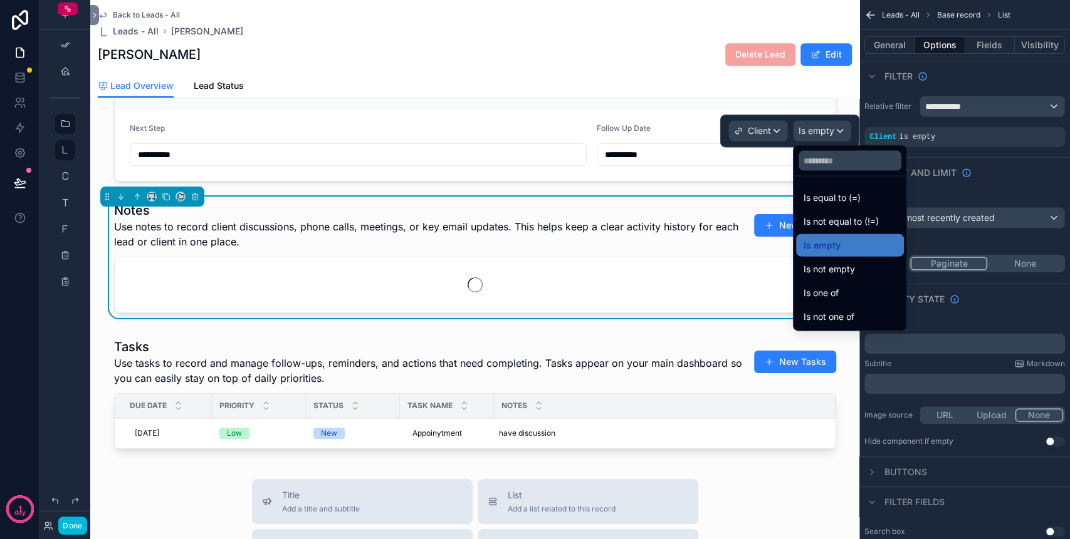
click at [837, 298] on span "Is one of" at bounding box center [820, 293] width 35 height 15
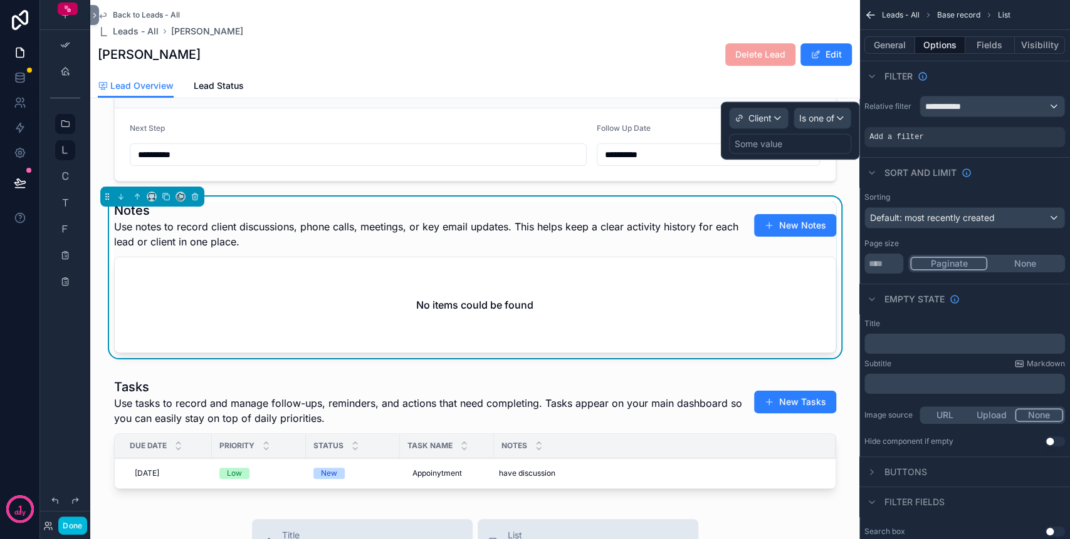
click at [765, 140] on div "Some value" at bounding box center [758, 144] width 48 height 13
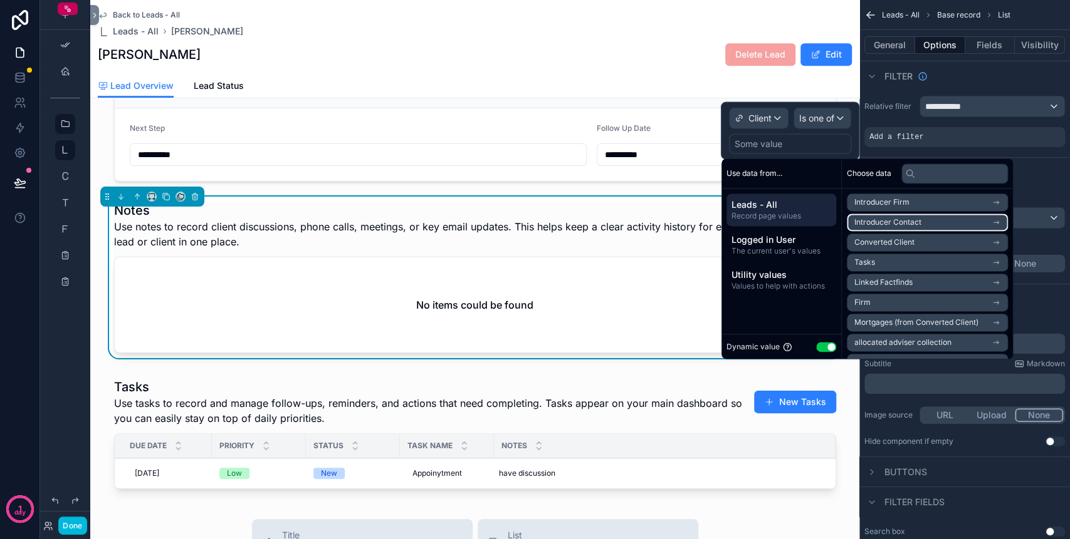
scroll to position [17, 0]
click at [904, 219] on li "Converted Client" at bounding box center [927, 226] width 161 height 18
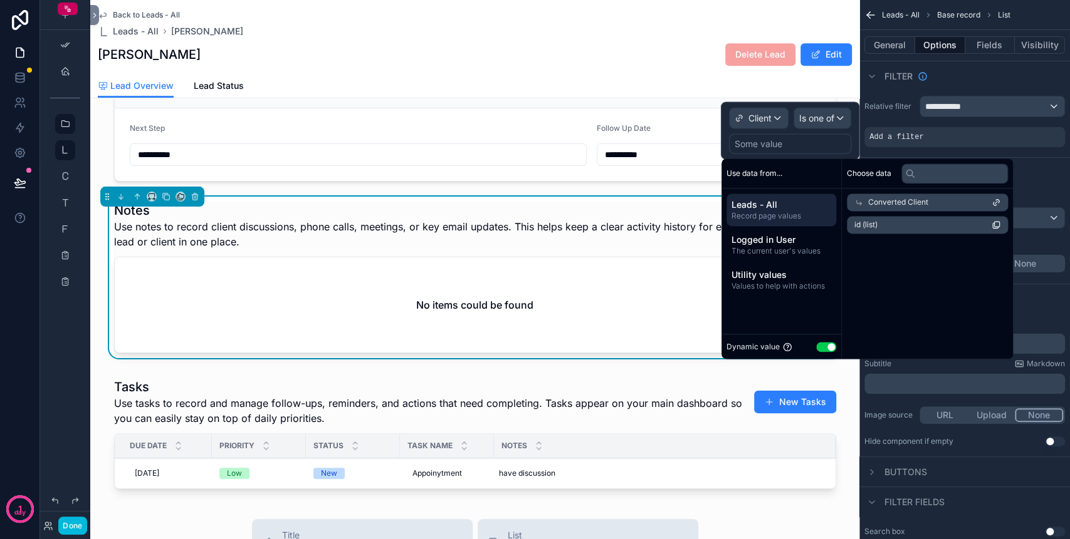
click at [897, 199] on span "Converted Client" at bounding box center [898, 202] width 60 height 10
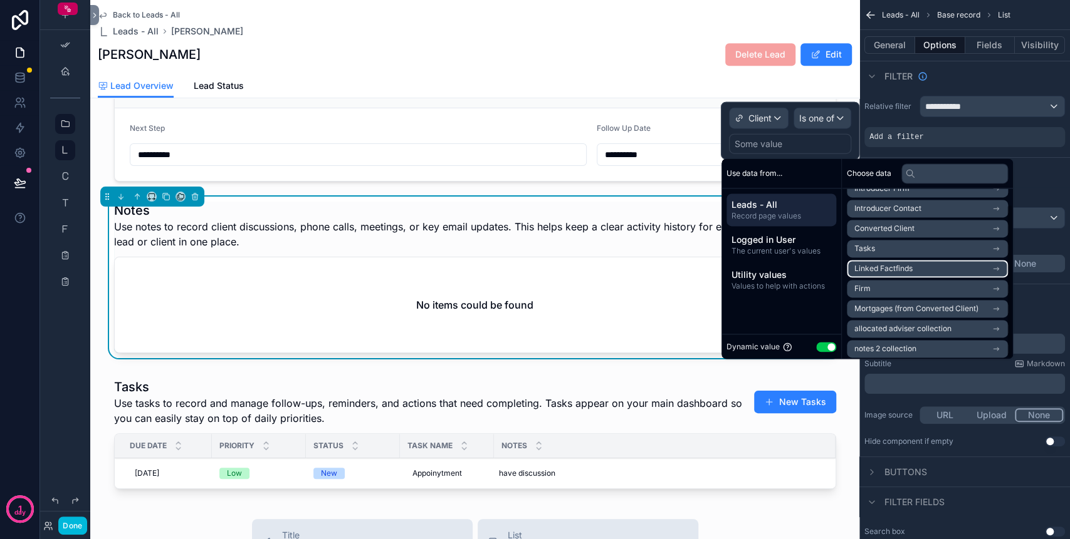
scroll to position [17, 0]
click at [937, 337] on li "notes 2 collection" at bounding box center [927, 346] width 161 height 18
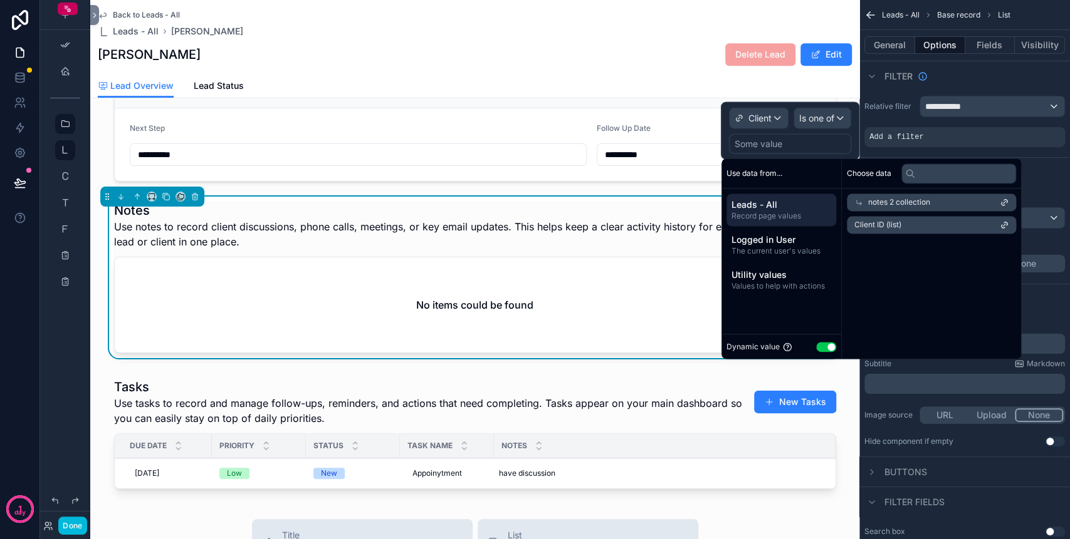
scroll to position [0, 0]
click at [910, 222] on li "Client ID (list)" at bounding box center [927, 225] width 161 height 18
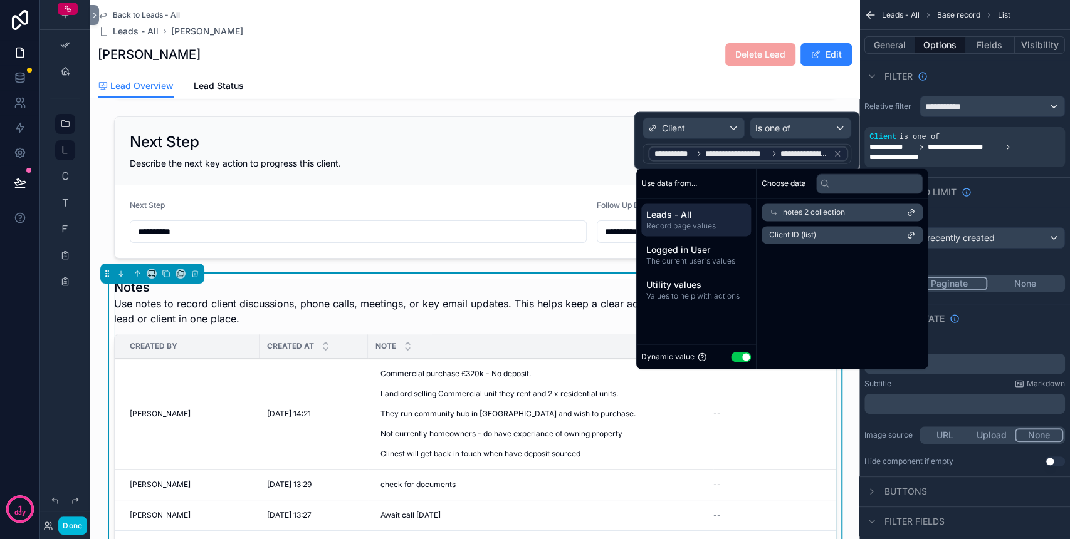
scroll to position [417, 0]
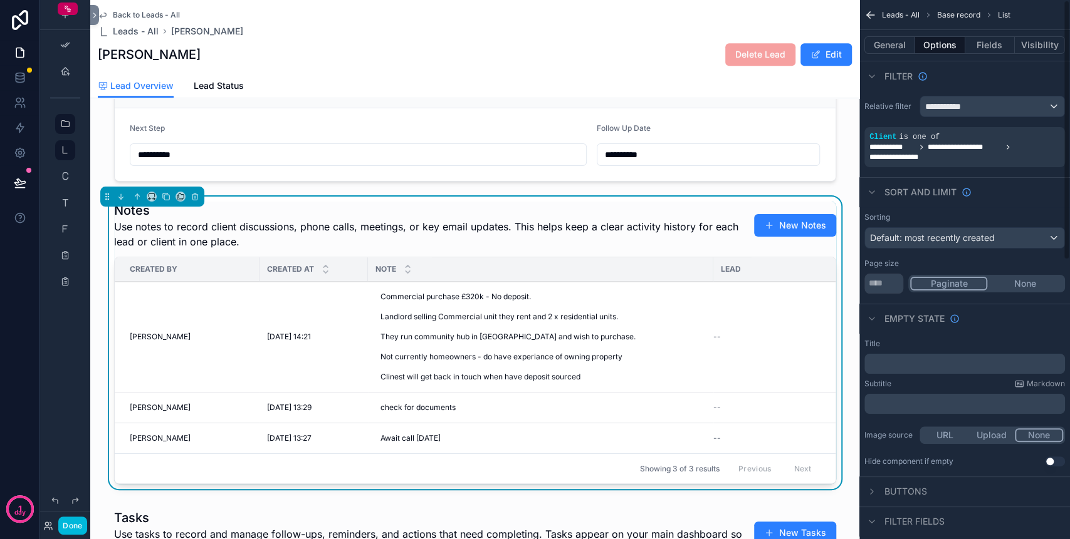
click at [1025, 199] on div "Sort And Limit" at bounding box center [964, 192] width 211 height 30
click at [890, 142] on span "**********" at bounding box center [892, 147] width 46 height 10
click at [0, 0] on icon "scrollable content" at bounding box center [0, 0] width 0 height 0
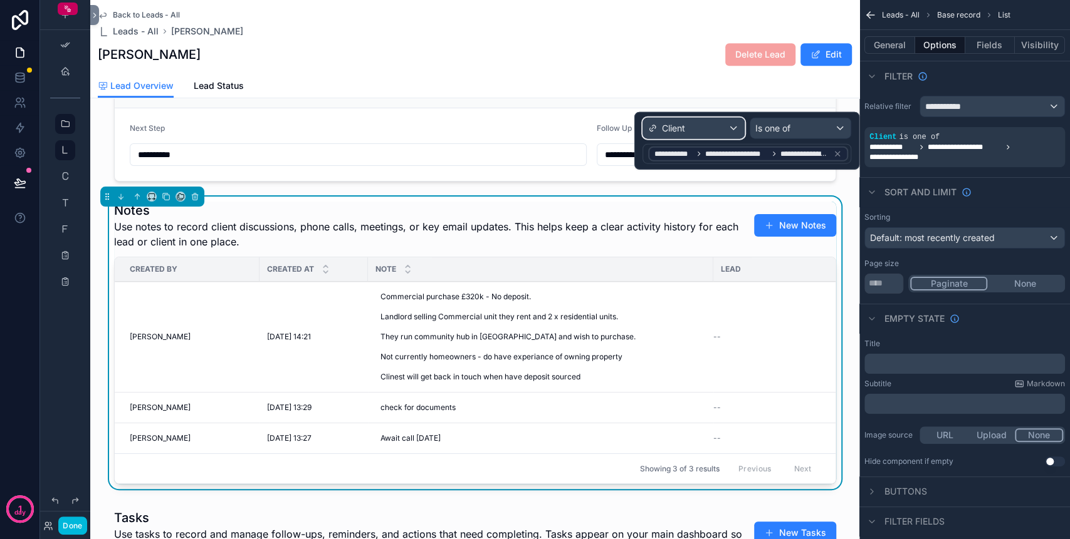
click at [683, 122] on span "Client" at bounding box center [673, 128] width 23 height 13
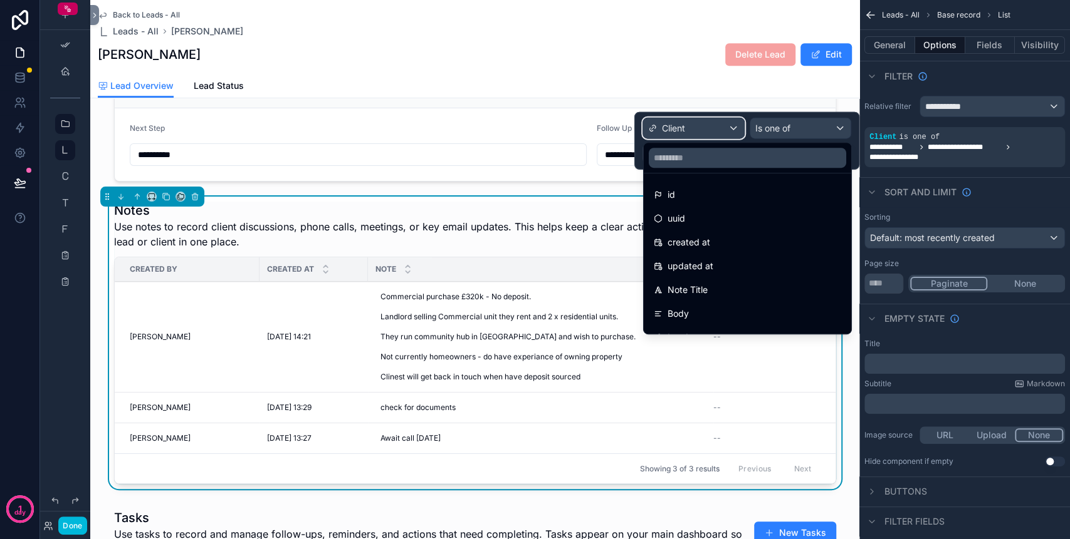
scroll to position [83, 0]
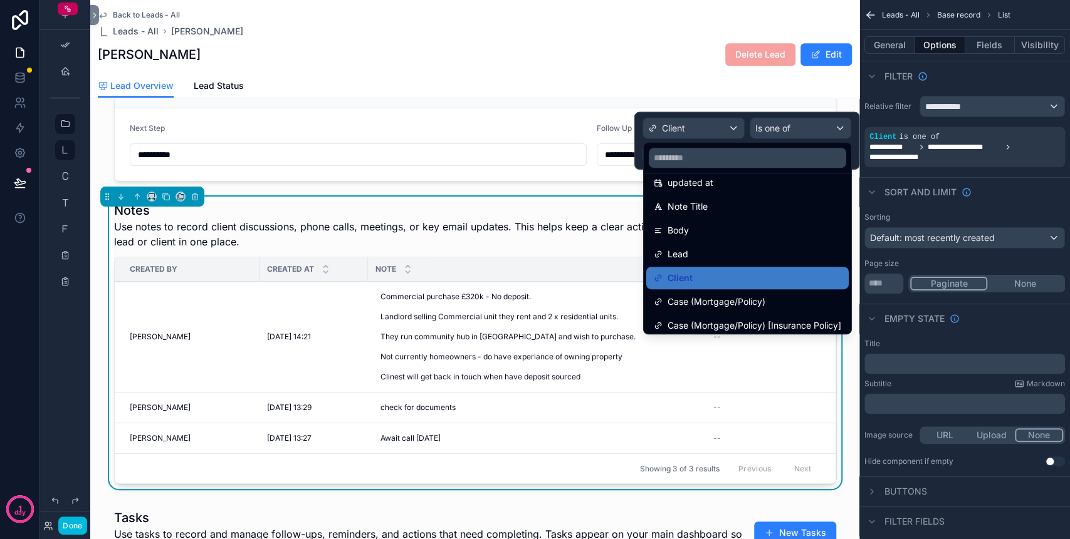
click at [730, 249] on div "Lead" at bounding box center [747, 254] width 187 height 15
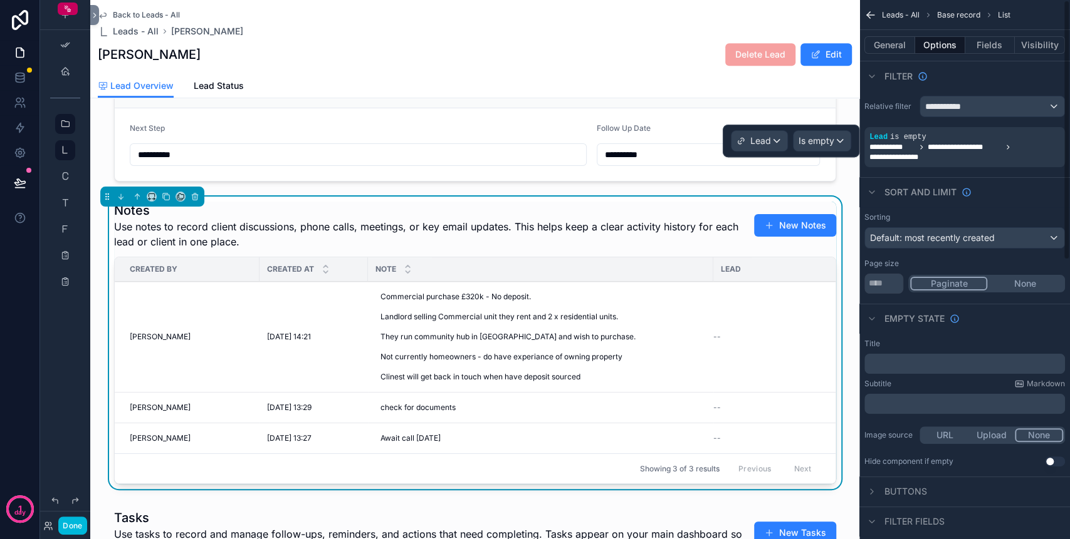
click at [0, 0] on div "scrollable content" at bounding box center [0, 0] width 0 height 0
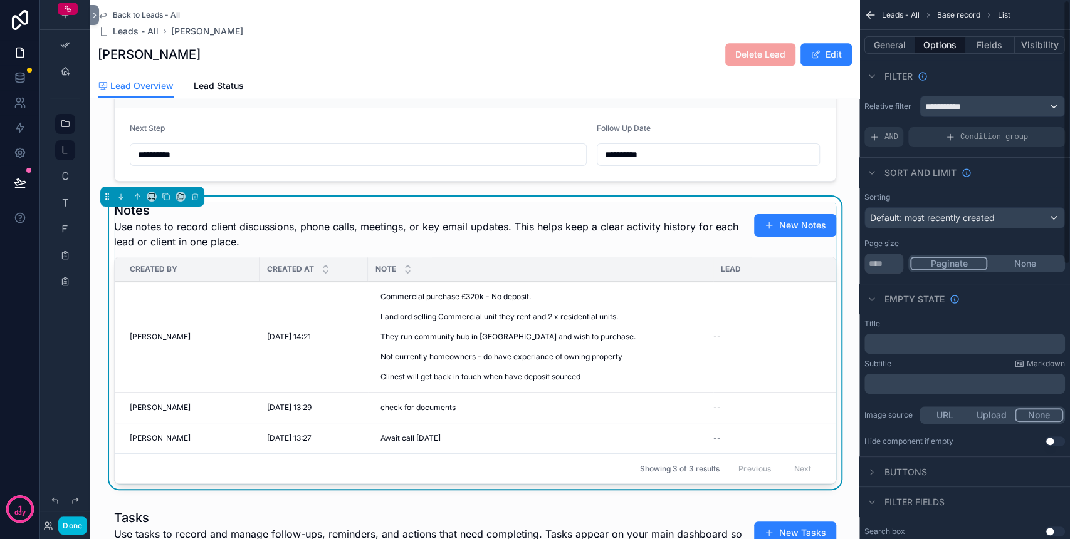
click at [991, 140] on span "Condition group" at bounding box center [994, 137] width 68 height 10
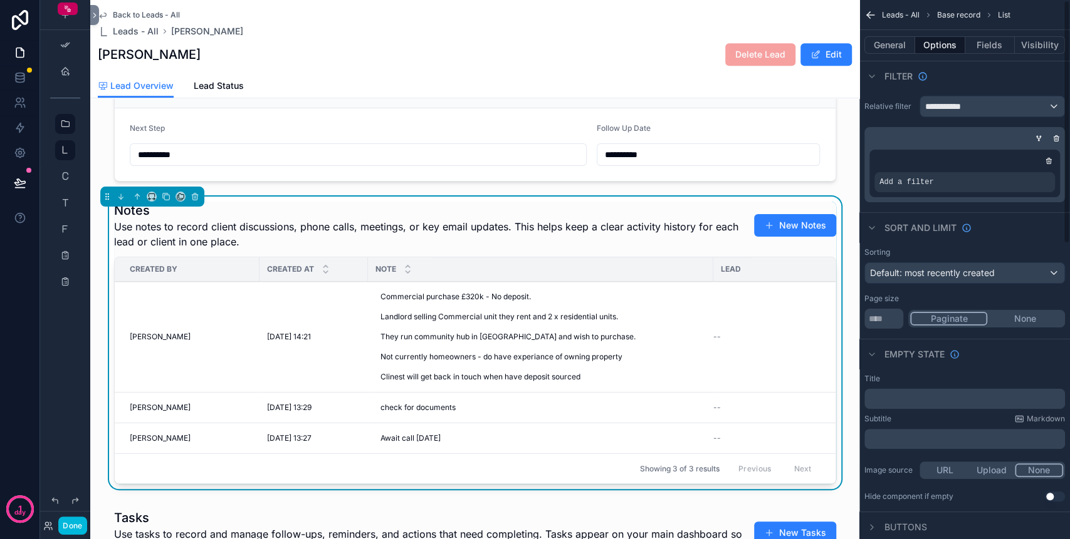
click at [888, 137] on div "scrollable content" at bounding box center [962, 138] width 201 height 13
click at [906, 179] on span "Add a filter" at bounding box center [906, 182] width 54 height 10
click at [0, 0] on div "scrollable content" at bounding box center [0, 0] width 0 height 0
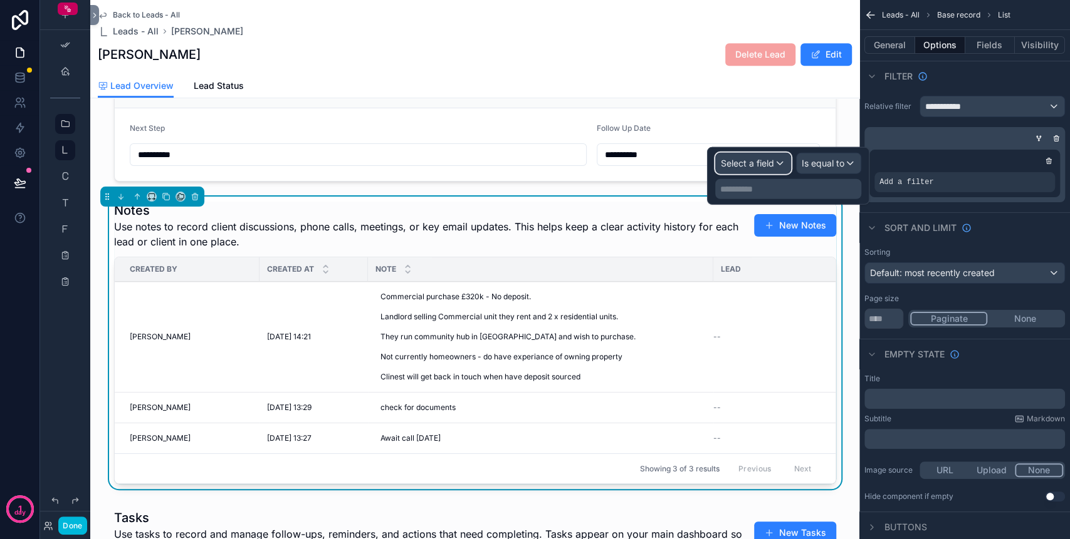
click at [763, 164] on span "Select a field" at bounding box center [747, 163] width 53 height 11
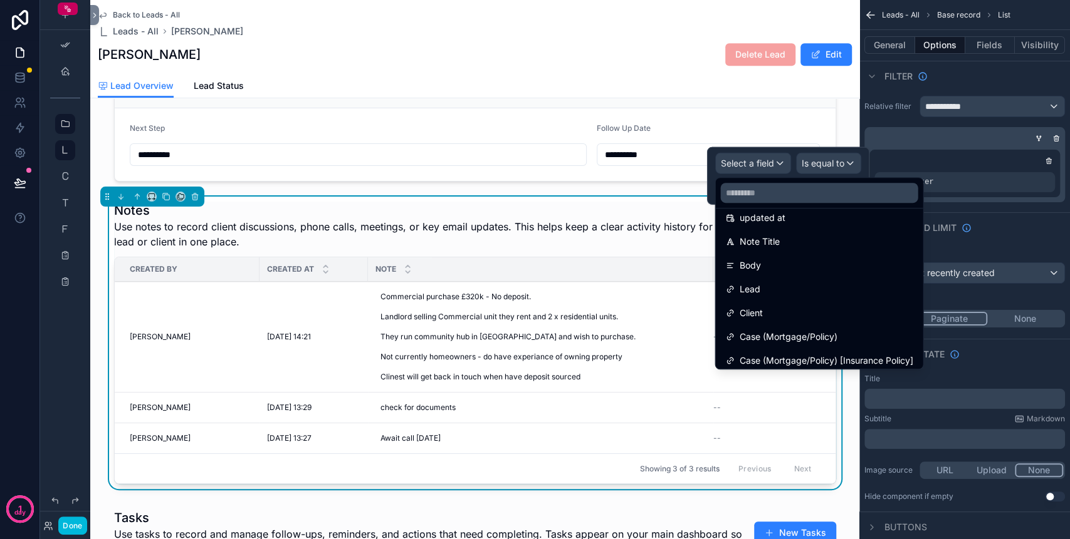
click at [765, 289] on div "Lead" at bounding box center [818, 289] width 187 height 15
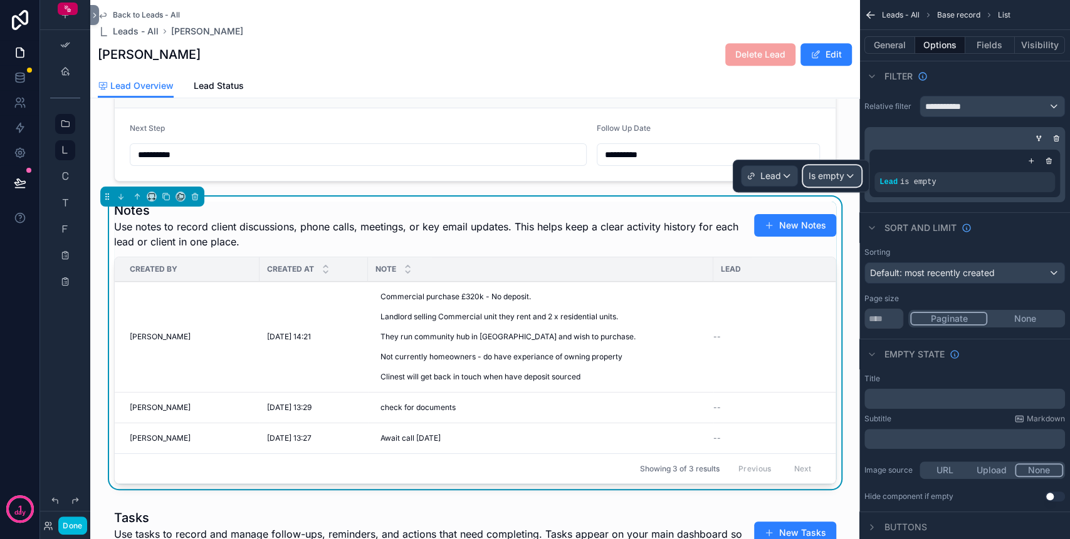
click at [843, 170] on span "Is empty" at bounding box center [826, 176] width 36 height 13
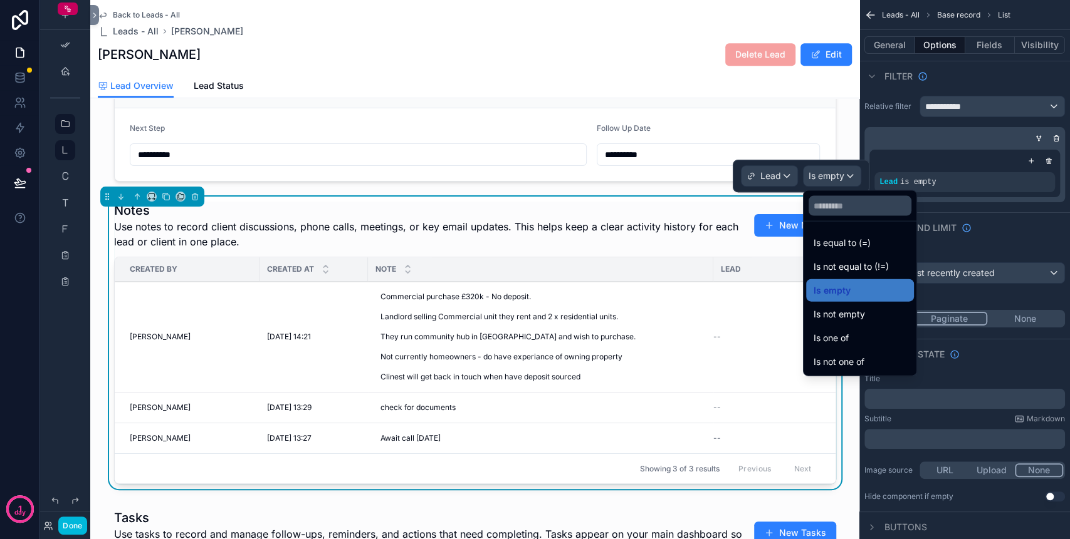
click at [837, 334] on span "Is one of" at bounding box center [830, 338] width 35 height 15
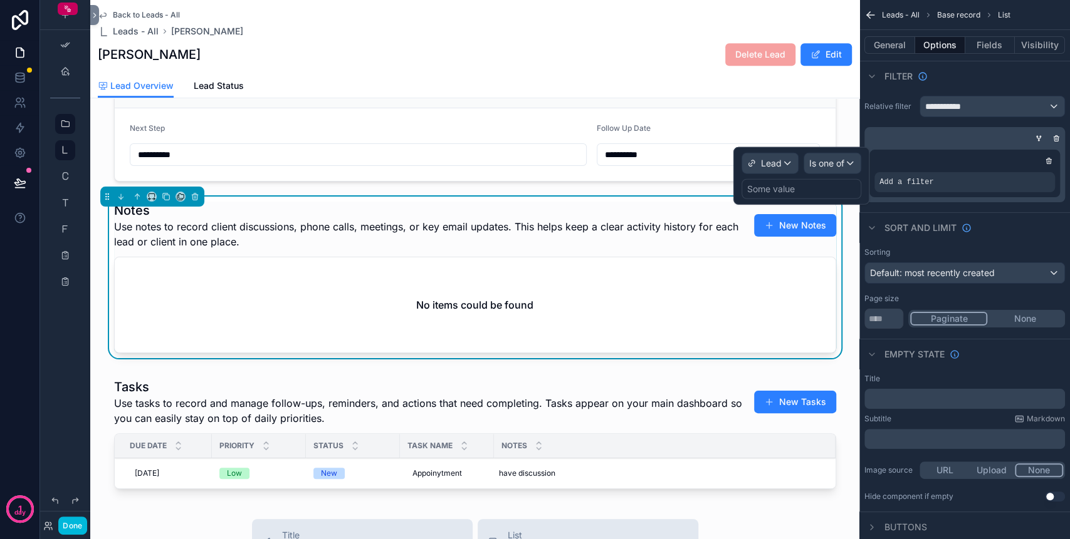
click at [770, 184] on div "Some value" at bounding box center [771, 189] width 48 height 13
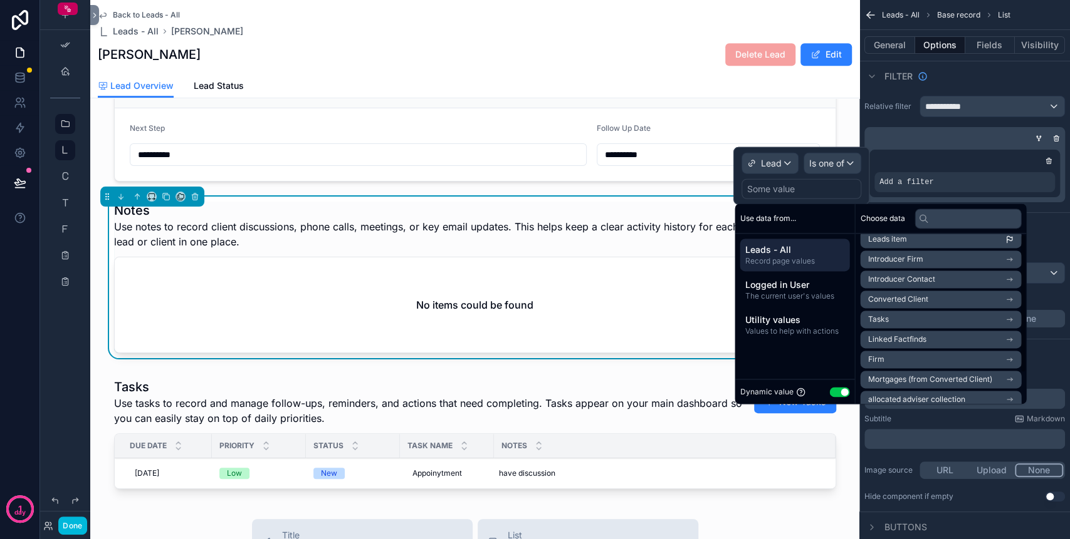
scroll to position [0, 0]
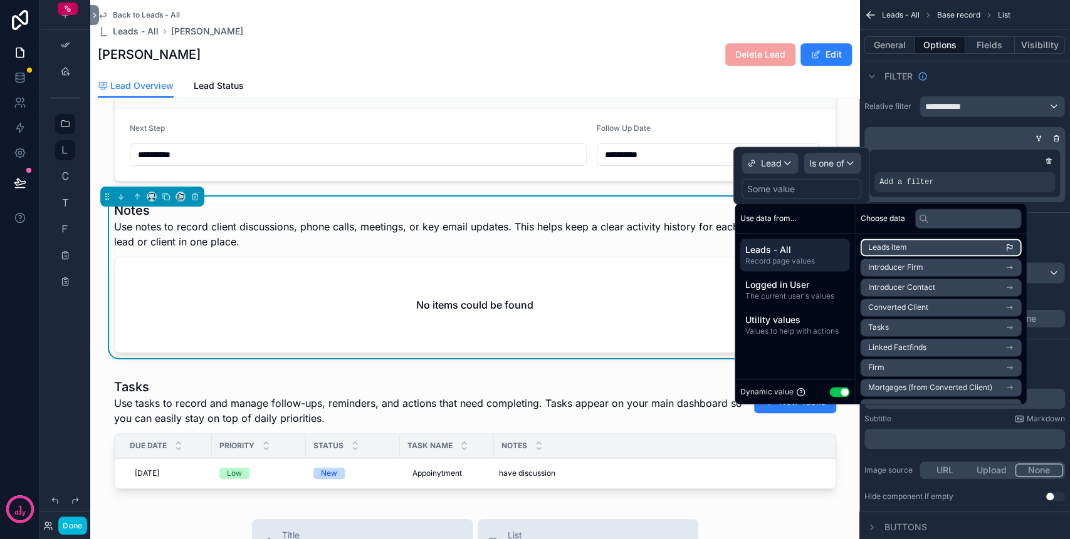
click at [889, 253] on li "Leads item" at bounding box center [940, 248] width 161 height 18
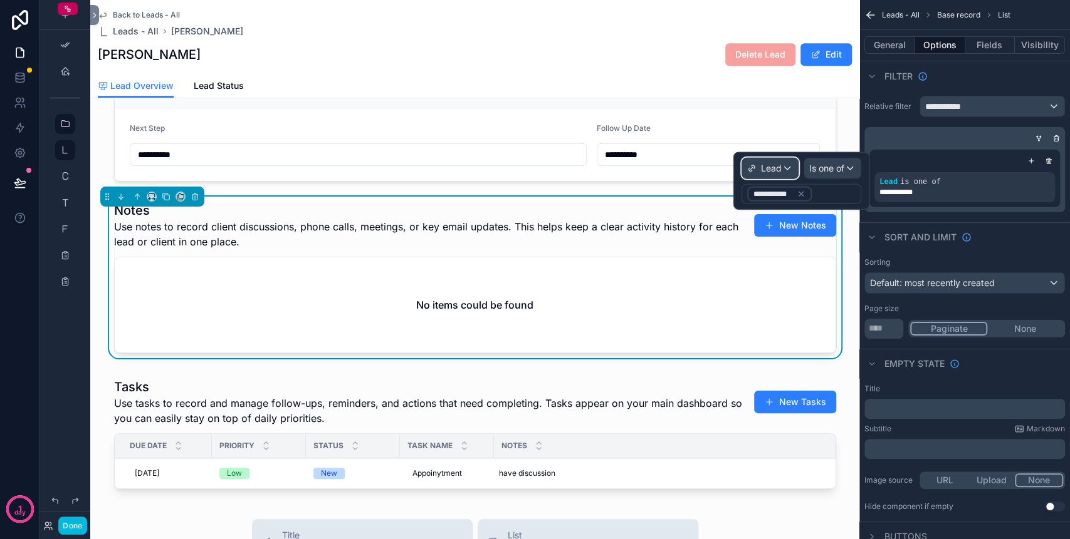
click at [772, 165] on span "Lead" at bounding box center [771, 168] width 21 height 13
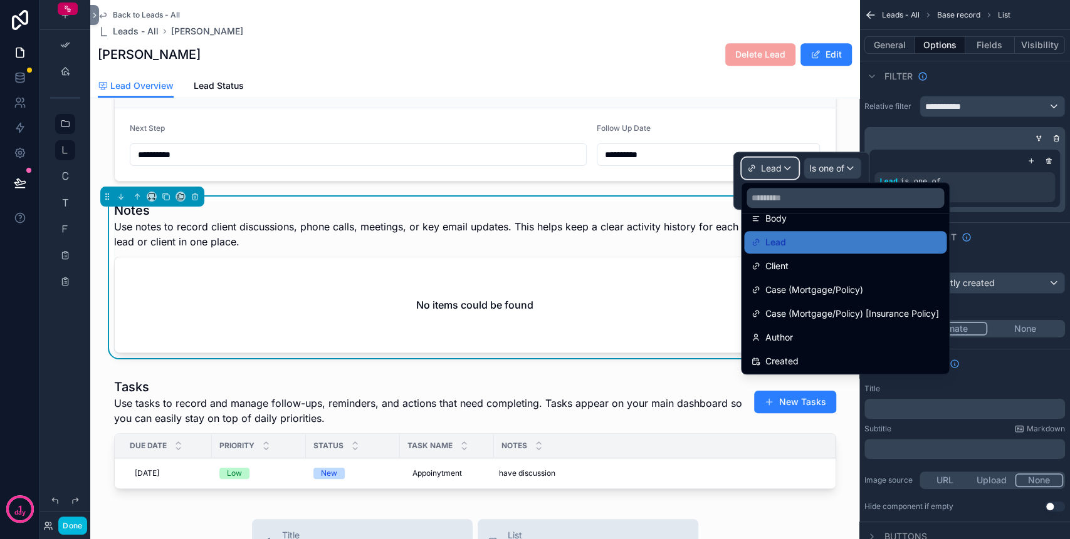
scroll to position [100, 0]
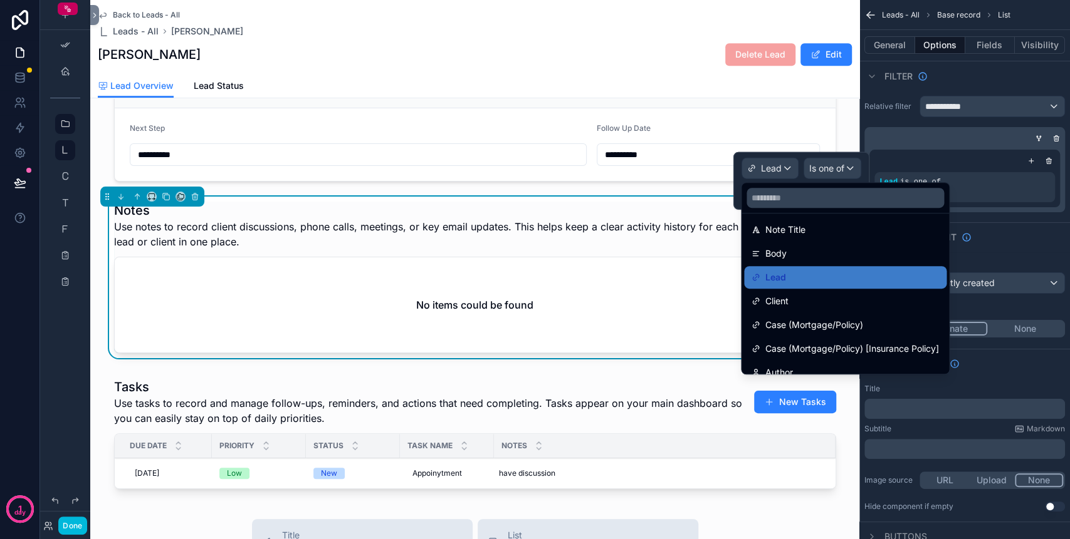
click at [862, 160] on div at bounding box center [801, 181] width 136 height 58
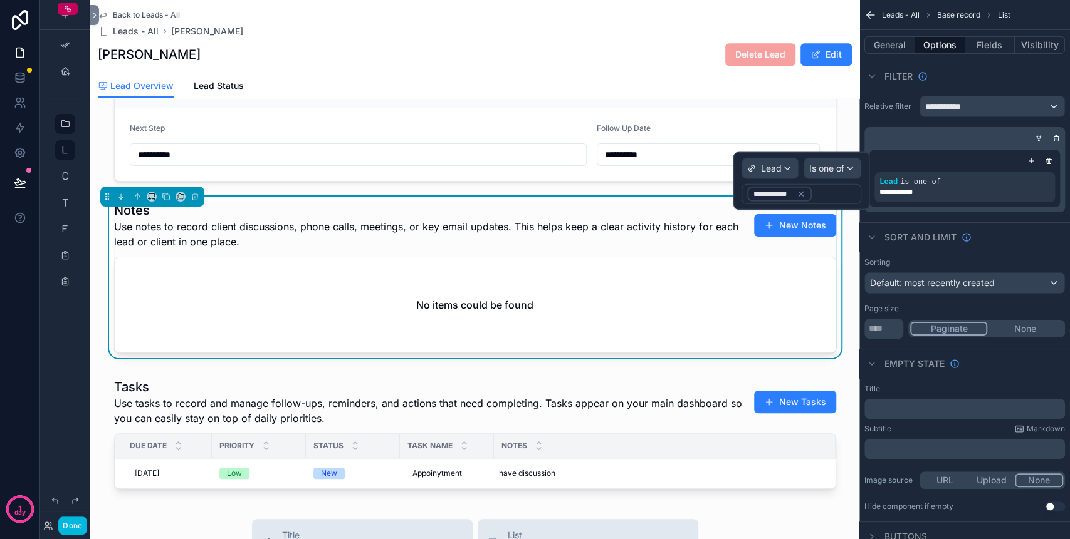
click at [800, 194] on icon at bounding box center [800, 194] width 9 height 9
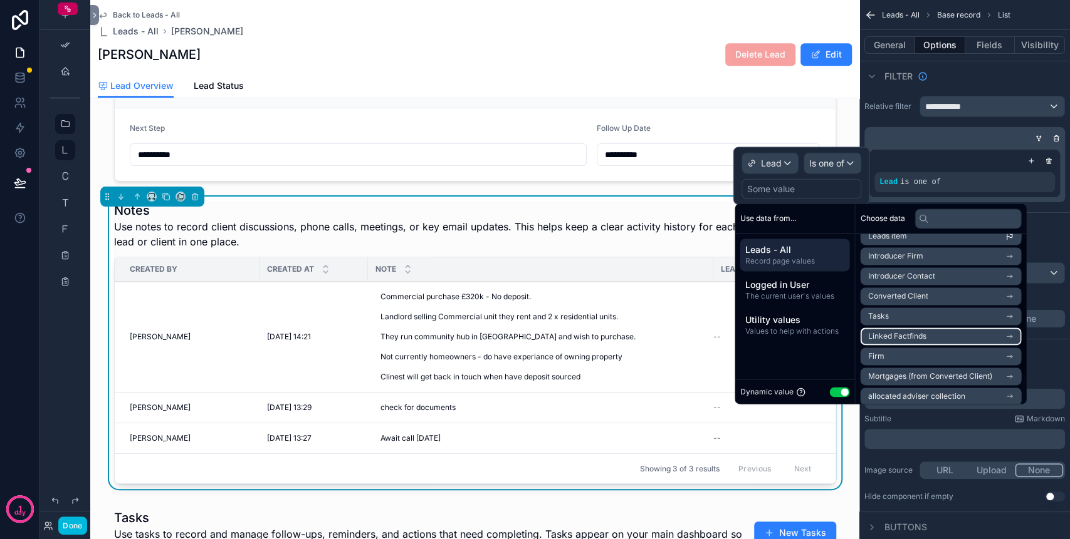
scroll to position [0, 0]
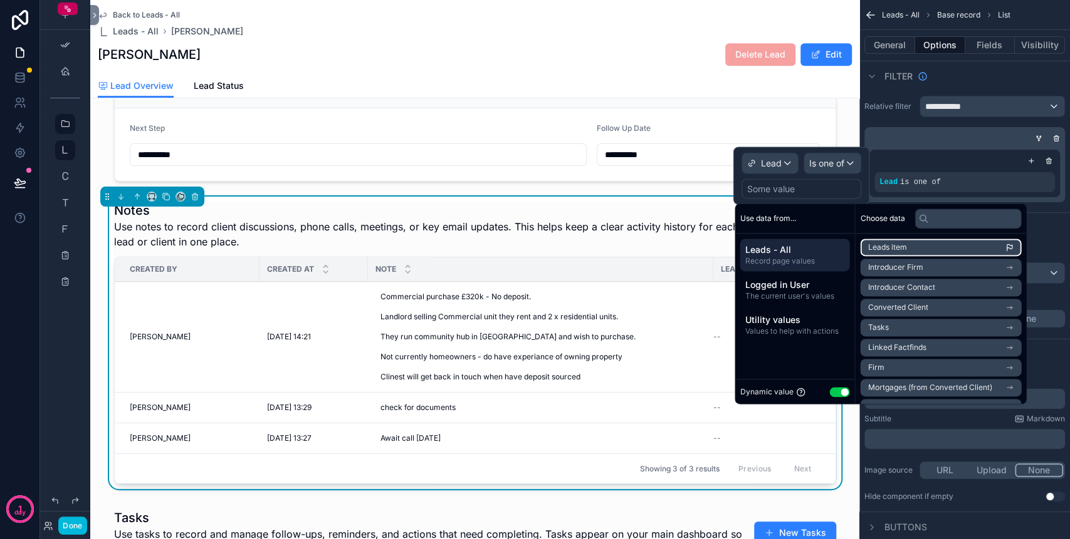
click at [887, 248] on span "Leads item" at bounding box center [886, 247] width 39 height 10
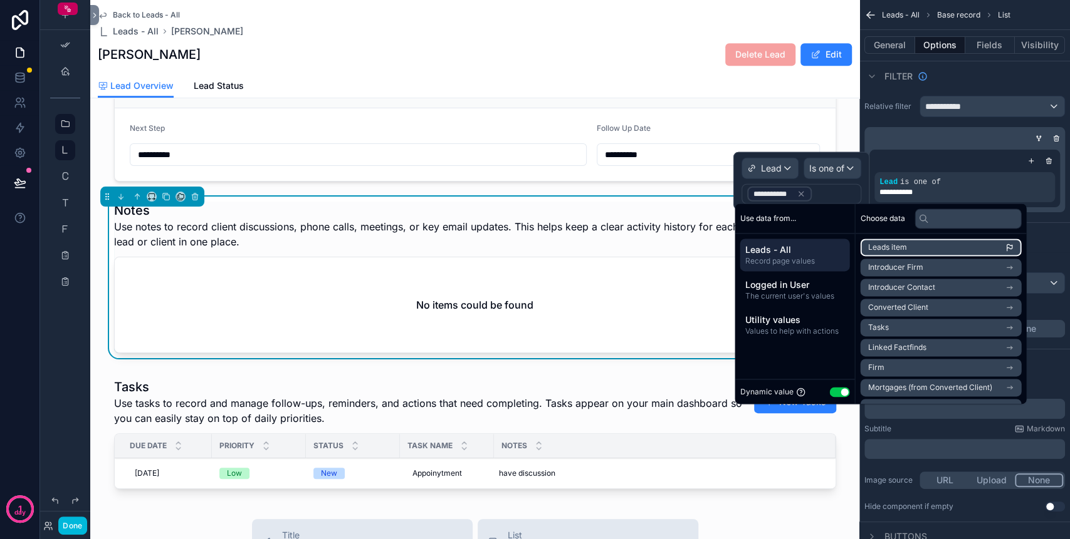
click at [887, 248] on span "Leads item" at bounding box center [886, 247] width 39 height 10
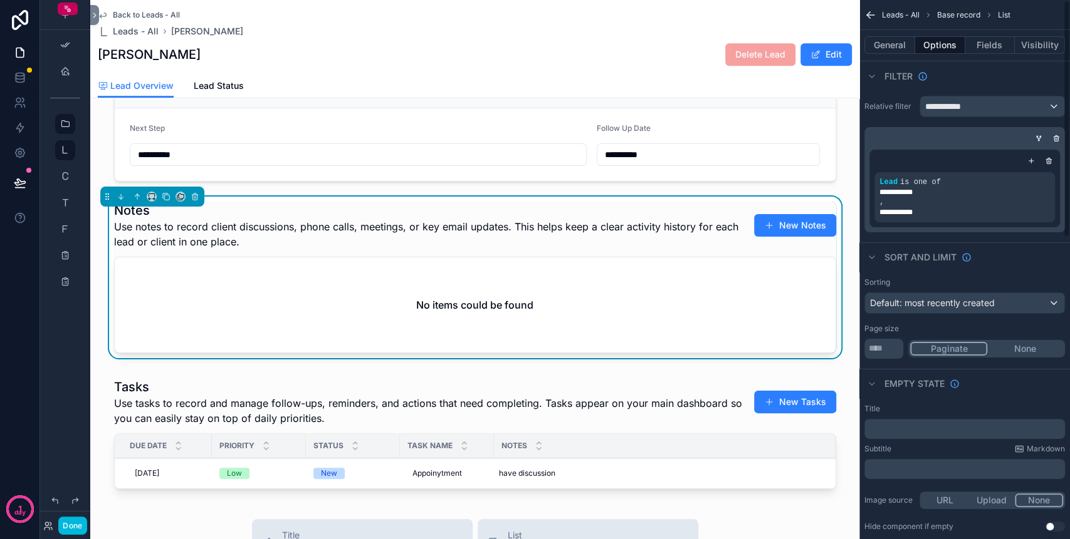
click at [0, 0] on icon "scrollable content" at bounding box center [0, 0] width 0 height 0
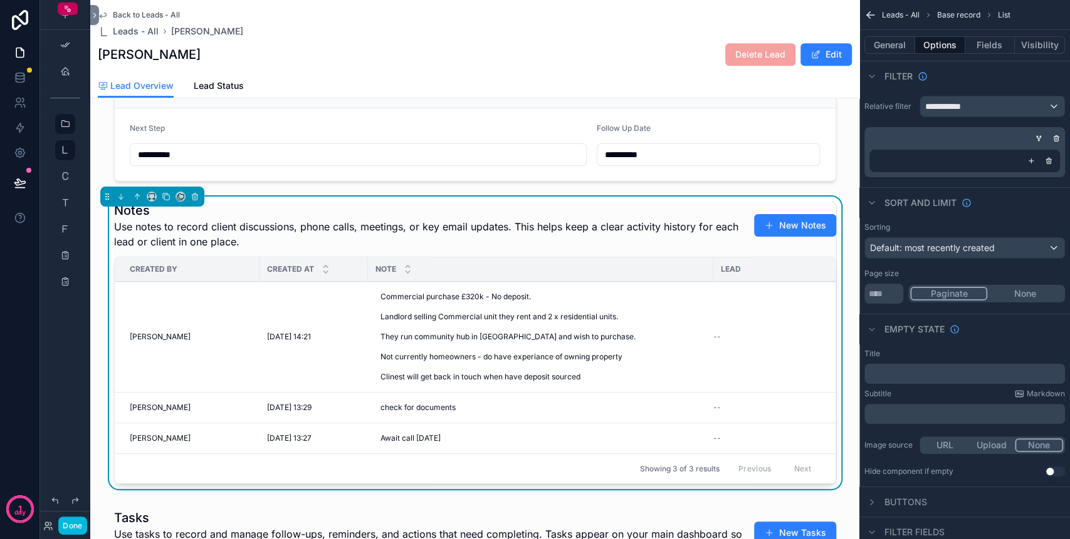
click at [606, 333] on span "Commercial purchase £320k - No deposit. Landlord selling Commercial unit they r…" at bounding box center [540, 337] width 320 height 90
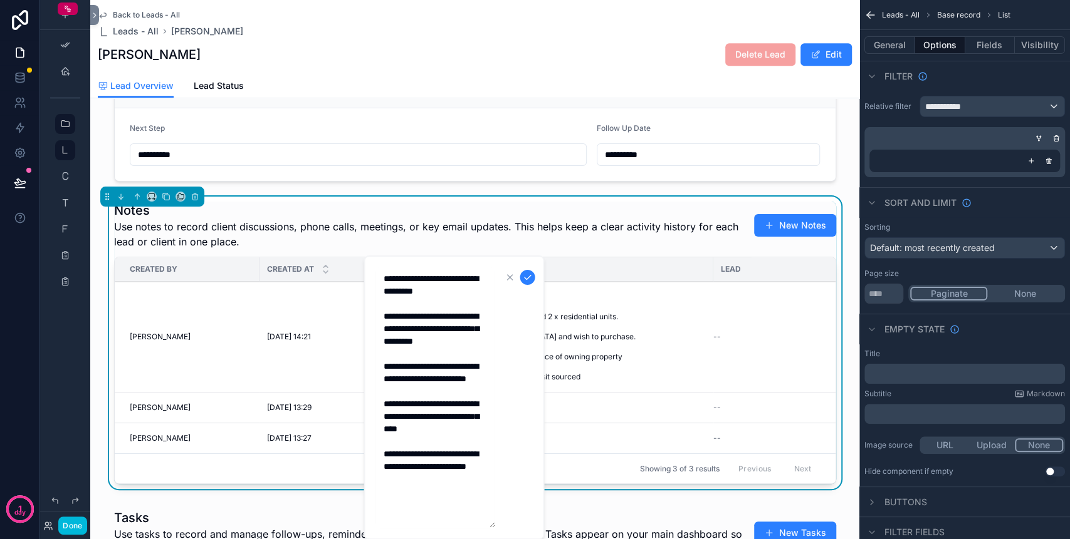
click at [713, 328] on td "--" at bounding box center [778, 337] width 131 height 111
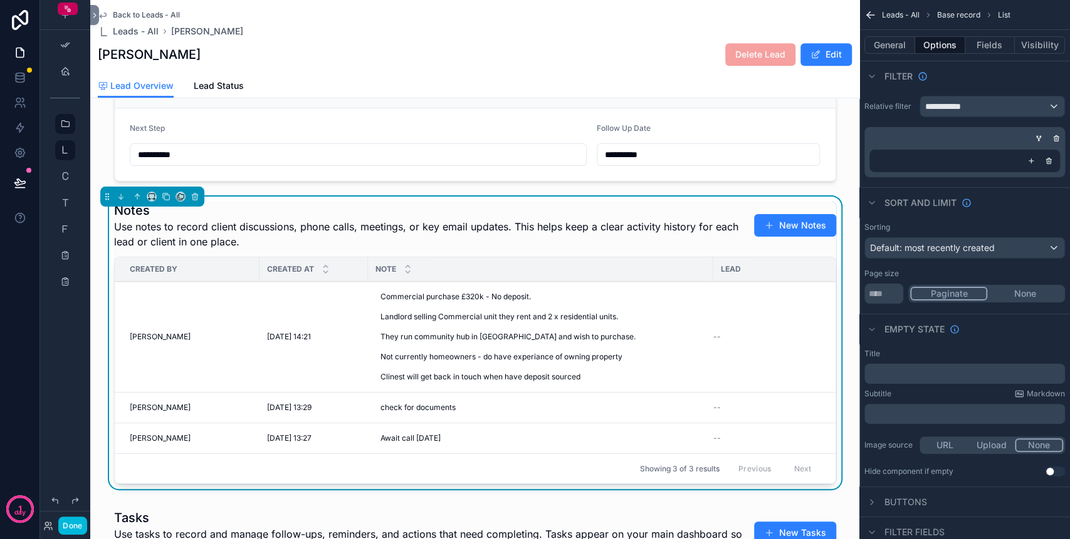
click at [693, 310] on div "Commercial purchase £320k - No deposit. Landlord selling Commercial unit they r…" at bounding box center [540, 337] width 330 height 100
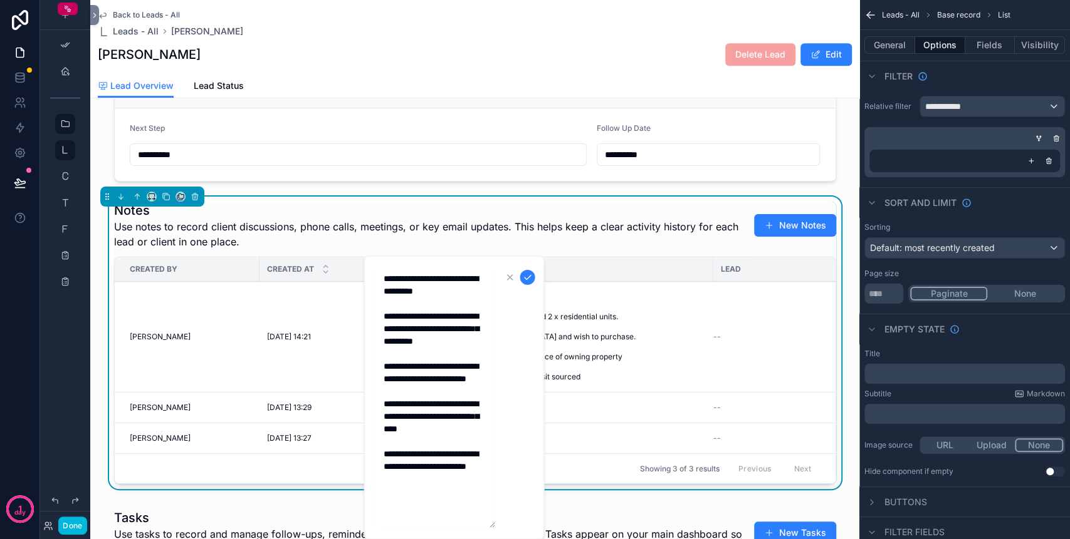
click at [693, 310] on span "Commercial purchase £320k - No deposit. Landlord selling Commercial unit they r…" at bounding box center [540, 337] width 320 height 90
click at [773, 316] on td "--" at bounding box center [778, 337] width 131 height 111
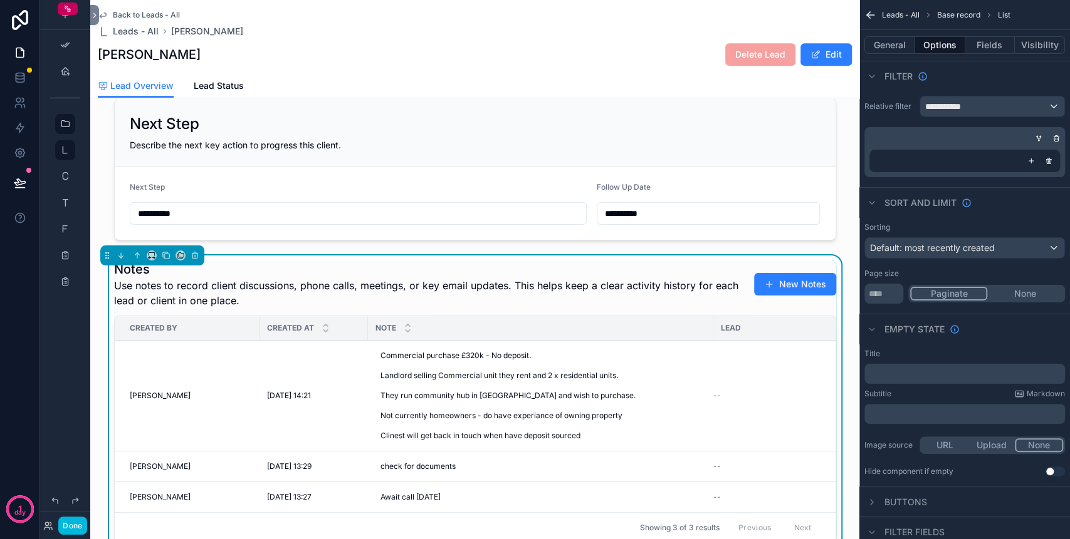
scroll to position [334, 0]
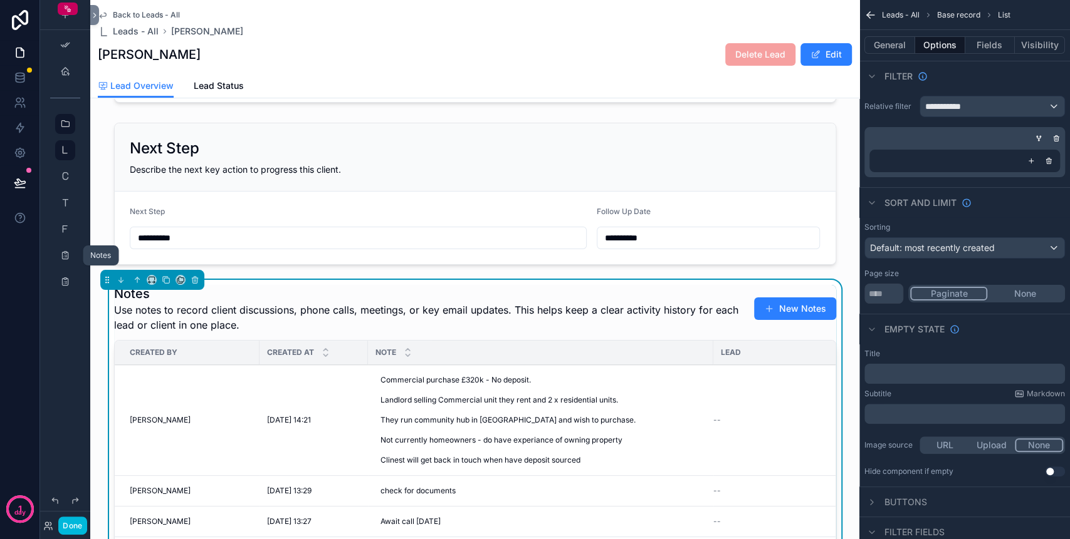
click at [62, 253] on icon "scrollable content" at bounding box center [65, 256] width 10 height 10
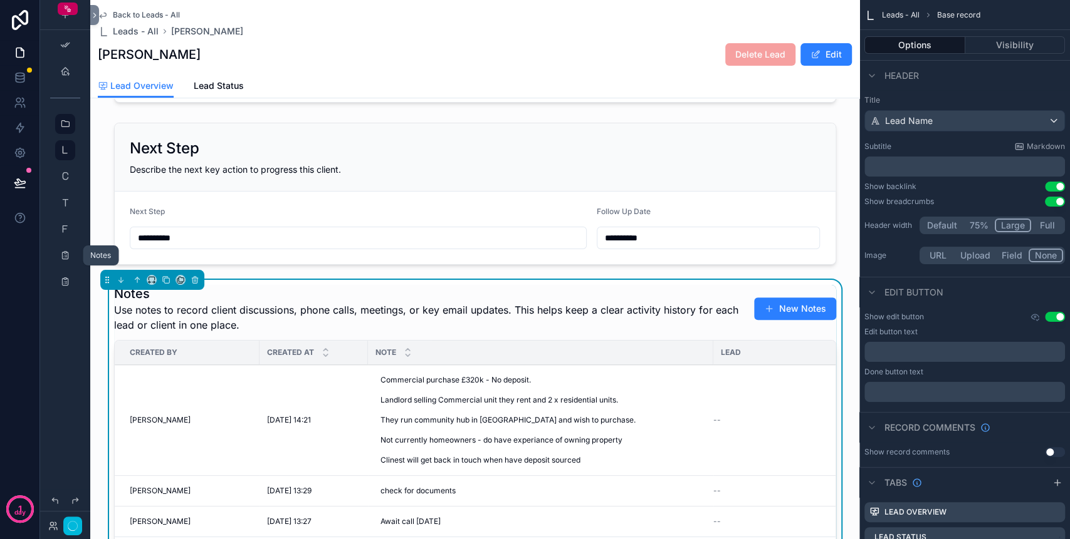
click at [65, 253] on icon "scrollable content" at bounding box center [65, 256] width 10 height 10
click at [64, 253] on icon "scrollable content" at bounding box center [65, 256] width 10 height 10
click at [73, 526] on button "Done" at bounding box center [72, 526] width 28 height 18
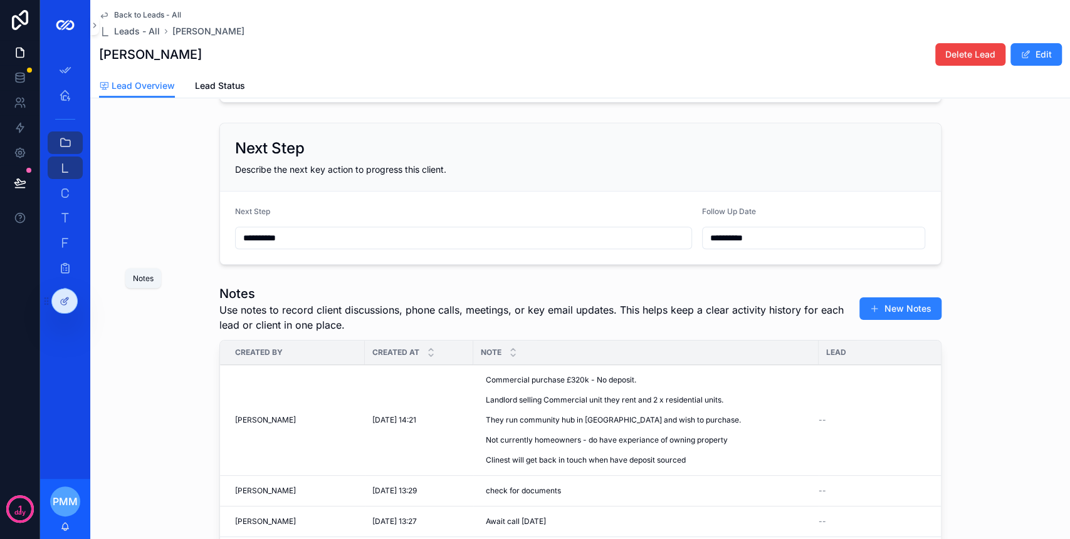
click at [66, 271] on icon "scrollable content" at bounding box center [65, 268] width 13 height 13
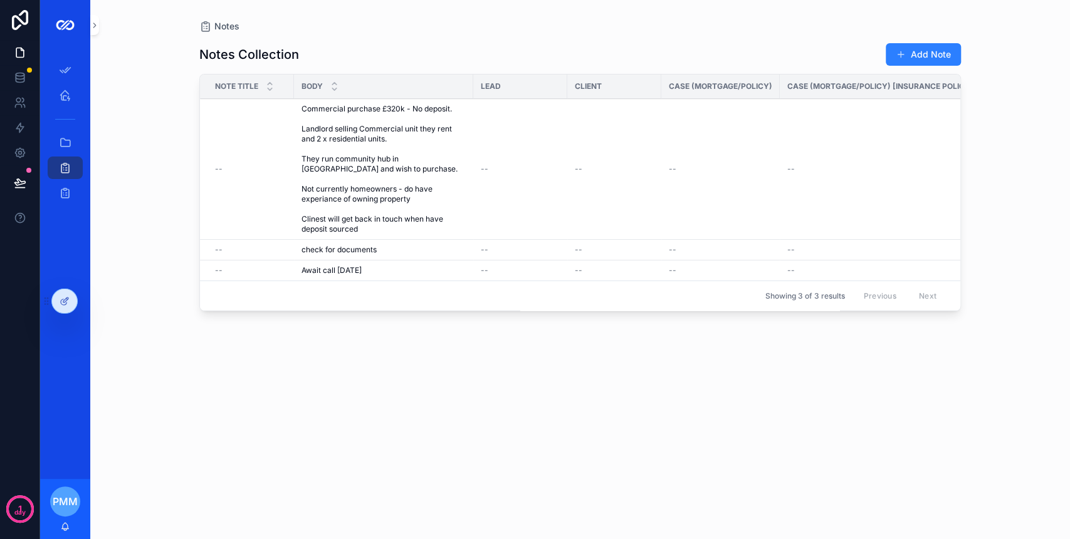
click at [488, 140] on td "--" at bounding box center [520, 169] width 94 height 141
click at [298, 158] on td "Commercial purchase £320k - No deposit. Landlord selling Commercial unit they r…" at bounding box center [383, 169] width 179 height 141
click at [271, 128] on td "--" at bounding box center [247, 169] width 94 height 141
drag, startPoint x: 641, startPoint y: 90, endPoint x: 675, endPoint y: 89, distance: 33.8
click at [659, 91] on th "Client" at bounding box center [614, 87] width 94 height 24
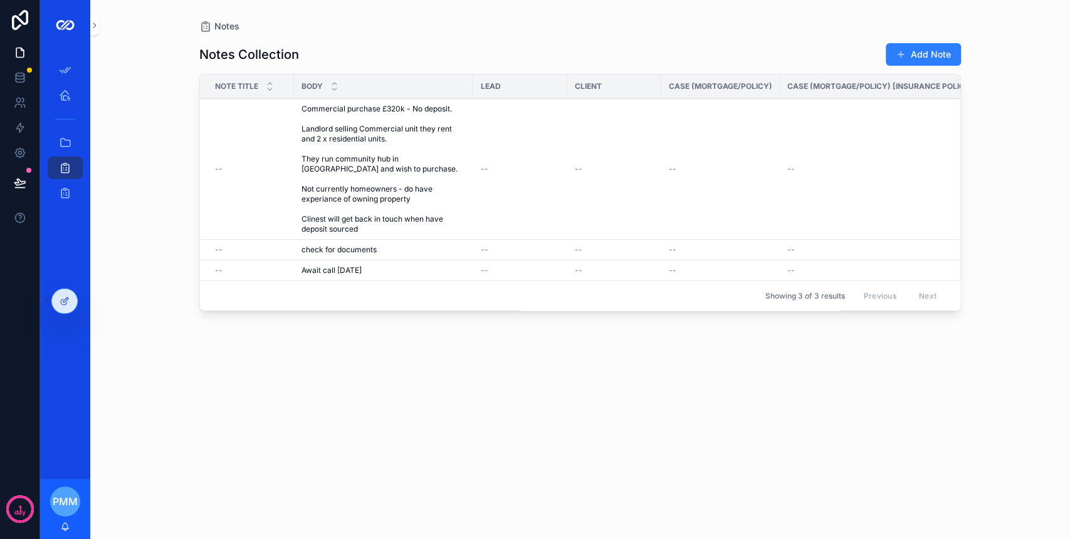
drag, startPoint x: 619, startPoint y: 137, endPoint x: 600, endPoint y: 141, distance: 19.3
click at [617, 138] on td "--" at bounding box center [614, 169] width 94 height 141
drag, startPoint x: 578, startPoint y: 156, endPoint x: 569, endPoint y: 160, distance: 10.4
click at [571, 160] on td "--" at bounding box center [614, 169] width 94 height 141
drag, startPoint x: 569, startPoint y: 160, endPoint x: 557, endPoint y: 168, distance: 14.1
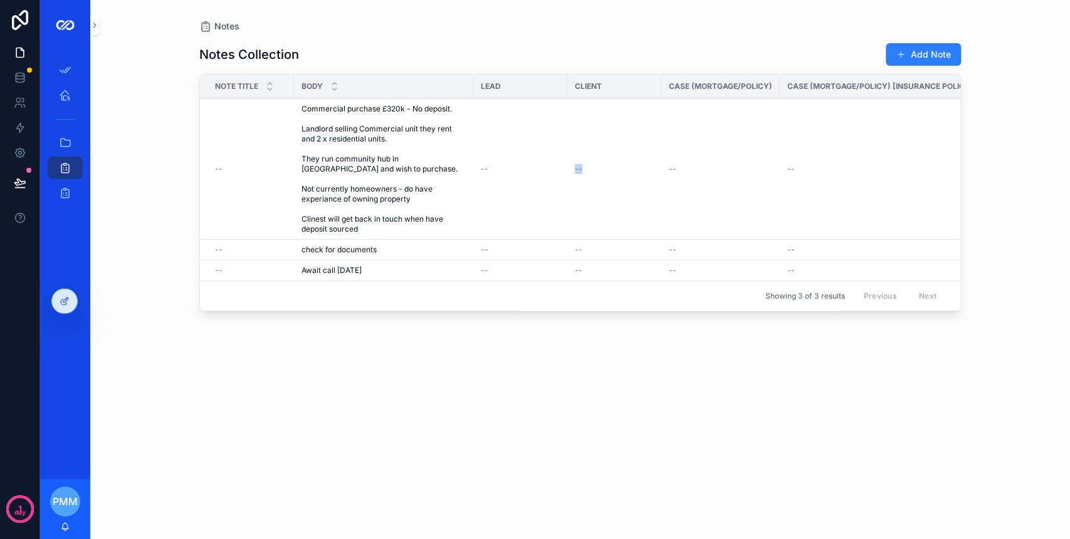
click at [557, 168] on div "--" at bounding box center [520, 169] width 79 height 10
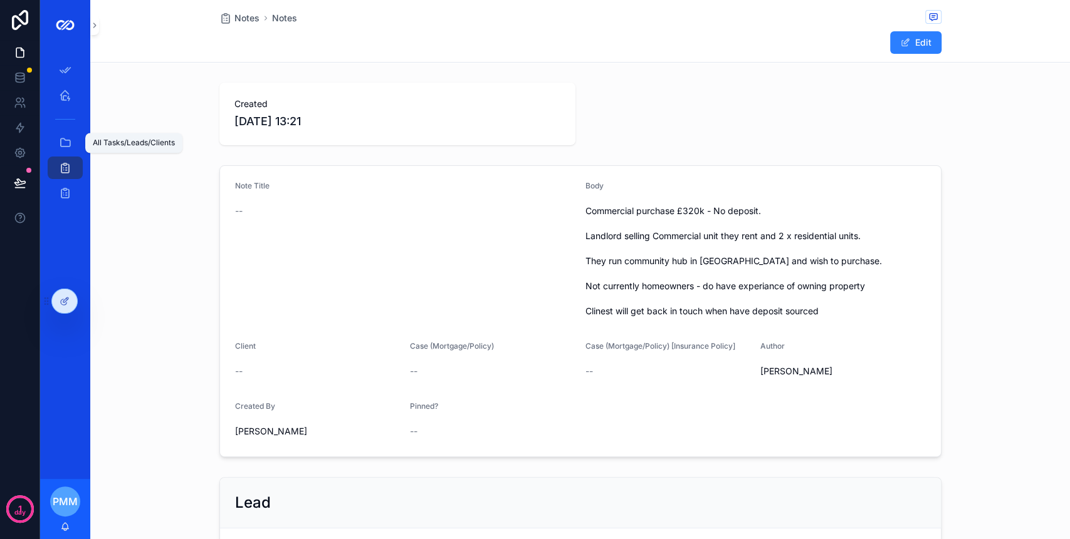
click at [64, 142] on icon "scrollable content" at bounding box center [65, 143] width 13 height 13
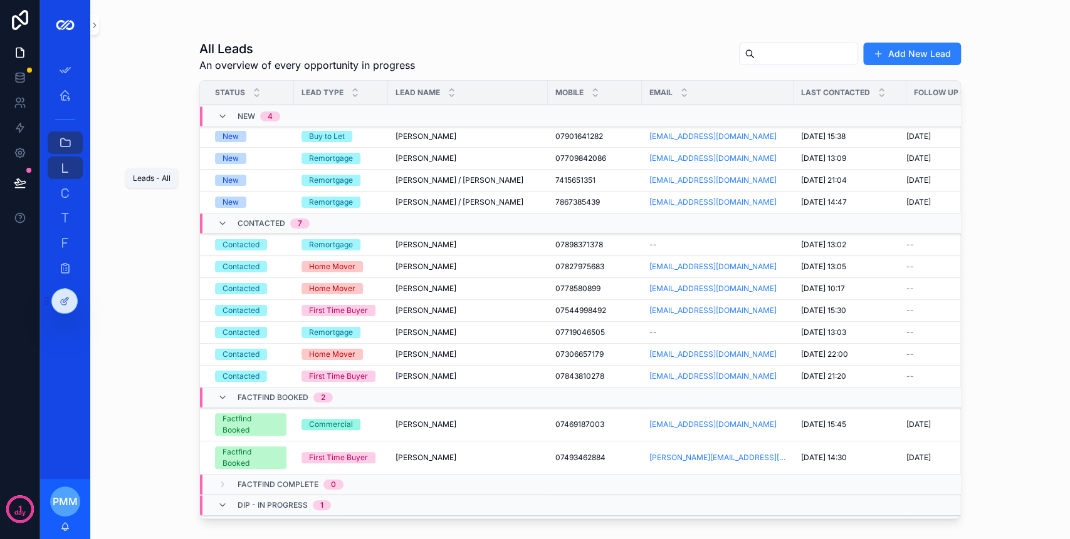
click at [65, 164] on icon "scrollable content" at bounding box center [65, 168] width 13 height 13
click at [417, 160] on span "Kay Gorman" at bounding box center [425, 159] width 61 height 10
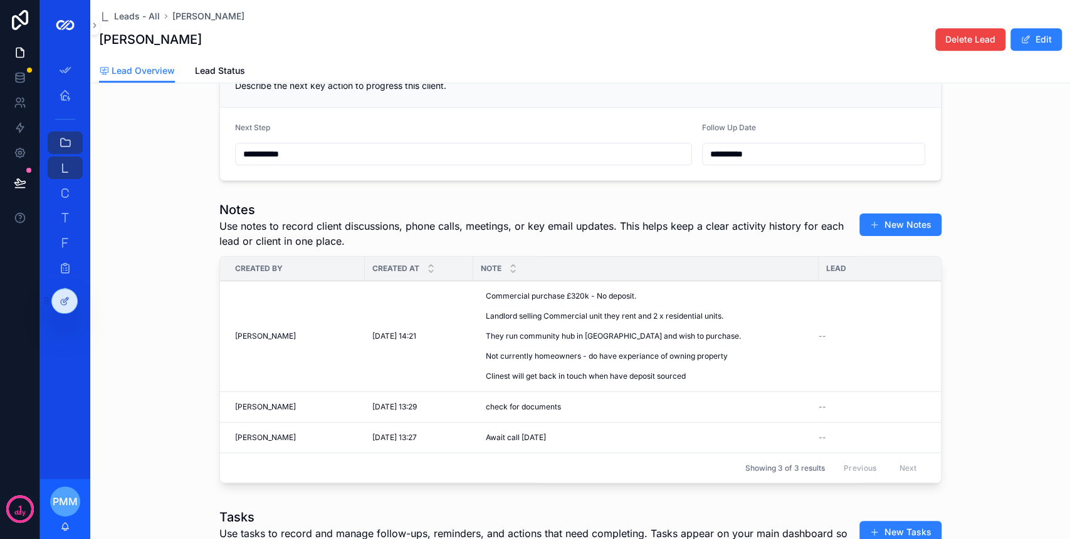
scroll to position [417, 0]
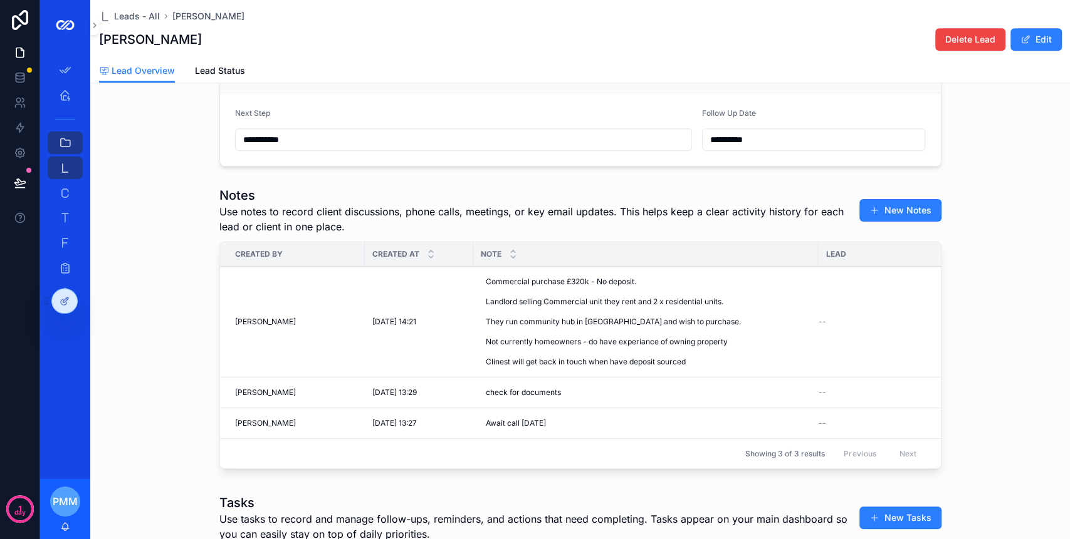
click at [71, 306] on div at bounding box center [64, 301] width 25 height 24
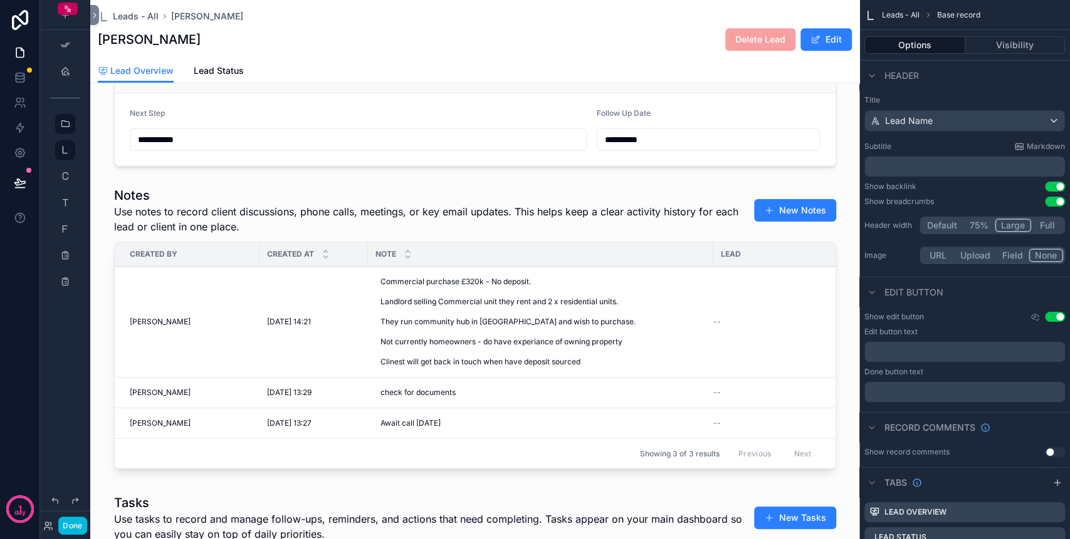
click at [521, 251] on div "scrollable content" at bounding box center [474, 331] width 769 height 298
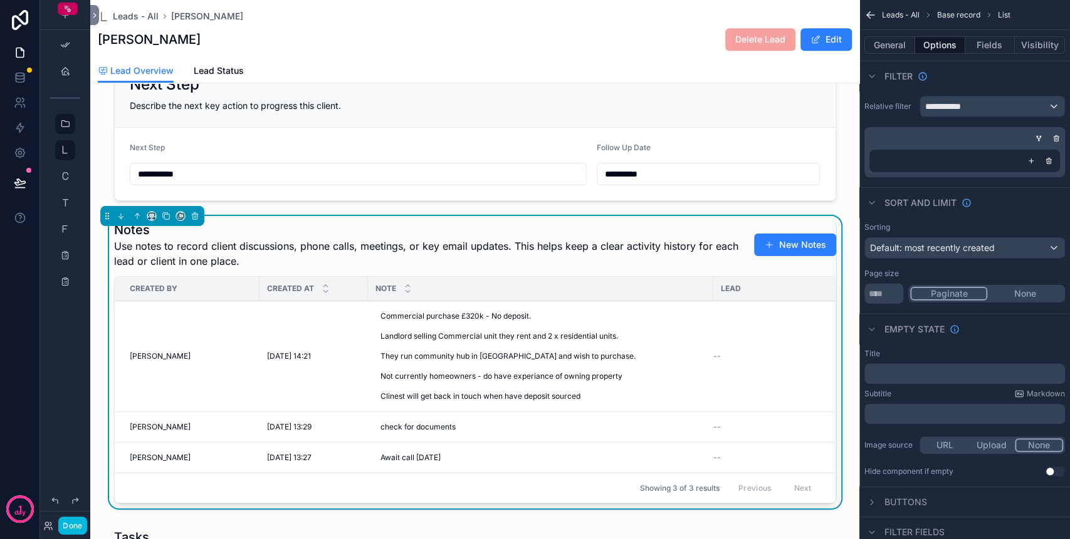
scroll to position [334, 0]
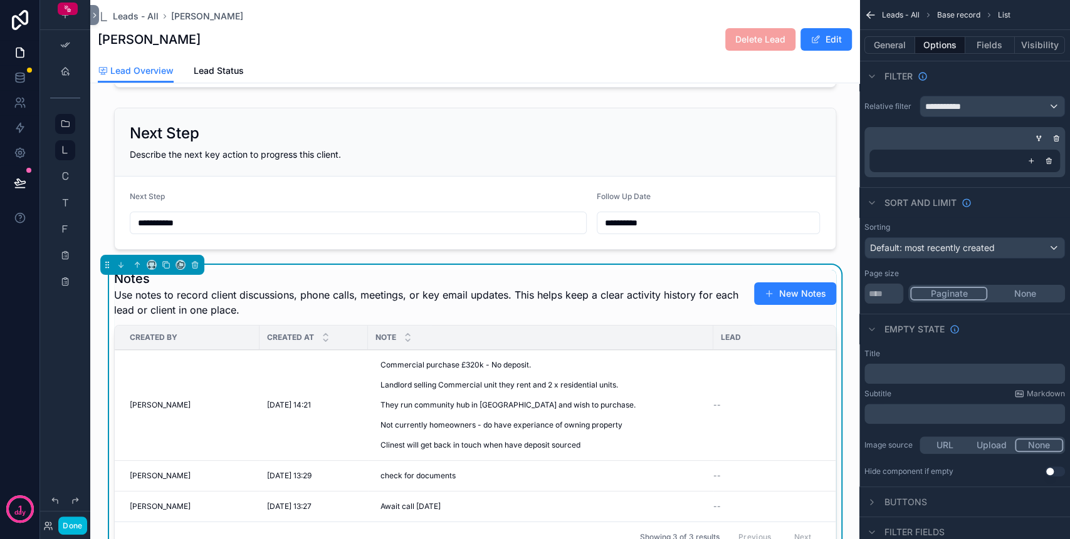
click at [783, 305] on button "New Notes" at bounding box center [795, 294] width 82 height 23
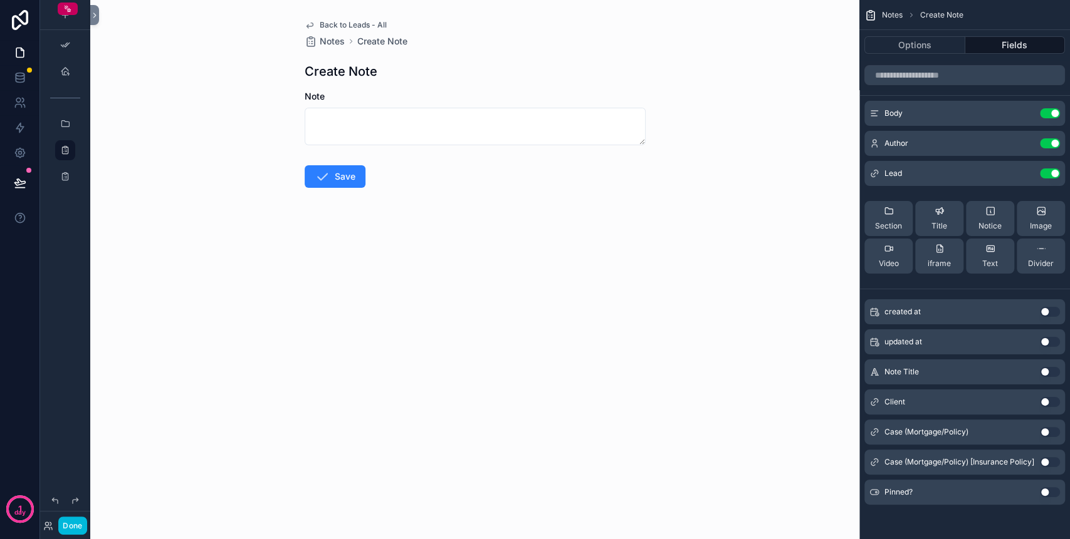
click at [1008, 39] on button "Fields" at bounding box center [1015, 45] width 100 height 18
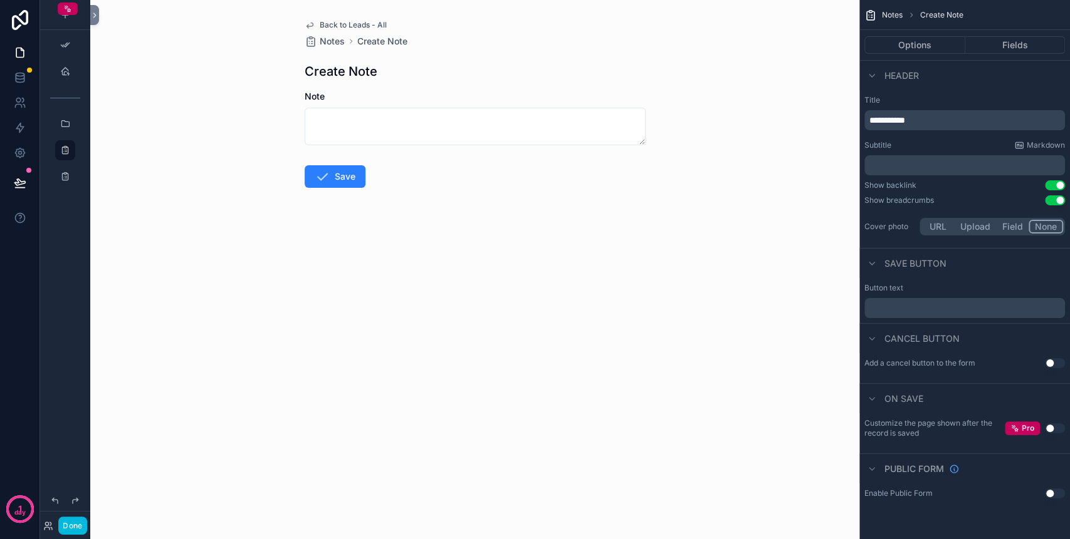
click at [633, 96] on div "Note" at bounding box center [475, 96] width 341 height 13
click at [910, 30] on div "Options Fields" at bounding box center [964, 45] width 211 height 30
click at [912, 41] on button "Options" at bounding box center [914, 45] width 101 height 18
click at [922, 48] on button "Options" at bounding box center [914, 45] width 101 height 18
click at [998, 45] on button "Fields" at bounding box center [1015, 45] width 100 height 18
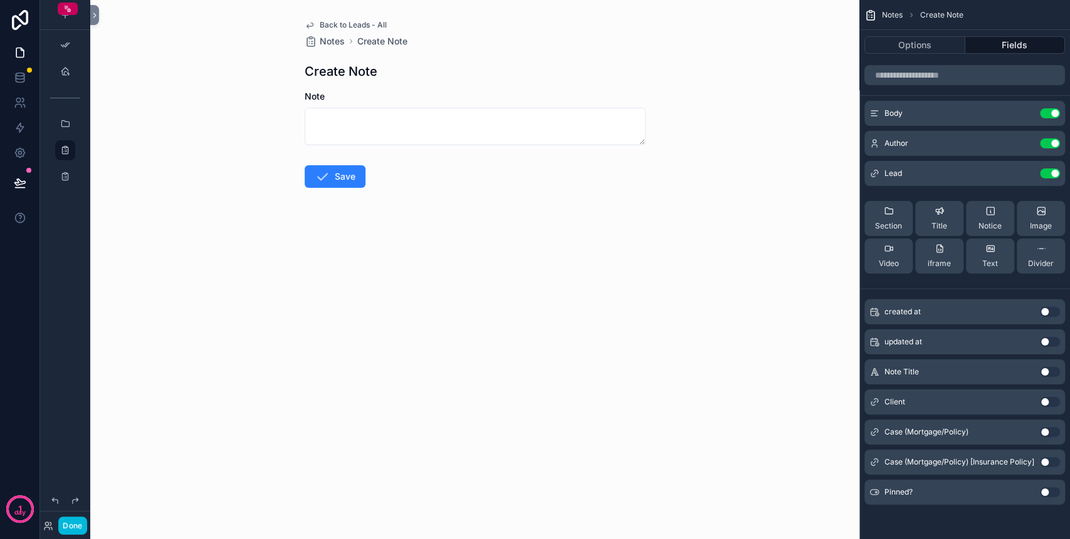
click at [1024, 180] on div "Lead Use setting" at bounding box center [964, 173] width 201 height 25
click at [0, 0] on icon "scrollable content" at bounding box center [0, 0] width 0 height 0
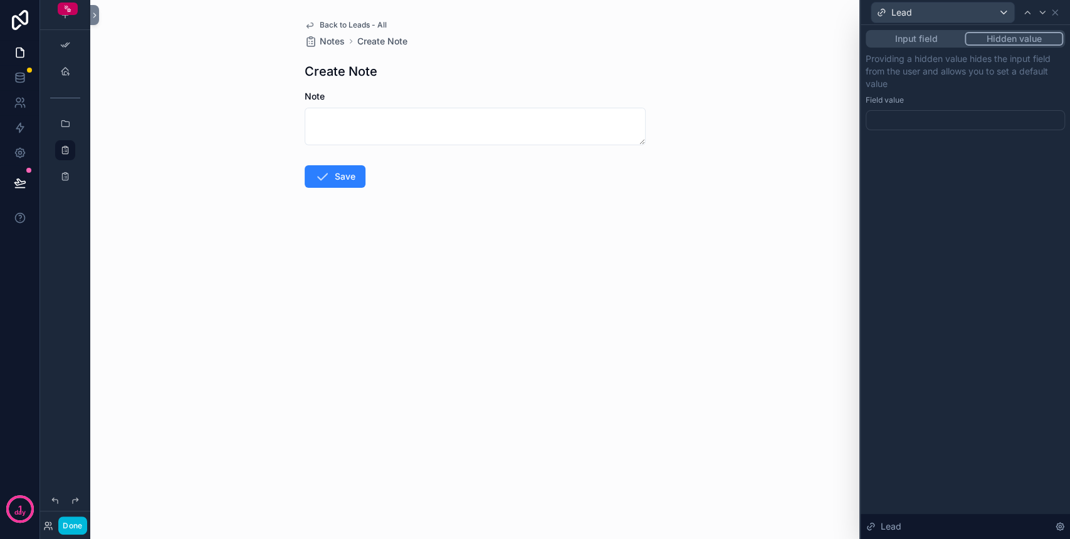
click at [943, 121] on div at bounding box center [964, 120] width 199 height 20
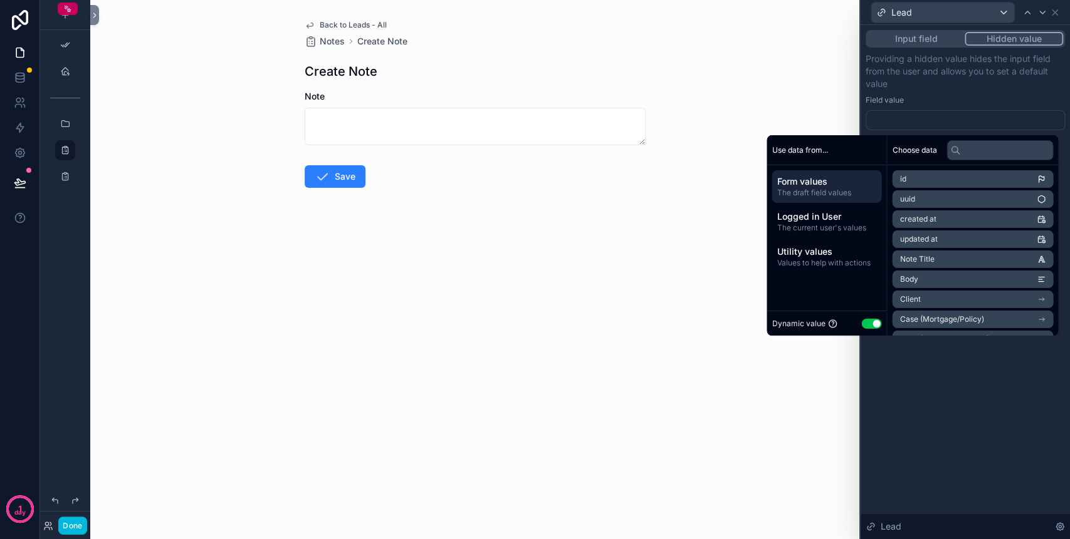
click at [913, 36] on button "Input field" at bounding box center [915, 39] width 97 height 14
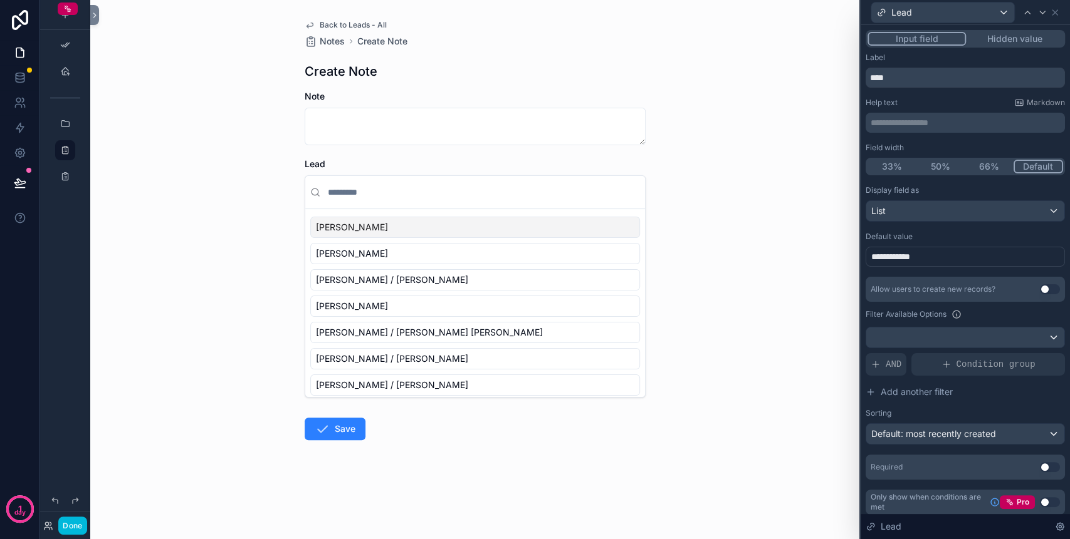
click at [923, 251] on div "**********" at bounding box center [964, 257] width 199 height 20
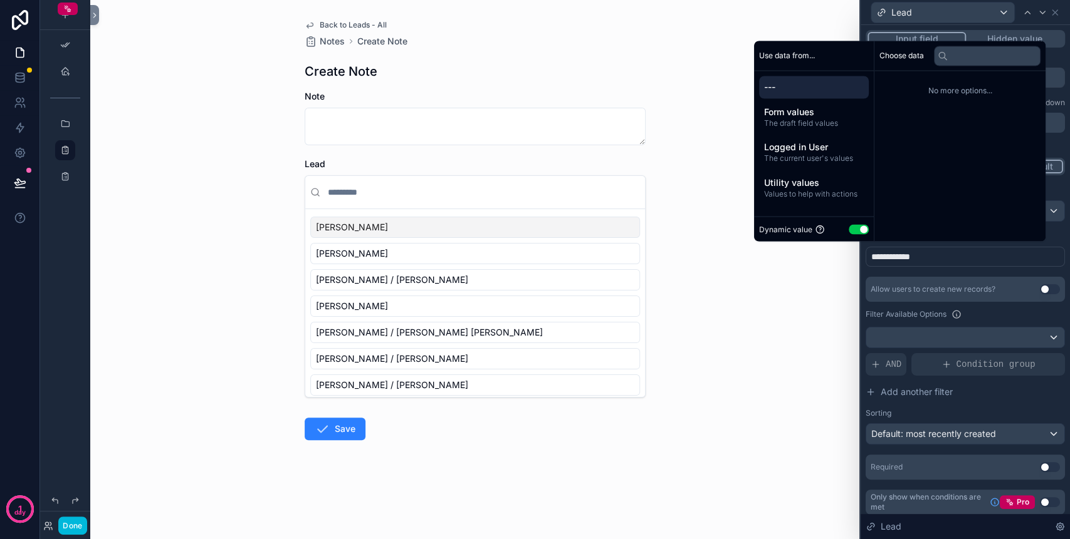
click at [919, 281] on div "Allow users to create new records? Use setting" at bounding box center [964, 289] width 199 height 25
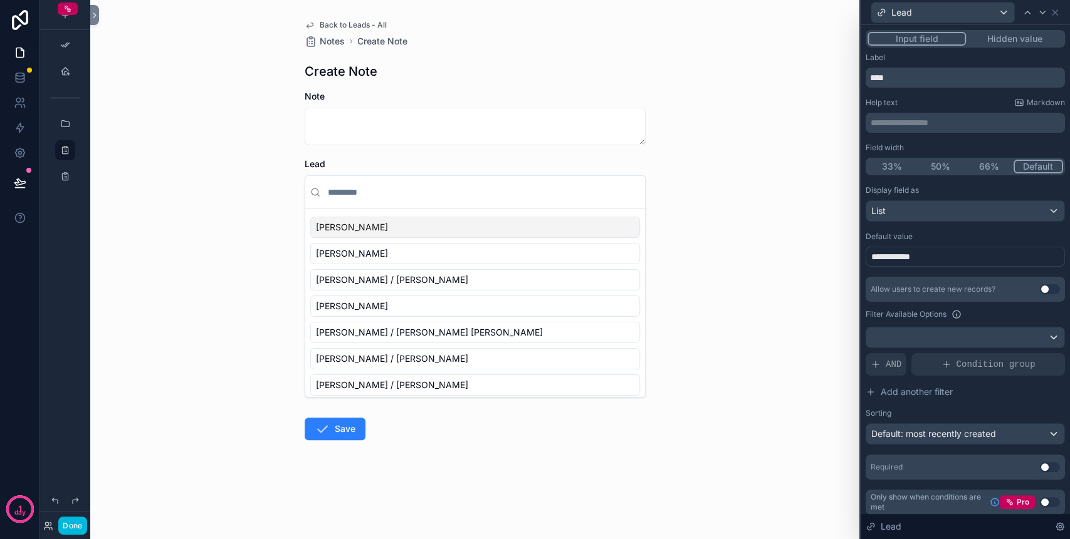
click at [917, 258] on span "**********" at bounding box center [894, 257] width 47 height 13
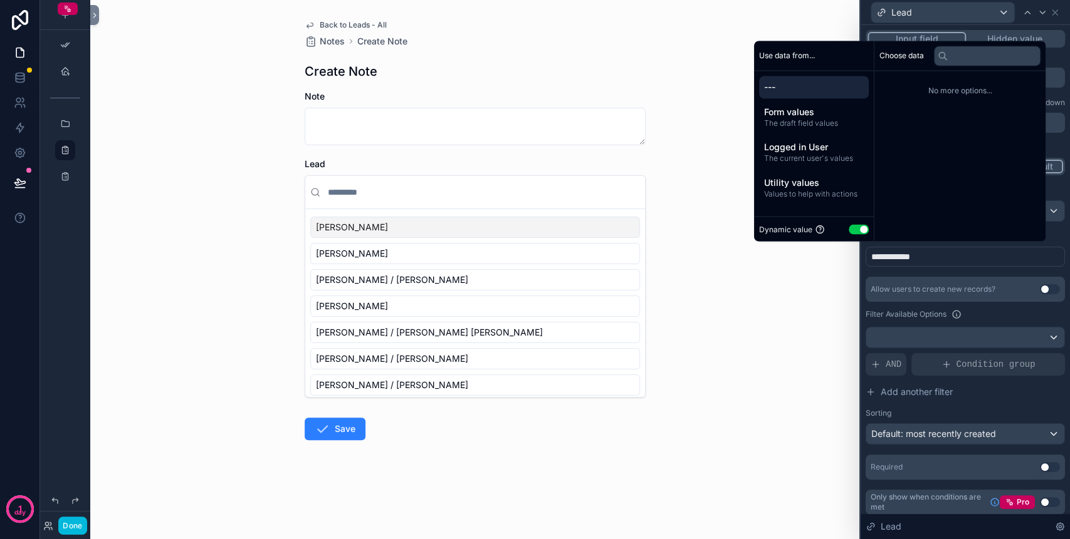
click at [820, 122] on span "The draft field values" at bounding box center [814, 123] width 100 height 10
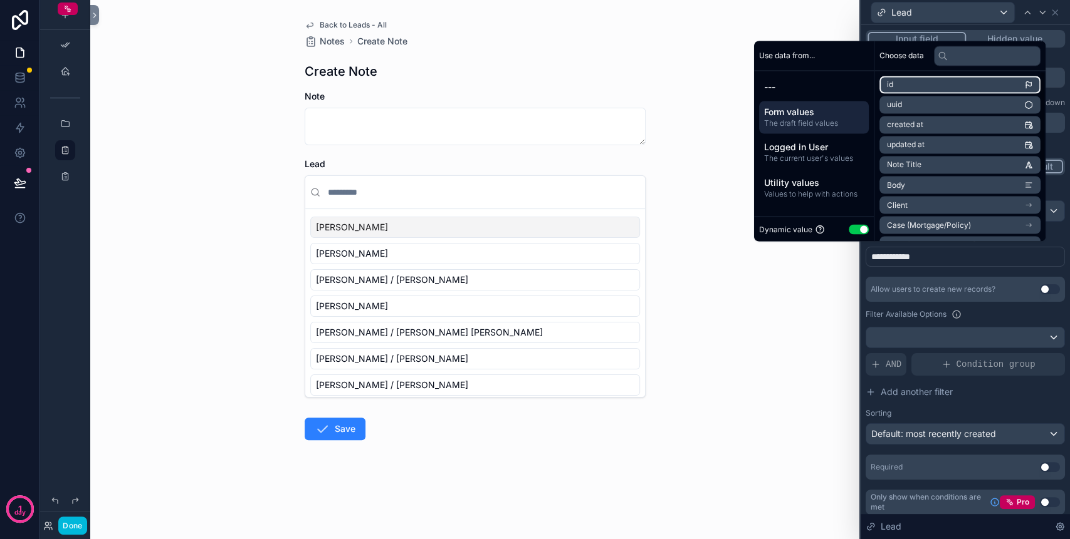
click at [910, 84] on li "id" at bounding box center [959, 85] width 161 height 18
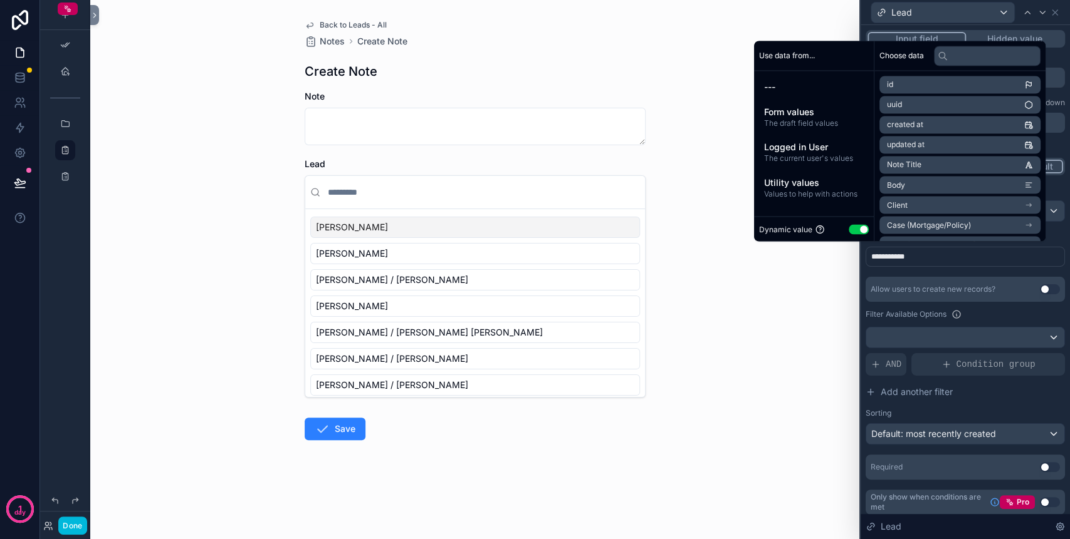
click at [856, 229] on button "Use setting" at bounding box center [858, 229] width 20 height 10
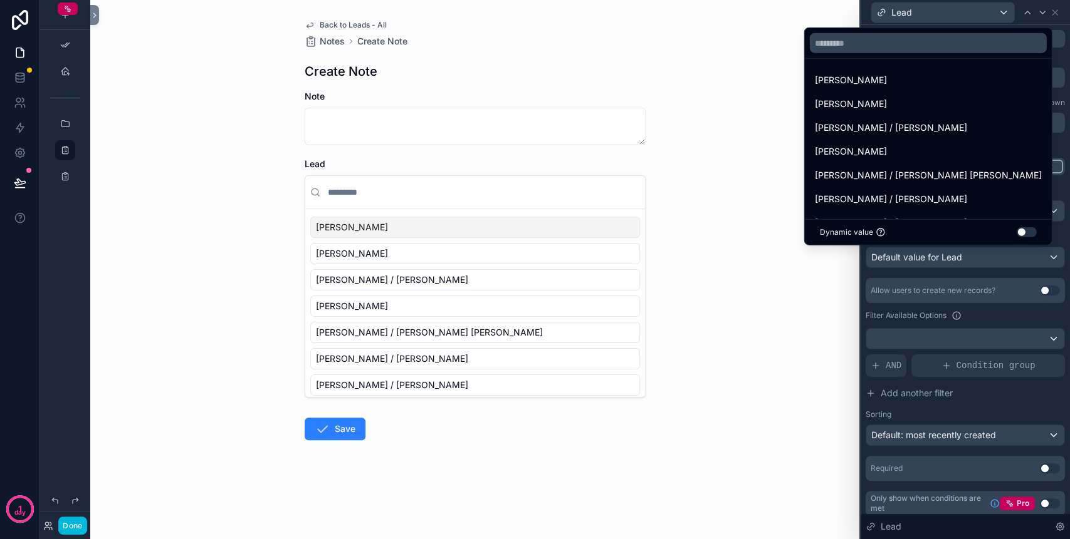
click at [1019, 234] on button "Use setting" at bounding box center [1026, 232] width 20 height 10
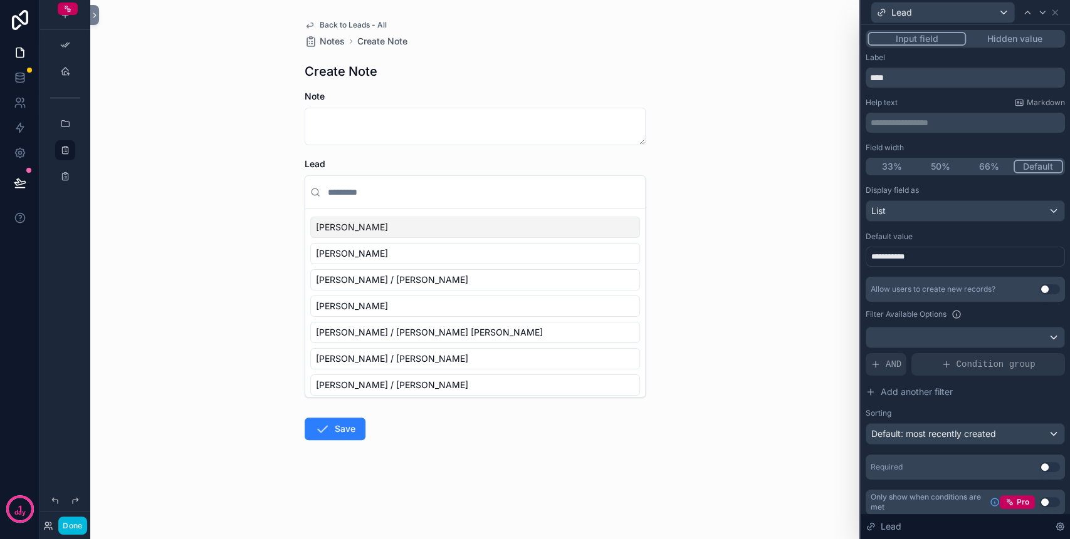
click at [956, 274] on div "**********" at bounding box center [964, 332] width 199 height 294
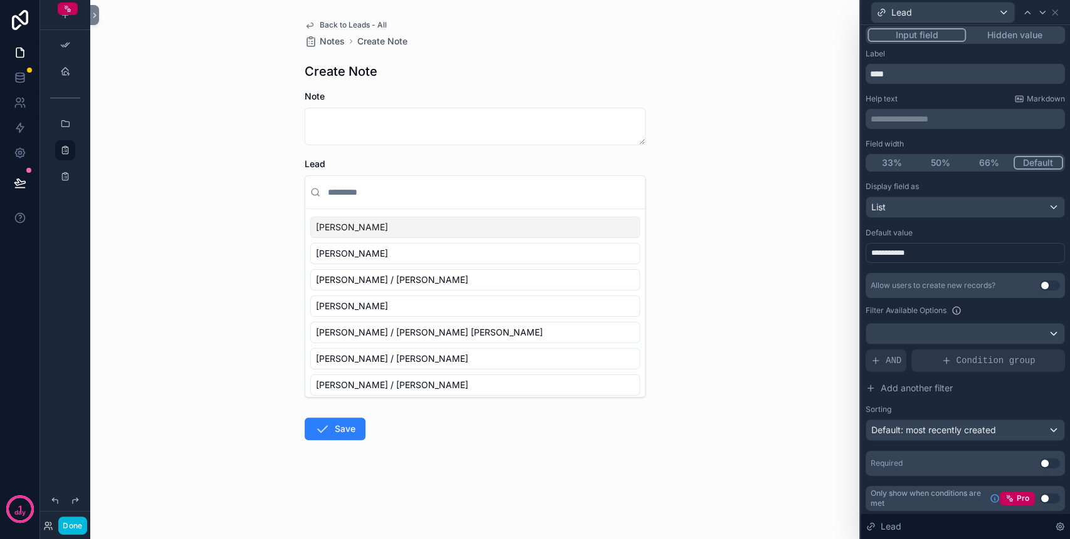
scroll to position [5, 0]
click at [927, 255] on div "**********" at bounding box center [964, 252] width 199 height 20
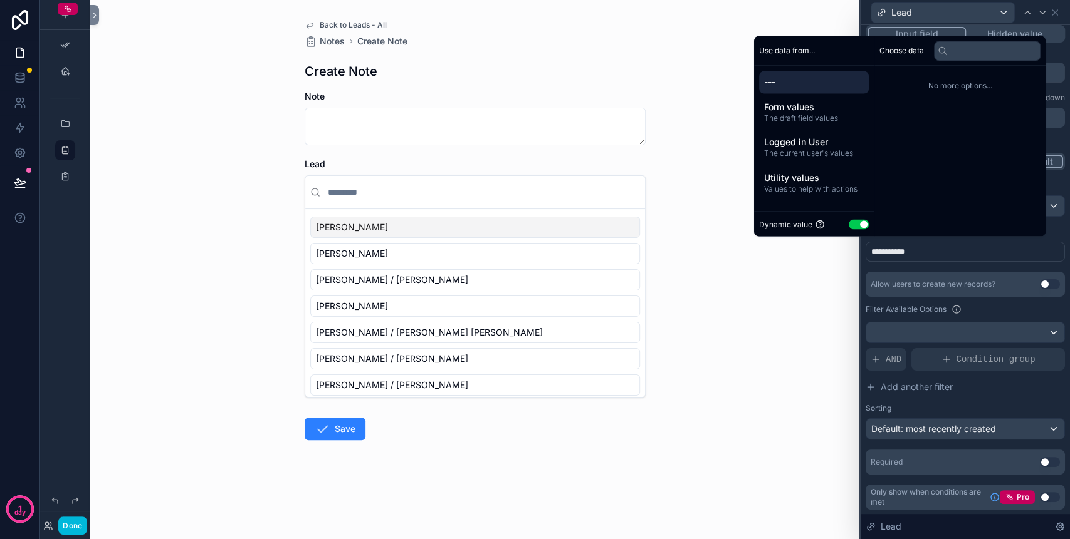
click at [812, 86] on span "---" at bounding box center [814, 82] width 100 height 13
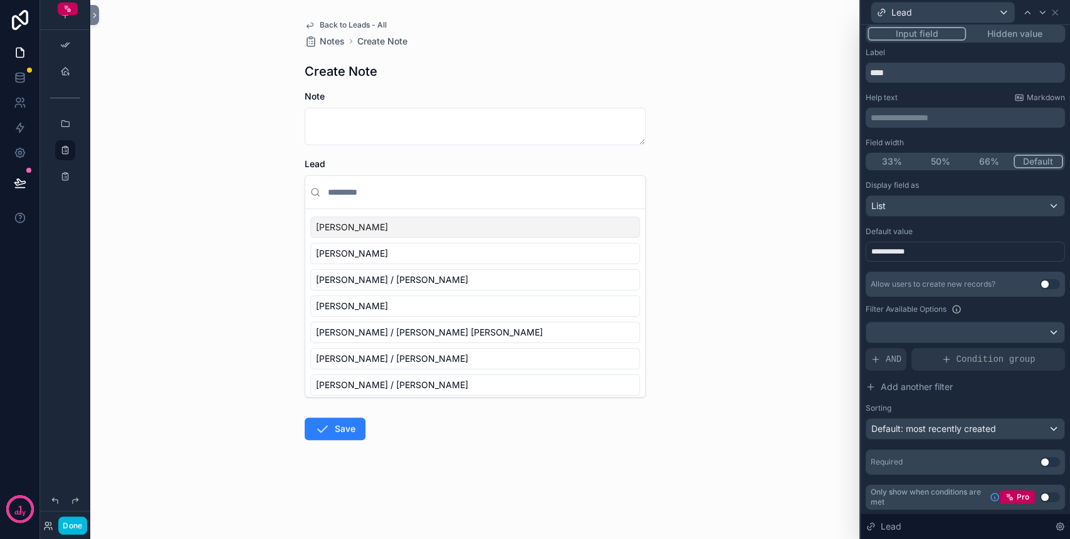
click at [946, 264] on div "**********" at bounding box center [964, 327] width 199 height 294
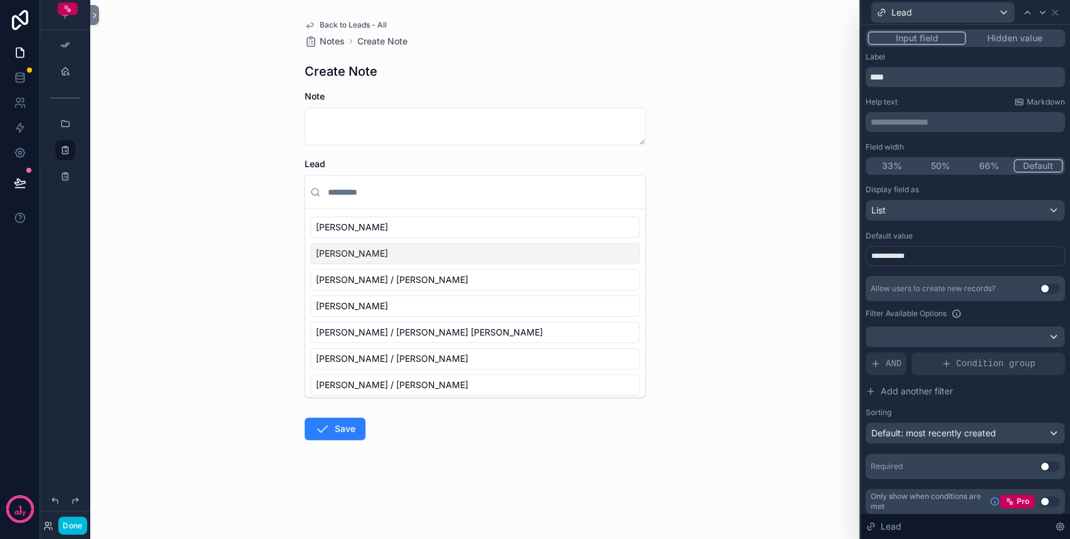
scroll to position [0, 0]
click at [1023, 42] on button "Hidden value" at bounding box center [1014, 39] width 97 height 14
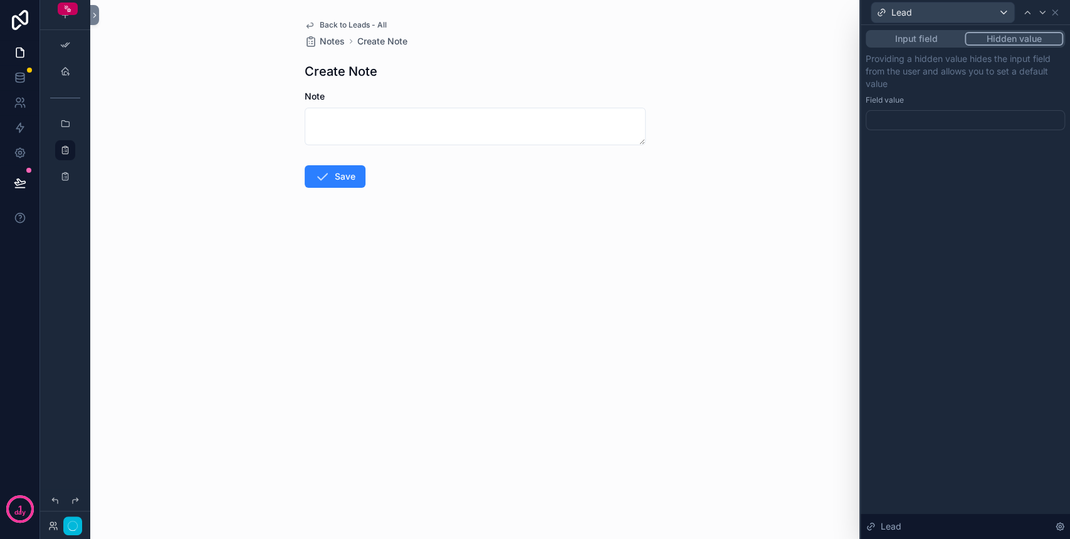
click at [899, 112] on div at bounding box center [964, 120] width 199 height 20
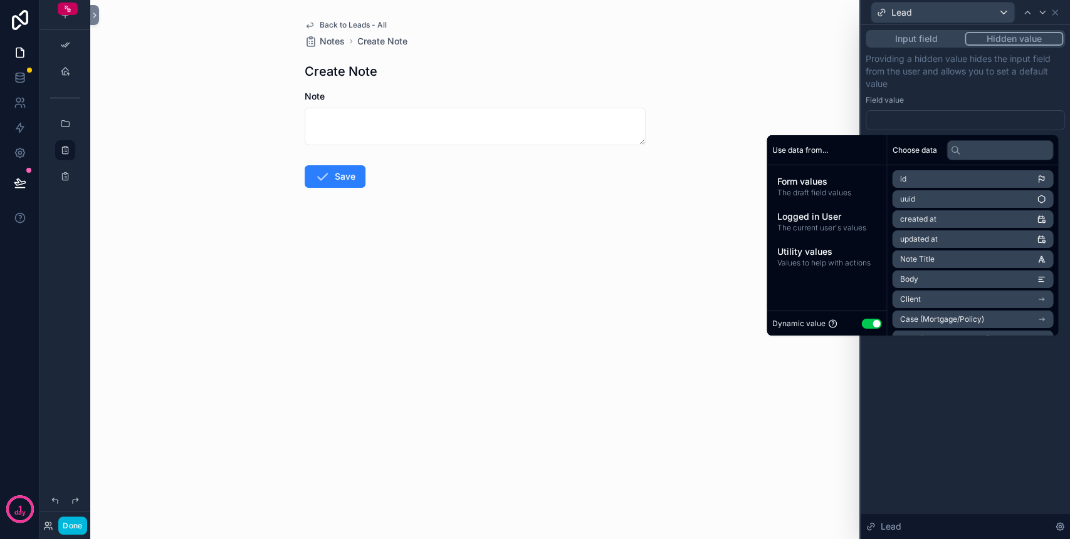
click at [817, 188] on span "The draft field values" at bounding box center [826, 193] width 100 height 10
click at [818, 174] on div "Form values The draft field values" at bounding box center [826, 186] width 110 height 33
click at [935, 116] on div at bounding box center [964, 120] width 199 height 20
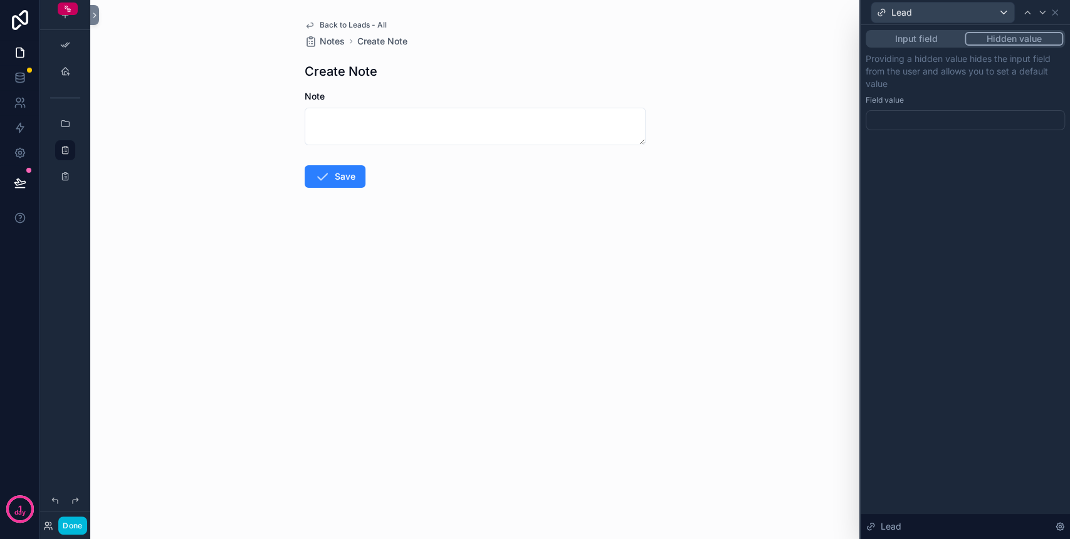
click at [935, 116] on div at bounding box center [964, 120] width 199 height 20
click at [935, 118] on div at bounding box center [964, 120] width 199 height 20
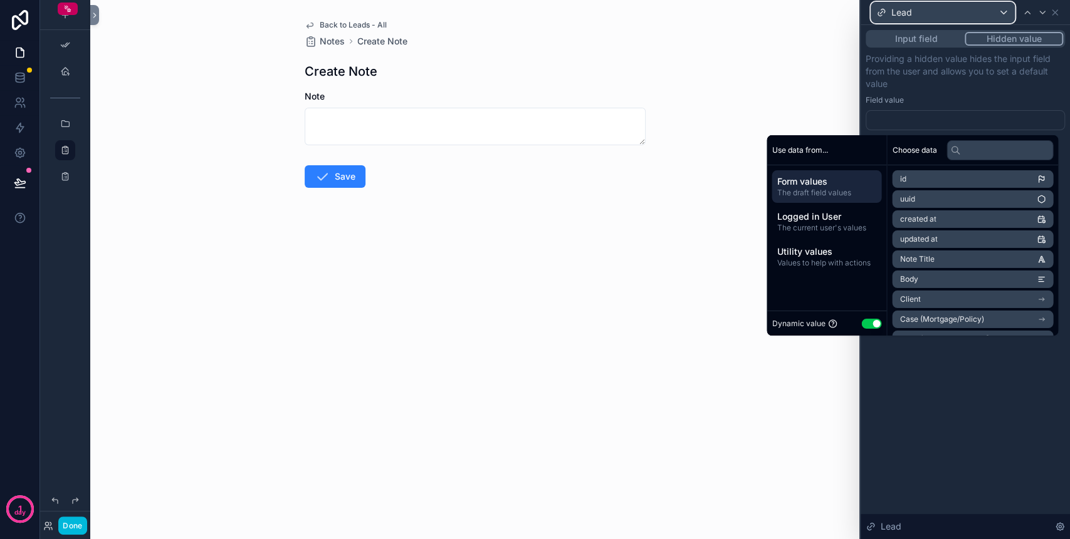
click at [1009, 9] on div "Lead" at bounding box center [942, 13] width 143 height 20
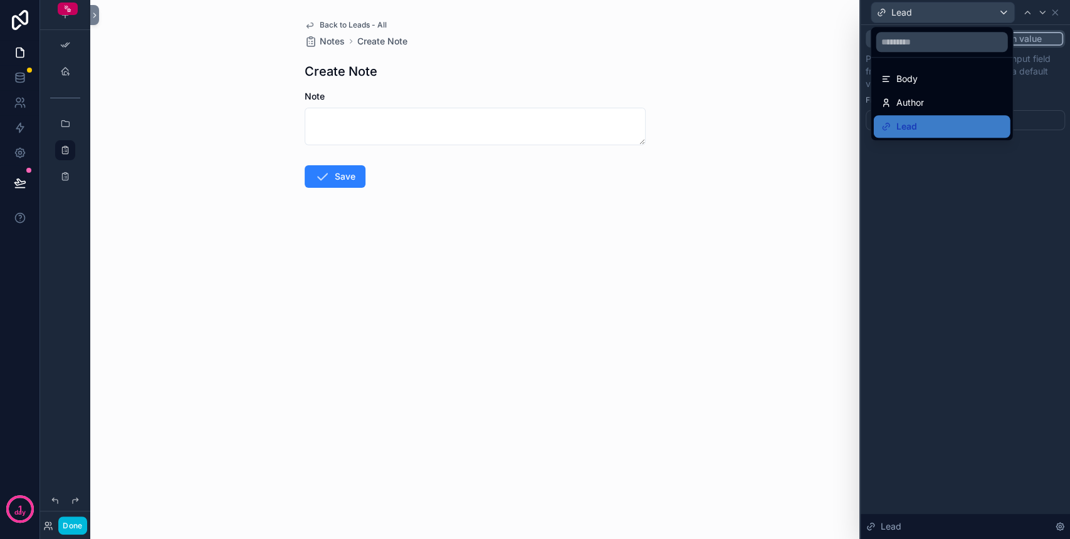
click at [941, 185] on div at bounding box center [964, 269] width 209 height 539
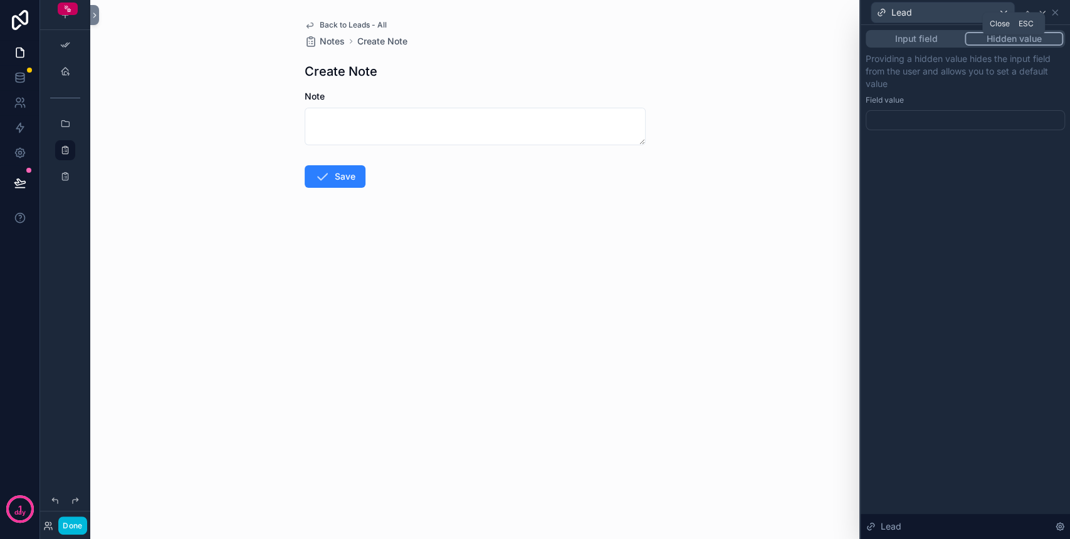
click at [1053, 14] on icon at bounding box center [1054, 12] width 5 height 5
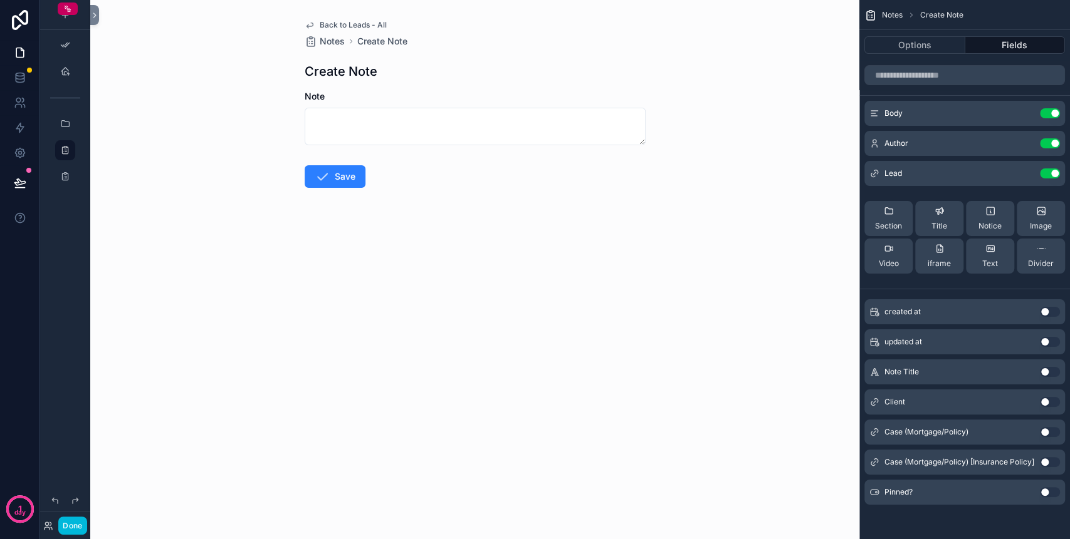
click at [0, 0] on icon "scrollable content" at bounding box center [0, 0] width 0 height 0
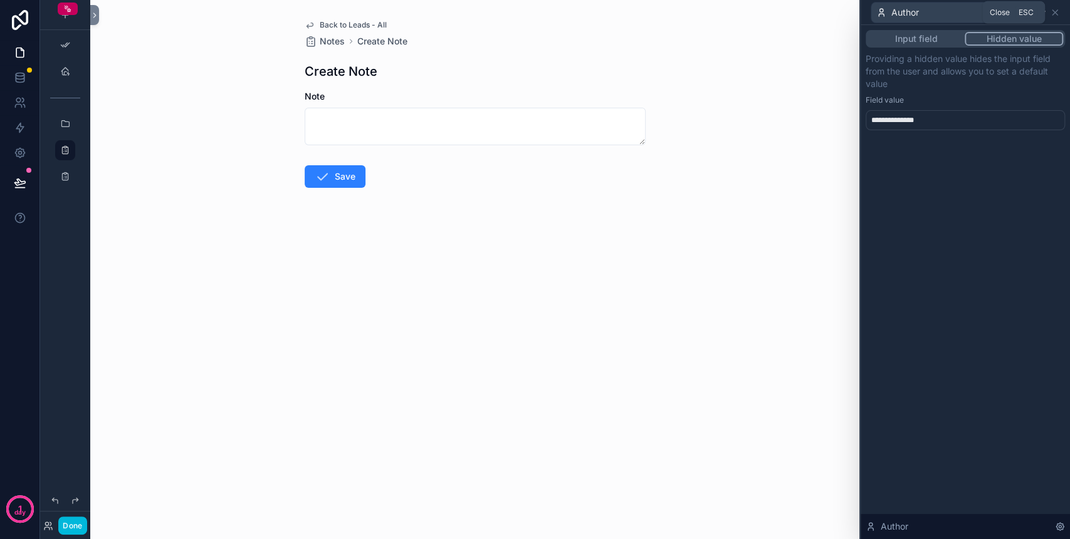
click at [1056, 11] on icon at bounding box center [1054, 12] width 5 height 5
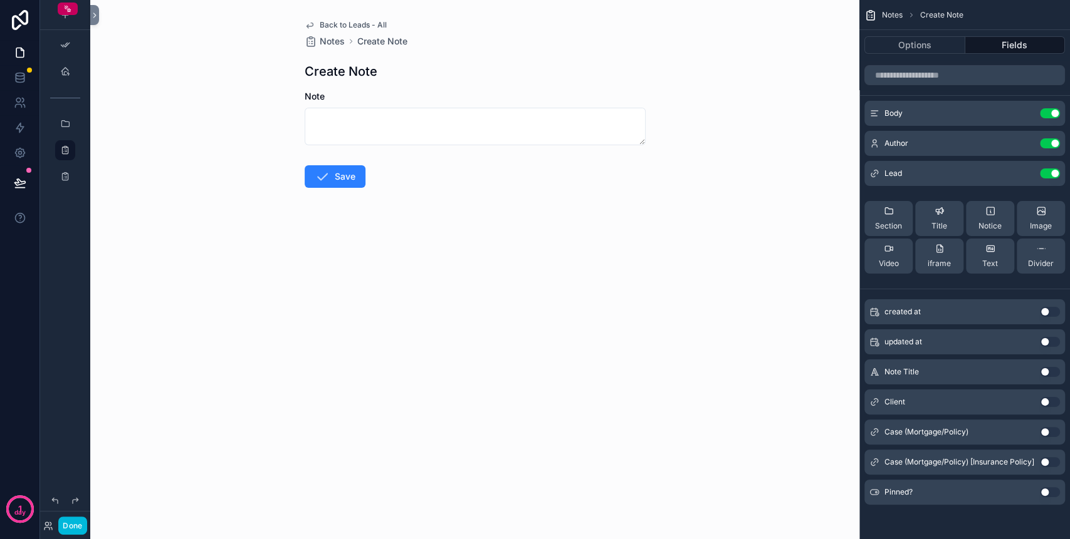
click at [0, 0] on icon "scrollable content" at bounding box center [0, 0] width 0 height 0
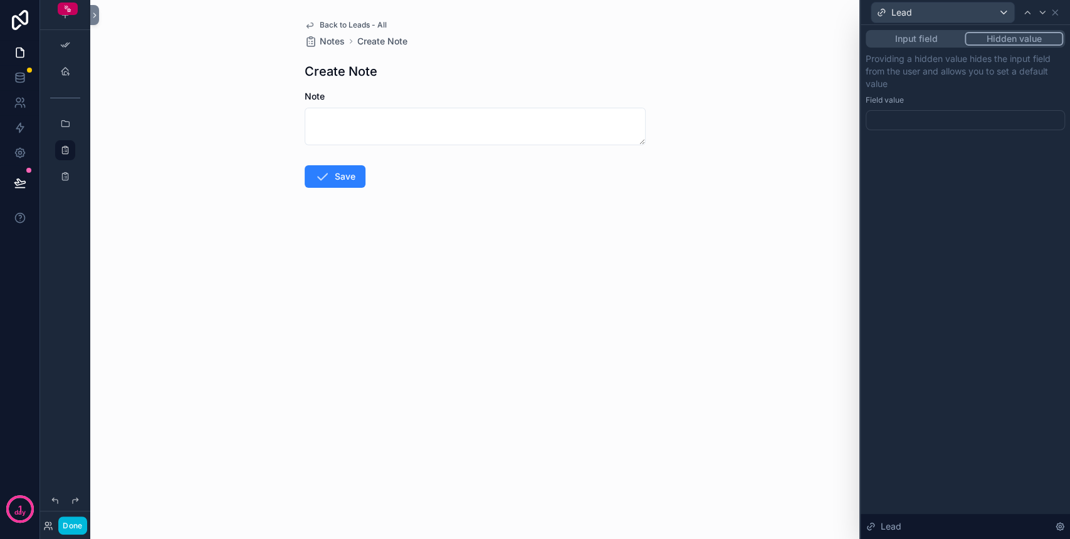
click at [961, 118] on div at bounding box center [964, 120] width 199 height 20
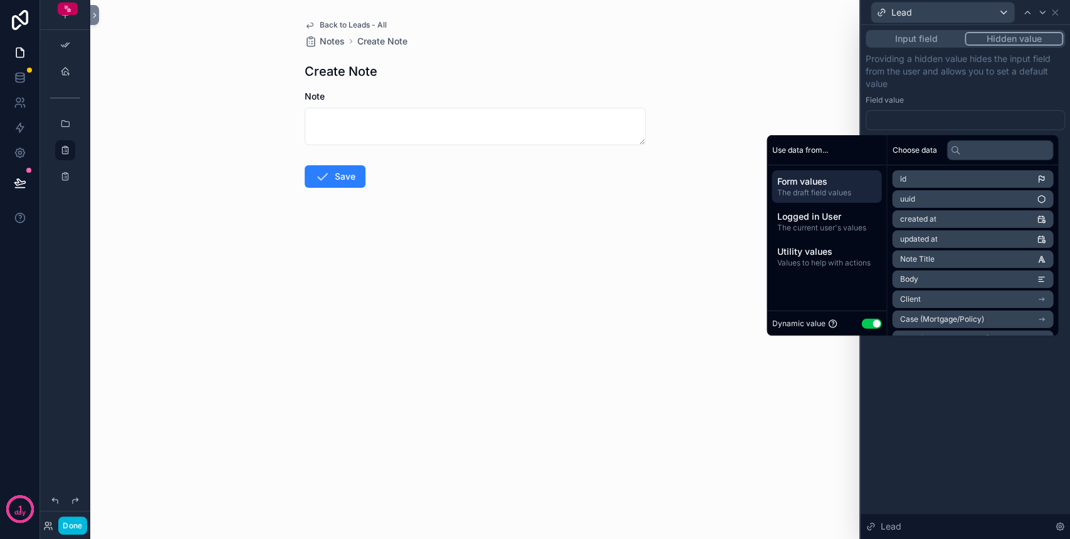
click at [952, 88] on p "Providing a hidden value hides the input field from the user and allows you to …" at bounding box center [964, 72] width 199 height 38
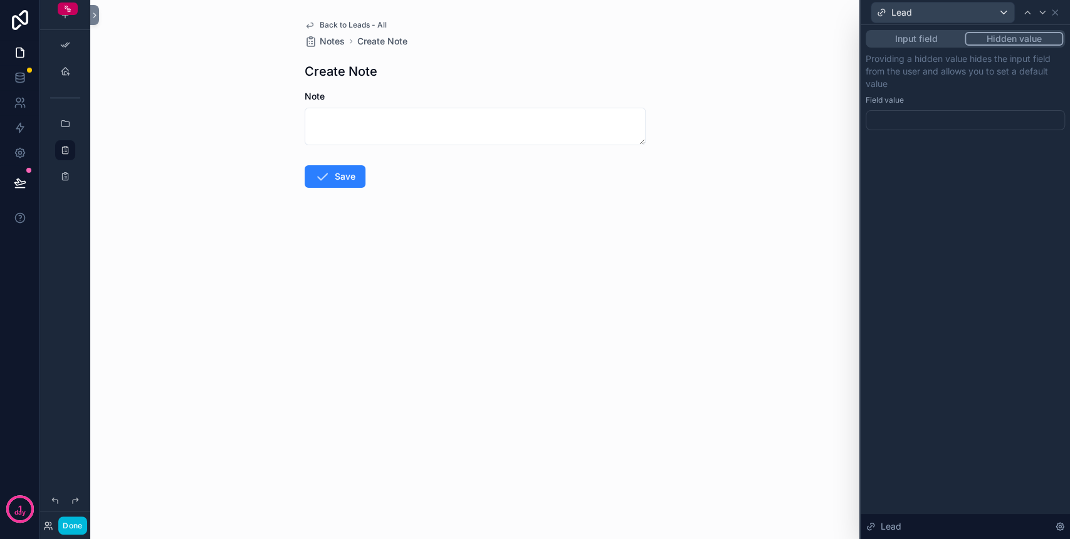
click at [933, 51] on div "Input field Hidden value Providing a hidden value hides the input field from th…" at bounding box center [964, 80] width 199 height 100
drag, startPoint x: 933, startPoint y: 51, endPoint x: 925, endPoint y: 34, distance: 18.8
click at [925, 34] on button "Input field" at bounding box center [915, 39] width 97 height 14
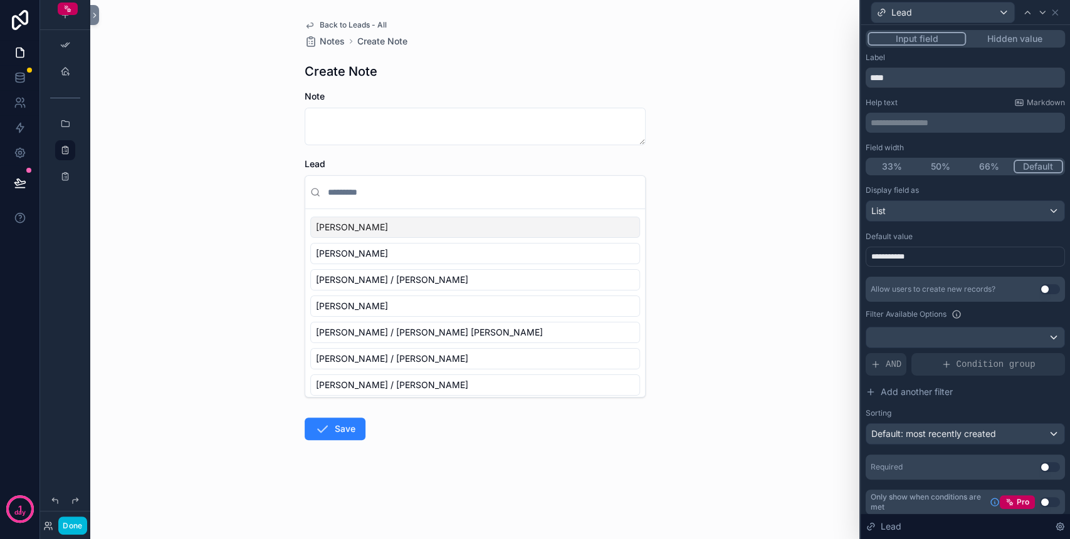
click at [748, 184] on div "Back to Leads - All Notes Create Note Create Note Note Lead Niamh Kinnear Jack …" at bounding box center [474, 269] width 769 height 539
click at [706, 253] on div "Back to Leads - All Notes Create Note Create Note Note Lead Niamh Kinnear Jack …" at bounding box center [474, 269] width 769 height 539
click at [998, 39] on button "Hidden value" at bounding box center [1014, 39] width 97 height 14
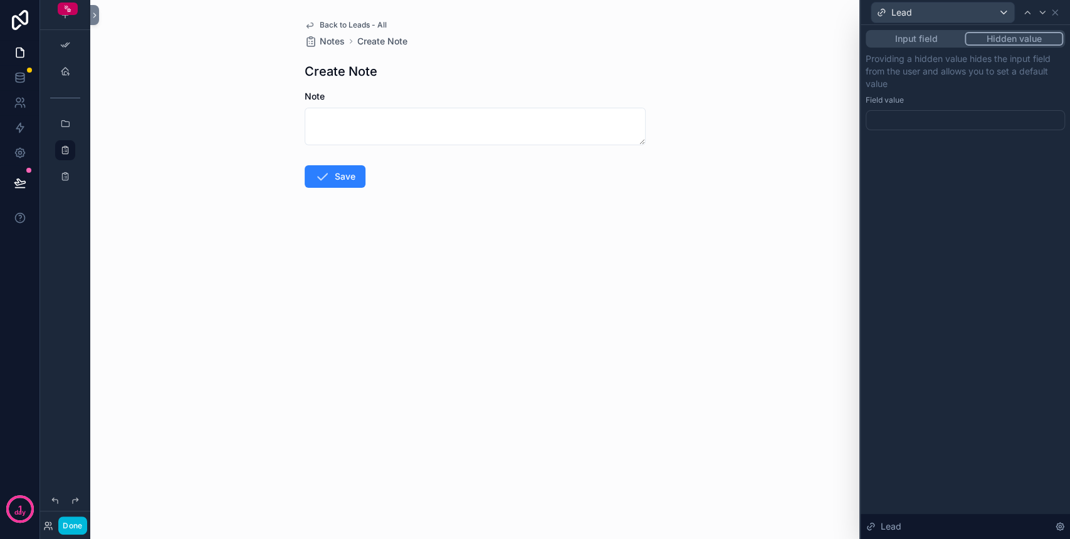
click at [927, 122] on div at bounding box center [964, 120] width 199 height 20
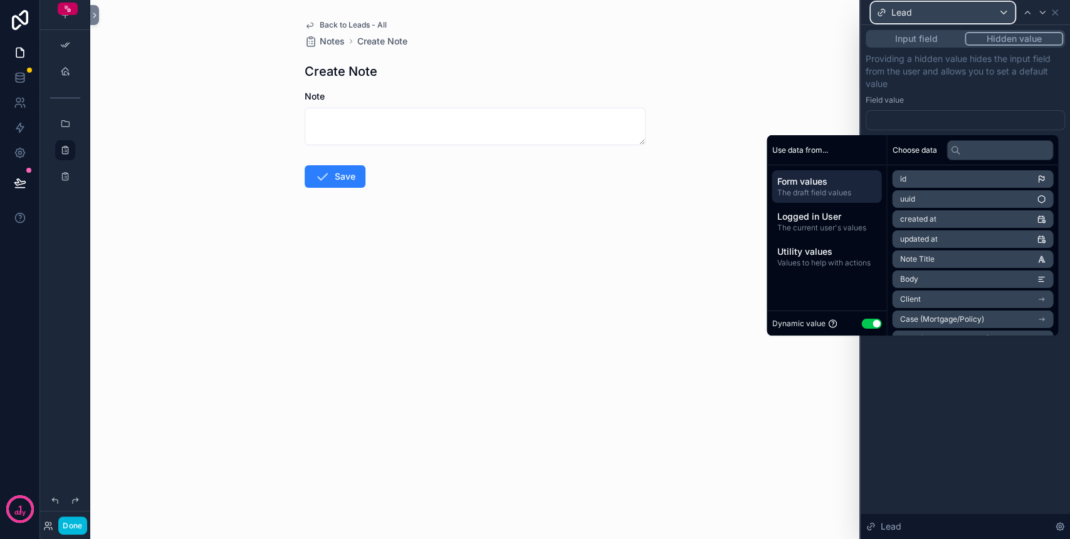
click at [957, 15] on div "Lead" at bounding box center [942, 13] width 143 height 20
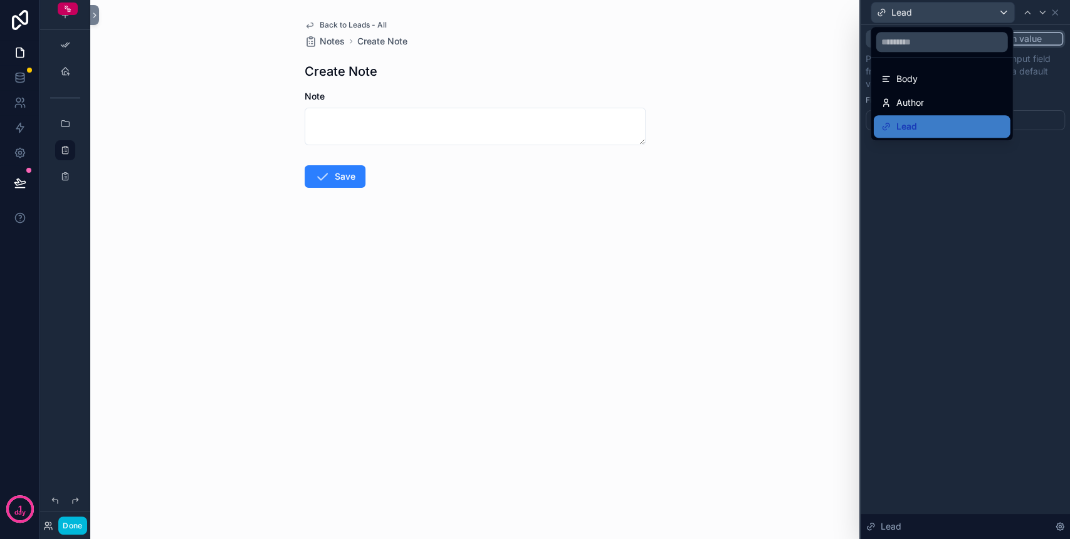
click at [957, 15] on div at bounding box center [964, 269] width 209 height 539
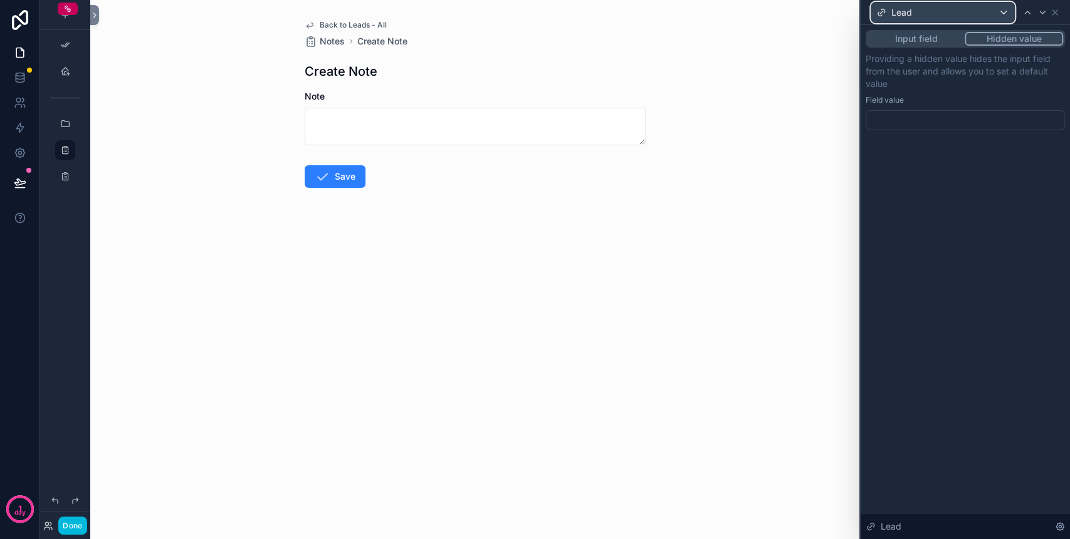
click at [998, 14] on div "Lead" at bounding box center [942, 13] width 143 height 20
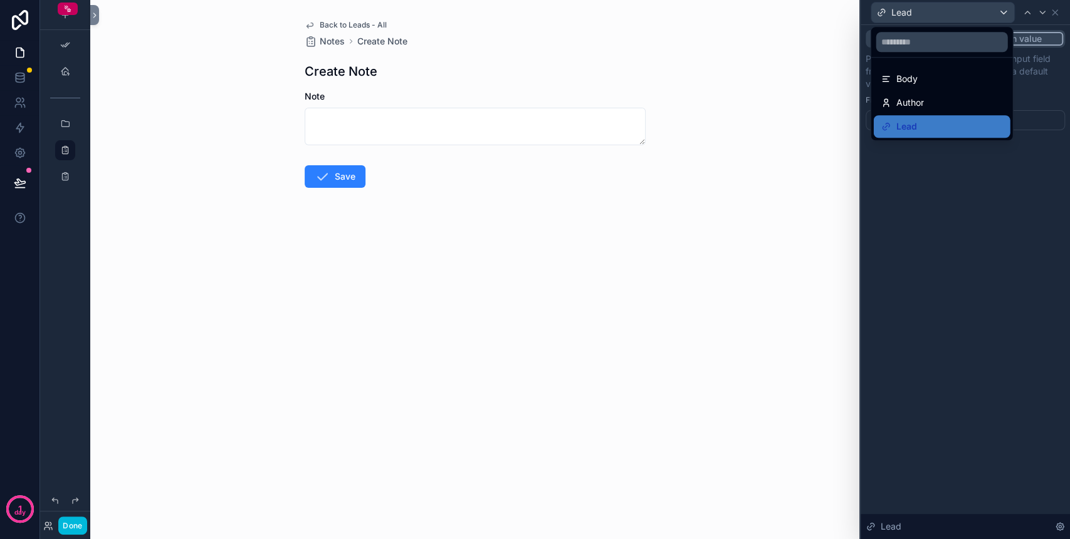
click at [967, 115] on div "Lead" at bounding box center [941, 126] width 137 height 23
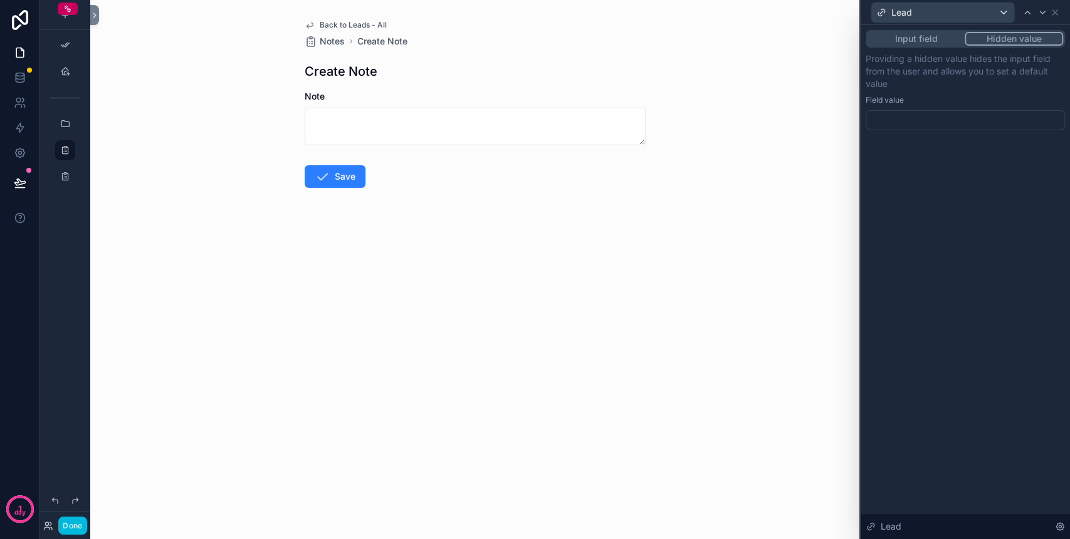
click at [959, 119] on div at bounding box center [964, 120] width 199 height 20
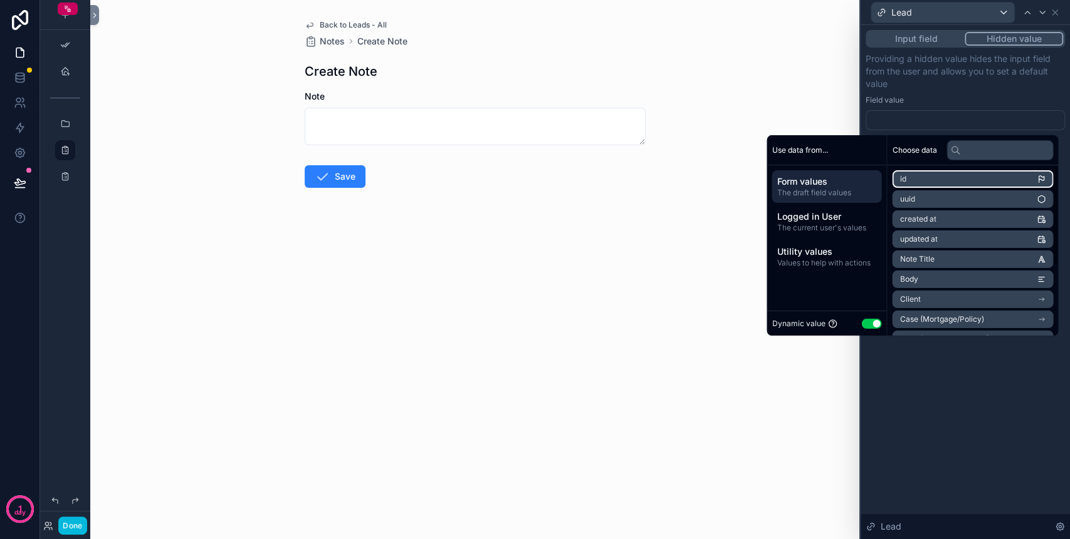
click at [946, 179] on li "id" at bounding box center [972, 179] width 161 height 18
click at [954, 372] on div "**********" at bounding box center [964, 282] width 209 height 514
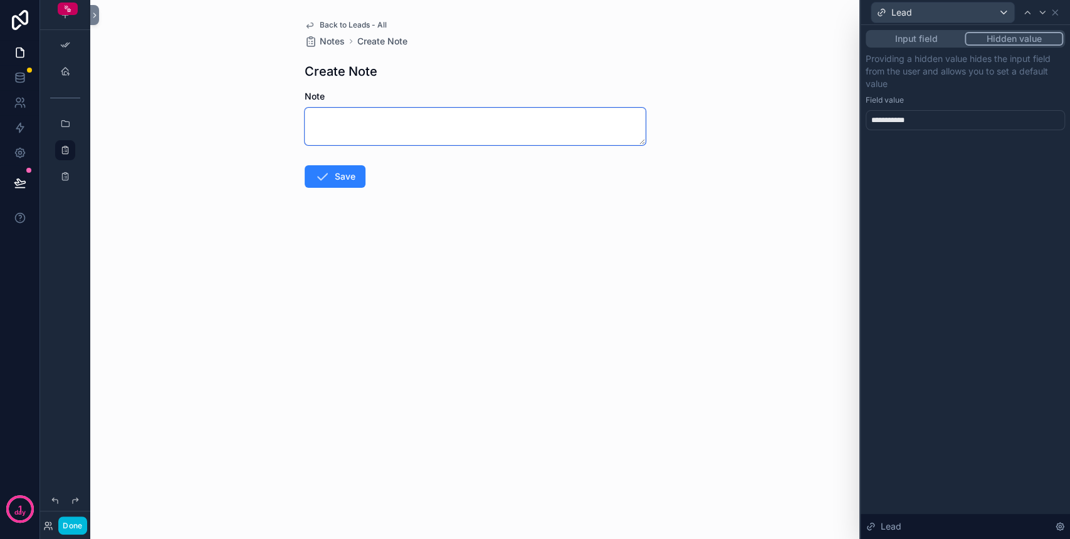
click at [330, 127] on textarea "scrollable content" at bounding box center [475, 127] width 341 height 38
type textarea "***"
click at [345, 176] on button "Save" at bounding box center [335, 176] width 61 height 23
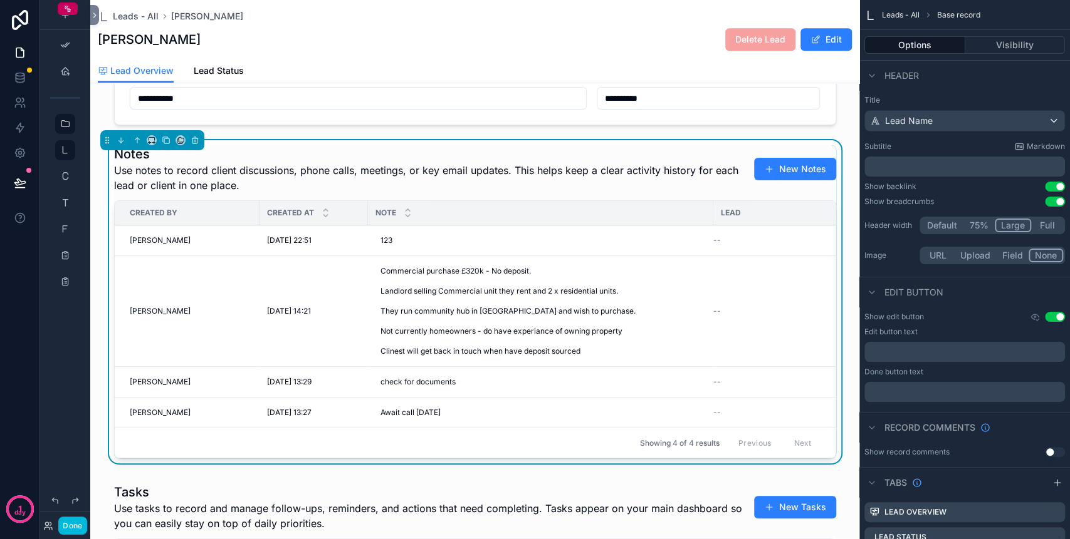
scroll to position [501, 0]
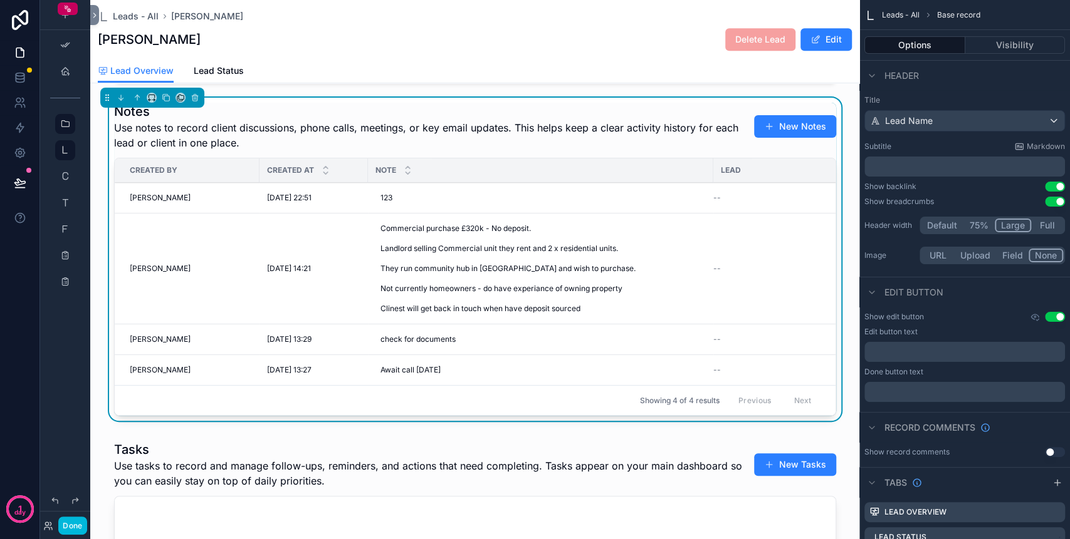
click at [338, 203] on div "07/10/2025 22:51 07/10/2025 22:51" at bounding box center [313, 198] width 93 height 10
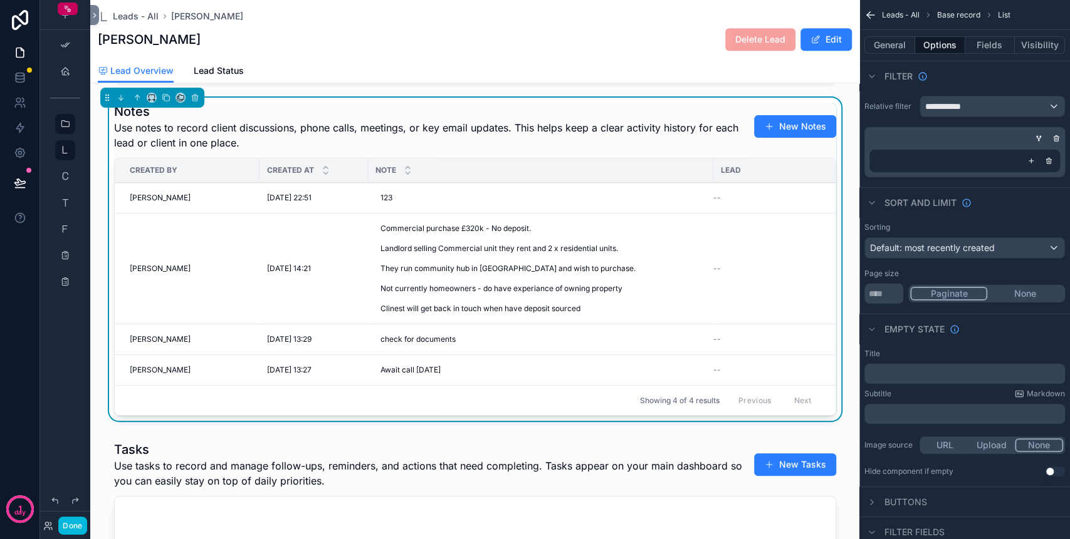
click at [78, 526] on button "Done" at bounding box center [72, 526] width 28 height 18
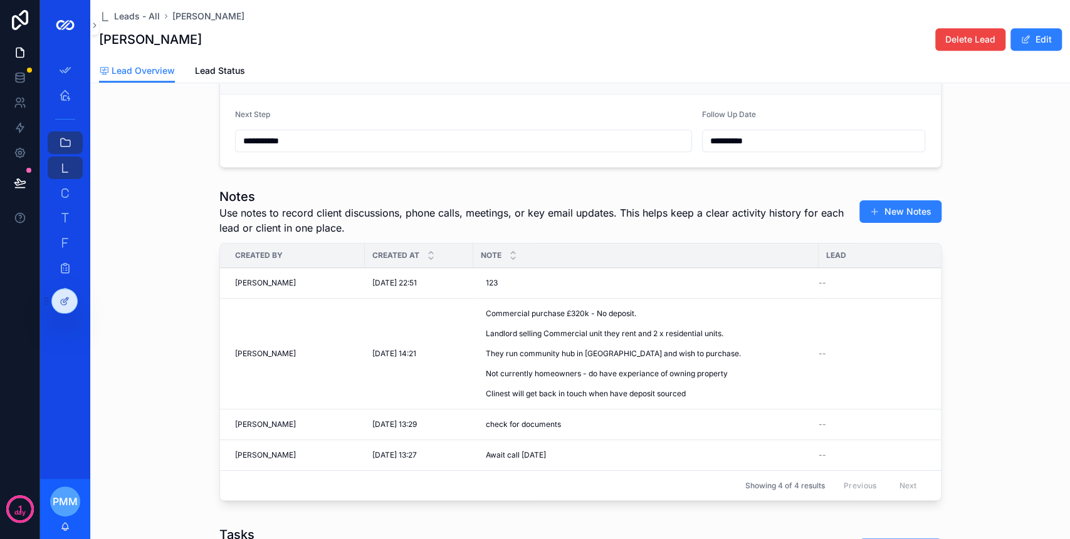
scroll to position [417, 0]
click at [534, 289] on div "123 123" at bounding box center [646, 282] width 330 height 20
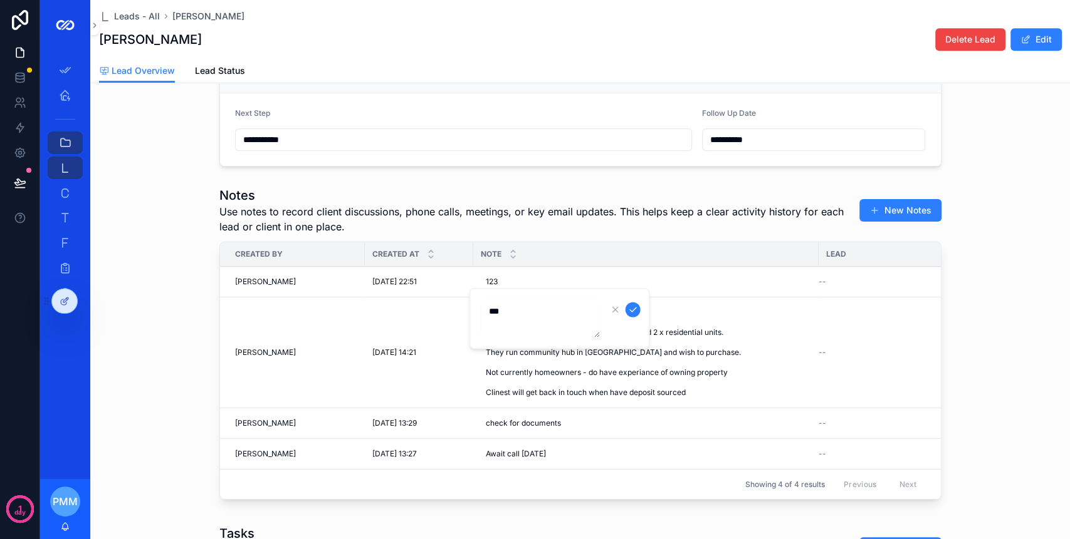
click at [414, 283] on td "07/10/2025 22:51 07/10/2025 22:51" at bounding box center [419, 282] width 108 height 31
click at [414, 284] on td "07/10/2025 22:51 07/10/2025 22:51" at bounding box center [419, 282] width 108 height 31
click at [433, 287] on div "07/10/2025 22:51 07/10/2025 22:51" at bounding box center [418, 282] width 93 height 10
click at [434, 287] on div "07/10/2025 22:51 07/10/2025 22:51" at bounding box center [418, 282] width 93 height 10
click at [823, 287] on div "--" at bounding box center [876, 282] width 116 height 10
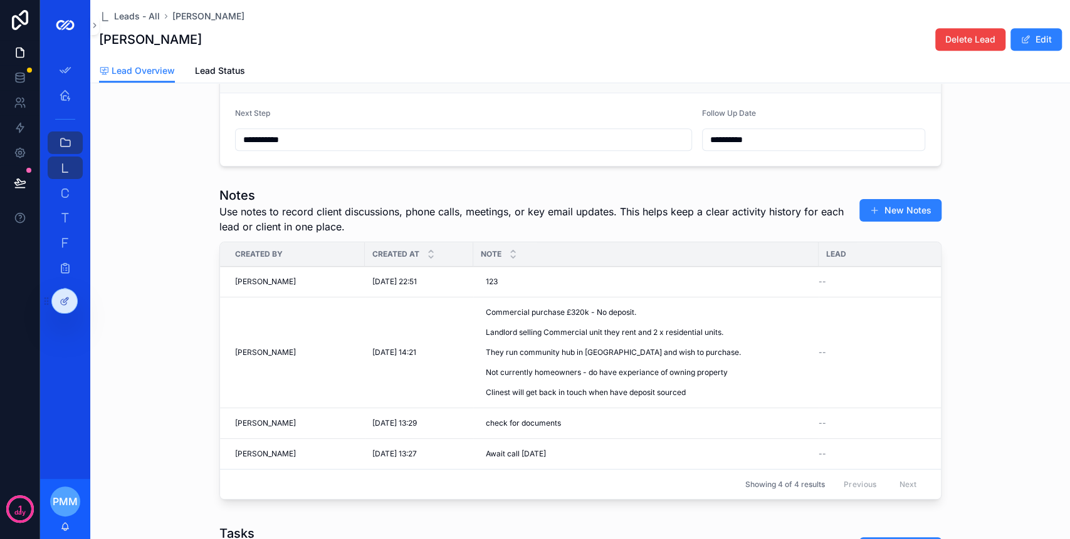
click at [818, 287] on span "--" at bounding box center [822, 282] width 8 height 10
click at [883, 218] on button "New Notes" at bounding box center [900, 210] width 82 height 23
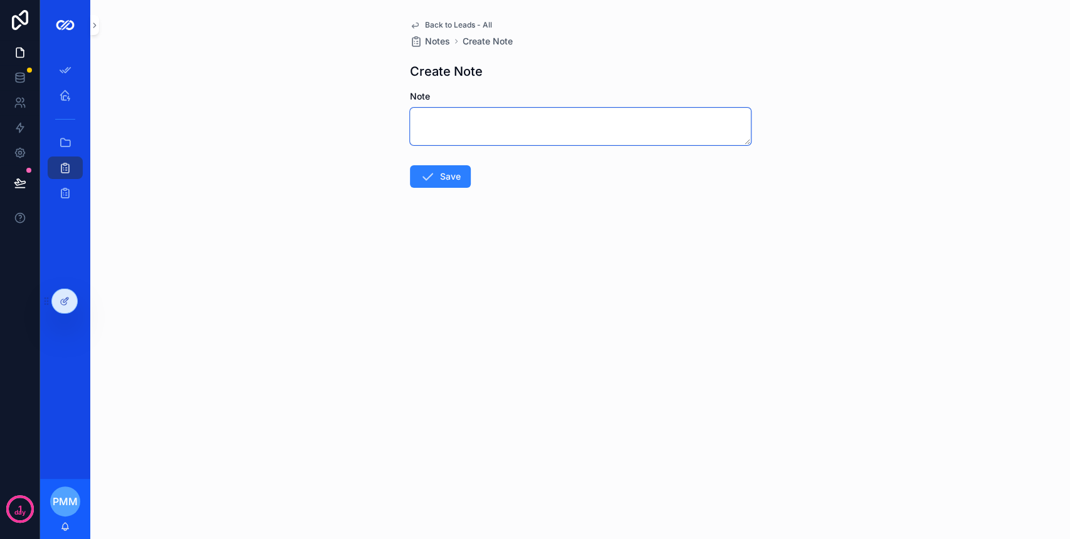
click at [480, 130] on textarea "scrollable content" at bounding box center [580, 127] width 341 height 38
click at [440, 36] on span "Notes" at bounding box center [437, 41] width 25 height 13
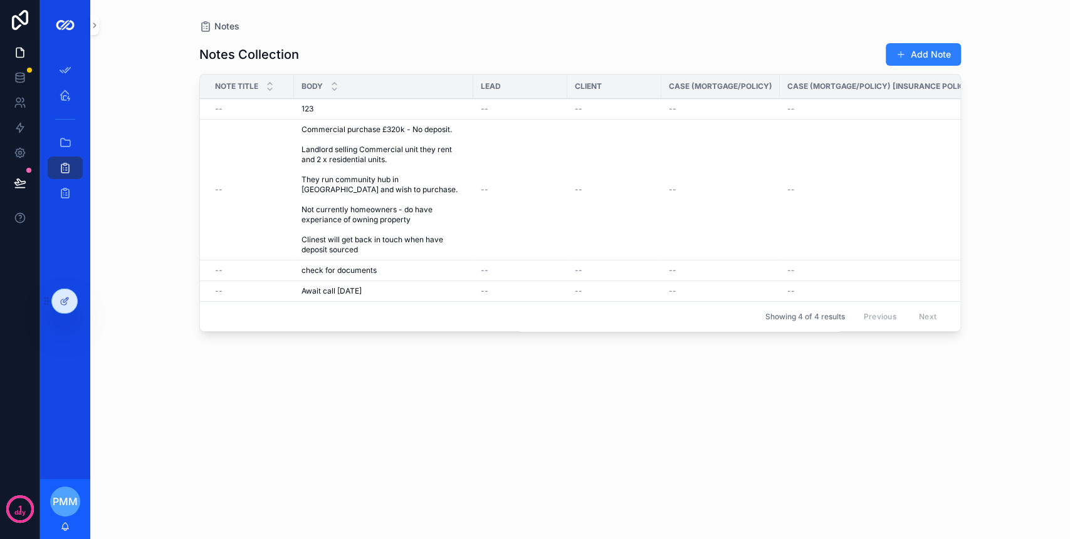
click at [428, 278] on td "check for documents check for documents" at bounding box center [383, 271] width 179 height 21
click at [430, 236] on span "Commercial purchase £320k - No deposit. Landlord selling Commercial unit they r…" at bounding box center [383, 190] width 164 height 130
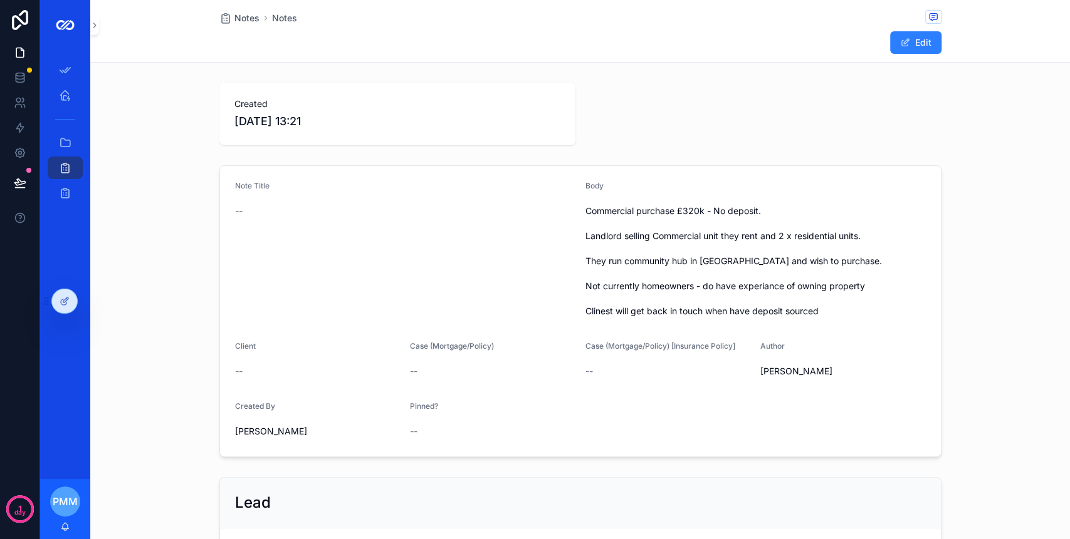
click at [239, 14] on span "Notes" at bounding box center [246, 18] width 25 height 13
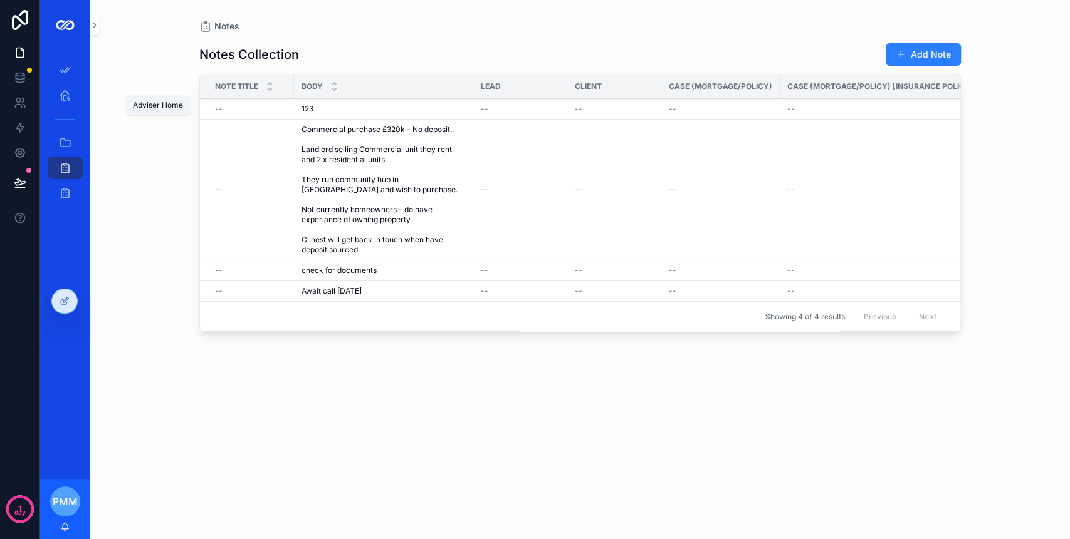
click at [63, 102] on div "Adviser Home" at bounding box center [65, 95] width 20 height 20
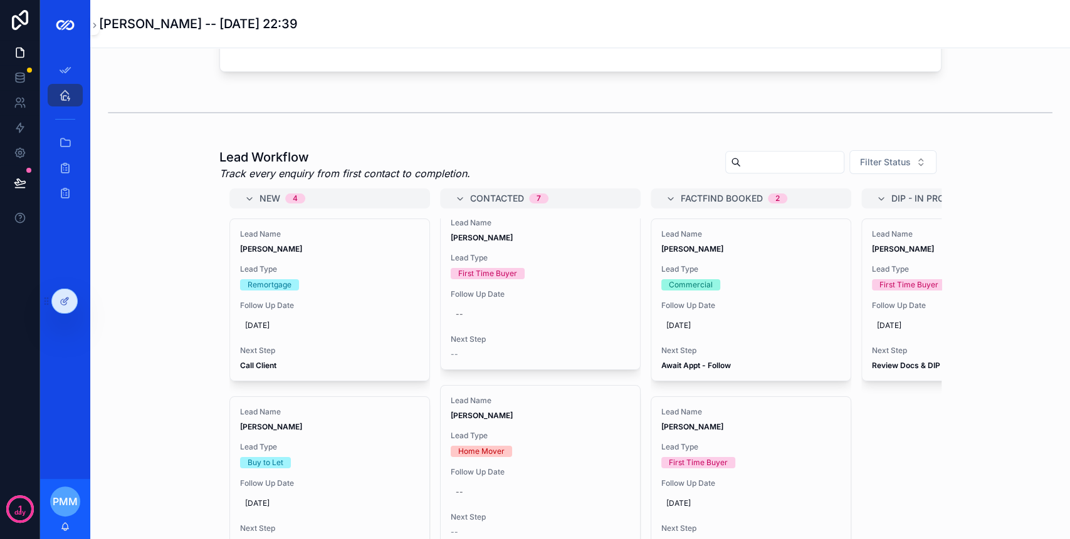
scroll to position [334, 0]
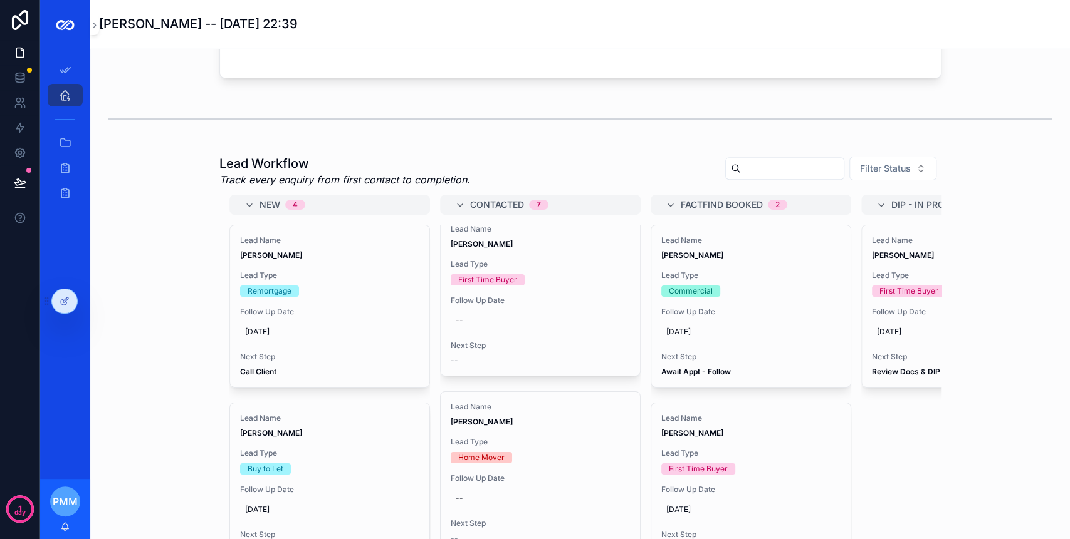
click at [511, 289] on div "Lead Name Ryan Ellis Lead Type First Time Buyer Follow Up Date -- Next Step --" at bounding box center [539, 295] width 199 height 162
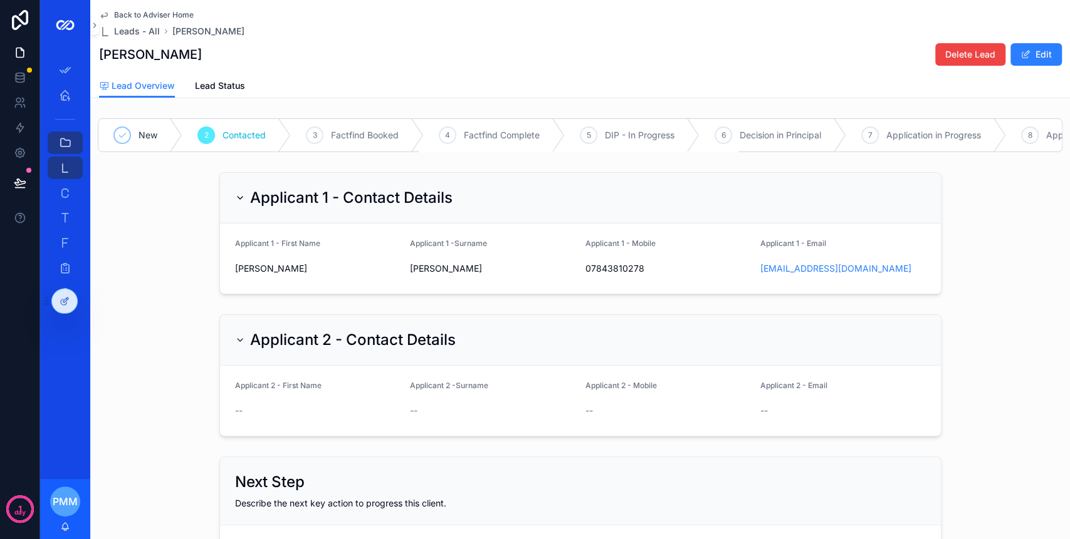
click at [209, 80] on span "Lead Status" at bounding box center [220, 86] width 50 height 13
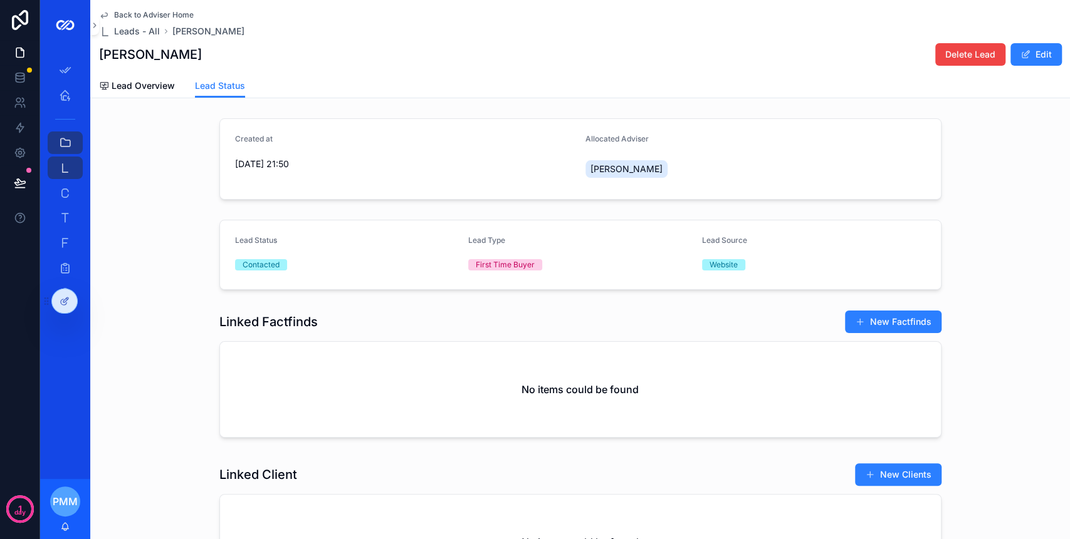
drag, startPoint x: 136, startPoint y: 90, endPoint x: 209, endPoint y: 66, distance: 76.7
click at [136, 90] on span "Lead Overview" at bounding box center [143, 86] width 63 height 13
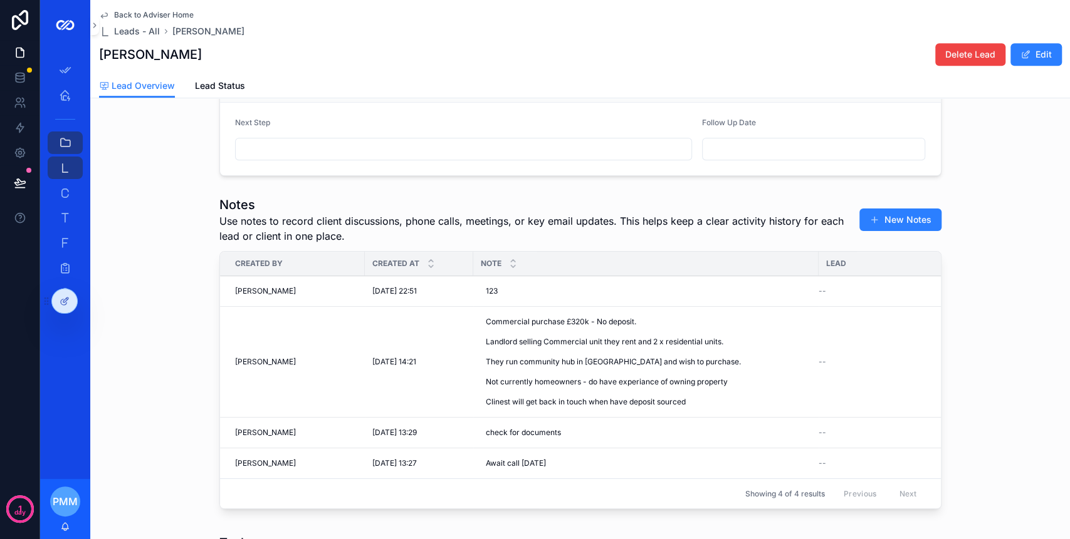
scroll to position [417, 0]
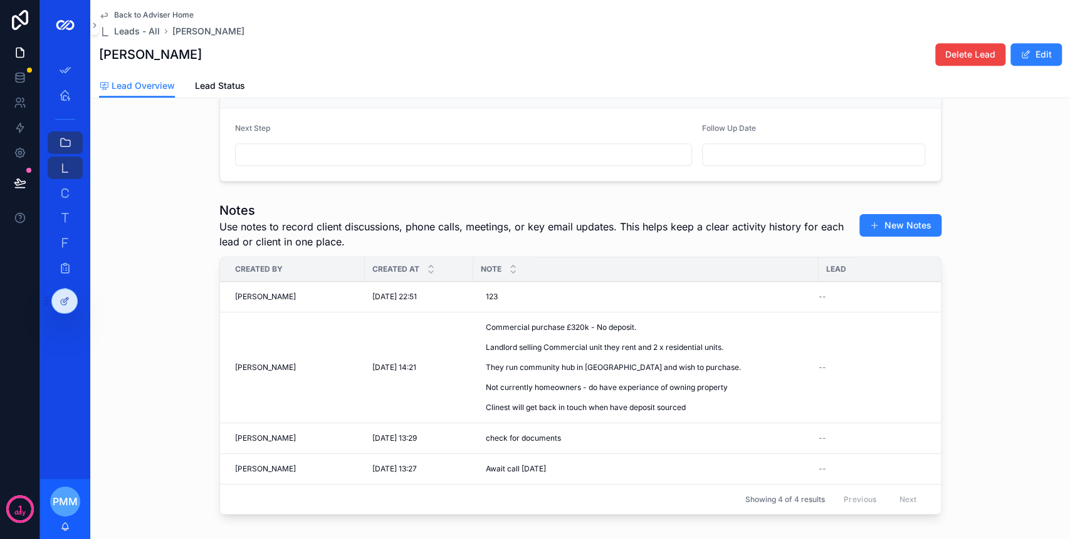
click at [891, 232] on button "New Notes" at bounding box center [900, 225] width 82 height 23
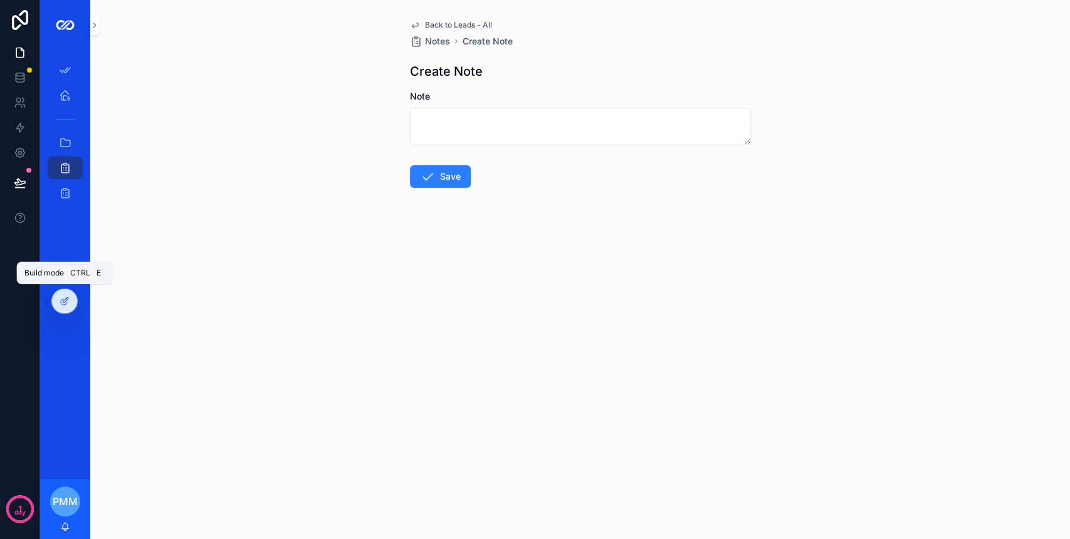
click at [70, 301] on div at bounding box center [64, 301] width 25 height 24
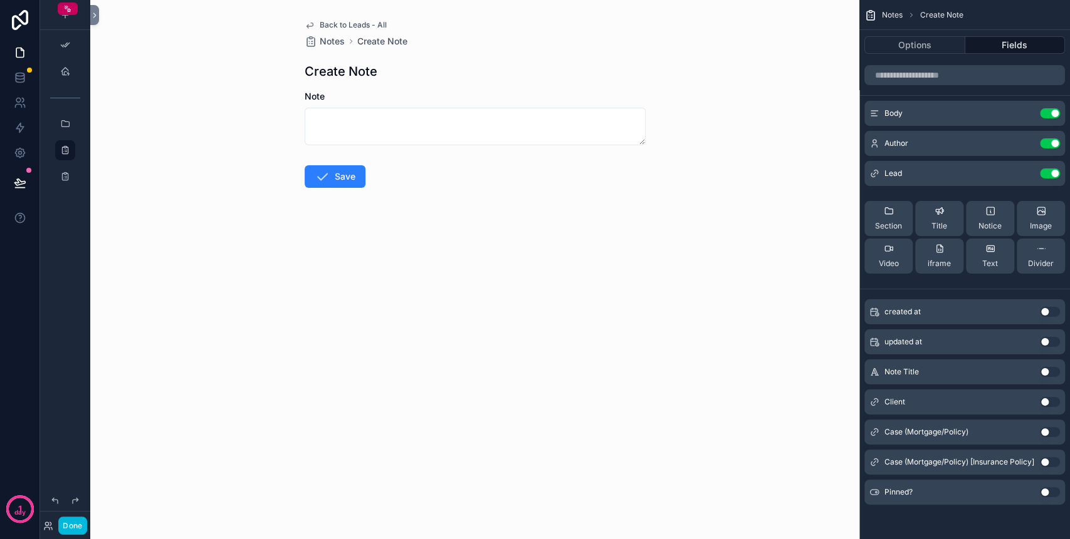
click at [0, 0] on icon "scrollable content" at bounding box center [0, 0] width 0 height 0
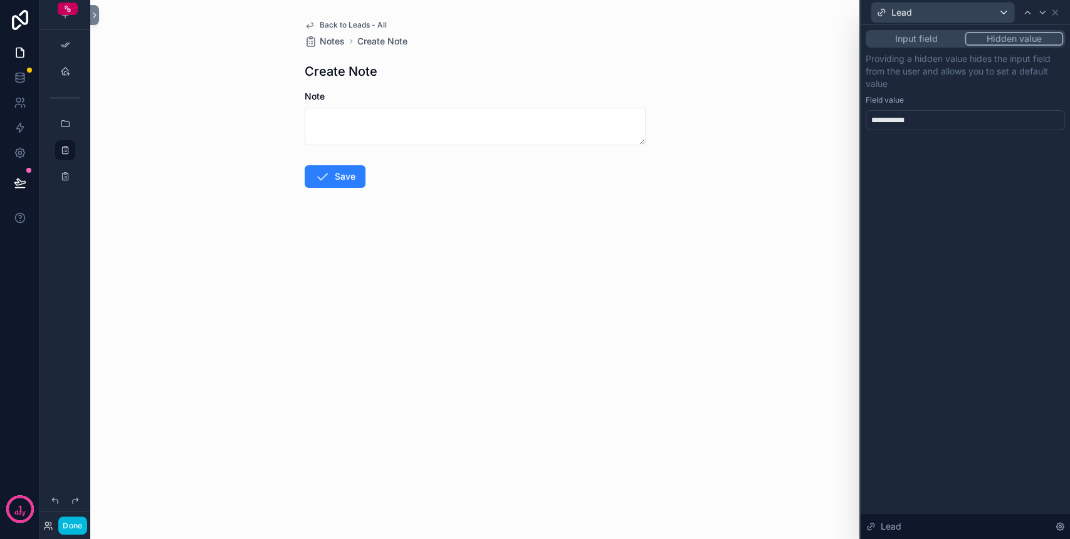
click at [959, 117] on div "**********" at bounding box center [964, 120] width 199 height 20
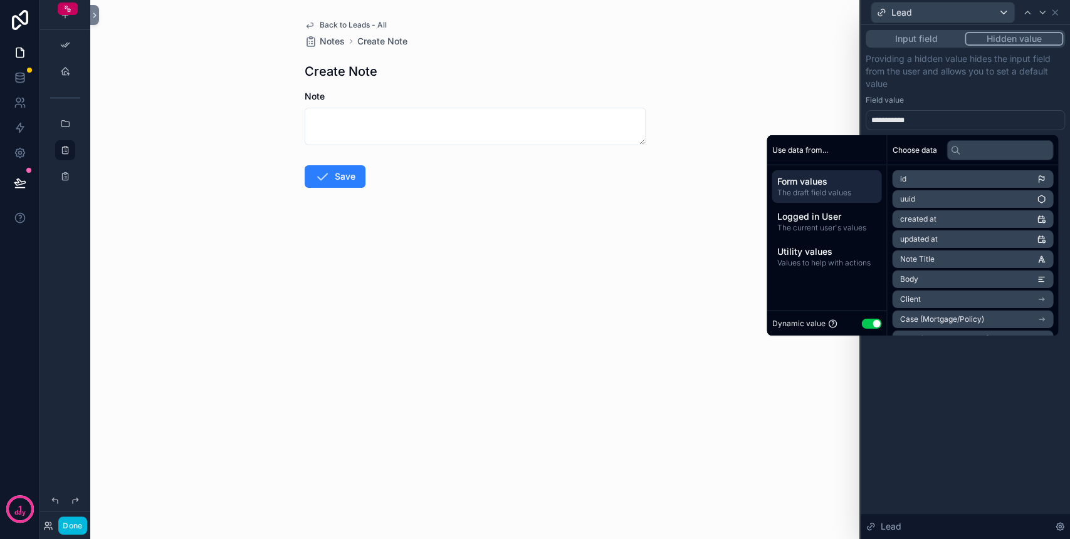
click at [830, 226] on span "The current user's values" at bounding box center [826, 228] width 100 height 10
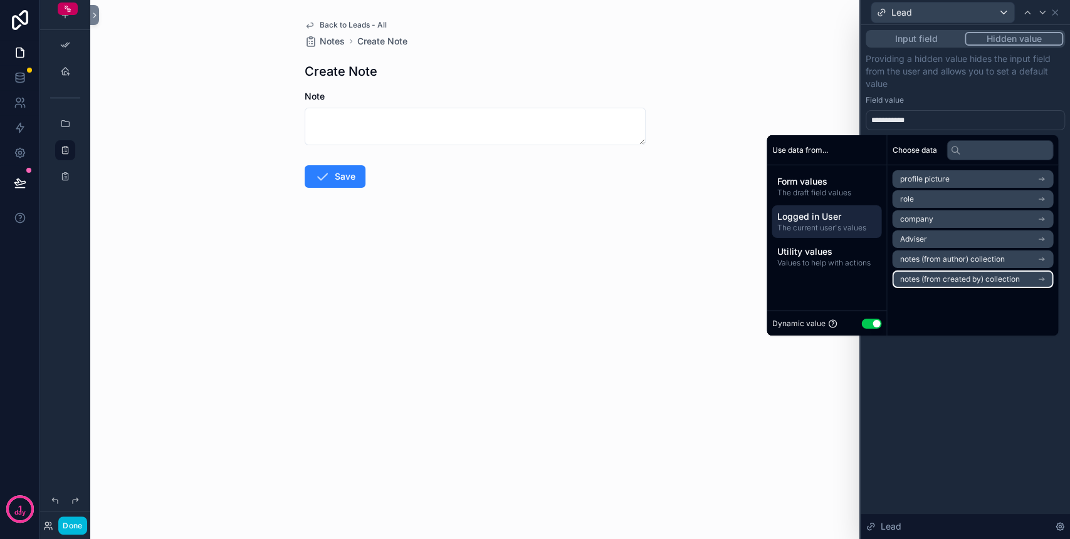
click at [988, 281] on span "notes (from created by) collection" at bounding box center [959, 279] width 120 height 10
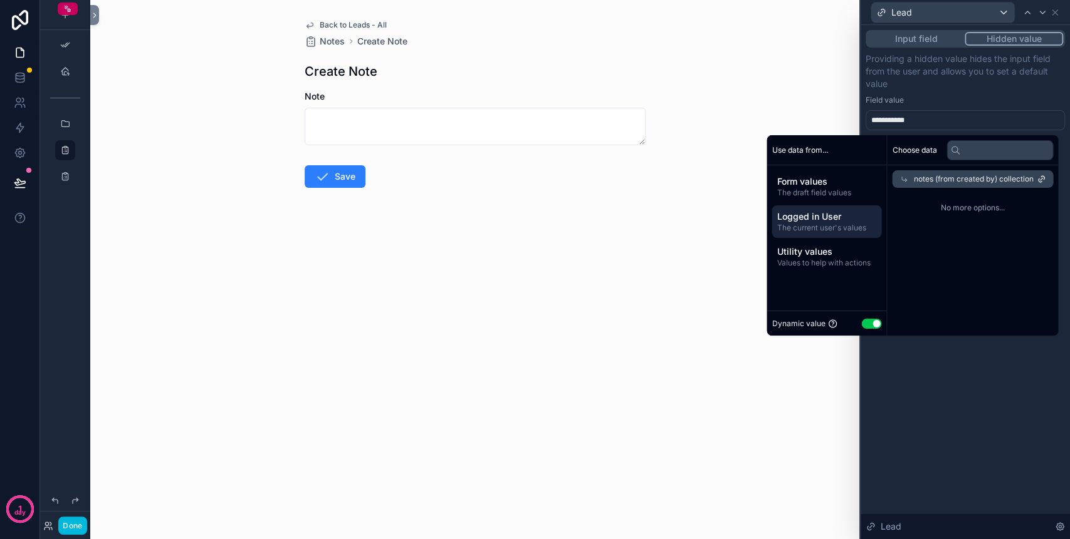
click at [827, 177] on span "Form values" at bounding box center [826, 181] width 100 height 13
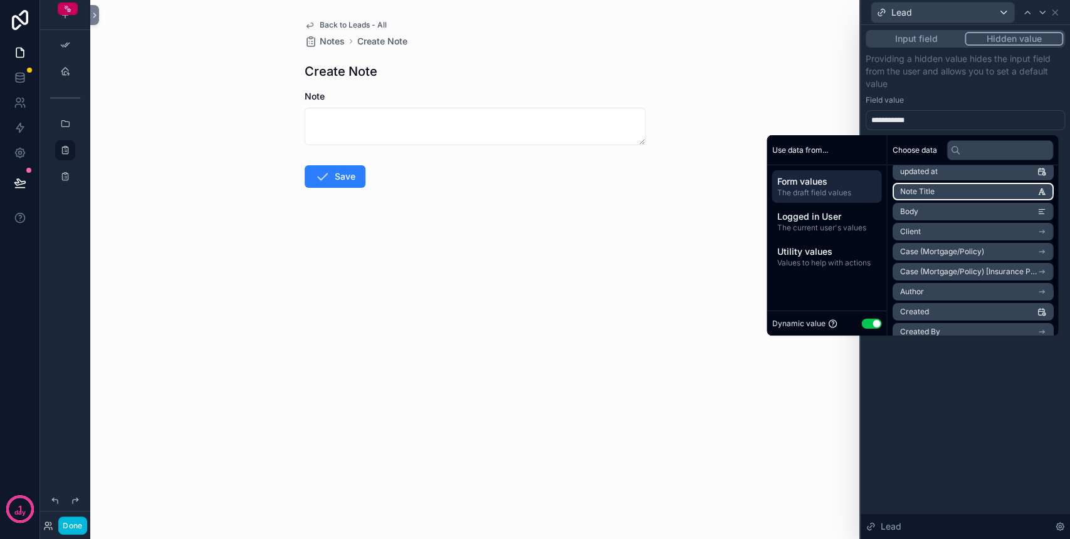
scroll to position [83, 0]
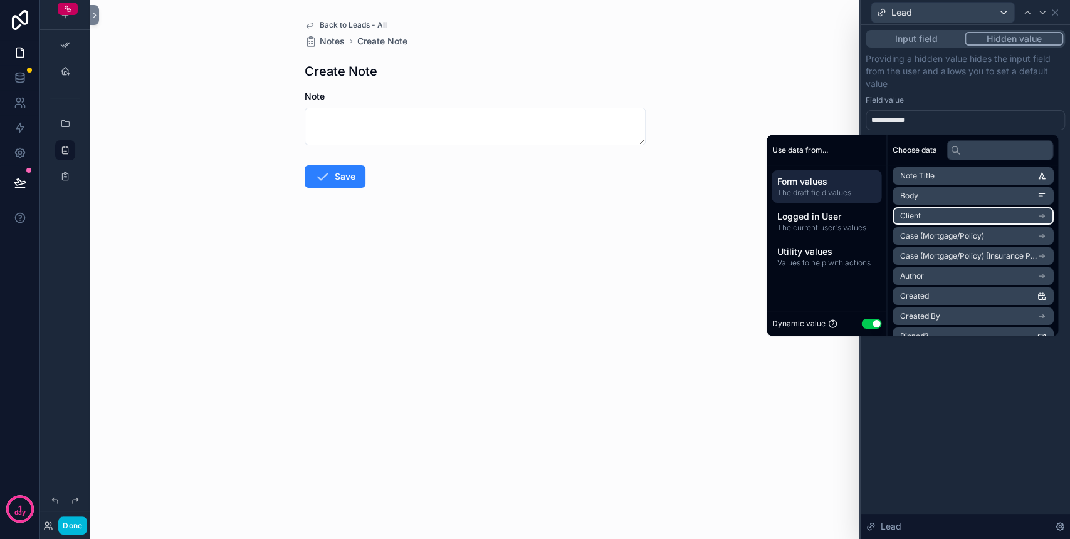
click at [952, 222] on li "Client" at bounding box center [972, 216] width 161 height 18
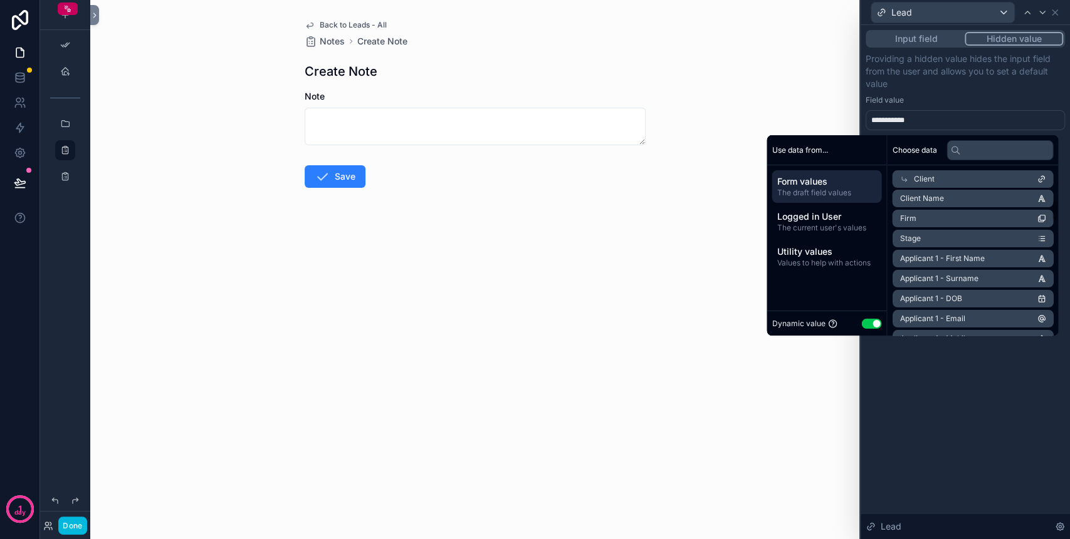
click at [805, 195] on span "The draft field values" at bounding box center [826, 193] width 100 height 10
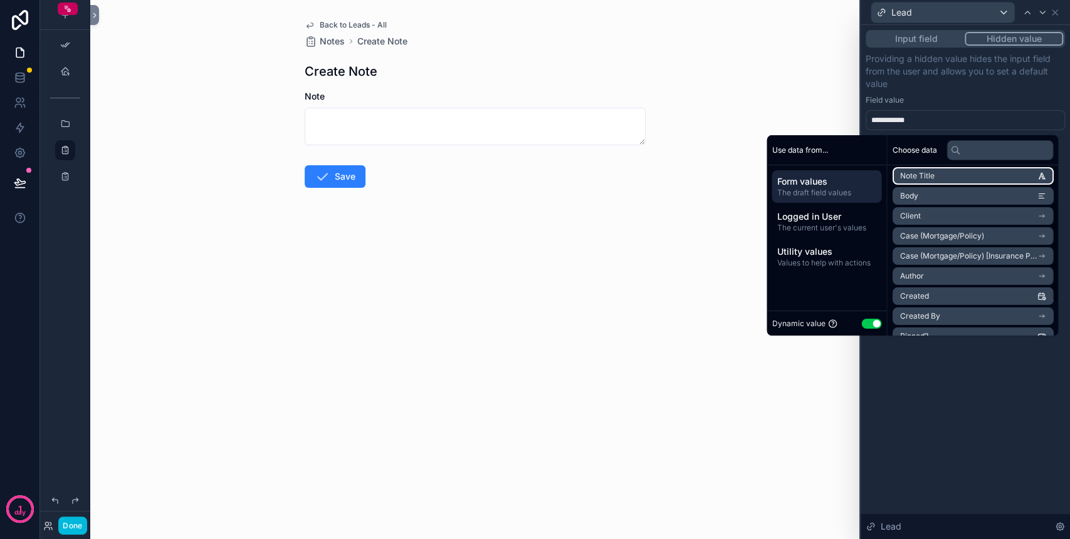
scroll to position [0, 0]
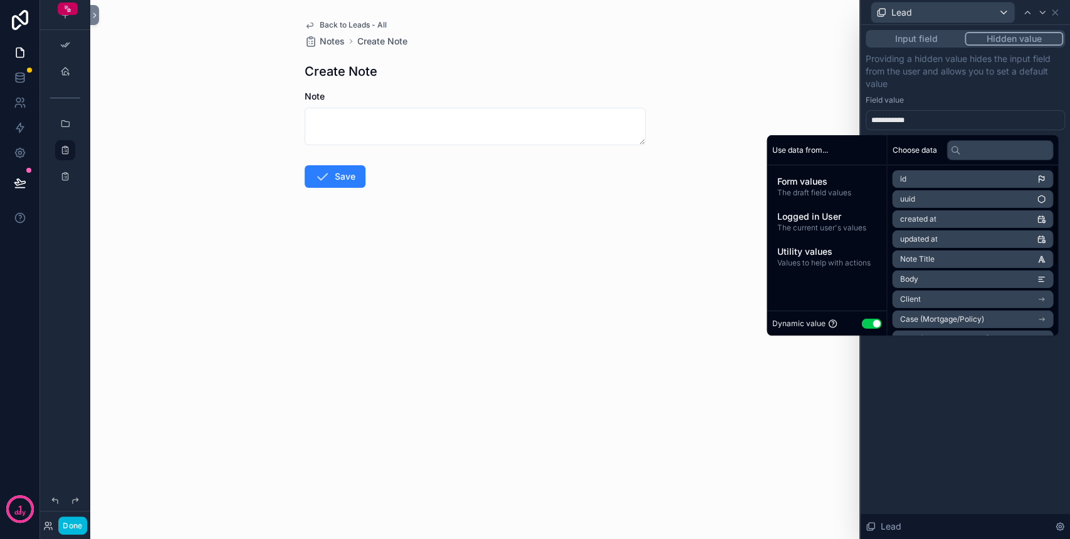
click at [629, 219] on form "Note Save" at bounding box center [475, 179] width 341 height 178
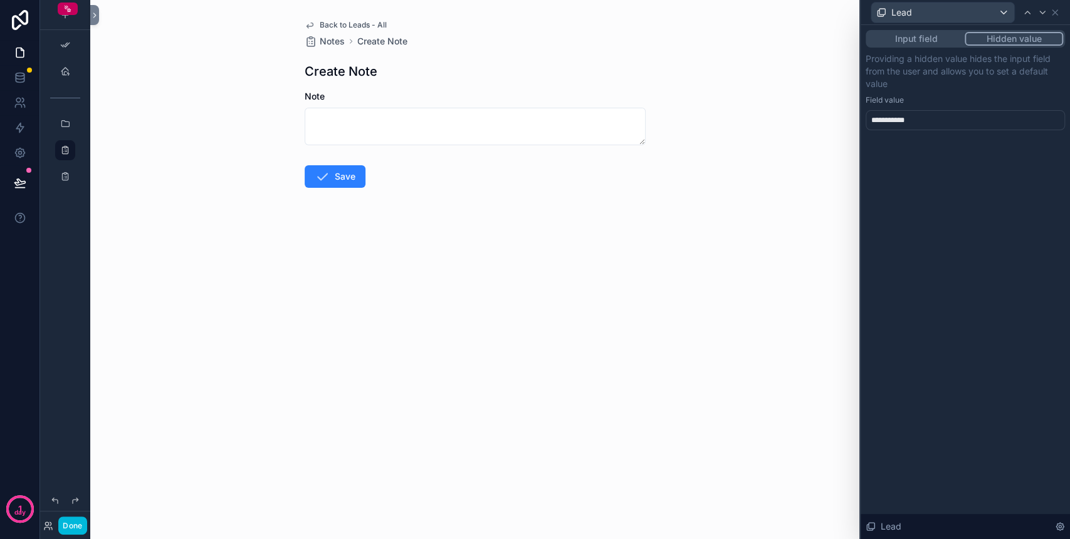
click at [340, 20] on span "Back to Leads - All" at bounding box center [353, 25] width 67 height 10
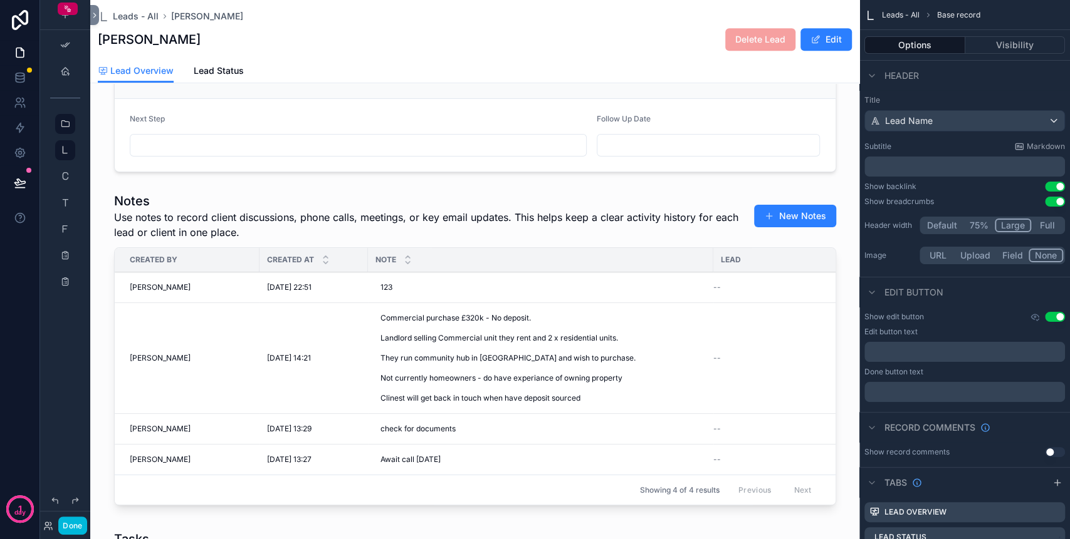
scroll to position [417, 0]
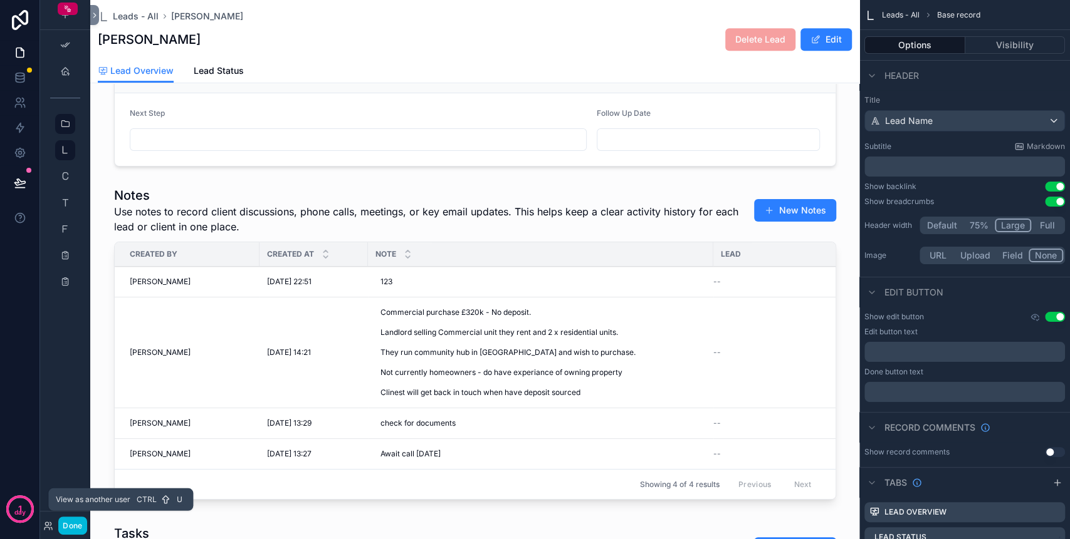
click at [48, 529] on icon at bounding box center [48, 526] width 10 height 10
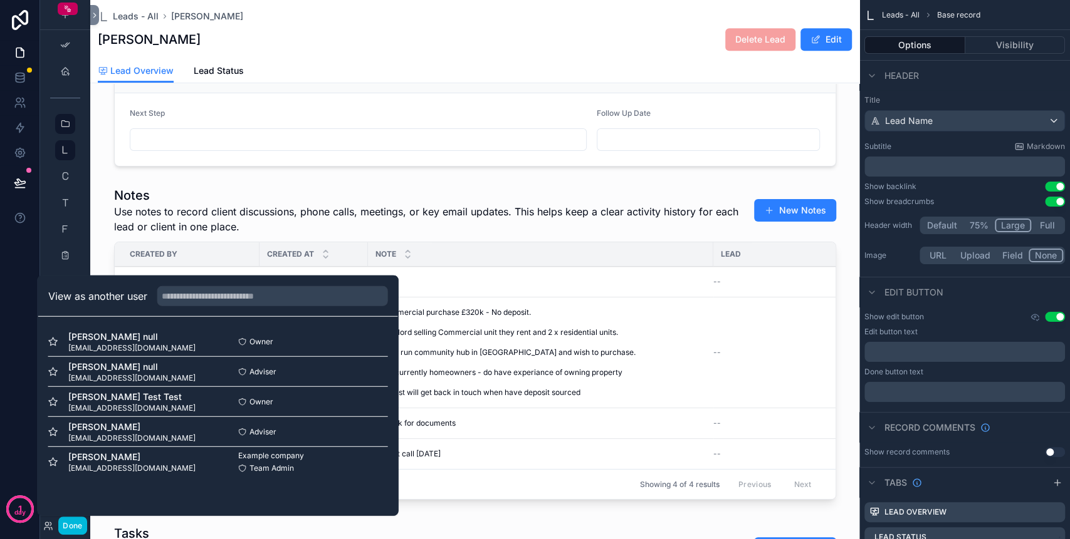
click at [0, 0] on button "Select" at bounding box center [0, 0] width 0 height 0
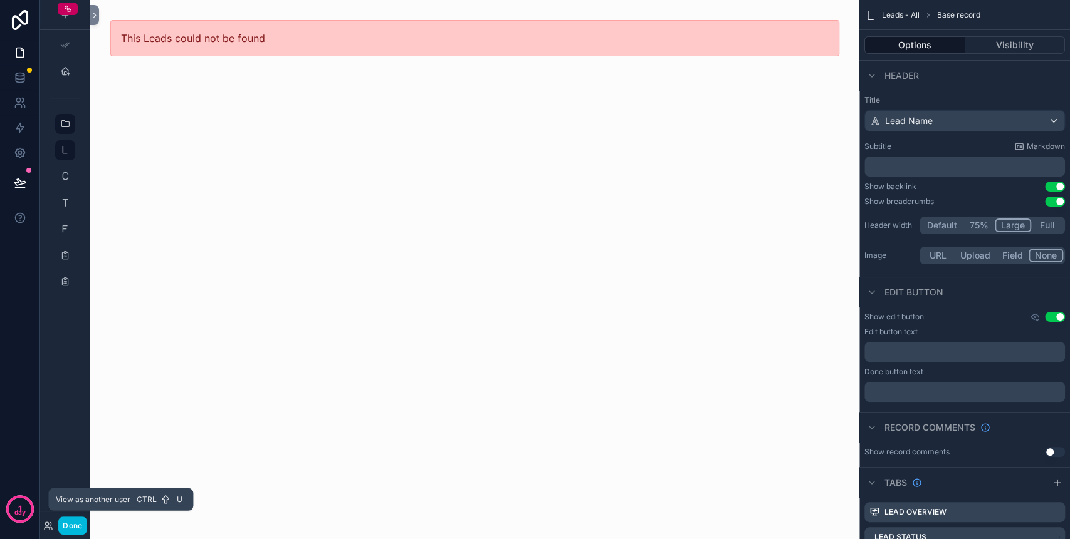
click at [47, 530] on icon at bounding box center [48, 526] width 10 height 10
click at [22, 103] on icon at bounding box center [20, 102] width 13 height 13
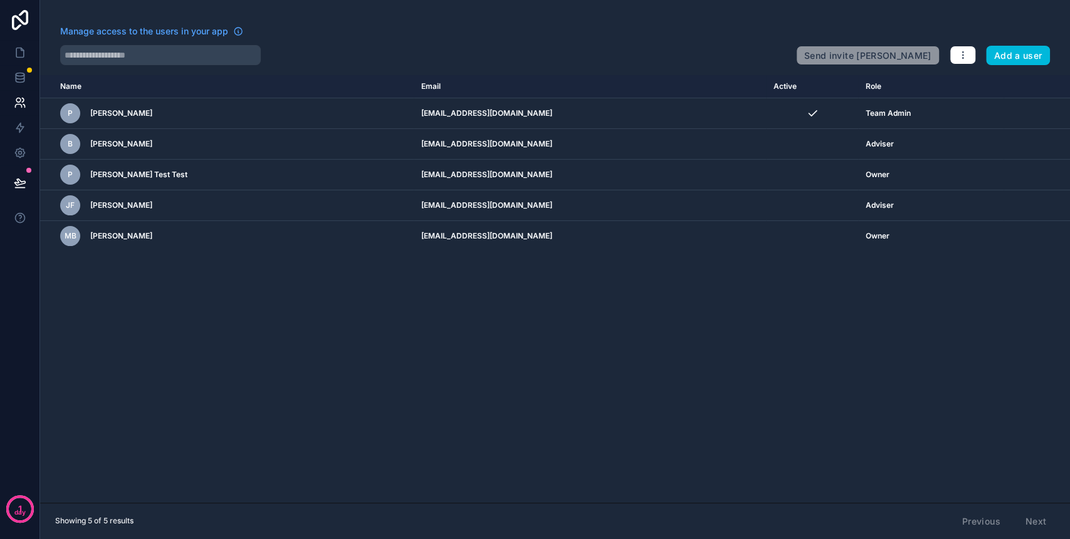
click at [0, 0] on icon "scrollable content" at bounding box center [0, 0] width 0 height 0
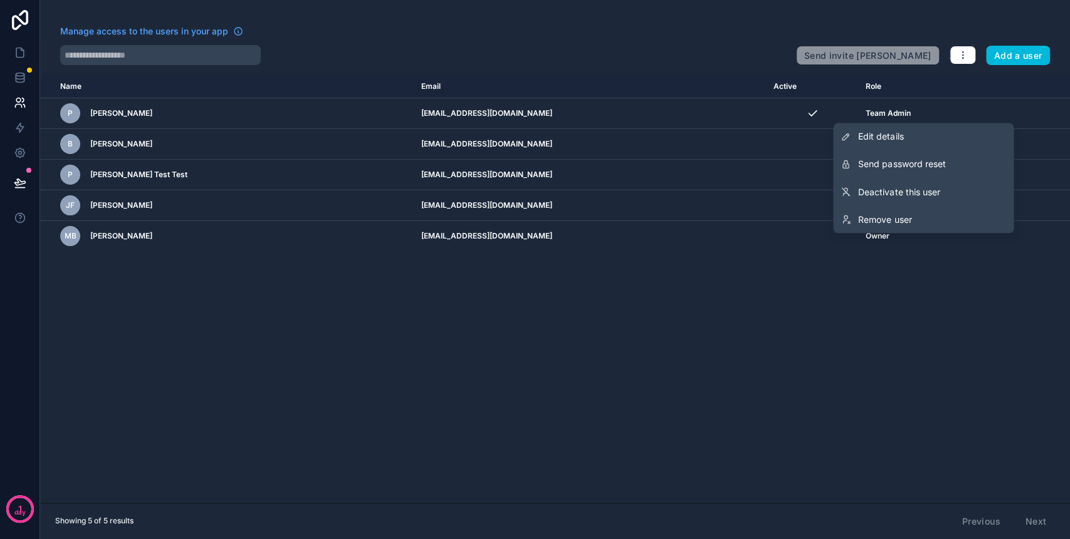
click at [902, 137] on span "Edit details" at bounding box center [880, 136] width 45 height 13
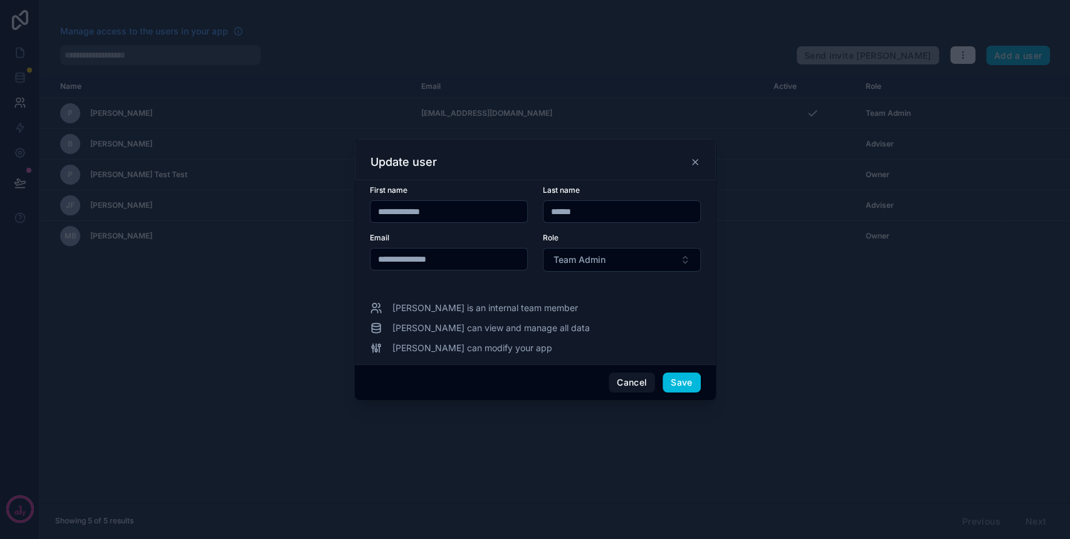
click at [409, 206] on input "**********" at bounding box center [448, 212] width 157 height 18
drag, startPoint x: 405, startPoint y: 209, endPoint x: 472, endPoint y: 221, distance: 68.0
click at [472, 221] on input "**********" at bounding box center [448, 212] width 157 height 18
type input "******"
click at [516, 162] on div "Update user" at bounding box center [535, 162] width 330 height 15
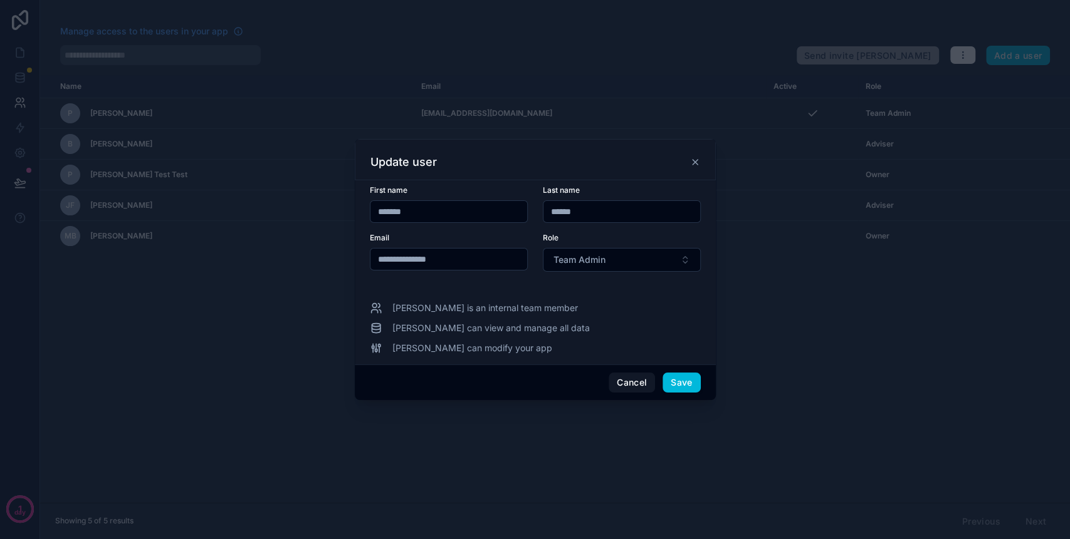
click at [682, 382] on button "Save" at bounding box center [681, 383] width 38 height 20
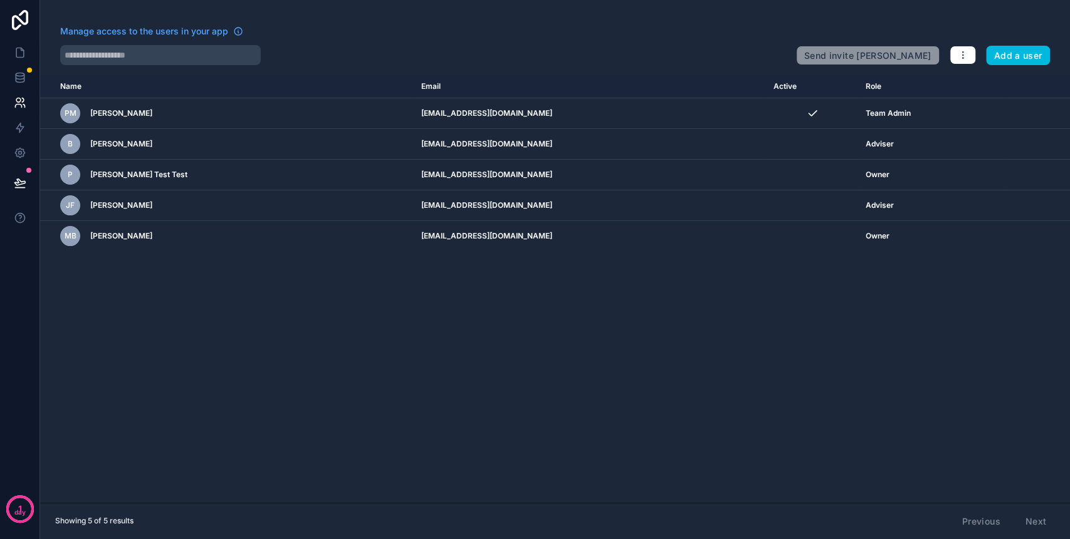
click at [0, 0] on icon "scrollable content" at bounding box center [0, 0] width 0 height 0
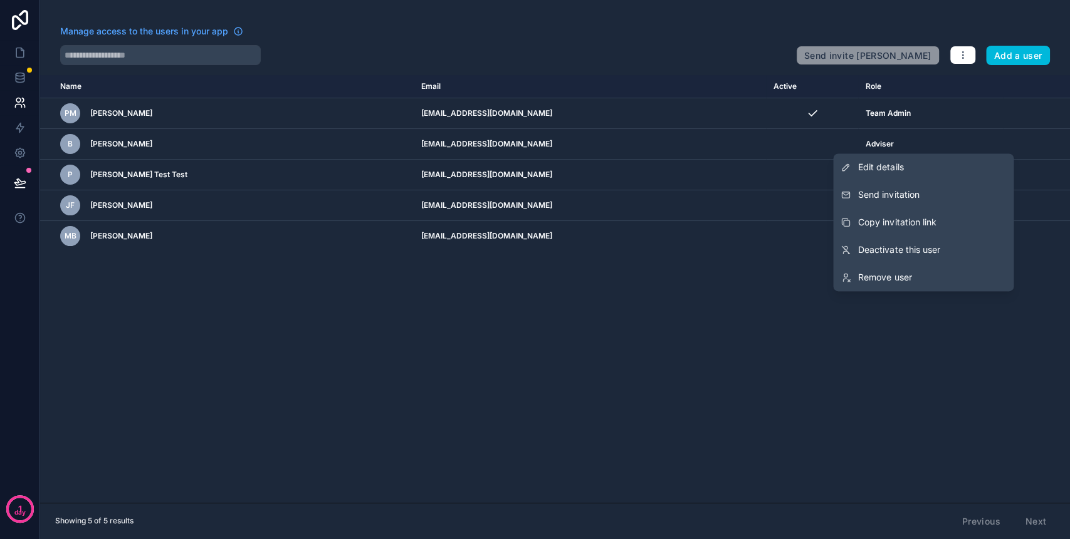
click at [928, 160] on link "Edit details" at bounding box center [923, 168] width 180 height 28
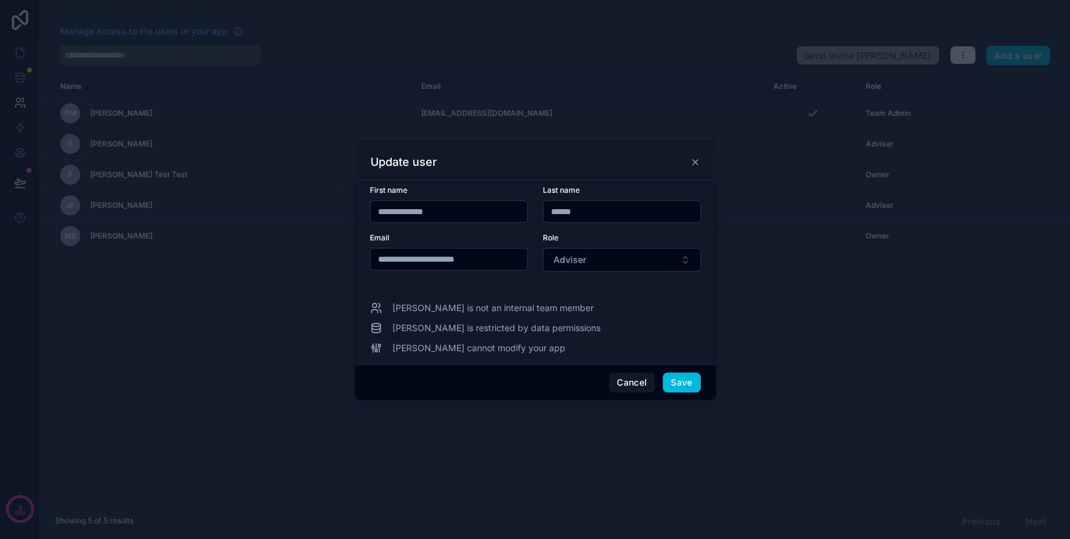
drag, startPoint x: 414, startPoint y: 207, endPoint x: 472, endPoint y: 210, distance: 58.4
click at [472, 210] on input "**********" at bounding box center [448, 212] width 157 height 18
drag, startPoint x: 247, startPoint y: 301, endPoint x: 258, endPoint y: 301, distance: 10.7
click at [248, 301] on div at bounding box center [535, 269] width 1070 height 539
click at [640, 384] on button "Cancel" at bounding box center [631, 383] width 46 height 20
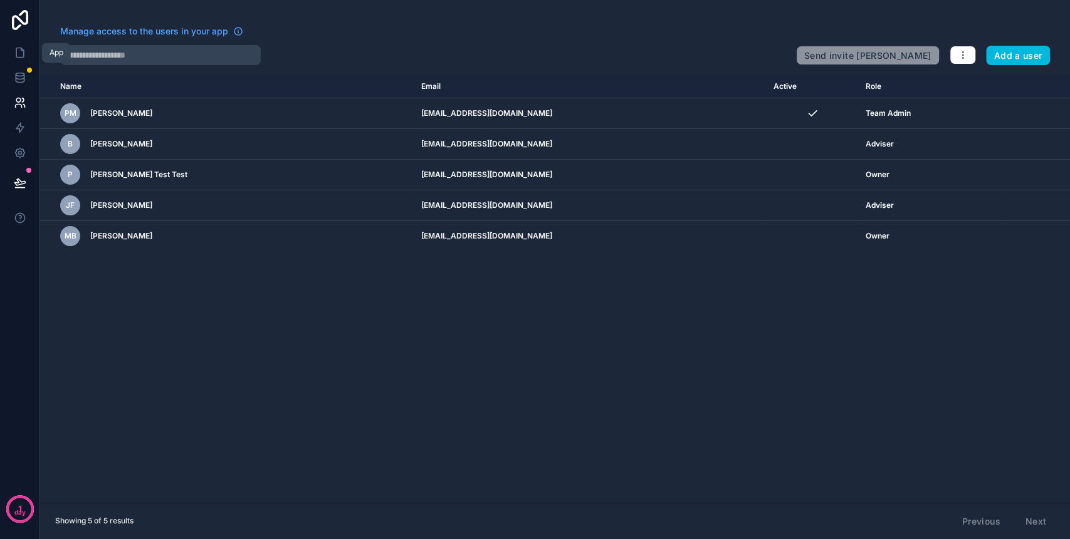
drag, startPoint x: 8, startPoint y: 51, endPoint x: 23, endPoint y: 58, distance: 17.1
click at [8, 50] on link at bounding box center [19, 52] width 39 height 25
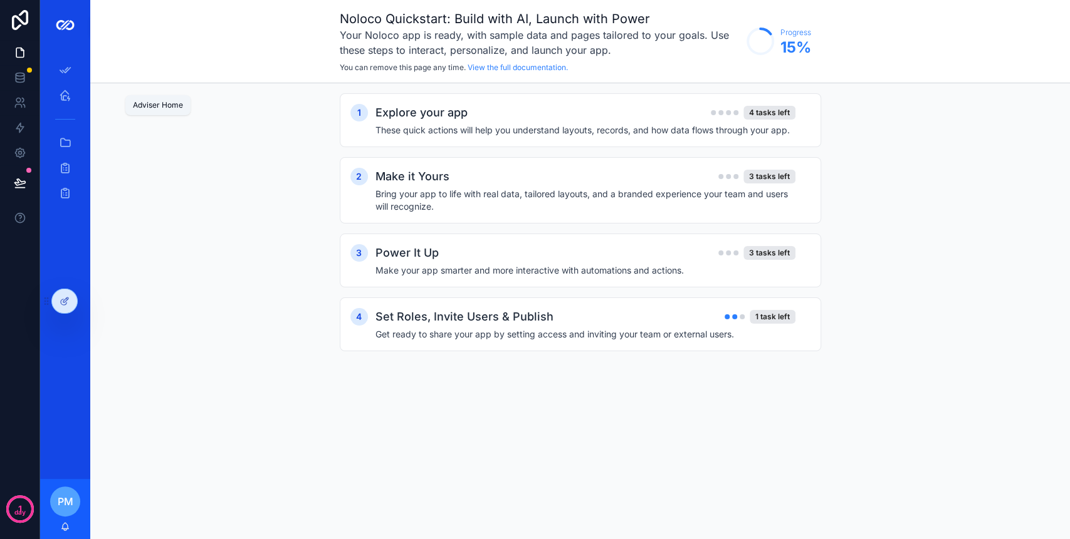
click at [60, 99] on icon "scrollable content" at bounding box center [65, 95] width 13 height 13
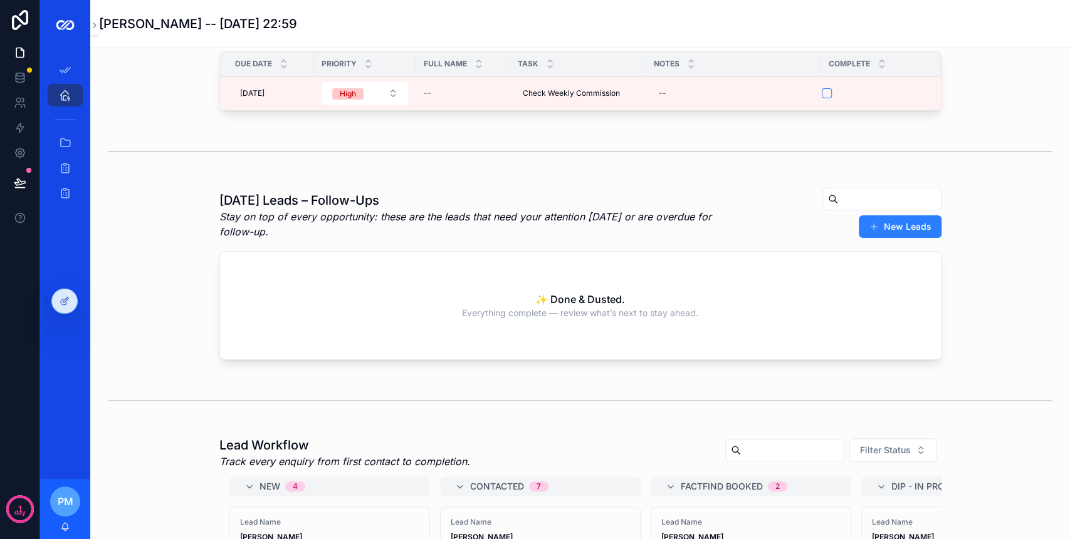
scroll to position [167, 0]
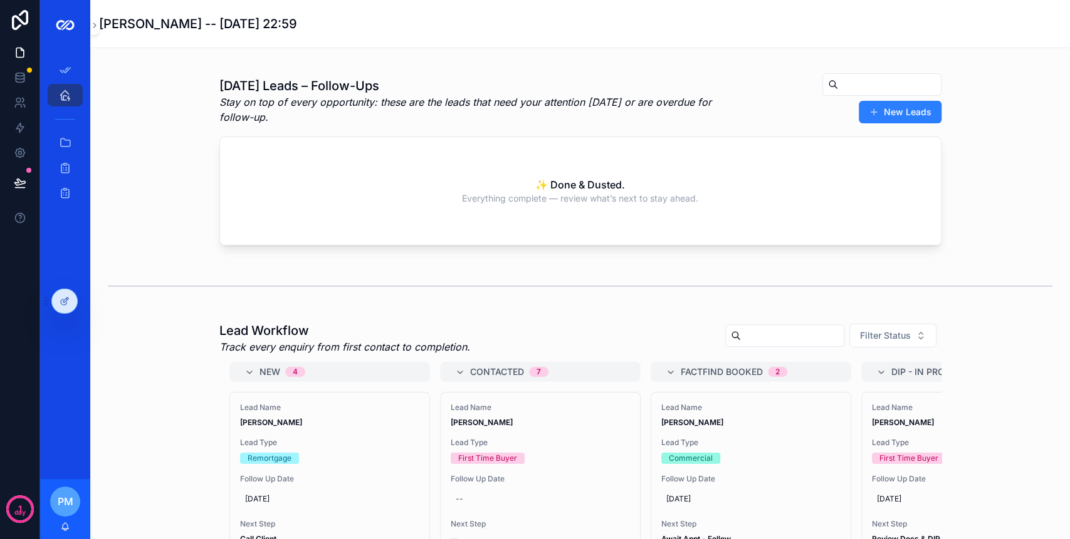
click at [503, 407] on span "Lead Name" at bounding box center [540, 408] width 179 height 10
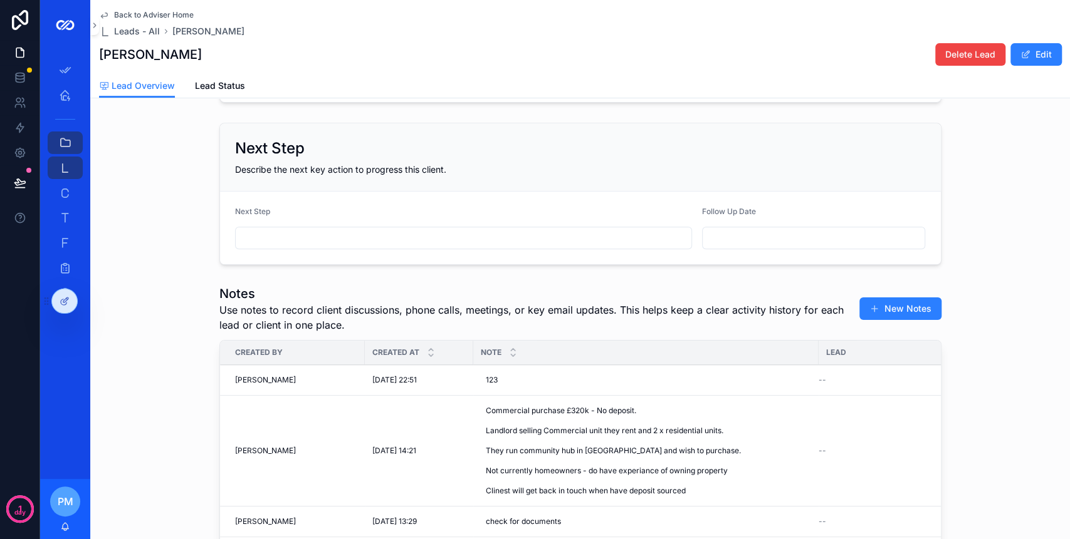
scroll to position [501, 0]
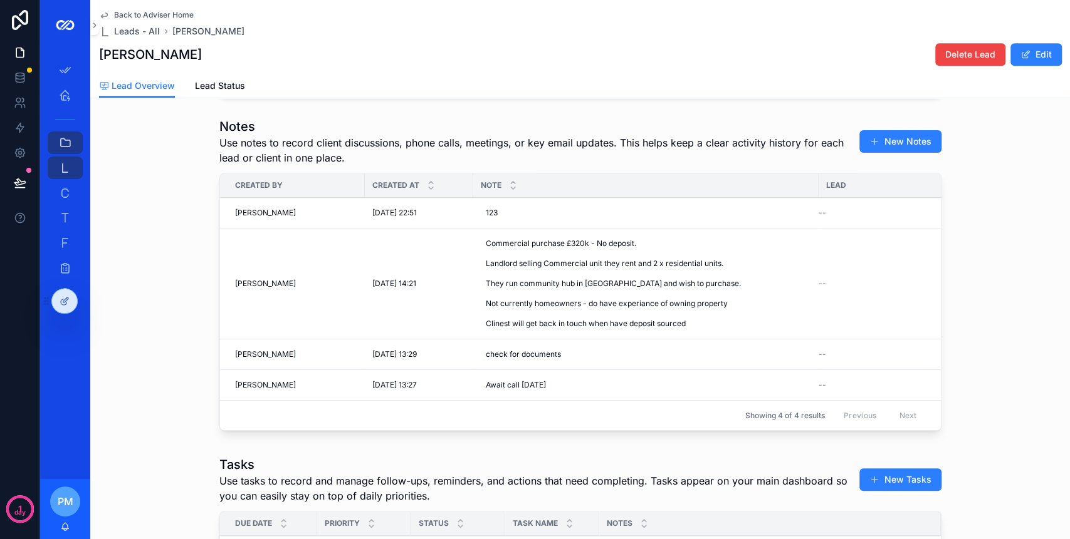
click at [737, 165] on span "Use notes to record client discussions, phone calls, meetings, or key email upd…" at bounding box center [533, 150] width 628 height 30
click at [56, 299] on div at bounding box center [64, 301] width 25 height 24
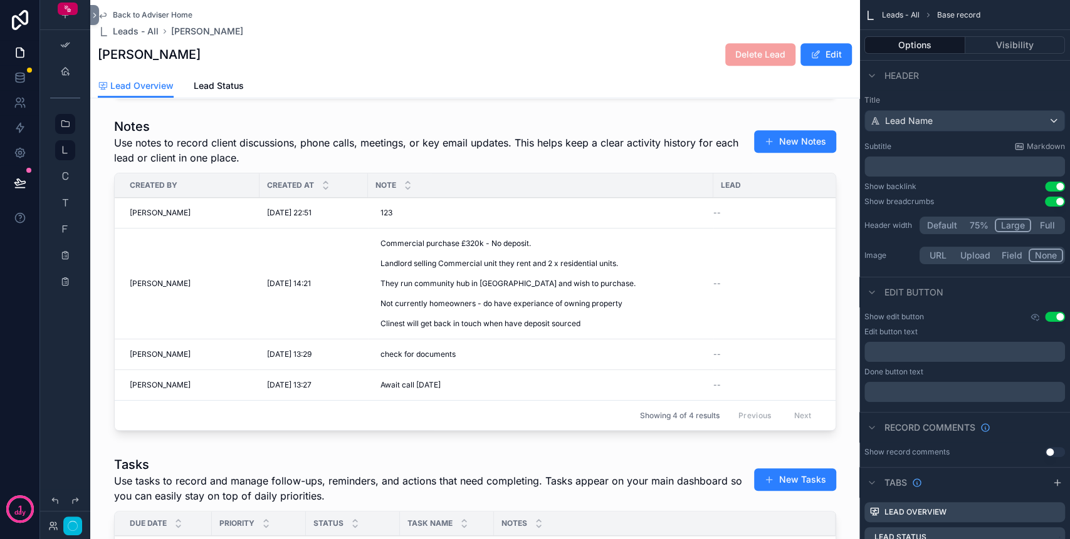
click at [607, 189] on div "Note" at bounding box center [540, 186] width 345 height 24
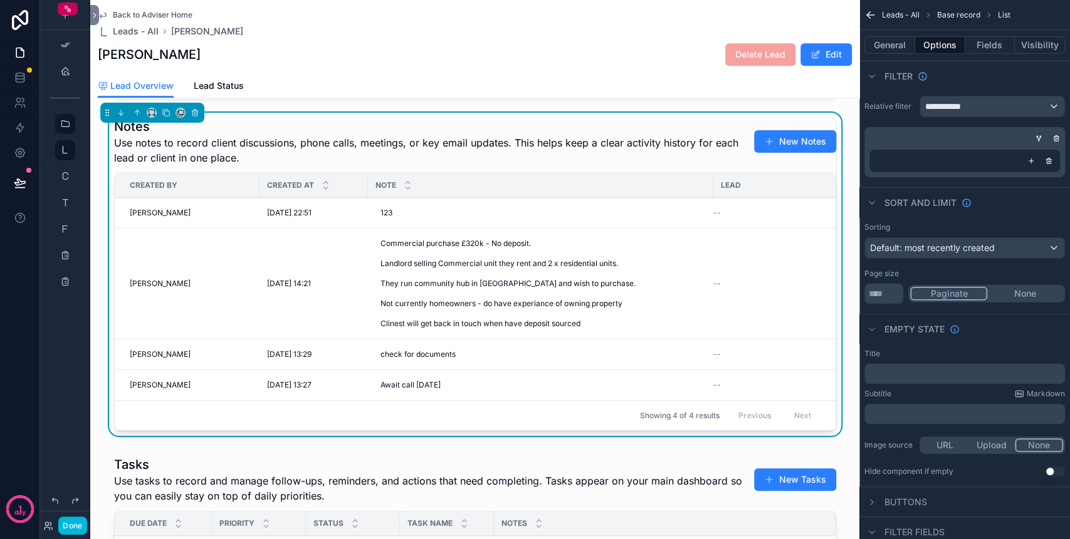
click at [1045, 164] on icon "scrollable content" at bounding box center [1049, 161] width 8 height 8
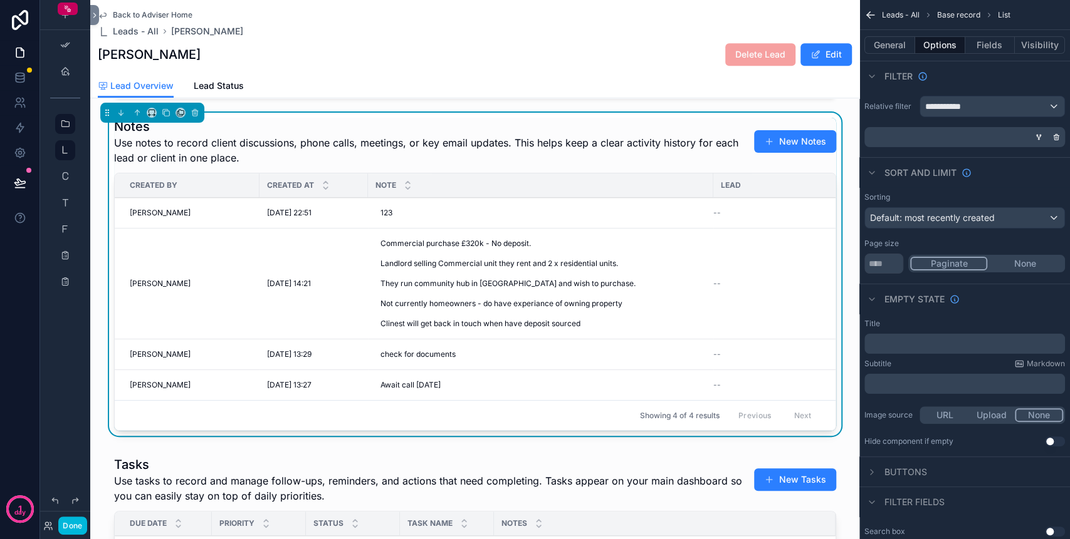
click at [1051, 140] on div "scrollable content" at bounding box center [1056, 137] width 13 height 13
click at [1053, 136] on icon "scrollable content" at bounding box center [1056, 137] width 8 height 8
click at [1053, 136] on div "Condition group" at bounding box center [986, 137] width 157 height 20
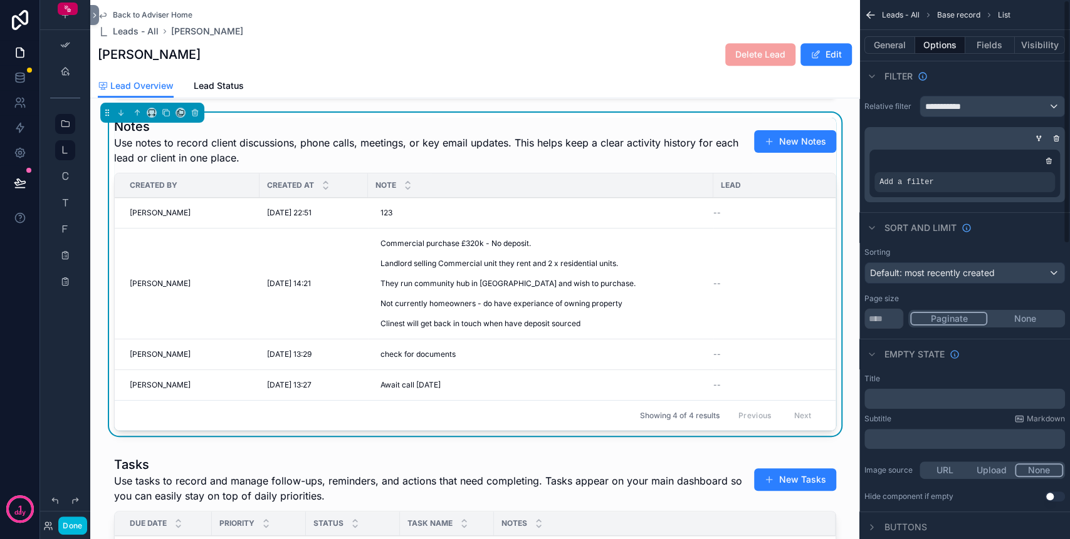
click at [1049, 158] on icon "scrollable content" at bounding box center [1049, 161] width 8 height 8
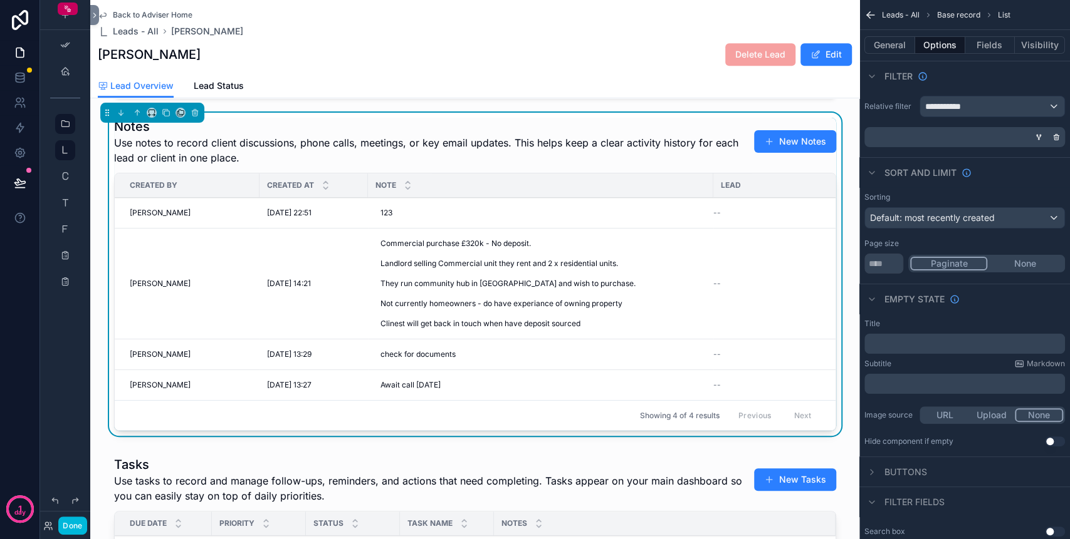
click at [534, 155] on span "Use notes to record client discussions, phone calls, meetings, or key email upd…" at bounding box center [428, 150] width 628 height 30
click at [986, 106] on div "**********" at bounding box center [992, 106] width 144 height 20
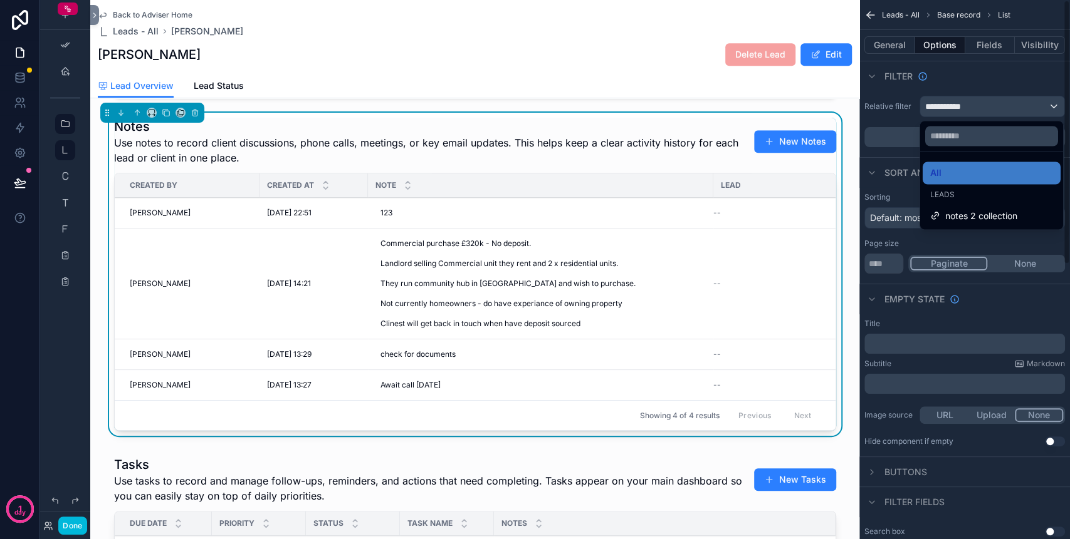
click at [887, 100] on div "scrollable content" at bounding box center [535, 269] width 1070 height 539
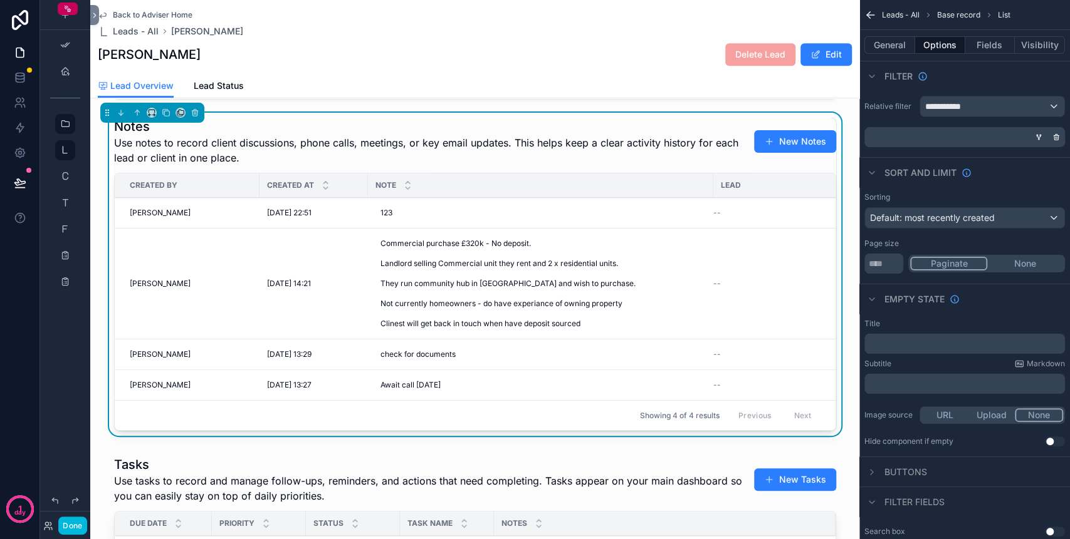
click at [961, 132] on div "scrollable content" at bounding box center [962, 137] width 201 height 20
click at [1058, 136] on icon "scrollable content" at bounding box center [1056, 138] width 4 height 4
click at [937, 135] on div "Condition group" at bounding box center [986, 137] width 157 height 20
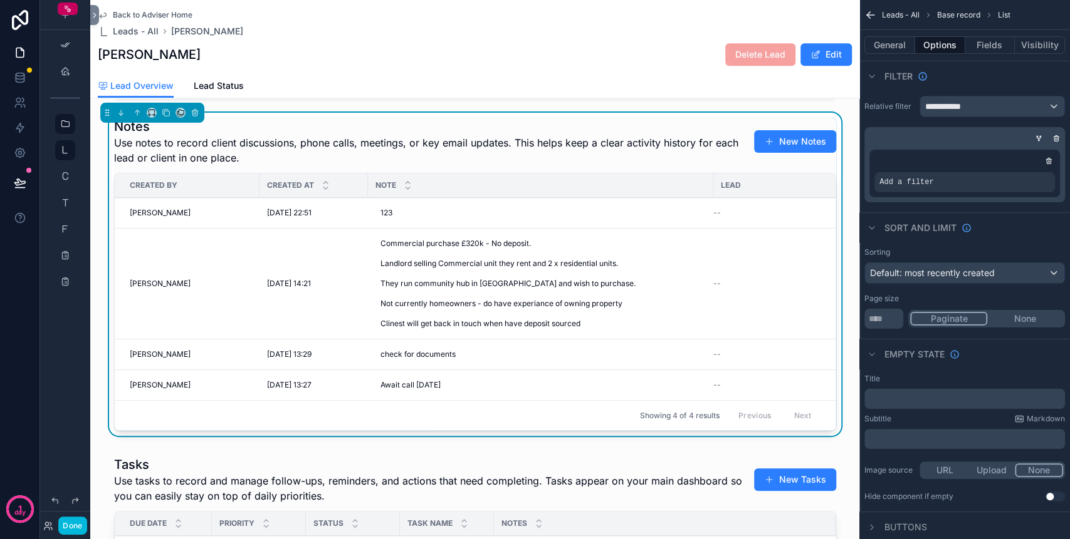
click at [0, 0] on icon "scrollable content" at bounding box center [0, 0] width 0 height 0
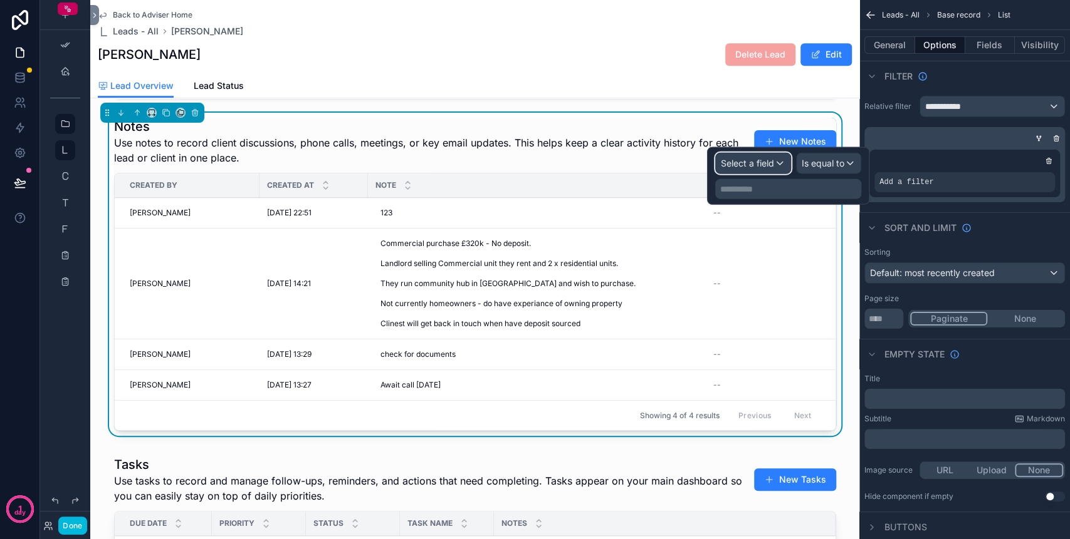
click at [771, 166] on span "Select a field" at bounding box center [747, 163] width 53 height 11
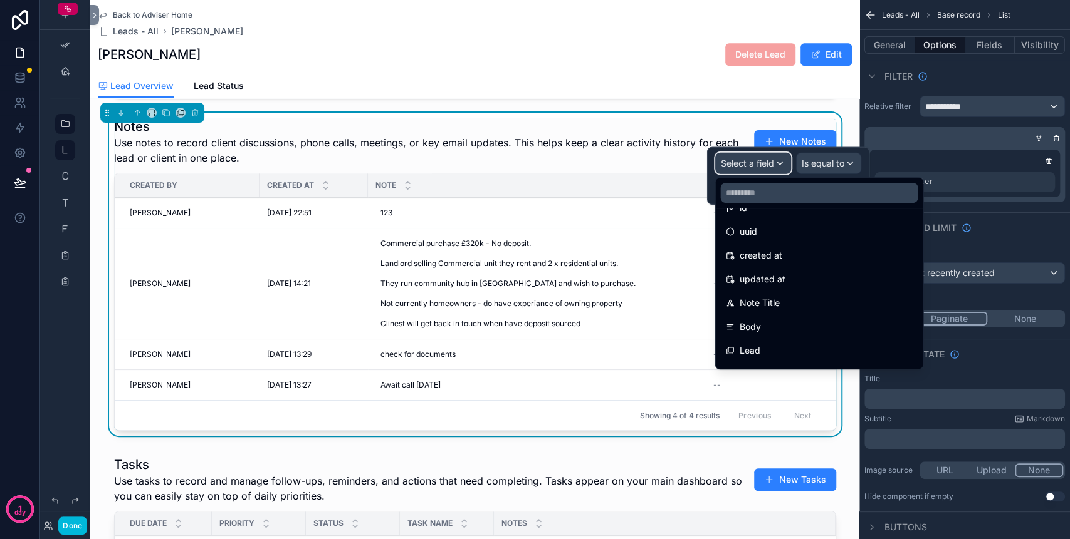
scroll to position [83, 0]
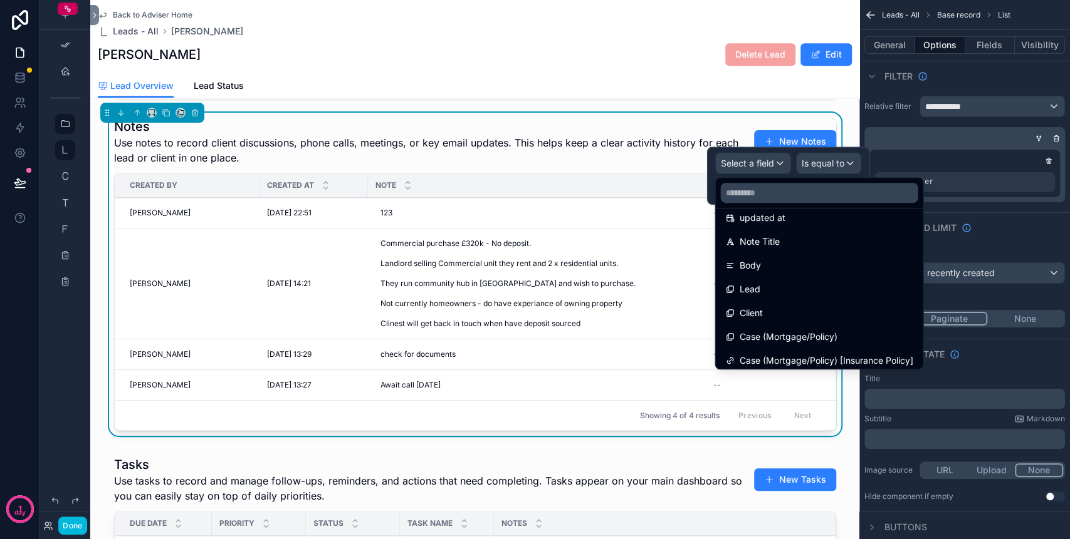
click at [788, 286] on div "Lead" at bounding box center [818, 289] width 187 height 15
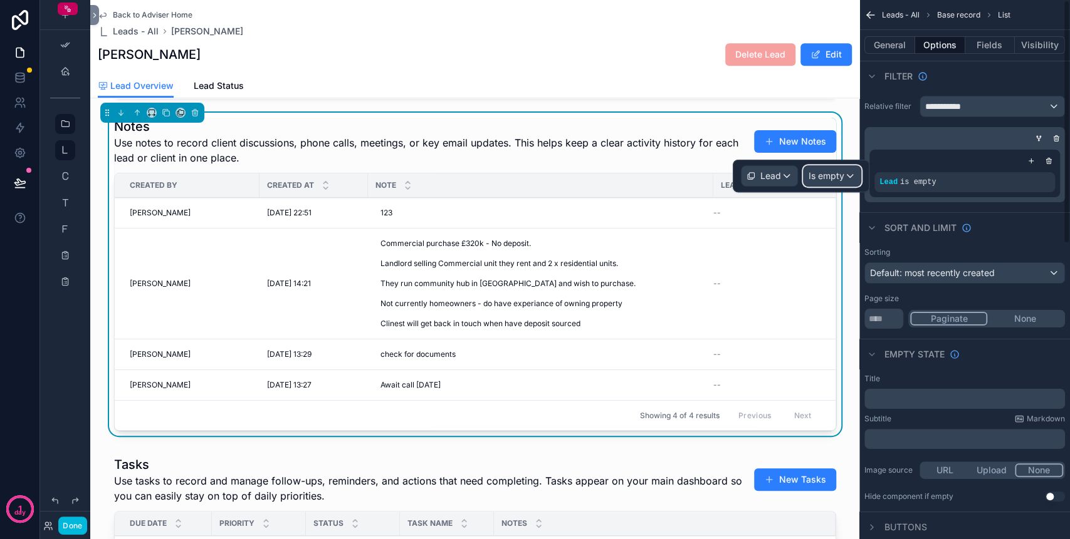
click at [816, 176] on span "Is empty" at bounding box center [826, 176] width 36 height 13
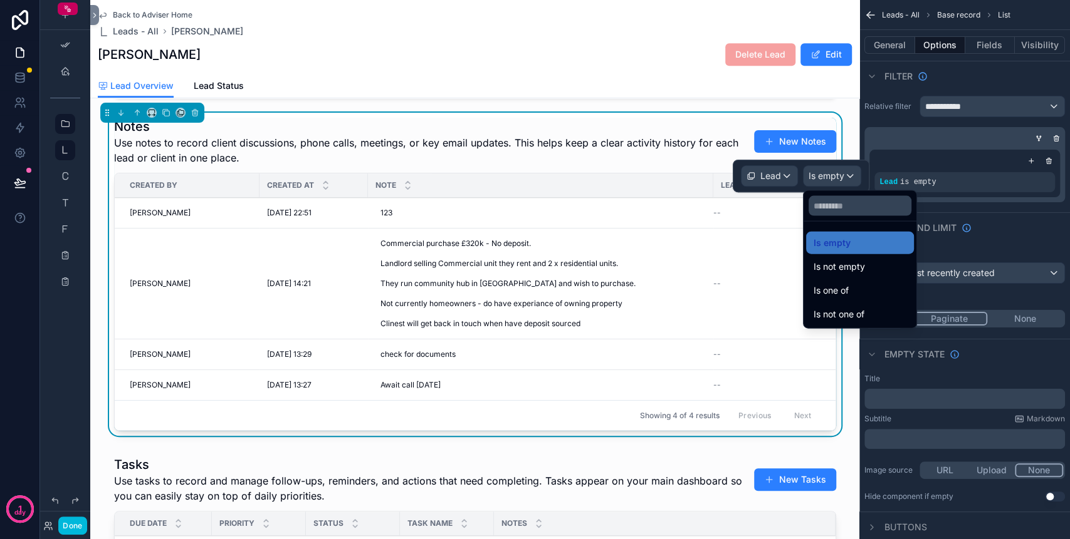
click at [835, 284] on span "Is one of" at bounding box center [830, 290] width 35 height 15
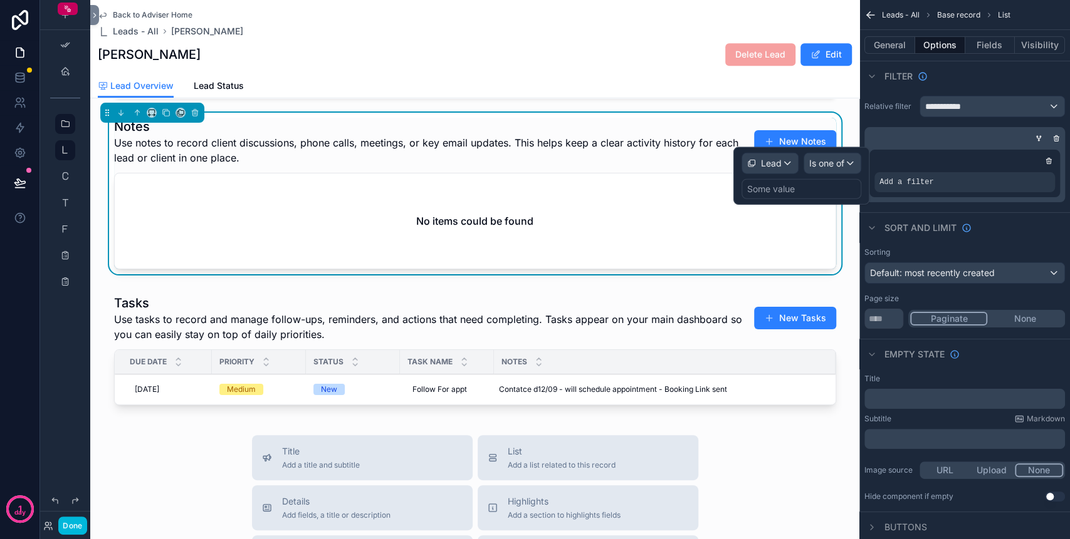
click at [793, 188] on div "Some value" at bounding box center [771, 189] width 48 height 13
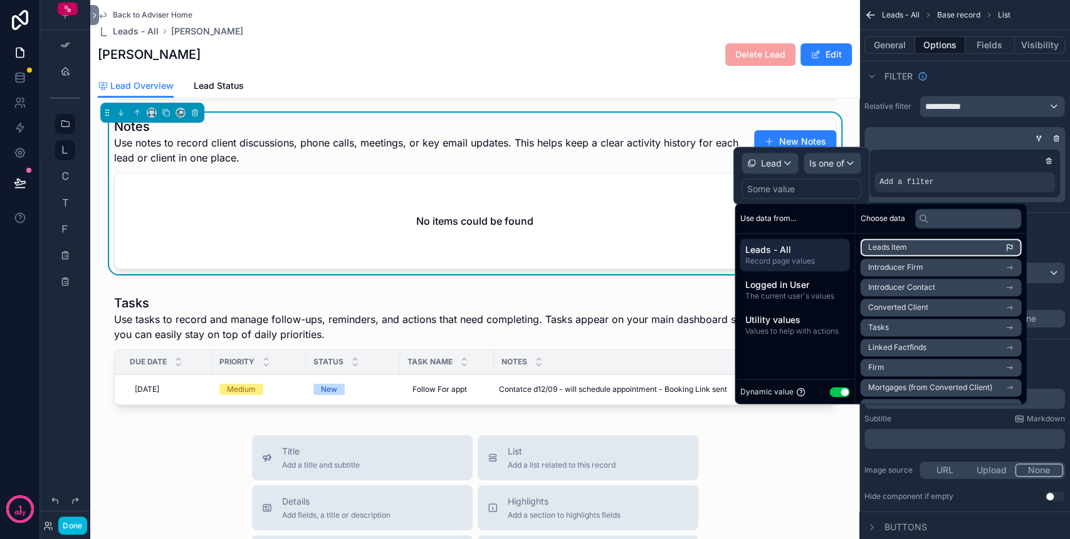
click at [921, 247] on li "Leads item" at bounding box center [940, 248] width 161 height 18
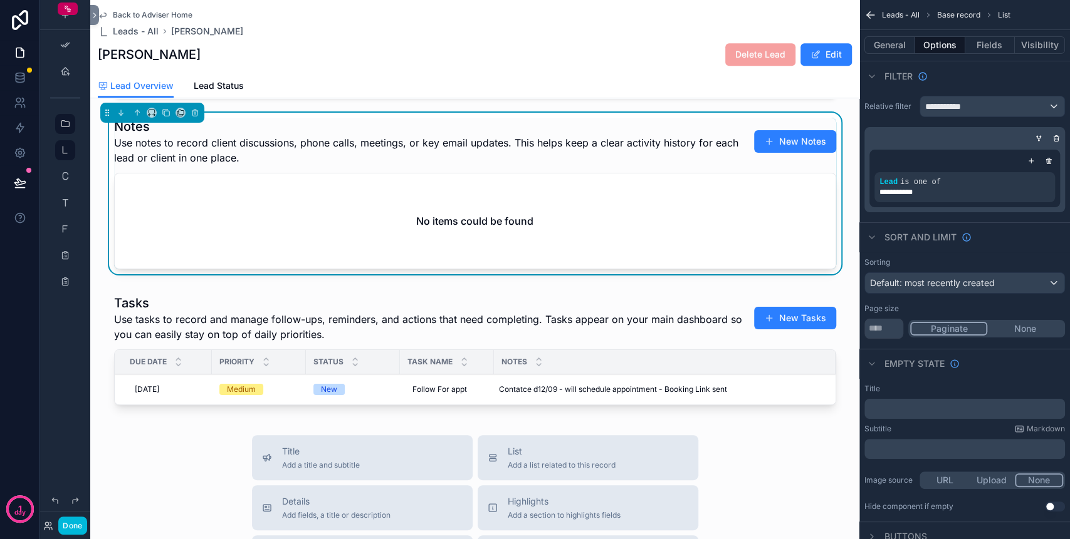
click at [355, 103] on div "scrollable content" at bounding box center [474, 26] width 769 height 152
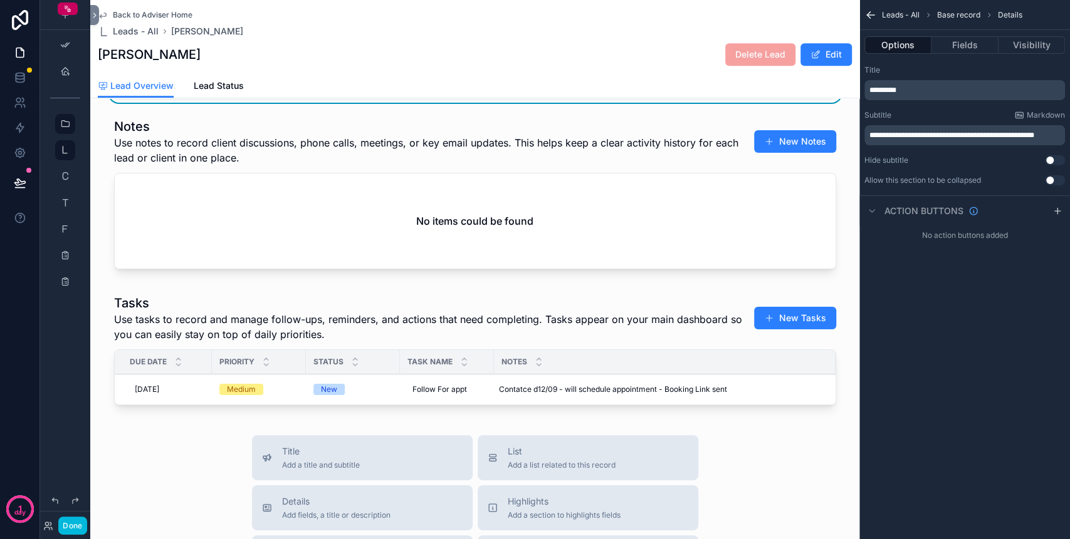
click at [70, 526] on button "Done" at bounding box center [72, 526] width 28 height 18
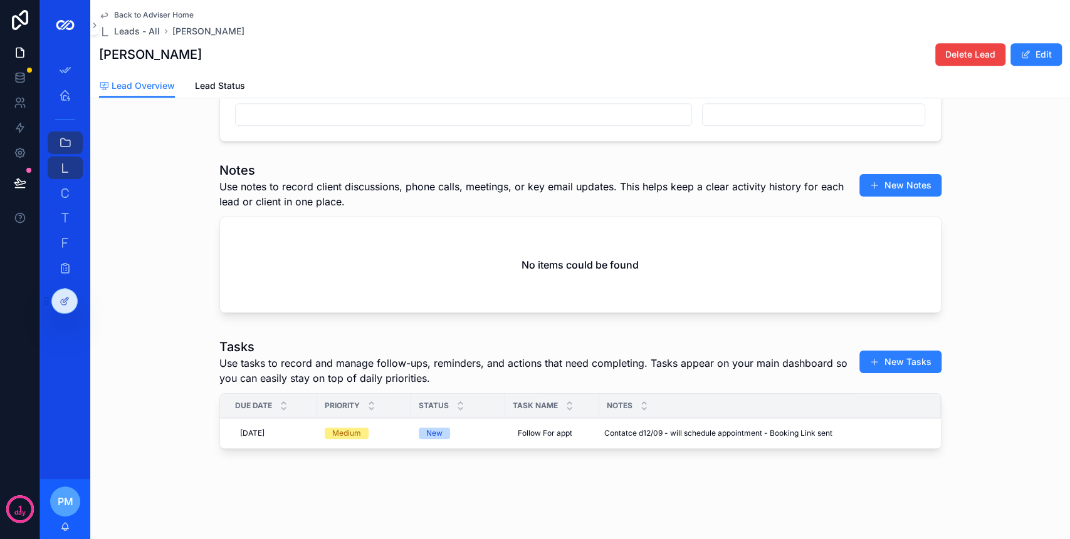
scroll to position [468, 0]
click at [65, 91] on icon "scrollable content" at bounding box center [65, 95] width 13 height 13
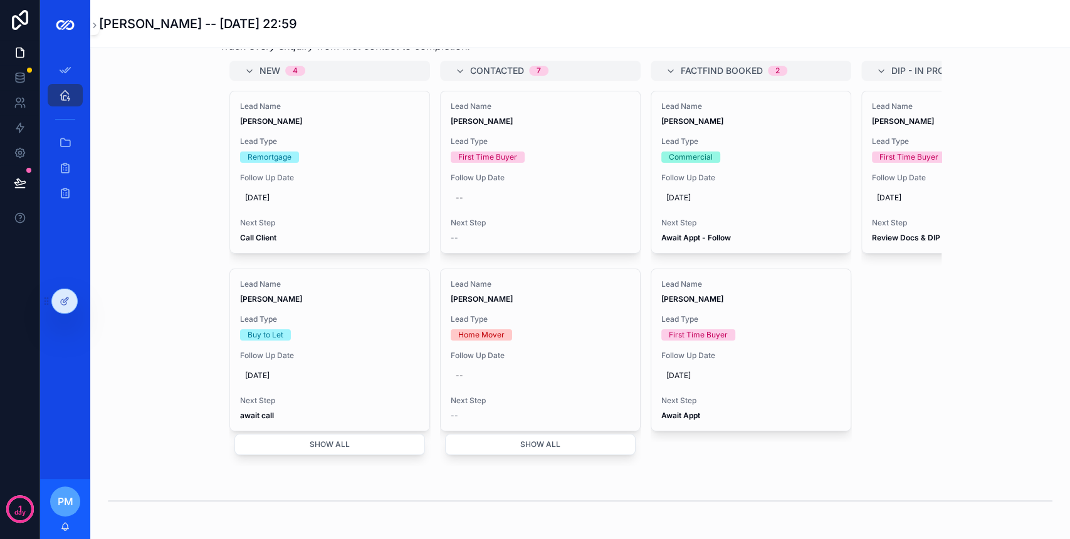
click at [61, 137] on icon "scrollable content" at bounding box center [65, 143] width 13 height 13
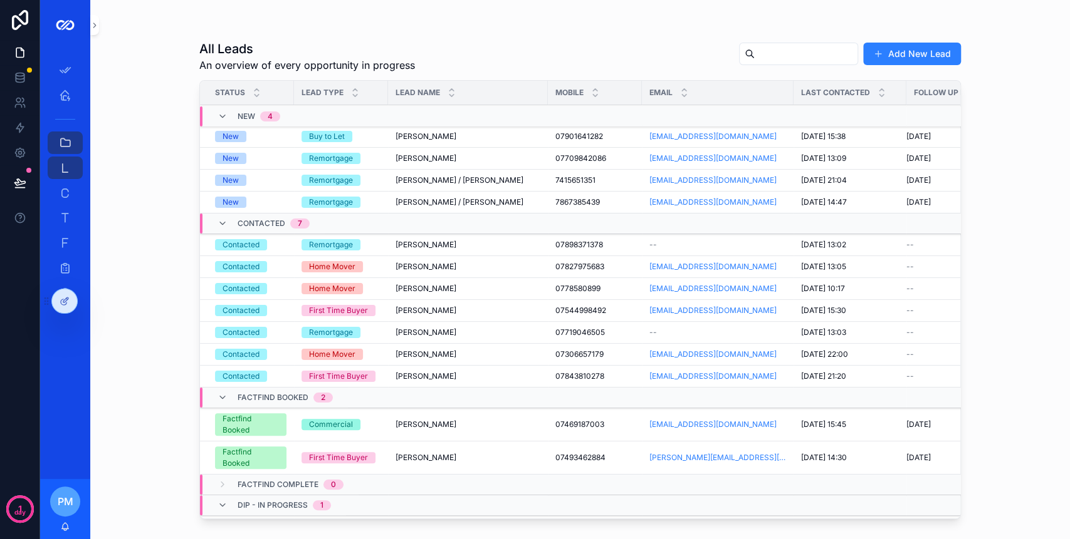
click at [754, 45] on input "scrollable content" at bounding box center [805, 54] width 103 height 18
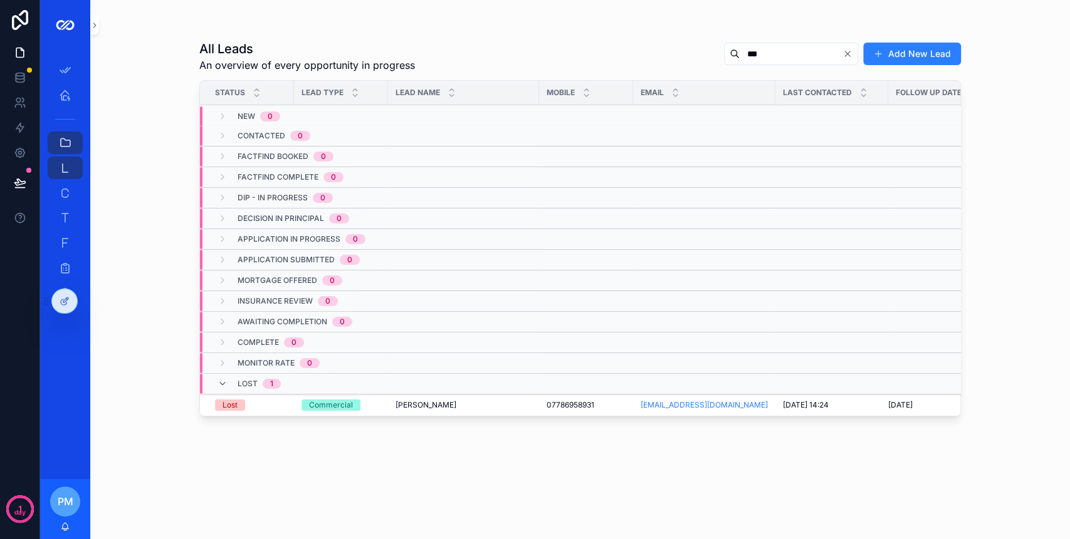
type input "***"
click at [388, 402] on td "Pawel Cymbalista Pawel Cymbalista" at bounding box center [463, 406] width 151 height 22
click at [421, 400] on span "Pawel Cymbalista" at bounding box center [425, 405] width 61 height 10
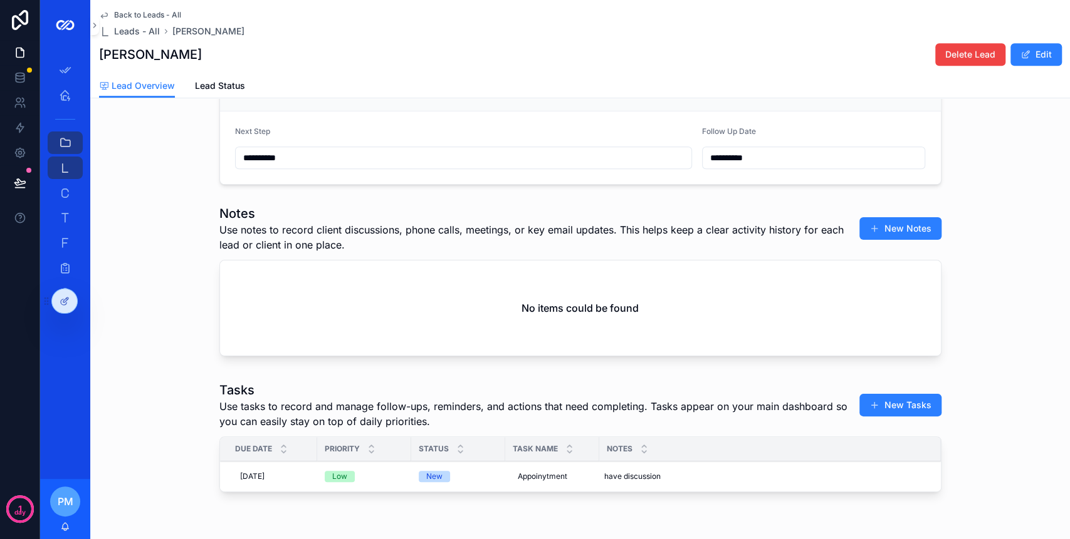
scroll to position [417, 0]
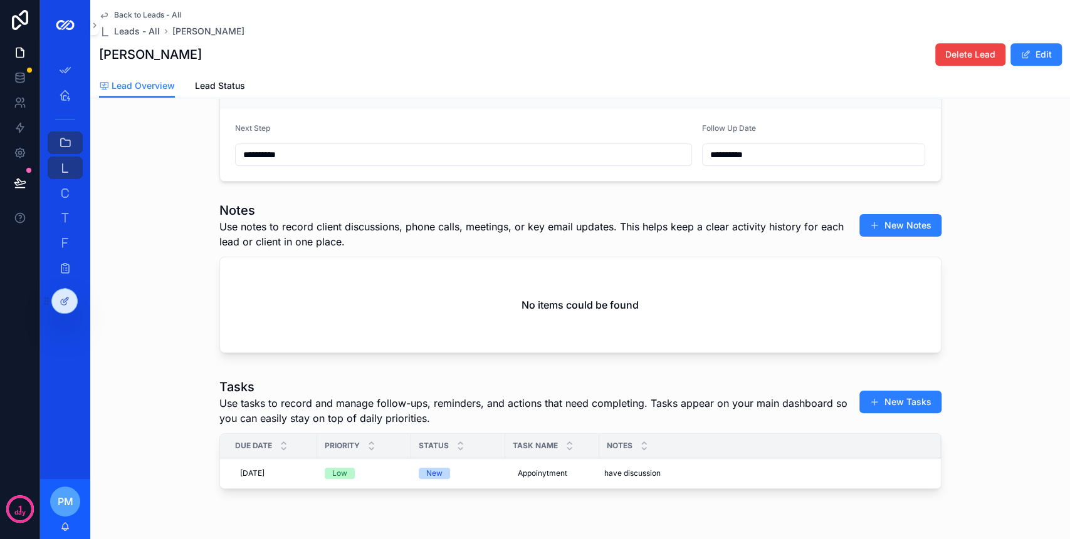
click at [907, 222] on button "New Notes" at bounding box center [900, 225] width 82 height 23
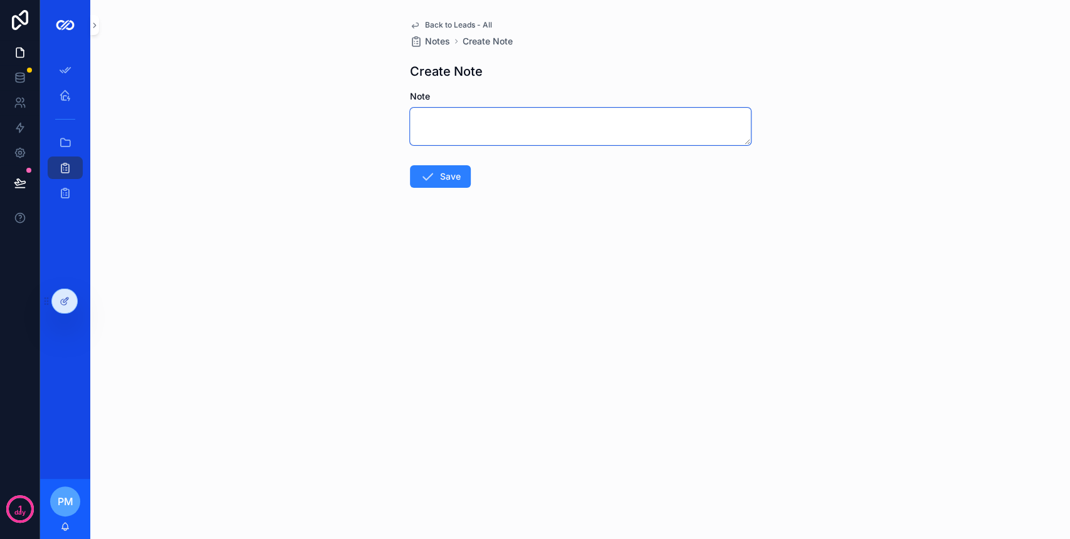
click at [528, 116] on textarea "scrollable content" at bounding box center [580, 127] width 341 height 38
click at [444, 24] on span "Back to Leads - All" at bounding box center [458, 25] width 67 height 10
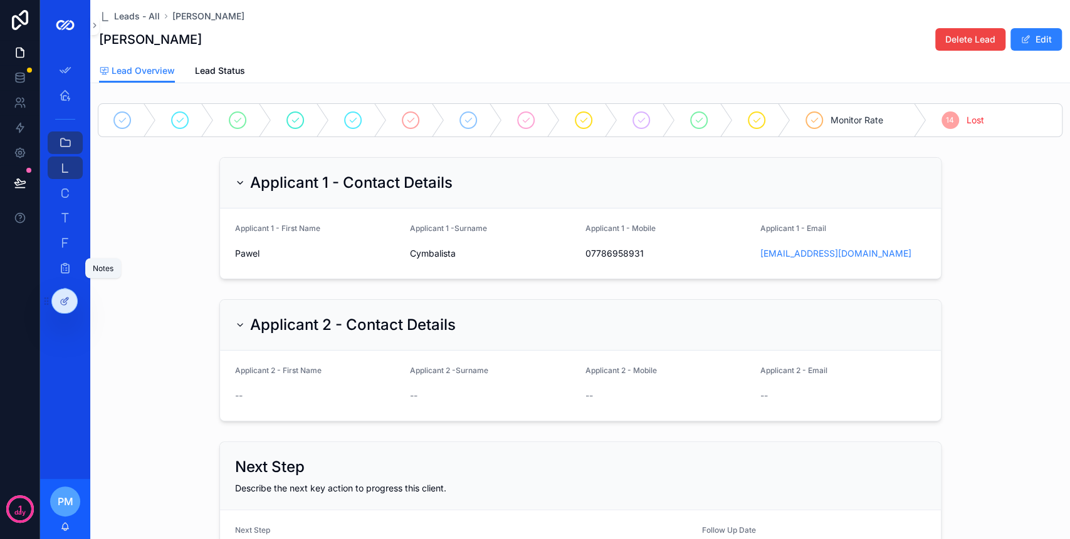
click at [65, 268] on icon "scrollable content" at bounding box center [65, 268] width 13 height 13
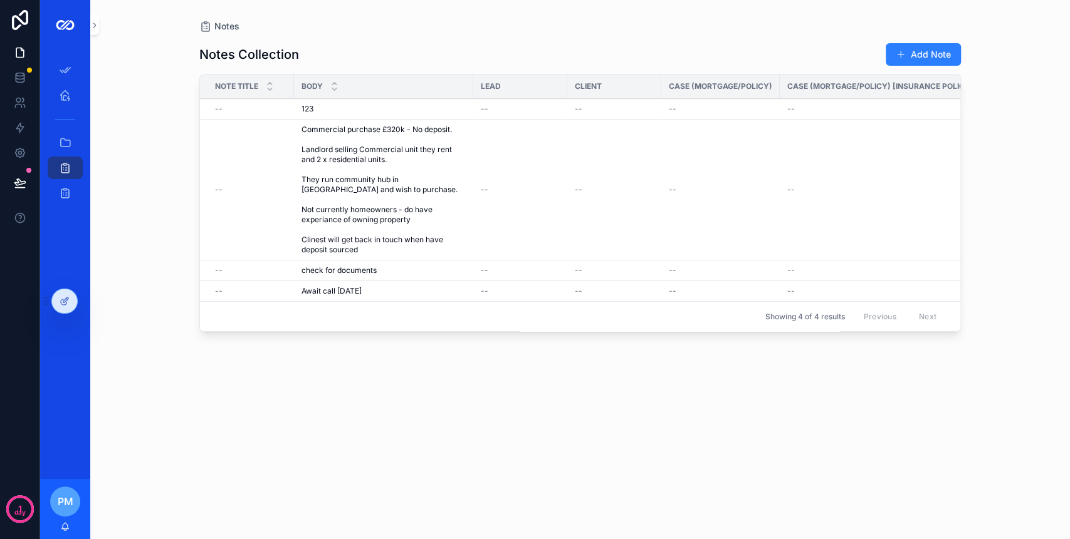
click at [553, 139] on td "--" at bounding box center [520, 190] width 94 height 141
click at [60, 101] on span "scrollable content" at bounding box center [65, 95] width 13 height 13
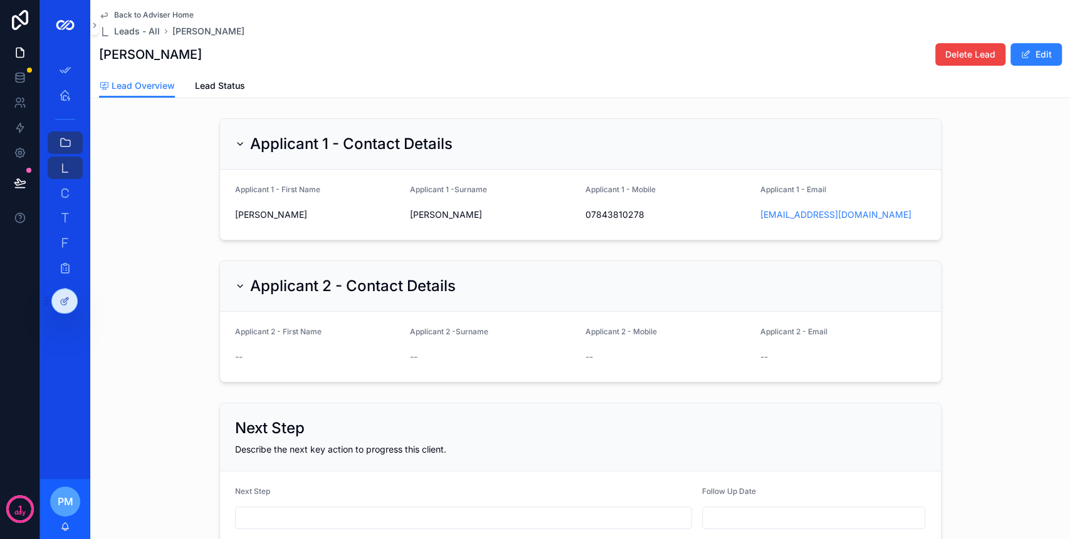
scroll to position [417, 0]
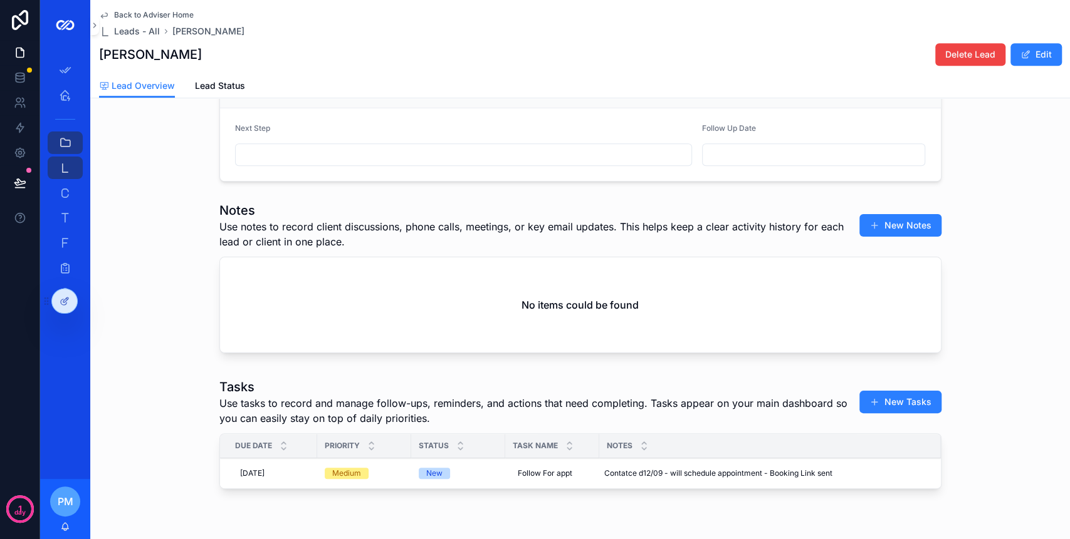
click at [64, 310] on div at bounding box center [64, 301] width 25 height 24
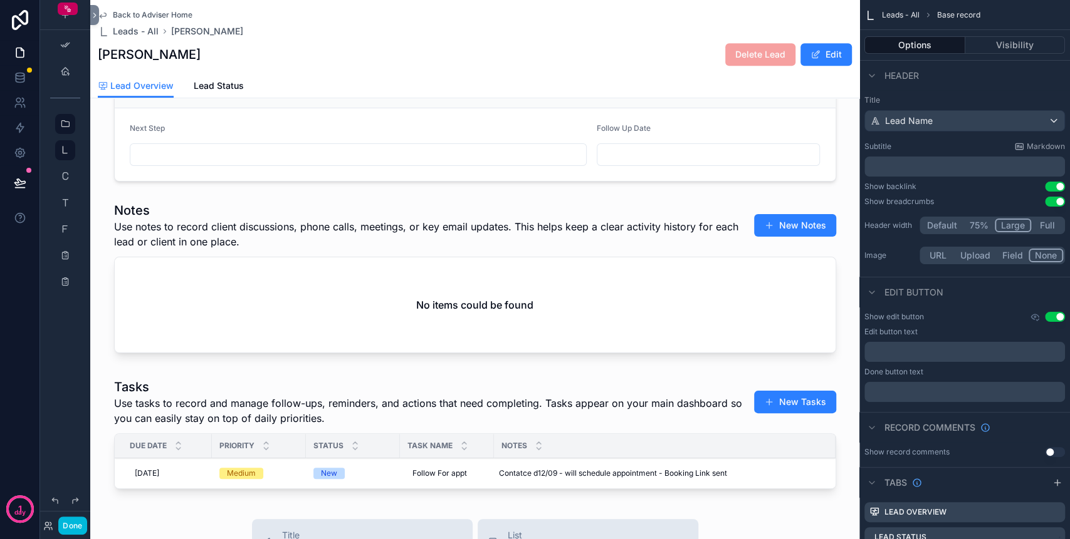
drag, startPoint x: 714, startPoint y: 293, endPoint x: 875, endPoint y: 220, distance: 176.7
click at [715, 291] on div "scrollable content" at bounding box center [474, 280] width 769 height 167
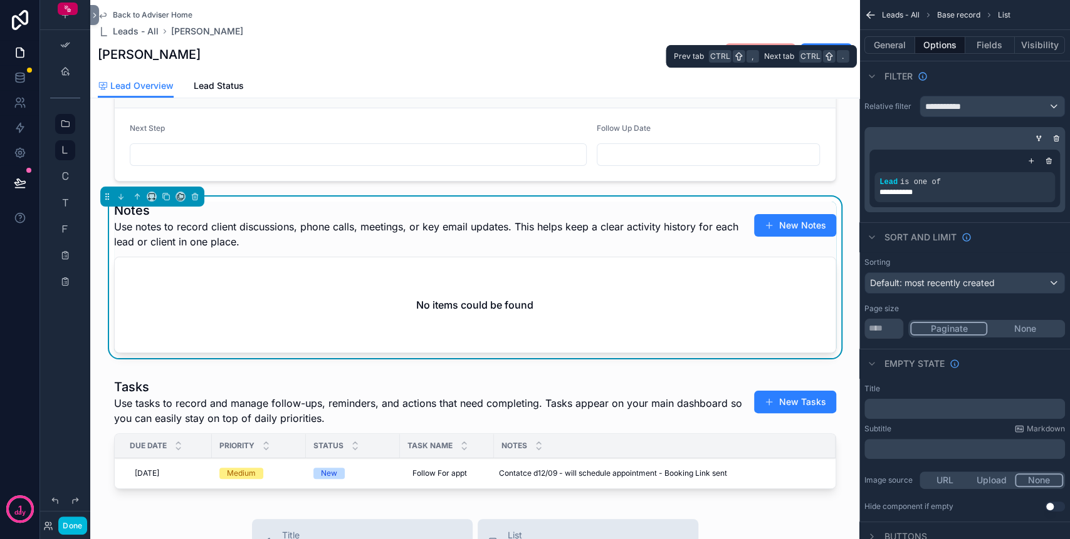
click at [982, 48] on button "Fields" at bounding box center [990, 45] width 50 height 18
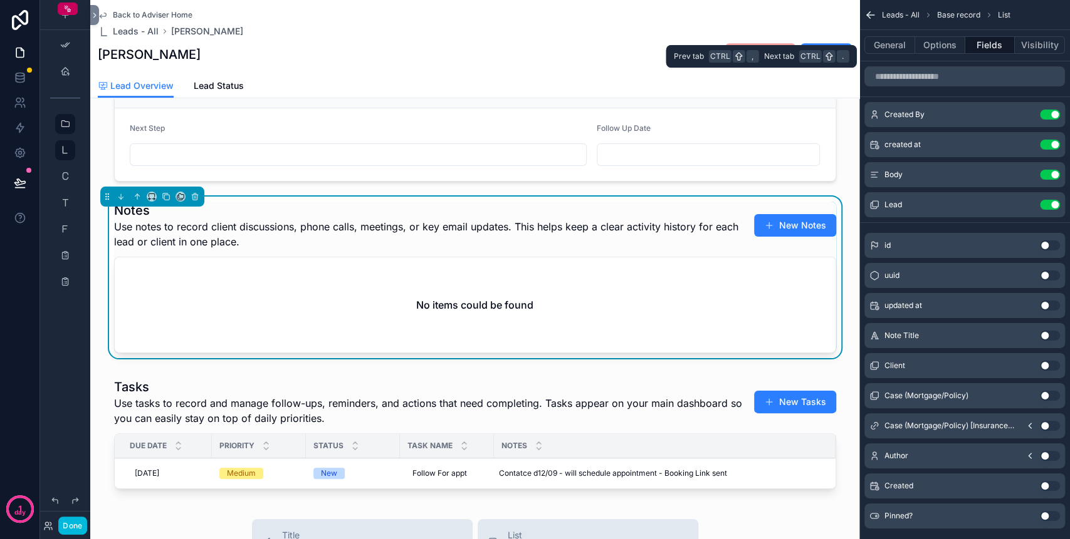
click at [944, 42] on button "Options" at bounding box center [940, 45] width 50 height 18
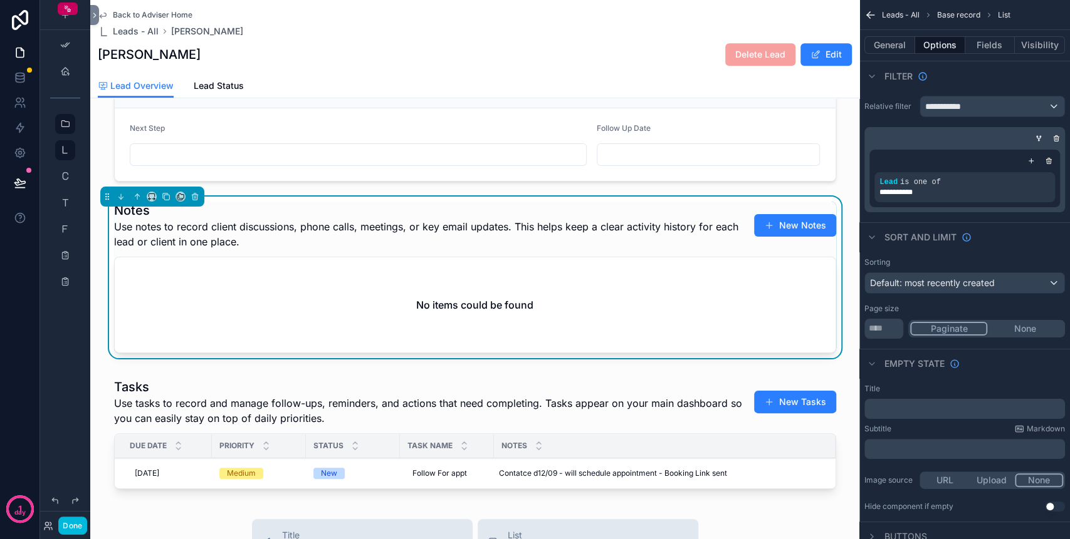
click at [0, 0] on icon "scrollable content" at bounding box center [0, 0] width 0 height 0
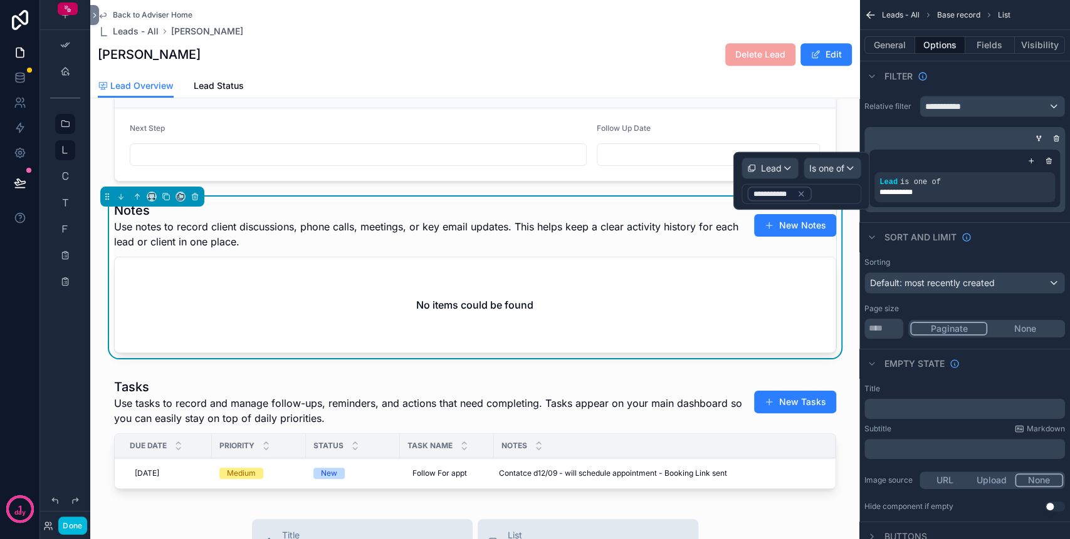
click at [798, 196] on icon at bounding box center [800, 194] width 9 height 9
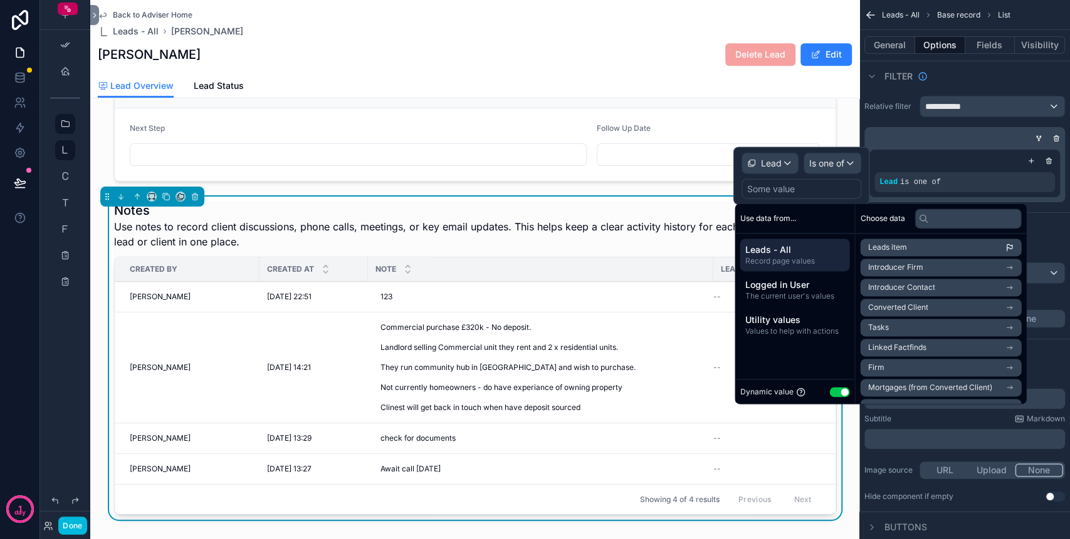
click at [793, 190] on div "Some value" at bounding box center [771, 189] width 48 height 13
click at [919, 249] on li "Leads item" at bounding box center [940, 248] width 161 height 18
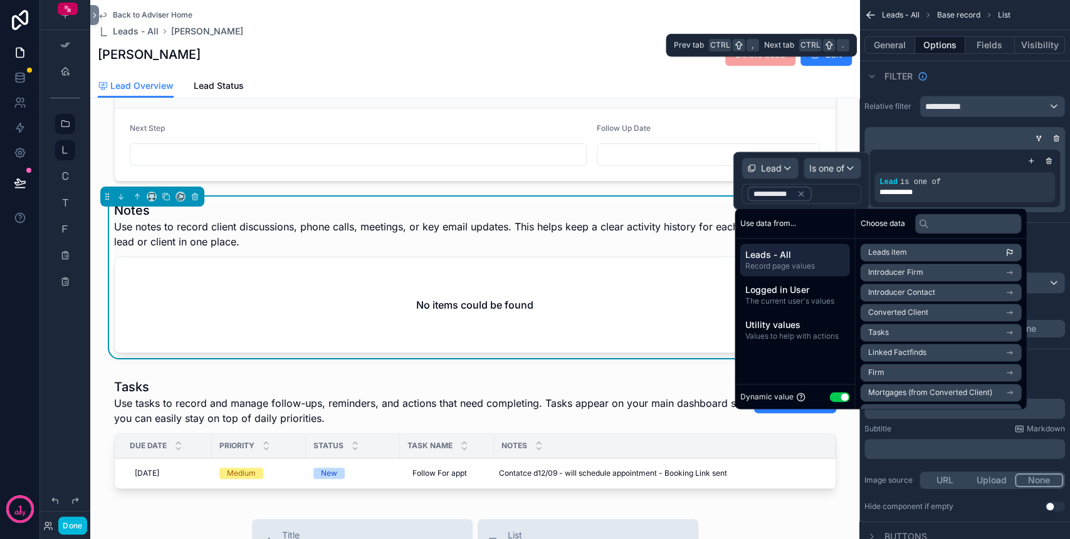
click at [1002, 43] on button "Fields" at bounding box center [990, 45] width 50 height 18
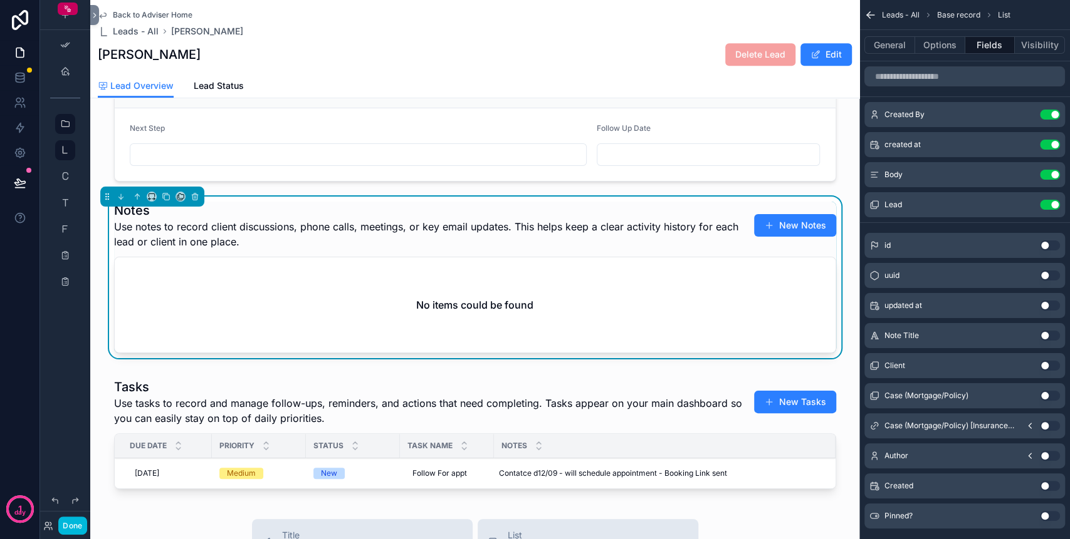
click at [0, 0] on icon "scrollable content" at bounding box center [0, 0] width 0 height 0
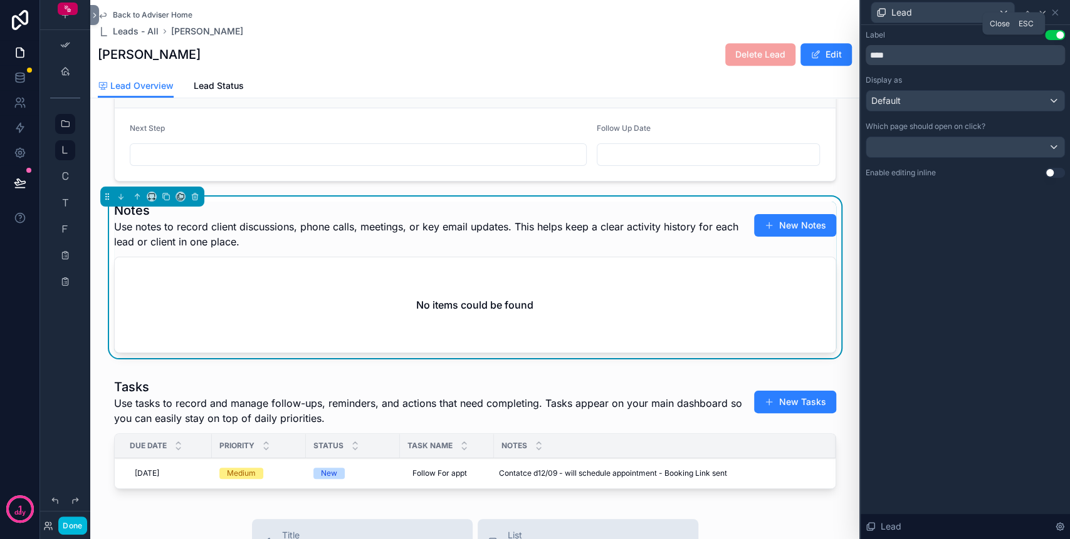
click at [1055, 13] on icon at bounding box center [1054, 12] width 5 height 5
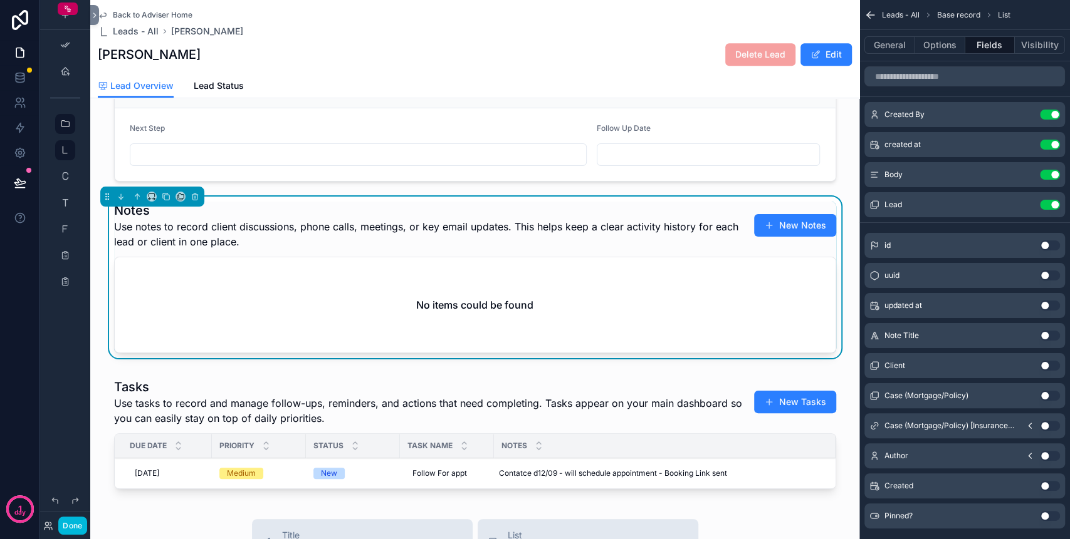
click at [0, 0] on icon "scrollable content" at bounding box center [0, 0] width 0 height 0
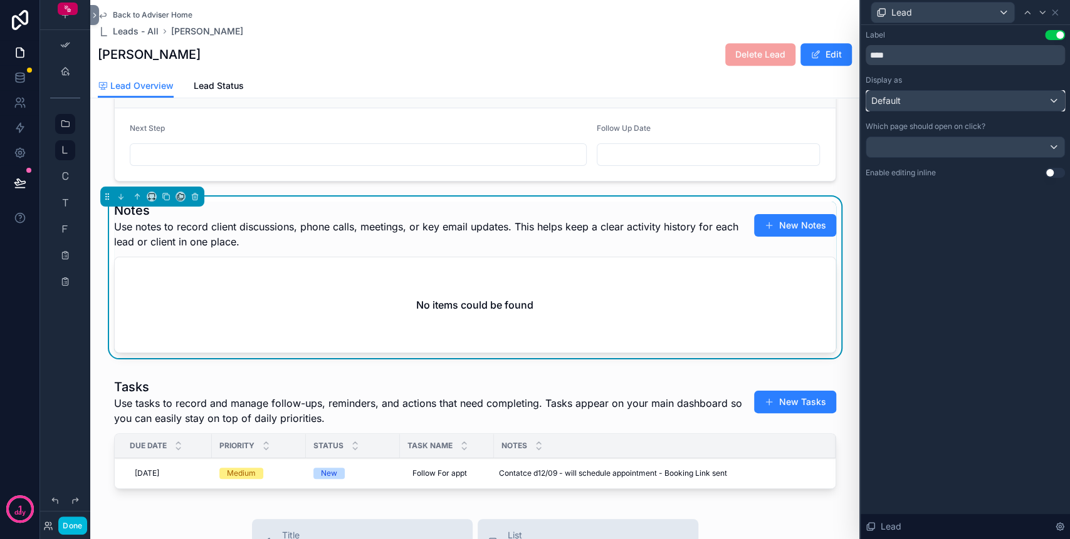
click at [938, 102] on div "Default" at bounding box center [965, 101] width 198 height 20
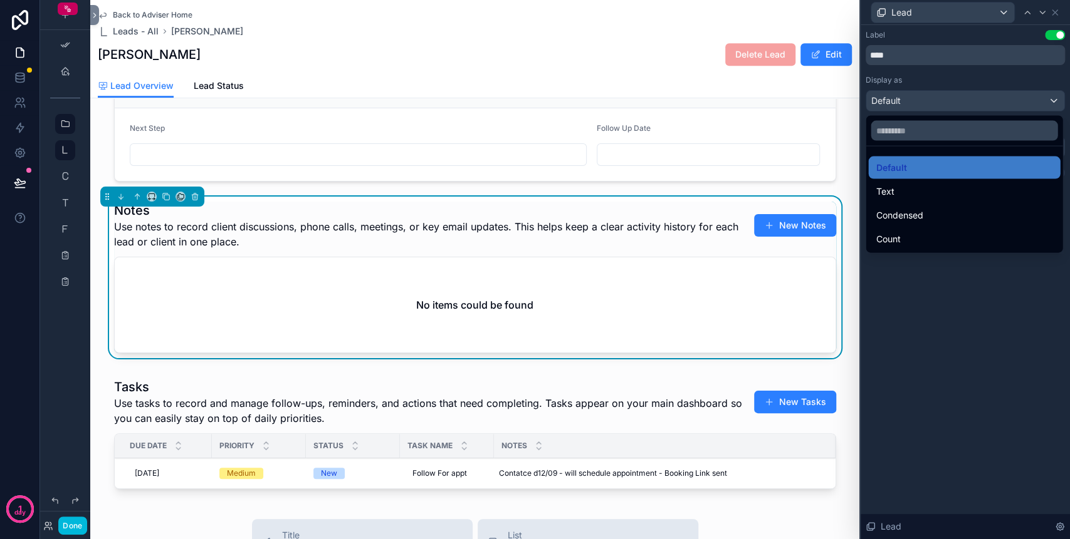
click at [938, 102] on div at bounding box center [964, 269] width 209 height 539
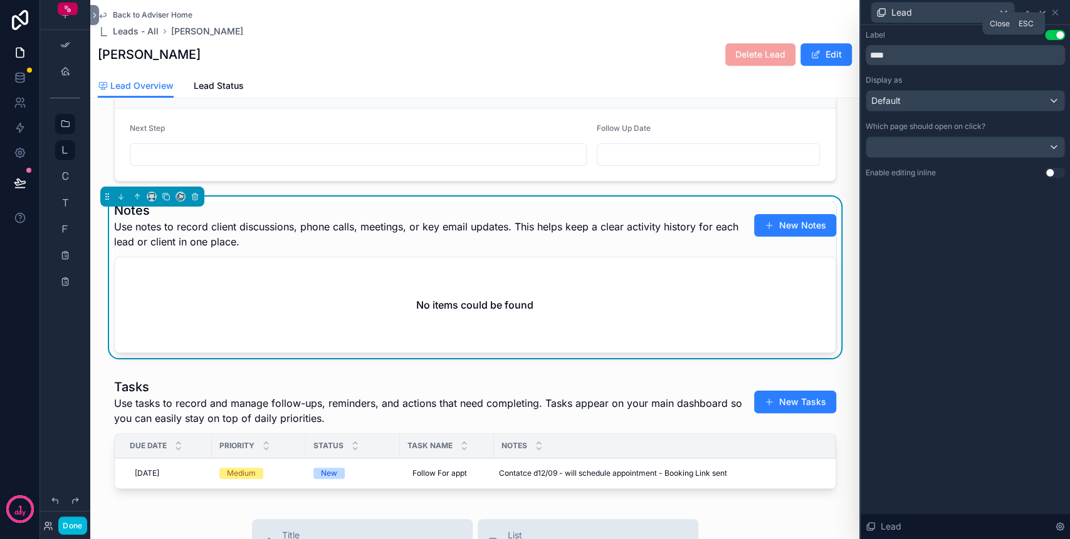
click at [1052, 12] on icon at bounding box center [1055, 13] width 10 height 10
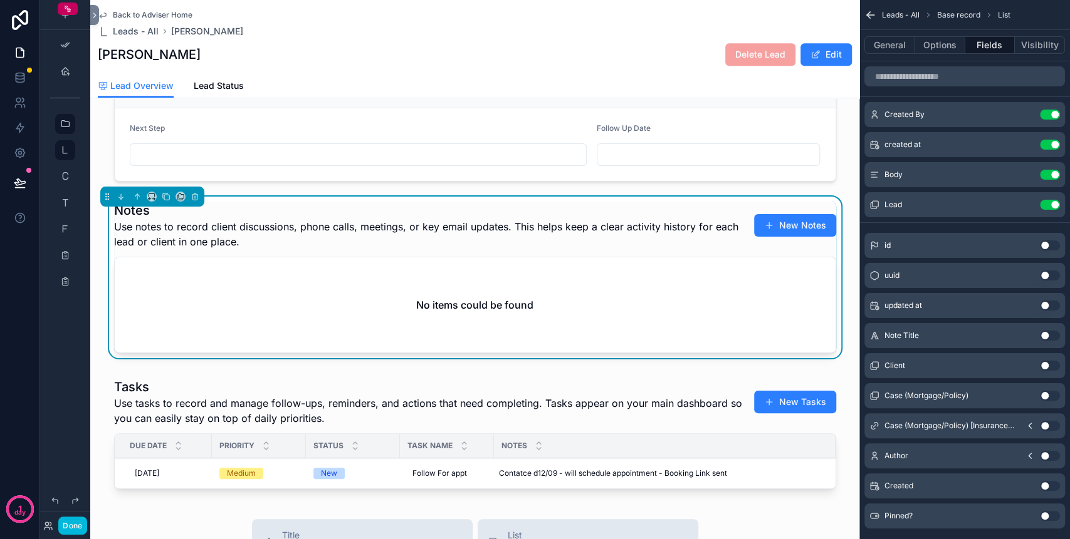
click at [627, 283] on div "No items could be found" at bounding box center [475, 305] width 721 height 95
drag, startPoint x: 786, startPoint y: 226, endPoint x: 812, endPoint y: 239, distance: 29.4
click at [786, 226] on button "New Notes" at bounding box center [795, 225] width 82 height 23
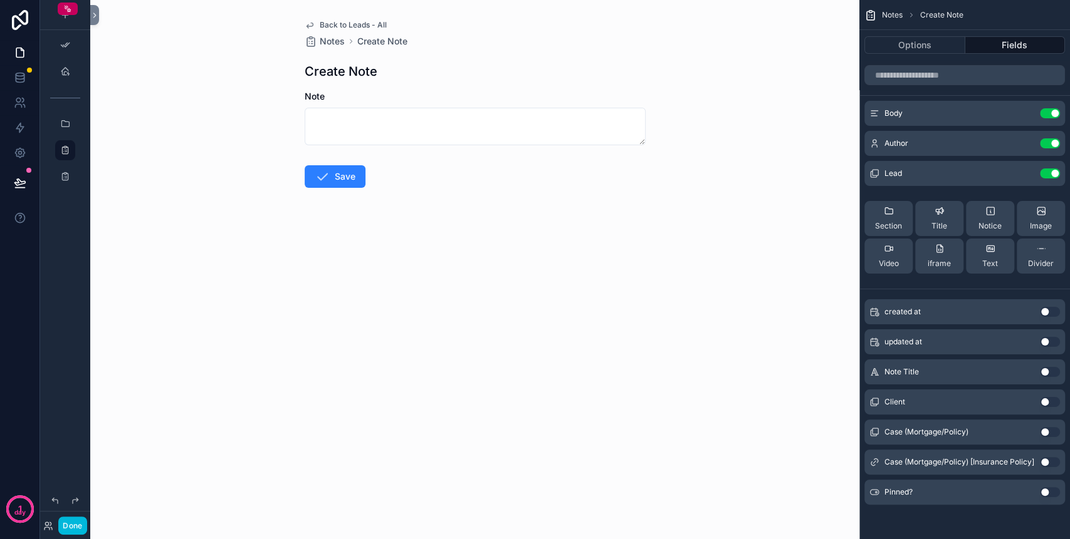
click at [0, 0] on button "scrollable content" at bounding box center [0, 0] width 0 height 0
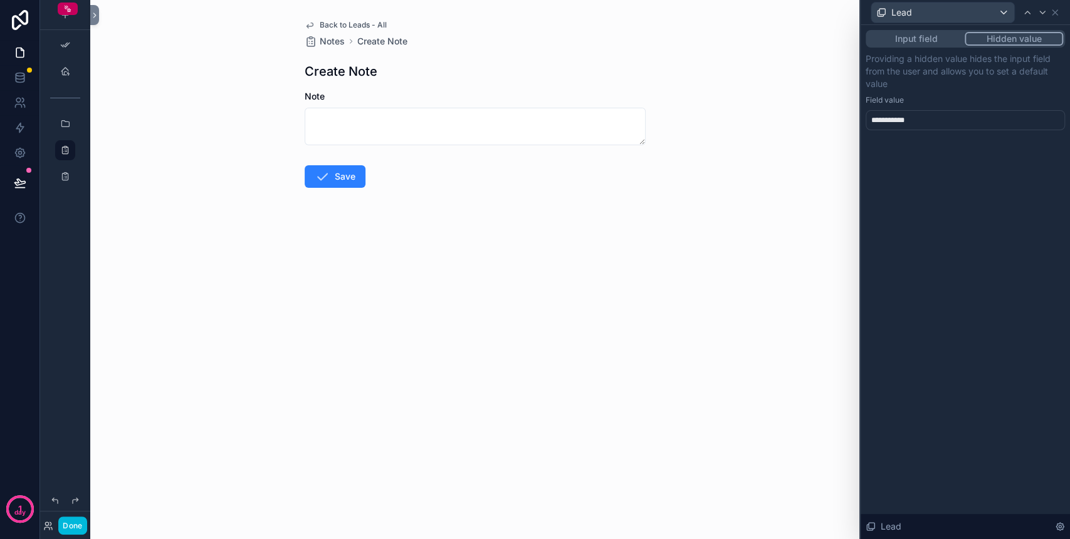
click at [960, 116] on div "**********" at bounding box center [964, 120] width 199 height 20
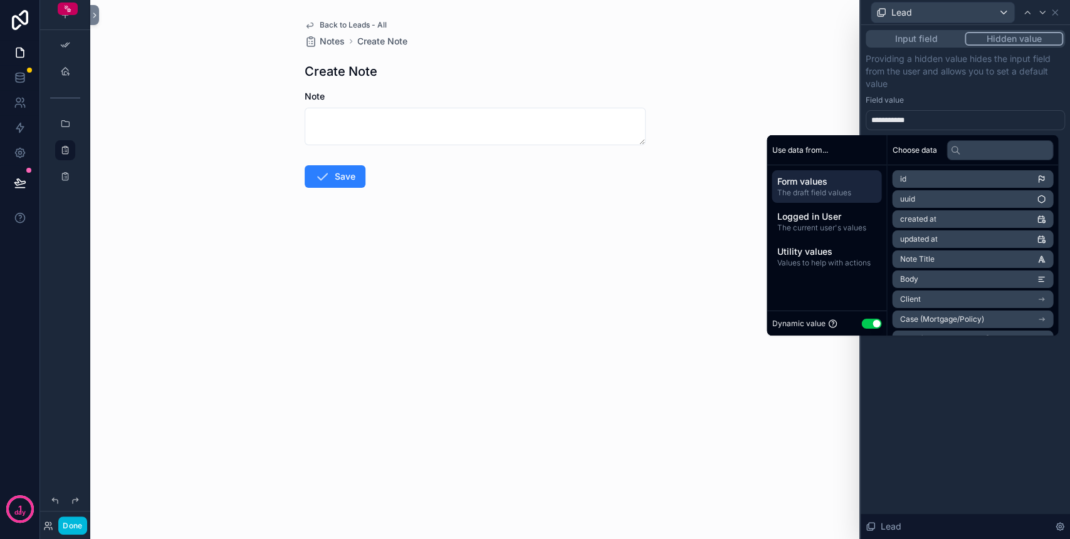
click at [847, 195] on span "The draft field values" at bounding box center [826, 193] width 100 height 10
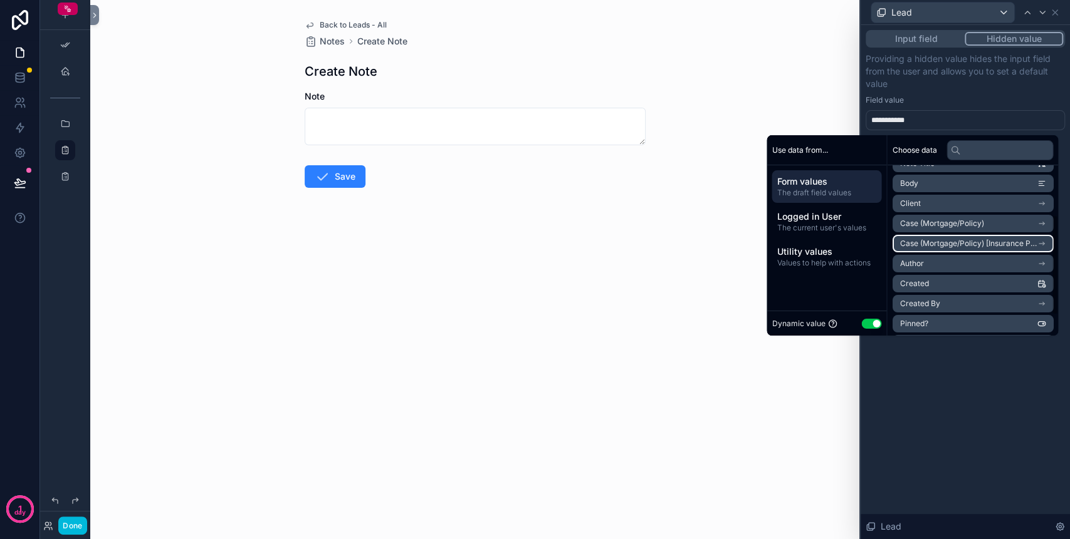
scroll to position [117, 0]
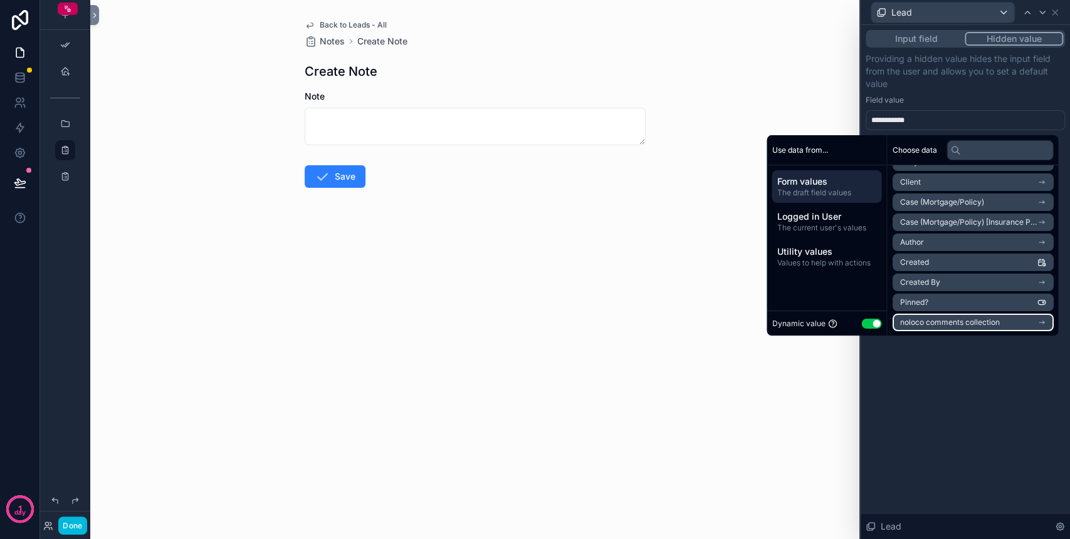
click at [934, 315] on li "noloco comments collection" at bounding box center [972, 323] width 161 height 18
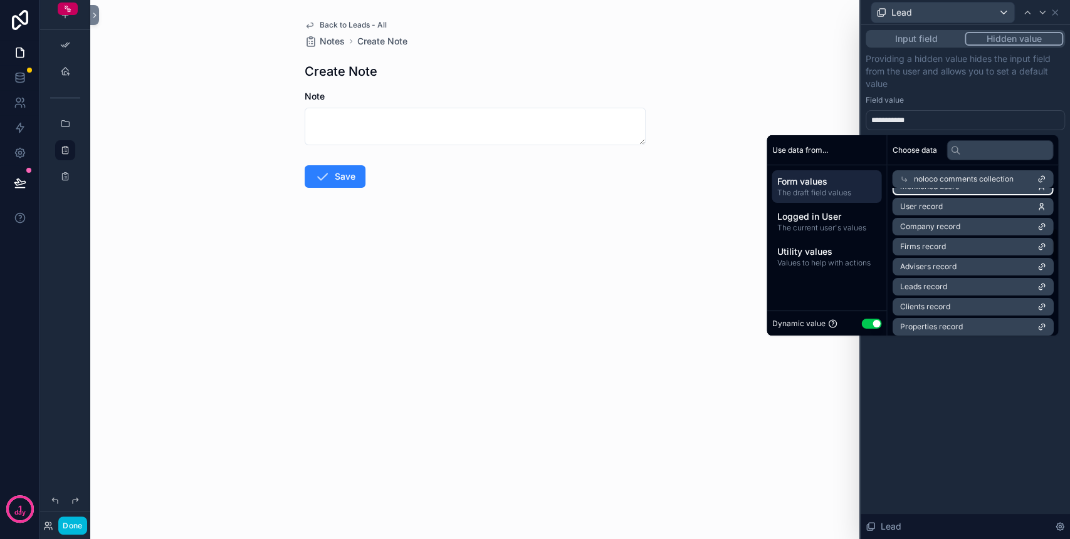
scroll to position [201, 0]
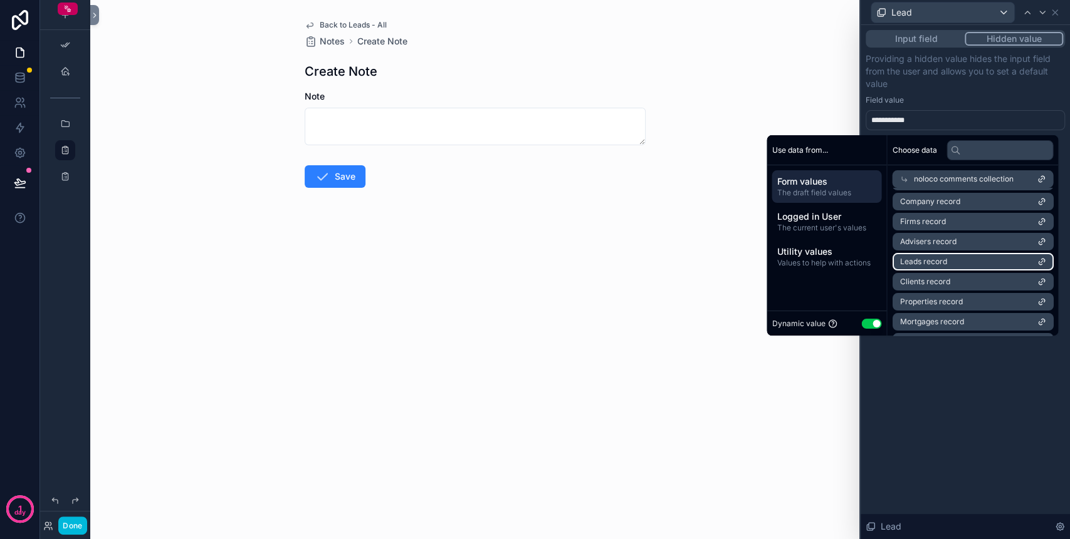
click at [960, 265] on li "Leads record" at bounding box center [972, 262] width 161 height 18
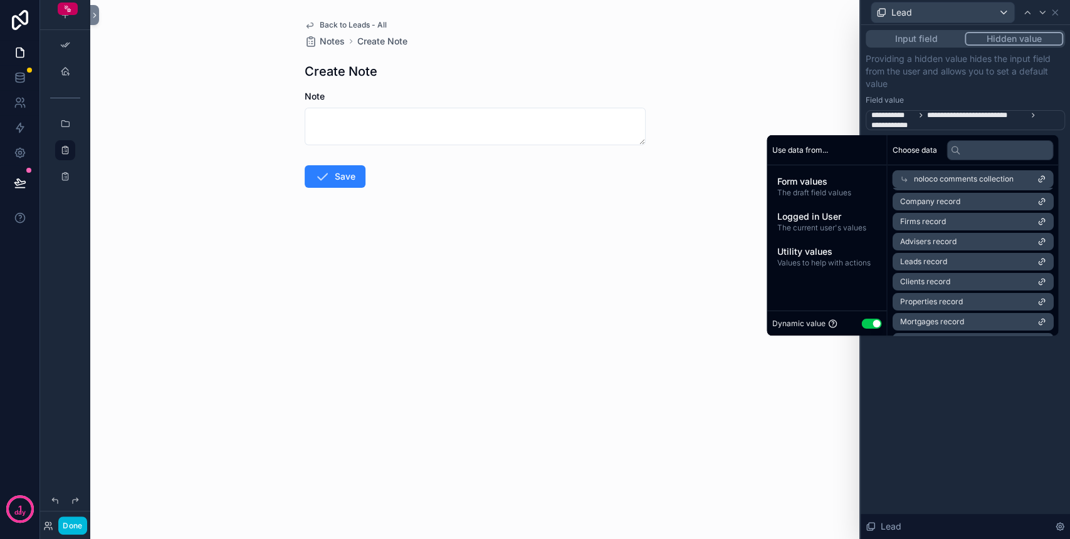
click at [964, 381] on div "**********" at bounding box center [964, 282] width 209 height 514
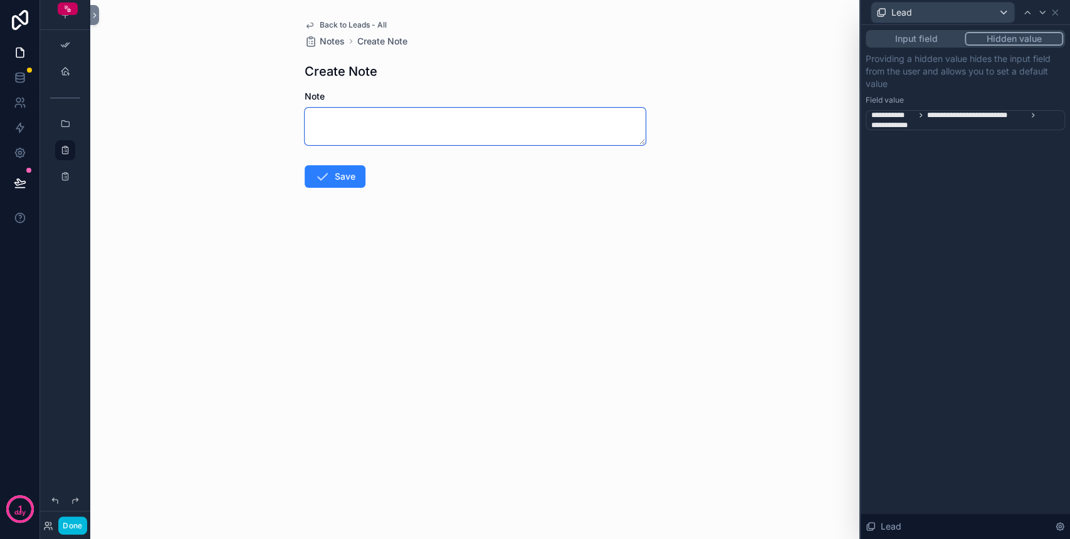
click at [439, 129] on textarea "scrollable content" at bounding box center [475, 127] width 341 height 38
click at [411, 134] on textarea "scrollable content" at bounding box center [475, 127] width 341 height 38
type textarea "****"
click at [336, 171] on button "Save" at bounding box center [335, 176] width 61 height 23
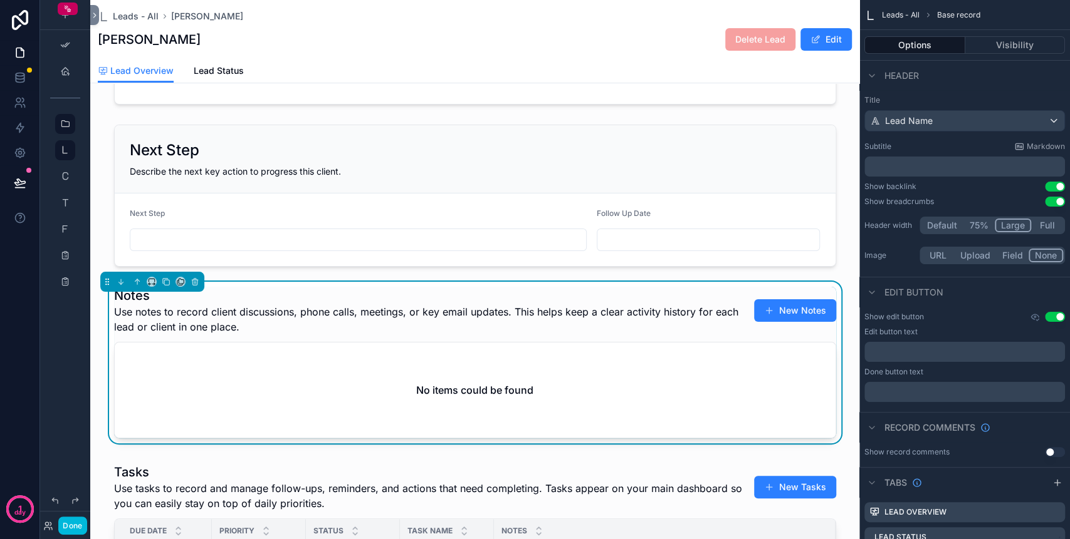
scroll to position [334, 0]
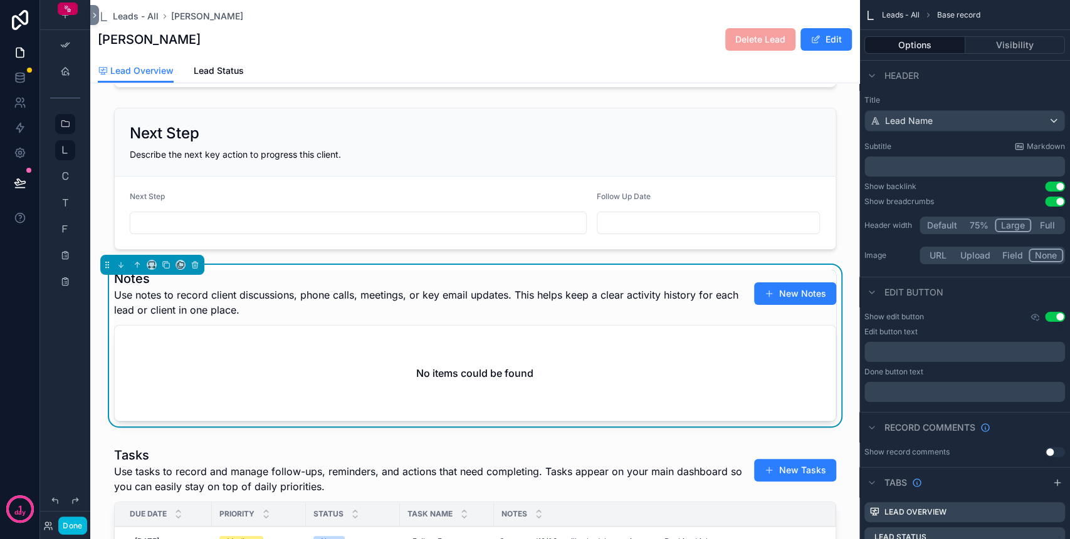
click at [227, 399] on div "No items could be found" at bounding box center [475, 373] width 721 height 95
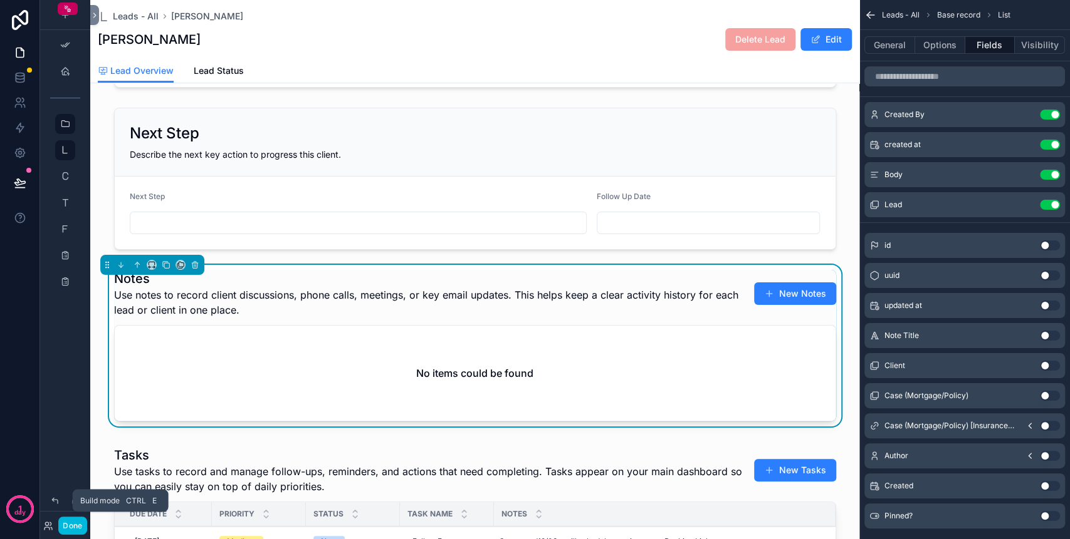
click at [70, 521] on button "Done" at bounding box center [72, 526] width 28 height 18
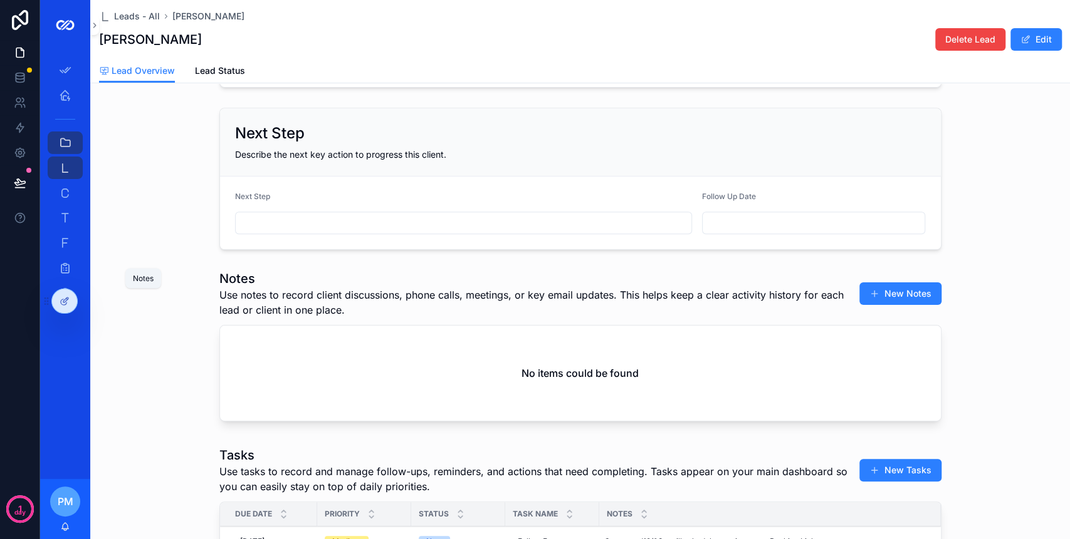
click at [71, 272] on icon "scrollable content" at bounding box center [65, 268] width 13 height 13
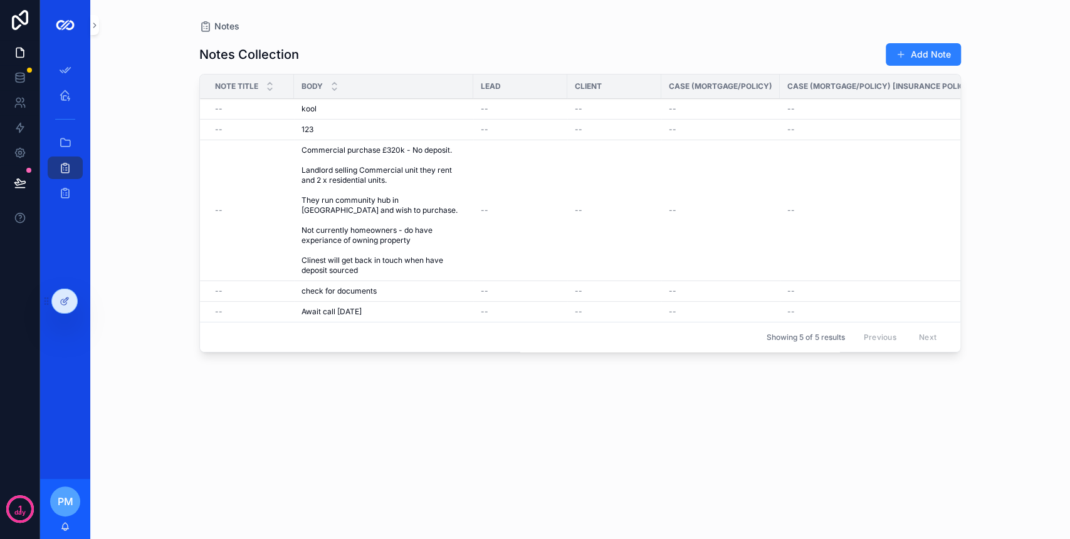
click at [524, 108] on div "--" at bounding box center [520, 109] width 79 height 10
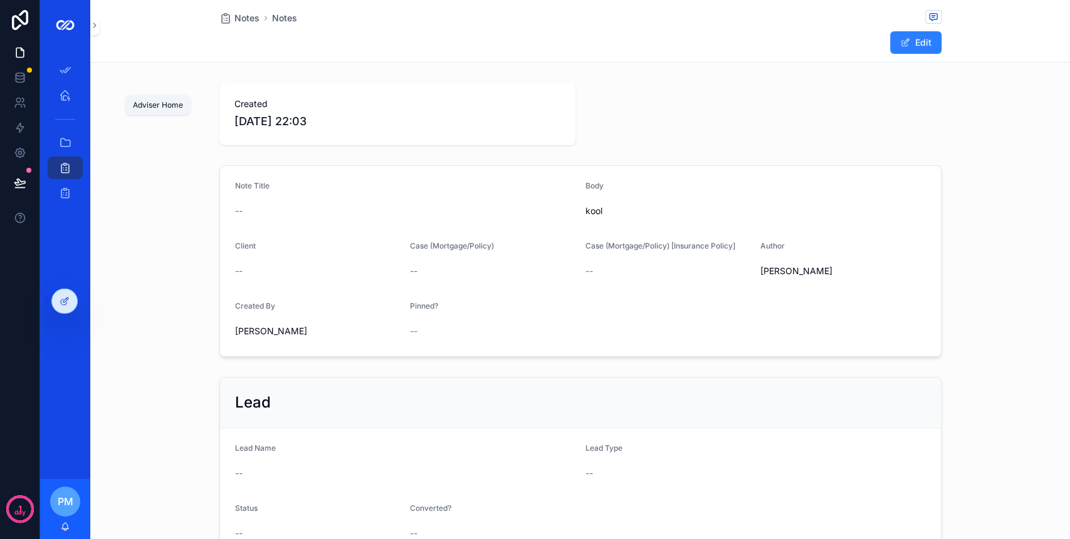
click at [63, 95] on icon "scrollable content" at bounding box center [65, 95] width 13 height 13
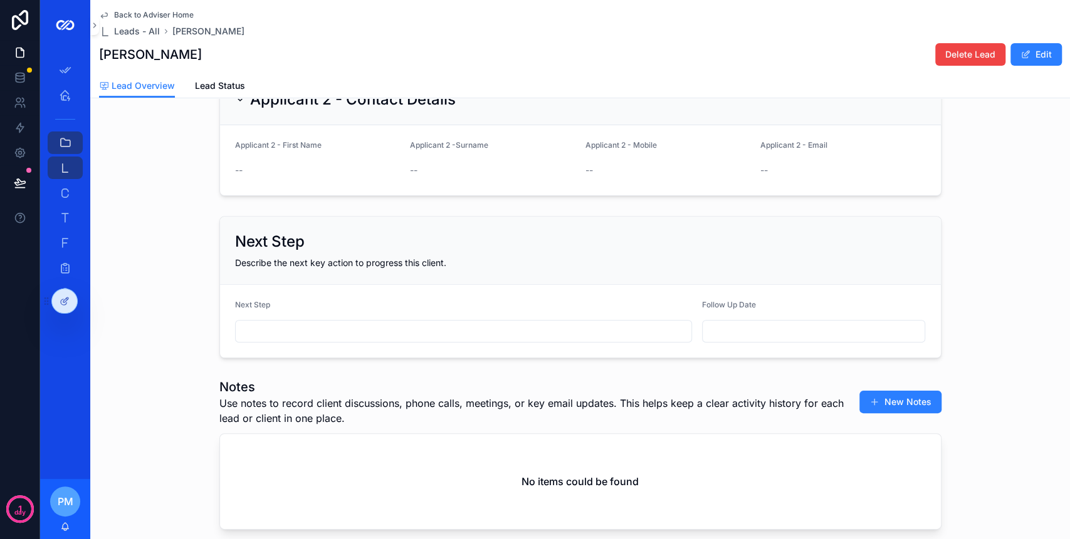
scroll to position [334, 0]
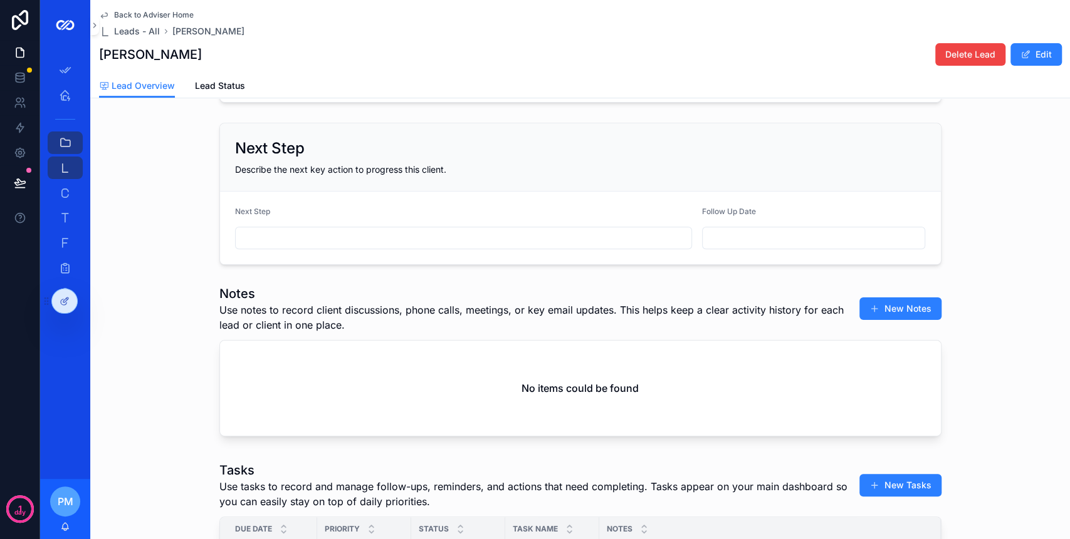
click at [56, 301] on div at bounding box center [64, 301] width 25 height 24
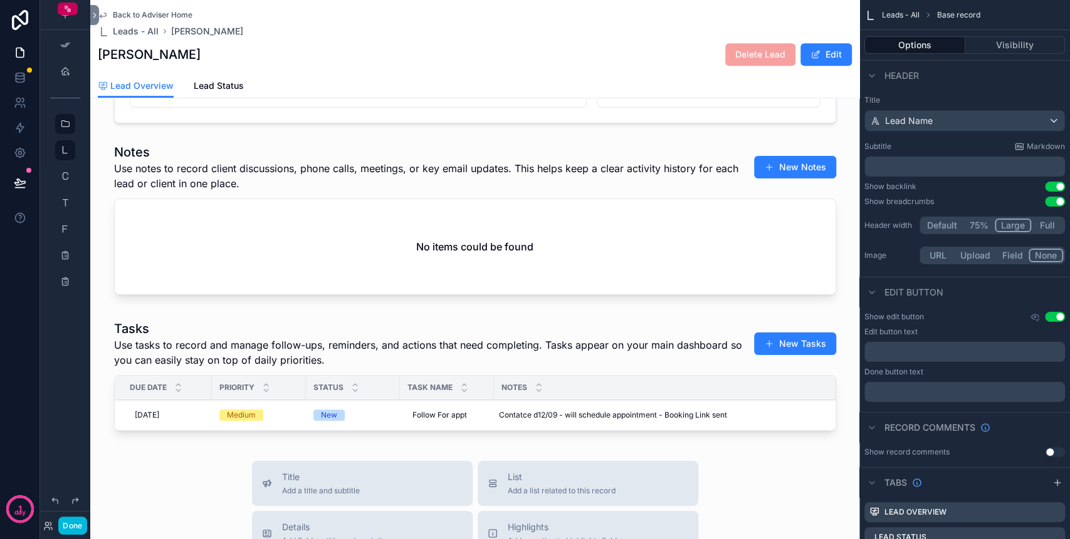
scroll to position [501, 0]
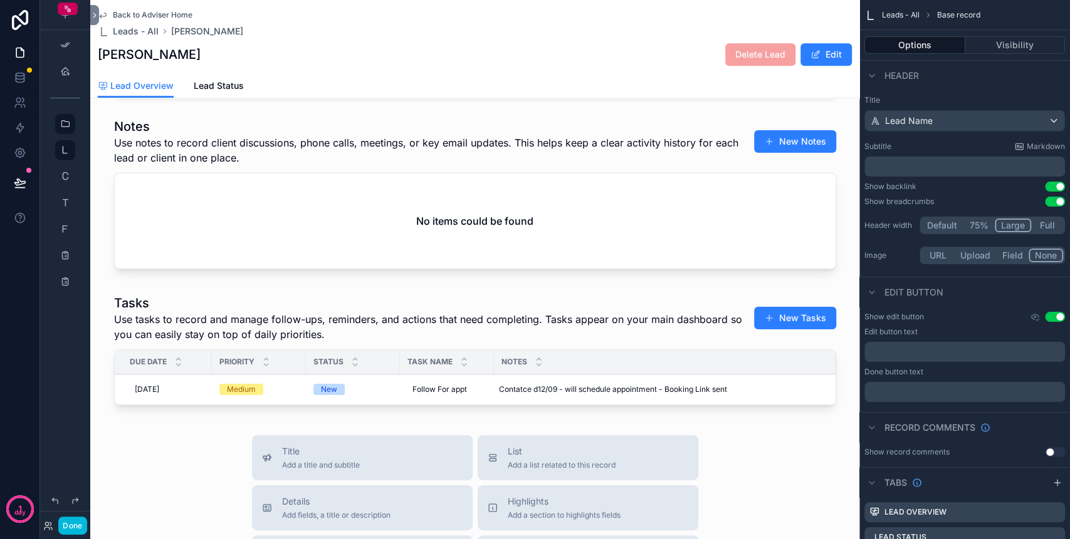
click at [594, 177] on div "scrollable content" at bounding box center [474, 196] width 769 height 167
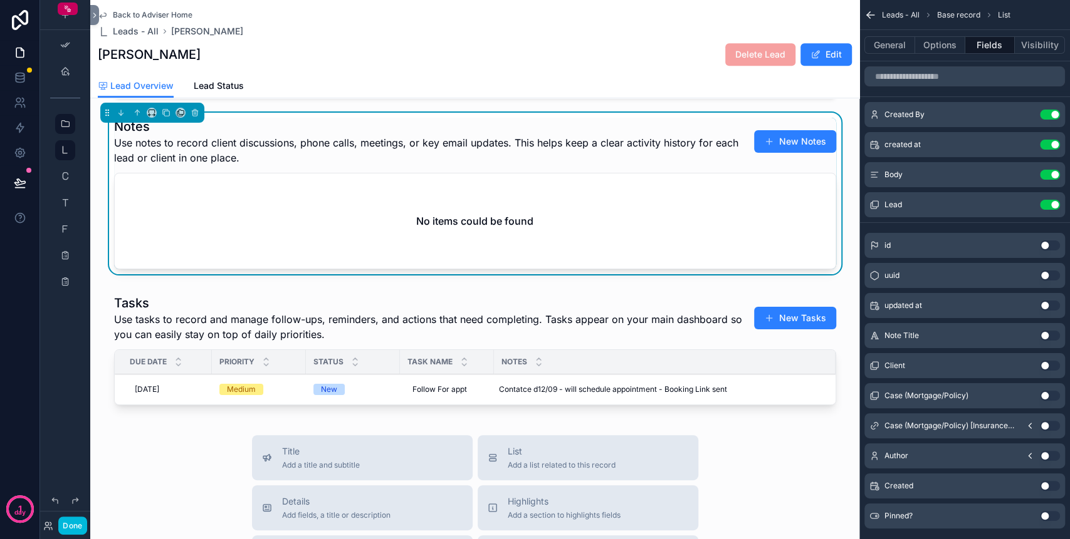
click at [949, 44] on button "Options" at bounding box center [940, 45] width 50 height 18
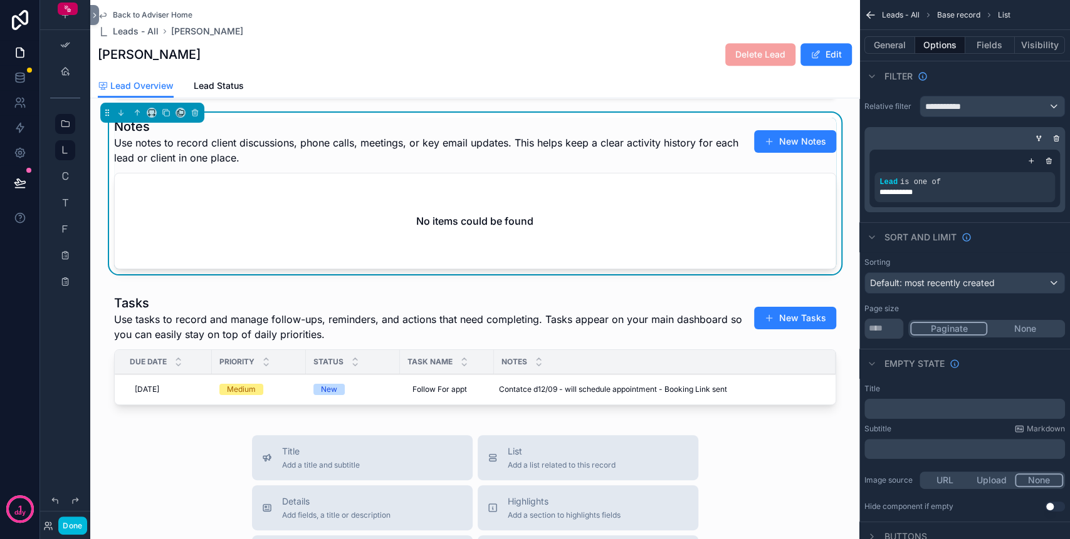
click at [1036, 39] on button "Visibility" at bounding box center [1039, 45] width 50 height 18
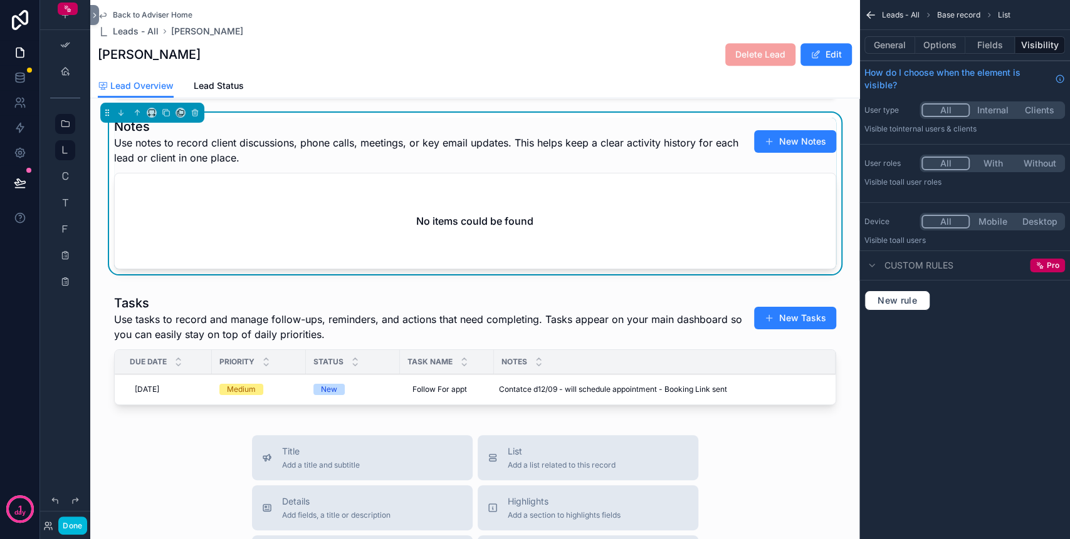
click at [1004, 43] on button "Fields" at bounding box center [990, 45] width 50 height 18
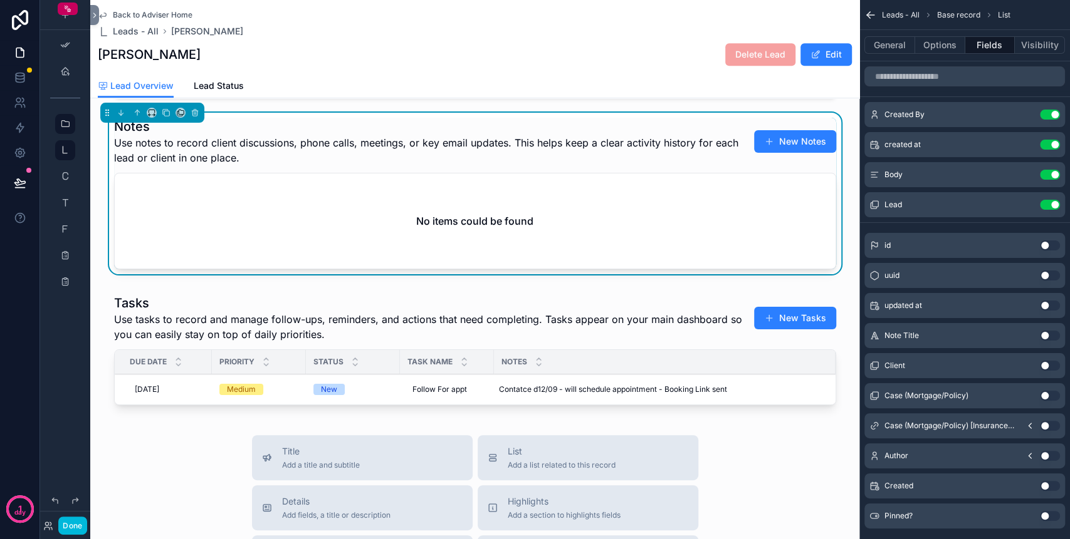
click at [942, 205] on div "Lead Use setting" at bounding box center [964, 204] width 201 height 25
click at [0, 0] on button "scrollable content" at bounding box center [0, 0] width 0 height 0
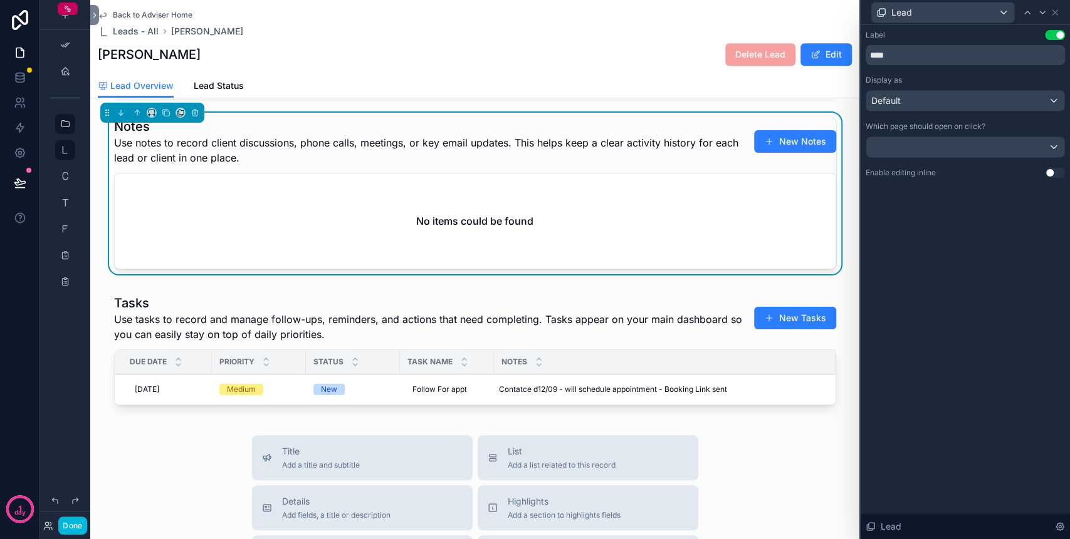
click at [835, 208] on div "Notes Use notes to record client discussions, phone calls, meetings, or key ema…" at bounding box center [474, 196] width 769 height 167
click at [798, 152] on button "New Notes" at bounding box center [795, 141] width 82 height 23
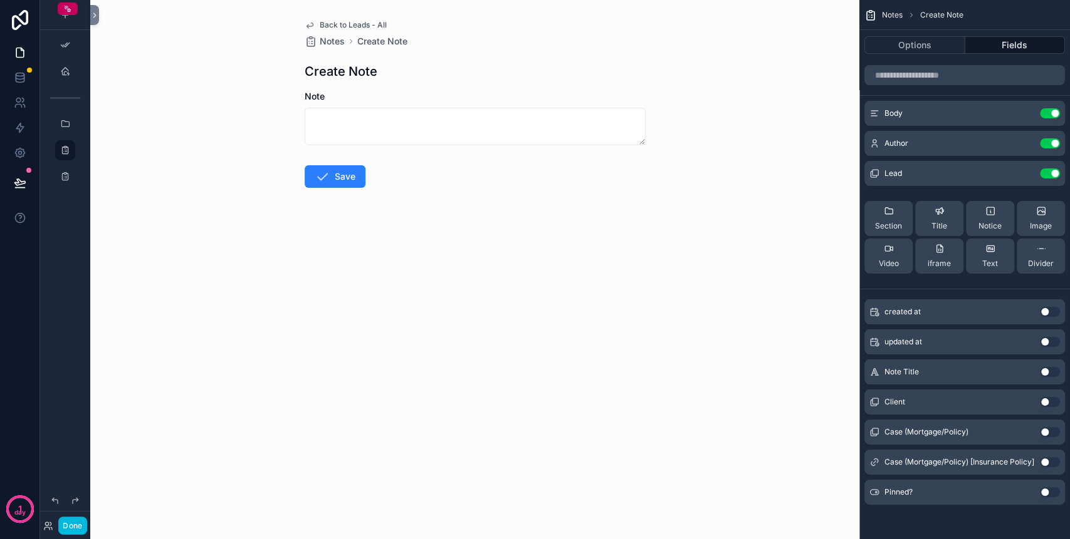
click at [0, 0] on icon "scrollable content" at bounding box center [0, 0] width 0 height 0
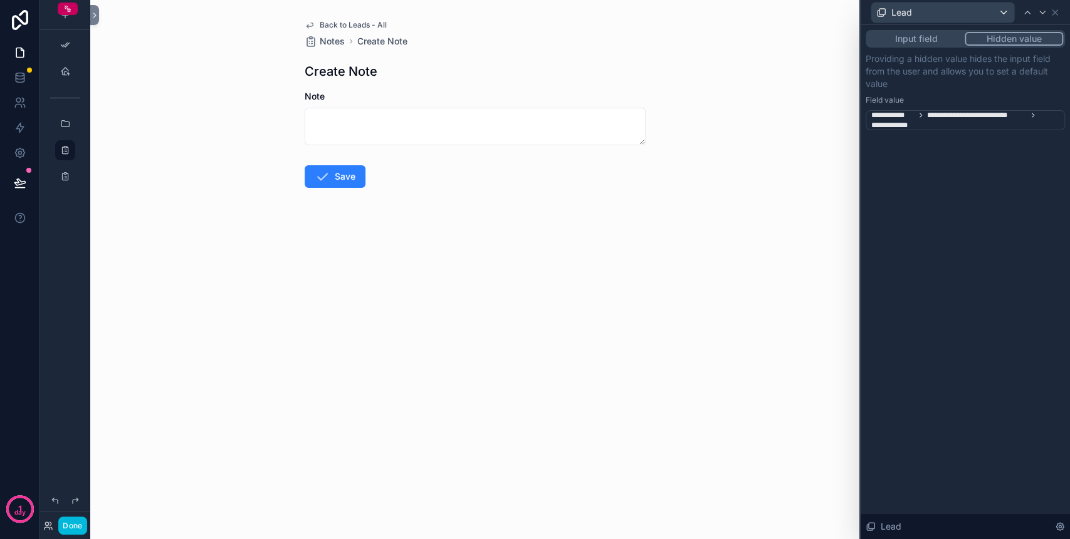
click at [954, 120] on span "**********" at bounding box center [966, 120] width 190 height 20
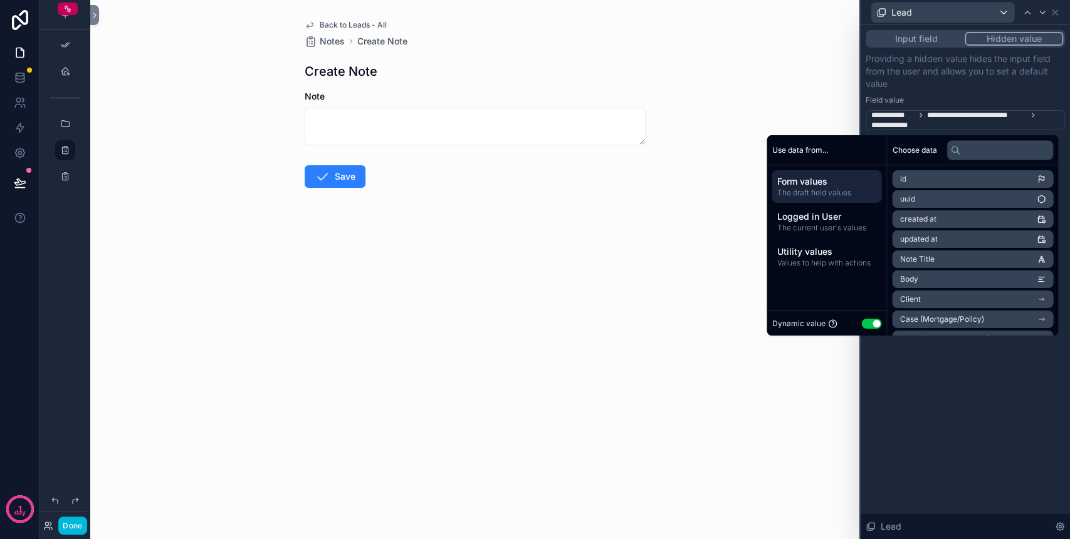
click at [800, 217] on span "Logged in User" at bounding box center [826, 217] width 100 height 13
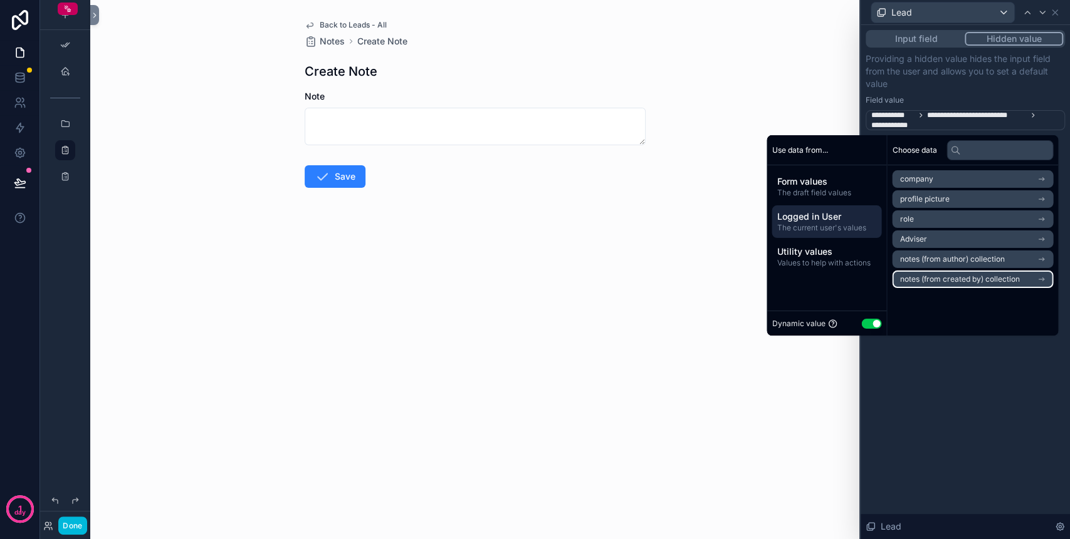
click at [971, 276] on span "notes (from created by) collection" at bounding box center [959, 279] width 120 height 10
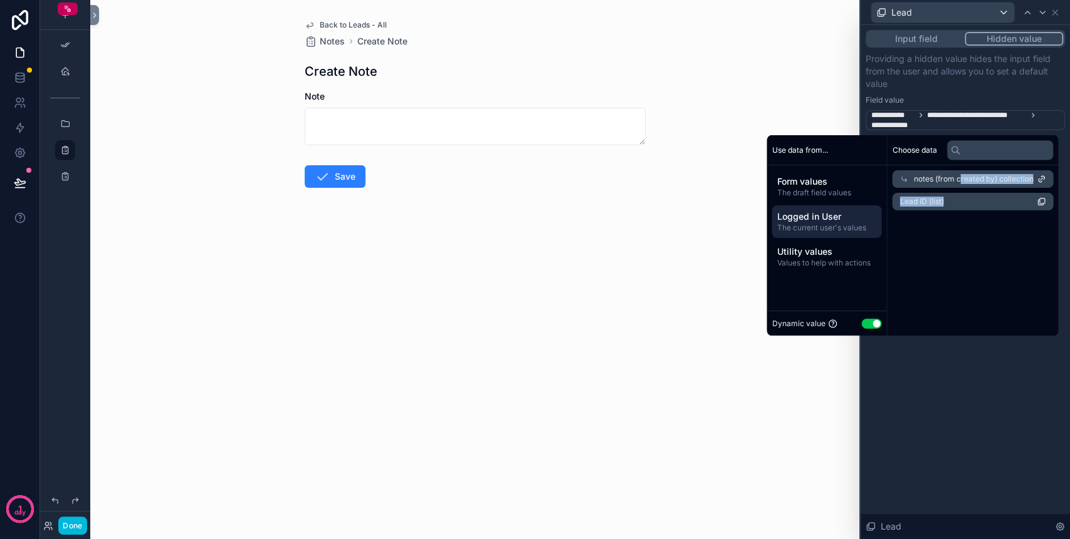
drag, startPoint x: 952, startPoint y: 180, endPoint x: 971, endPoint y: 278, distance: 98.9
click at [971, 278] on div "Choose data notes (from created by) collection Lead ID (list)" at bounding box center [972, 235] width 171 height 201
click at [1054, 9] on icon at bounding box center [1055, 13] width 10 height 10
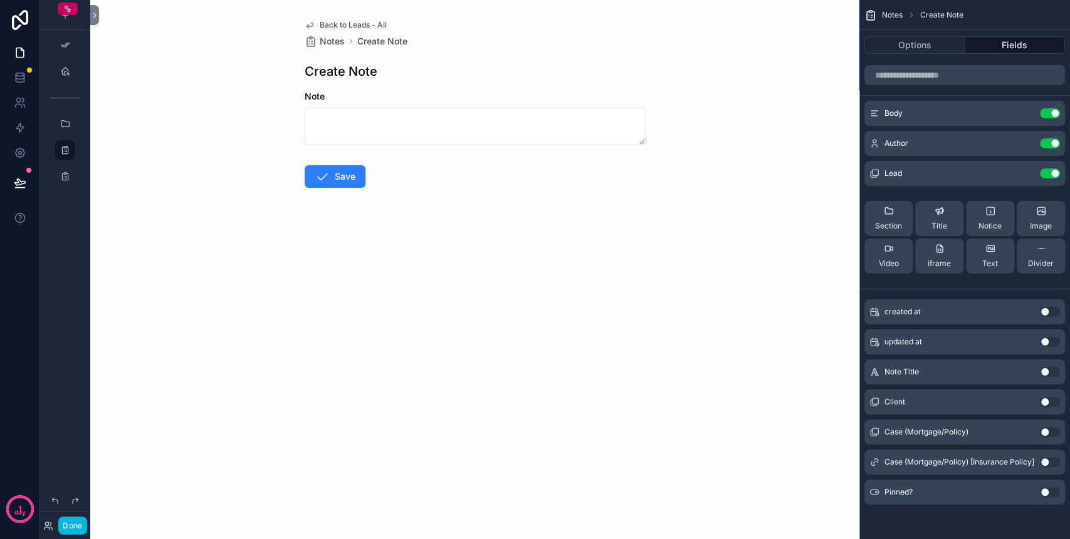
click at [1022, 166] on div "Lead Use setting" at bounding box center [964, 173] width 201 height 25
click at [0, 0] on icon "scrollable content" at bounding box center [0, 0] width 0 height 0
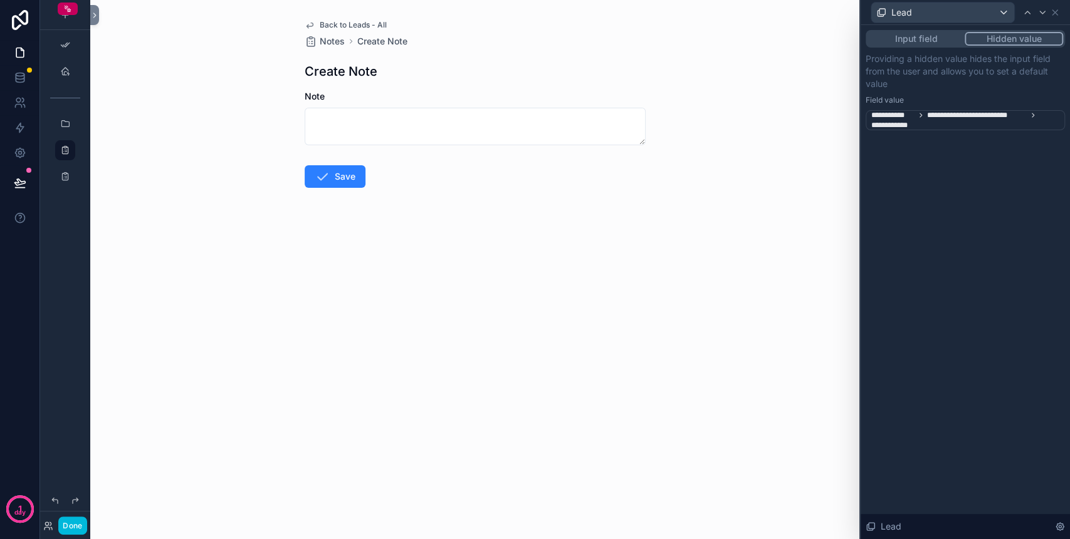
click at [991, 130] on div "**********" at bounding box center [966, 120] width 190 height 25
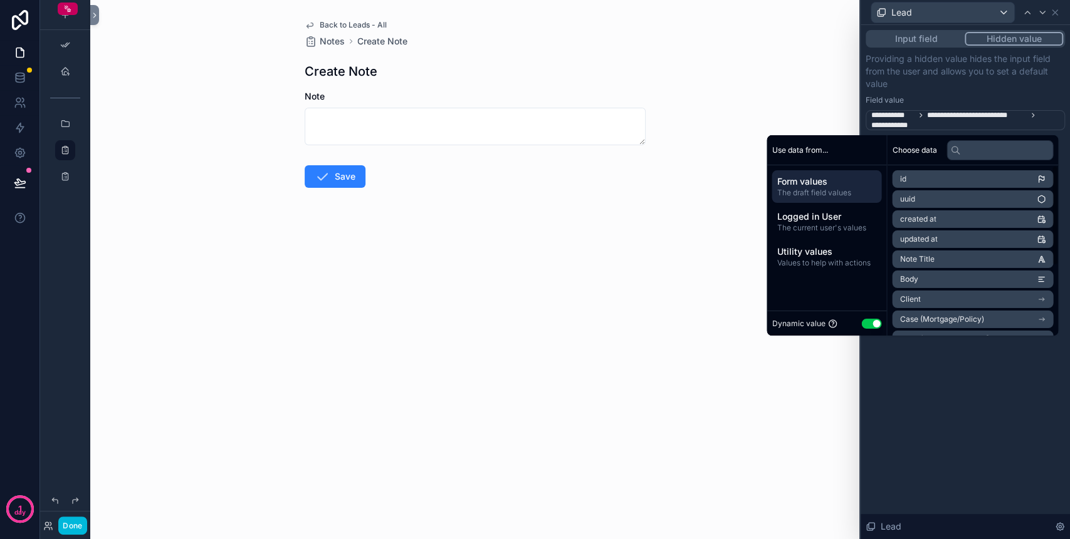
click at [981, 125] on span "**********" at bounding box center [966, 120] width 190 height 20
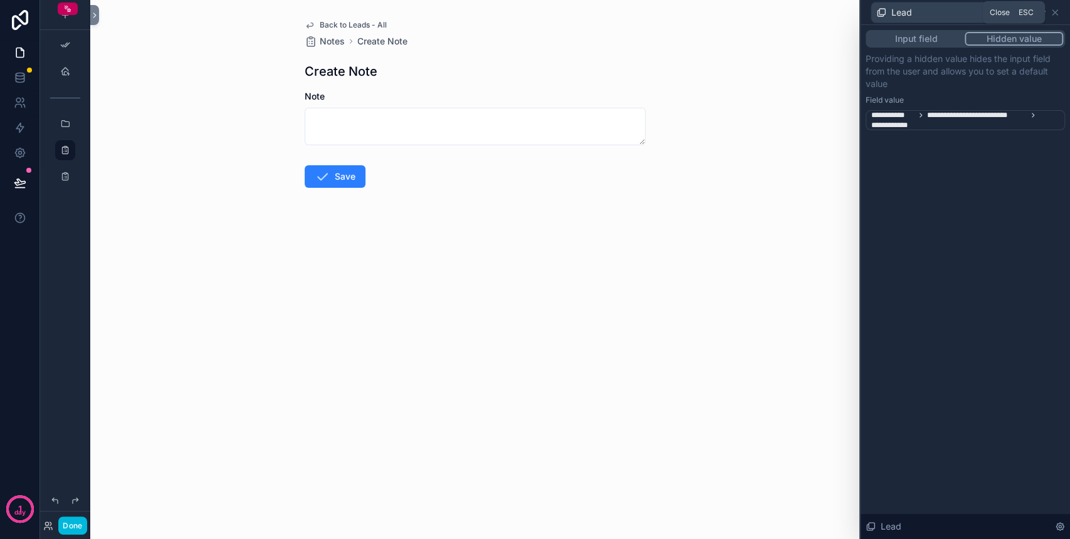
click at [1058, 10] on icon at bounding box center [1055, 13] width 10 height 10
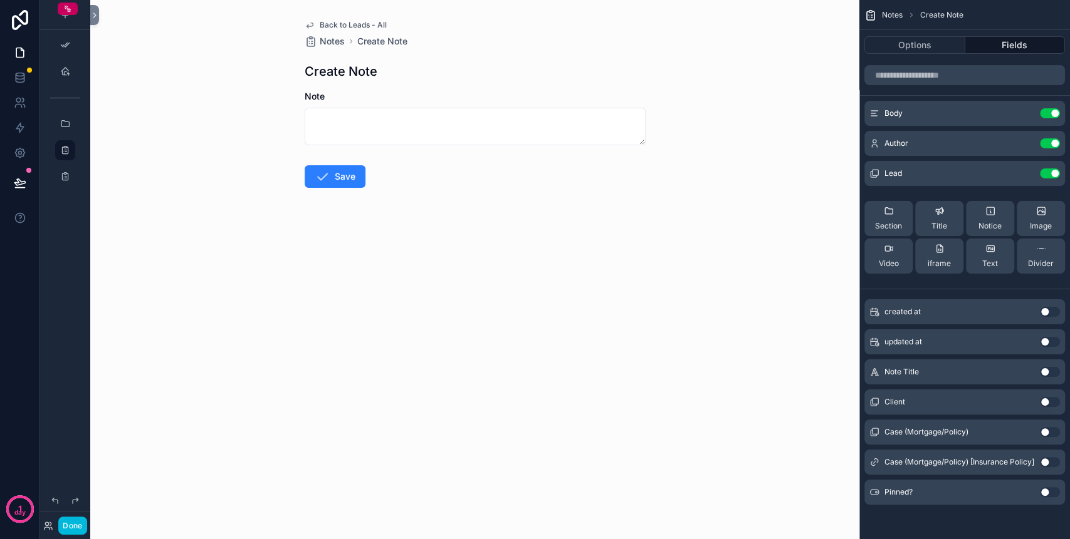
click at [1051, 172] on button "Use setting" at bounding box center [1050, 174] width 20 height 10
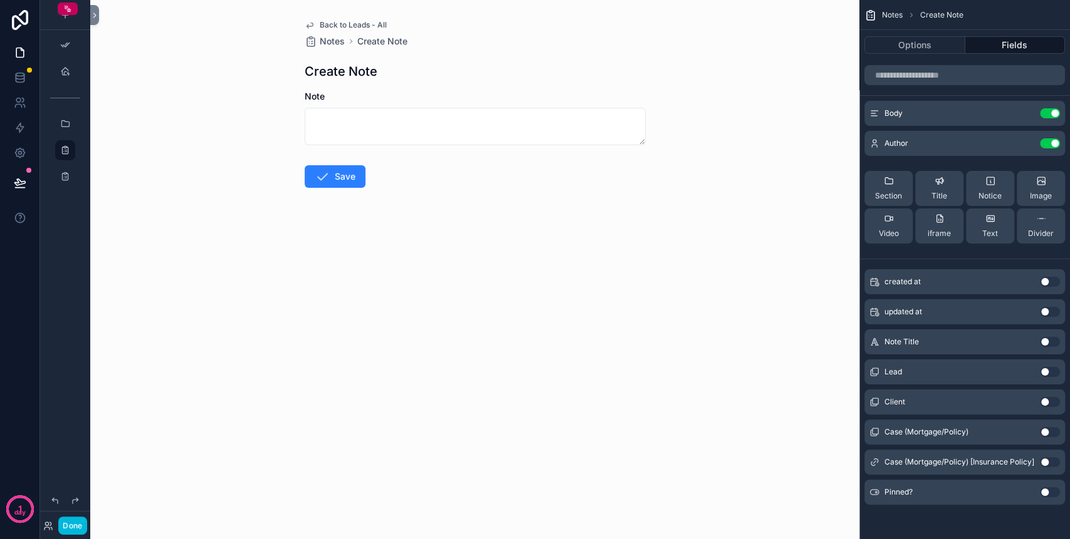
click at [1047, 372] on button "Use setting" at bounding box center [1050, 372] width 20 height 10
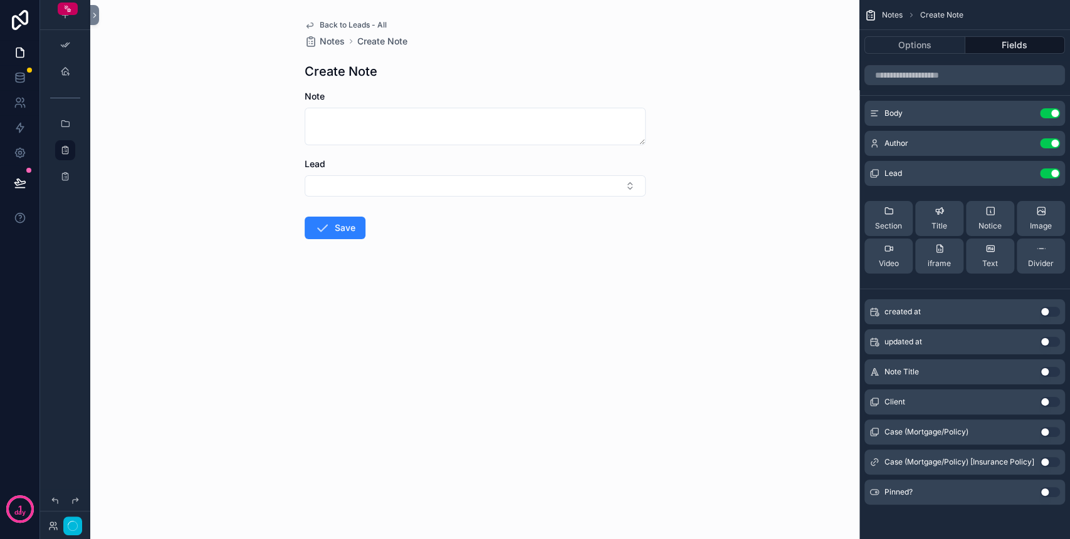
click at [0, 0] on icon "scrollable content" at bounding box center [0, 0] width 0 height 0
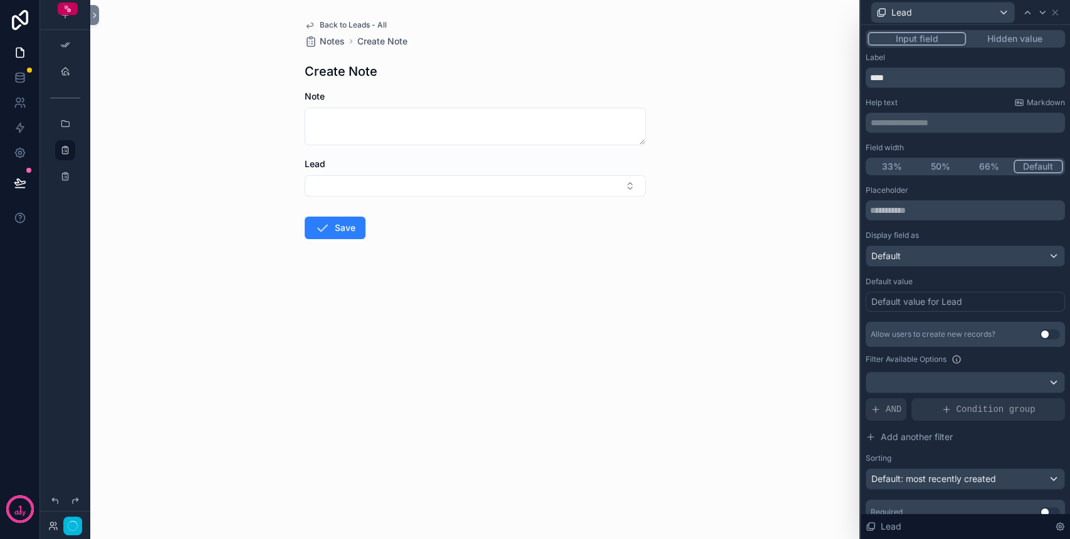
click at [597, 188] on button "Select Button" at bounding box center [475, 185] width 341 height 21
click at [736, 215] on div "Back to Leads - All Notes Create Note Create Note Note Lead Save" at bounding box center [474, 269] width 769 height 539
click at [479, 173] on div "Lead" at bounding box center [475, 177] width 341 height 39
click at [474, 182] on button "Select Button" at bounding box center [475, 185] width 341 height 21
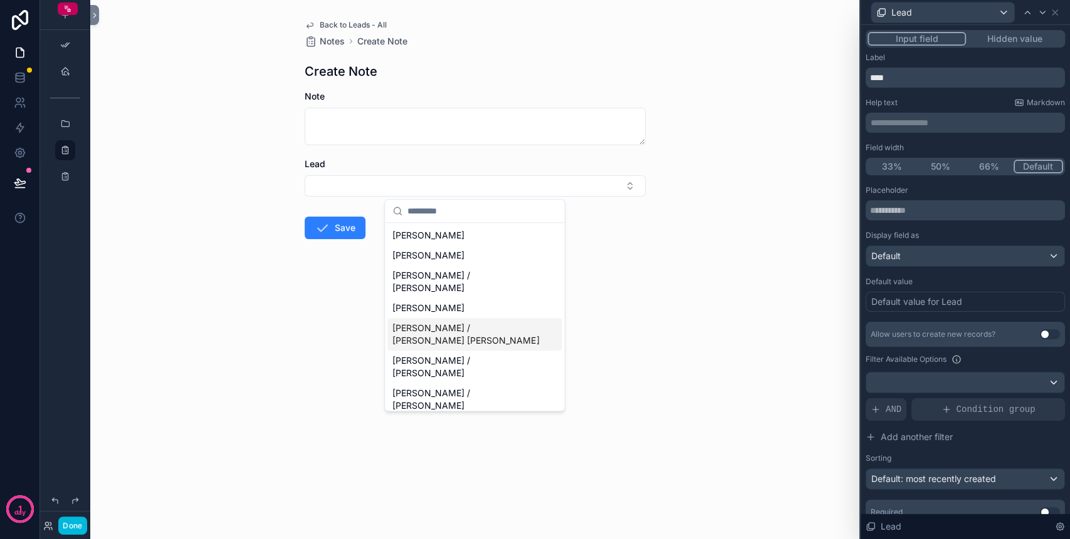
click at [729, 281] on div "Back to Leads - All Notes Create Note Create Note Note Lead Save" at bounding box center [474, 269] width 769 height 539
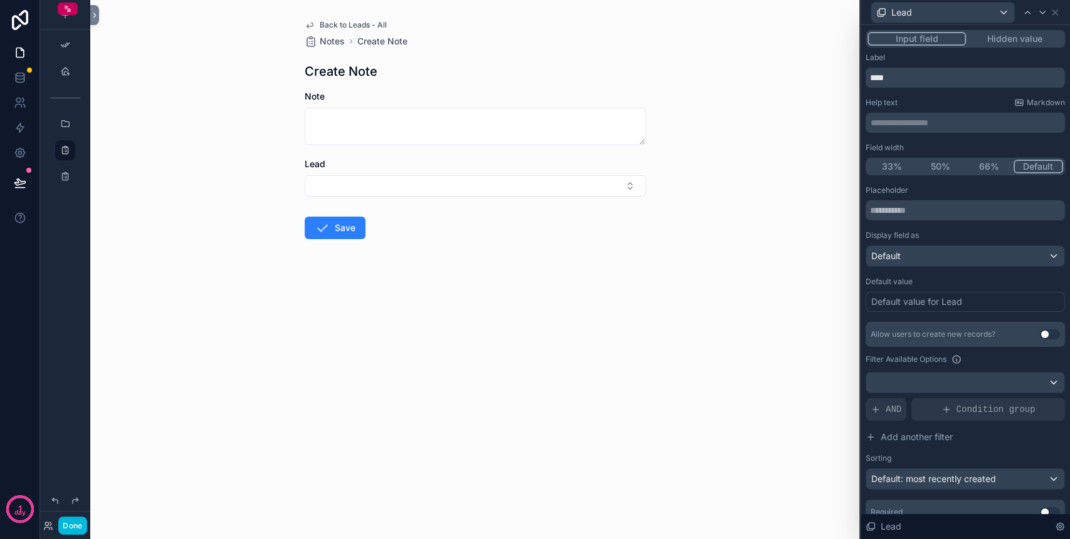
click at [981, 45] on button "Hidden value" at bounding box center [1014, 39] width 97 height 14
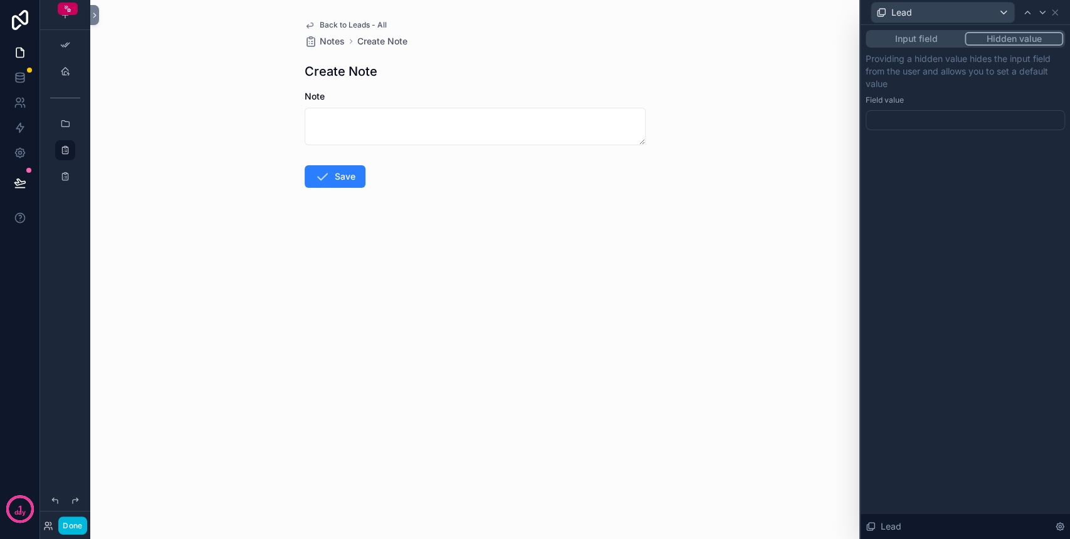
click at [925, 126] on div at bounding box center [964, 120] width 199 height 20
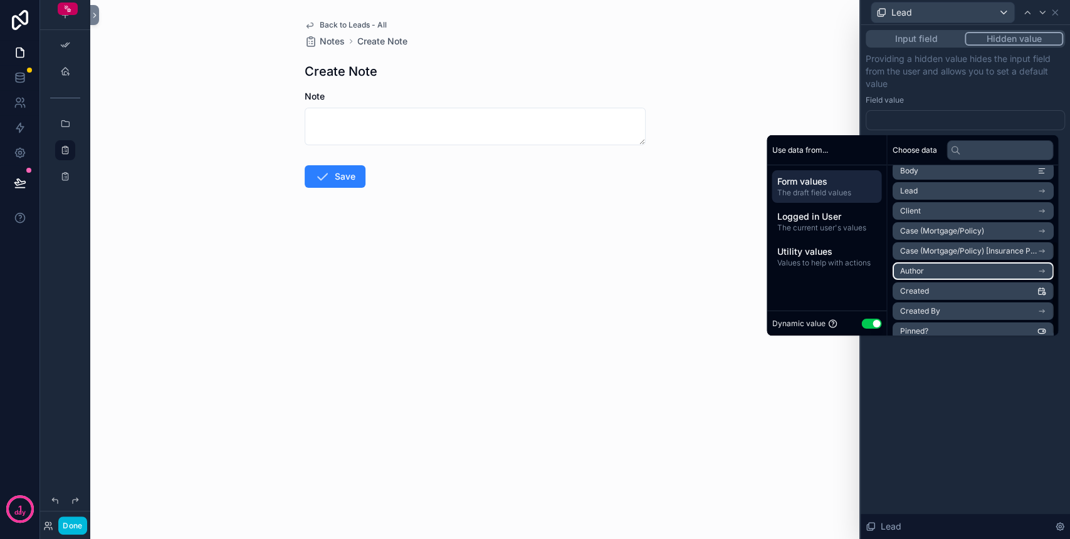
scroll to position [137, 0]
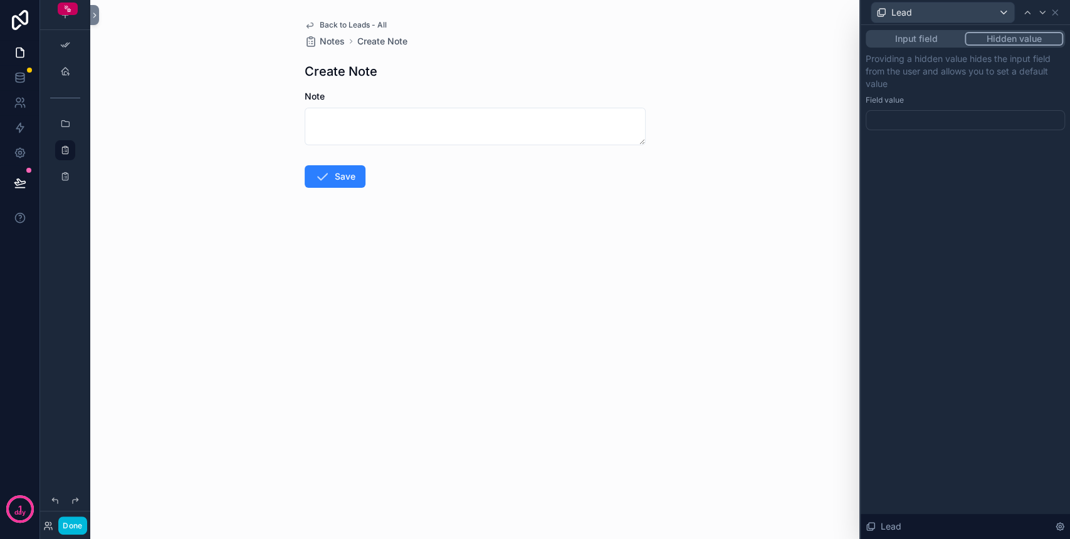
click at [927, 402] on div "Input field Hidden value Providing a hidden value hides the input field from th…" at bounding box center [964, 282] width 209 height 514
click at [70, 526] on button "Done" at bounding box center [72, 526] width 28 height 18
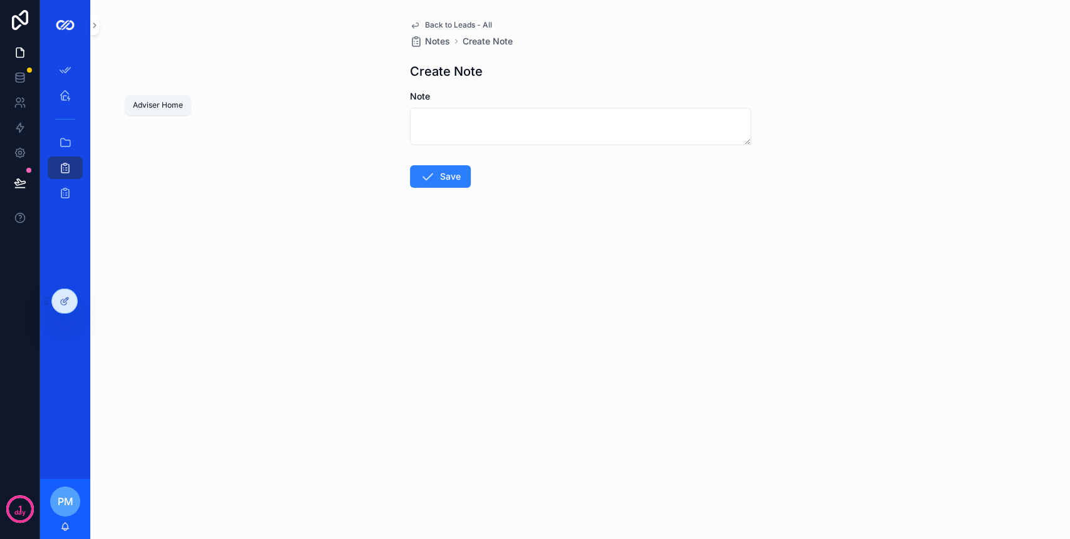
click at [73, 92] on div "Adviser Home" at bounding box center [65, 95] width 20 height 20
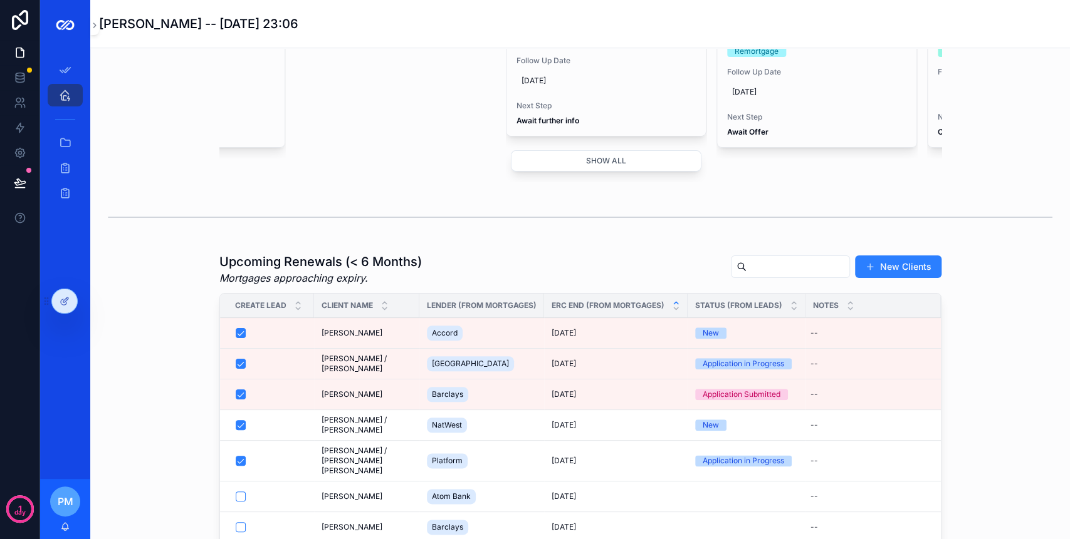
scroll to position [919, 0]
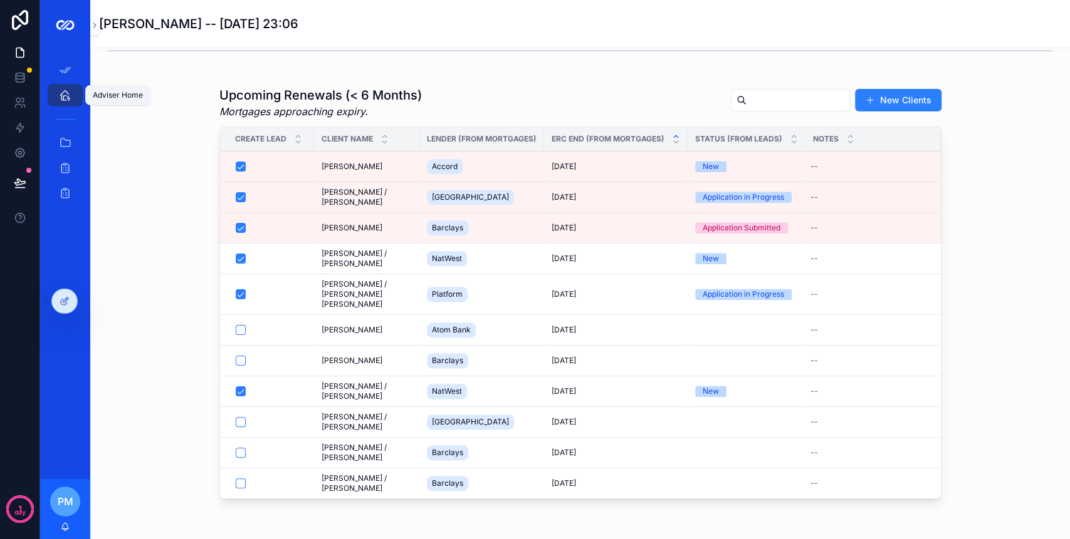
click at [71, 85] on link "Adviser Home" at bounding box center [65, 95] width 35 height 23
click at [75, 98] on link "Adviser Home" at bounding box center [65, 95] width 35 height 23
click at [70, 93] on icon "scrollable content" at bounding box center [65, 95] width 13 height 13
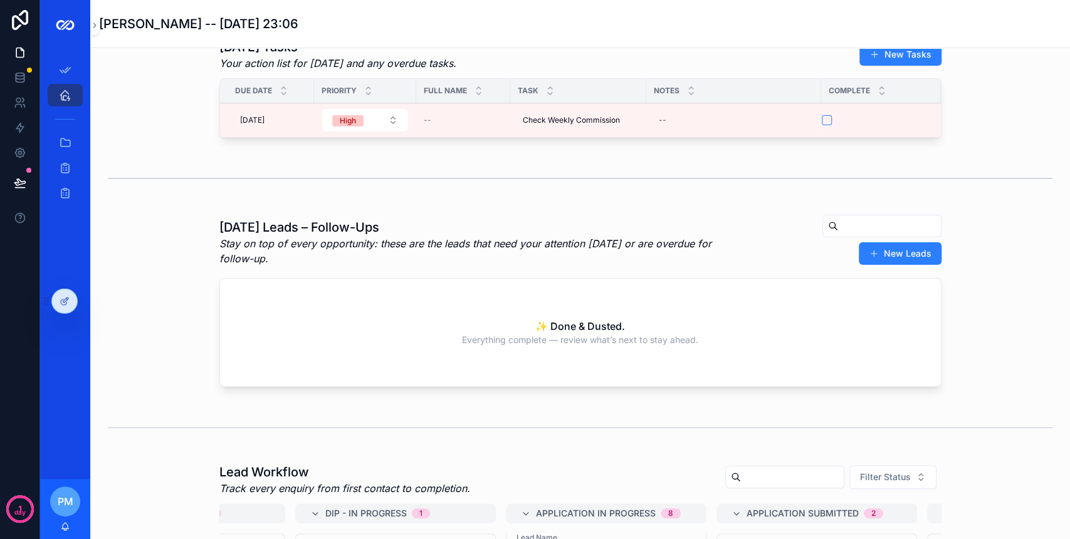
scroll to position [0, 0]
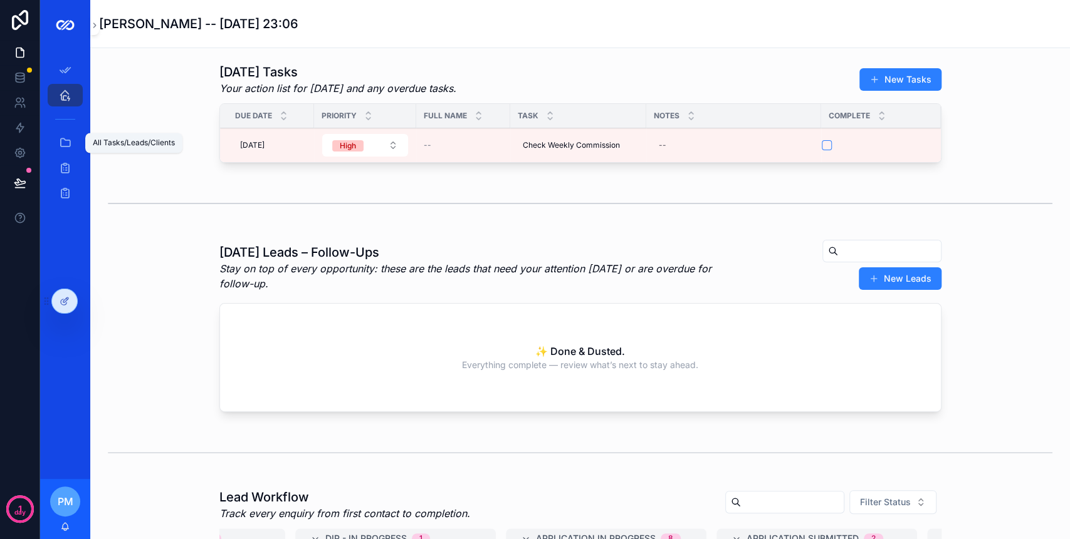
click at [58, 149] on div "All Tasks/Leads/Clients" at bounding box center [65, 143] width 20 height 20
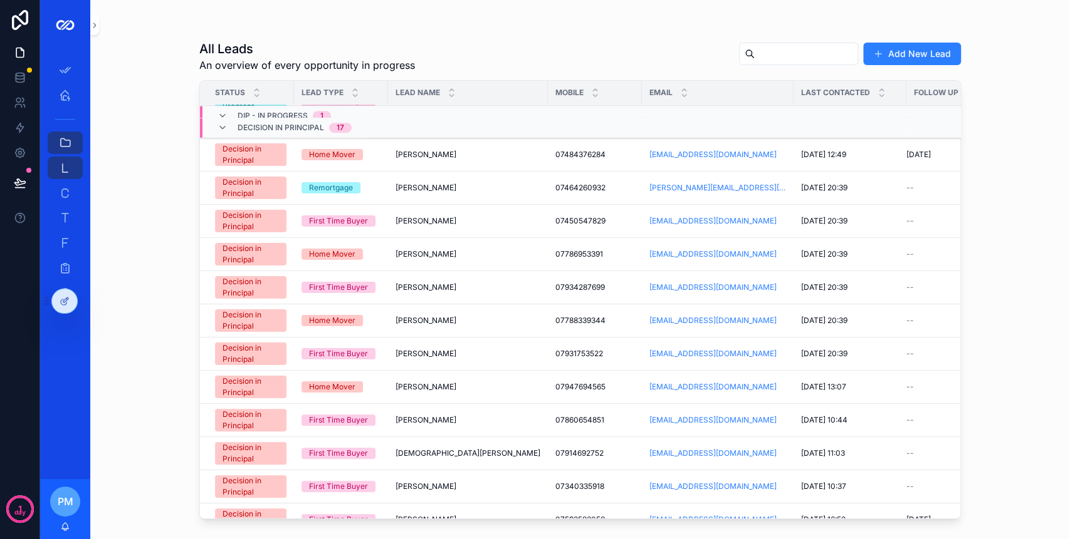
scroll to position [3, 0]
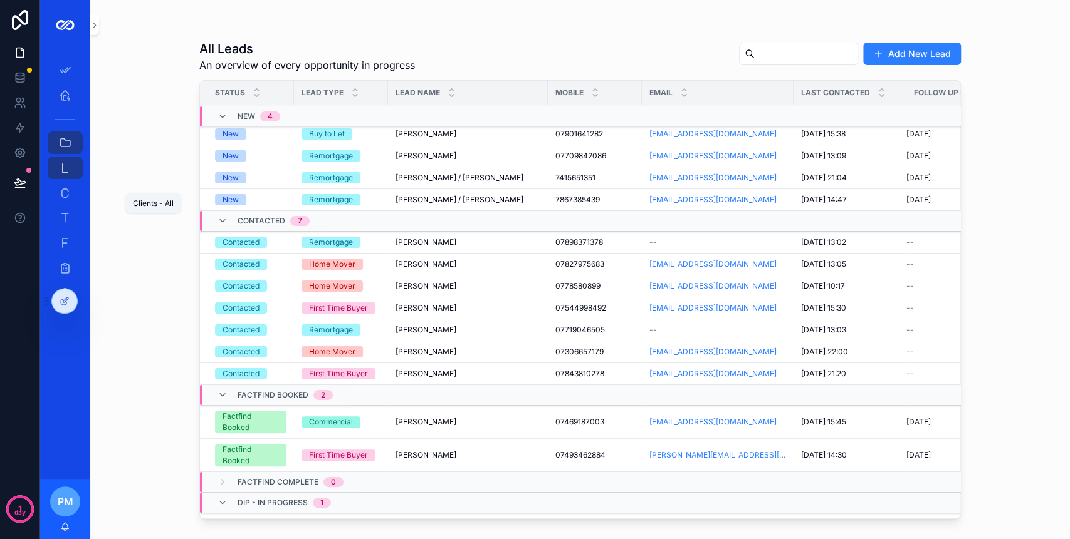
click at [61, 195] on icon "scrollable content" at bounding box center [65, 193] width 13 height 13
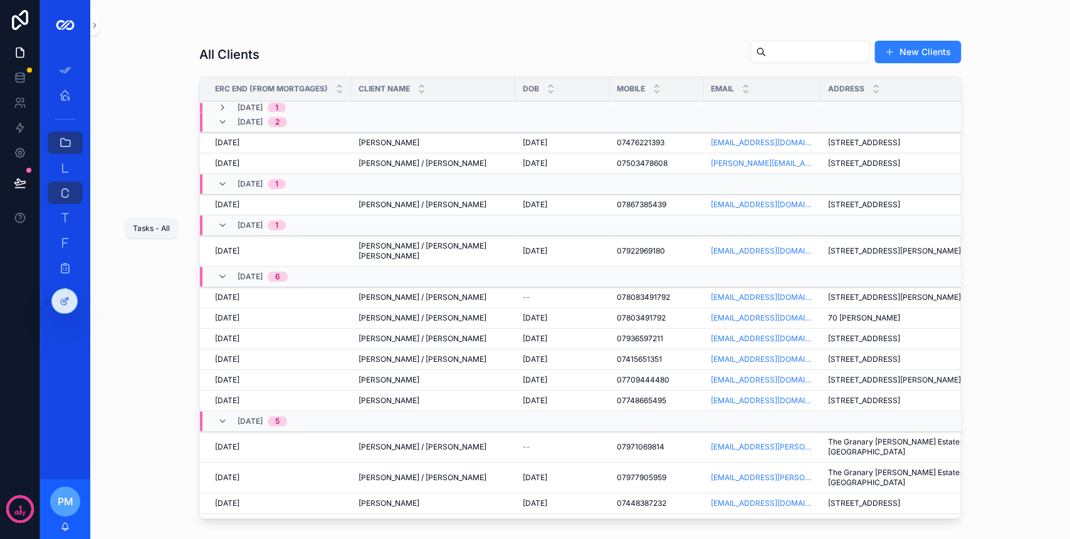
click at [73, 219] on div "Tasks - All 41" at bounding box center [65, 218] width 20 height 20
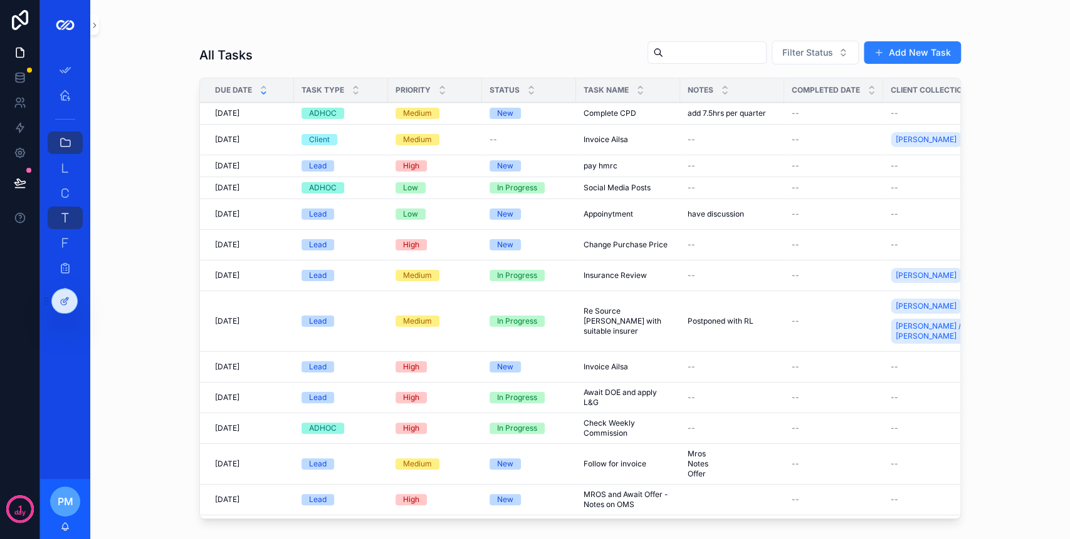
scroll to position [83, 0]
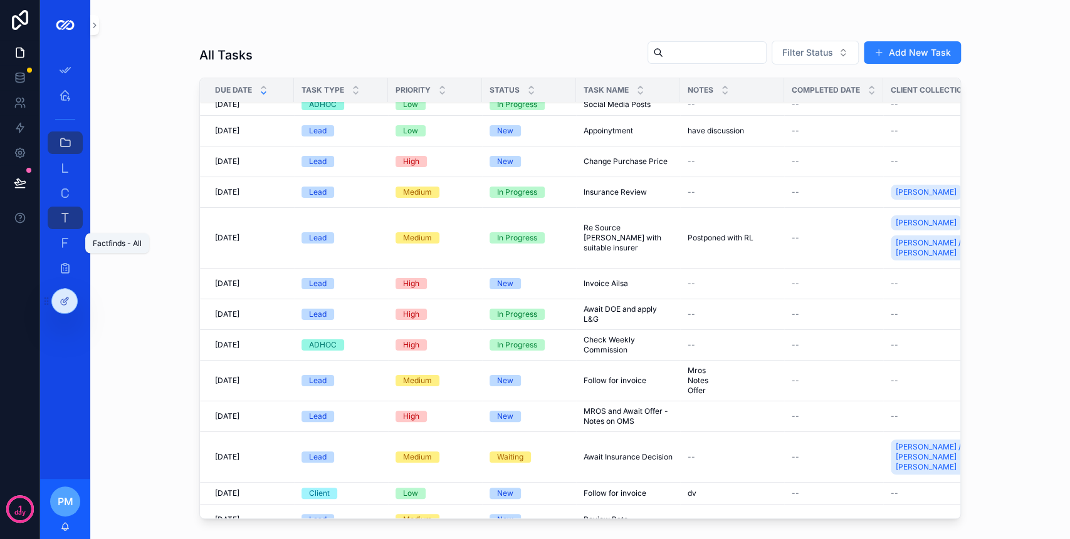
click at [63, 248] on icon "scrollable content" at bounding box center [65, 243] width 13 height 13
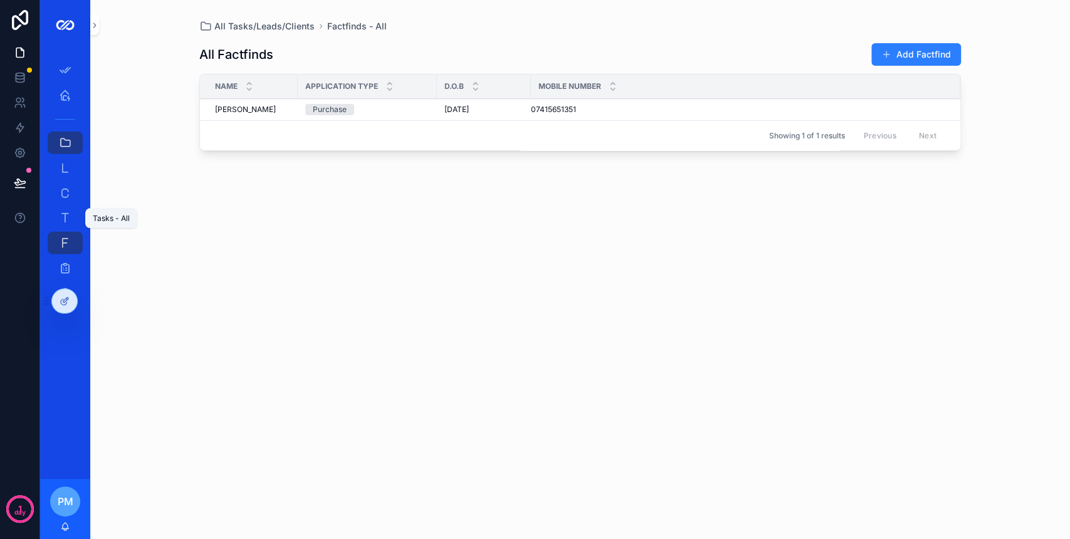
click at [63, 216] on icon "scrollable content" at bounding box center [65, 218] width 13 height 13
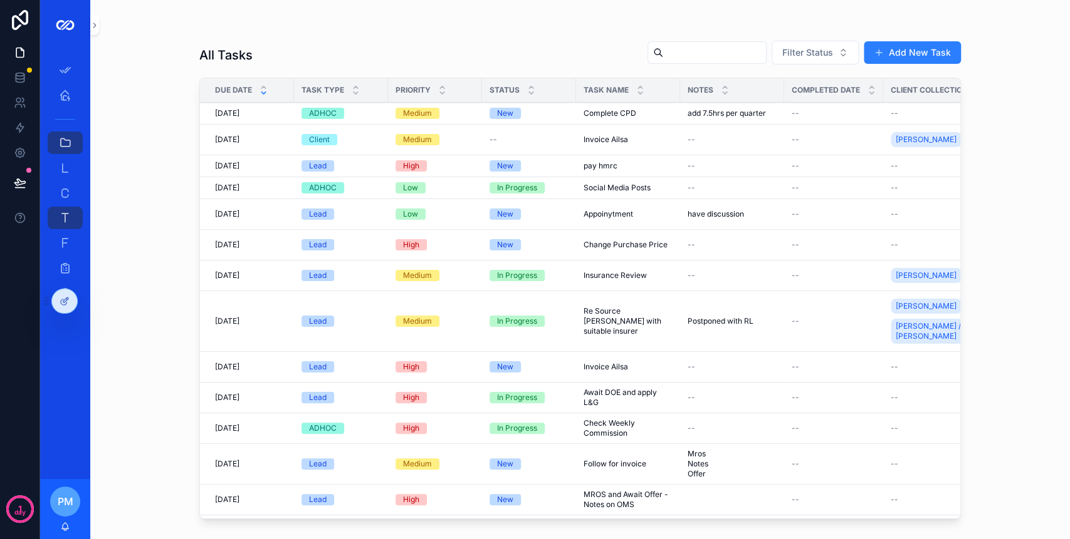
click at [66, 304] on icon at bounding box center [64, 303] width 6 height 6
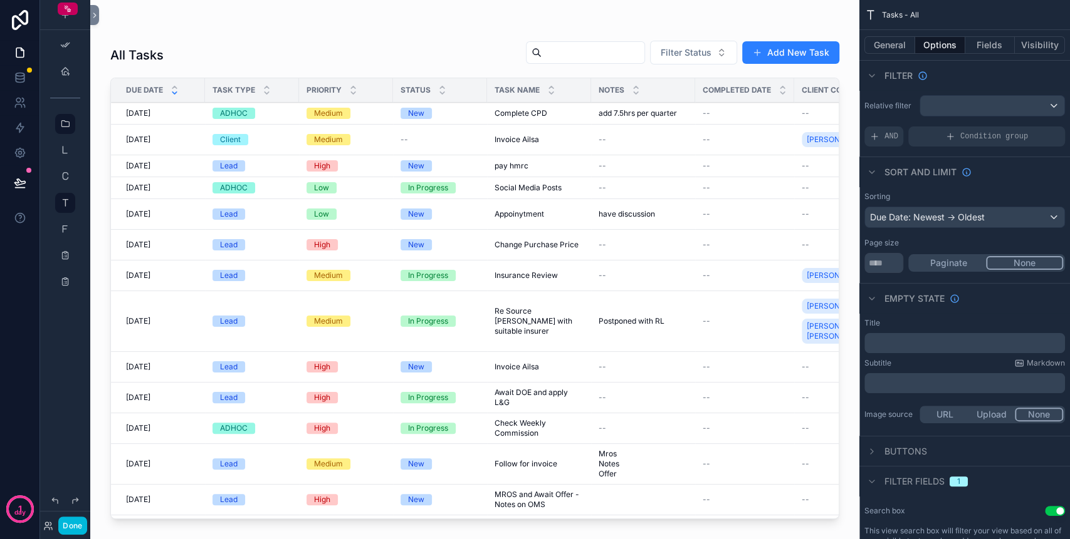
click at [892, 50] on button "General" at bounding box center [889, 45] width 51 height 18
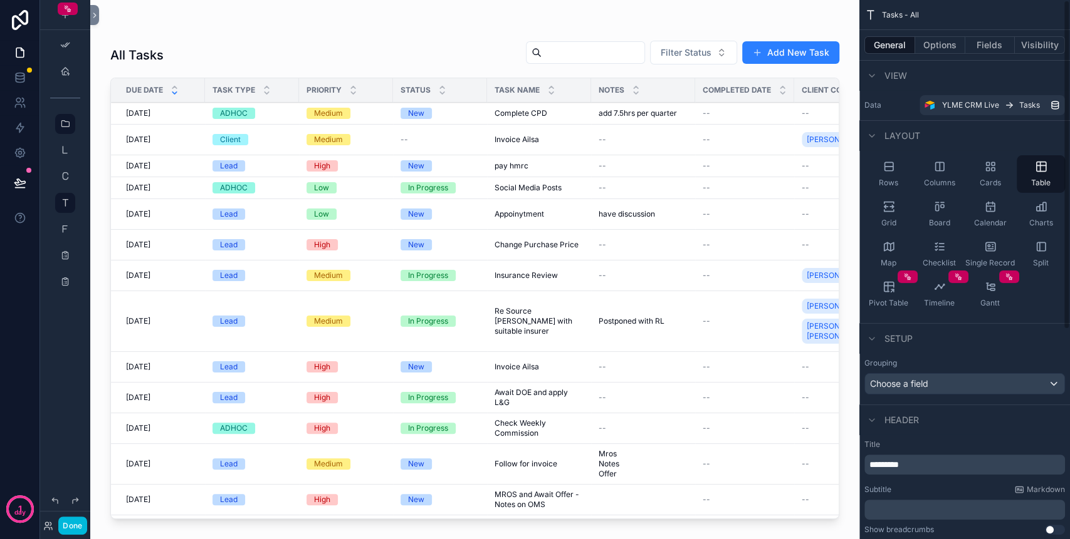
click at [951, 46] on button "Options" at bounding box center [940, 45] width 50 height 18
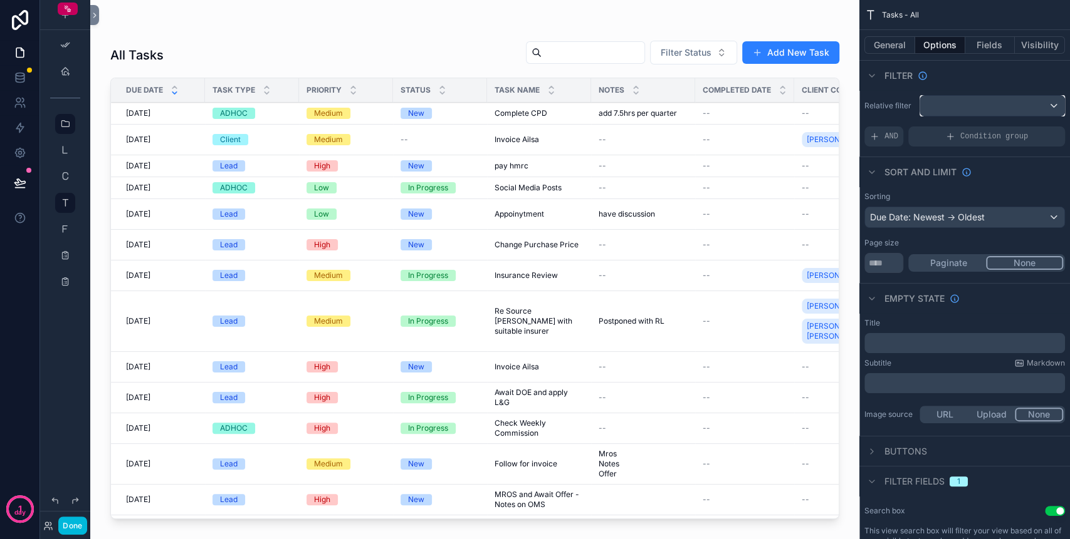
click at [934, 105] on div "scrollable content" at bounding box center [992, 106] width 144 height 20
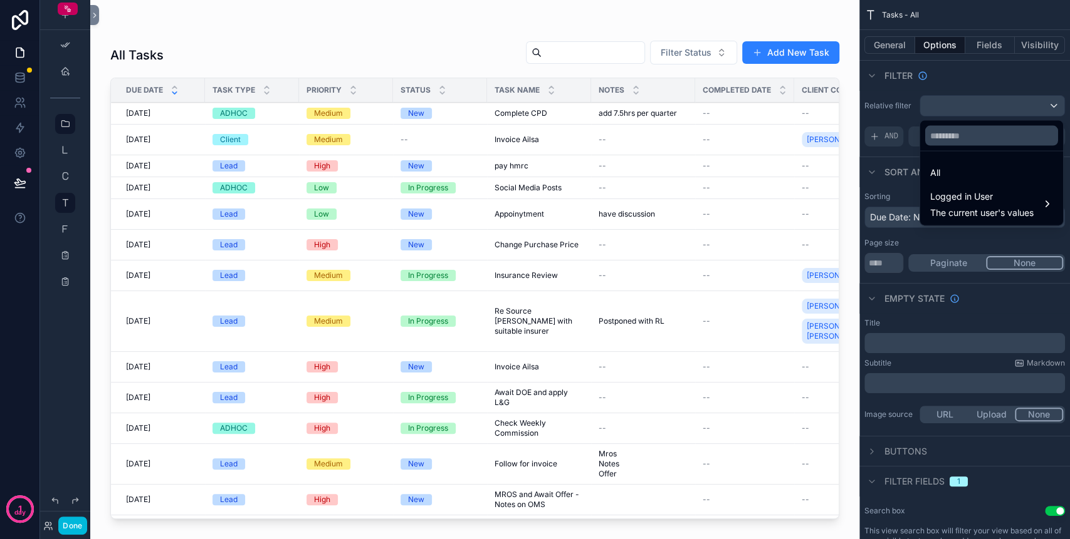
click at [934, 105] on div "scrollable content" at bounding box center [535, 269] width 1070 height 539
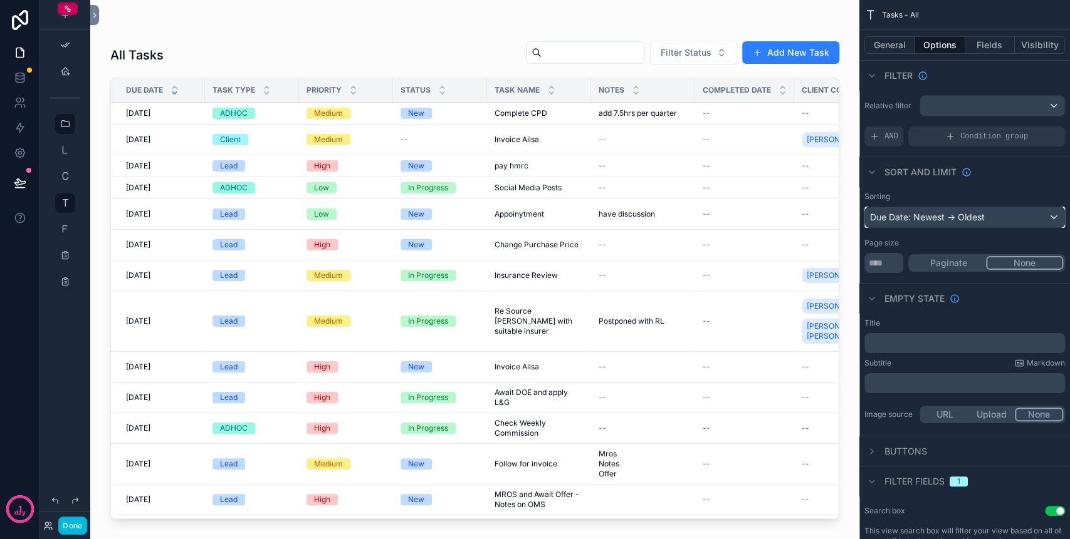
click at [929, 214] on div "Due Date: Newest -> Oldest" at bounding box center [964, 217] width 199 height 20
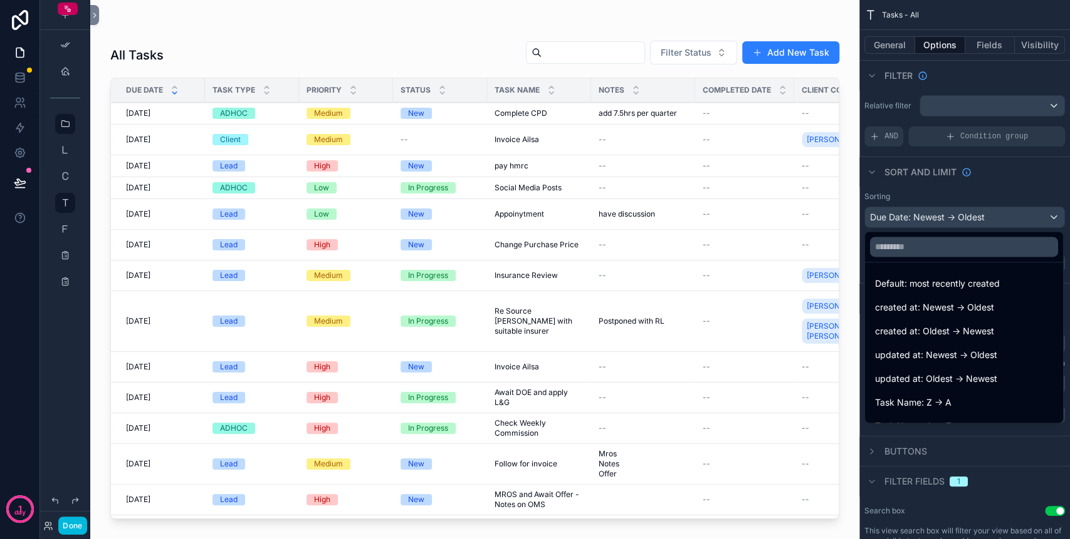
drag, startPoint x: 553, startPoint y: 511, endPoint x: 757, endPoint y: 511, distance: 204.3
click at [757, 511] on div "scrollable content" at bounding box center [474, 262] width 769 height 524
click at [61, 226] on div "scrollable content" at bounding box center [535, 269] width 1070 height 539
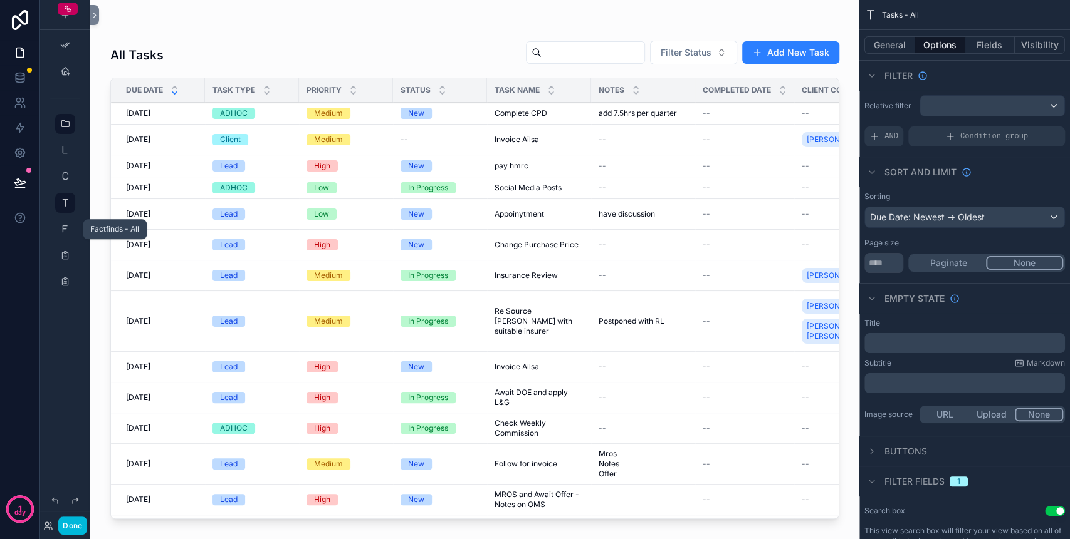
click at [62, 230] on icon "scrollable content" at bounding box center [65, 229] width 10 height 10
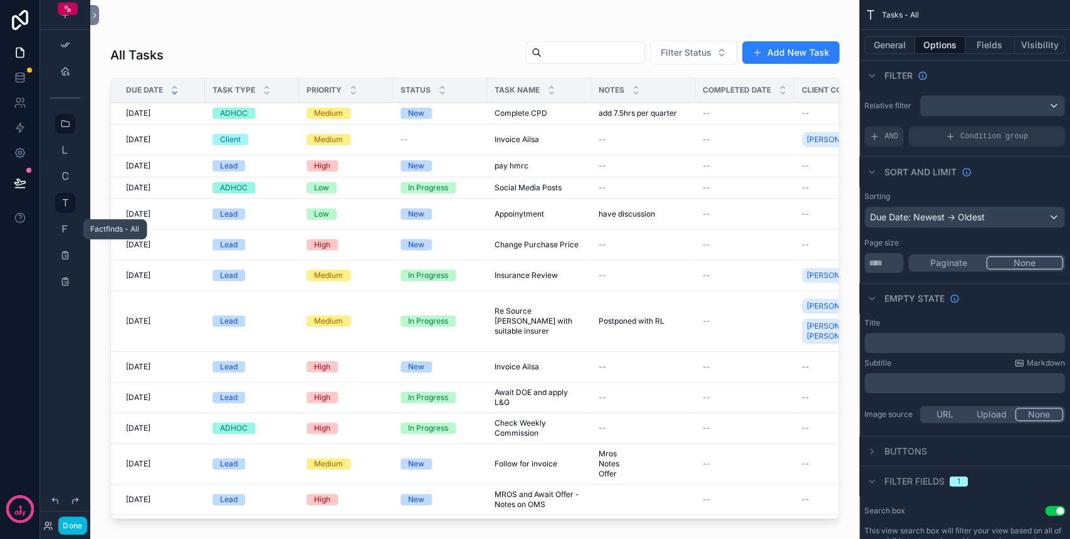
click at [62, 230] on icon "scrollable content" at bounding box center [65, 229] width 10 height 10
click at [80, 524] on button "Done" at bounding box center [72, 526] width 28 height 18
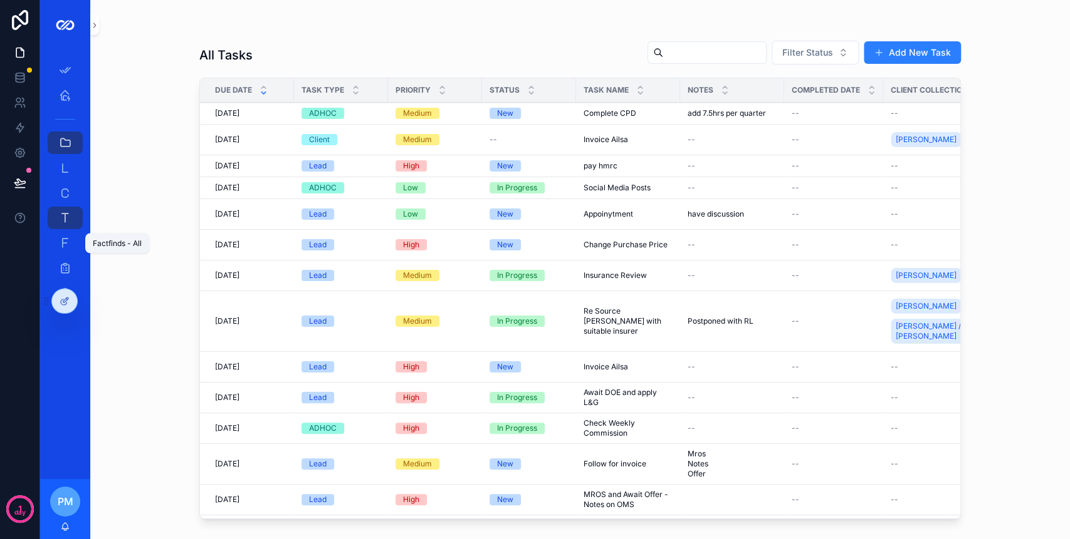
click at [70, 236] on div "Factfinds - All 1" at bounding box center [65, 243] width 20 height 20
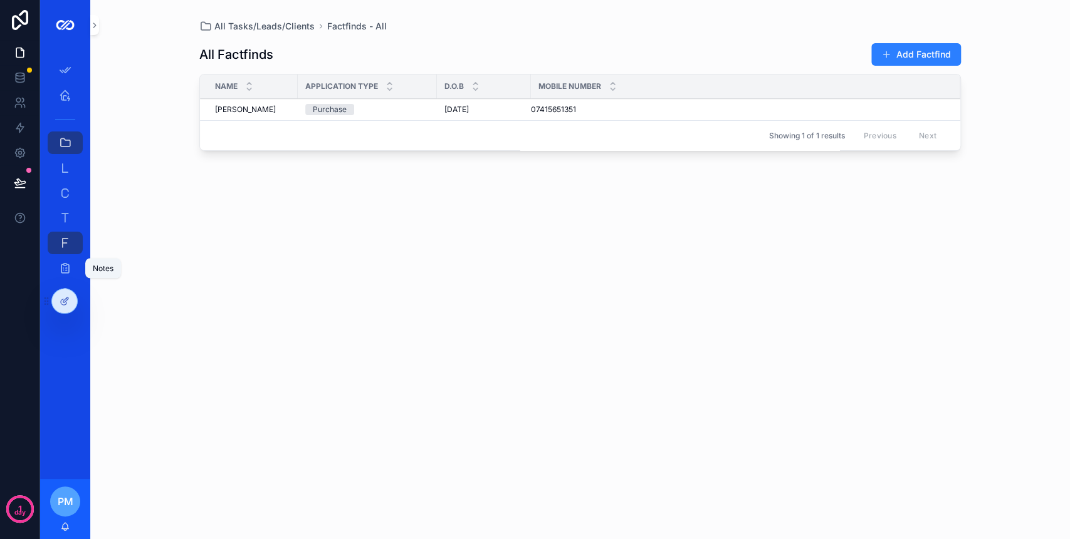
click at [66, 258] on div "Notes" at bounding box center [65, 268] width 20 height 20
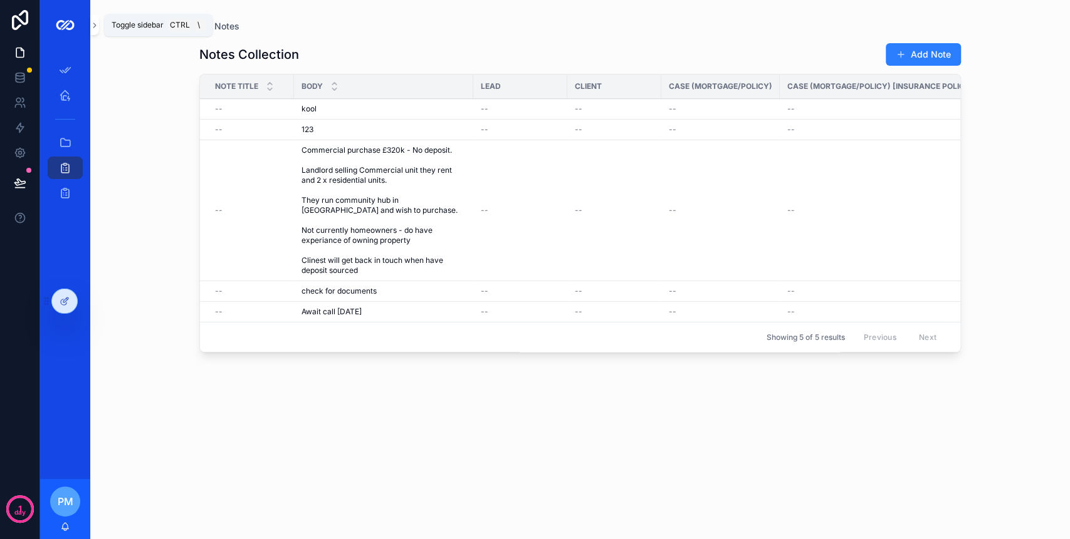
click at [94, 29] on icon "scrollable content" at bounding box center [94, 25] width 9 height 9
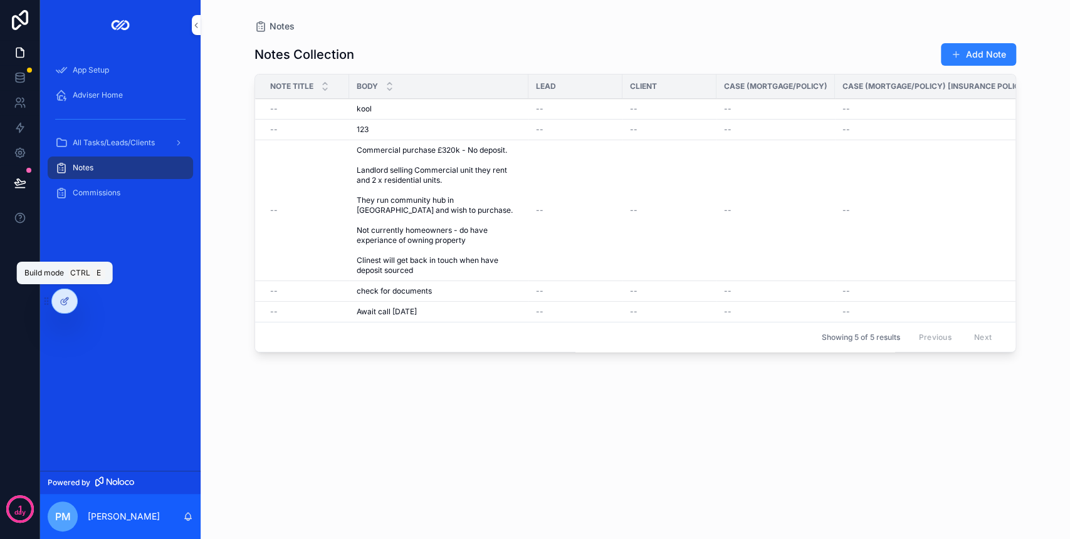
click at [60, 300] on icon at bounding box center [65, 301] width 10 height 10
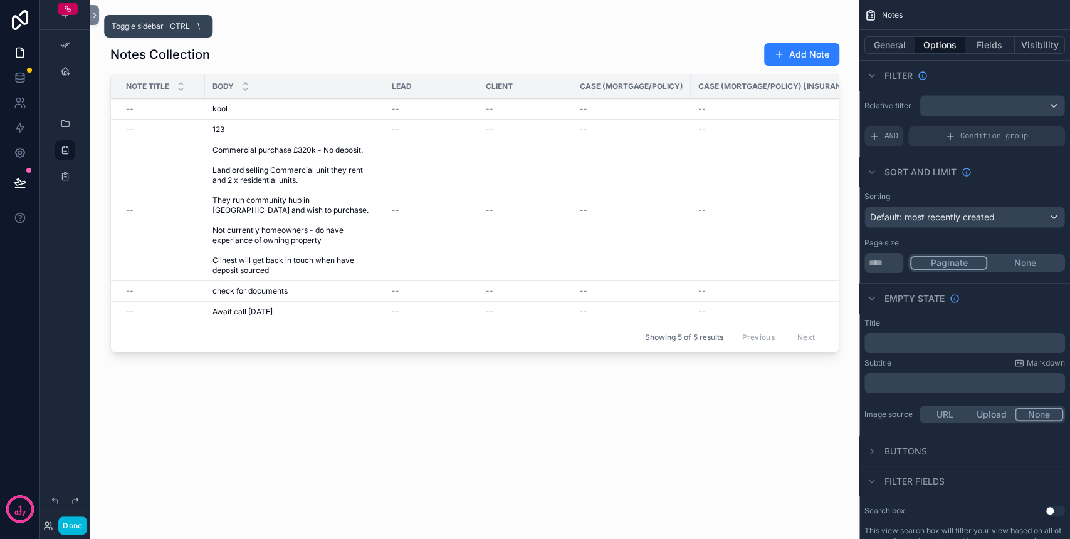
click at [98, 11] on icon at bounding box center [94, 15] width 9 height 9
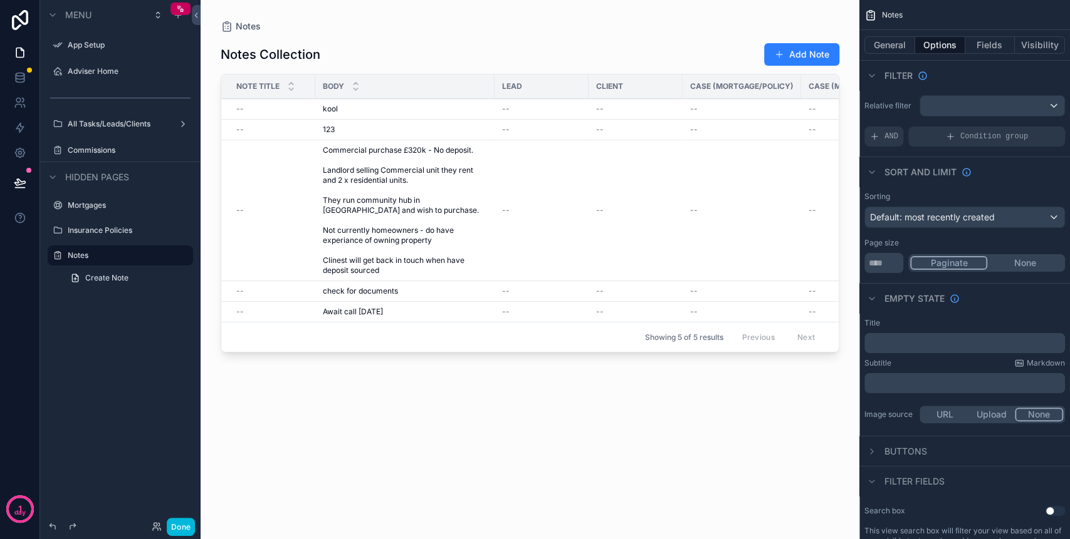
click at [89, 206] on label "Mortgages" at bounding box center [127, 206] width 118 height 10
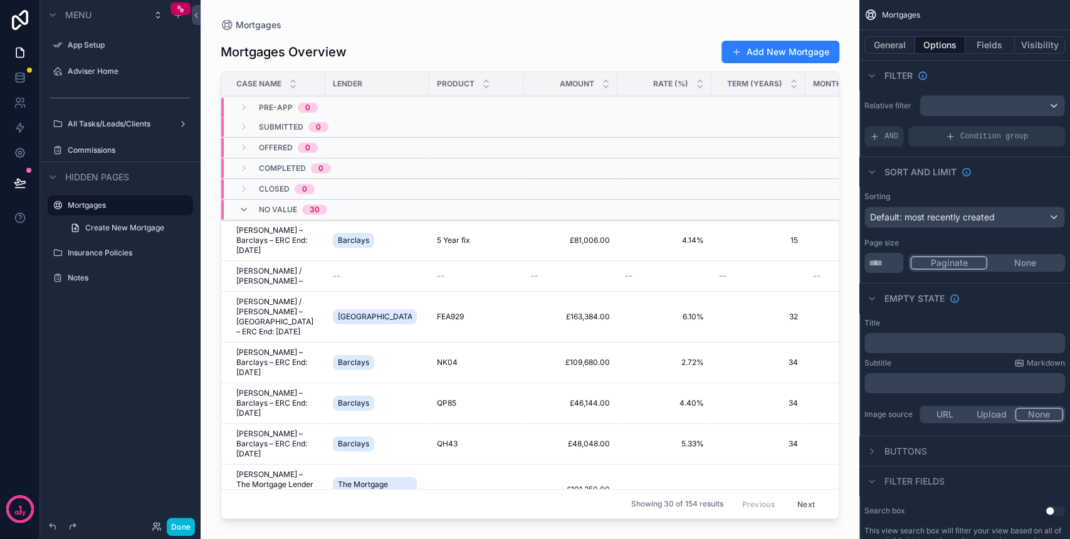
drag, startPoint x: 414, startPoint y: 511, endPoint x: 485, endPoint y: 513, distance: 71.5
click at [485, 513] on div "scrollable content" at bounding box center [530, 262] width 659 height 524
drag, startPoint x: 1018, startPoint y: 263, endPoint x: 869, endPoint y: 274, distance: 148.9
click at [1018, 263] on button "None" at bounding box center [1025, 263] width 76 height 14
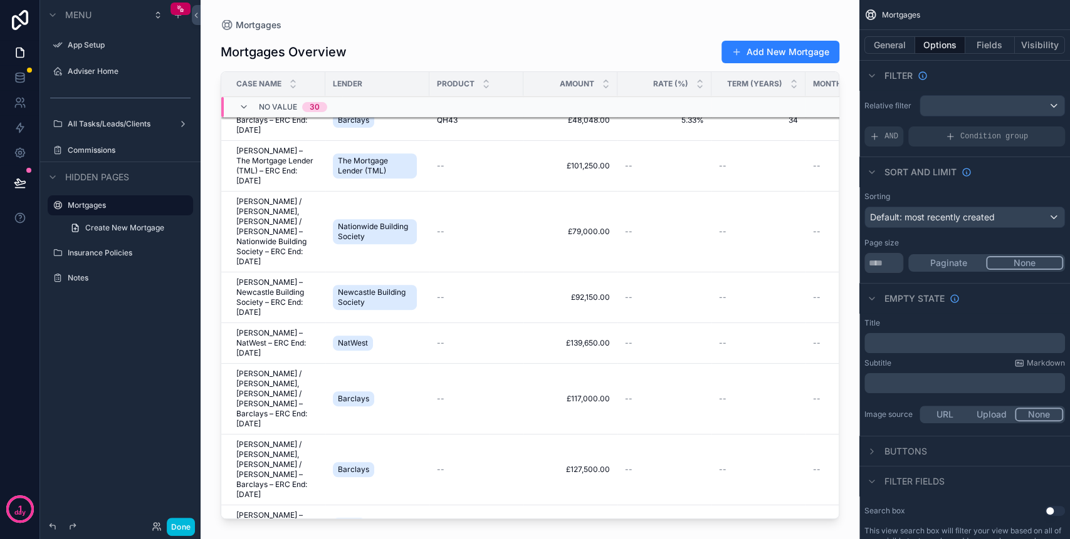
scroll to position [3, 0]
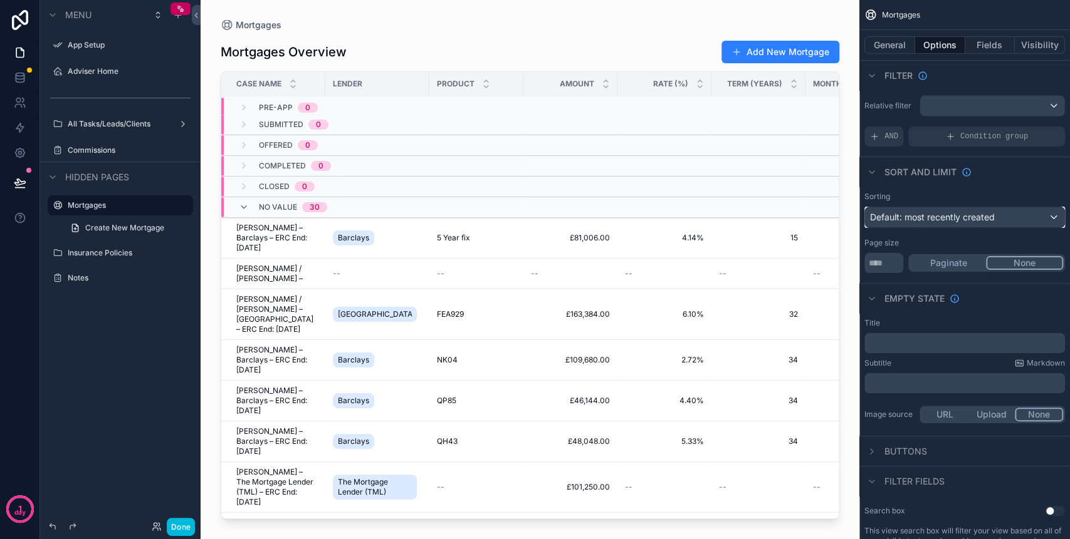
click at [912, 219] on span "Default: most recently created" at bounding box center [932, 217] width 125 height 11
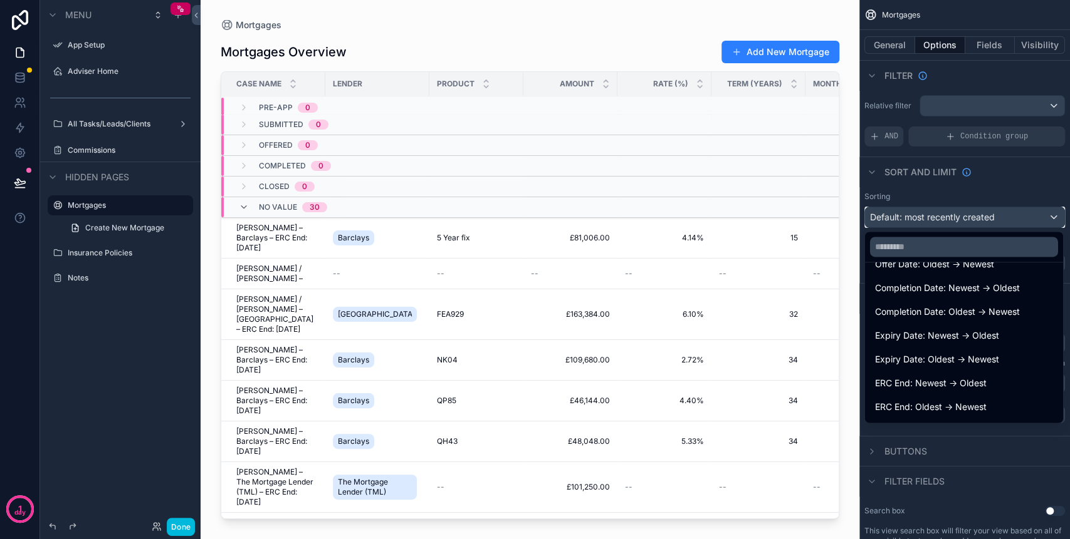
scroll to position [501, 0]
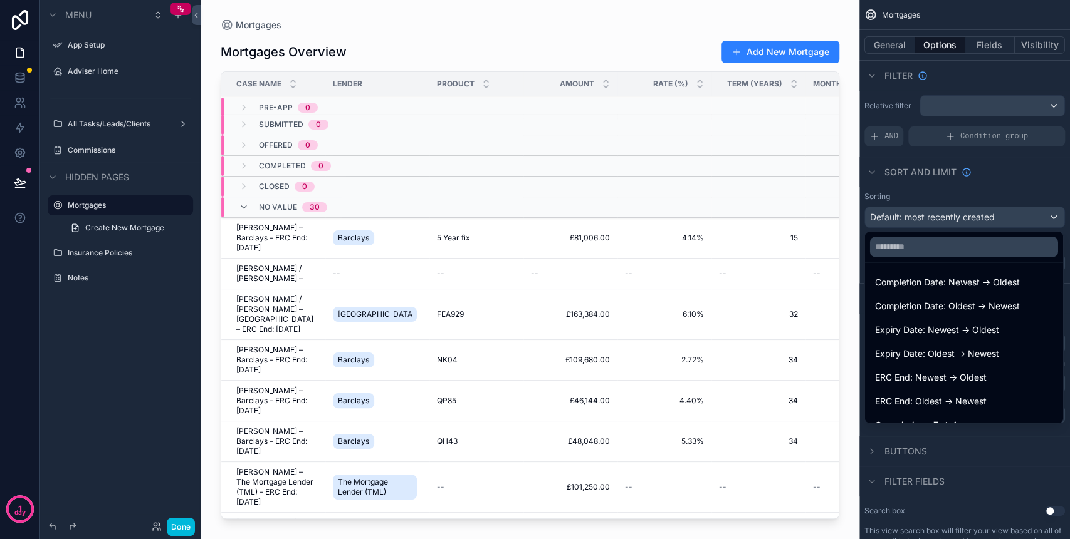
click at [954, 376] on span "ERC End: Newest -> Oldest" at bounding box center [931, 377] width 112 height 15
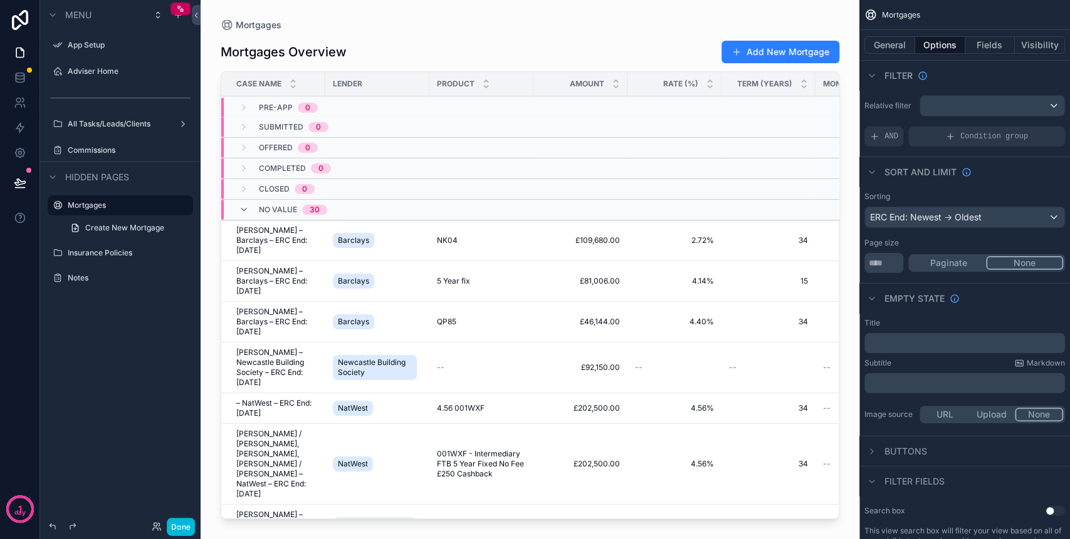
click at [894, 45] on button "General" at bounding box center [889, 45] width 51 height 18
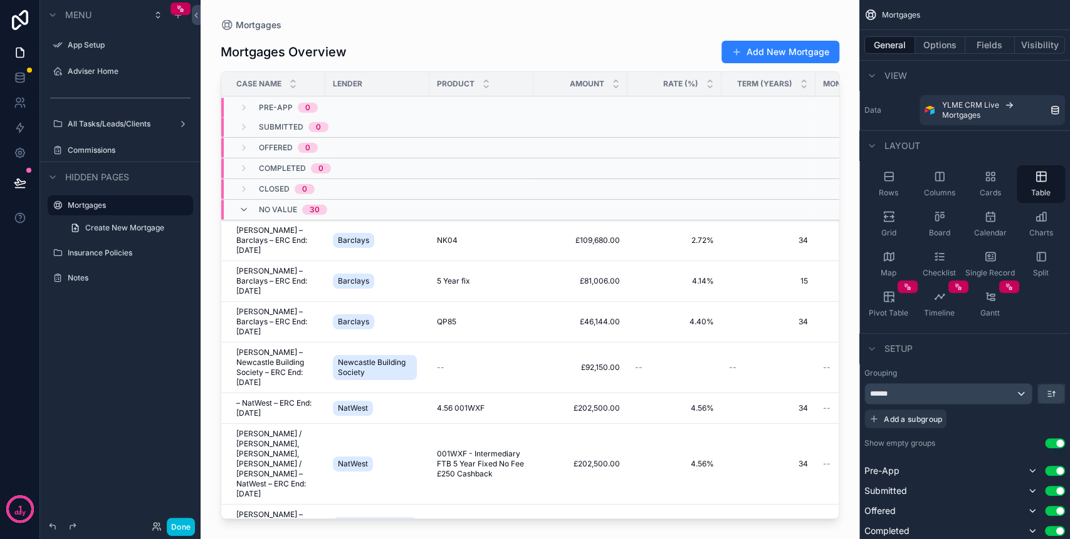
scroll to position [83, 0]
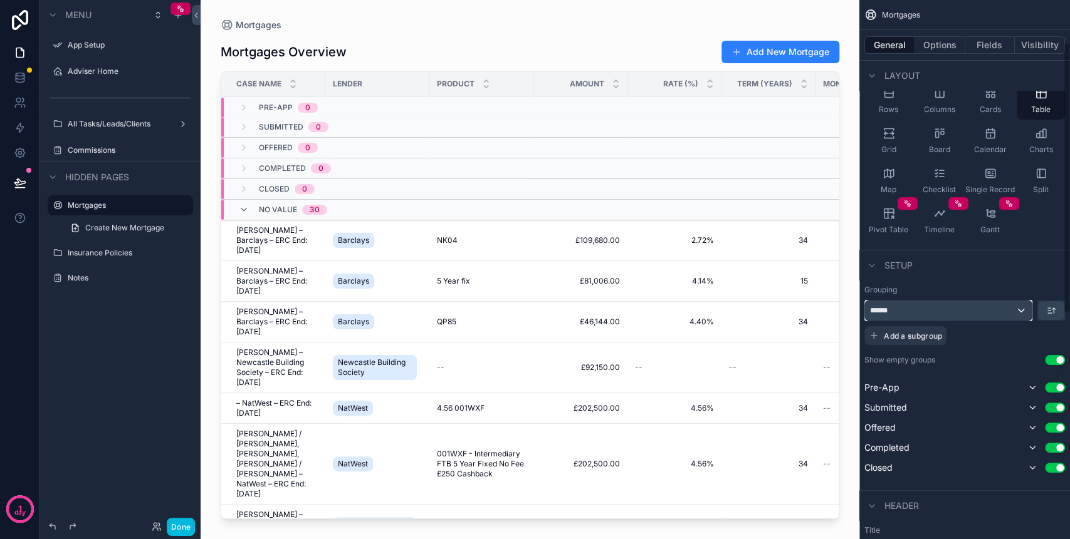
click at [956, 312] on div "******" at bounding box center [948, 311] width 167 height 20
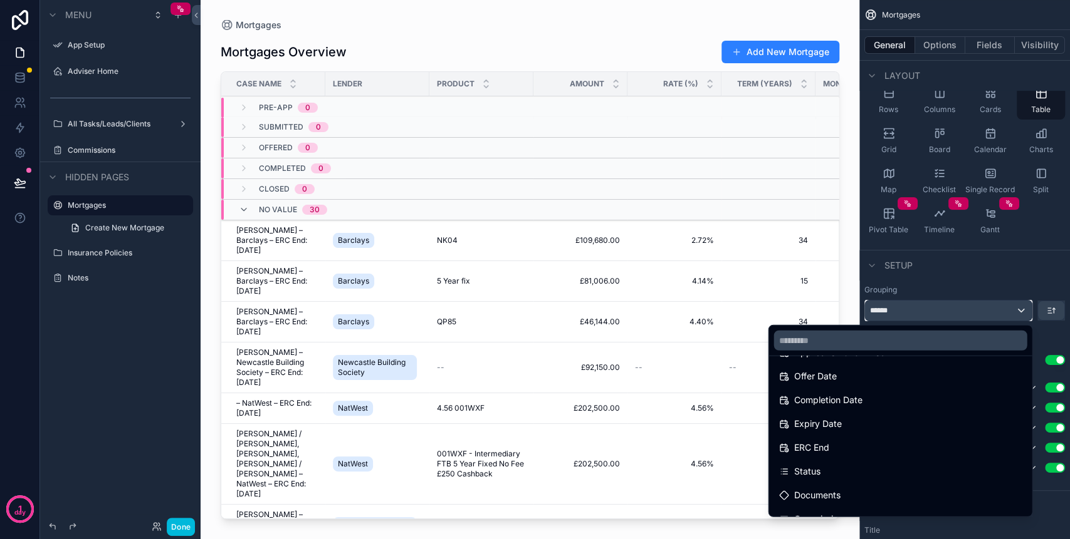
scroll to position [251, 0]
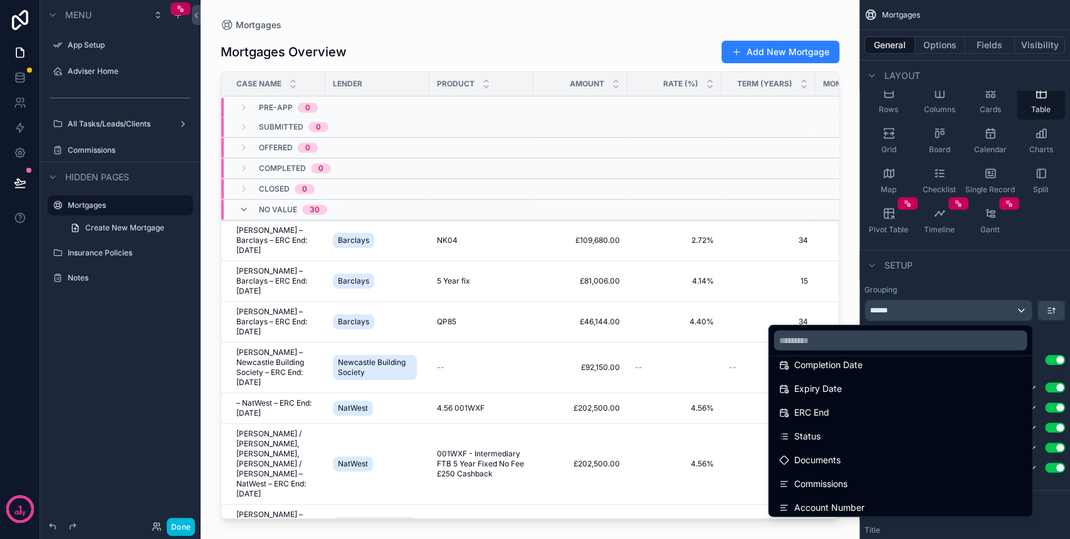
click at [859, 407] on div "ERC End" at bounding box center [899, 412] width 243 height 15
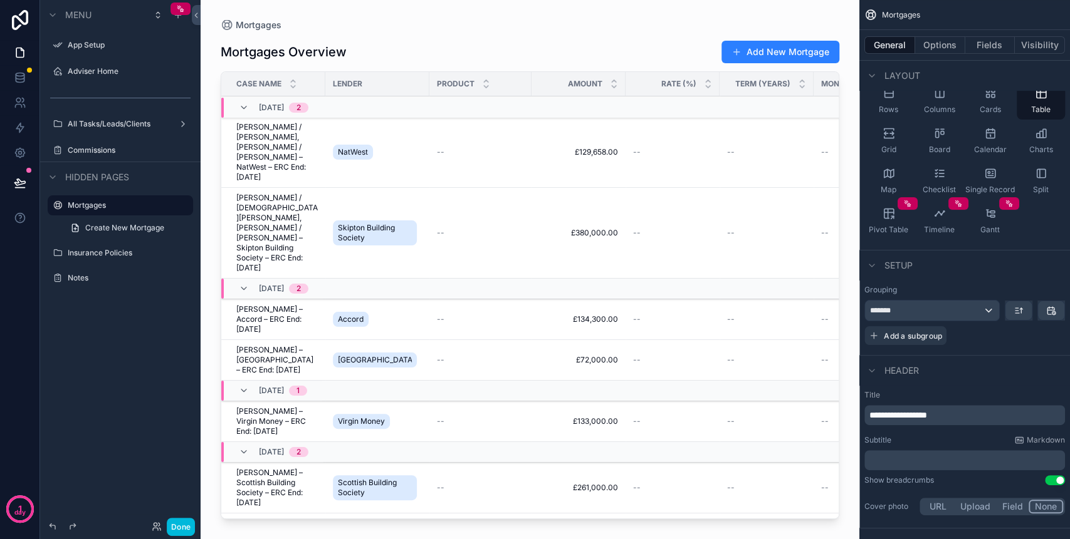
click at [954, 51] on button "Options" at bounding box center [940, 45] width 50 height 18
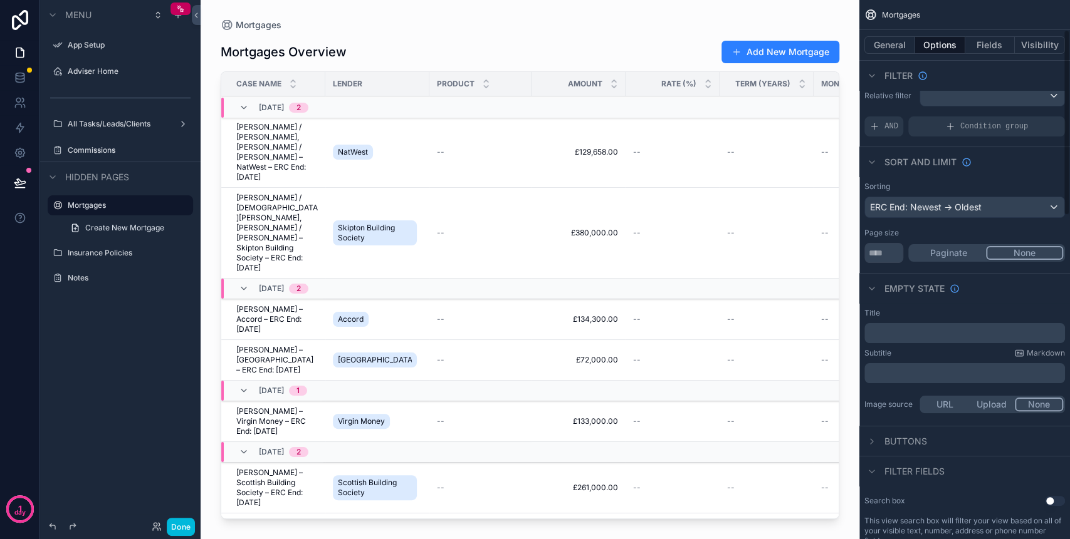
scroll to position [0, 0]
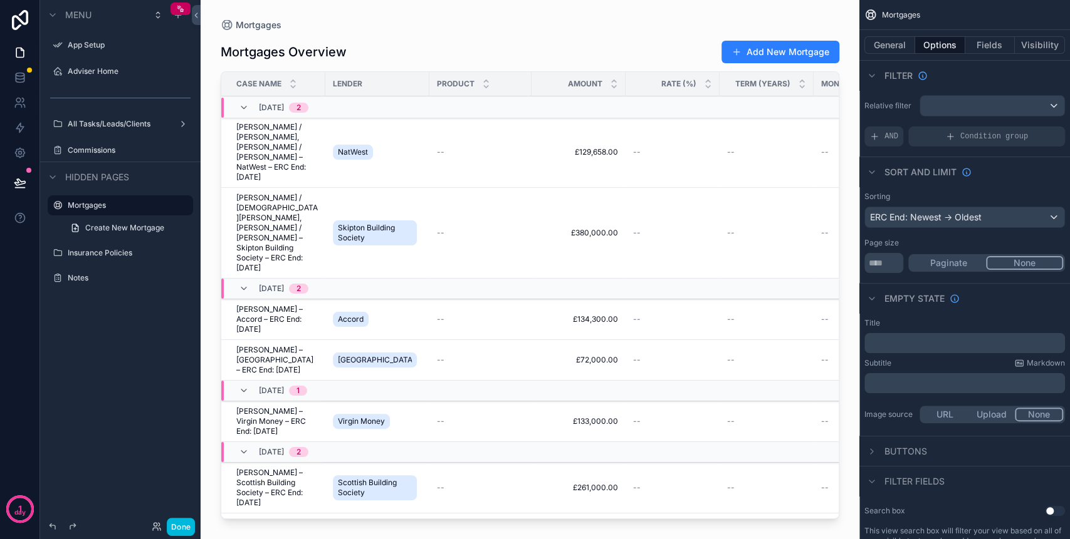
click at [982, 46] on button "Fields" at bounding box center [990, 45] width 50 height 18
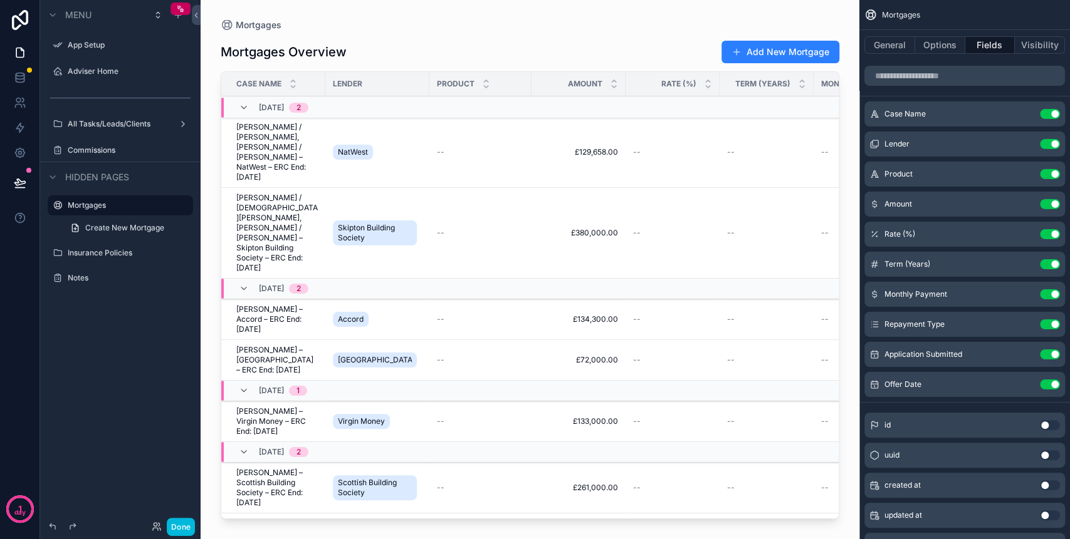
click at [950, 43] on button "Options" at bounding box center [940, 45] width 50 height 18
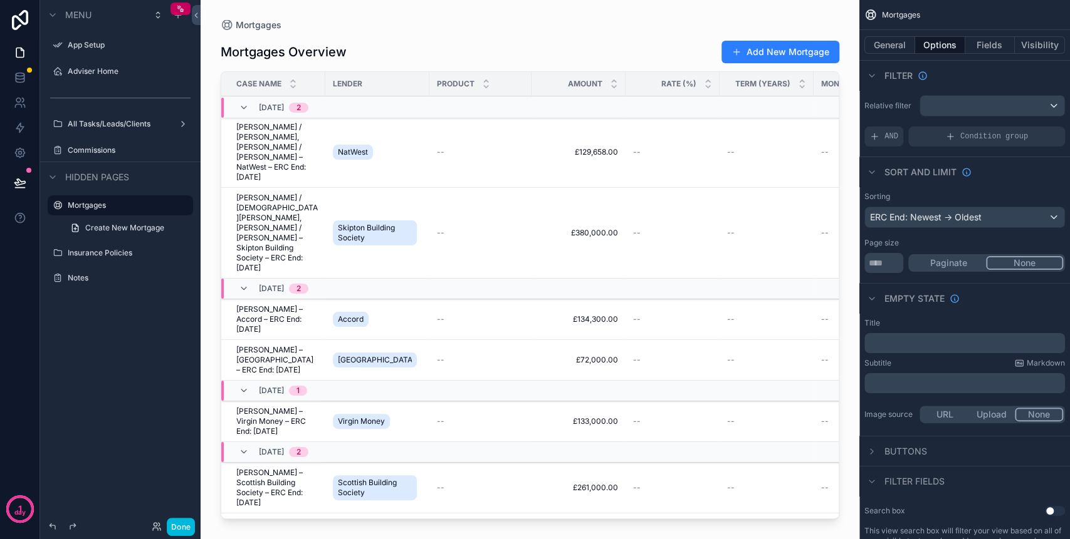
click at [882, 50] on button "General" at bounding box center [889, 45] width 51 height 18
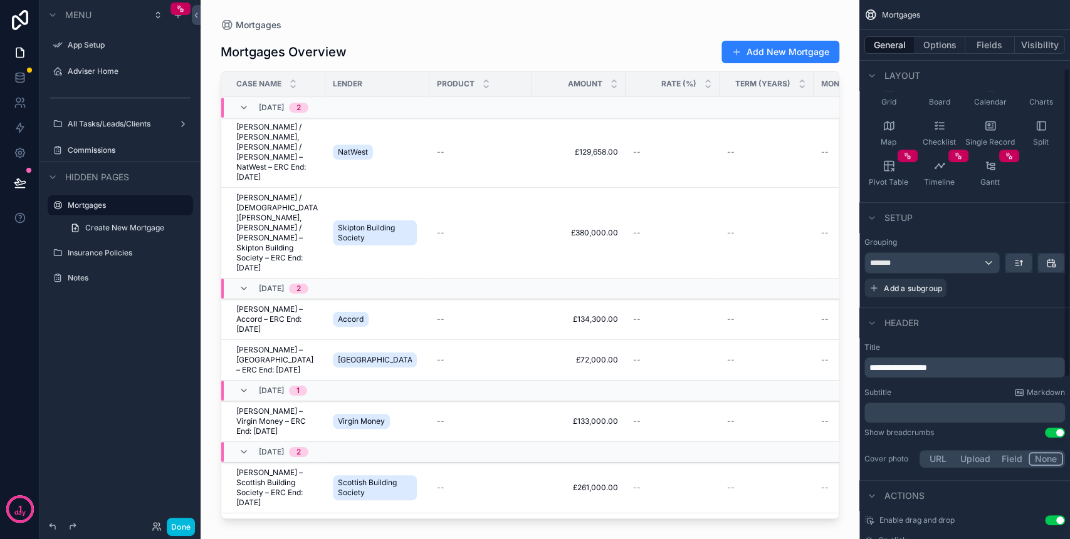
scroll to position [167, 0]
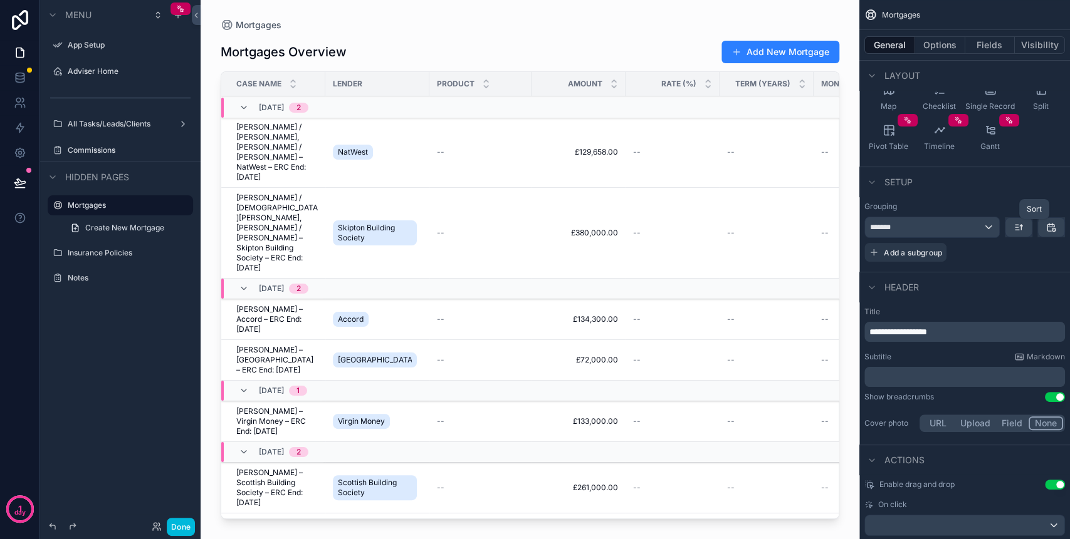
click at [1017, 226] on icon "scrollable content" at bounding box center [1018, 227] width 10 height 10
click at [1003, 276] on span "Newest -> Oldest" at bounding box center [982, 278] width 71 height 15
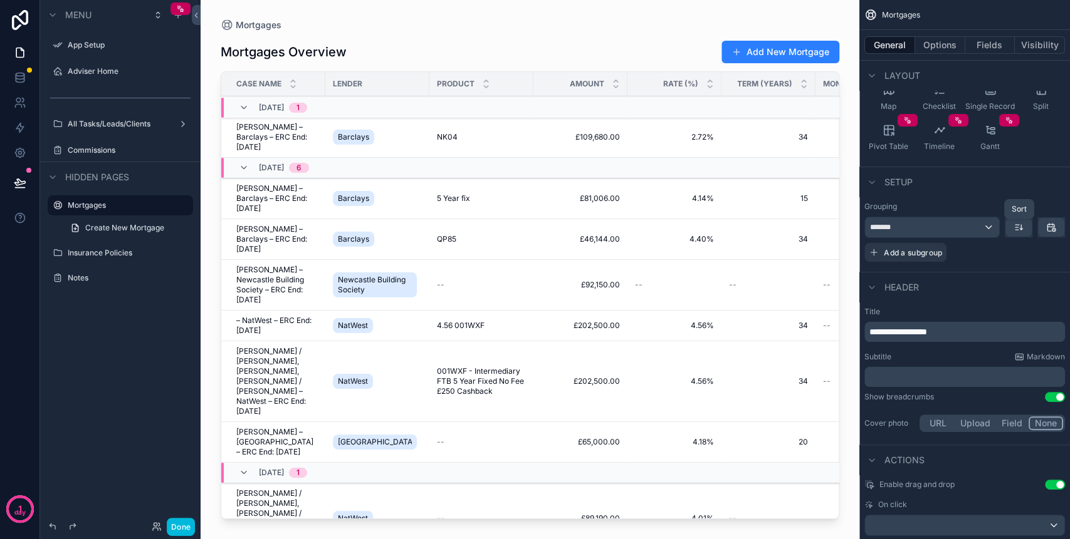
click at [1013, 227] on icon "scrollable content" at bounding box center [1018, 227] width 10 height 10
click at [1009, 248] on span "Oldest -> Newest" at bounding box center [982, 255] width 71 height 15
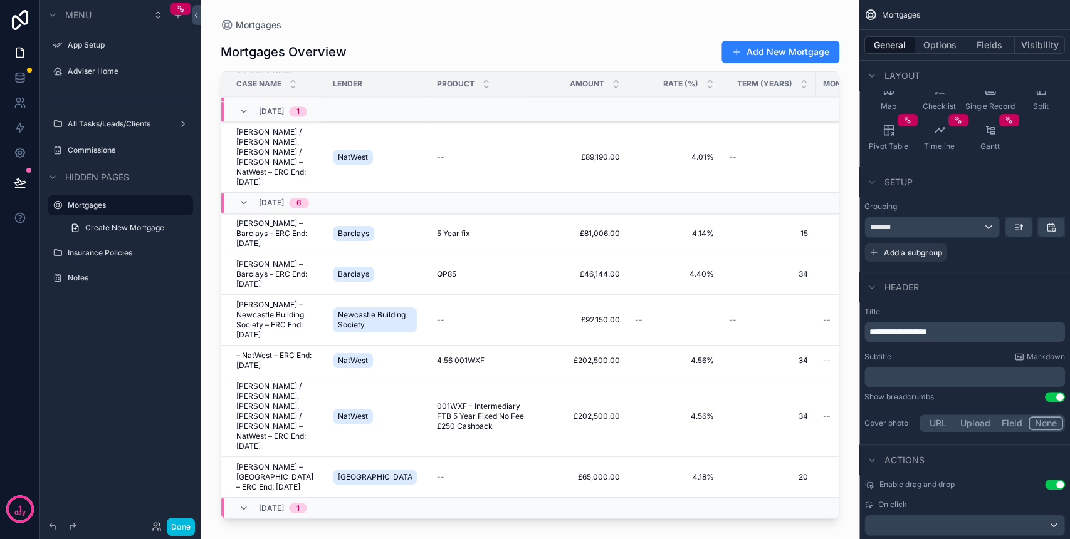
scroll to position [1343, 0]
click at [937, 41] on button "Options" at bounding box center [940, 45] width 50 height 18
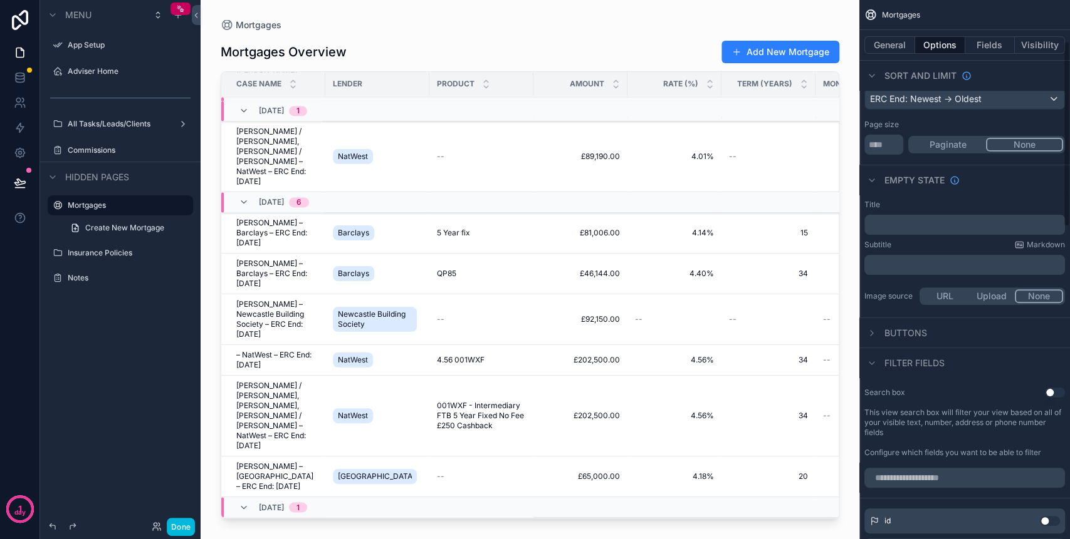
scroll to position [83, 0]
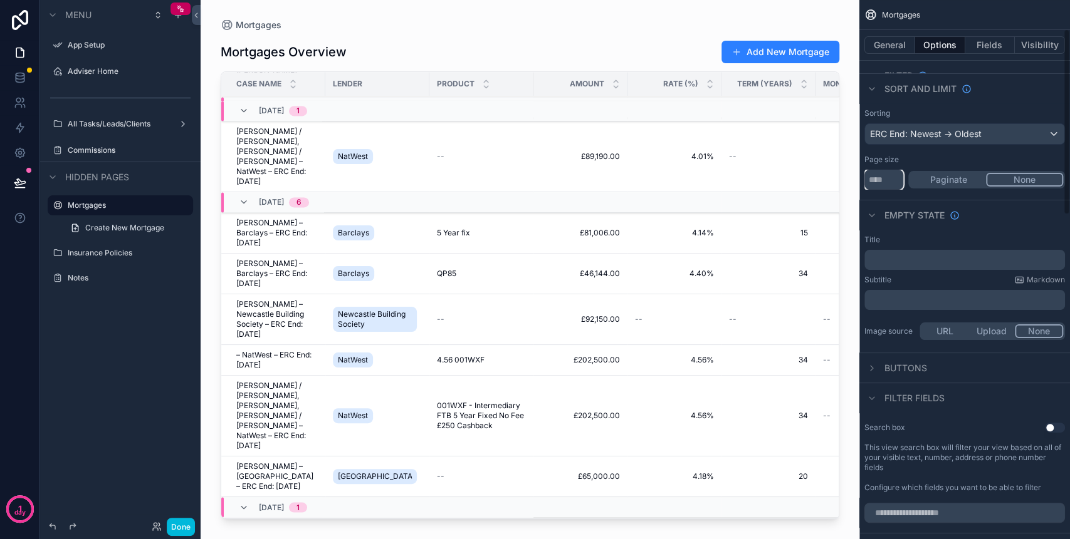
drag, startPoint x: 885, startPoint y: 179, endPoint x: 847, endPoint y: 179, distance: 38.2
click at [849, 179] on div "App Setup Adviser Home All Tasks/Leads/Clients Commissions Mortgages Insurance …" at bounding box center [635, 269] width 869 height 539
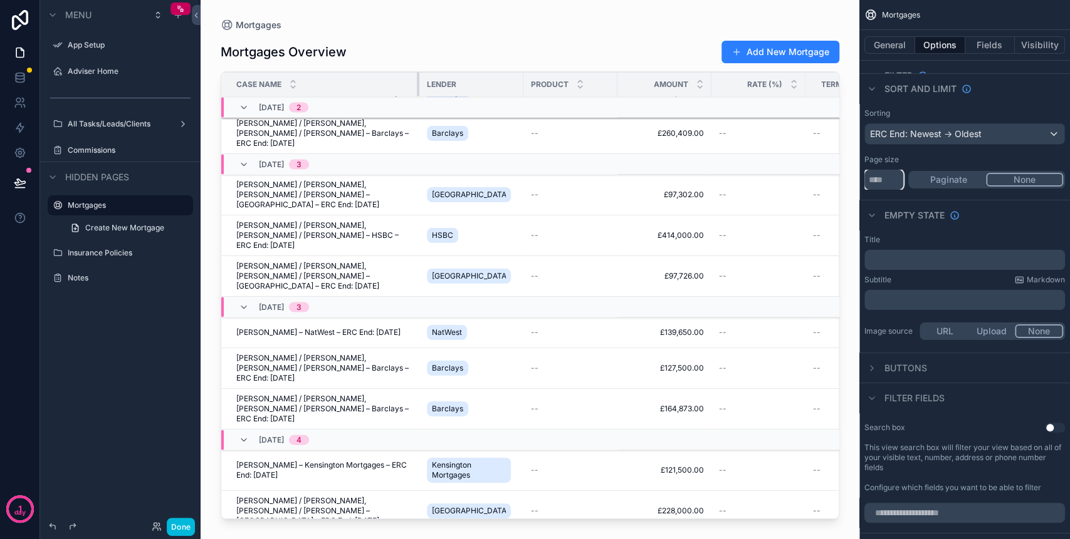
scroll to position [1603, 0]
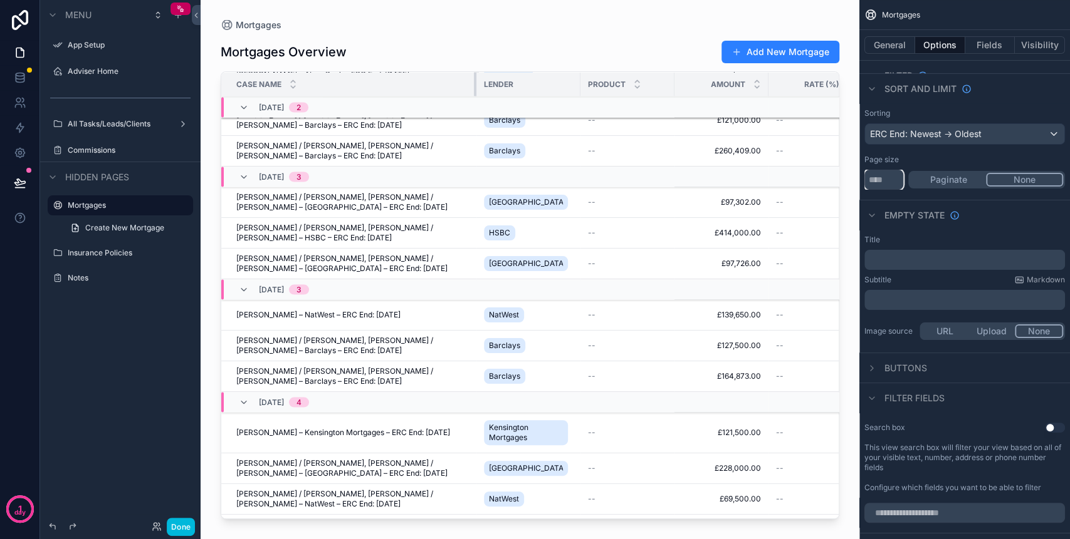
drag, startPoint x: 322, startPoint y: 80, endPoint x: 473, endPoint y: 96, distance: 151.9
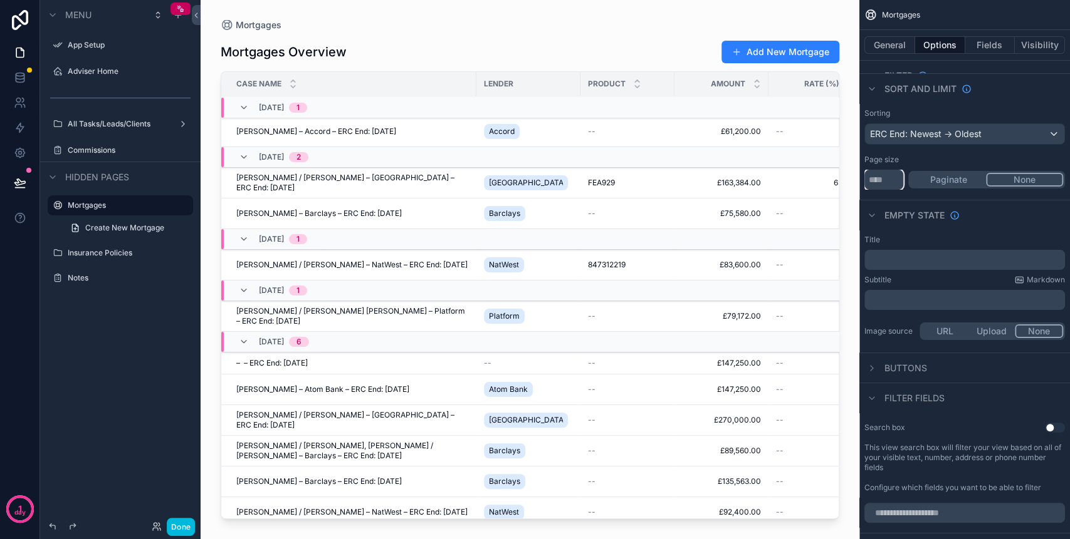
scroll to position [0, 0]
type input "****"
click at [1001, 43] on button "Fields" at bounding box center [990, 45] width 50 height 18
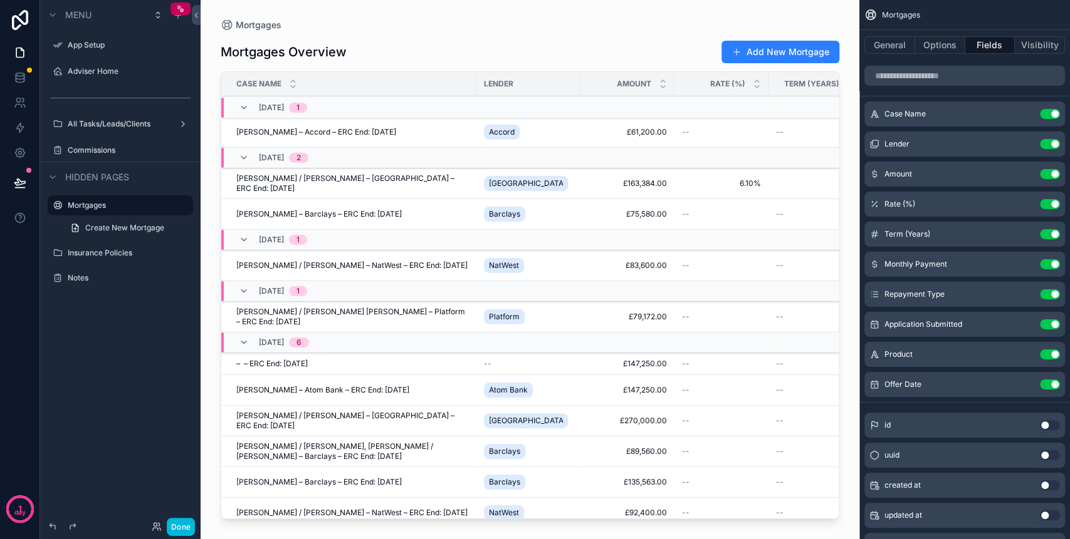
scroll to position [83, 0]
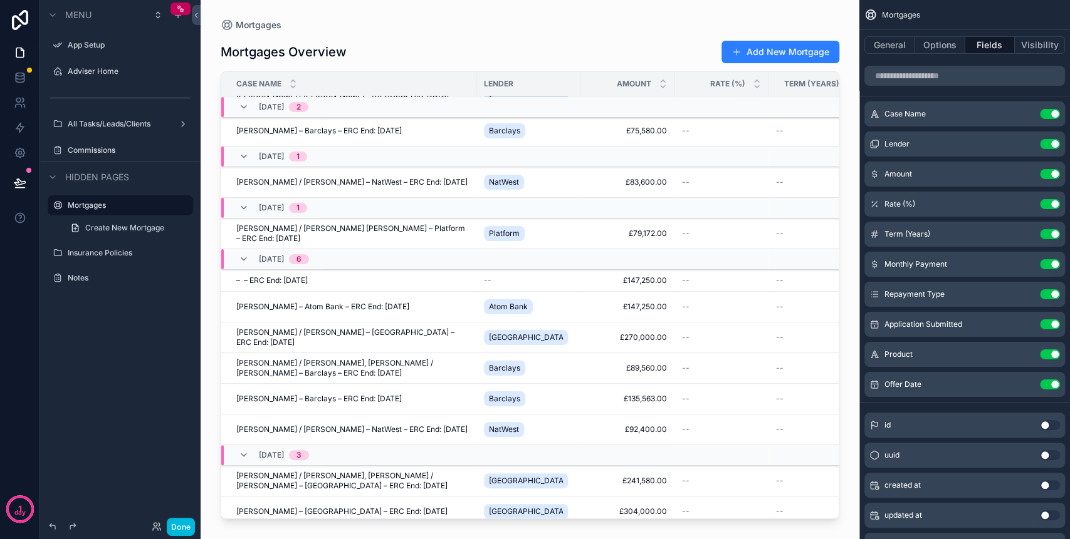
click at [413, 278] on div "– – ERC End: 31-03-2026 – – ERC End: 31-03-2026" at bounding box center [352, 281] width 232 height 10
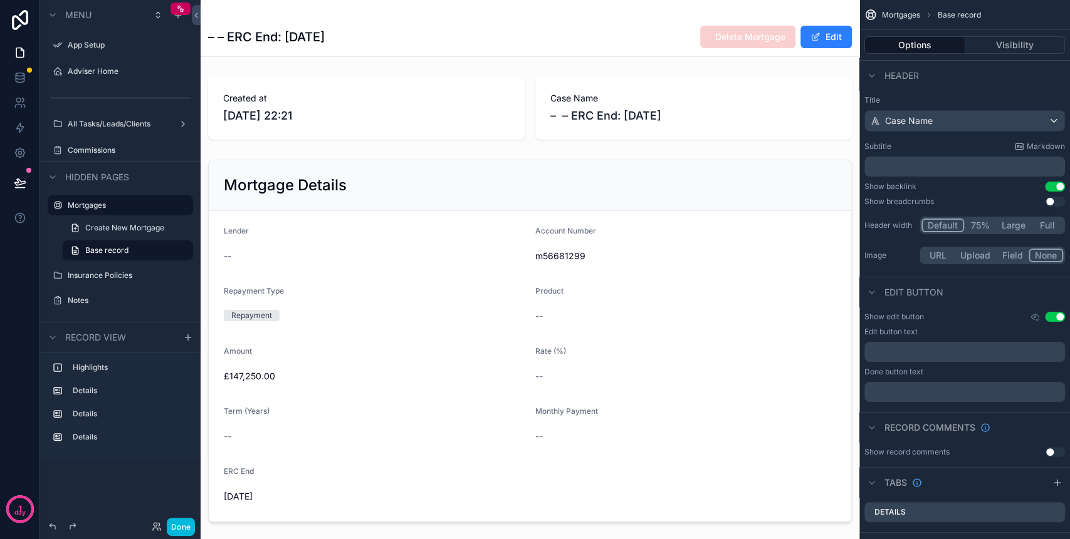
drag, startPoint x: 192, startPoint y: 526, endPoint x: 196, endPoint y: 520, distance: 7.3
click at [192, 526] on button "Done" at bounding box center [181, 527] width 28 height 18
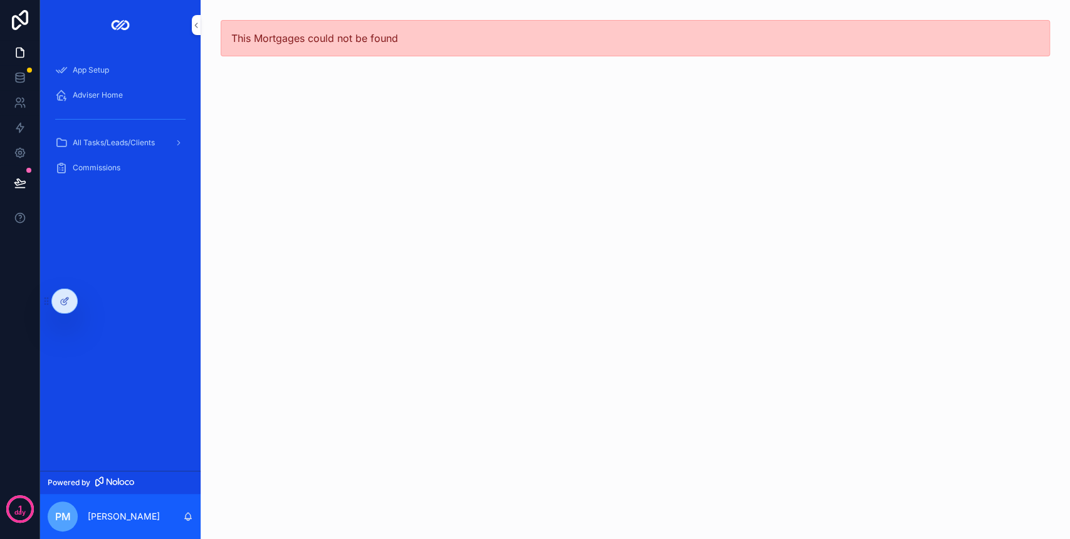
click at [100, 174] on div "Commissions" at bounding box center [120, 168] width 130 height 20
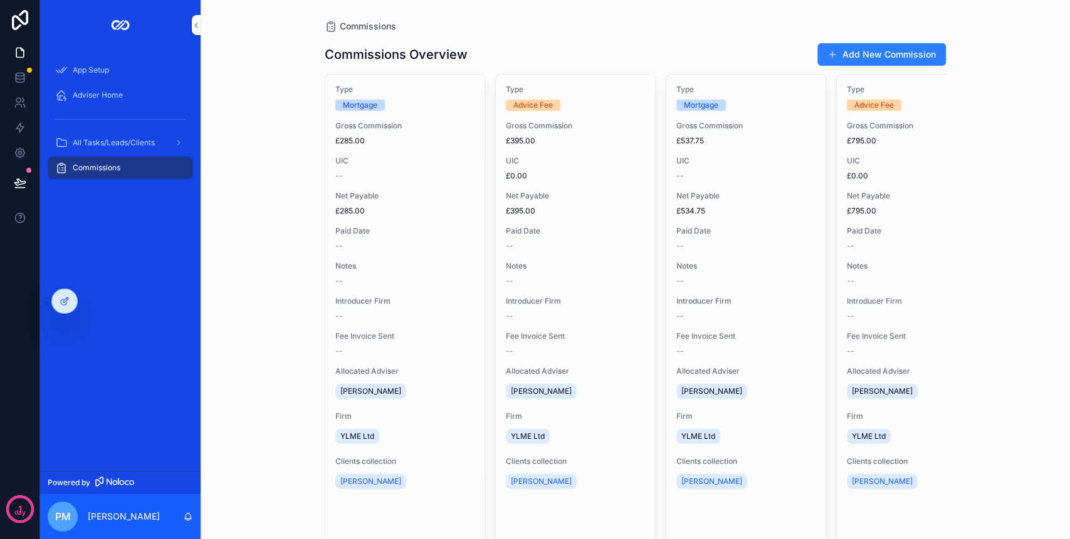
click at [65, 300] on icon at bounding box center [65, 301] width 10 height 10
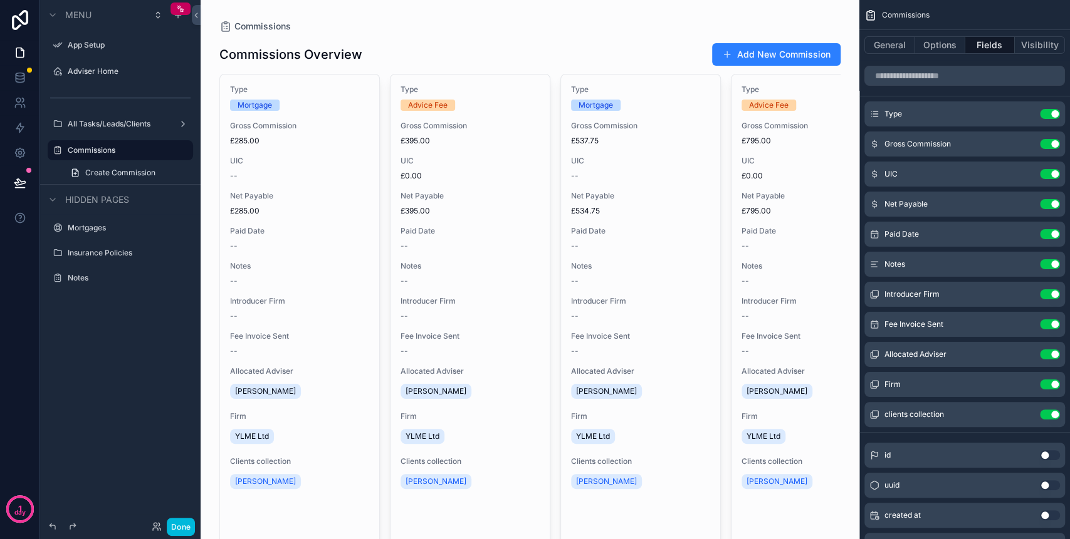
click at [360, 56] on div "scrollable content" at bounding box center [529, 305] width 641 height 610
click at [909, 44] on button "General" at bounding box center [889, 45] width 51 height 18
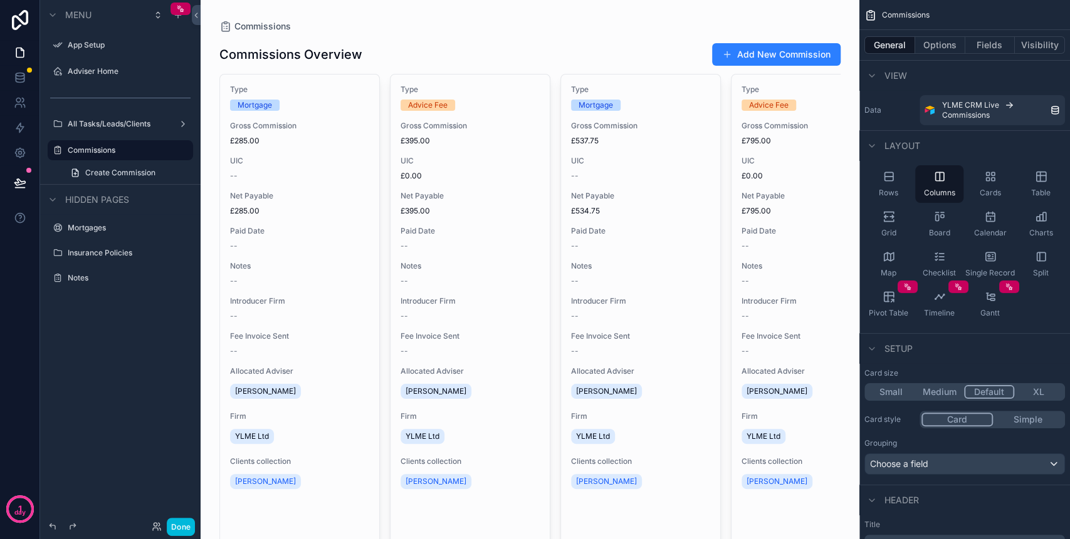
click at [1047, 180] on div "Table" at bounding box center [1040, 184] width 48 height 38
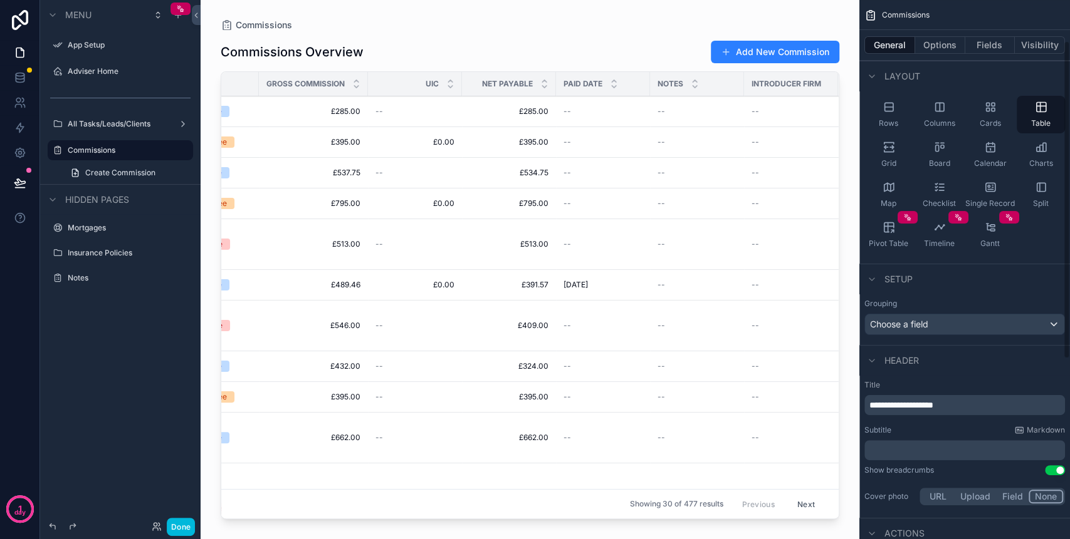
scroll to position [83, 0]
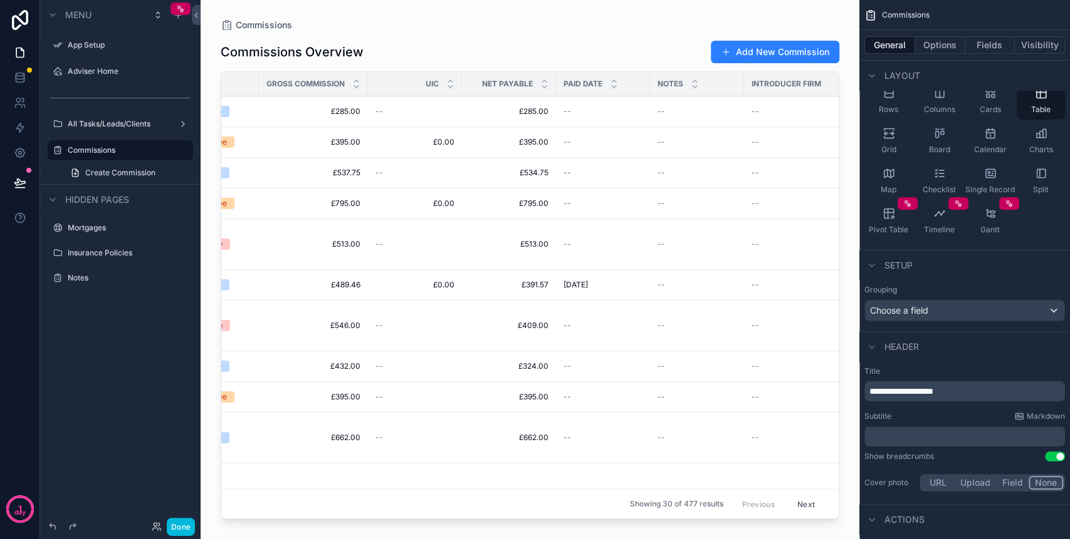
click at [940, 47] on button "Options" at bounding box center [940, 45] width 50 height 18
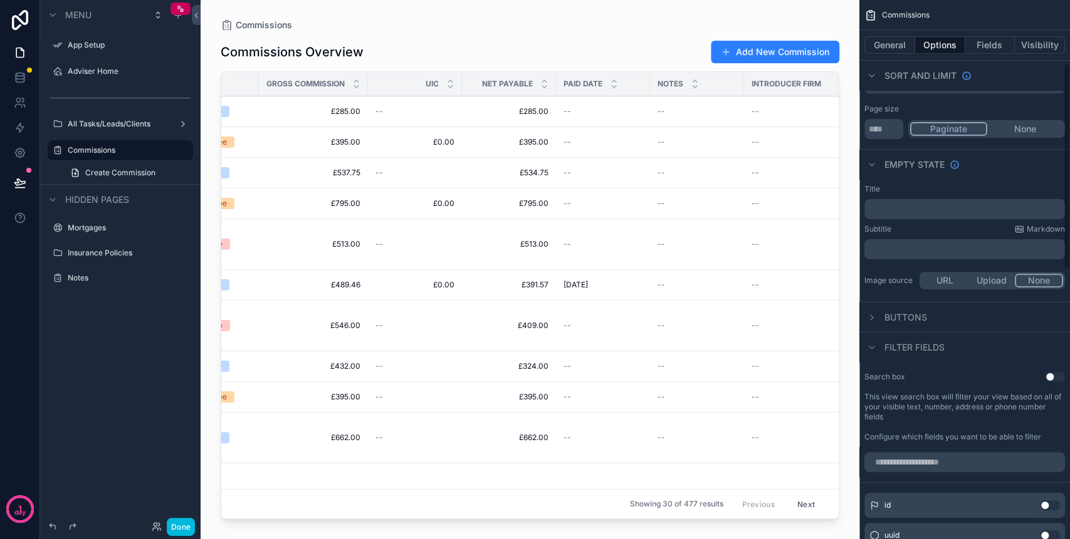
scroll to position [167, 0]
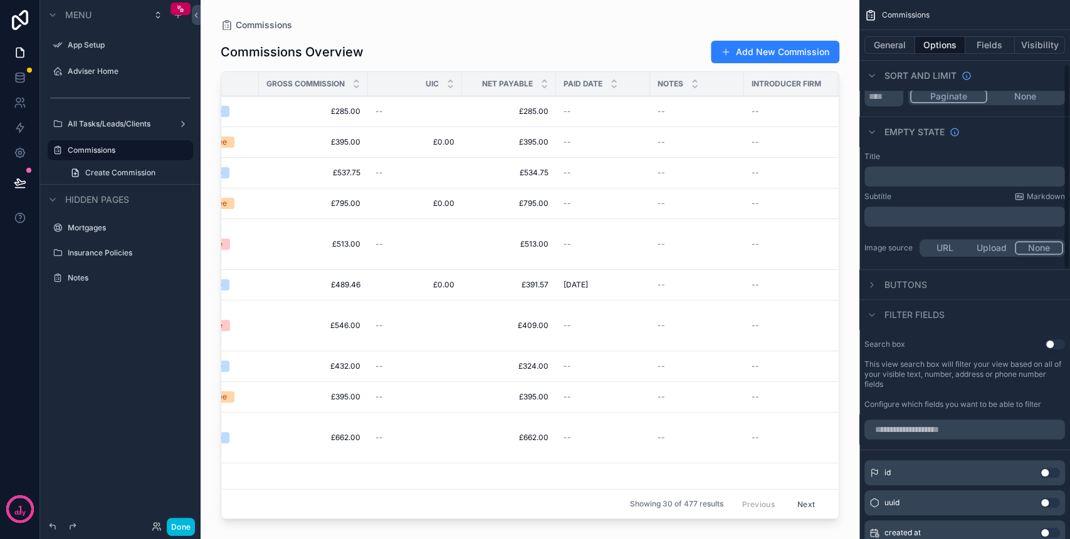
click at [884, 316] on span "Filter fields" at bounding box center [914, 315] width 60 height 13
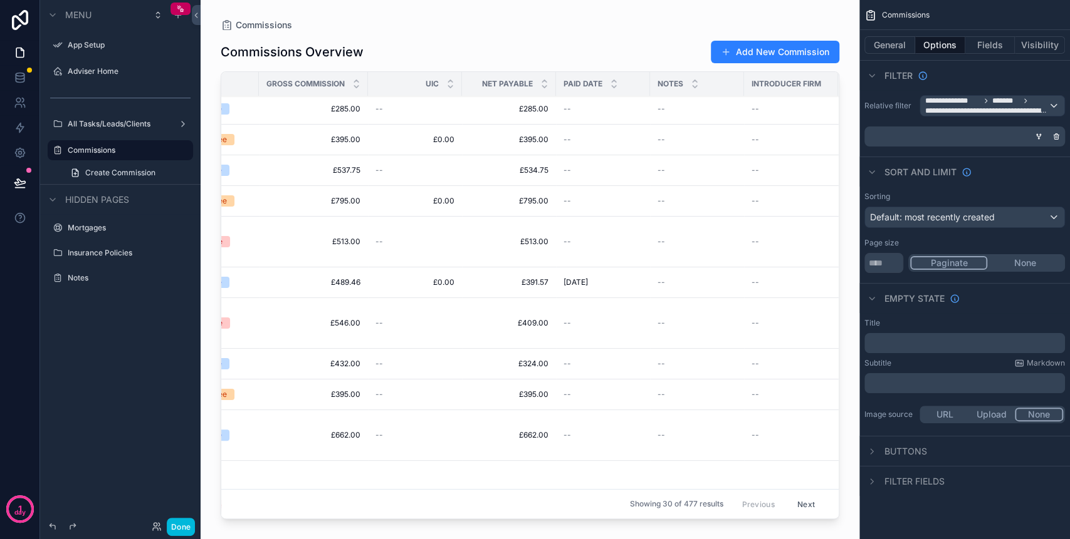
scroll to position [0, 56]
click at [953, 216] on span "Default: most recently created" at bounding box center [932, 217] width 125 height 11
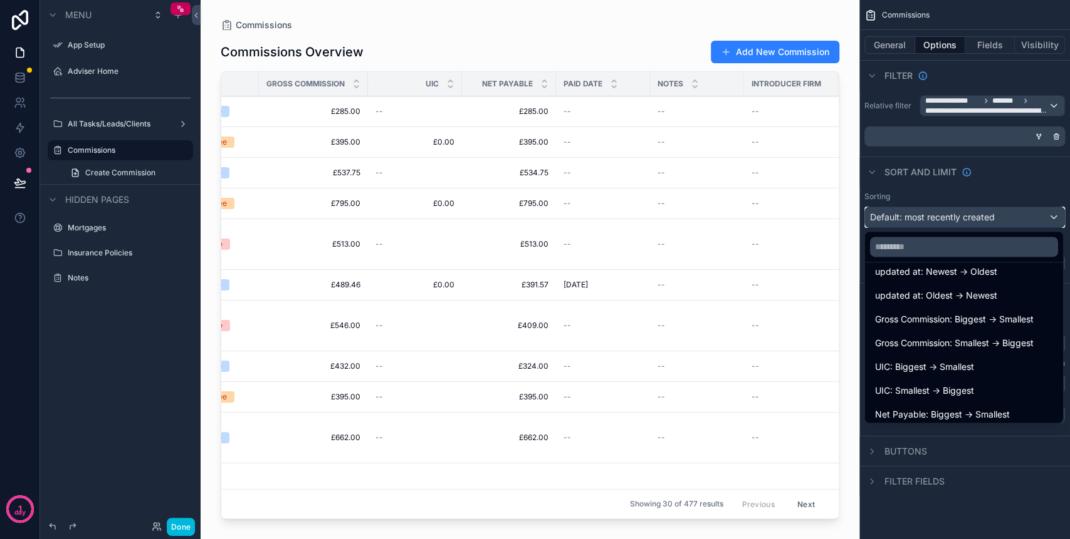
scroll to position [167, 0]
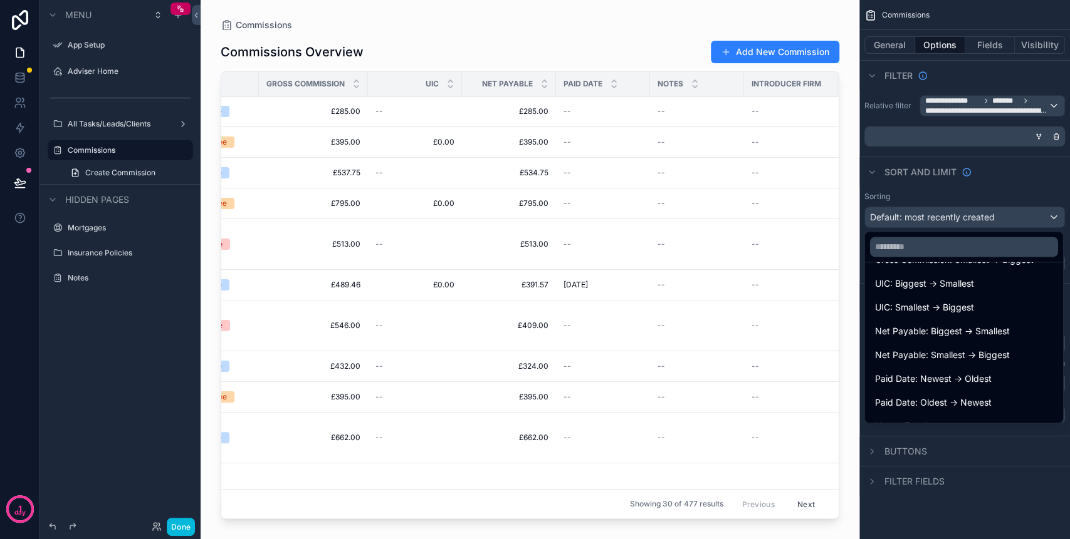
click at [964, 382] on span "Paid Date: Newest -> Oldest" at bounding box center [933, 379] width 117 height 15
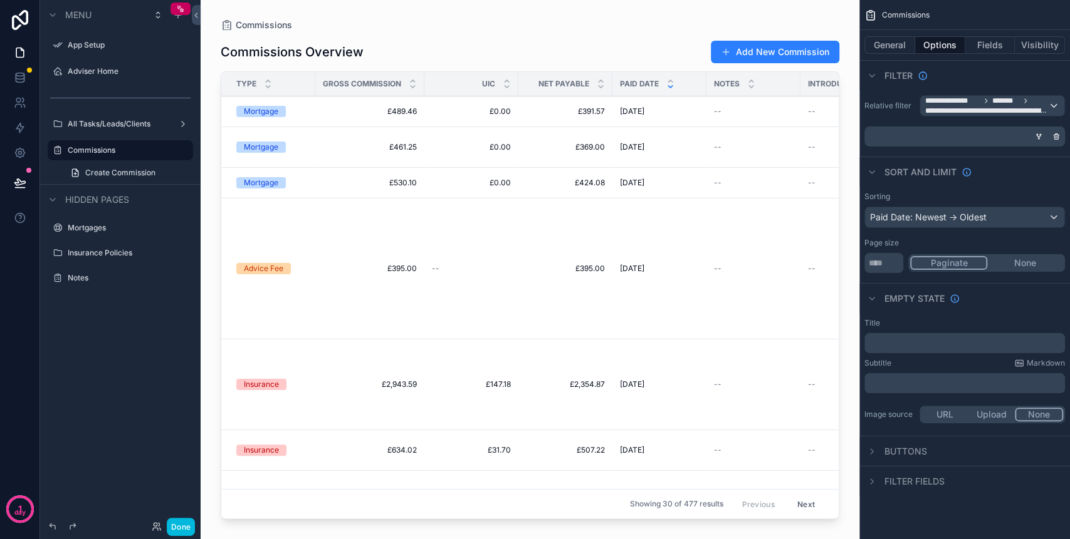
click at [1016, 259] on button "None" at bounding box center [1025, 263] width 76 height 14
drag, startPoint x: 895, startPoint y: 261, endPoint x: 838, endPoint y: 263, distance: 57.1
click at [838, 263] on div "App Setup Adviser Home All Tasks/Leads/Clients Commissions Mortgages Insurance …" at bounding box center [635, 269] width 869 height 539
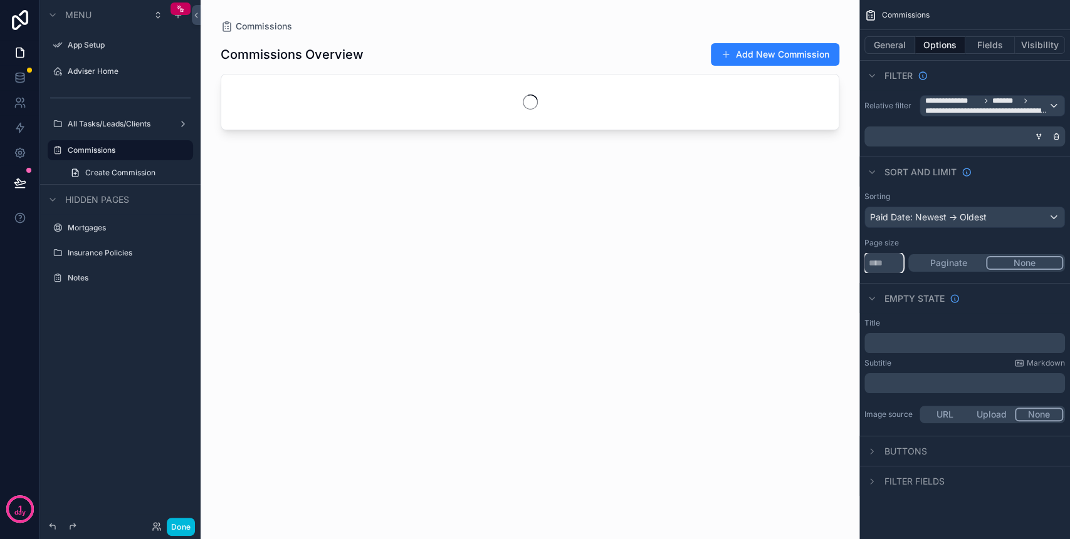
type input "*******"
click at [976, 216] on div "Paid Date: Newest -> Oldest" at bounding box center [964, 217] width 199 height 20
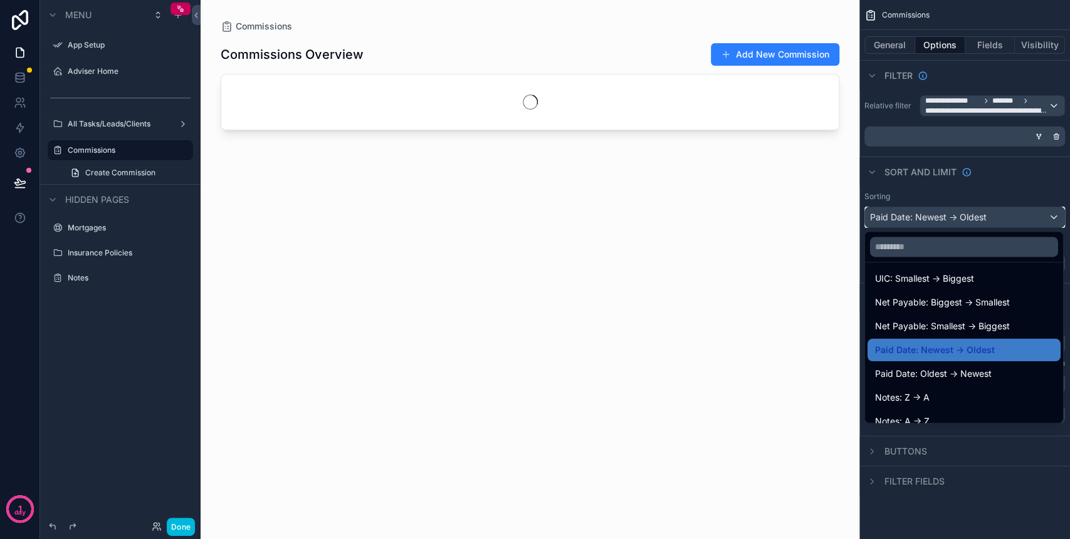
scroll to position [251, 0]
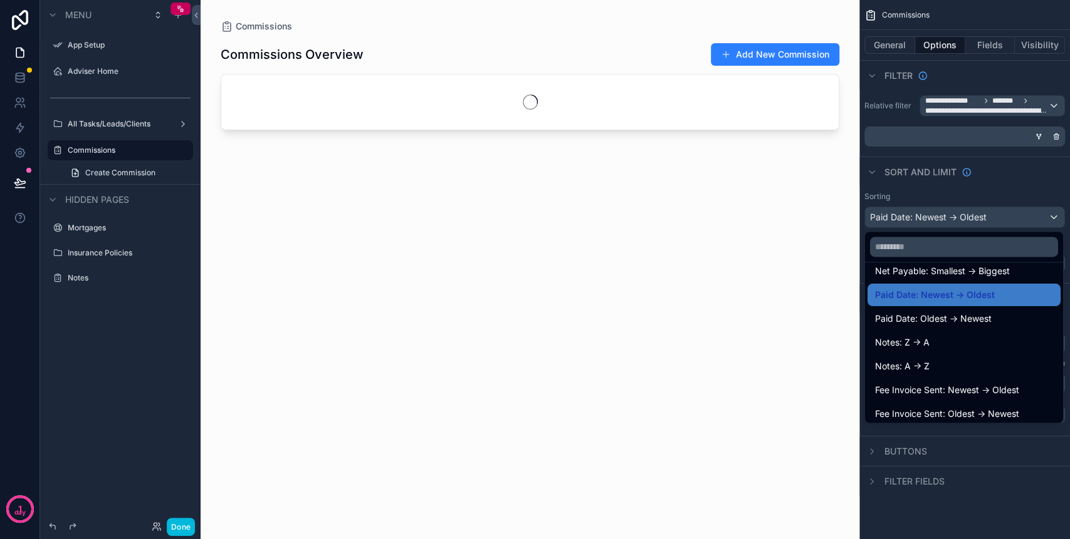
click at [967, 317] on span "Paid Date: Oldest -> Newest" at bounding box center [933, 318] width 117 height 15
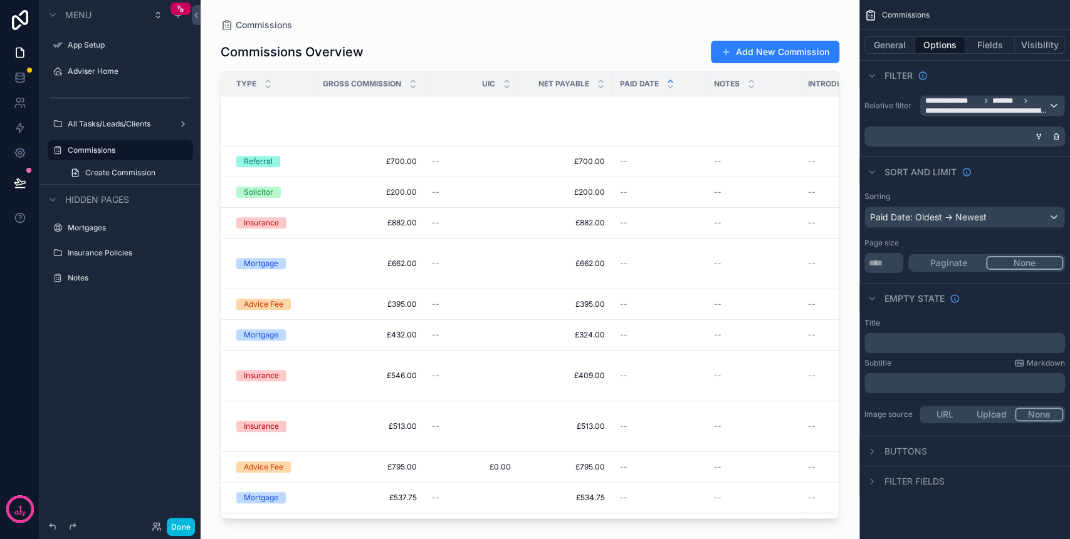
scroll to position [501, 0]
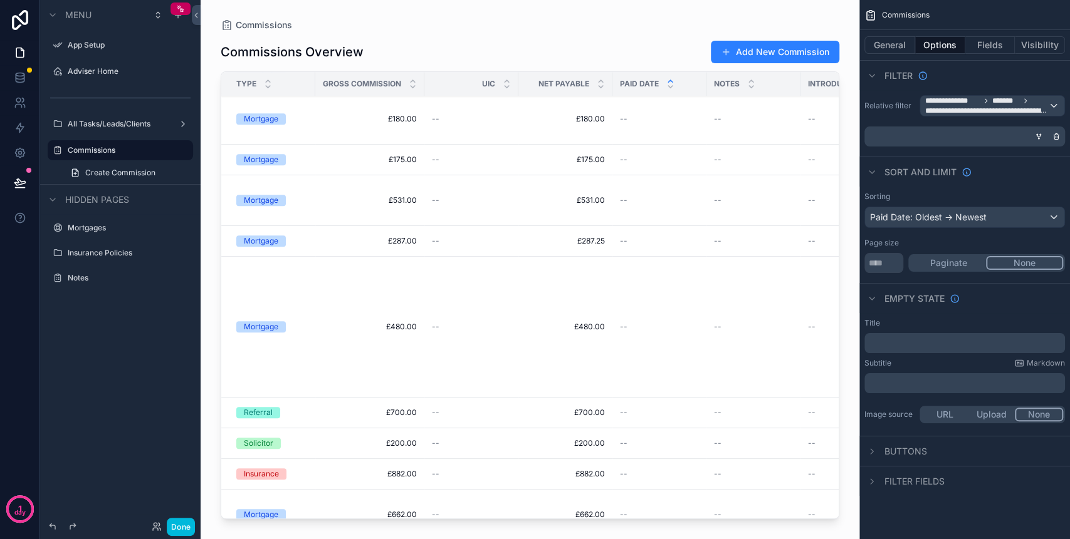
click at [877, 43] on button "General" at bounding box center [889, 45] width 51 height 18
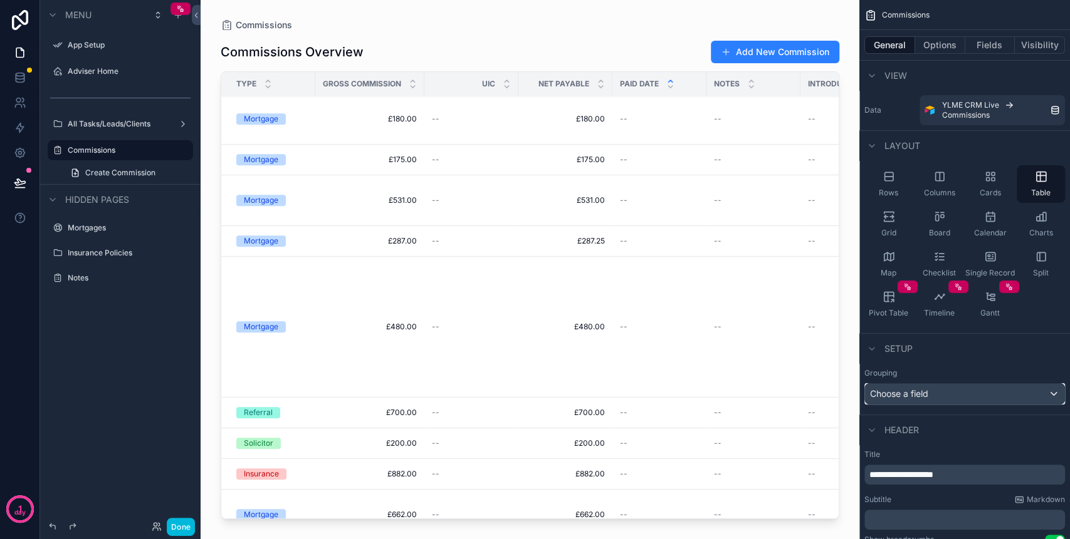
click at [983, 385] on div "Choose a field" at bounding box center [964, 394] width 199 height 20
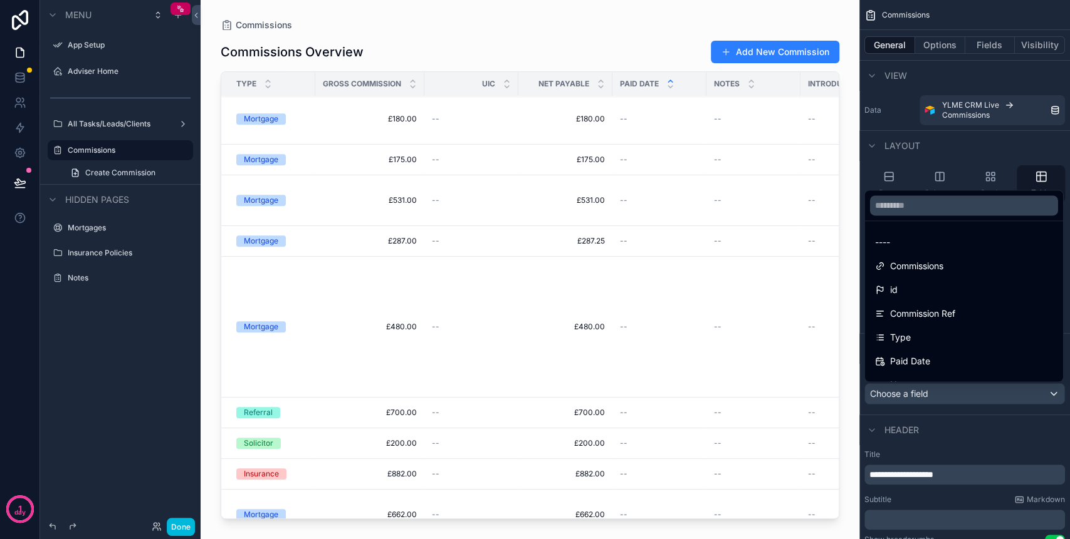
click at [947, 328] on div "Type" at bounding box center [963, 337] width 193 height 23
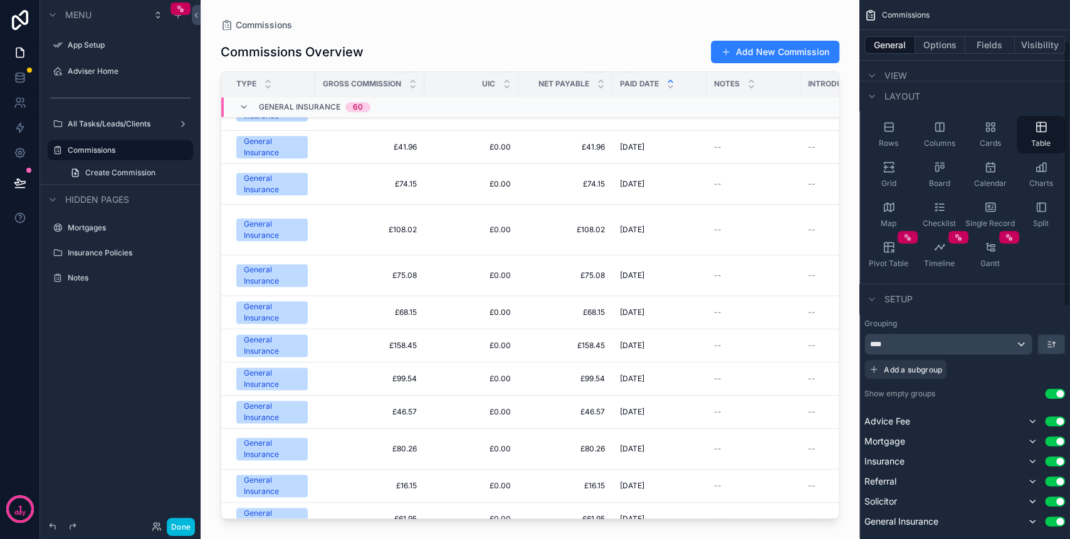
scroll to position [83, 0]
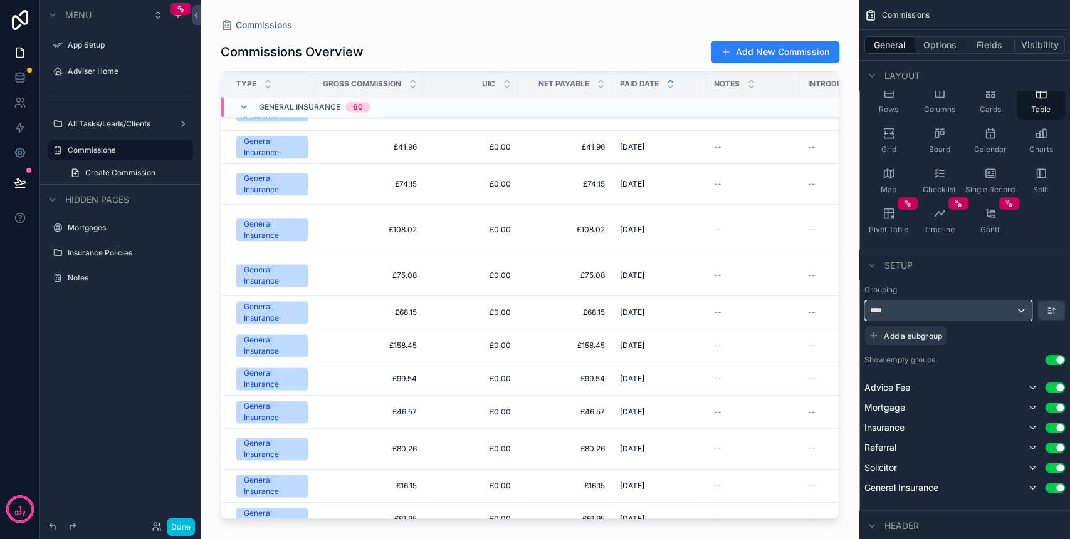
click at [954, 306] on div "****" at bounding box center [948, 311] width 167 height 20
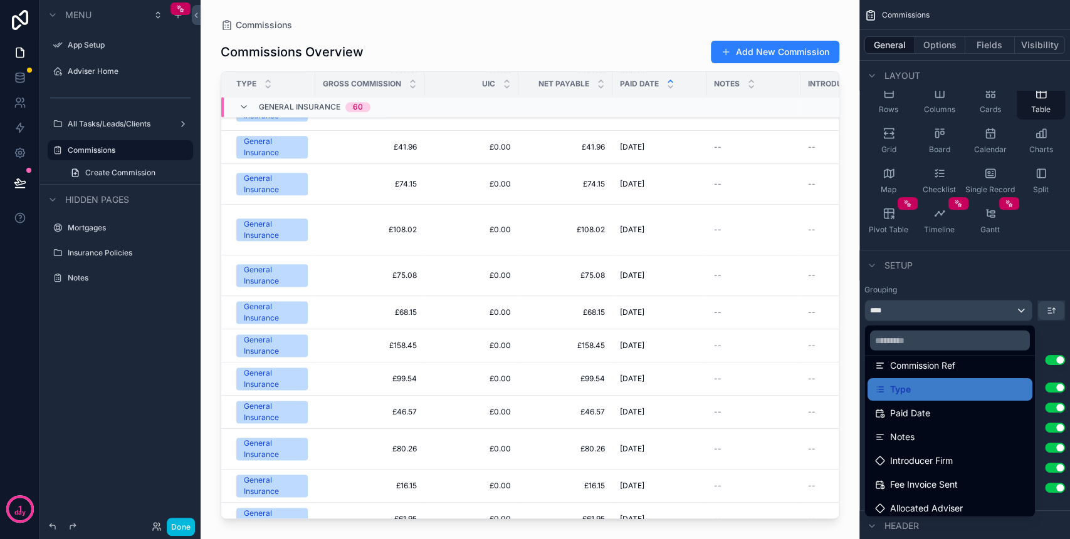
click at [938, 412] on div "Paid Date" at bounding box center [950, 413] width 150 height 15
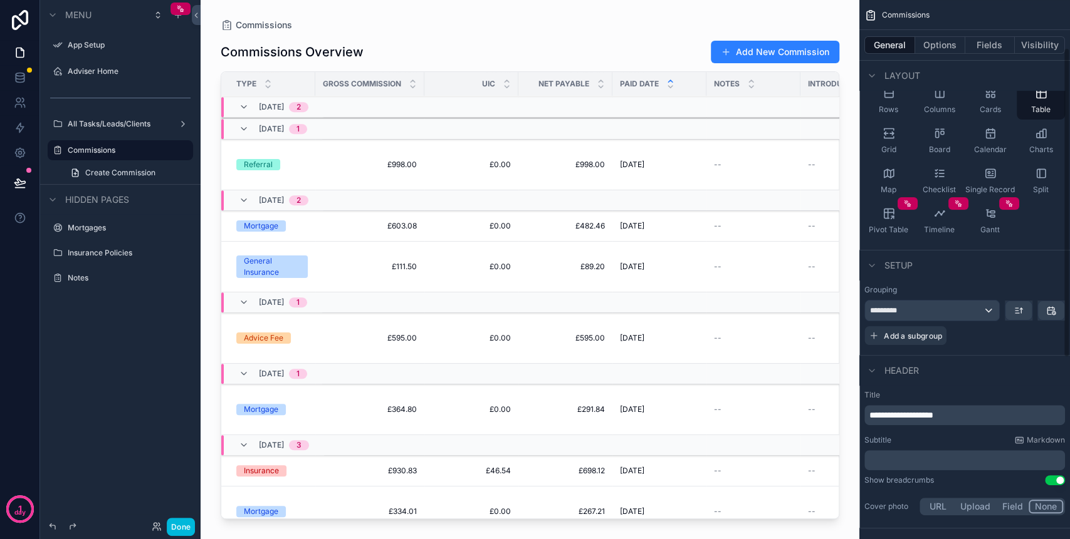
scroll to position [253, 0]
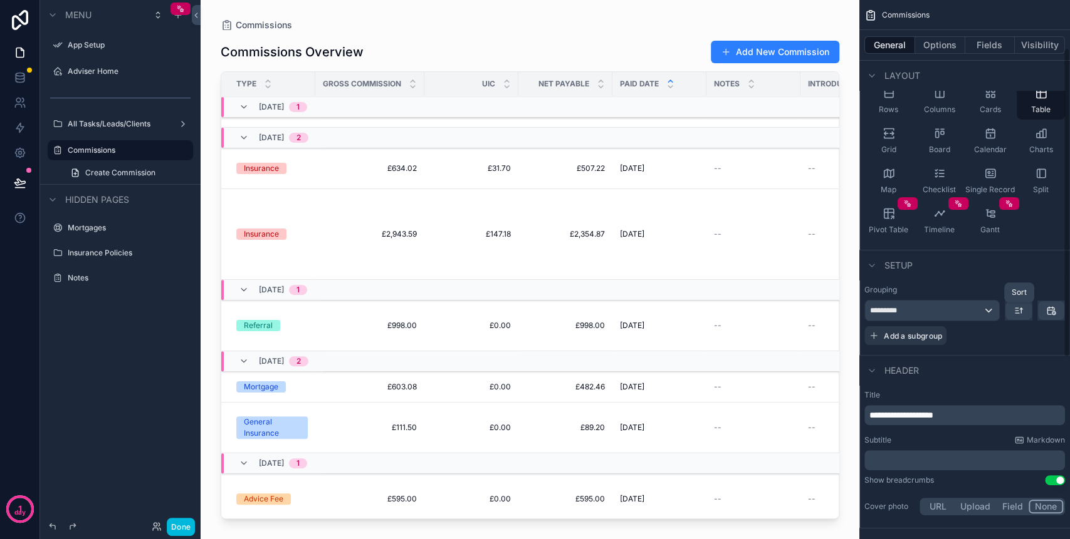
click at [1020, 313] on icon "scrollable content" at bounding box center [1018, 311] width 10 height 10
click at [1009, 361] on span "Newest -> Oldest" at bounding box center [982, 362] width 71 height 15
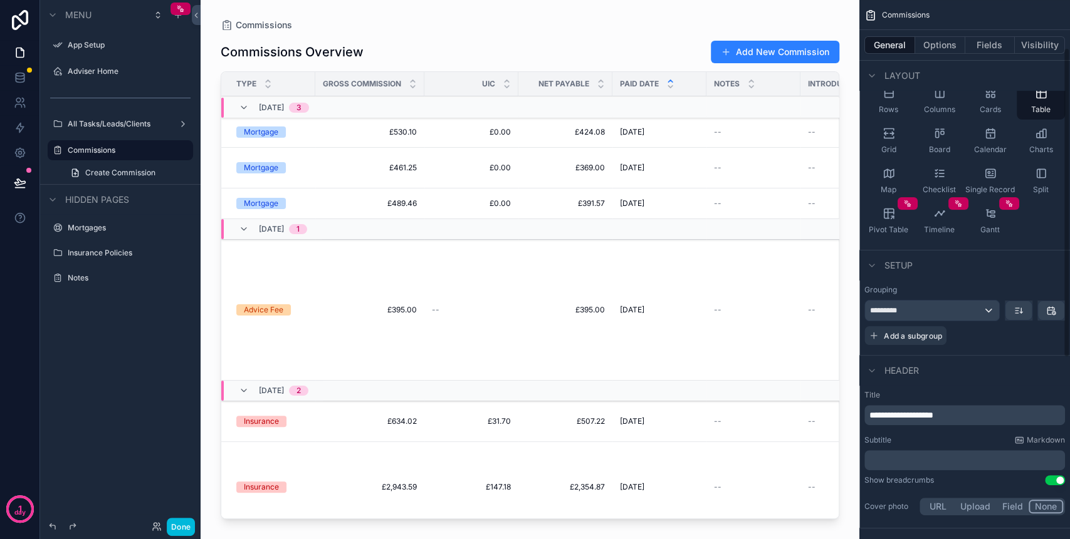
scroll to position [83, 0]
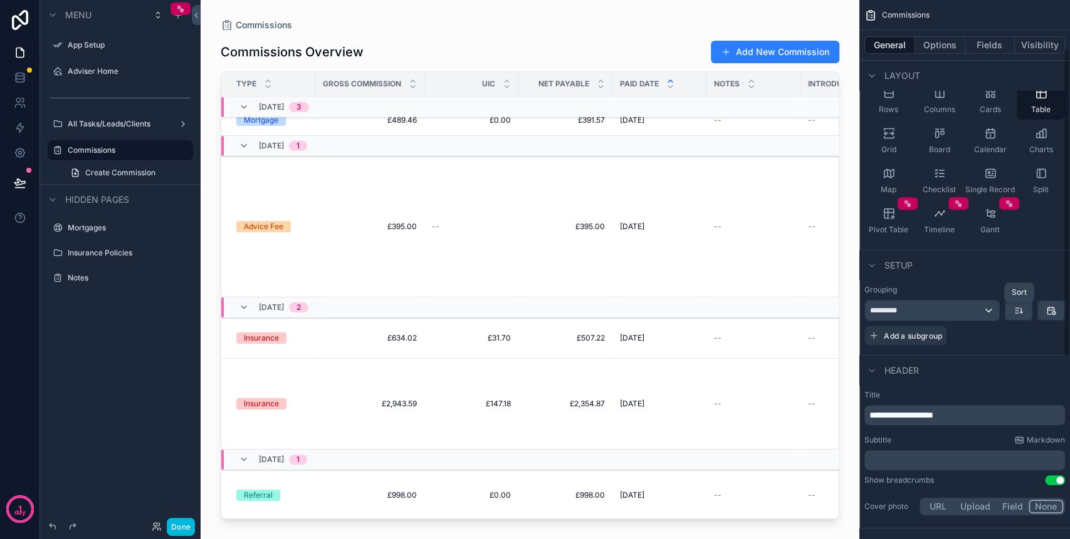
click at [1021, 311] on icon "scrollable content" at bounding box center [1021, 310] width 0 height 5
drag, startPoint x: 1013, startPoint y: 341, endPoint x: 872, endPoint y: 289, distance: 150.1
click at [1012, 341] on span "Oldest -> Newest" at bounding box center [982, 338] width 71 height 15
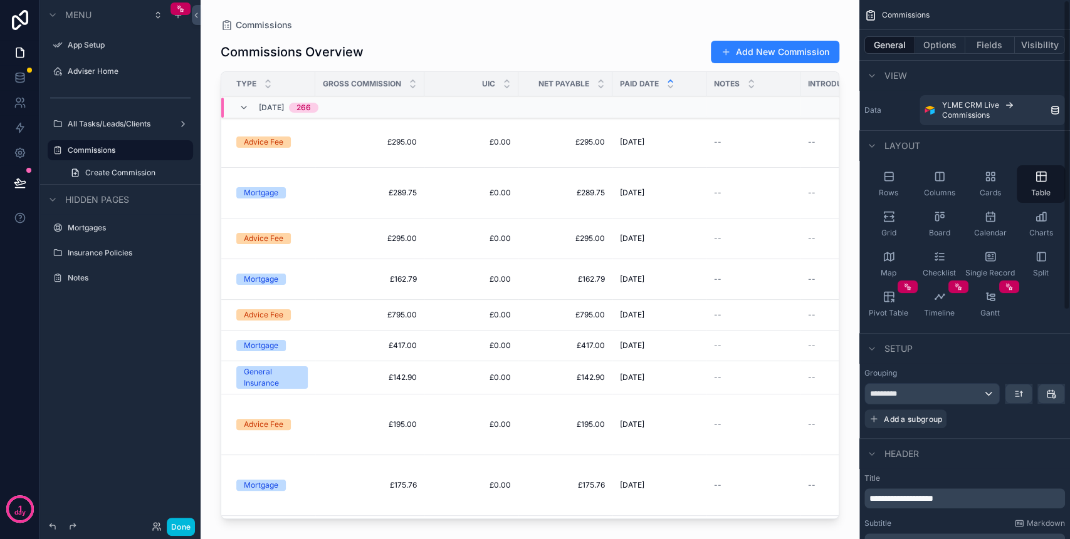
scroll to position [0, 0]
click at [1053, 393] on icon "scrollable content" at bounding box center [1051, 394] width 10 height 10
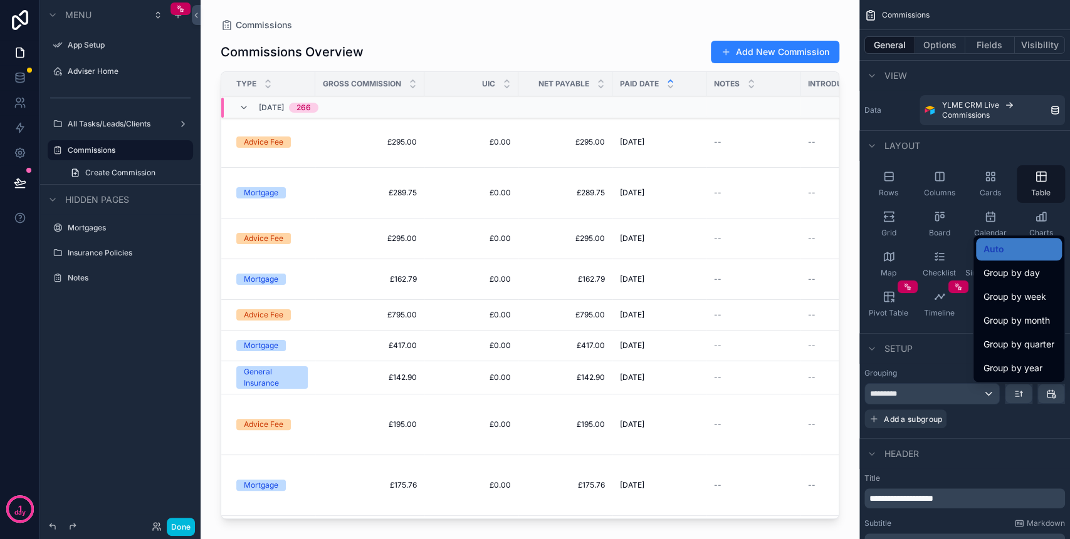
click at [954, 394] on div "scrollable content" at bounding box center [535, 269] width 1070 height 539
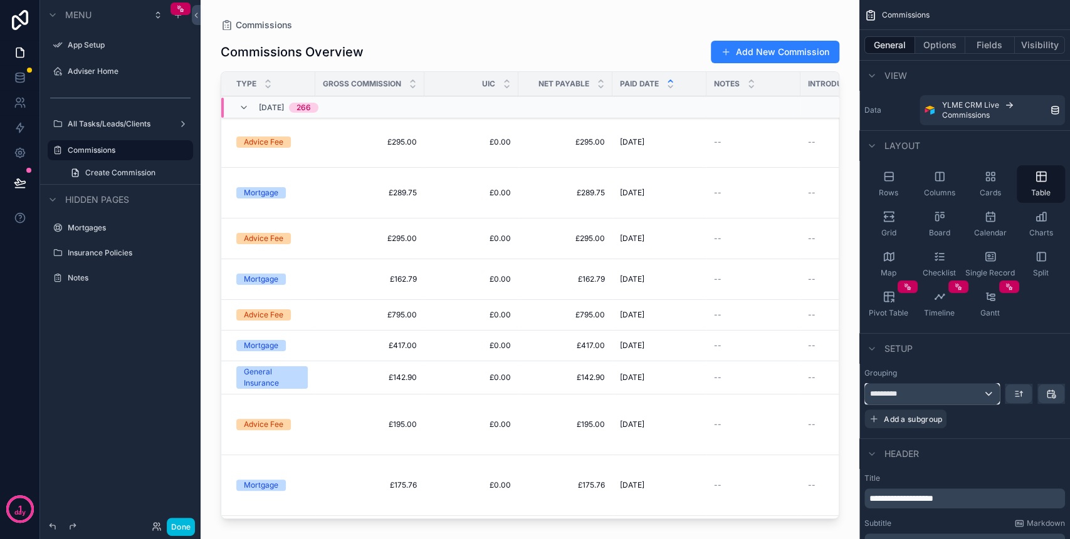
click at [993, 392] on div "*********" at bounding box center [932, 394] width 134 height 20
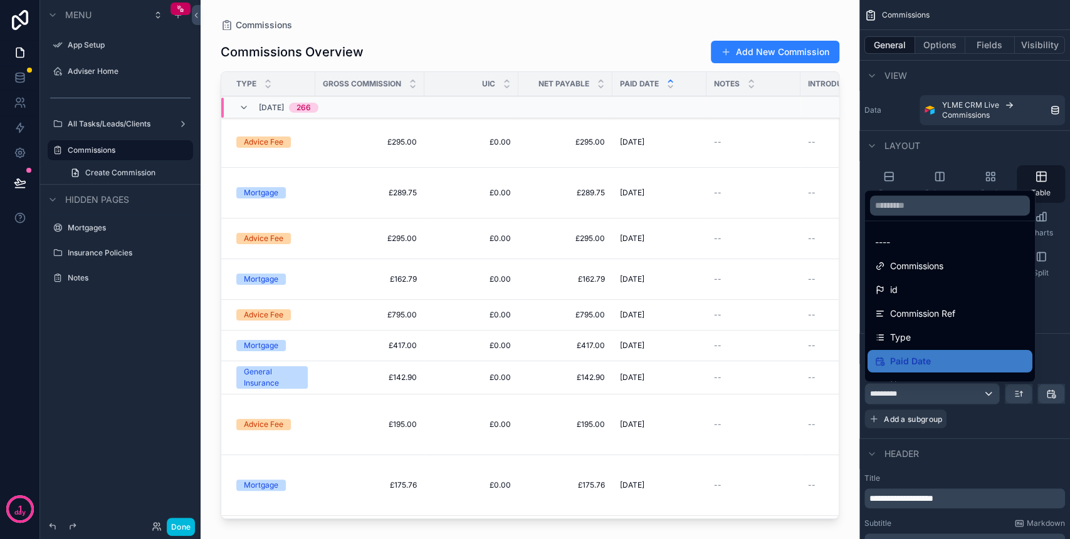
click at [930, 336] on div "Type" at bounding box center [950, 337] width 150 height 15
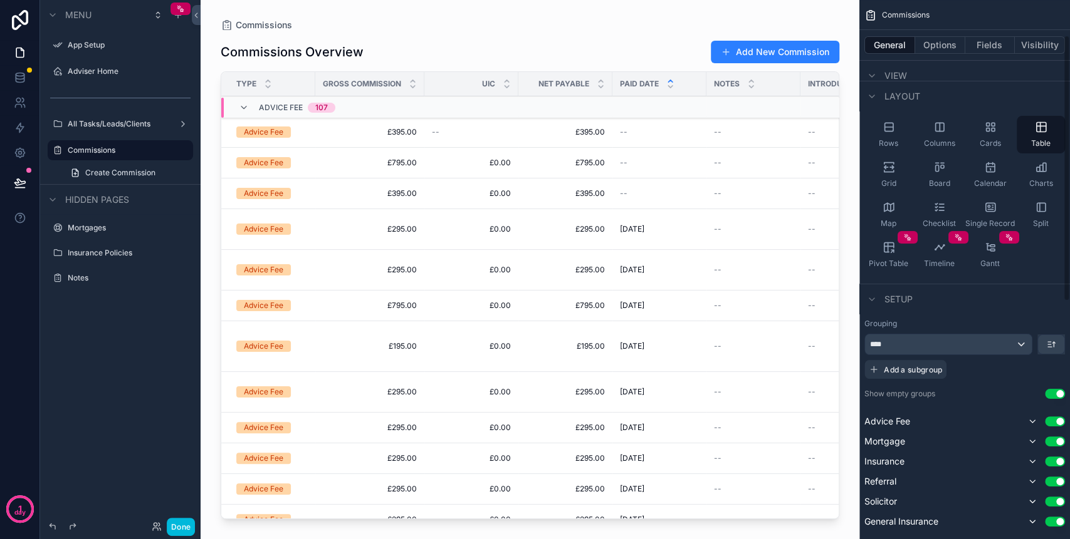
scroll to position [83, 0]
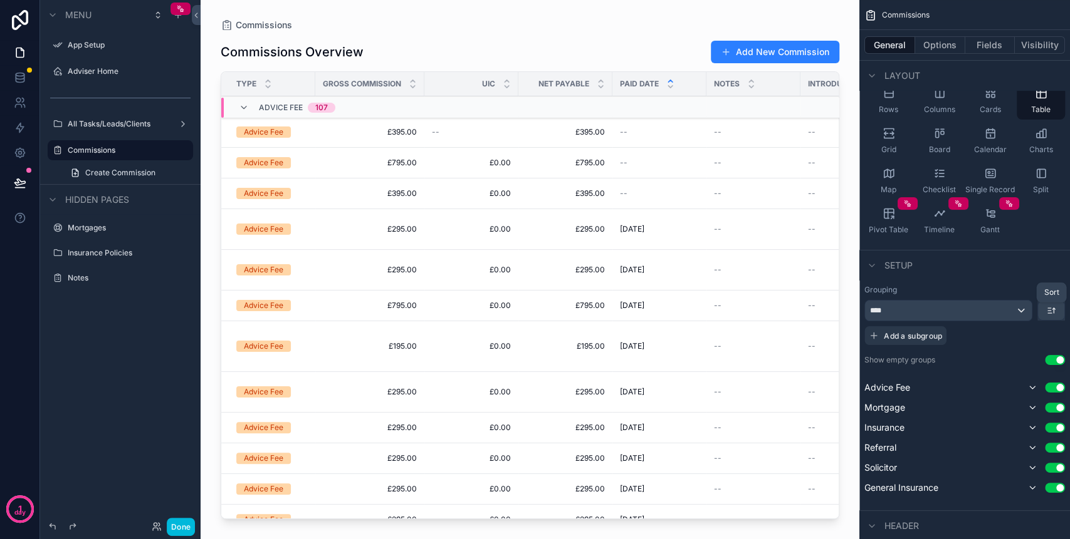
click at [1050, 311] on icon "scrollable content" at bounding box center [1049, 311] width 3 height 0
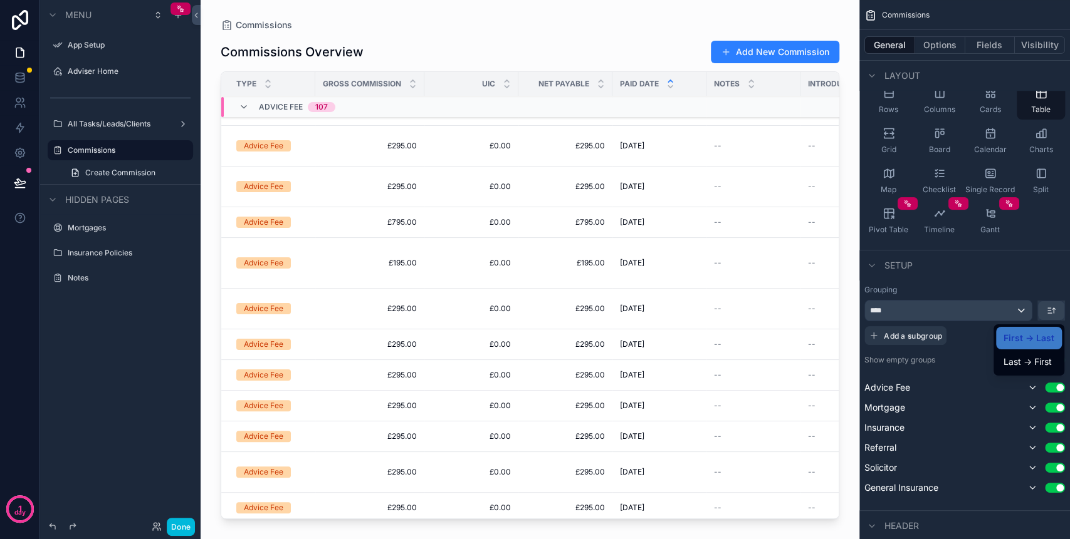
scroll to position [0, 0]
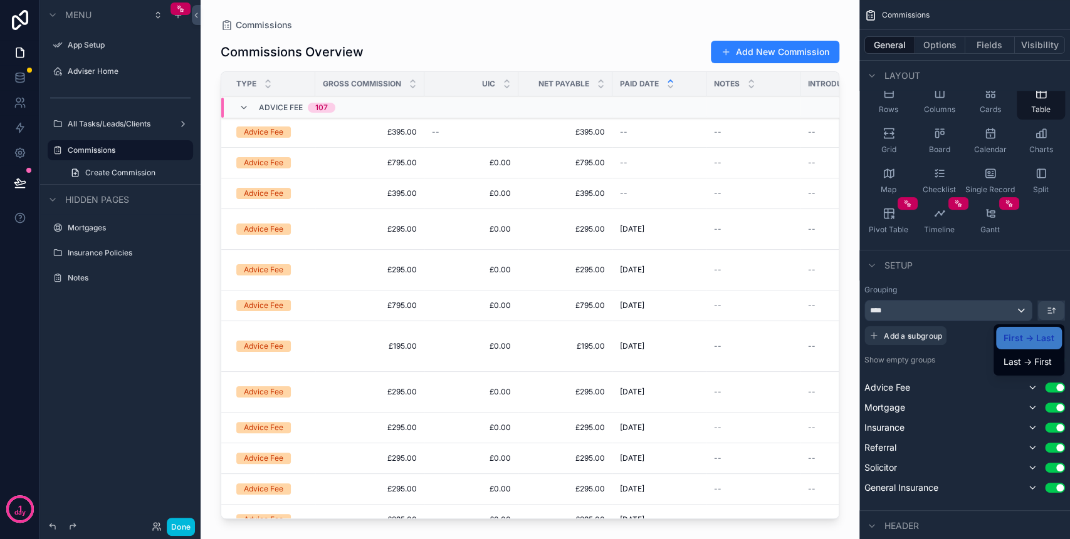
click at [1013, 310] on div "scrollable content" at bounding box center [535, 269] width 1070 height 539
click at [1013, 310] on div "****" at bounding box center [948, 311] width 167 height 20
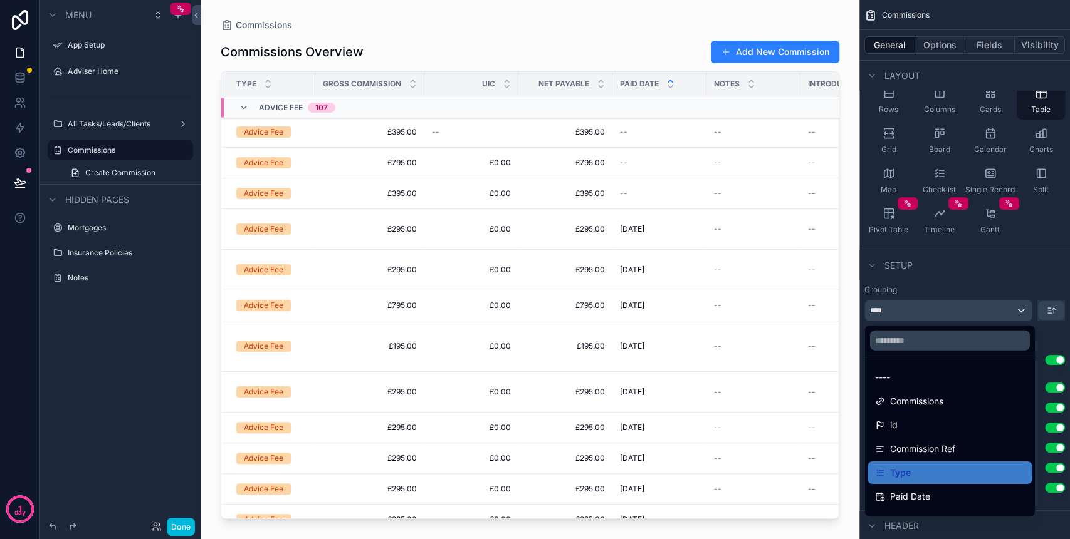
click at [924, 375] on div "----" at bounding box center [950, 377] width 150 height 15
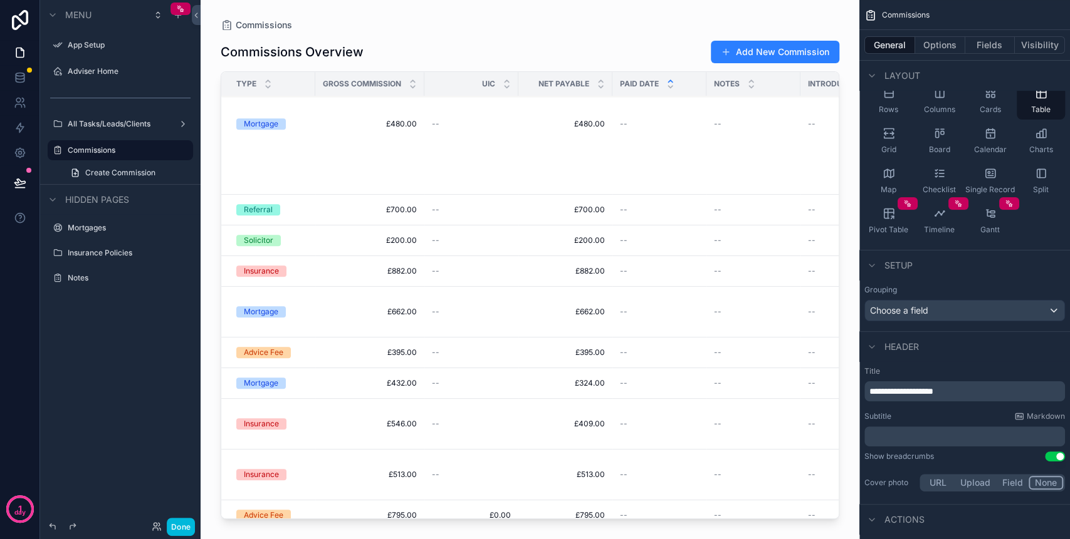
scroll to position [562, 0]
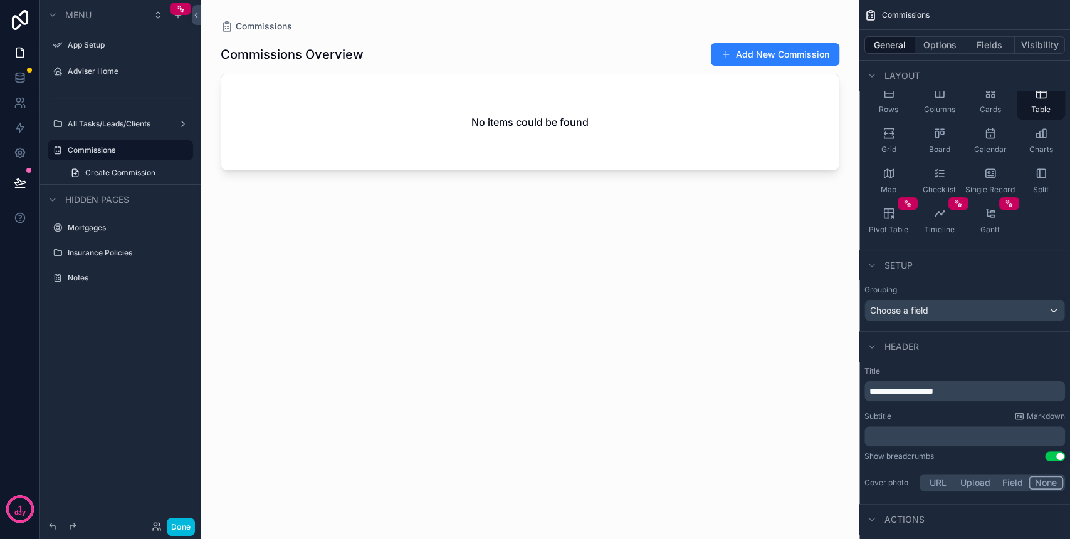
click at [952, 50] on button "Options" at bounding box center [940, 45] width 50 height 18
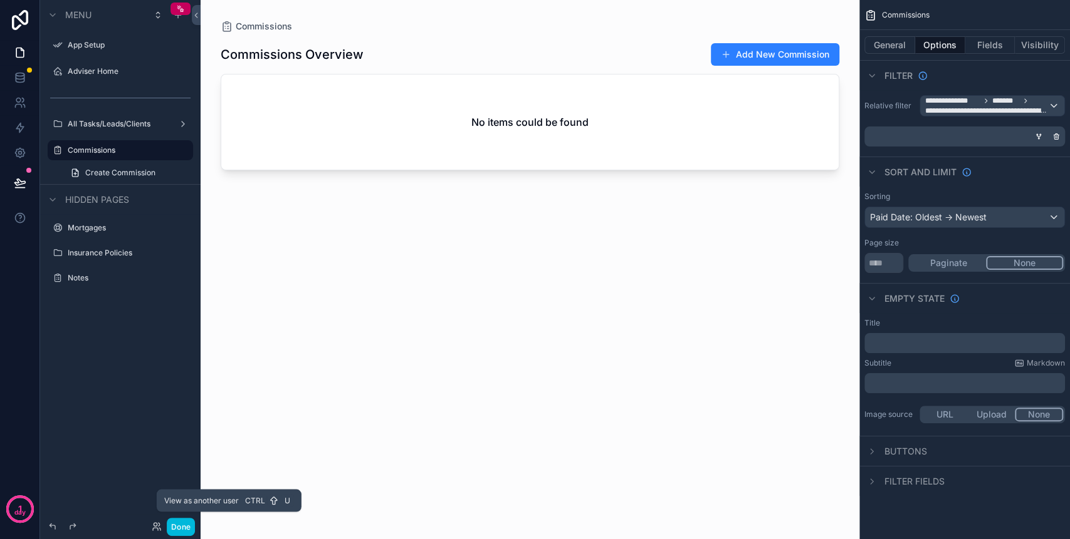
click at [154, 526] on icon at bounding box center [155, 524] width 3 height 3
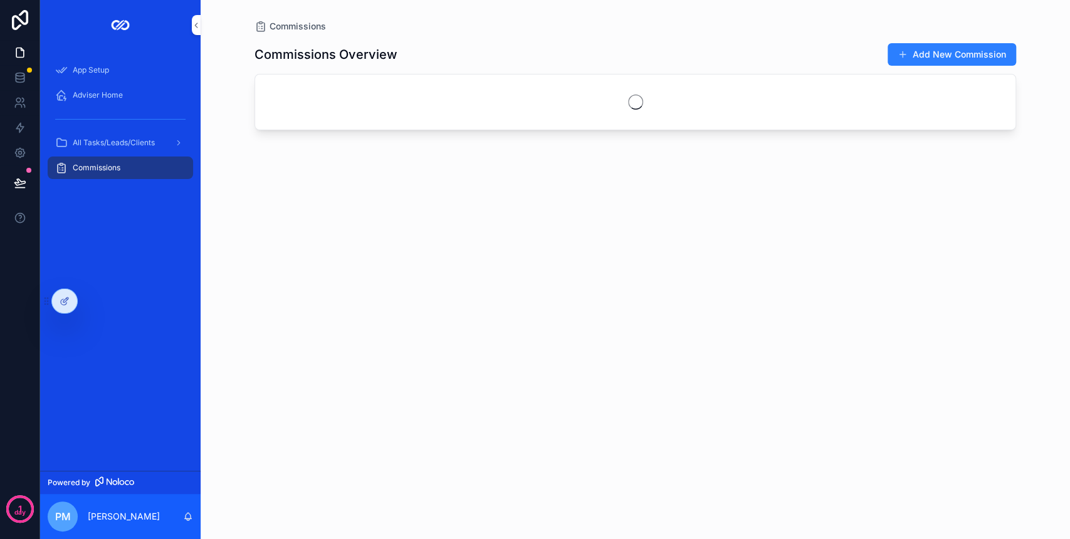
click at [118, 165] on span "Commissions" at bounding box center [97, 168] width 48 height 10
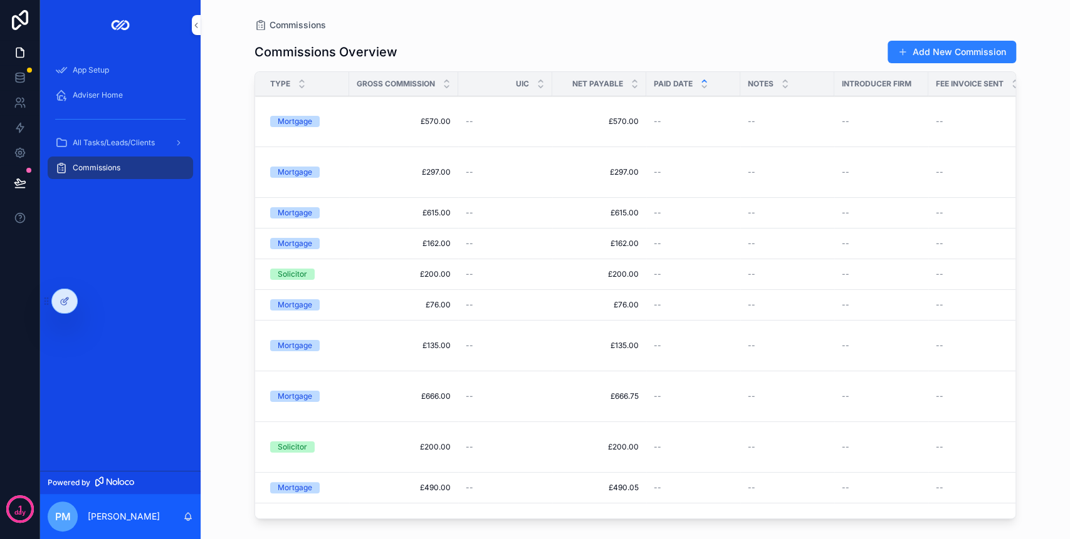
click at [74, 304] on div at bounding box center [64, 301] width 25 height 24
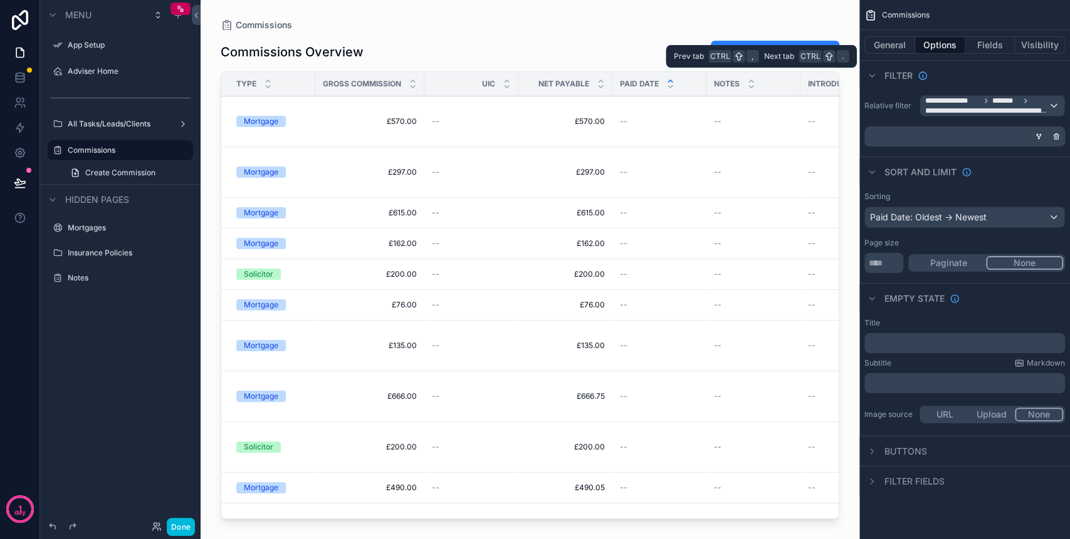
click at [988, 45] on button "Fields" at bounding box center [990, 45] width 50 height 18
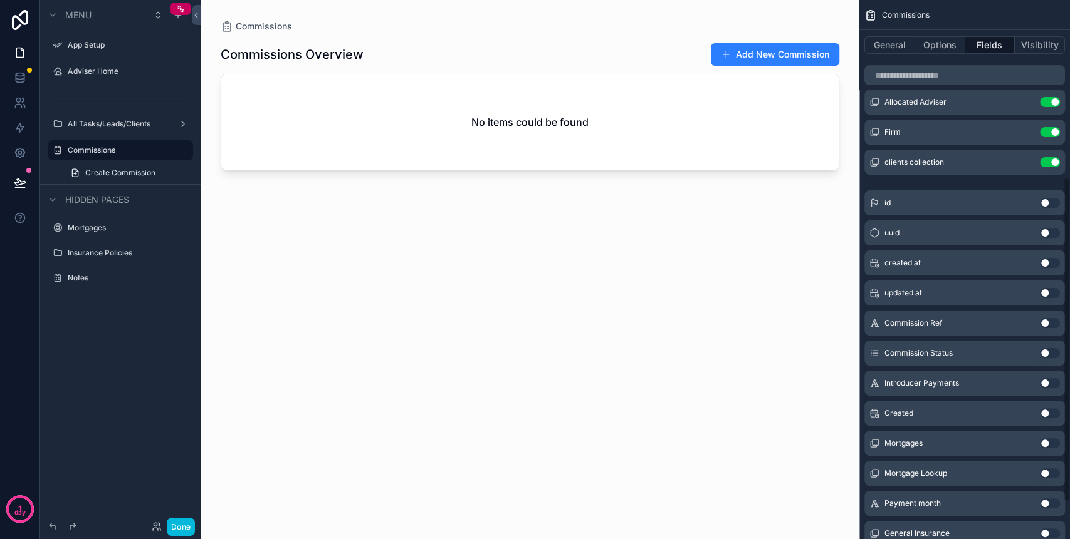
scroll to position [187, 0]
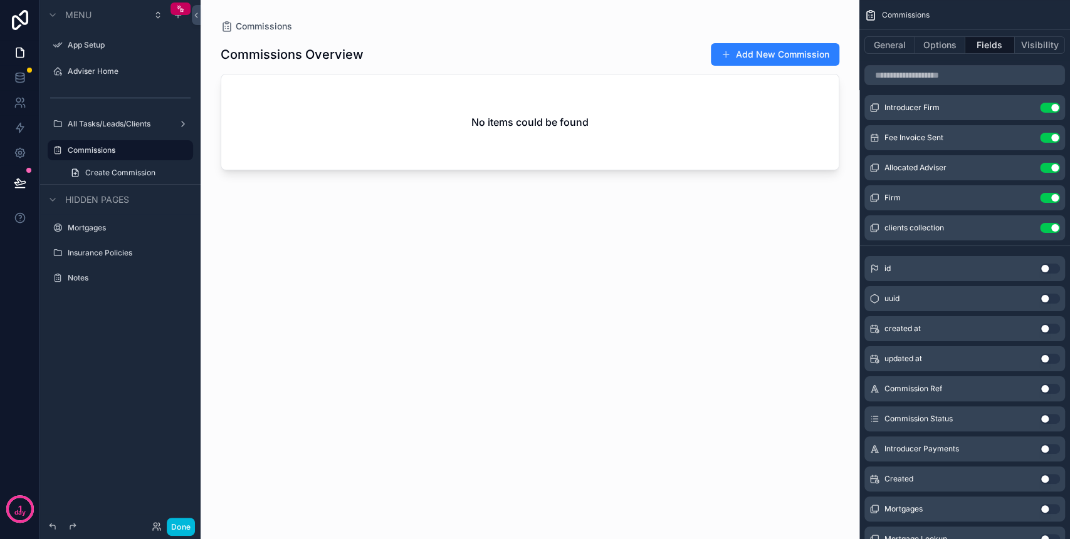
click at [1043, 265] on button "Use setting" at bounding box center [1050, 269] width 20 height 10
click at [181, 521] on button "Done" at bounding box center [181, 527] width 28 height 18
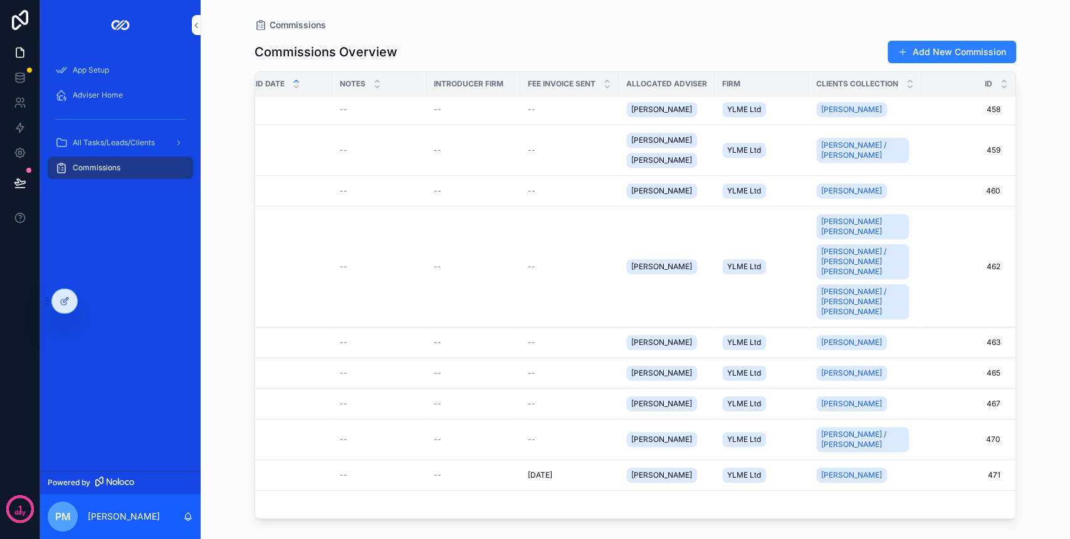
scroll to position [0, 421]
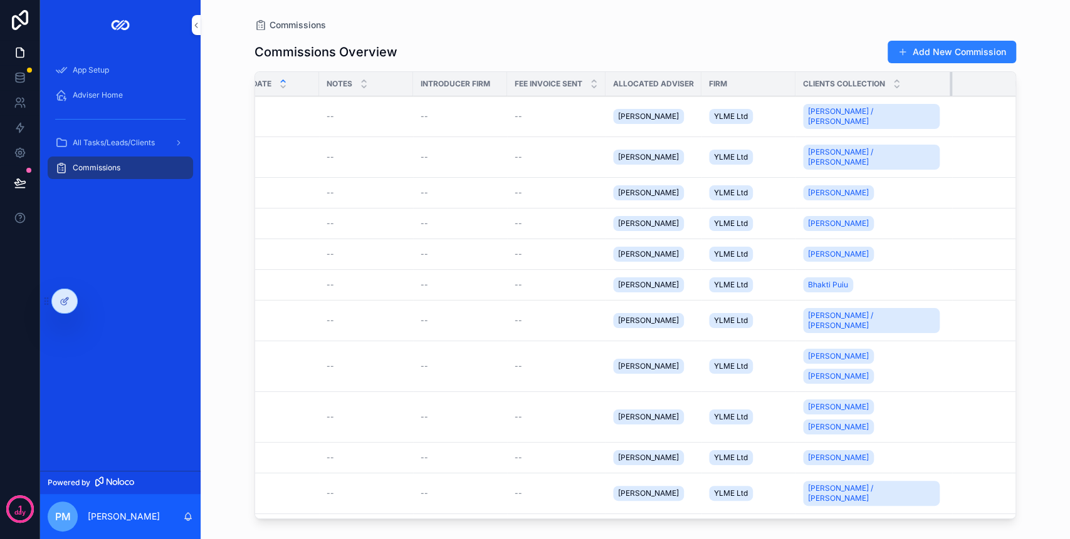
drag, startPoint x: 905, startPoint y: 90, endPoint x: 967, endPoint y: 90, distance: 62.7
click at [967, 90] on tr "Type Gross Commission UIC Net Payable Paid Date Notes Introducer Firm Fee Invoi…" at bounding box center [440, 84] width 1212 height 24
